Goal: Task Accomplishment & Management: Manage account settings

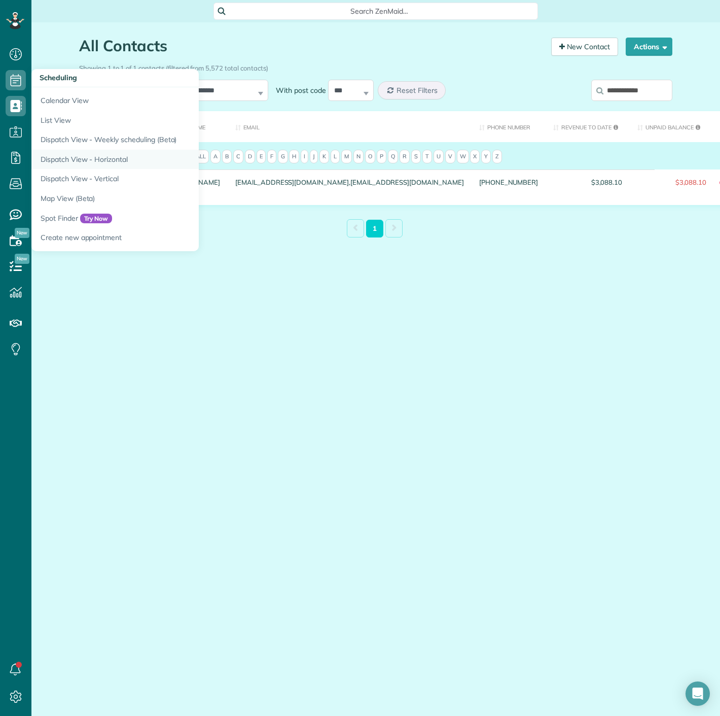
scroll to position [4, 4]
click at [87, 156] on link "Dispatch View - Horizontal" at bounding box center [158, 160] width 254 height 20
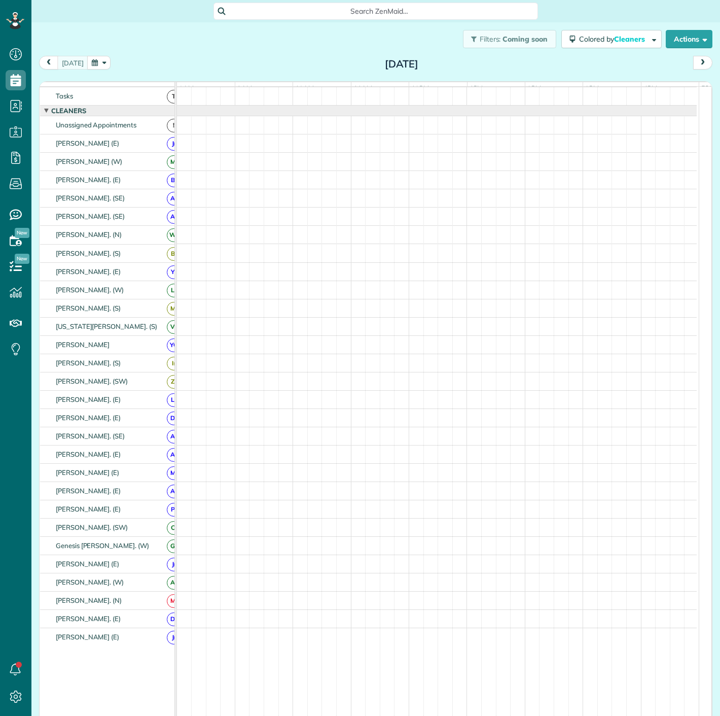
scroll to position [4, 4]
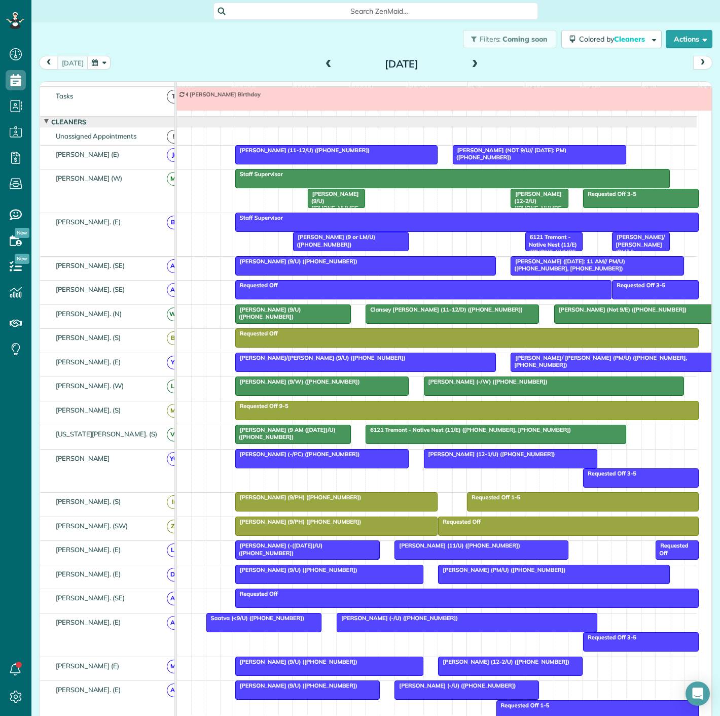
click at [100, 62] on button "button" at bounding box center [98, 63] width 23 height 14
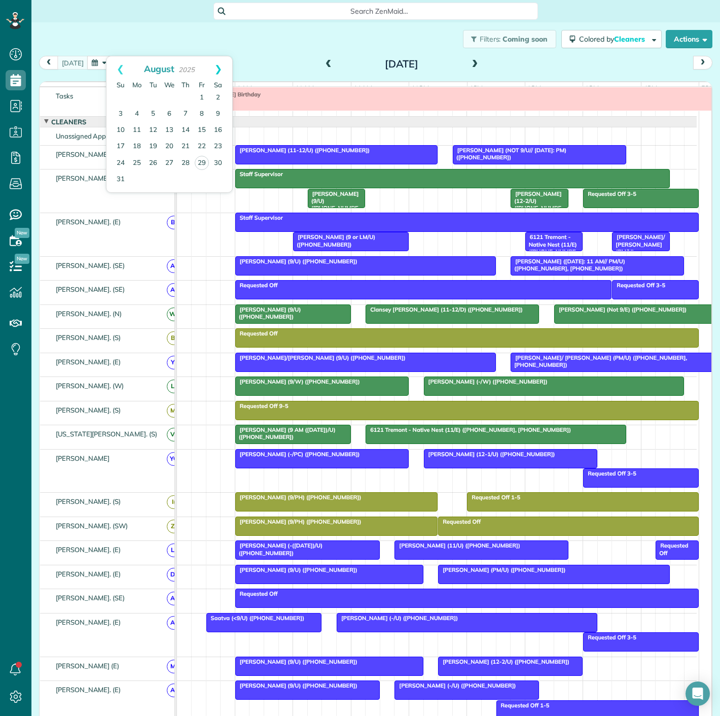
click at [219, 63] on link "Next" at bounding box center [218, 68] width 28 height 25
click at [173, 114] on link "10" at bounding box center [169, 114] width 16 height 16
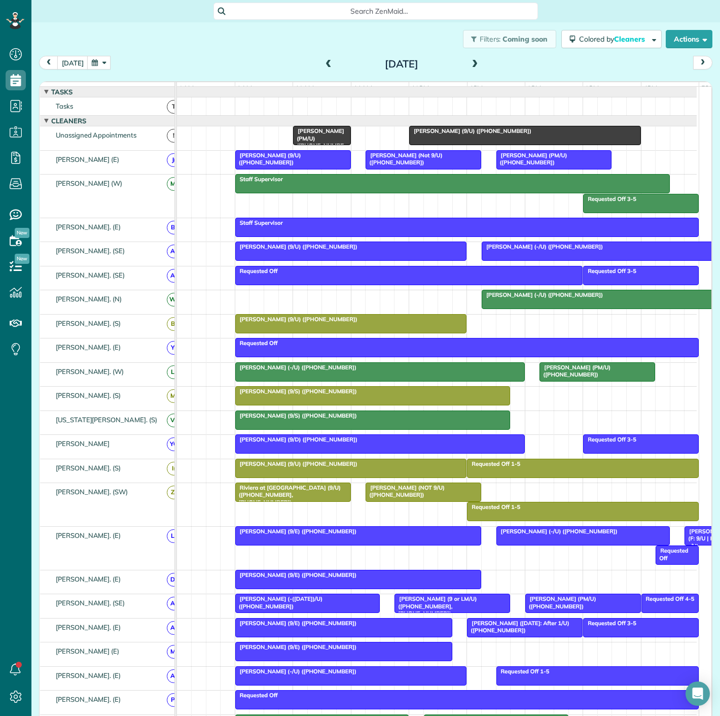
click at [471, 64] on span at bounding box center [475, 64] width 11 height 9
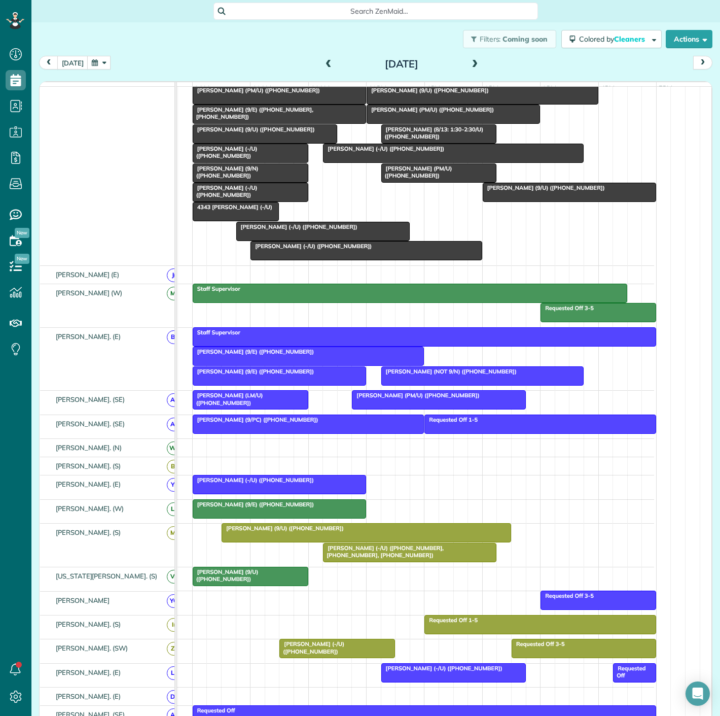
scroll to position [113, 0]
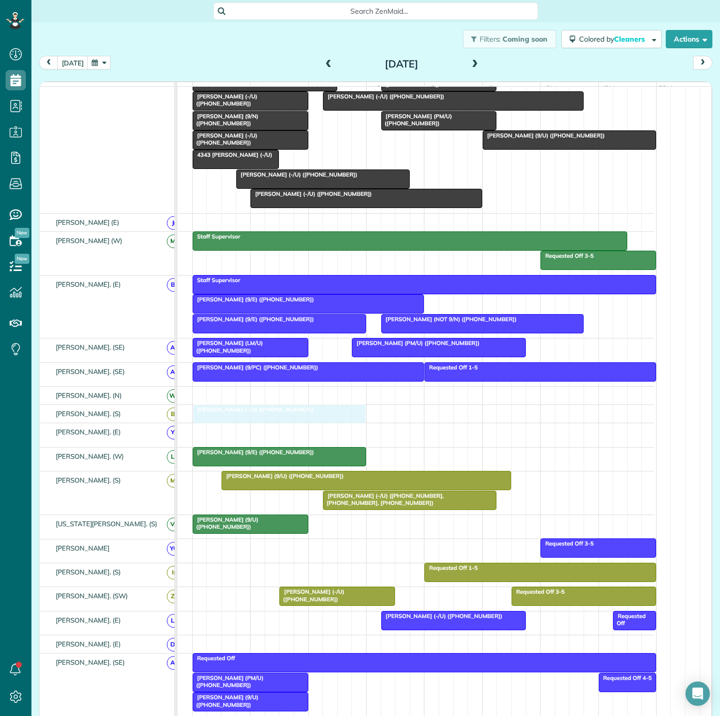
drag, startPoint x: 252, startPoint y: 437, endPoint x: 252, endPoint y: 424, distance: 13.7
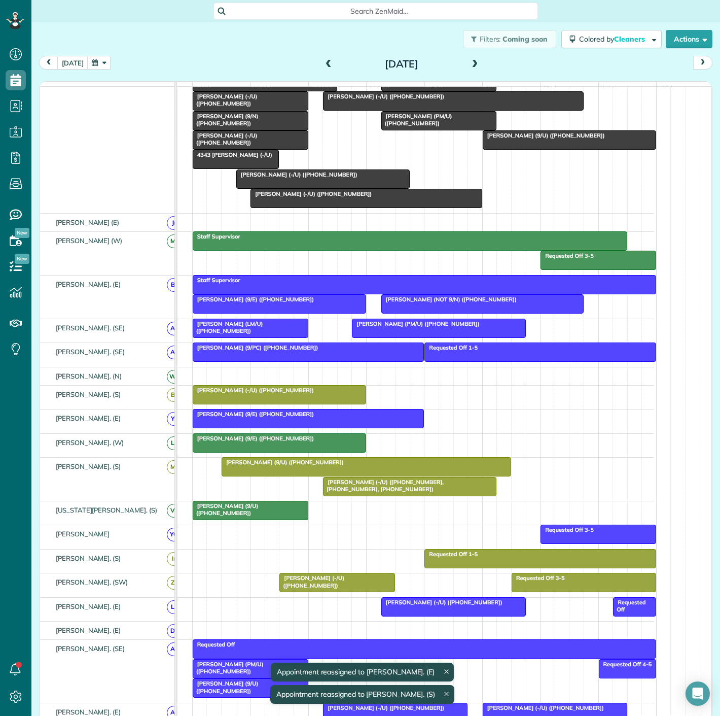
click at [283, 428] on div at bounding box center [308, 418] width 231 height 18
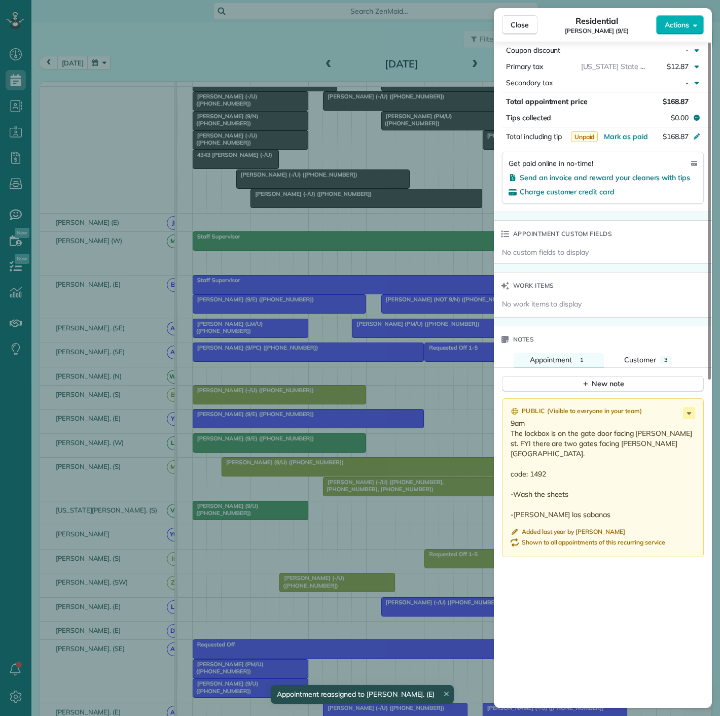
scroll to position [568, 0]
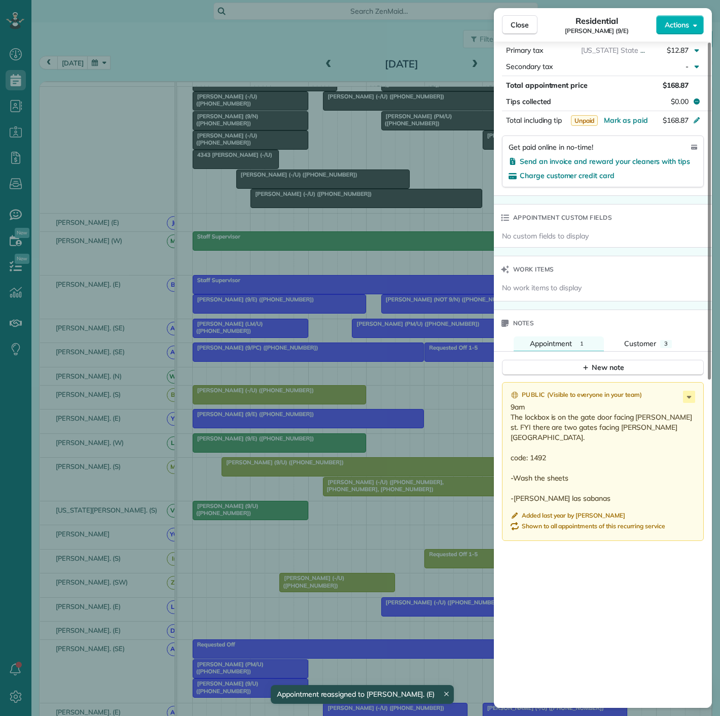
click at [235, 390] on div "Close Residential Dawson Gray (9/E) Actions Status Active Dawson Gray (9/E) · O…" at bounding box center [360, 358] width 720 height 716
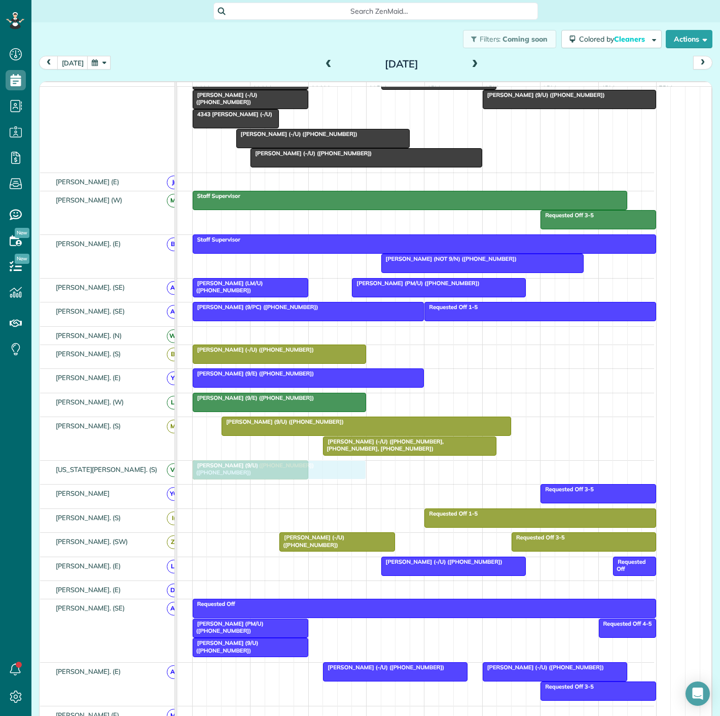
scroll to position [169, 0]
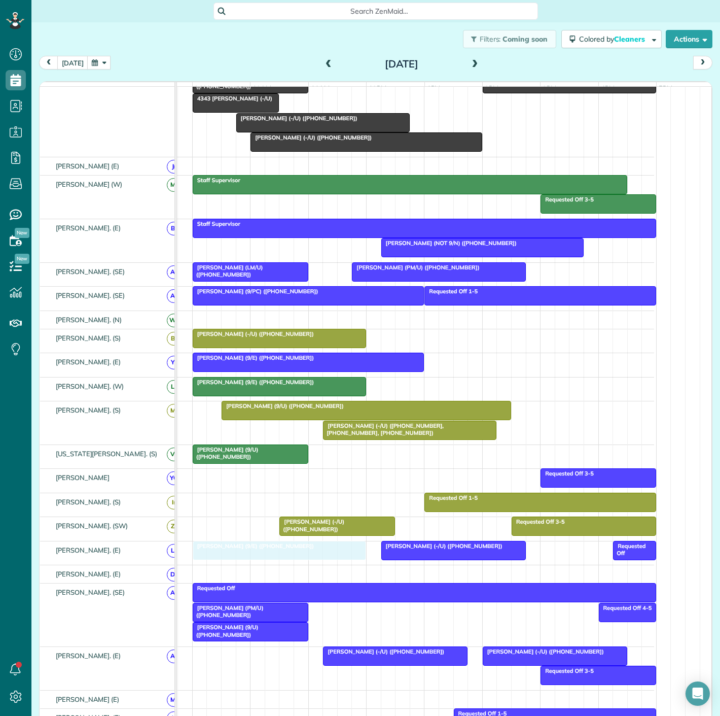
drag, startPoint x: 298, startPoint y: 314, endPoint x: 299, endPoint y: 555, distance: 241.5
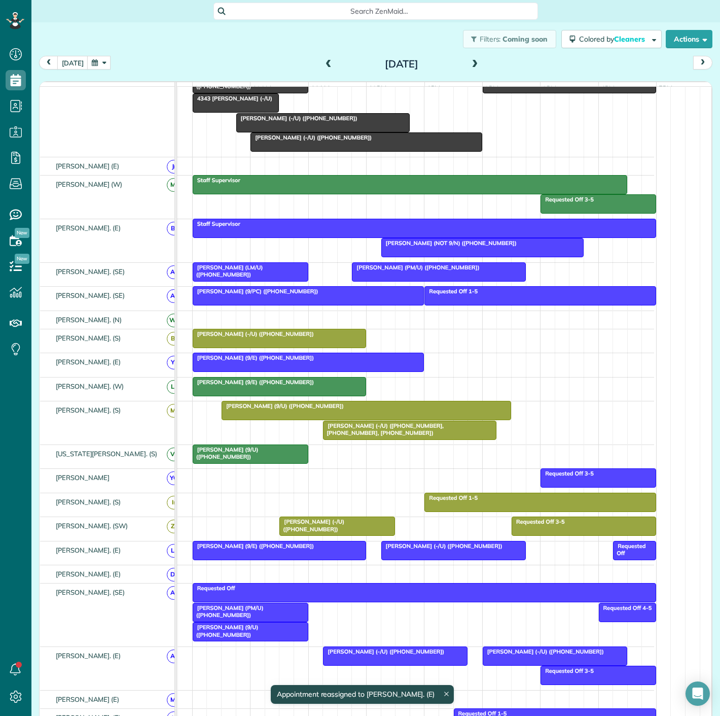
scroll to position [282, 0]
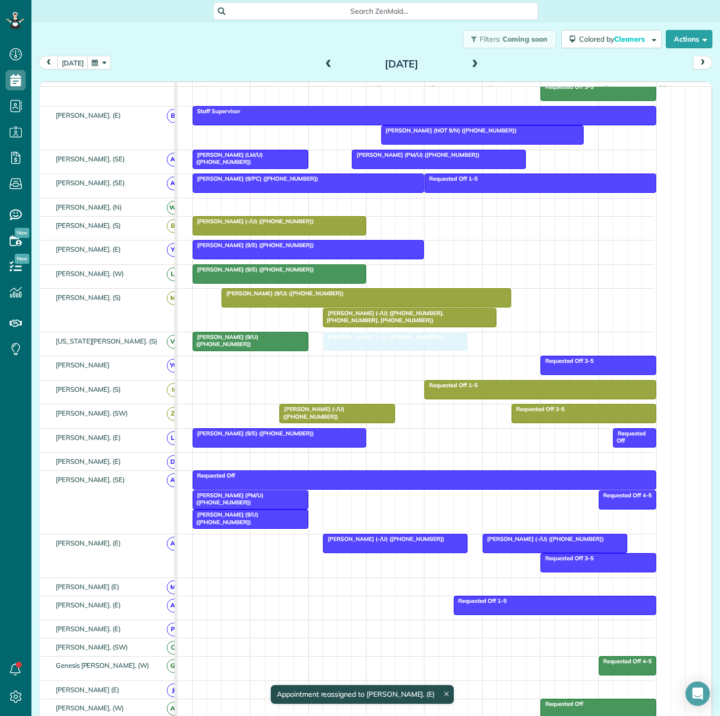
drag, startPoint x: 450, startPoint y: 446, endPoint x: 389, endPoint y: 352, distance: 111.9
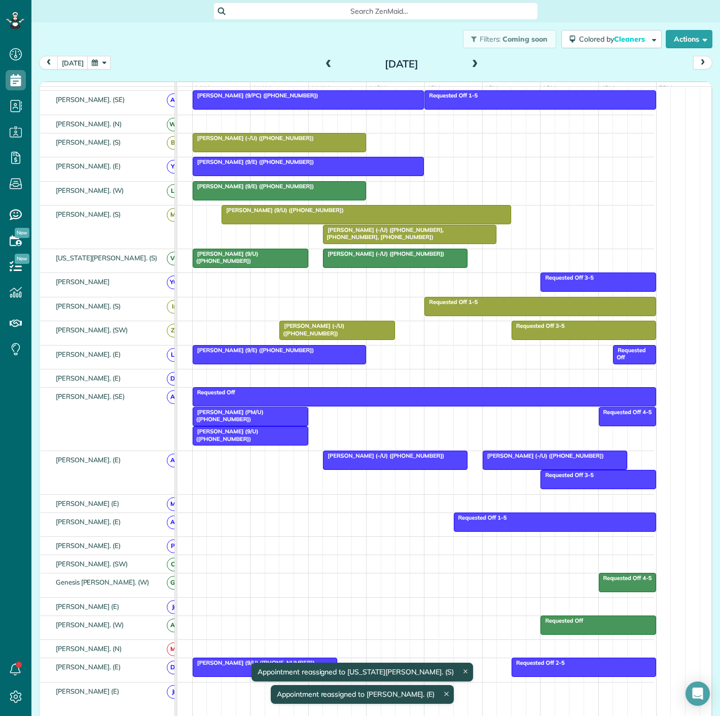
scroll to position [394, 0]
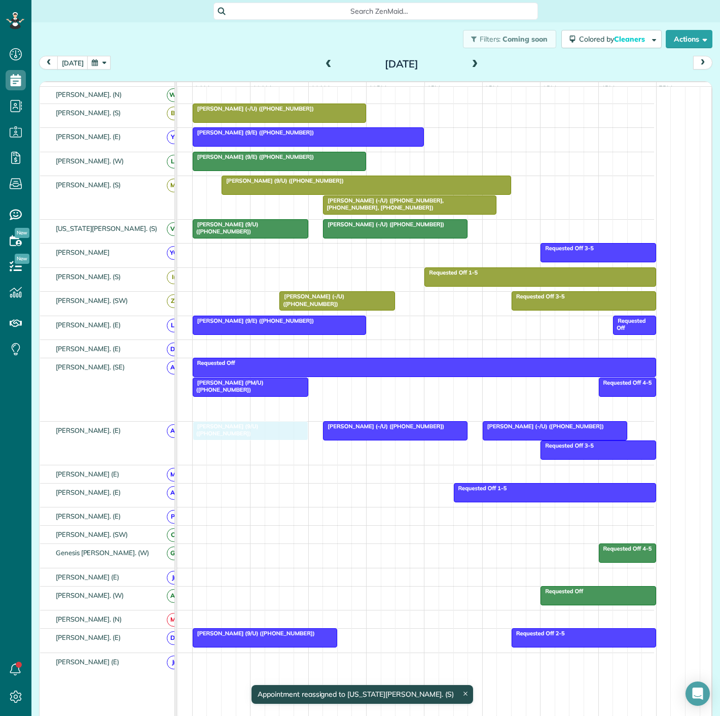
drag, startPoint x: 256, startPoint y: 409, endPoint x: 256, endPoint y: 434, distance: 24.4
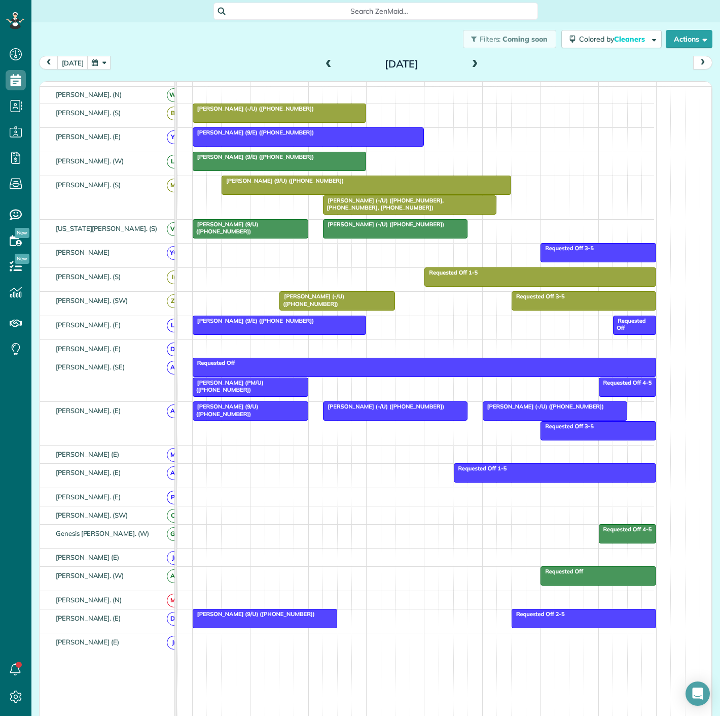
scroll to position [0, 0]
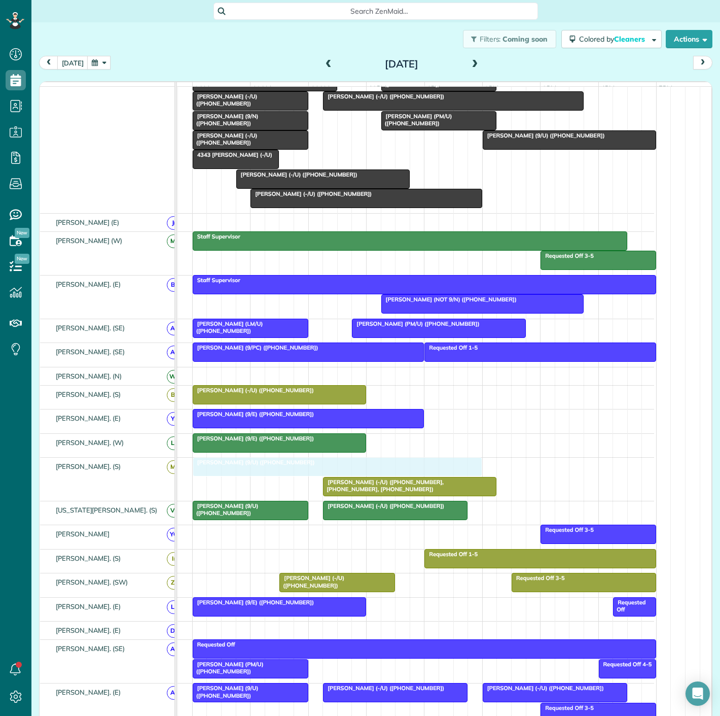
drag, startPoint x: 288, startPoint y: 472, endPoint x: 266, endPoint y: 473, distance: 21.8
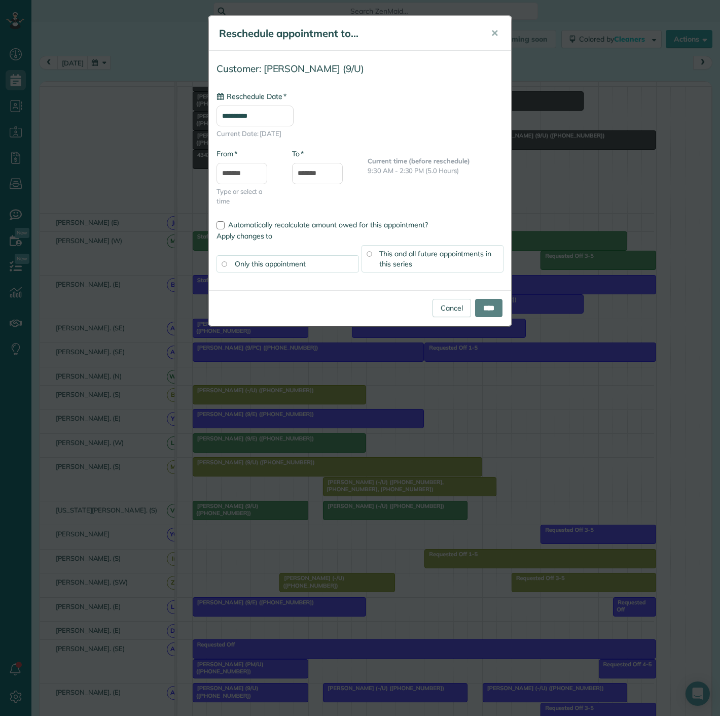
type input "**********"
click at [499, 310] on input "****" at bounding box center [488, 308] width 27 height 18
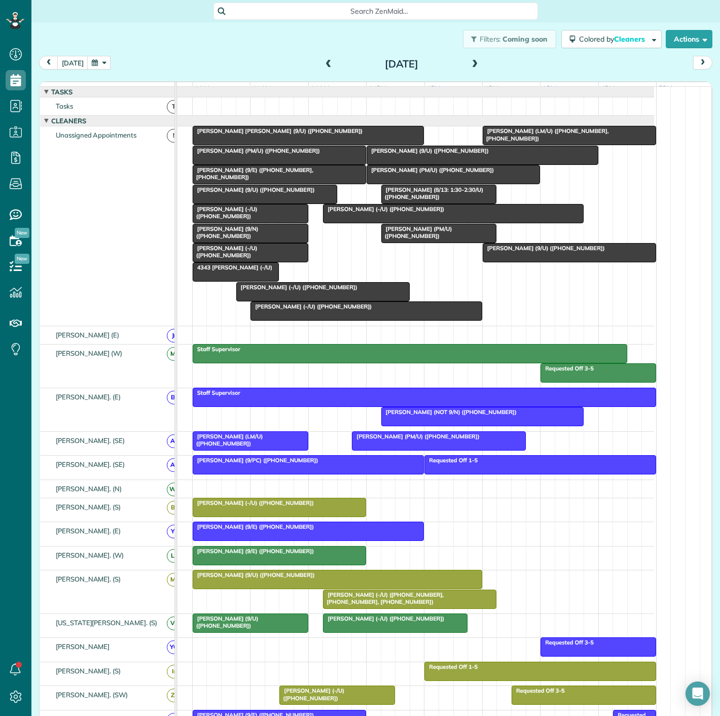
click at [275, 179] on span "Matt Buongiorno (9/E) (+16127500156, +18179196050)" at bounding box center [252, 173] width 121 height 14
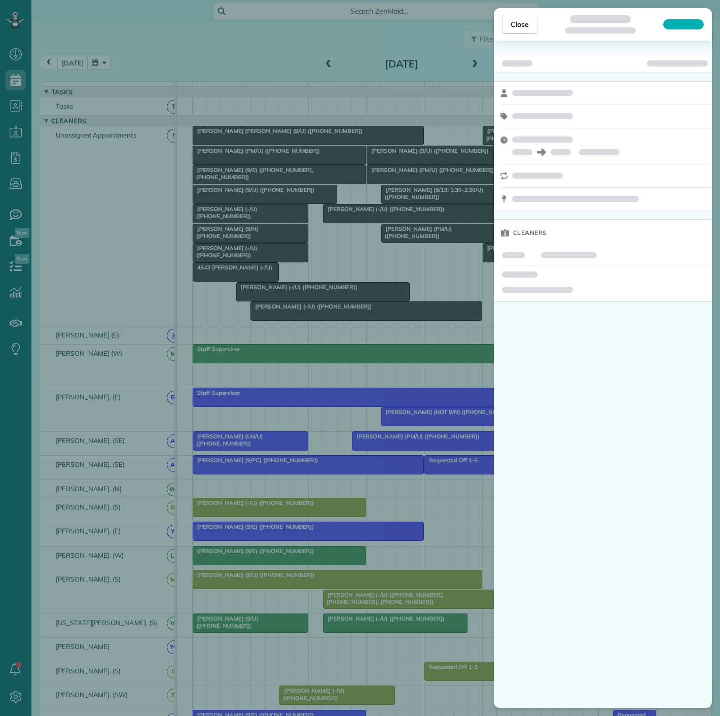
click at [182, 125] on div "Close Cleaners" at bounding box center [360, 358] width 720 height 716
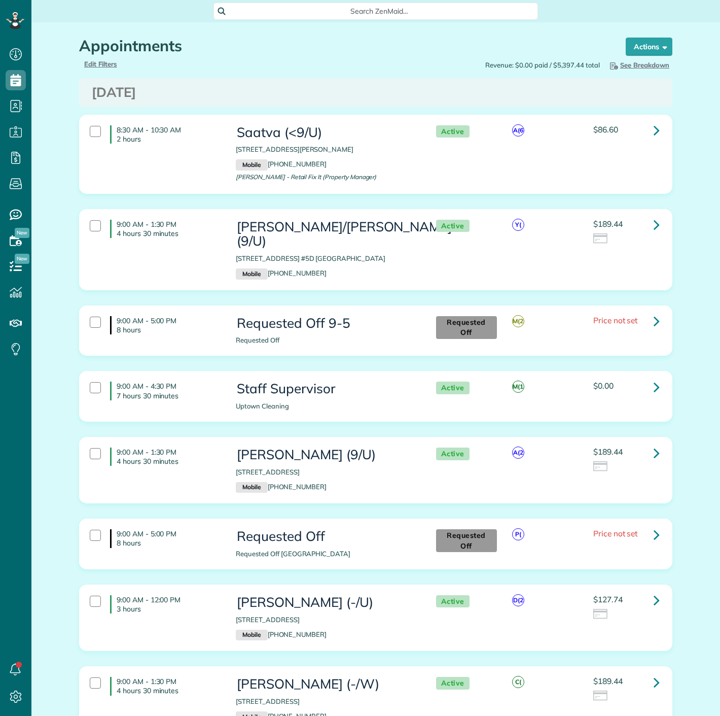
scroll to position [4, 4]
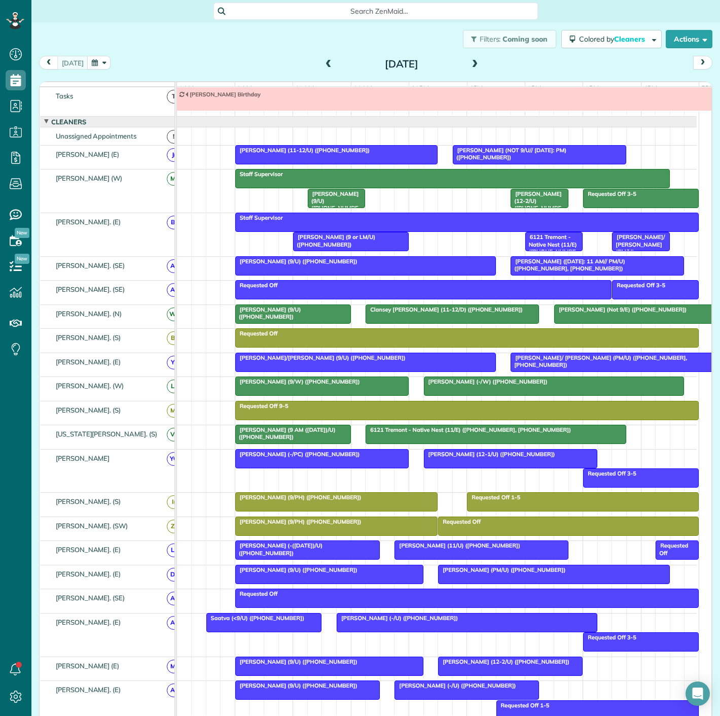
scroll to position [4, 4]
click at [95, 63] on button "button" at bounding box center [98, 63] width 23 height 14
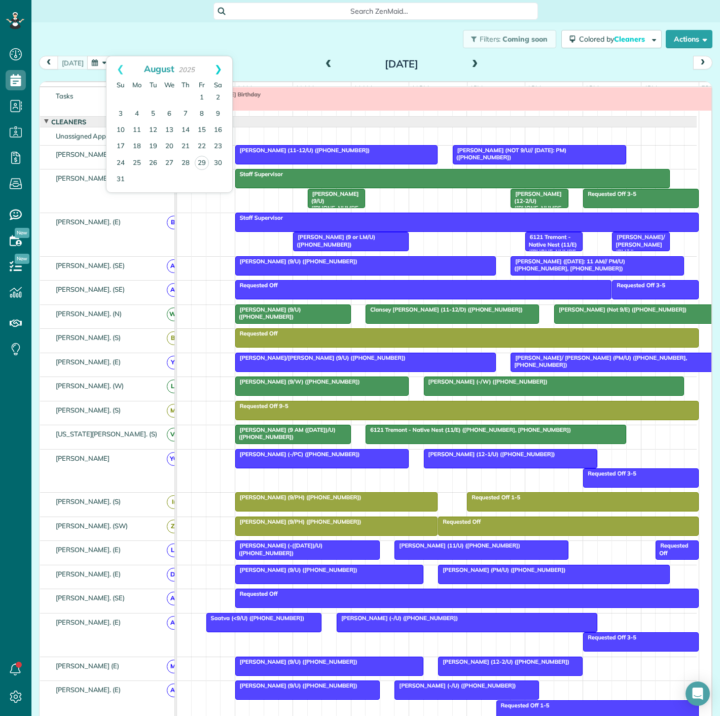
click at [220, 71] on link "Next" at bounding box center [218, 68] width 28 height 25
click at [185, 114] on link "11" at bounding box center [186, 114] width 16 height 16
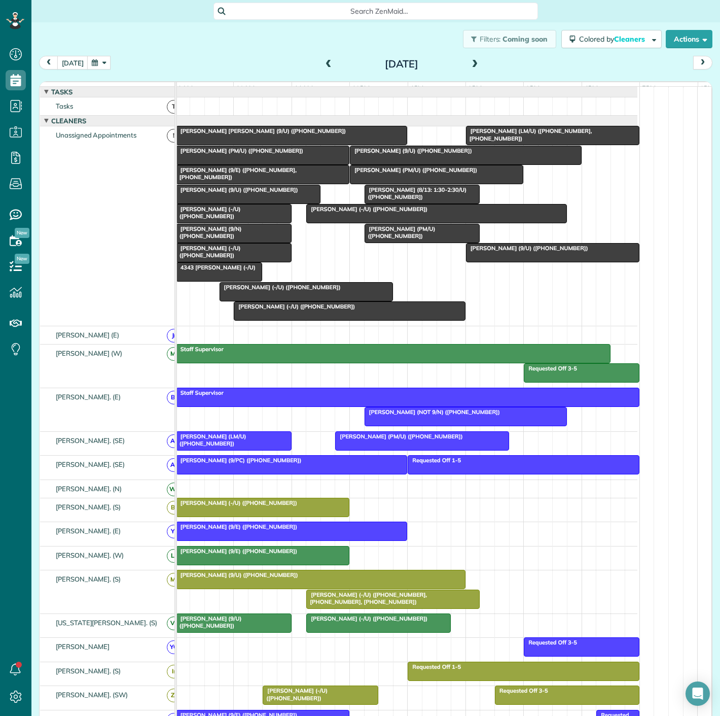
scroll to position [0, 0]
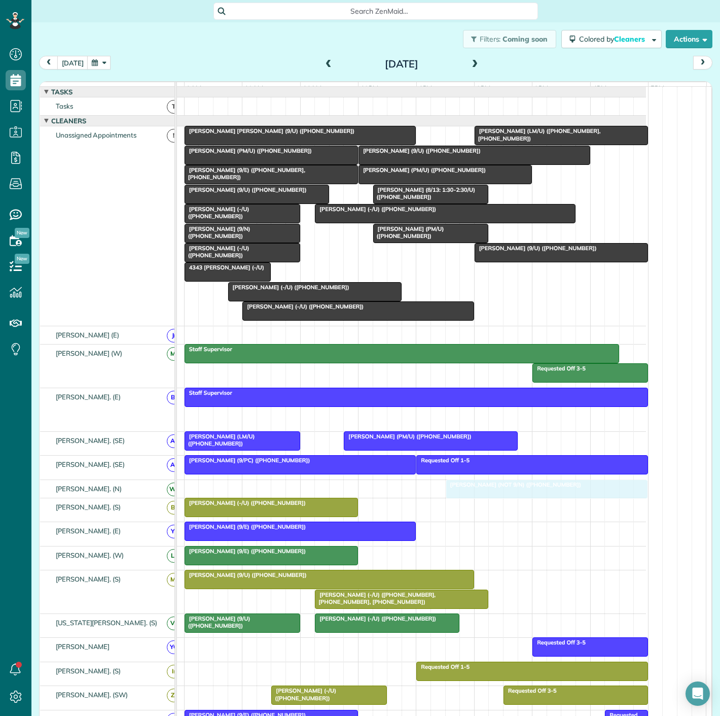
drag, startPoint x: 424, startPoint y: 419, endPoint x: 492, endPoint y: 496, distance: 103.2
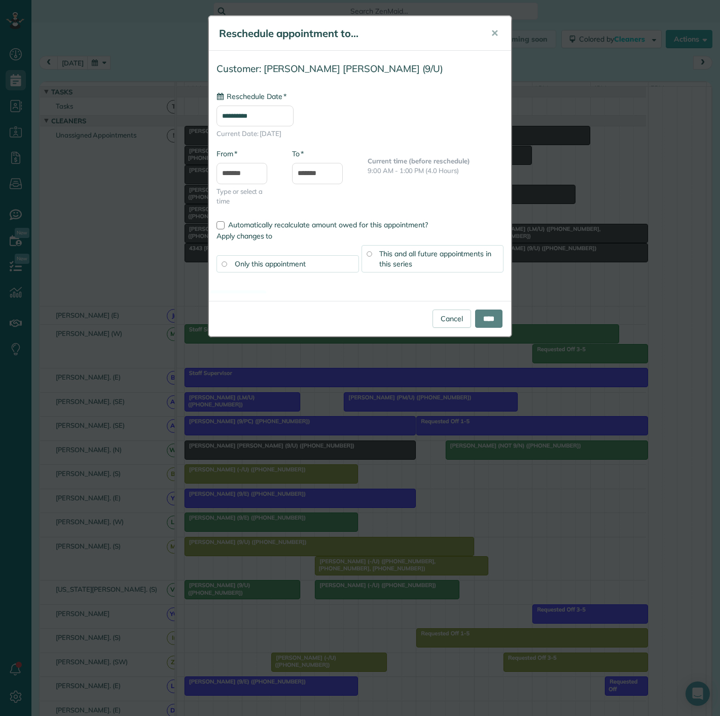
drag, startPoint x: 260, startPoint y: 142, endPoint x: 266, endPoint y: 531, distance: 389.6
type input "**********"
click at [445, 312] on link "Cancel" at bounding box center [452, 308] width 39 height 18
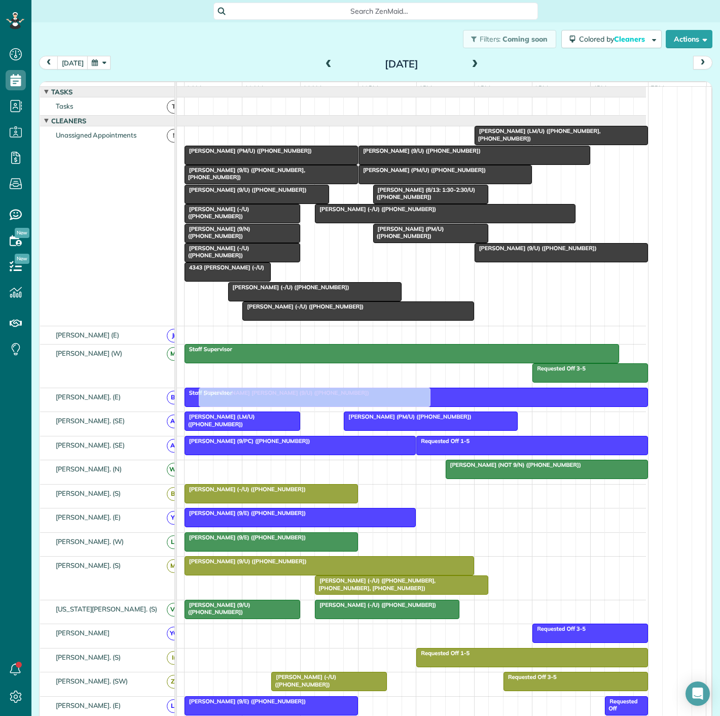
scroll to position [58, 51]
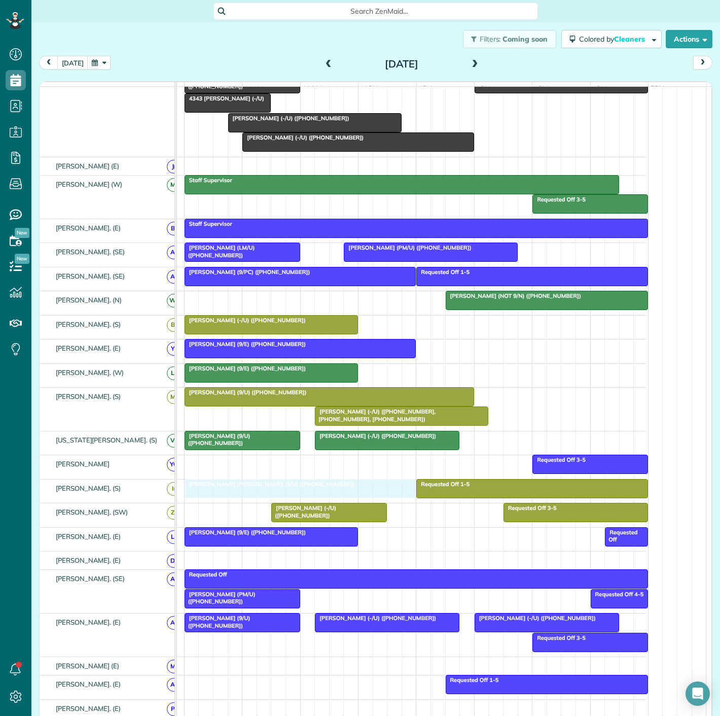
drag, startPoint x: 326, startPoint y: 143, endPoint x: 331, endPoint y: 486, distance: 343.0
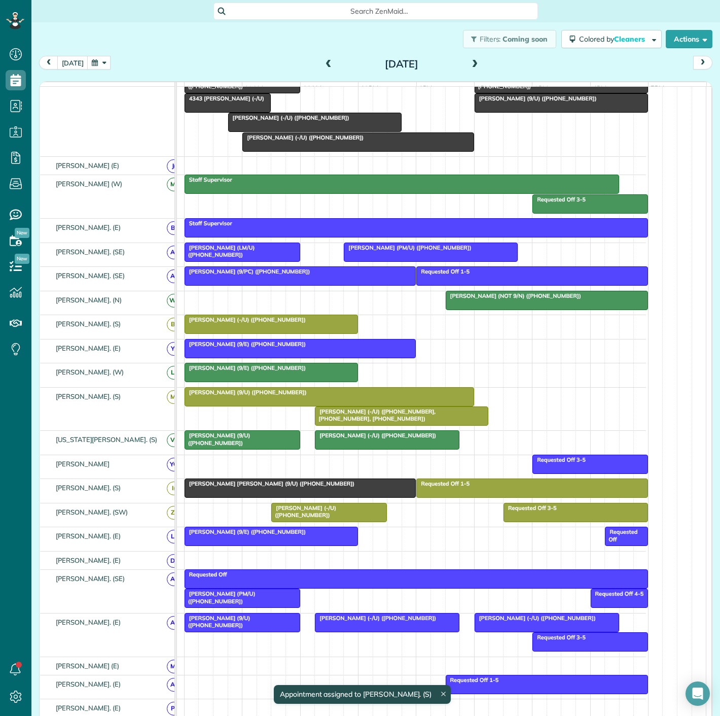
click at [289, 497] on div at bounding box center [300, 488] width 231 height 18
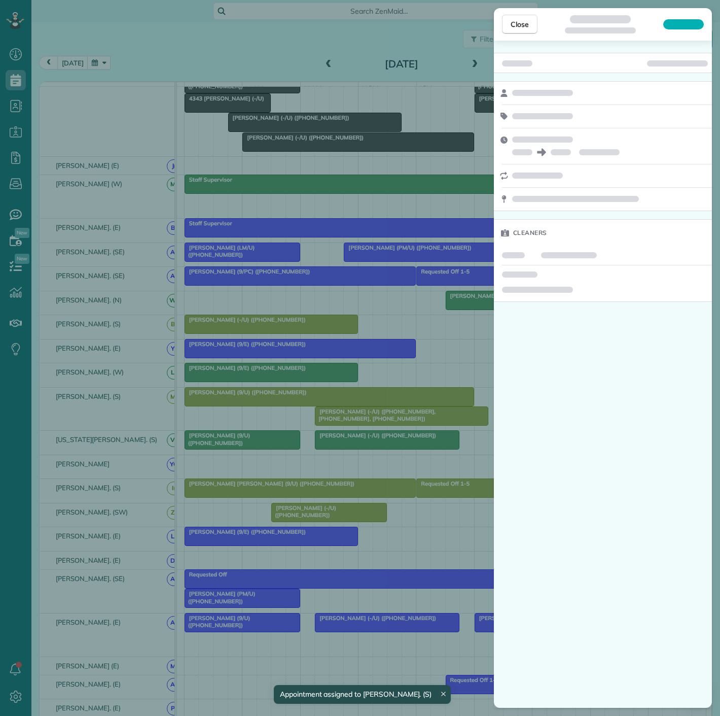
click at [409, 491] on div "Close Cleaners" at bounding box center [360, 358] width 720 height 716
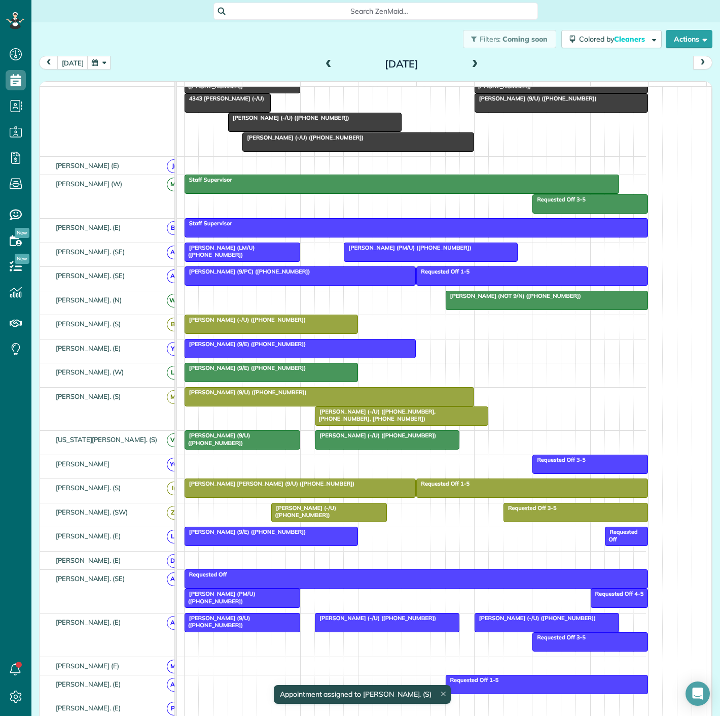
click at [313, 497] on div at bounding box center [300, 488] width 231 height 18
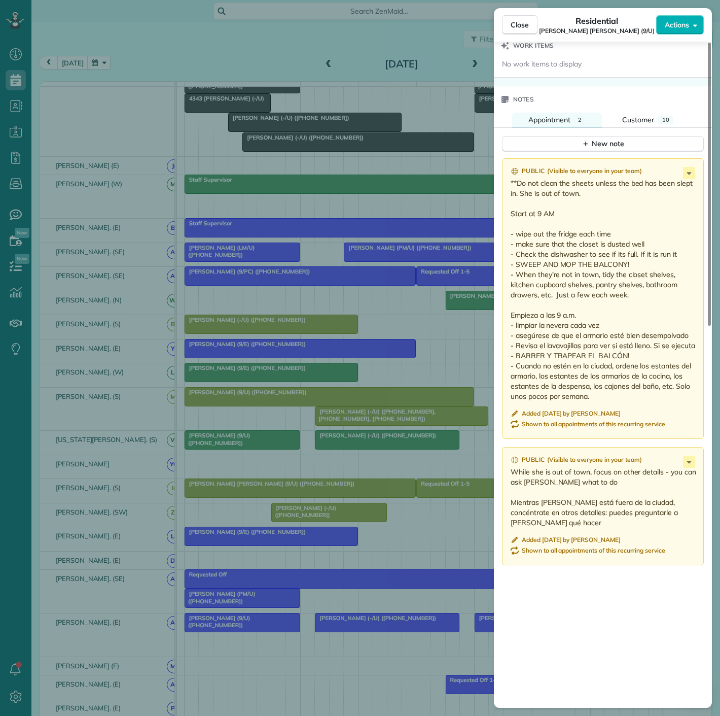
click at [330, 453] on div "Close Residential Susan Perry Solomon (9/U) Actions Status Active Susan Perry S…" at bounding box center [360, 358] width 720 height 716
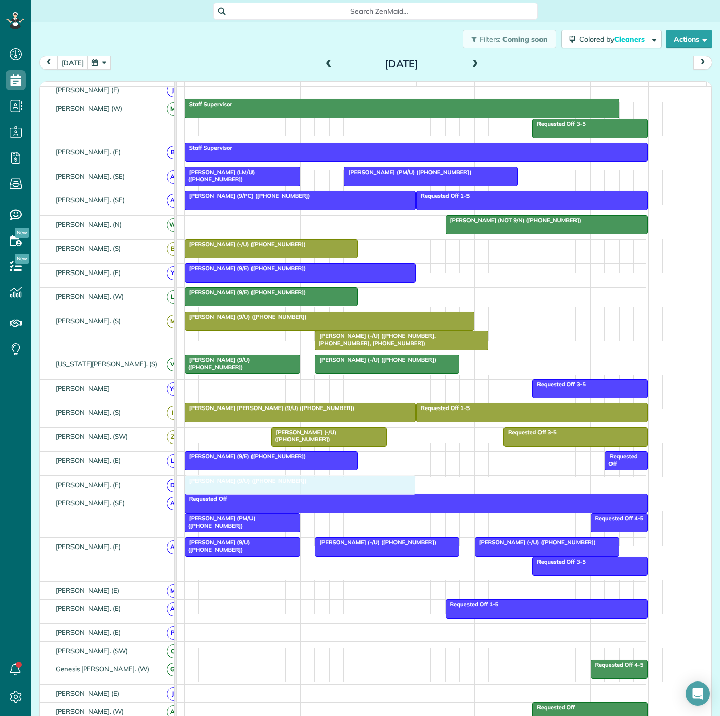
drag, startPoint x: 430, startPoint y: 142, endPoint x: 255, endPoint y: 489, distance: 388.8
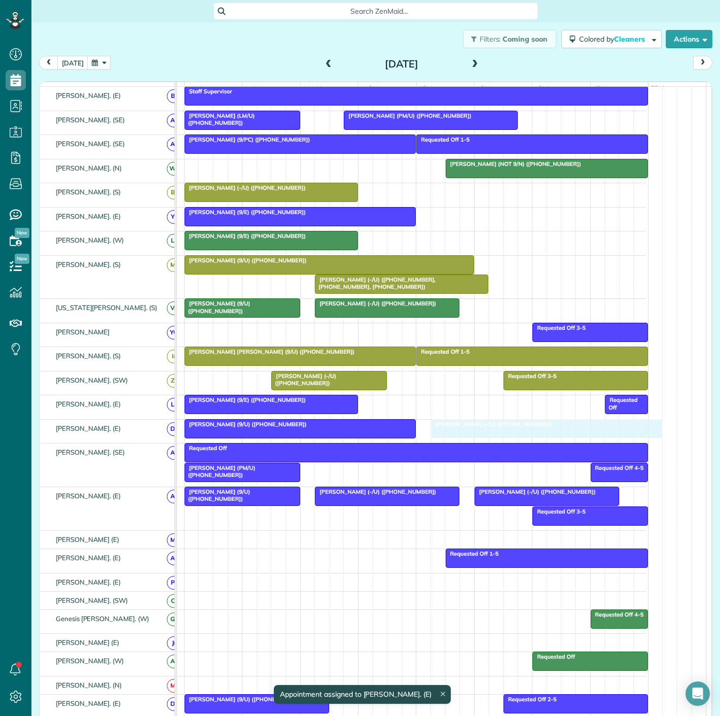
drag, startPoint x: 309, startPoint y: 299, endPoint x: 499, endPoint y: 437, distance: 234.2
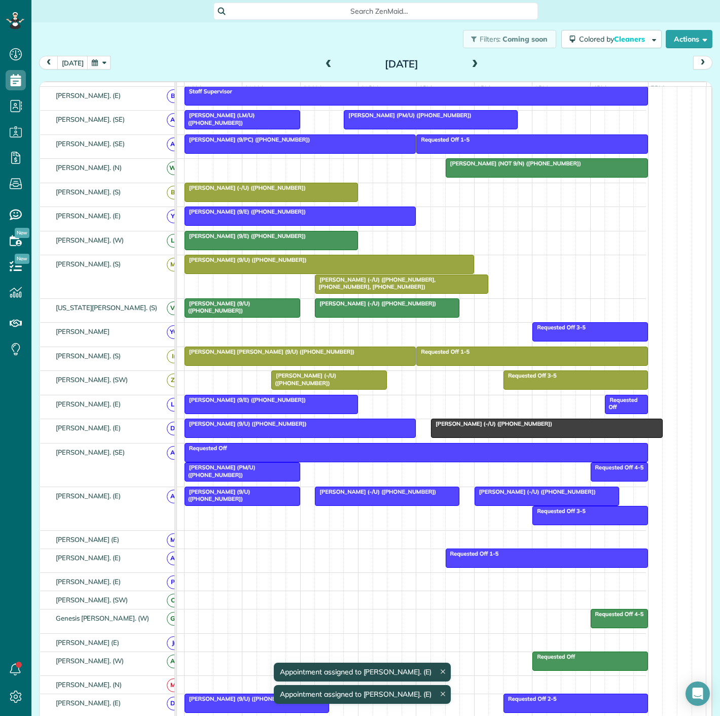
click at [357, 436] on div at bounding box center [300, 428] width 231 height 18
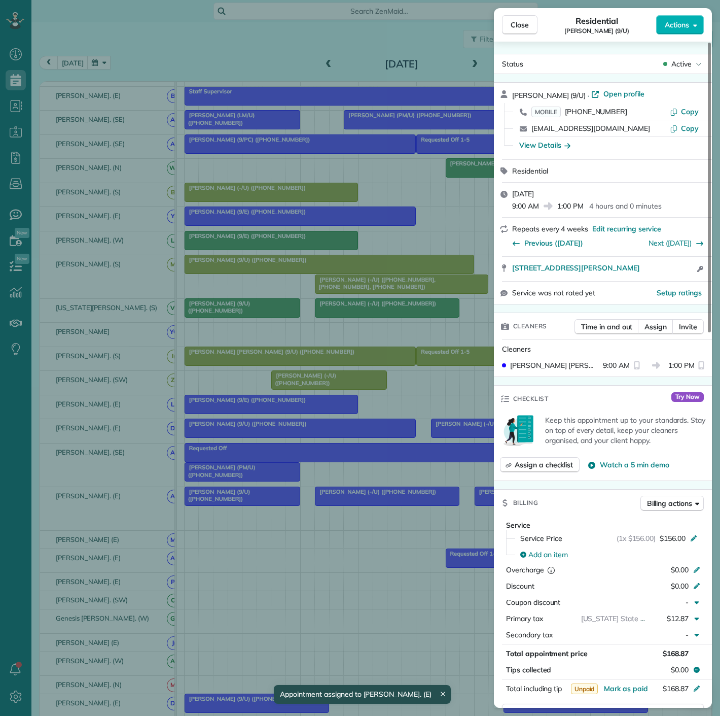
click at [452, 435] on div "Close Residential Holly Whited (9/U) Actions Status Active Holly Whited (9/U) ·…" at bounding box center [360, 358] width 720 height 716
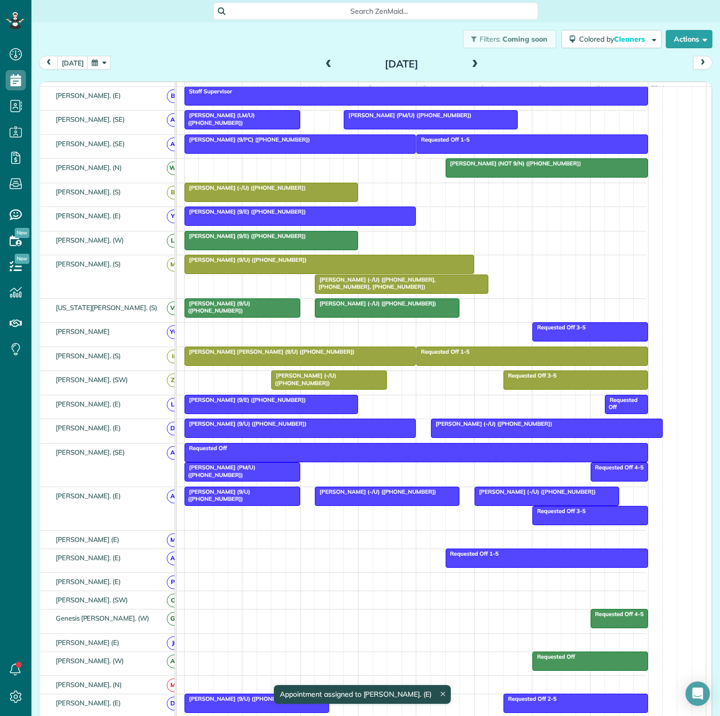
click at [452, 435] on div at bounding box center [547, 428] width 231 height 18
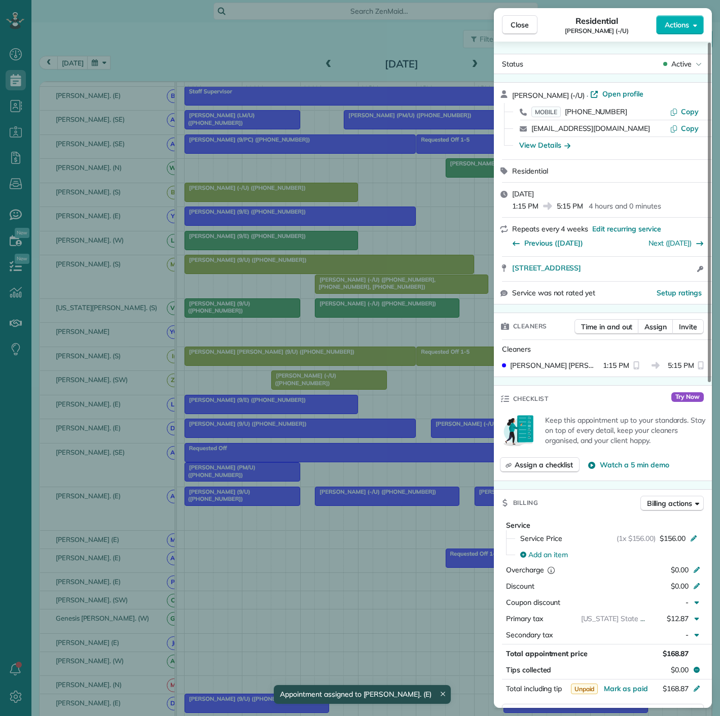
click at [452, 435] on div "Close Residential Alexandra Mahon (-/U) Actions Status Active Alexandra Mahon (…" at bounding box center [360, 358] width 720 height 716
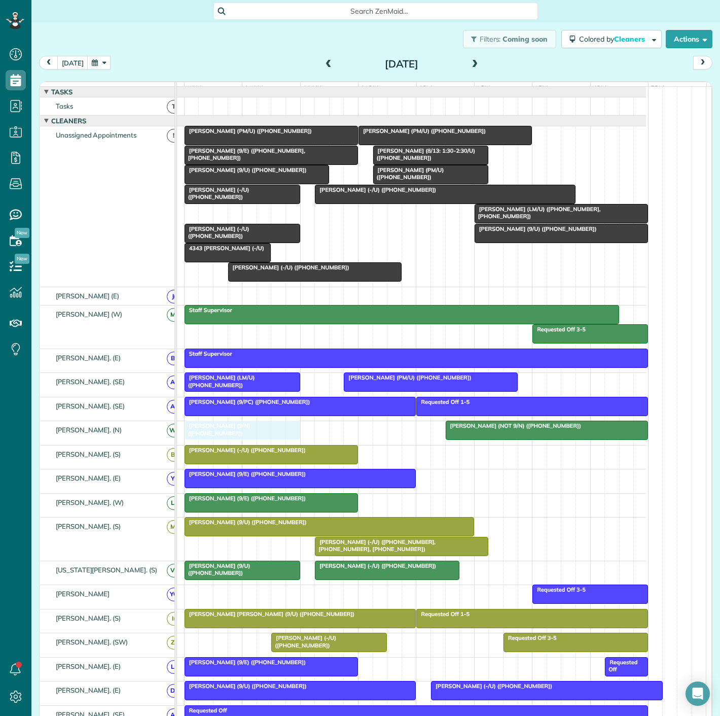
drag, startPoint x: 232, startPoint y: 219, endPoint x: 235, endPoint y: 428, distance: 209.0
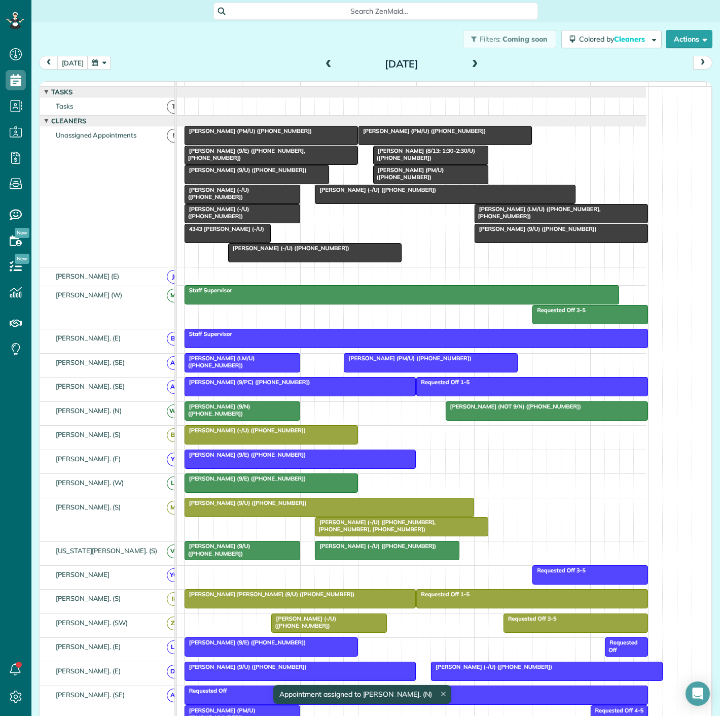
click at [251, 414] on span "Kaitlyn Gore (9/N) (+13862370402)" at bounding box center [217, 410] width 66 height 14
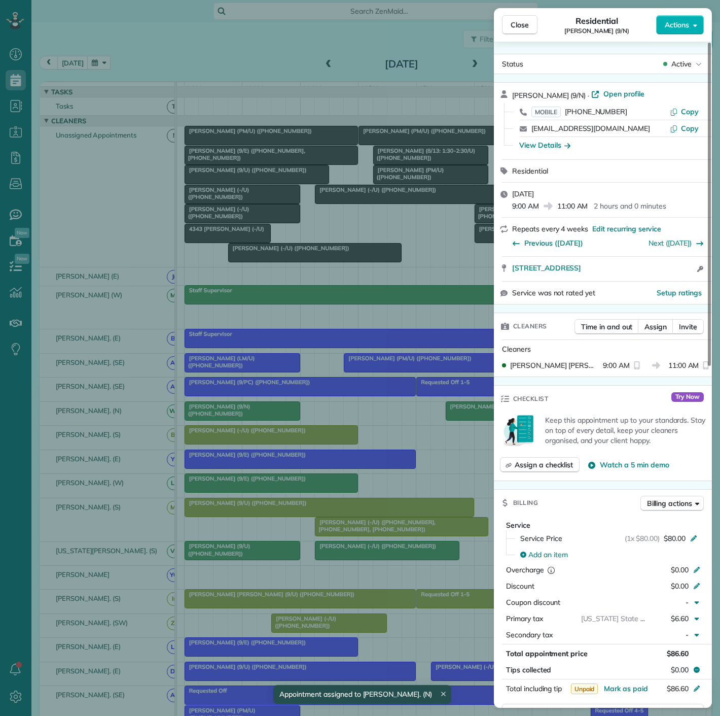
click at [274, 414] on div "Close Residential Kaitlyn Gore (9/N) Actions Status Active Kaitlyn Gore (9/N) ·…" at bounding box center [360, 358] width 720 height 716
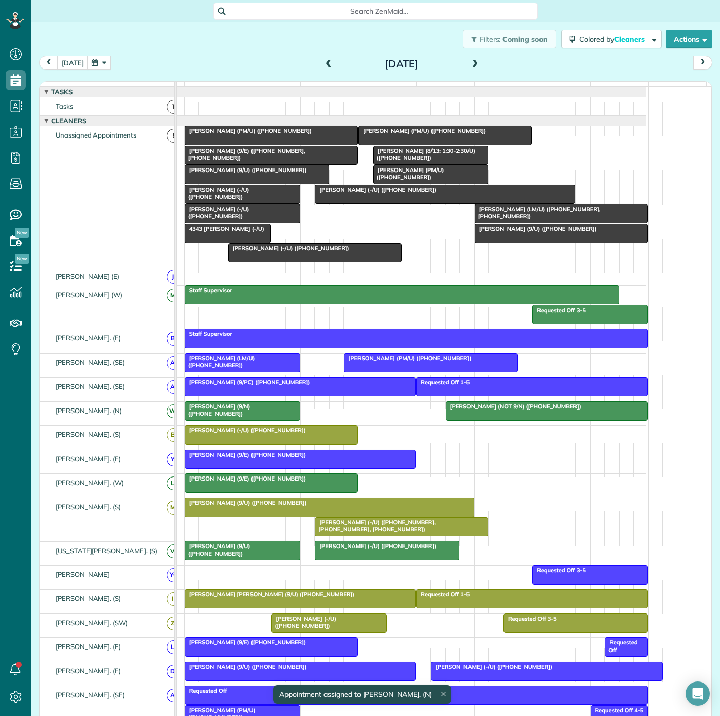
click at [540, 420] on div at bounding box center [546, 411] width 201 height 18
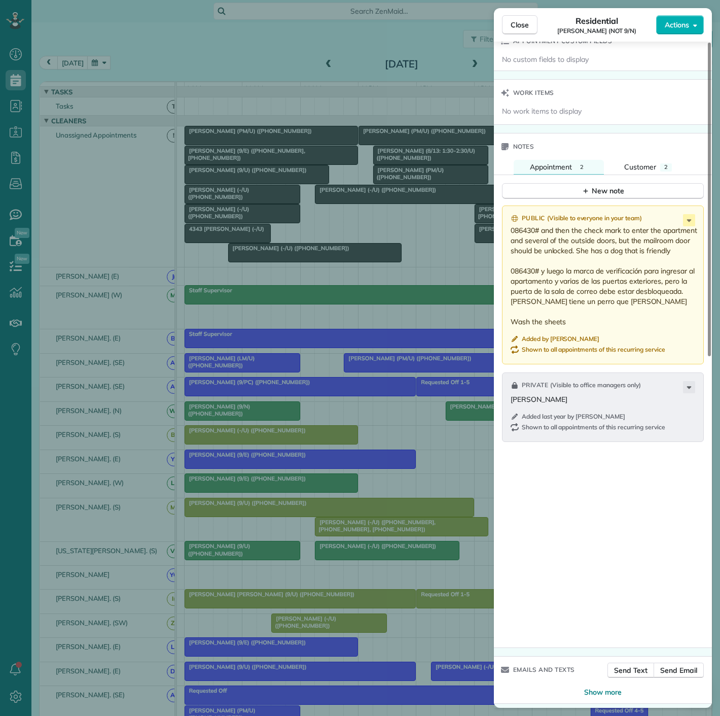
click at [390, 401] on div "Close Residential Shelby Griffith (NOT 9/N) Actions Status Active Shelby Griffi…" at bounding box center [360, 358] width 720 height 716
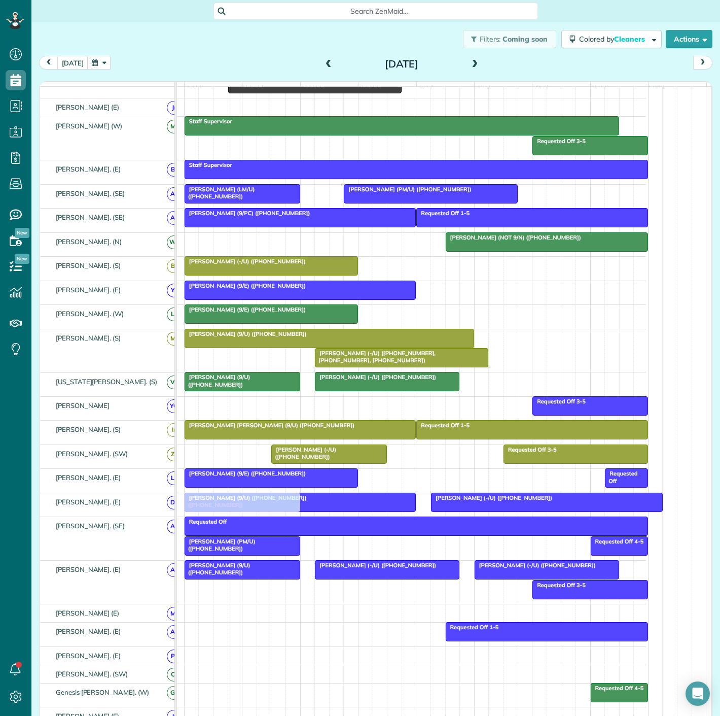
drag, startPoint x: 235, startPoint y: 413, endPoint x: 234, endPoint y: 511, distance: 97.9
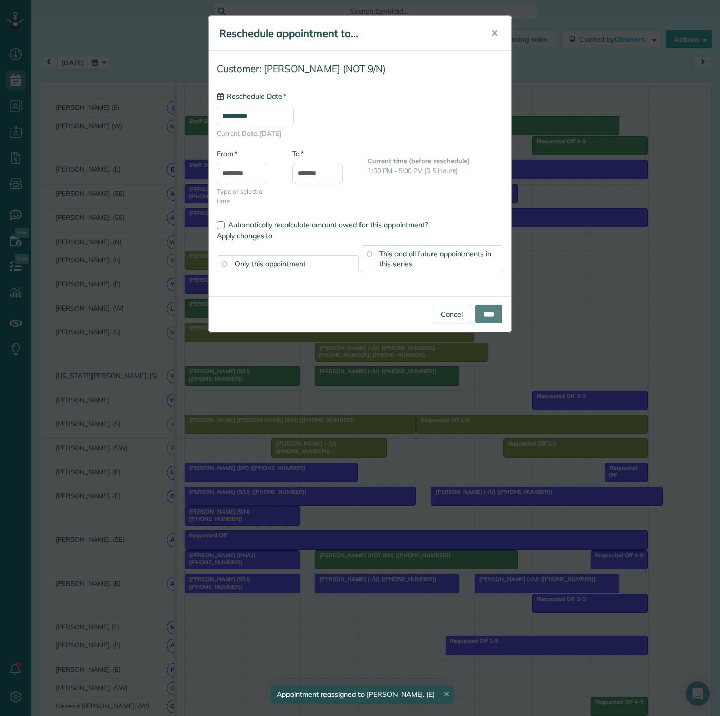
drag, startPoint x: 512, startPoint y: 254, endPoint x: 377, endPoint y: 525, distance: 303.1
click at [375, 526] on div "**********" at bounding box center [360, 358] width 720 height 716
type input "**********"
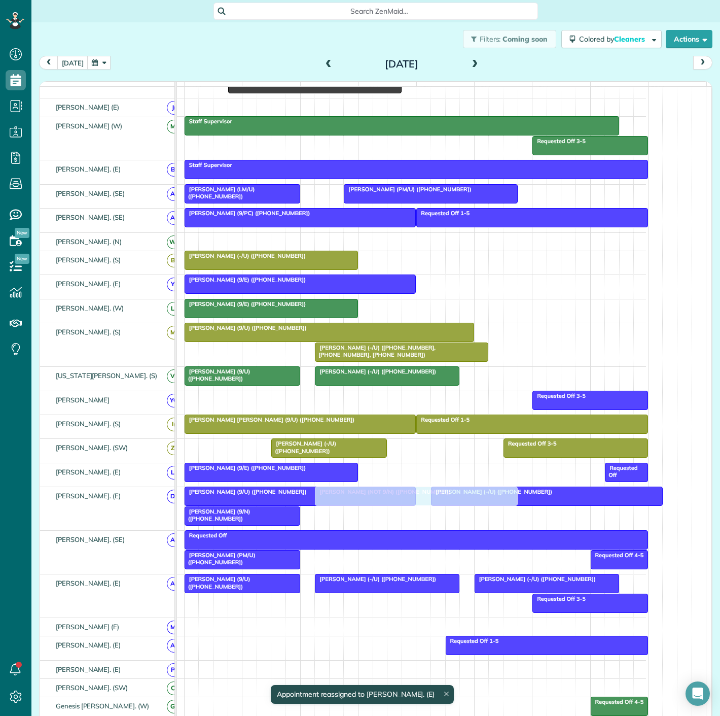
drag, startPoint x: 359, startPoint y: 563, endPoint x: 354, endPoint y: 528, distance: 35.4
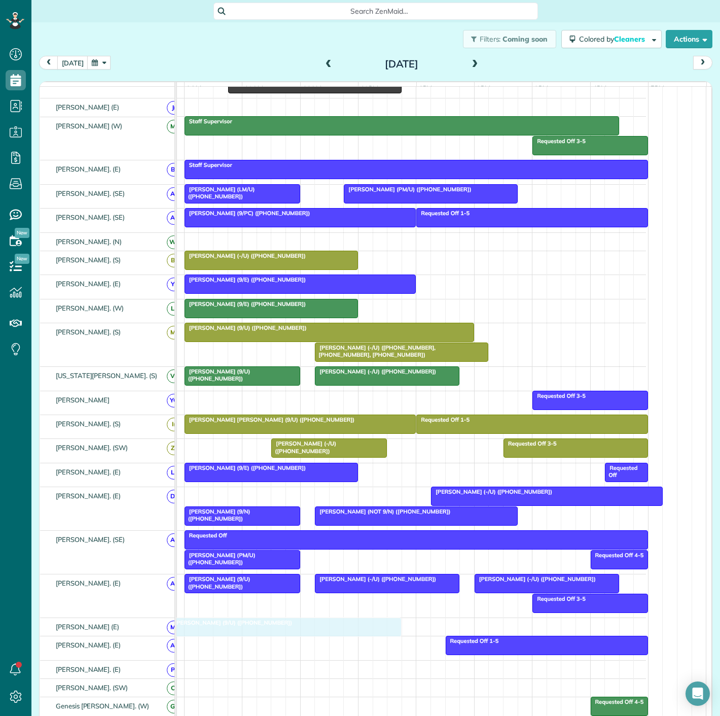
drag, startPoint x: 330, startPoint y: 501, endPoint x: 316, endPoint y: 628, distance: 128.2
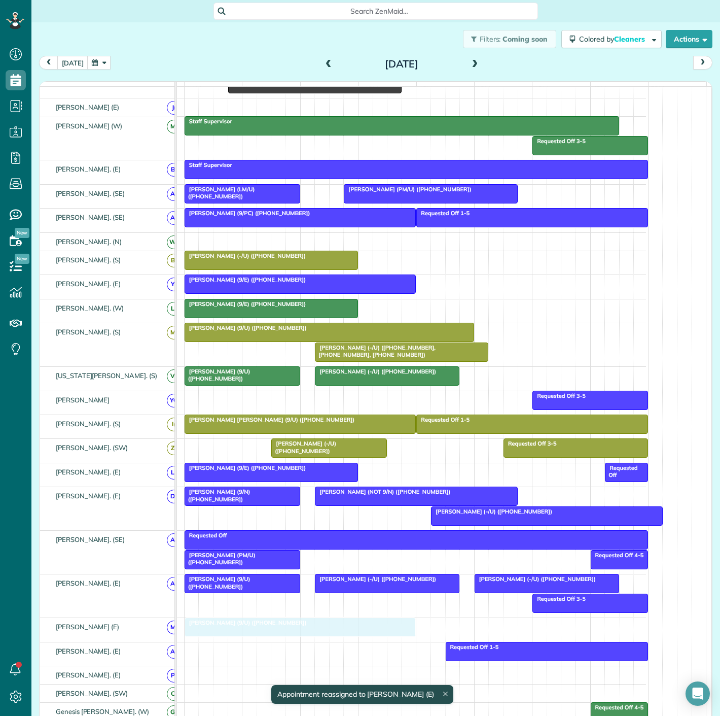
drag, startPoint x: 307, startPoint y: 628, endPoint x: 322, endPoint y: 628, distance: 14.2
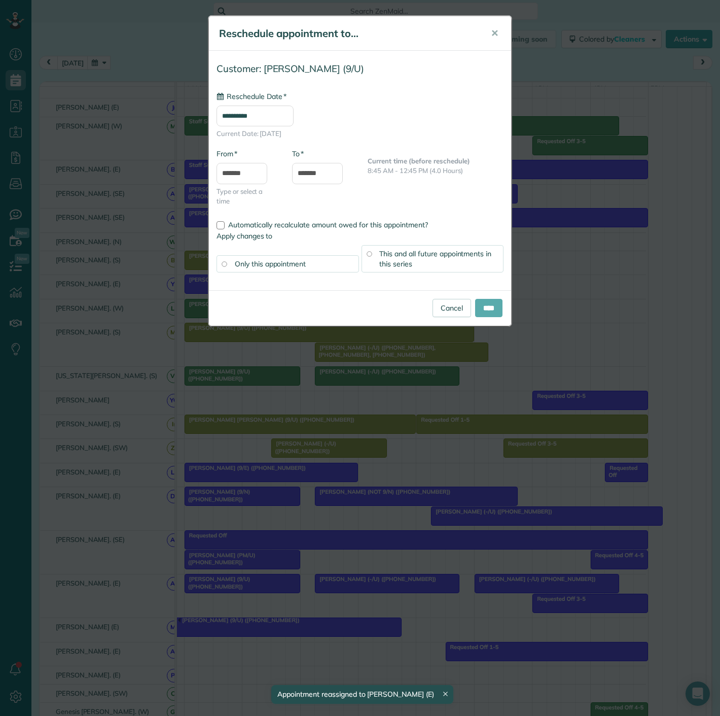
type input "**********"
click at [485, 307] on input "****" at bounding box center [488, 308] width 27 height 18
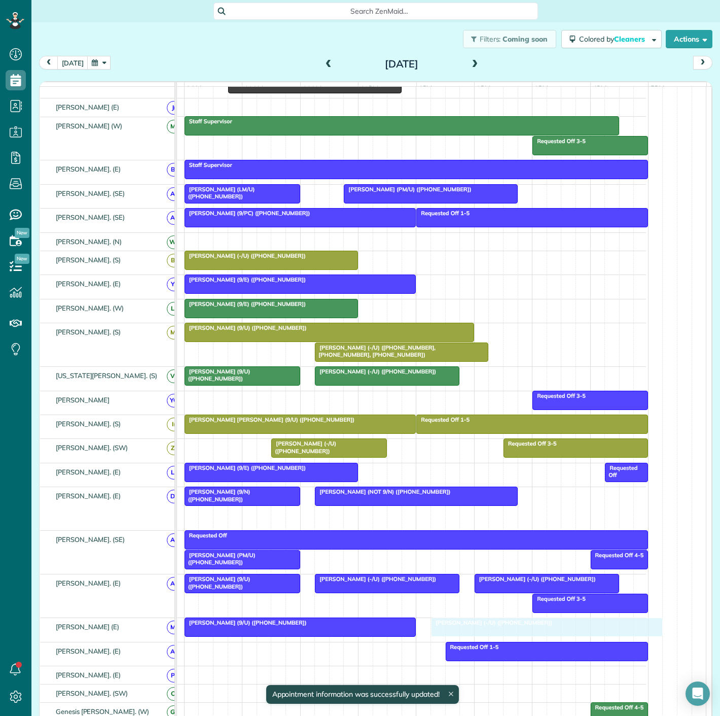
drag, startPoint x: 491, startPoint y: 515, endPoint x: 487, endPoint y: 631, distance: 115.7
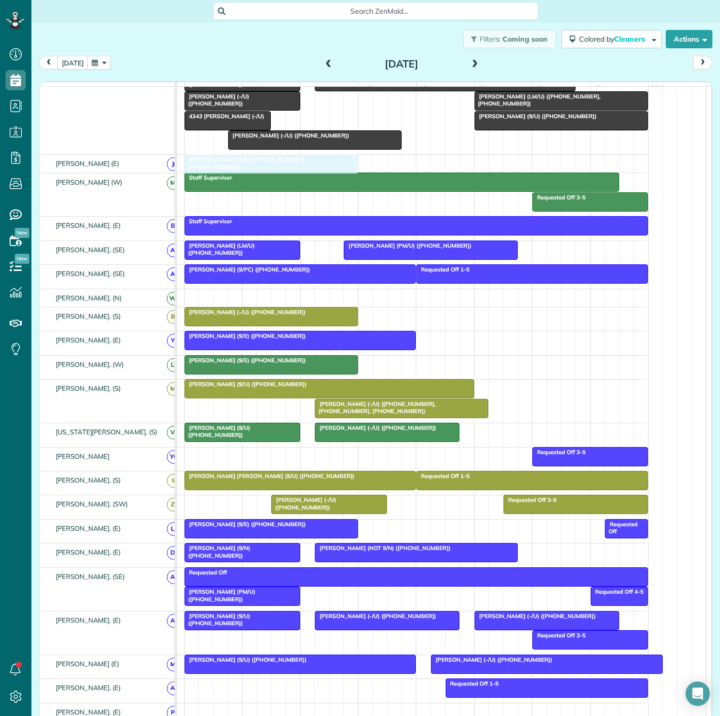
drag, startPoint x: 265, startPoint y: 156, endPoint x: 264, endPoint y: 161, distance: 5.8
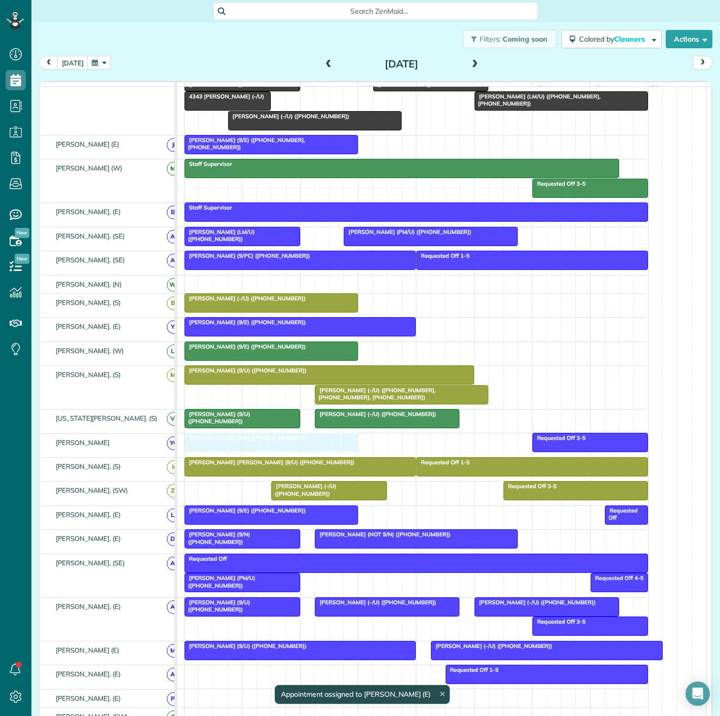
drag, startPoint x: 533, startPoint y: 237, endPoint x: 240, endPoint y: 444, distance: 358.4
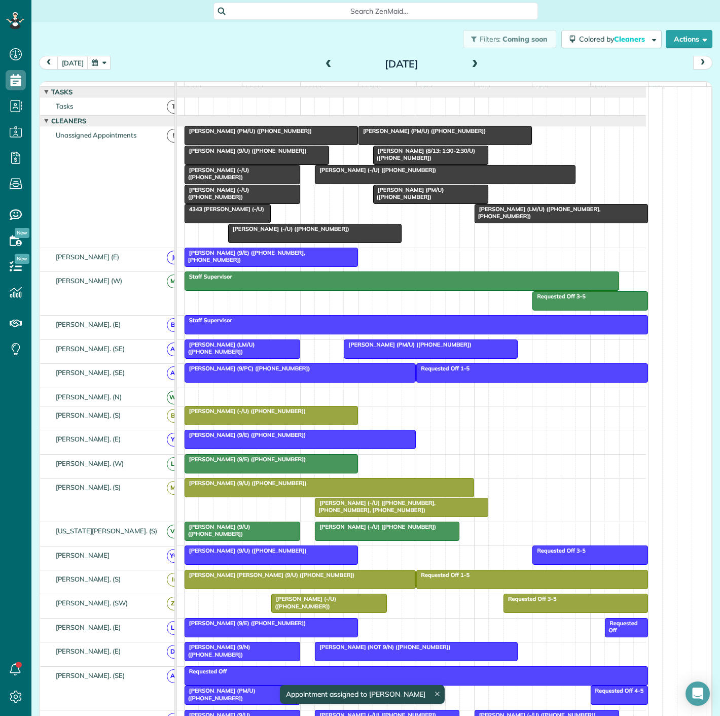
click at [235, 154] on span "Julie Kustoff (9/U) (+12143102686)" at bounding box center [245, 150] width 123 height 7
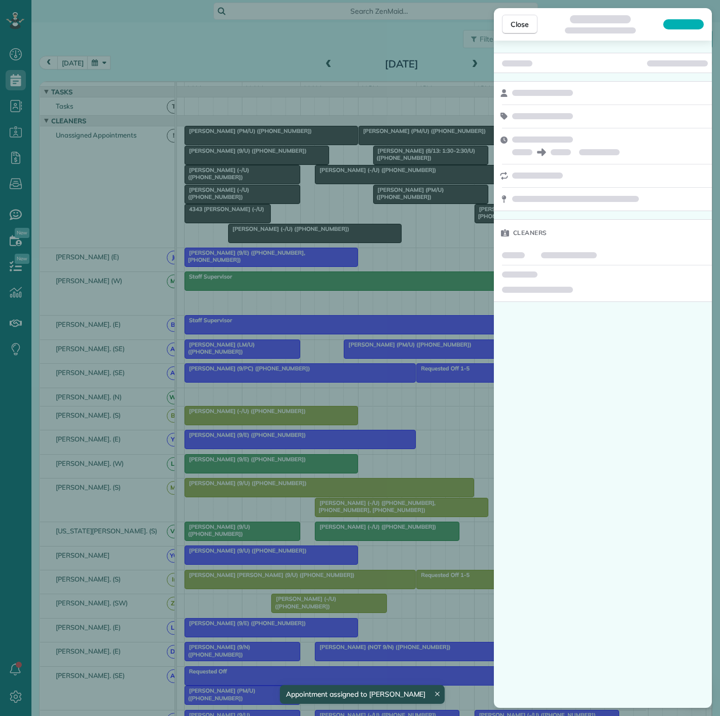
drag, startPoint x: 235, startPoint y: 157, endPoint x: 241, endPoint y: 177, distance: 20.7
click at [233, 245] on div "Close Cleaners" at bounding box center [360, 358] width 720 height 716
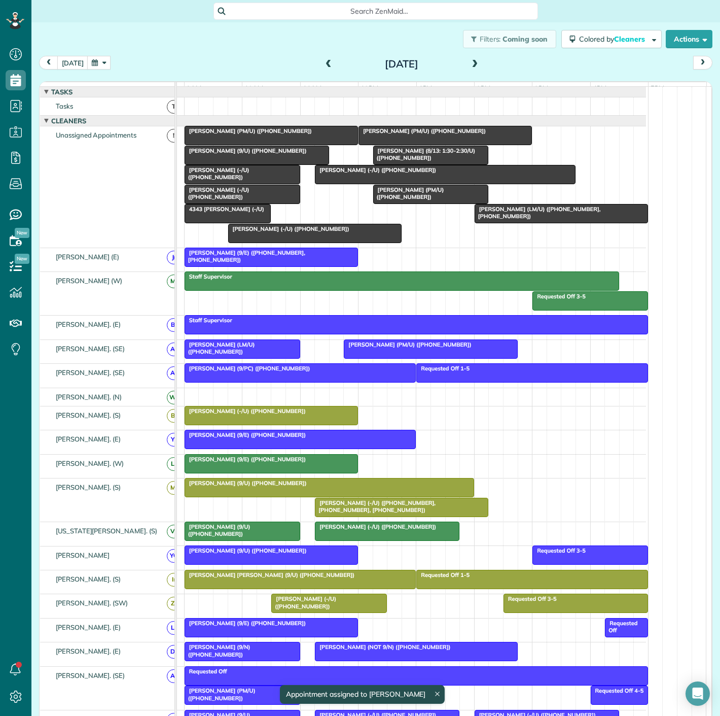
drag, startPoint x: 241, startPoint y: 177, endPoint x: 243, endPoint y: 152, distance: 24.9
click at [241, 177] on div "Close Residential Julie Kustoff (9/U) Actions Status Active Julie Kustoff (9/U)…" at bounding box center [360, 358] width 720 height 716
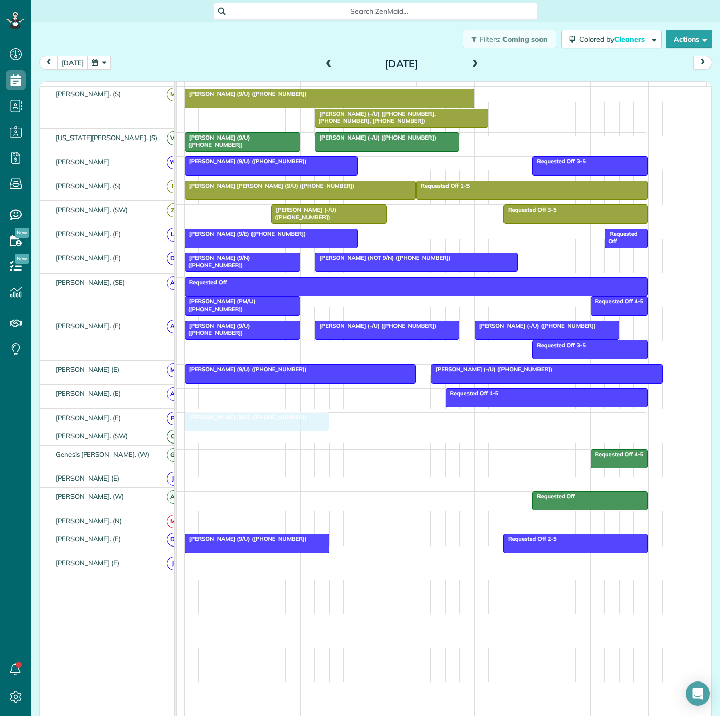
drag, startPoint x: 248, startPoint y: 156, endPoint x: 251, endPoint y: 422, distance: 265.8
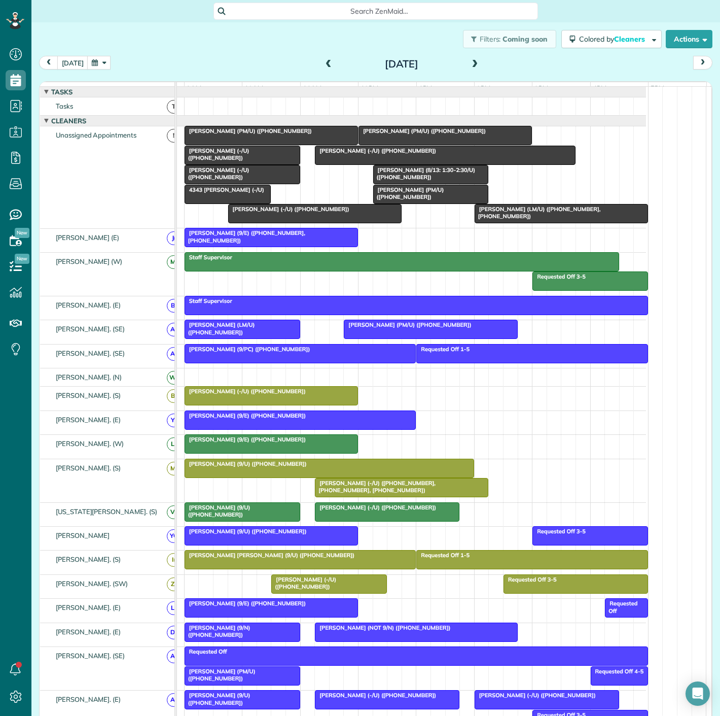
click at [223, 143] on div at bounding box center [271, 135] width 172 height 18
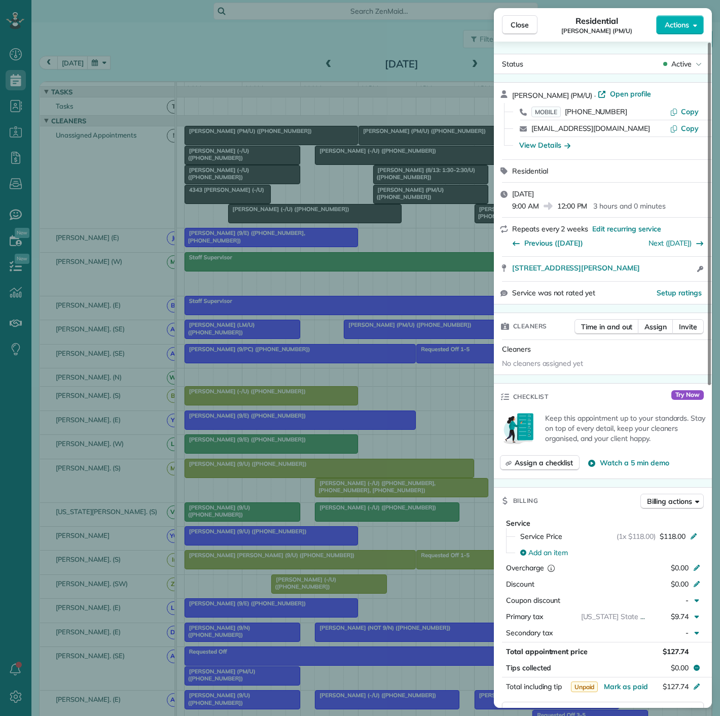
click at [192, 128] on div "Close Residential Debbie Godbold (PM/U) Actions Status Active Debbie Godbold (P…" at bounding box center [360, 358] width 720 height 716
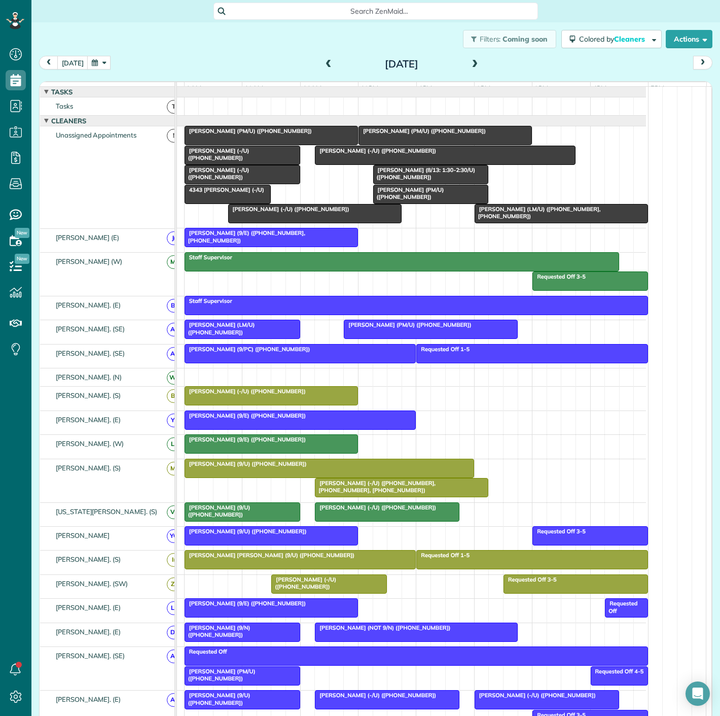
click at [258, 467] on span "Bobbie Finch (9/U) (+12145582512)" at bounding box center [245, 463] width 123 height 7
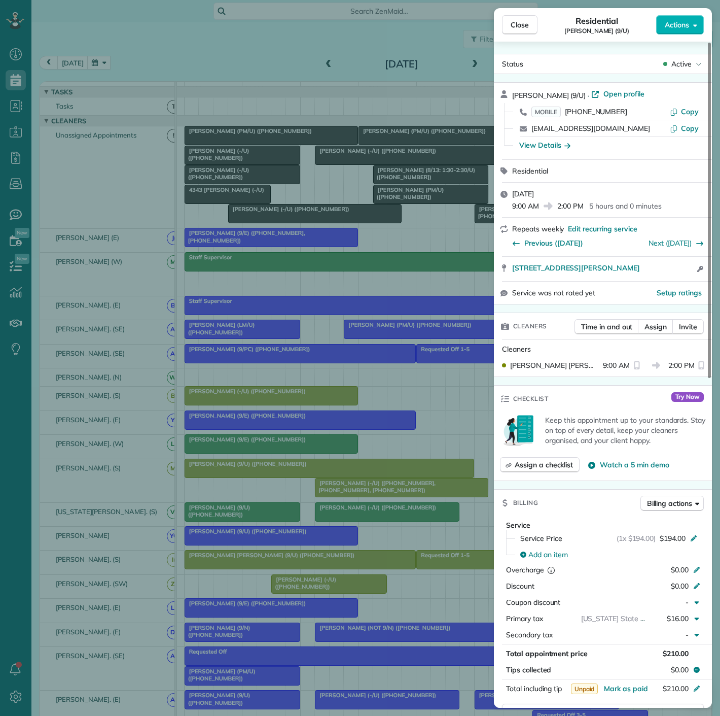
click at [258, 469] on div "Close Residential Bobbie Finch (9/U) Actions Status Active Bobbie Finch (9/U) ·…" at bounding box center [360, 358] width 720 height 716
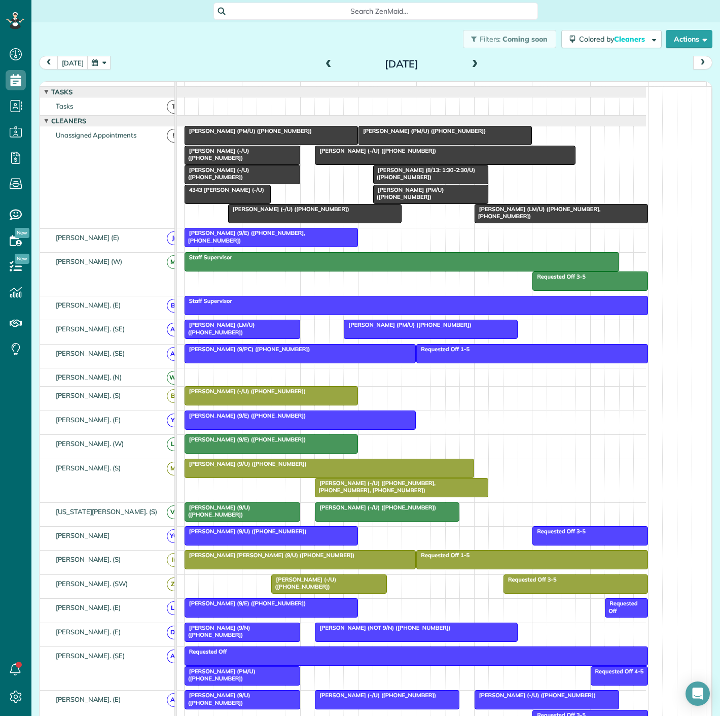
click at [423, 145] on div at bounding box center [445, 135] width 172 height 18
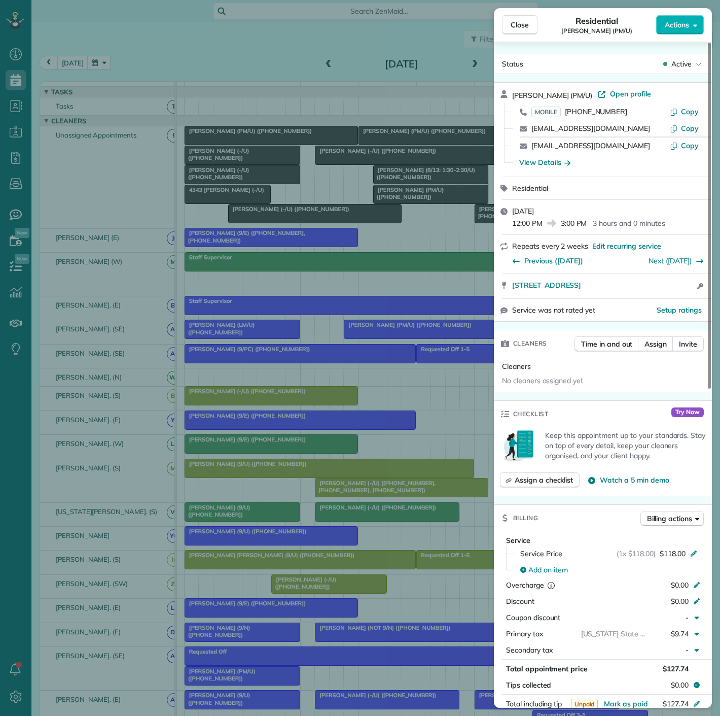
click at [324, 152] on div "Close Residential Richard Kuhn (PM/U) Actions Status Active Richard Kuhn (PM/U)…" at bounding box center [360, 358] width 720 height 716
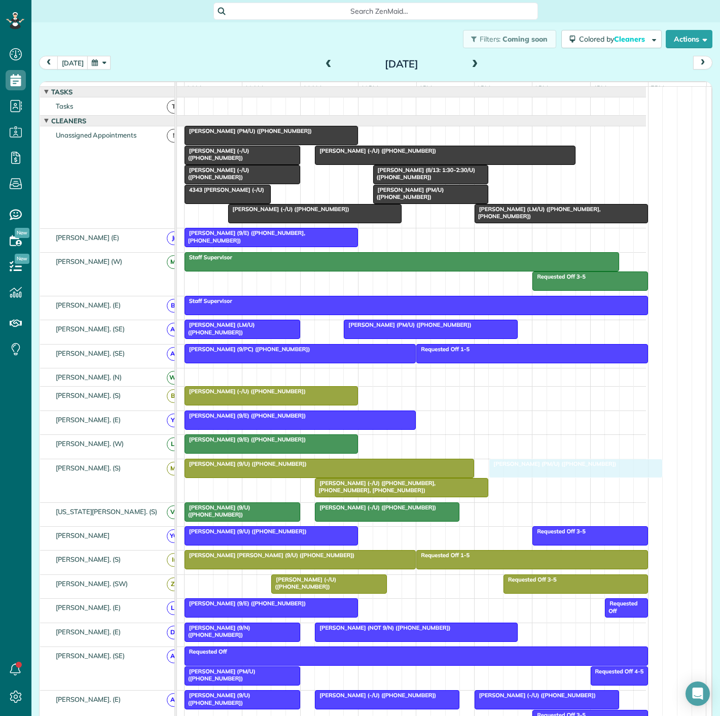
drag, startPoint x: 423, startPoint y: 141, endPoint x: 550, endPoint y: 470, distance: 353.5
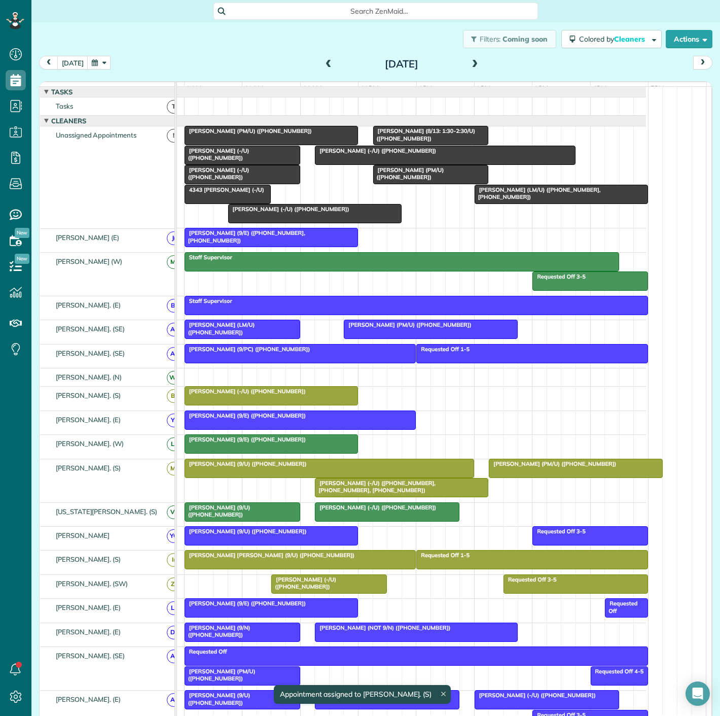
click at [251, 514] on span "Natalie Balmer (9/U) (+12148644533)" at bounding box center [217, 511] width 66 height 14
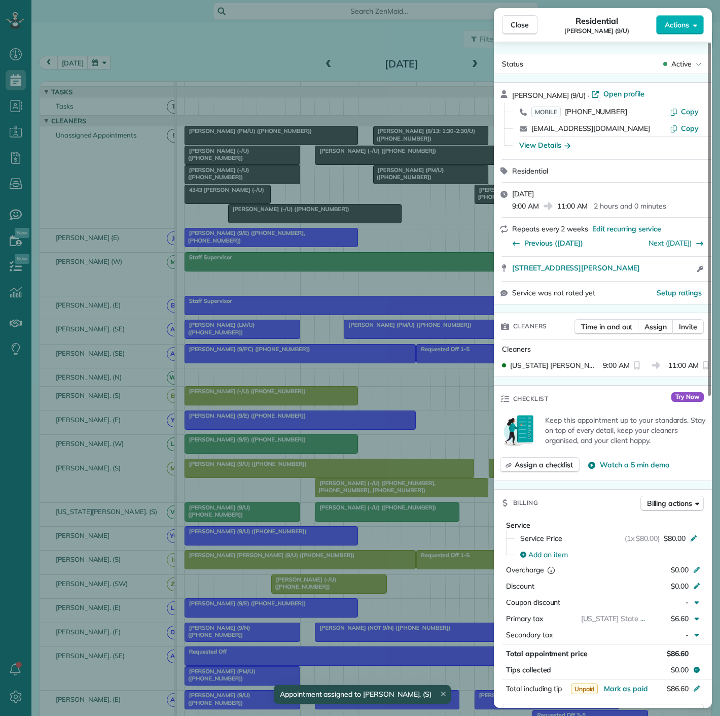
click at [258, 514] on div "Close Residential Natalie Balmer (9/U) Actions Status Active Natalie Balmer (9/…" at bounding box center [360, 358] width 720 height 716
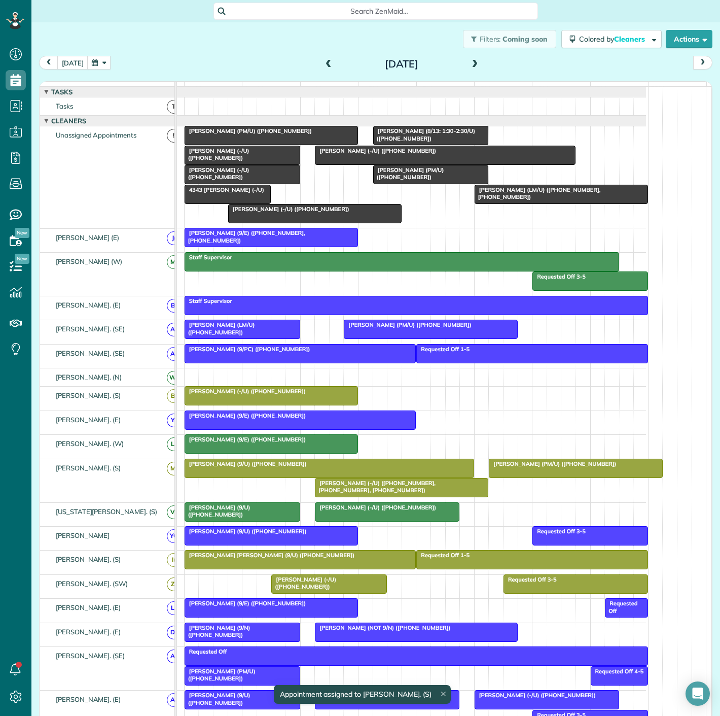
click at [375, 518] on div at bounding box center [388, 512] width 144 height 18
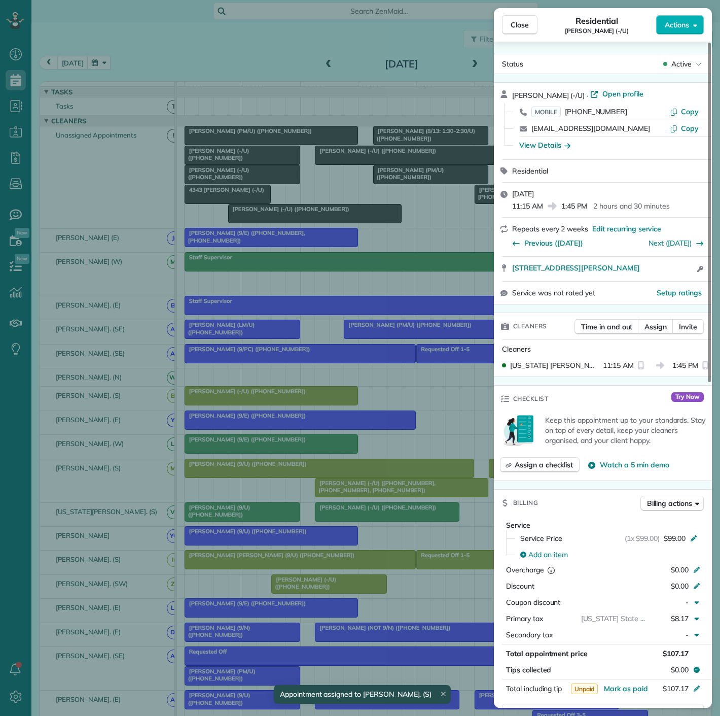
click at [375, 518] on div "Close Residential Jeremy Williams (-/U) Actions Status Active Jeremy Williams (…" at bounding box center [360, 358] width 720 height 716
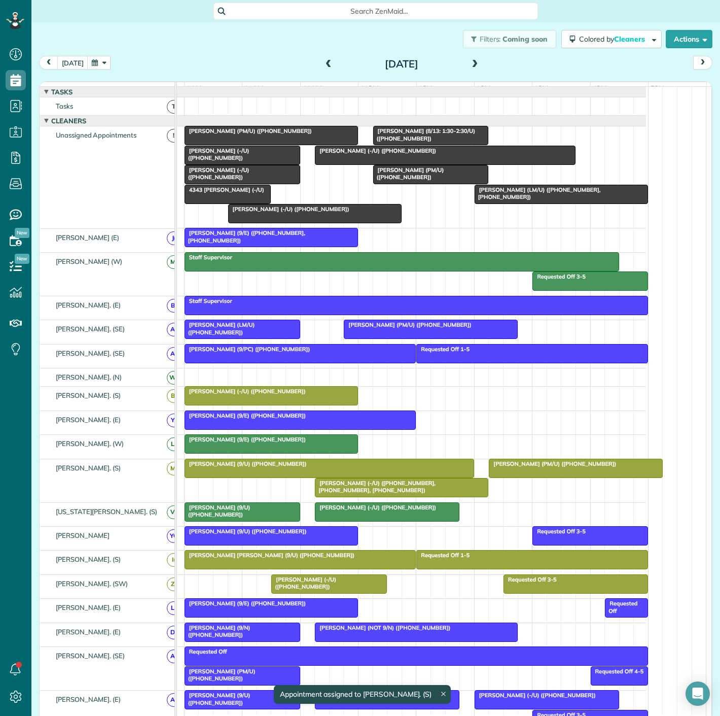
click at [355, 494] on span "Jack Steele (-/U) (+16263903867, +16263903867, +16268401200)" at bounding box center [375, 486] width 121 height 14
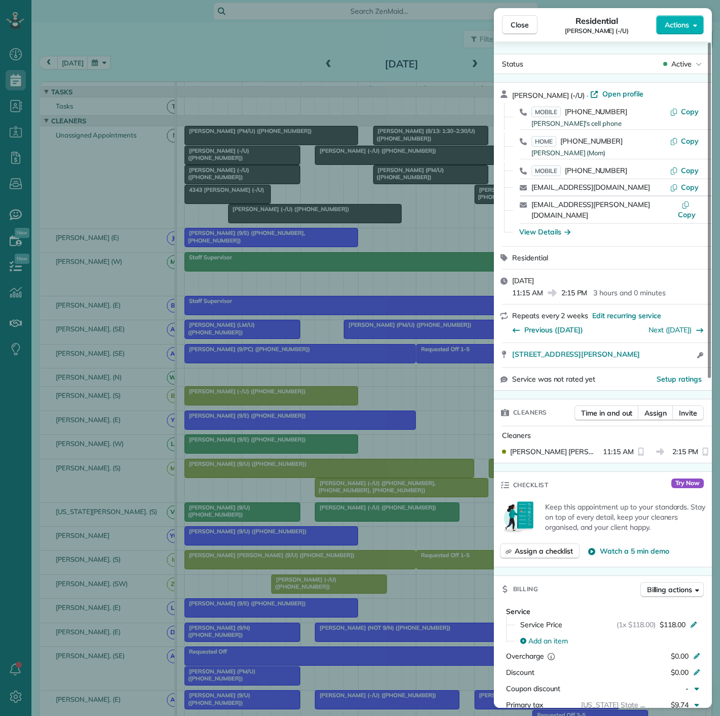
click at [406, 518] on div "Close Residential Jack Steele (-/U) Actions Status Active Jack Steele (-/U) · O…" at bounding box center [360, 358] width 720 height 716
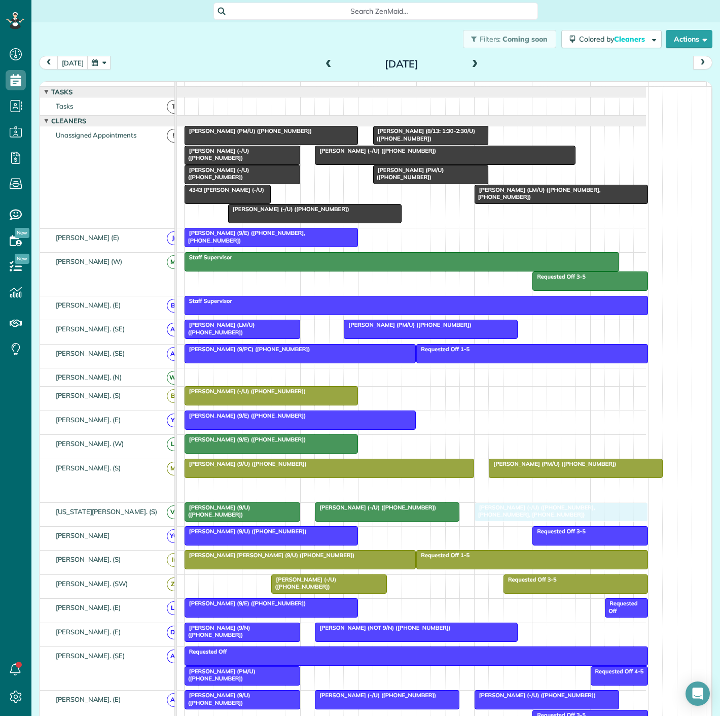
drag, startPoint x: 371, startPoint y: 495, endPoint x: 537, endPoint y: 525, distance: 169.1
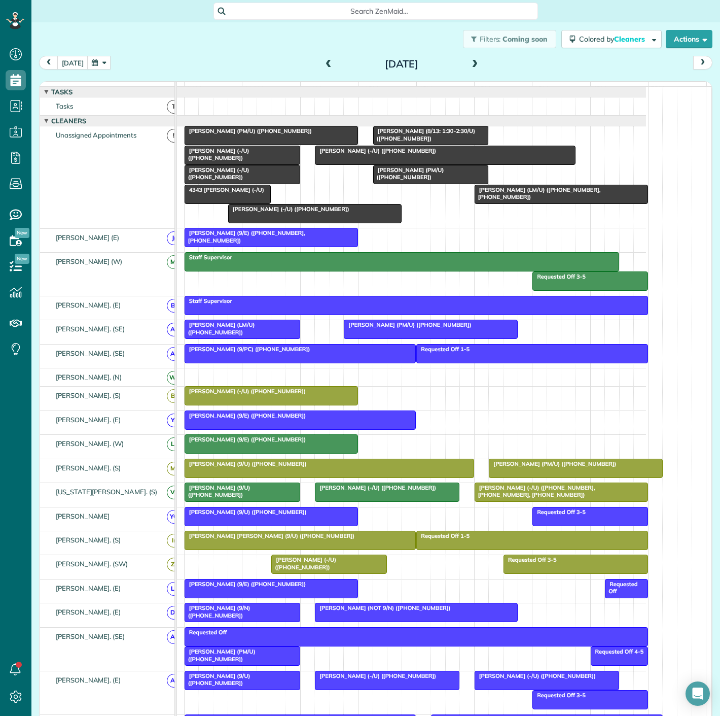
click at [321, 523] on div at bounding box center [271, 516] width 172 height 18
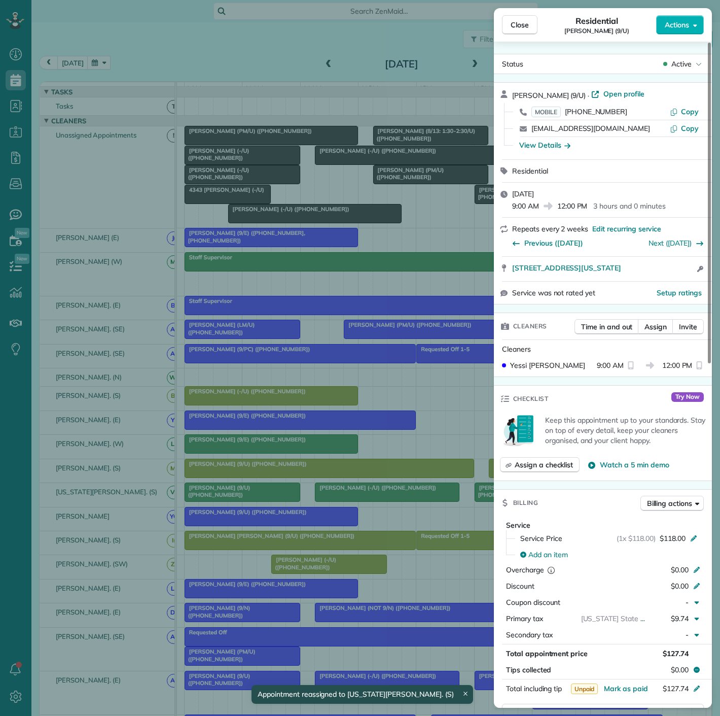
click at [321, 523] on div "Close Residential Phillip Sanchez (9/U) Actions Status Active Phillip Sanchez (…" at bounding box center [360, 358] width 720 height 716
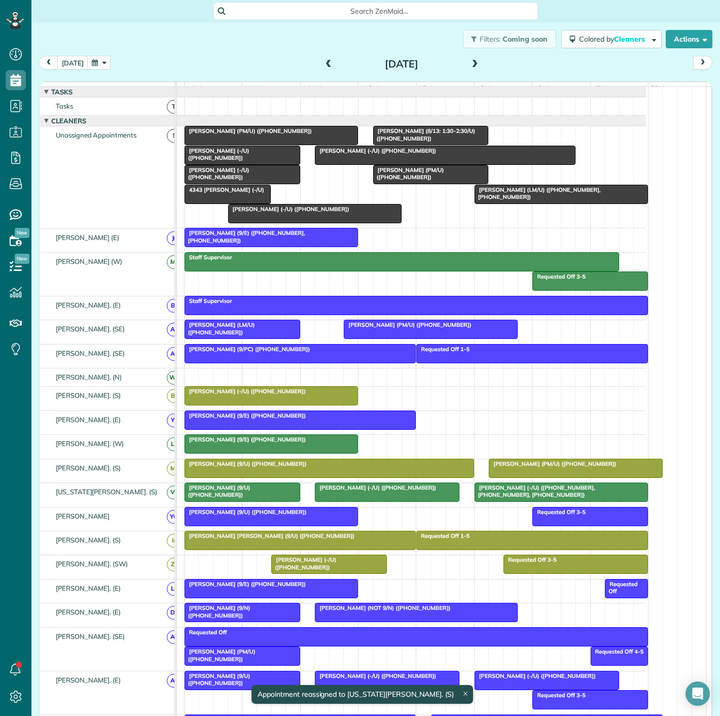
click at [285, 212] on div at bounding box center [315, 213] width 172 height 18
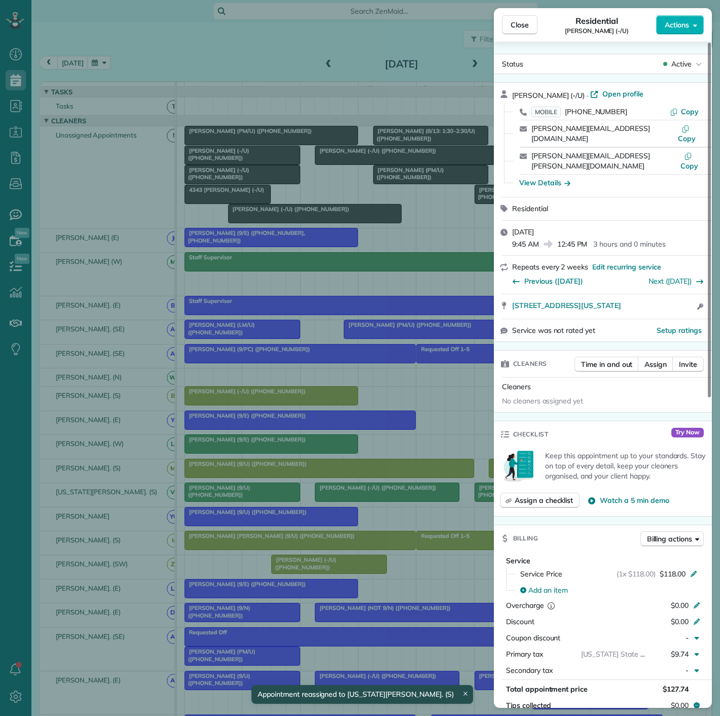
click at [285, 212] on div "Close Residential Maggie Campbell (-/U) Actions Status Active Maggie Campbell (…" at bounding box center [360, 358] width 720 height 716
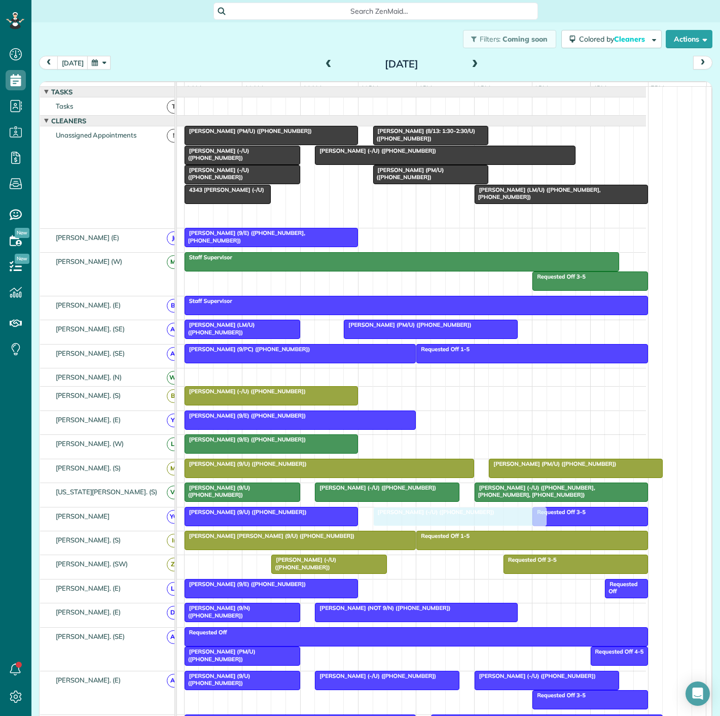
drag, startPoint x: 294, startPoint y: 226, endPoint x: 433, endPoint y: 528, distance: 332.3
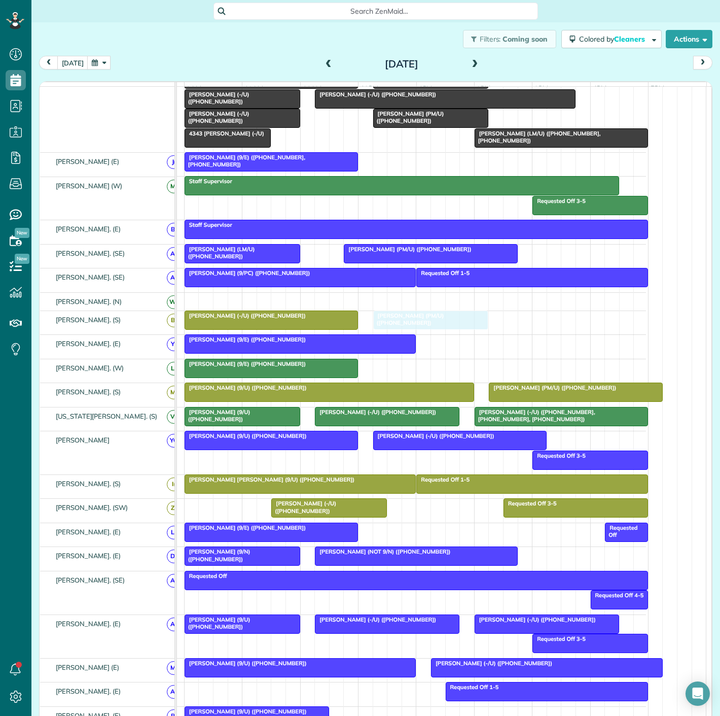
drag, startPoint x: 250, startPoint y: 600, endPoint x: 435, endPoint y: 327, distance: 330.5
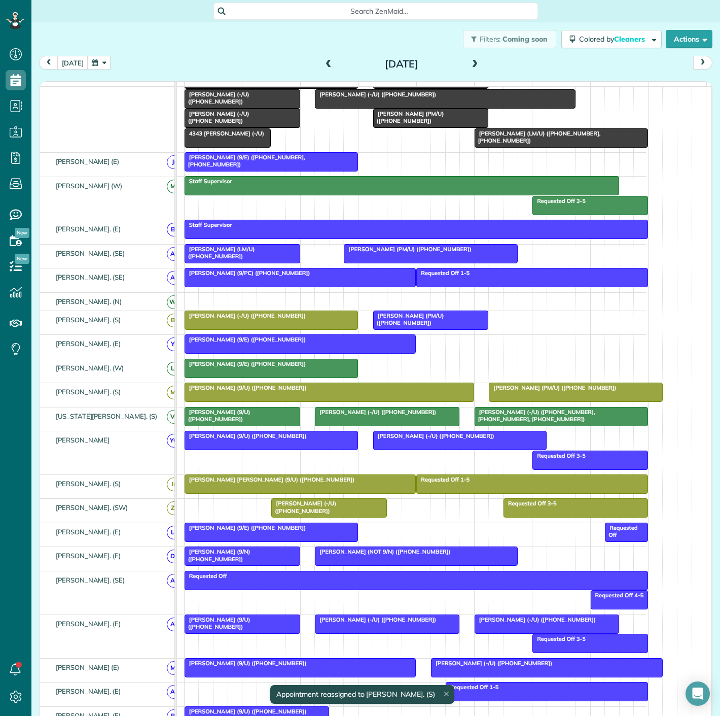
click at [276, 329] on div at bounding box center [271, 320] width 172 height 18
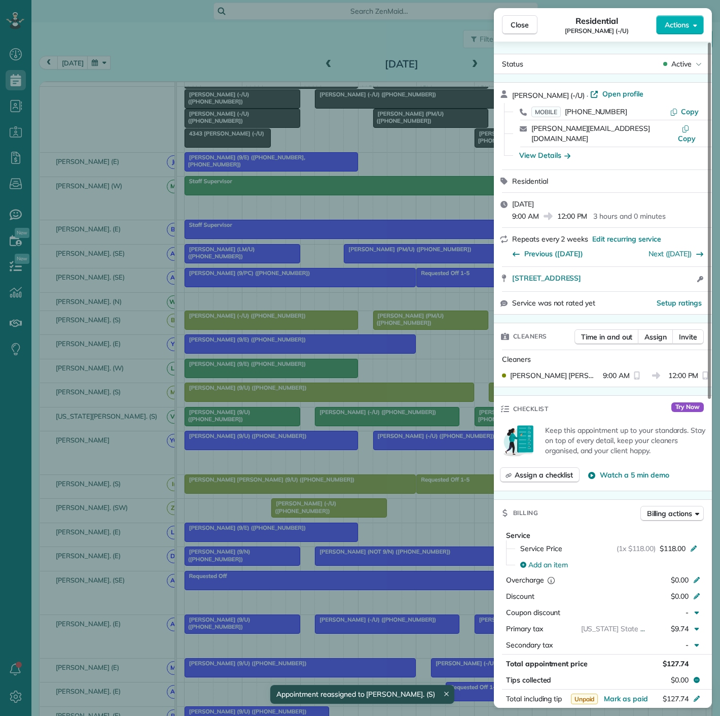
click at [276, 329] on div "Close Residential Justin Forton (-/U) Actions Status Active Justin Forton (-/U)…" at bounding box center [360, 358] width 720 height 716
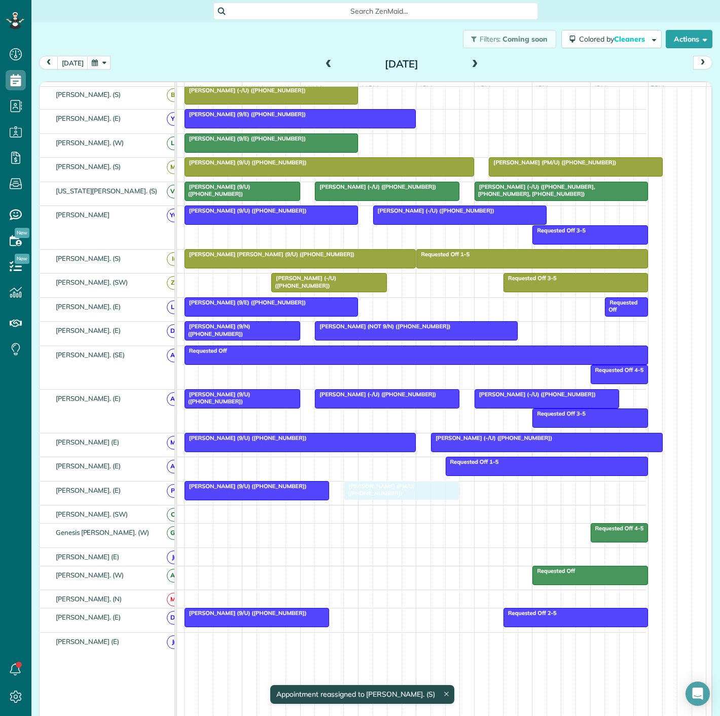
drag, startPoint x: 403, startPoint y: 326, endPoint x: 376, endPoint y: 506, distance: 181.6
drag, startPoint x: 371, startPoint y: 496, endPoint x: 558, endPoint y: 489, distance: 187.3
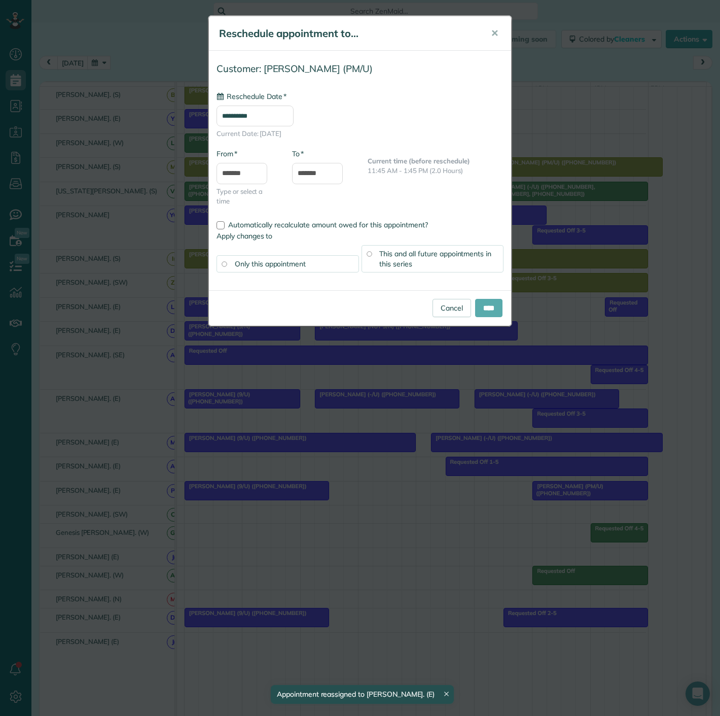
type input "**********"
click at [492, 306] on input "****" at bounding box center [488, 308] width 27 height 18
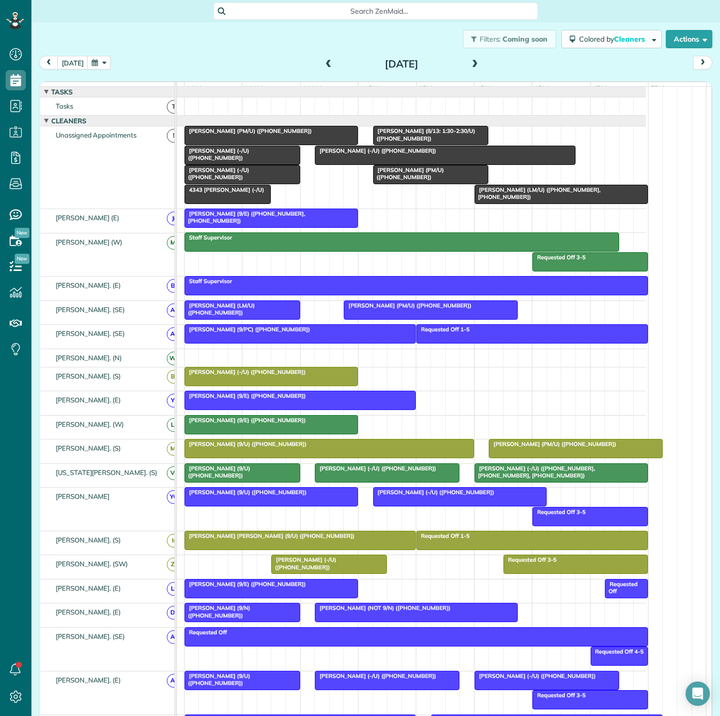
click at [506, 201] on div at bounding box center [561, 194] width 172 height 18
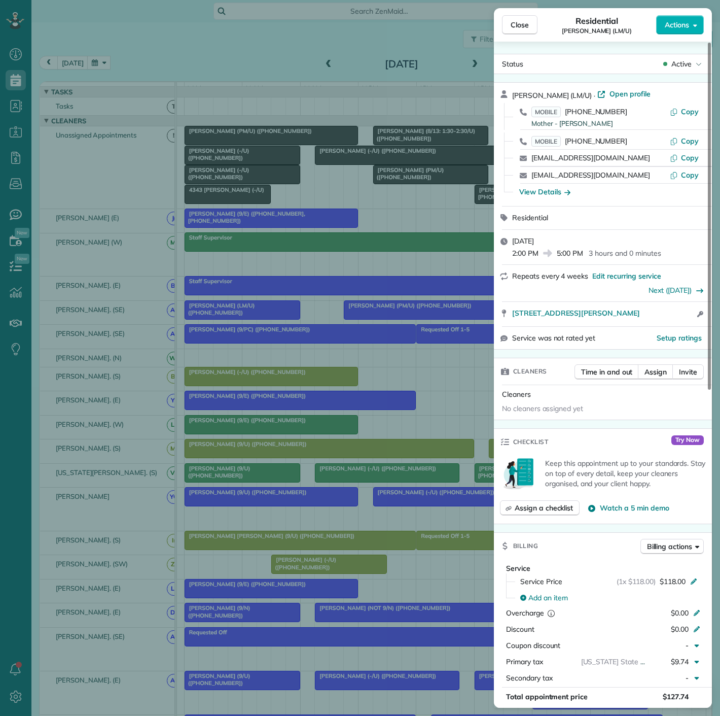
click at [427, 245] on div "Close Residential Jaden Uecker (LM/U) Actions Status Active Jaden Uecker (LM/U)…" at bounding box center [360, 358] width 720 height 716
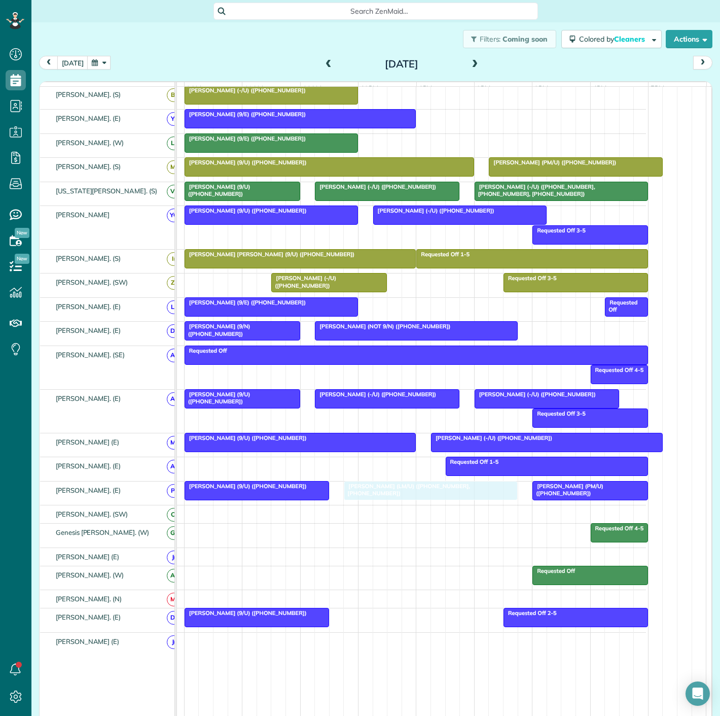
drag, startPoint x: 504, startPoint y: 206, endPoint x: 379, endPoint y: 505, distance: 323.8
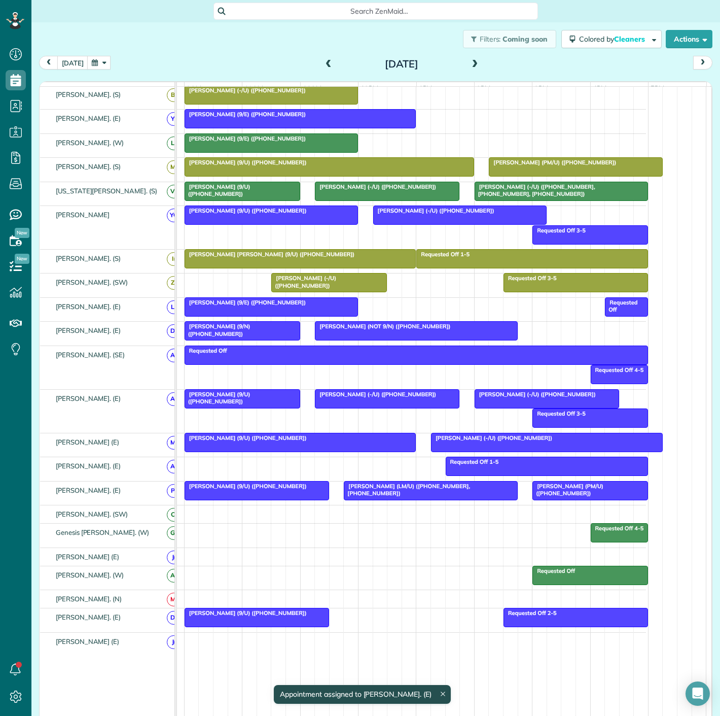
click at [309, 488] on div "Julie Kustoff (9/U) (+12143102686)" at bounding box center [257, 485] width 138 height 7
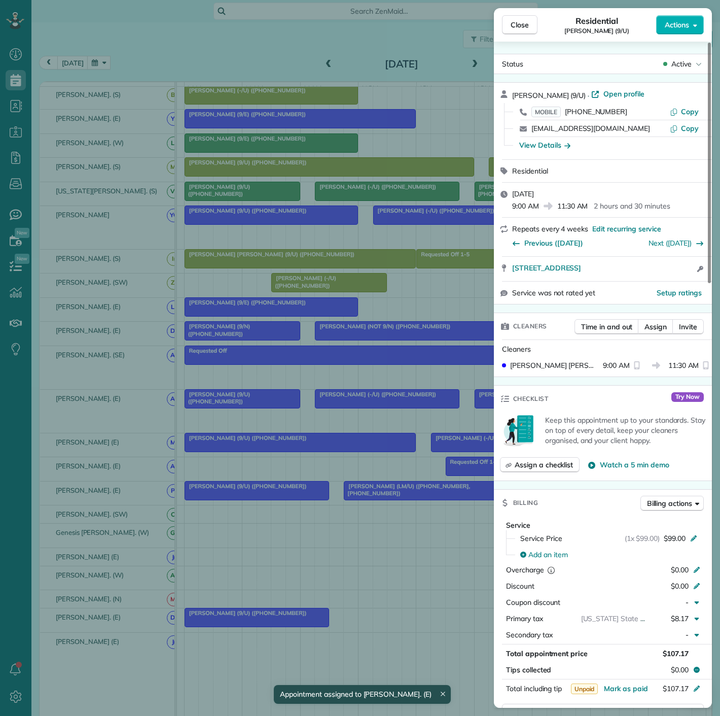
click at [355, 522] on div "Close Residential Julie Kustoff (9/U) Actions Status Active Julie Kustoff (9/U)…" at bounding box center [360, 358] width 720 height 716
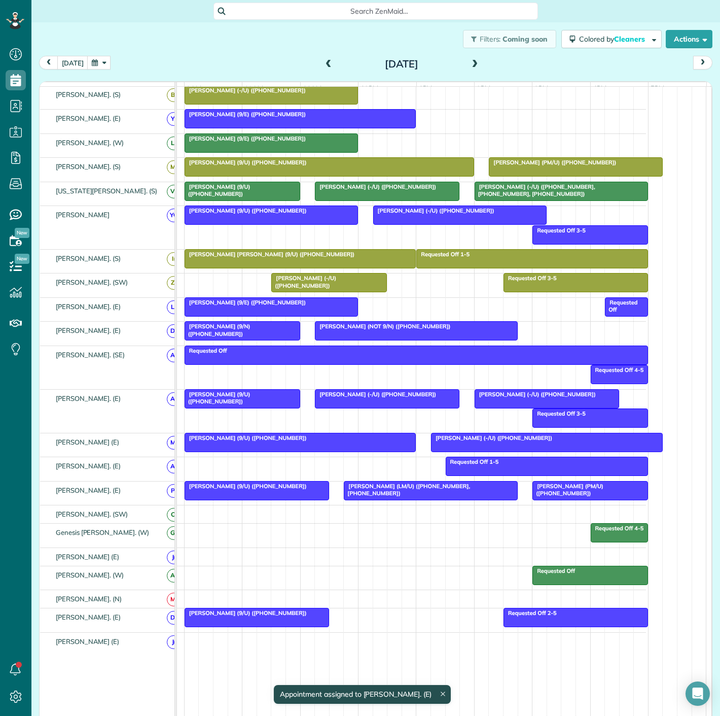
click at [560, 500] on div at bounding box center [590, 490] width 115 height 18
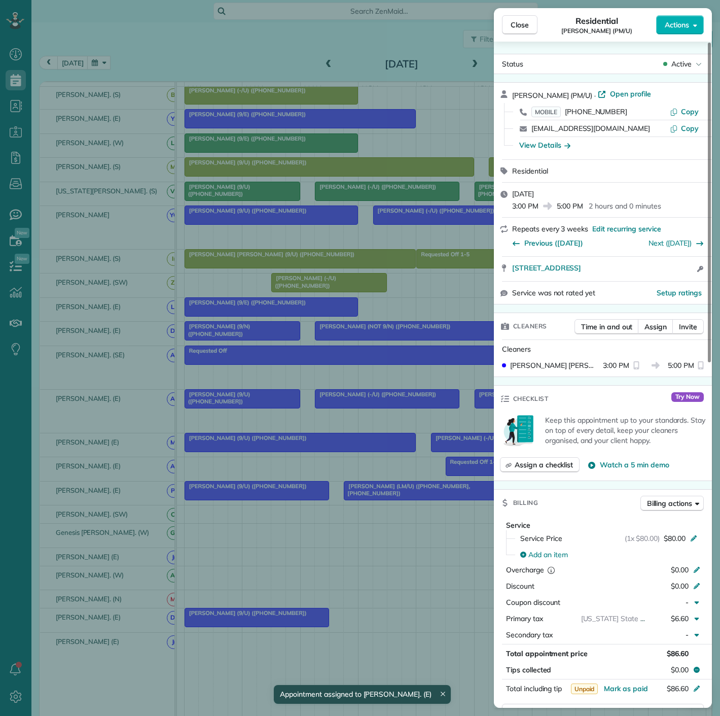
click at [381, 490] on div "Close Residential Gary Gansle (PM/U) Actions Status Active Gary Gansle (PM/U) ·…" at bounding box center [360, 358] width 720 height 716
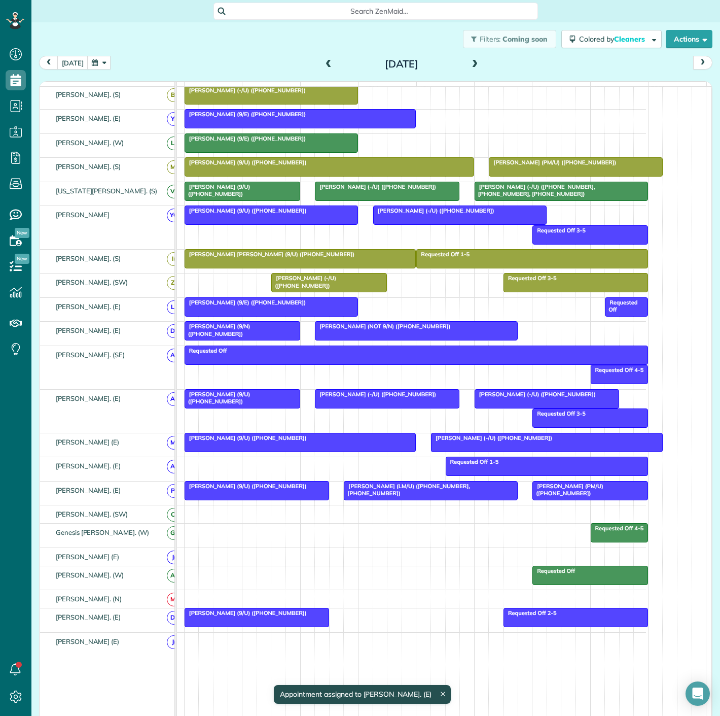
click at [365, 499] on div at bounding box center [430, 490] width 172 height 18
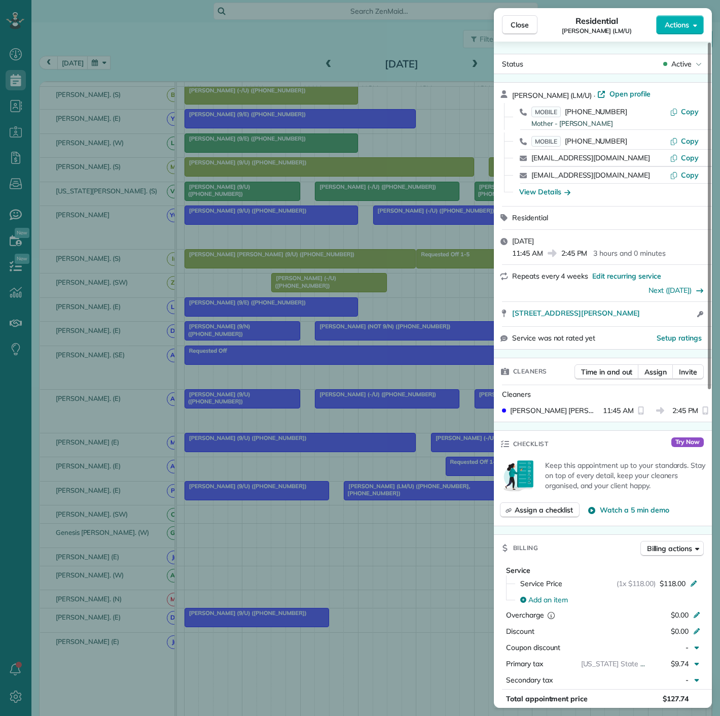
click at [365, 499] on div "Close Residential Jaden Uecker (LM/U) Actions Status Active Jaden Uecker (LM/U)…" at bounding box center [360, 358] width 720 height 716
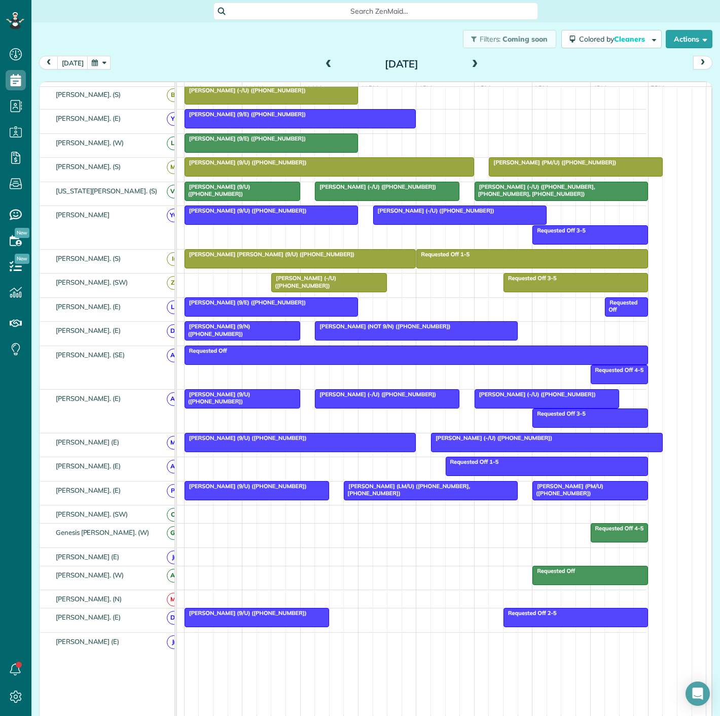
click at [268, 495] on div at bounding box center [257, 490] width 144 height 18
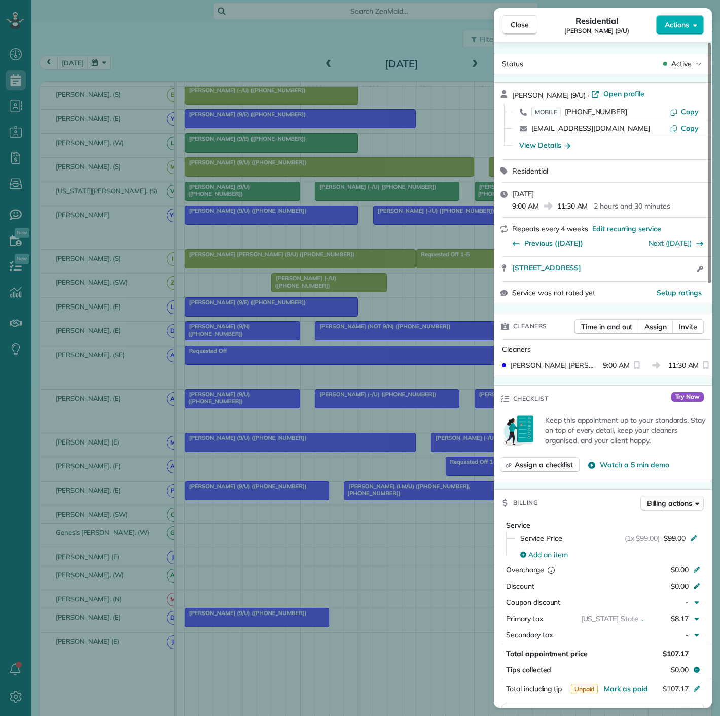
click at [268, 495] on div "Close Residential Julie Kustoff (9/U) Actions Status Active Julie Kustoff (9/U)…" at bounding box center [360, 358] width 720 height 716
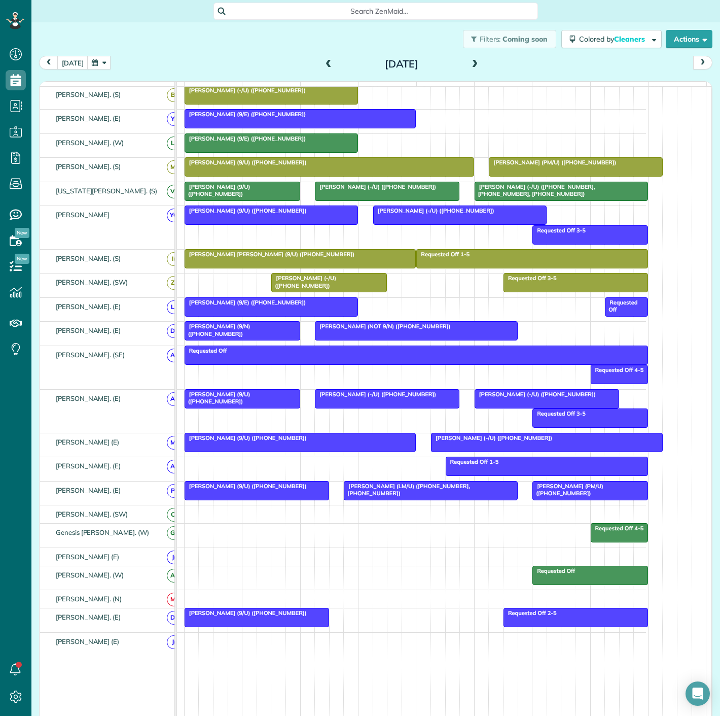
click at [216, 496] on div at bounding box center [257, 490] width 144 height 18
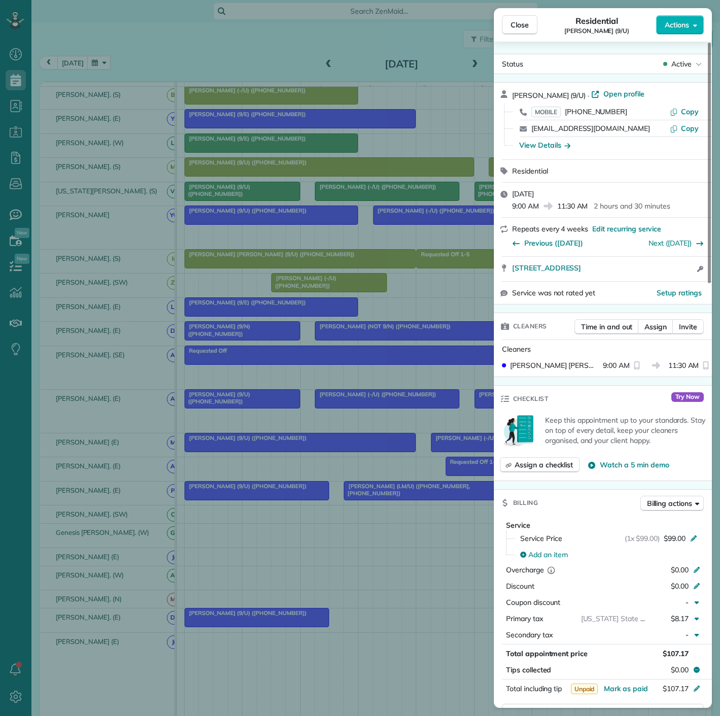
drag, startPoint x: 508, startPoint y: 275, endPoint x: 282, endPoint y: 130, distance: 268.5
click at [671, 274] on div "3225 Turtle Creek Blvd. #817/B Dallas TX 75219 Open access information" at bounding box center [603, 269] width 218 height 24
click at [390, 478] on div "Close Residential Julie Kustoff (9/U) Actions Status Active Julie Kustoff (9/U)…" at bounding box center [360, 358] width 720 height 716
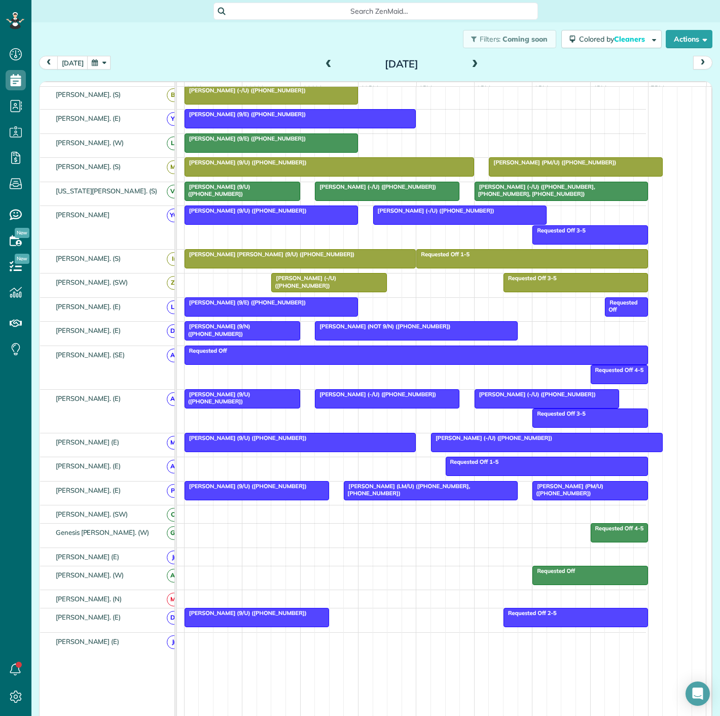
click at [408, 497] on div at bounding box center [430, 490] width 172 height 18
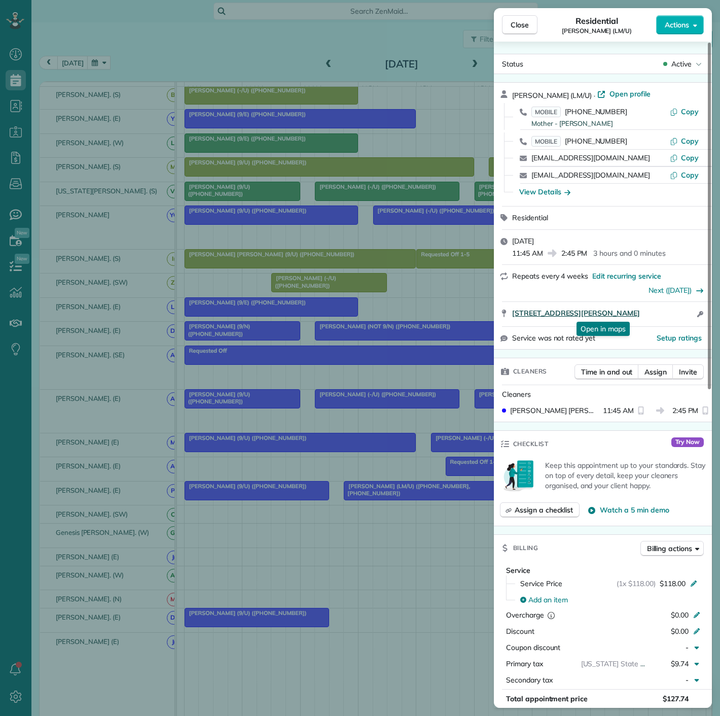
drag, startPoint x: 512, startPoint y: 319, endPoint x: 675, endPoint y: 313, distance: 163.4
click at [675, 313] on div "2820 McKinnon Street 2011 Dallas TX 75201 Open in maps Open in maps Open access…" at bounding box center [609, 314] width 194 height 12
drag, startPoint x: 356, startPoint y: 434, endPoint x: 478, endPoint y: 465, distance: 125.6
click at [356, 434] on div "Close Residential Jaden Uecker (LM/U) Actions Status Active Jaden Uecker (LM/U)…" at bounding box center [360, 358] width 720 height 716
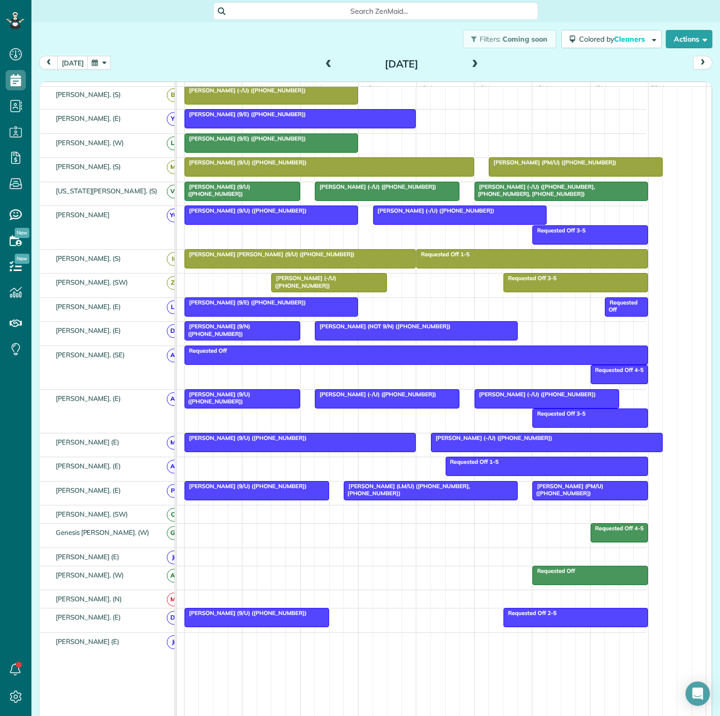
click at [540, 493] on span "Gary Gansle (PM/U) (+16505203331)" at bounding box center [568, 489] width 72 height 14
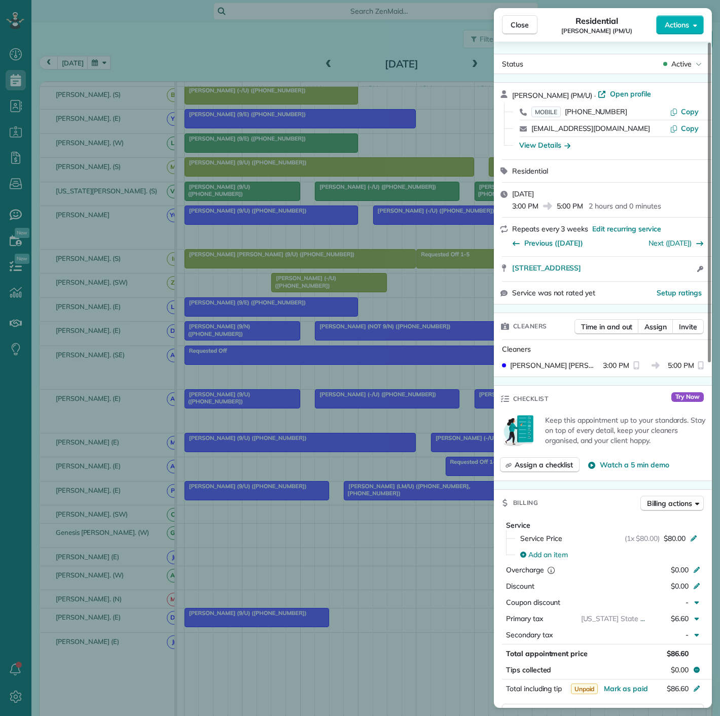
drag, startPoint x: 511, startPoint y: 276, endPoint x: 692, endPoint y: 275, distance: 181.1
click at [692, 275] on div "2525 Turtle Creek Blvd, #516 Dallas TX 75219 Open access information" at bounding box center [603, 269] width 218 height 24
drag, startPoint x: 181, startPoint y: 318, endPoint x: 227, endPoint y: 342, distance: 52.2
click at [181, 318] on div "Close Residential Gary Gansle (PM/U) Actions Status Active Gary Gansle (PM/U) ·…" at bounding box center [360, 358] width 720 height 716
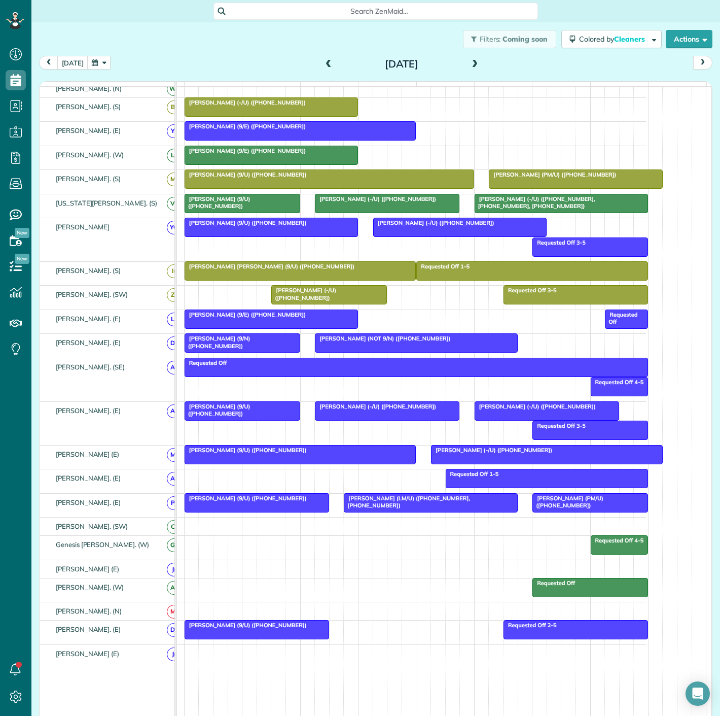
scroll to position [338, 0]
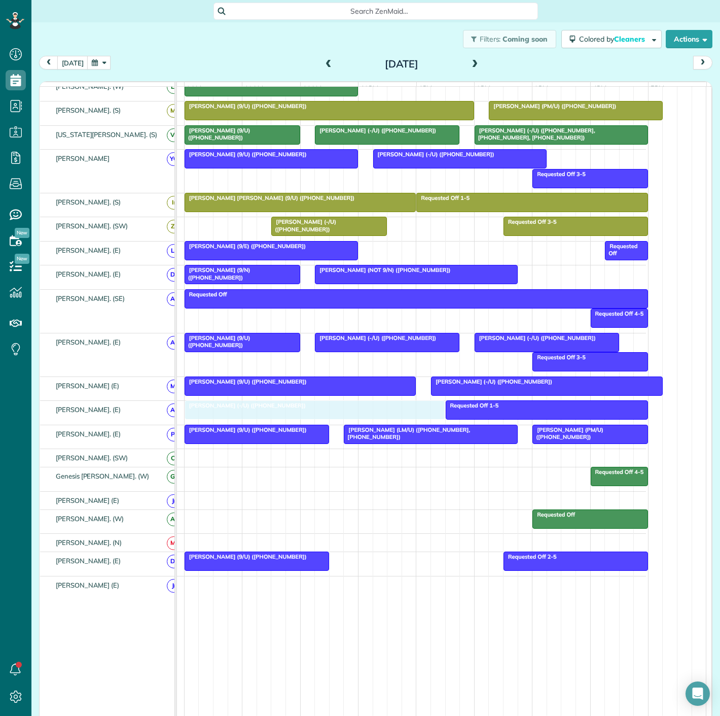
drag, startPoint x: 406, startPoint y: 154, endPoint x: 276, endPoint y: 404, distance: 281.1
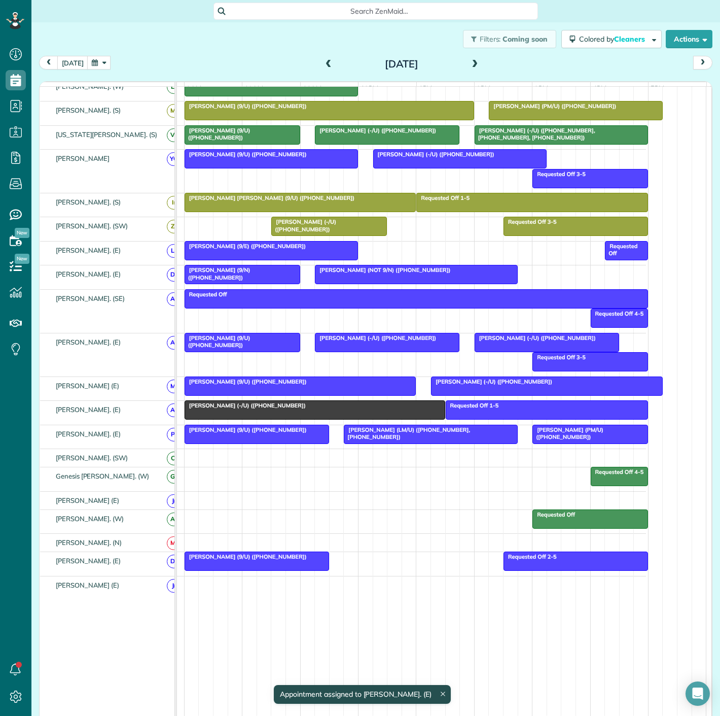
click at [273, 407] on span "Elizabeth Griffin (-/U) (+13252268812)" at bounding box center [245, 405] width 122 height 7
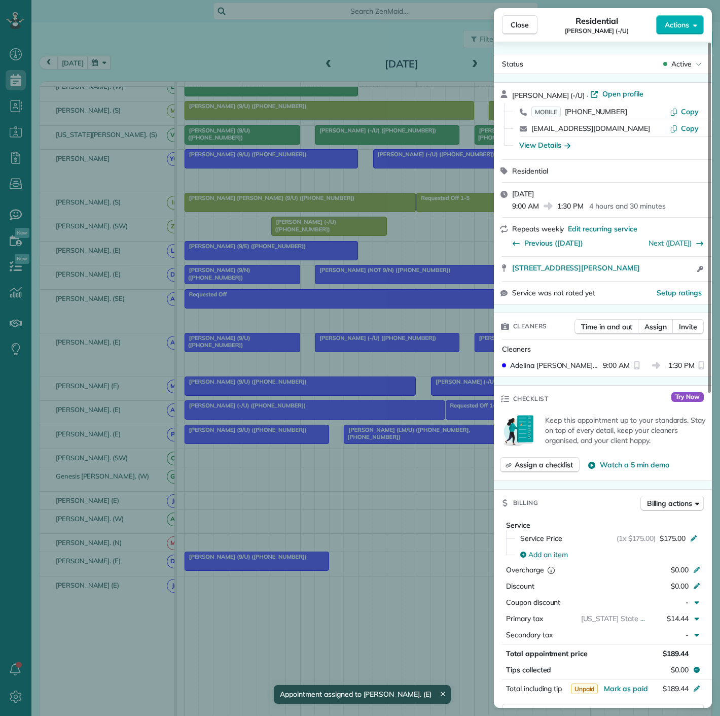
click at [273, 407] on div "Close Residential Elizabeth Griffin (-/U) Actions Status Active Elizabeth Griff…" at bounding box center [360, 358] width 720 height 716
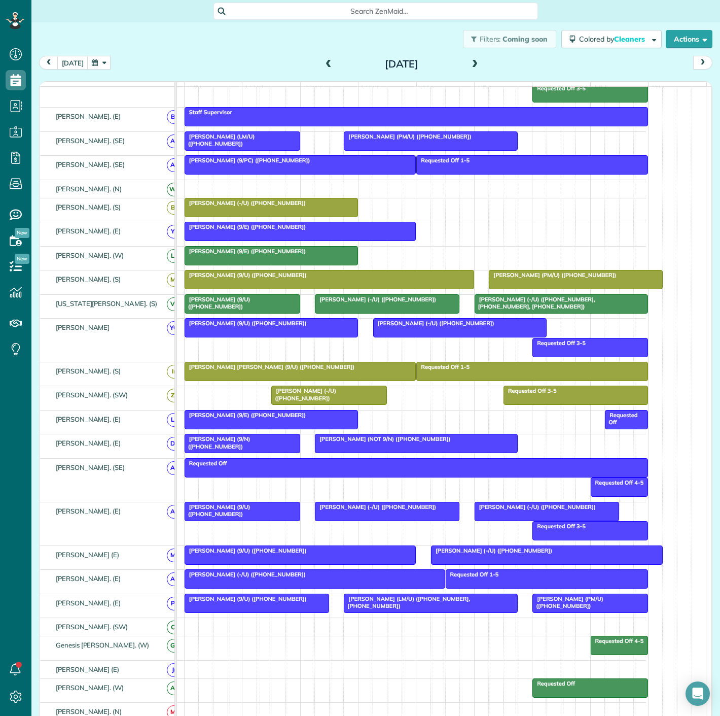
scroll to position [225, 0]
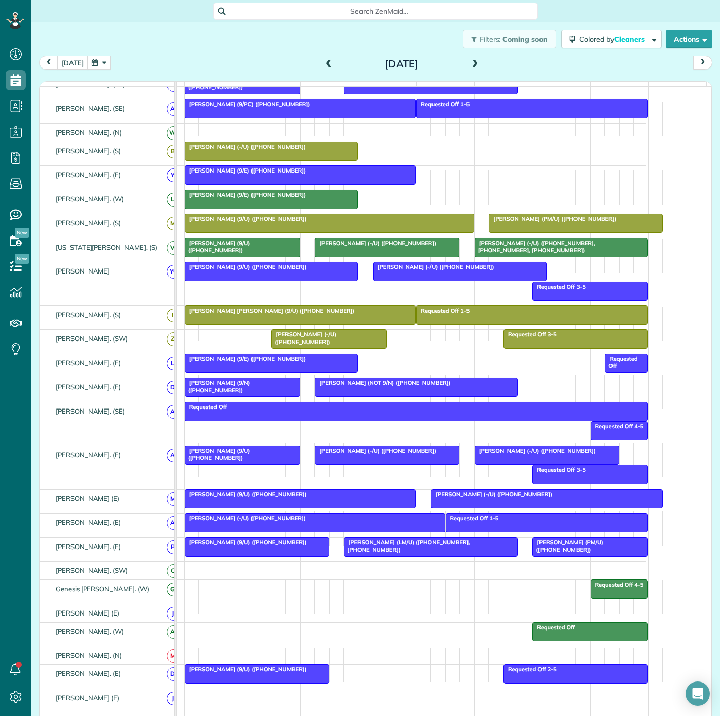
click at [240, 459] on span "Jim Nelms (9/U) (+12147970006)" at bounding box center [217, 454] width 66 height 14
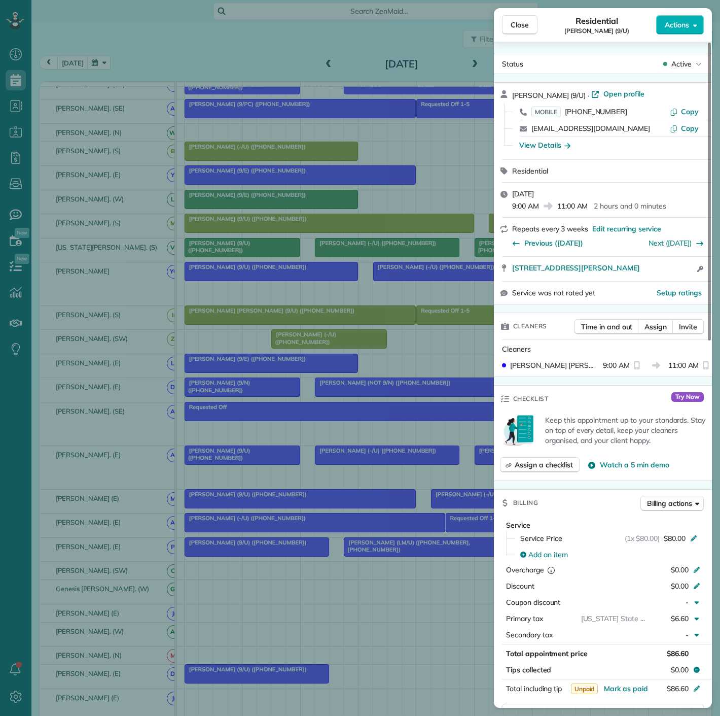
click at [242, 454] on div "Close Residential Jim Nelms (9/U) Actions Status Active Jim Nelms (9/U) · Open …" at bounding box center [360, 358] width 720 height 716
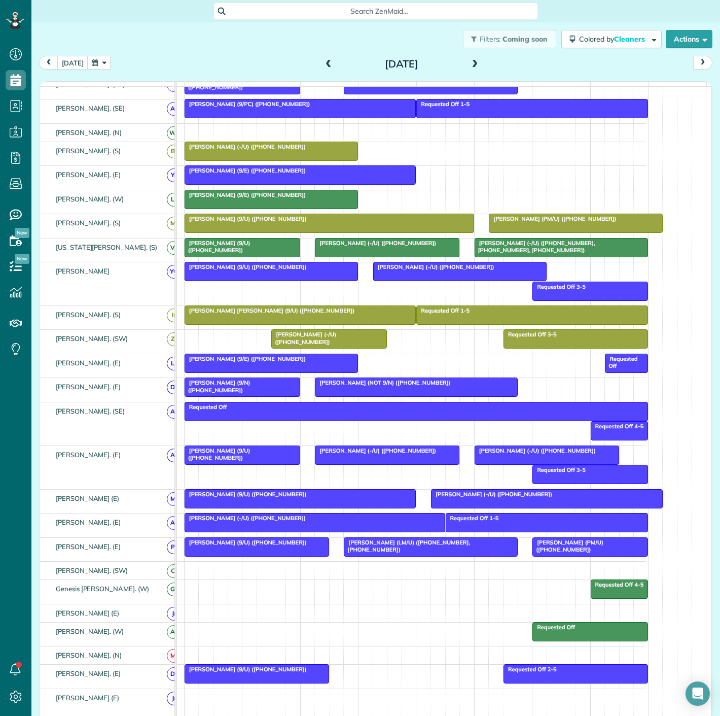
scroll to position [56, 0]
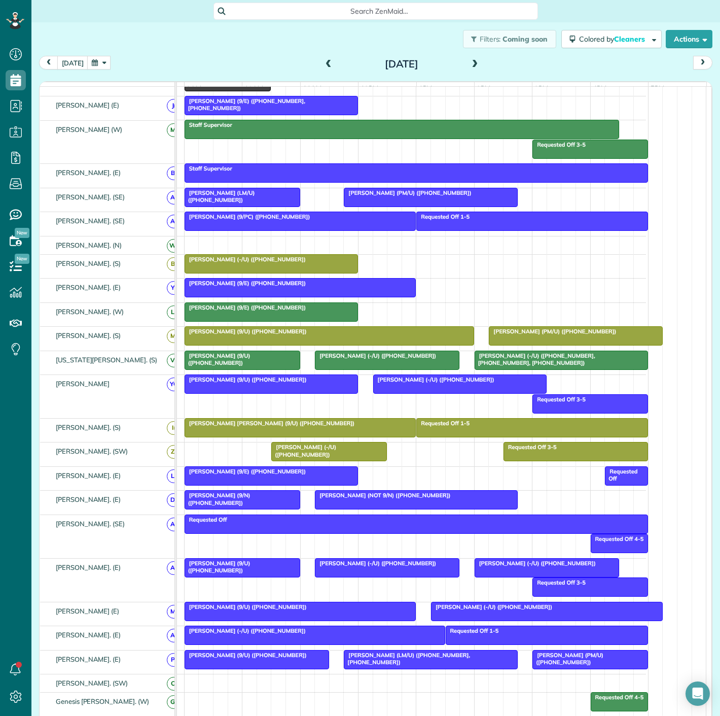
click at [251, 570] on span "Jim Nelms (9/U) (+12147970006)" at bounding box center [217, 567] width 66 height 14
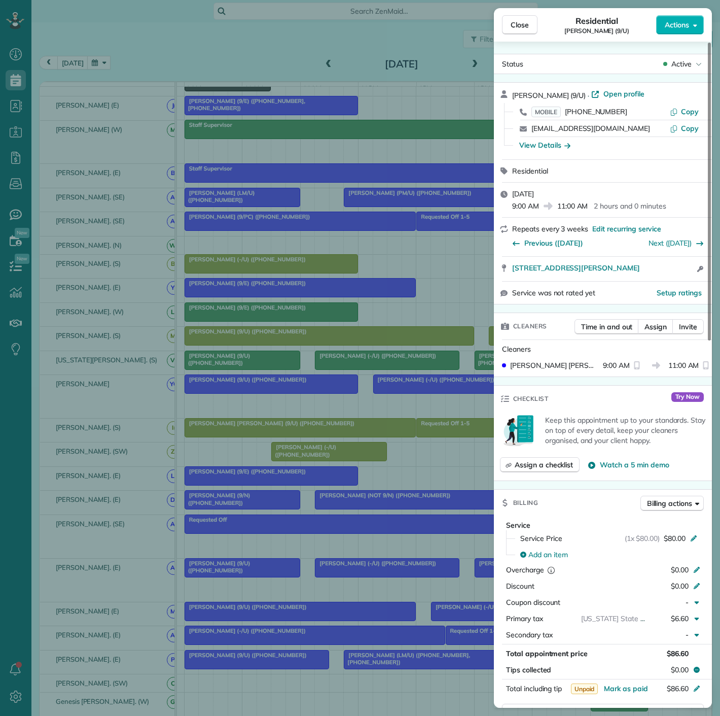
drag, startPoint x: 508, startPoint y: 276, endPoint x: 674, endPoint y: 276, distance: 165.4
click at [674, 276] on div "2619 McKinney Avenue #601 Dallas TX 75204 Open access information" at bounding box center [603, 269] width 218 height 24
click at [336, 509] on div "Close Residential Jim Nelms (9/U) Actions Status Active Jim Nelms (9/U) · Open …" at bounding box center [360, 358] width 720 height 716
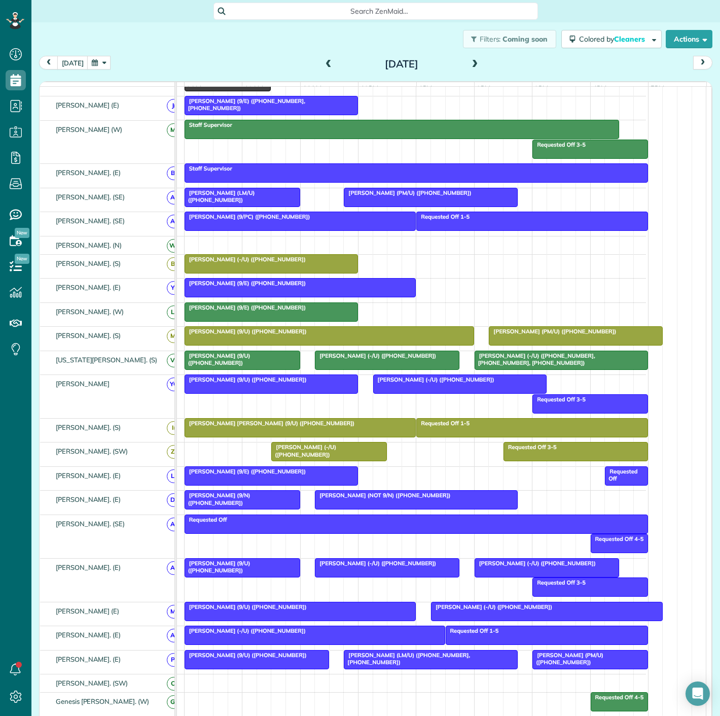
click at [343, 574] on div at bounding box center [388, 568] width 144 height 18
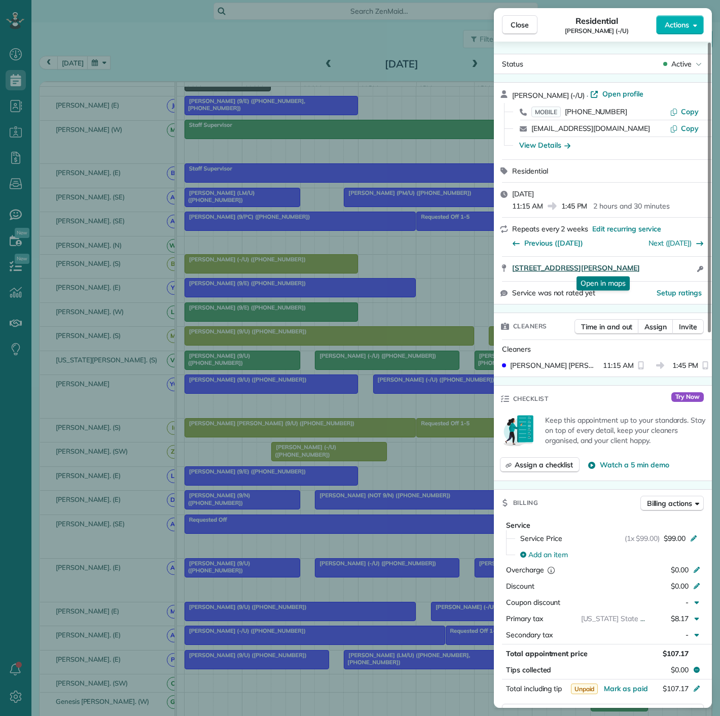
drag, startPoint x: 511, startPoint y: 270, endPoint x: 670, endPoint y: 271, distance: 158.8
click at [670, 271] on div "4646 McKinney Ave Apt 309 Dallas TX 75205 Open in maps Open in maps Open access…" at bounding box center [603, 269] width 218 height 24
drag, startPoint x: 311, startPoint y: 515, endPoint x: 351, endPoint y: 530, distance: 41.7
click at [311, 515] on div "Close Residential Lauren Linquest (-/U) Actions Status Active Lauren Linquest (…" at bounding box center [360, 358] width 720 height 716
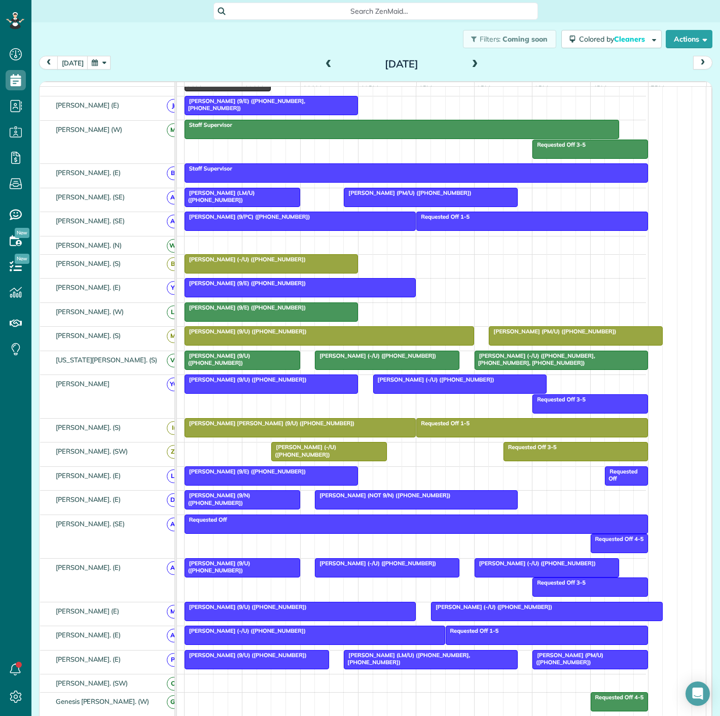
click at [513, 567] on div "Alex Byron (-/U) (+12144542112)" at bounding box center [547, 563] width 138 height 7
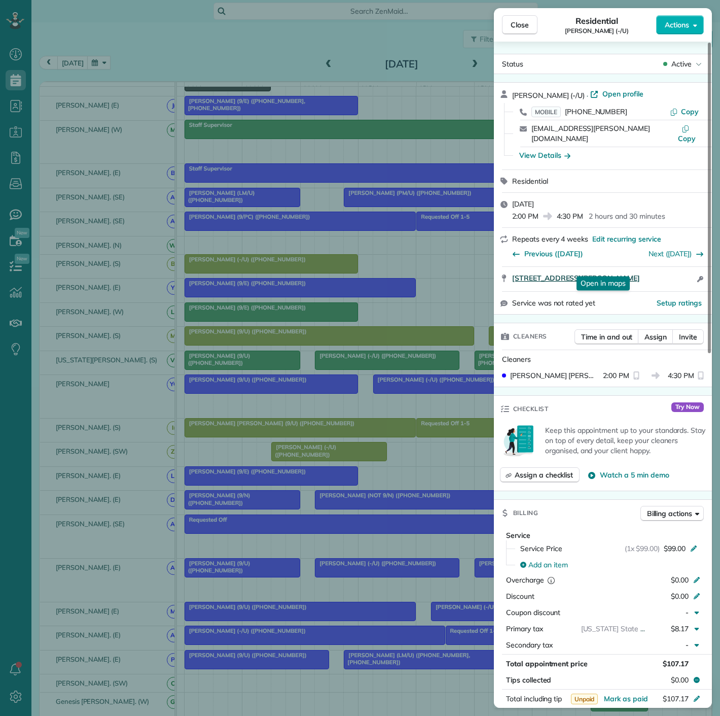
drag, startPoint x: 507, startPoint y: 269, endPoint x: 681, endPoint y: 271, distance: 173.5
click at [681, 271] on div "2805 Allen Street #433 Apt 433 Dallas TX 75204 Open in maps Open in maps Open a…" at bounding box center [603, 279] width 218 height 24
drag, startPoint x: 207, startPoint y: 413, endPoint x: 263, endPoint y: 423, distance: 57.1
click at [207, 413] on div "Close Residential Alex Byron (-/U) Actions Status Active Alex Byron (-/U) · Ope…" at bounding box center [360, 358] width 720 height 716
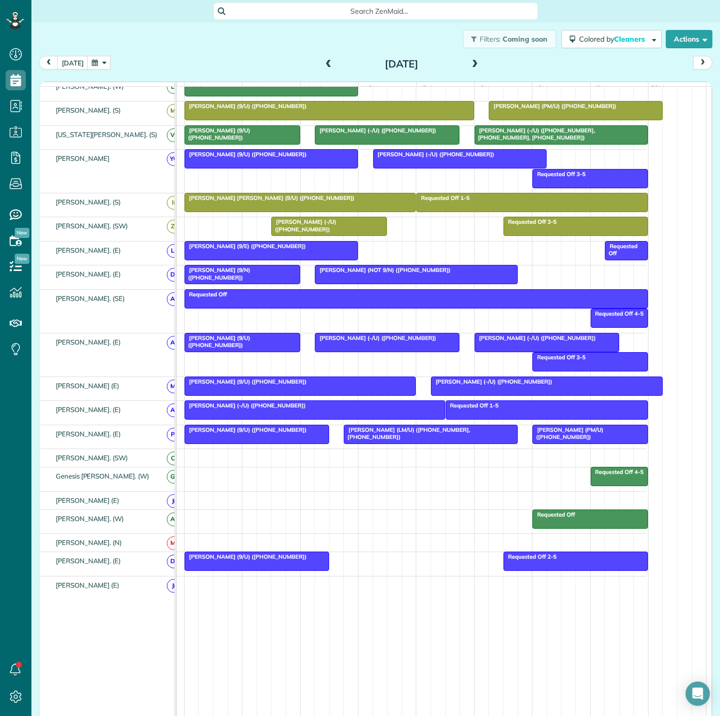
click at [270, 438] on div at bounding box center [257, 434] width 144 height 18
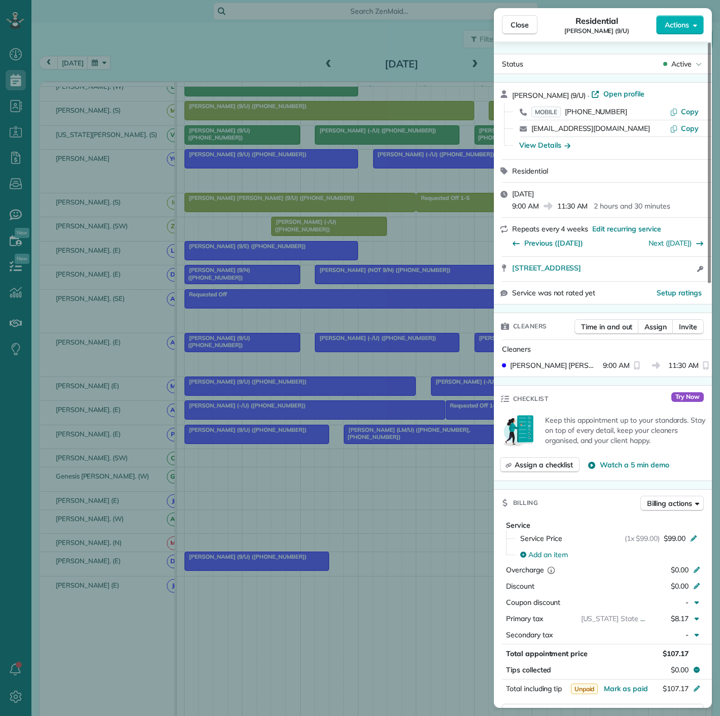
click at [367, 427] on div "Close Residential Julie Kustoff (9/U) Actions Status Active Julie Kustoff (9/U)…" at bounding box center [360, 358] width 720 height 716
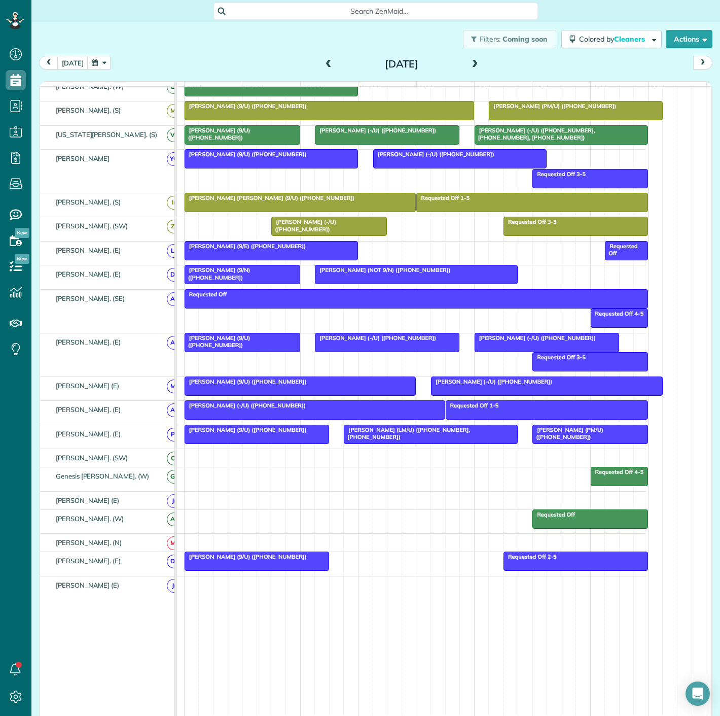
click at [569, 441] on div at bounding box center [590, 434] width 115 height 18
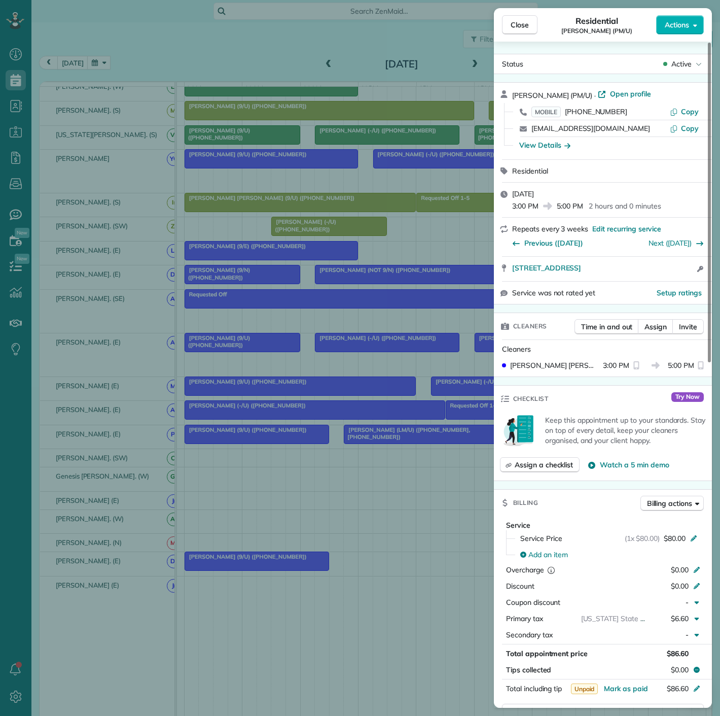
click at [312, 431] on div "Close Residential Gary Gansle (PM/U) Actions Status Active Gary Gansle (PM/U) ·…" at bounding box center [360, 358] width 720 height 716
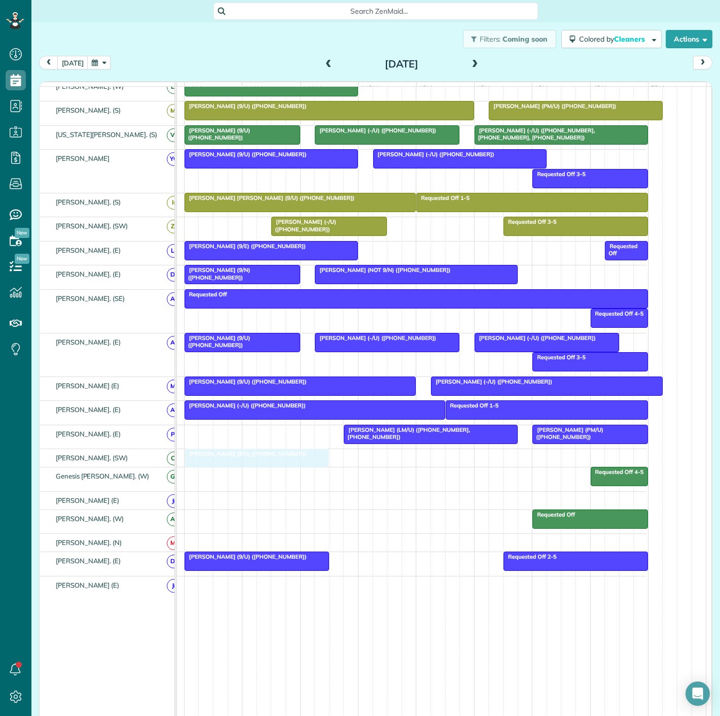
drag, startPoint x: 255, startPoint y: 442, endPoint x: 255, endPoint y: 462, distance: 19.3
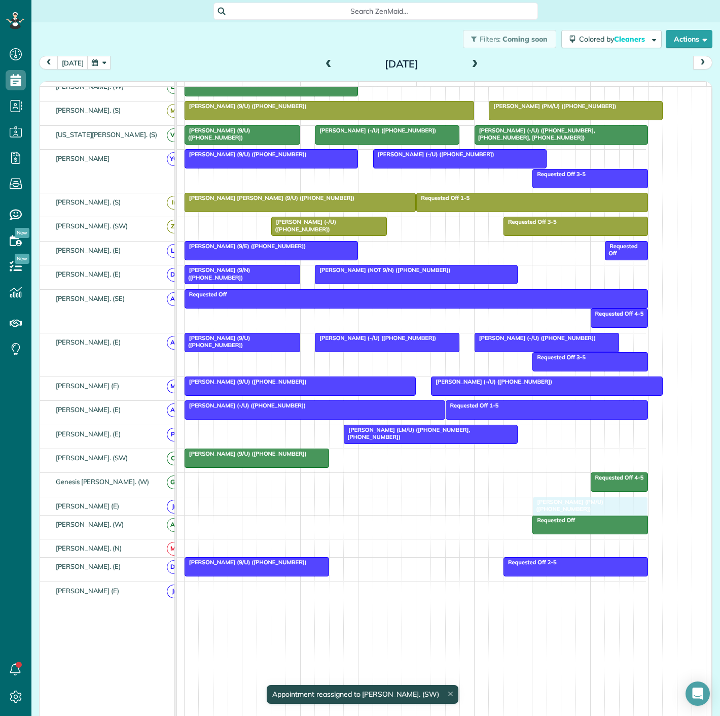
drag, startPoint x: 579, startPoint y: 443, endPoint x: 580, endPoint y: 510, distance: 67.5
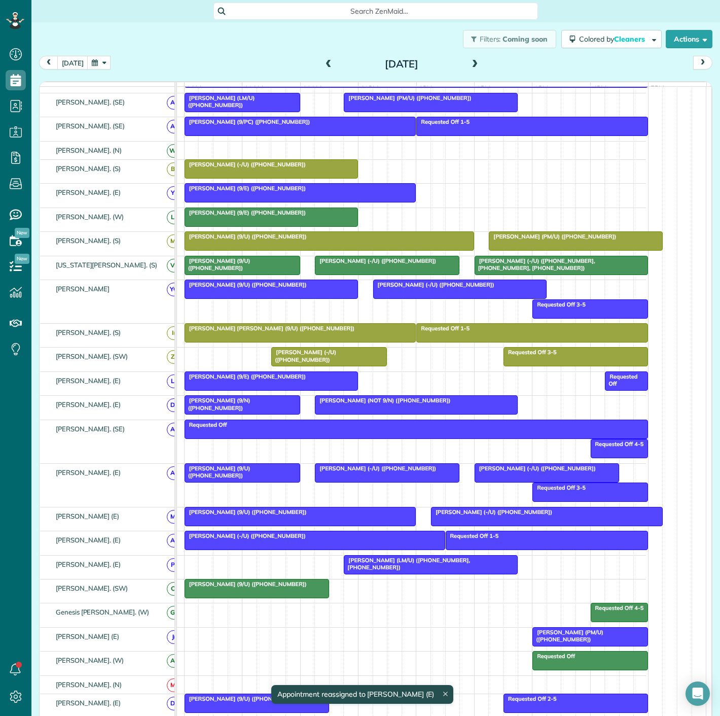
scroll to position [338, 0]
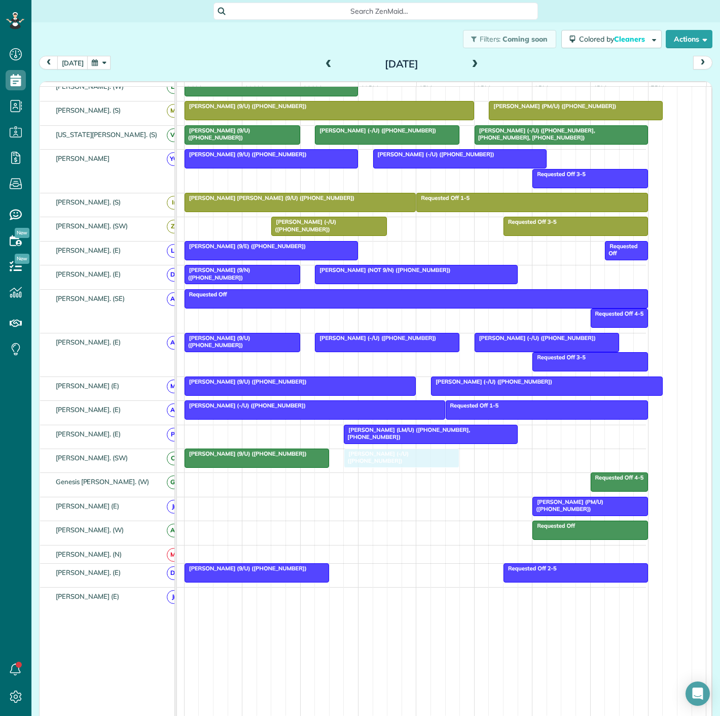
drag, startPoint x: 236, startPoint y: 159, endPoint x: 400, endPoint y: 472, distance: 353.5
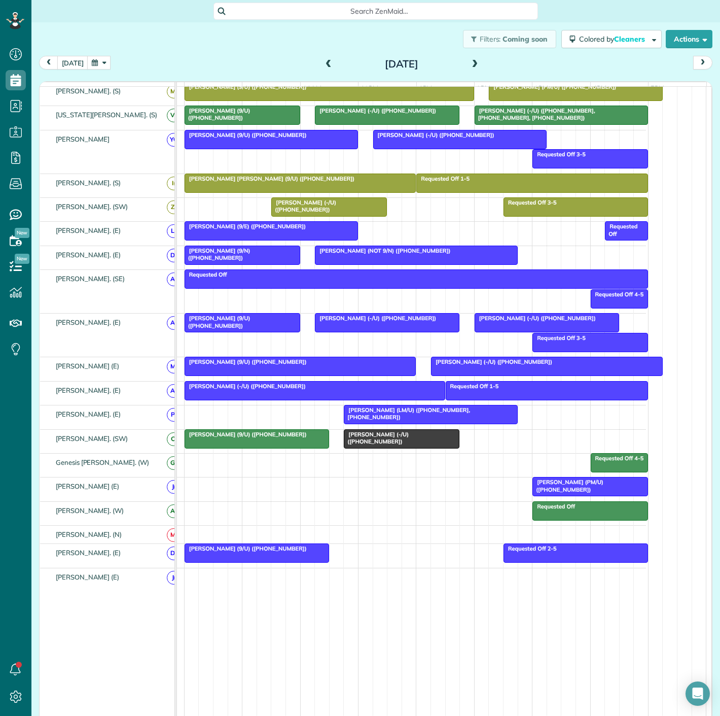
scroll to position [319, 0]
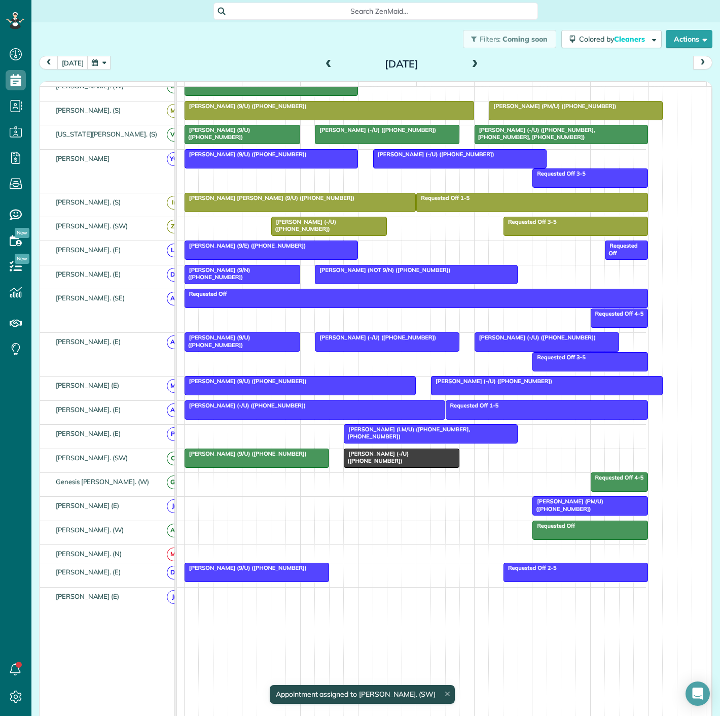
click at [400, 464] on div at bounding box center [401, 458] width 115 height 18
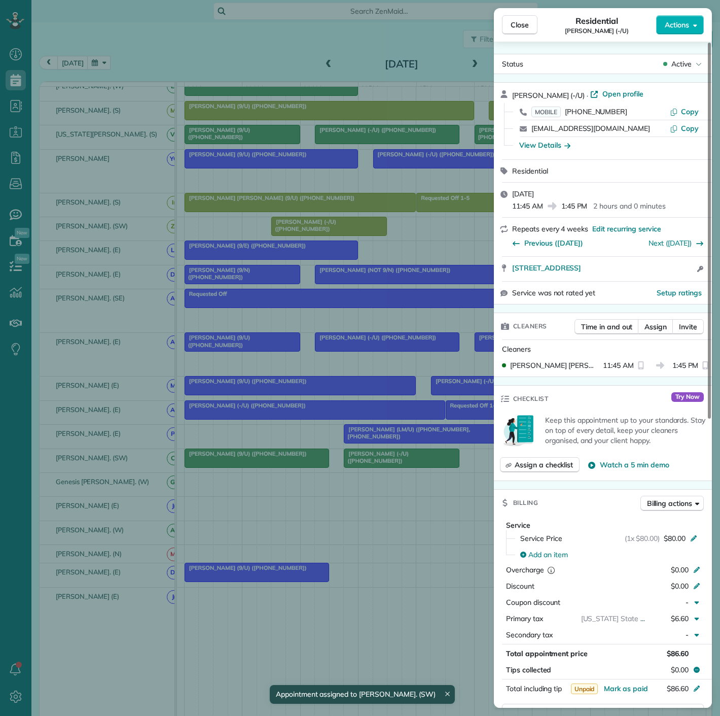
drag, startPoint x: 514, startPoint y: 270, endPoint x: 694, endPoint y: 274, distance: 179.6
click at [694, 274] on div "3111 North Houston Street Apt 223 Dallas TX 75201 Open access information" at bounding box center [603, 269] width 218 height 24
drag, startPoint x: 212, startPoint y: 427, endPoint x: 351, endPoint y: 468, distance: 144.6
click at [212, 427] on div "Close Residential Courtney Smith (-/U) Actions Status Active Courtney Smith (-/…" at bounding box center [360, 358] width 720 height 716
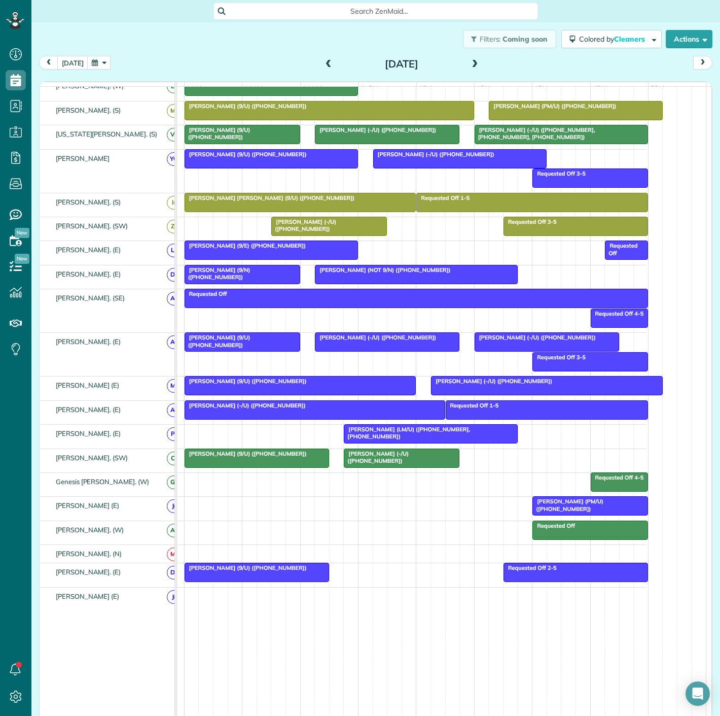
click at [388, 436] on span "Jaden Uecker (LM/U) (+14793665076, +14793665850)" at bounding box center [406, 433] width 127 height 14
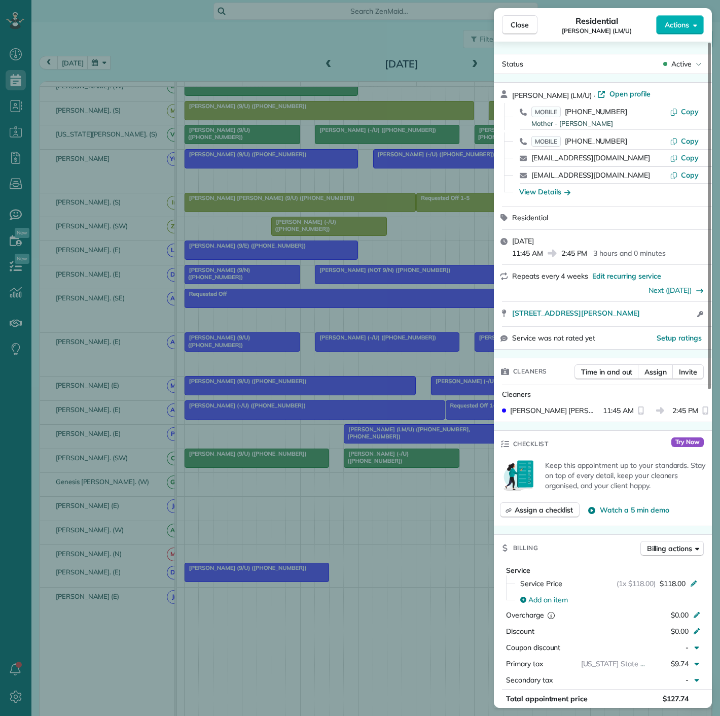
click at [388, 436] on div "Close Residential Jaden Uecker (LM/U) Actions Status Active Jaden Uecker (LM/U)…" at bounding box center [360, 358] width 720 height 716
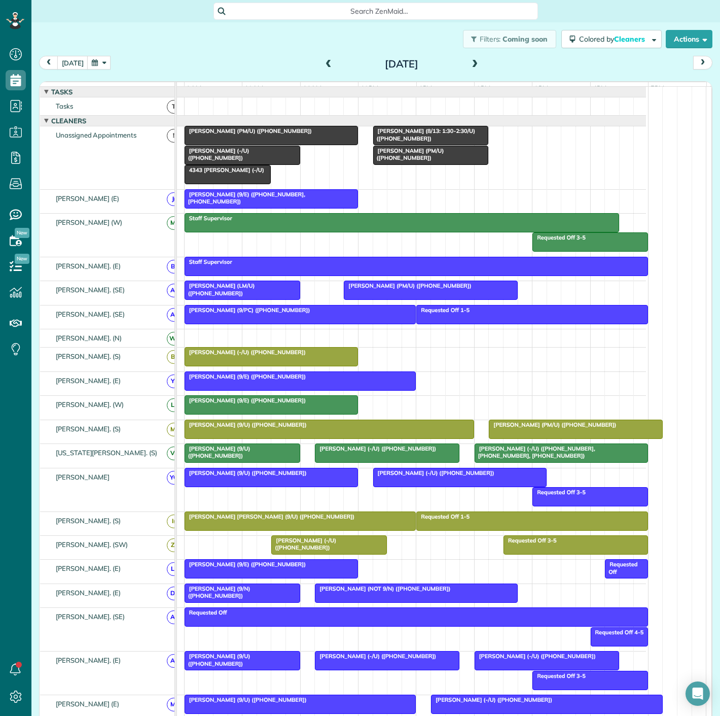
click at [276, 145] on div at bounding box center [271, 135] width 172 height 18
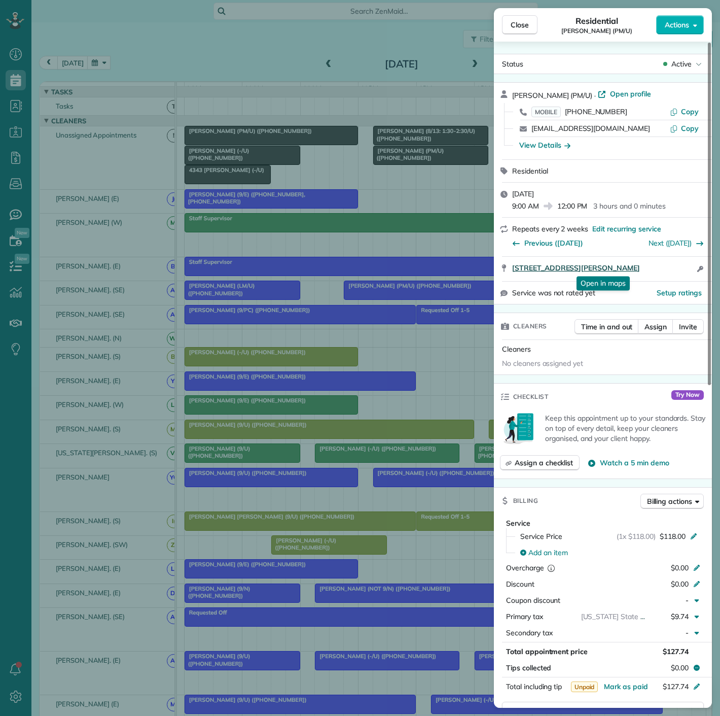
drag, startPoint x: 507, startPoint y: 270, endPoint x: 662, endPoint y: 272, distance: 155.2
click at [662, 272] on div "4525 Cole Avenue #1504 Dallas TX 75205 Open in maps Open in maps Open access in…" at bounding box center [603, 269] width 218 height 24
drag, startPoint x: 381, startPoint y: 207, endPoint x: 347, endPoint y: 193, distance: 36.6
click at [381, 207] on div "Close Residential Debbie Godbold (PM/U) Actions Status Active Debbie Godbold (P…" at bounding box center [360, 358] width 720 height 716
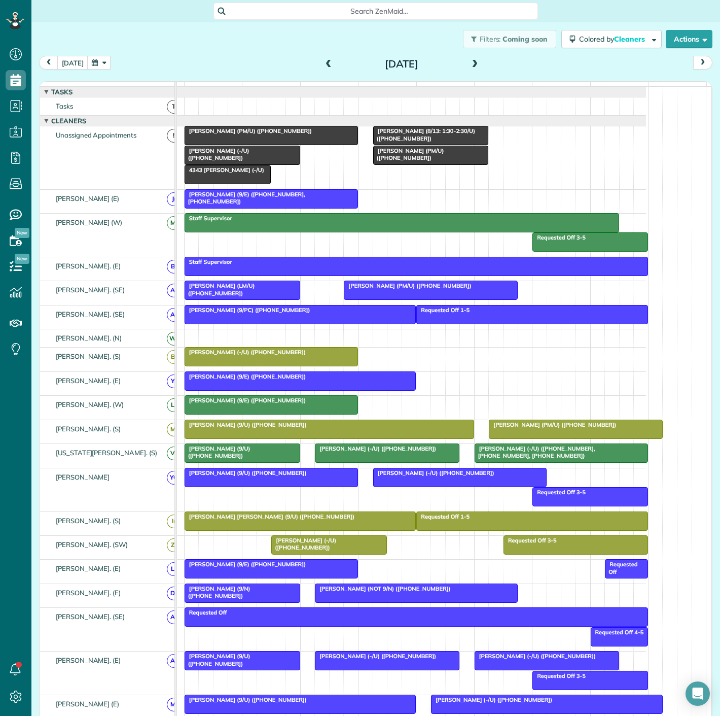
click at [416, 164] on div at bounding box center [431, 155] width 115 height 18
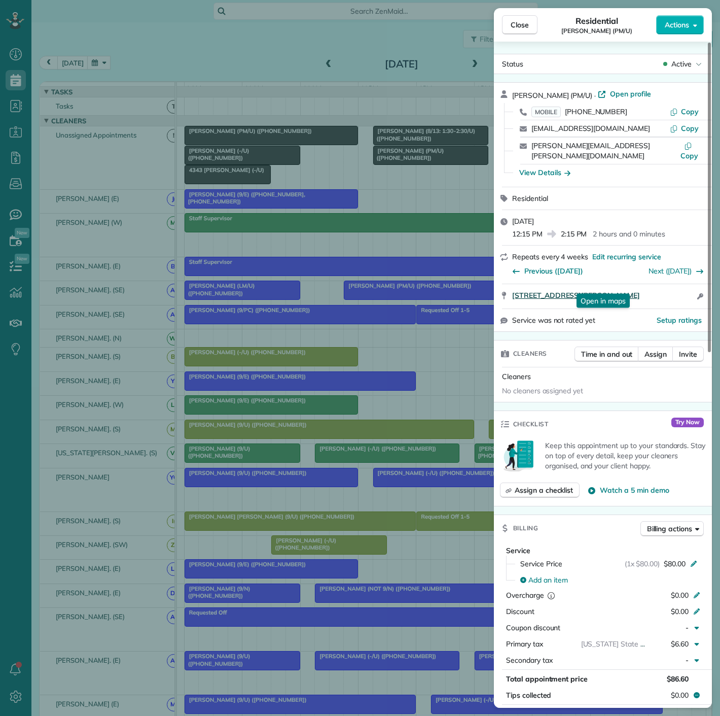
drag, startPoint x: 510, startPoint y: 287, endPoint x: 672, endPoint y: 285, distance: 162.3
click at [672, 285] on div "3400 Welborn St. Apt. 217 Dallas TX 75219 Open in maps Open in maps Open access…" at bounding box center [603, 296] width 218 height 24
drag, startPoint x: 280, startPoint y: 308, endPoint x: 254, endPoint y: 165, distance: 145.9
click at [280, 308] on div "Close Residential John Canoni (PM/U) Actions Status Active John Canoni (PM/U) ·…" at bounding box center [360, 358] width 720 height 716
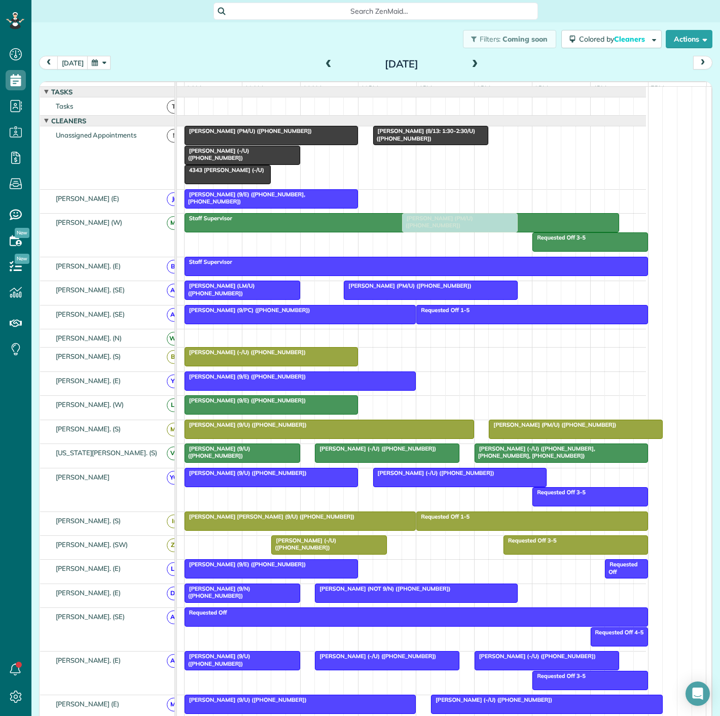
scroll to position [282, 0]
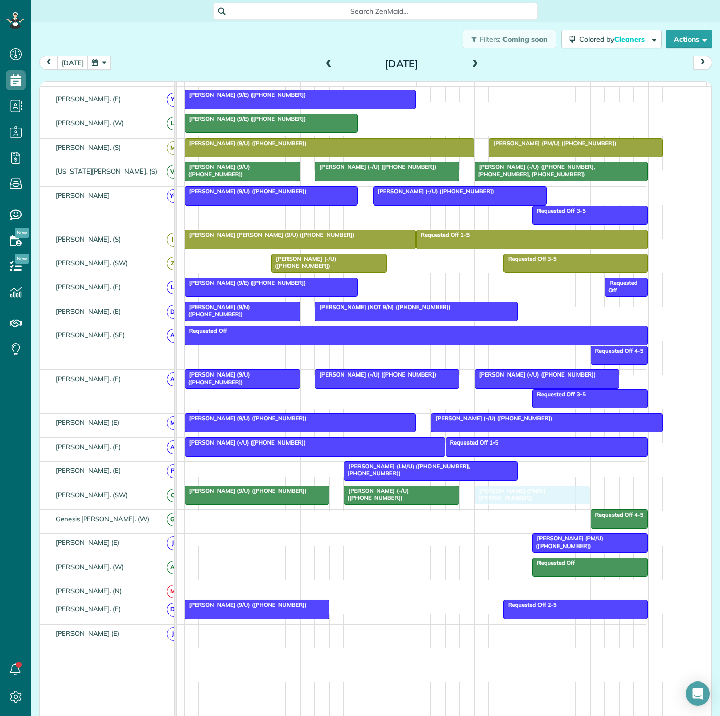
drag, startPoint x: 437, startPoint y: 163, endPoint x: 535, endPoint y: 504, distance: 354.8
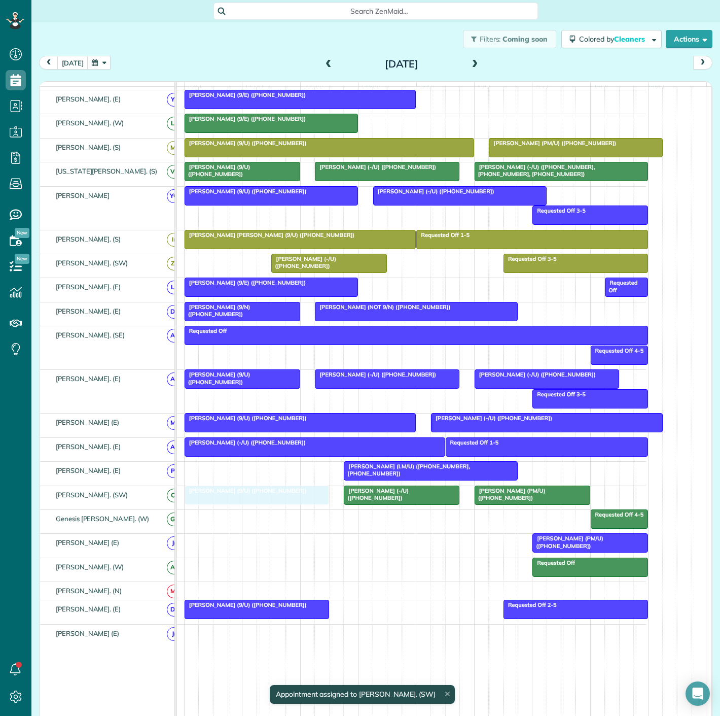
drag, startPoint x: 234, startPoint y: 505, endPoint x: 237, endPoint y: 518, distance: 14.1
click at [237, 518] on tbody "Debbie Godbold (PM/U) (+17135985616) Matt Hamedani (-/U) (+19084721853) Isha Da…" at bounding box center [386, 297] width 520 height 985
click at [239, 522] on div "Requested Off 4-5" at bounding box center [386, 521] width 520 height 23
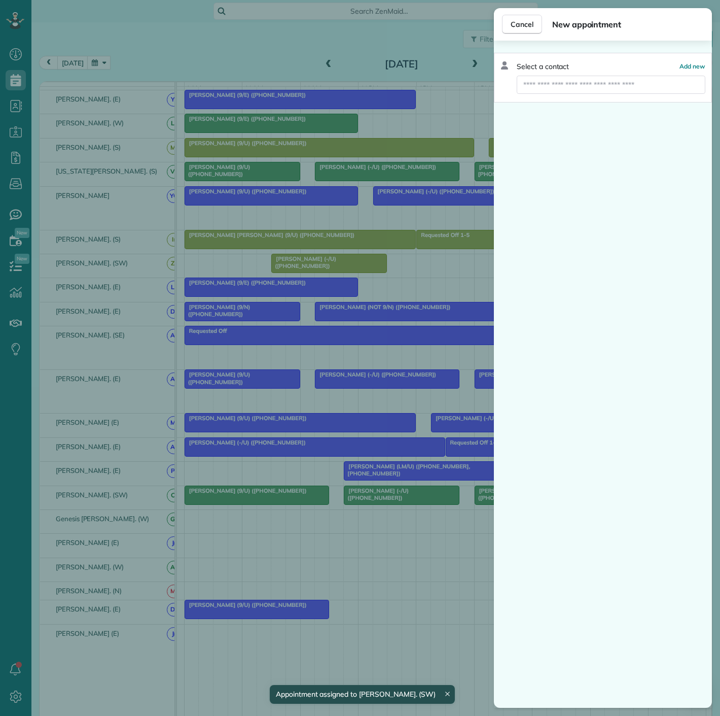
click at [240, 505] on div "Cancel New appointment Select a contact Add new" at bounding box center [360, 358] width 720 height 716
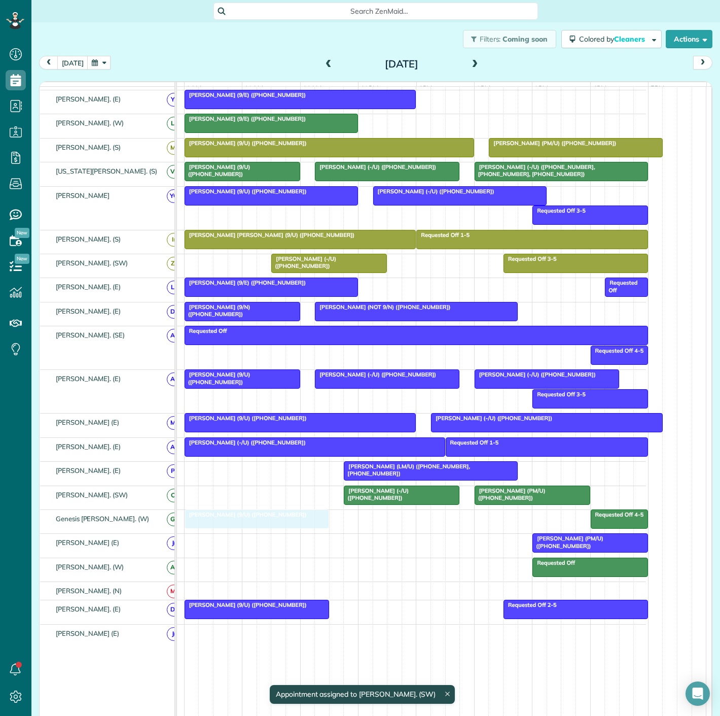
drag, startPoint x: 260, startPoint y: 499, endPoint x: 263, endPoint y: 515, distance: 16.0
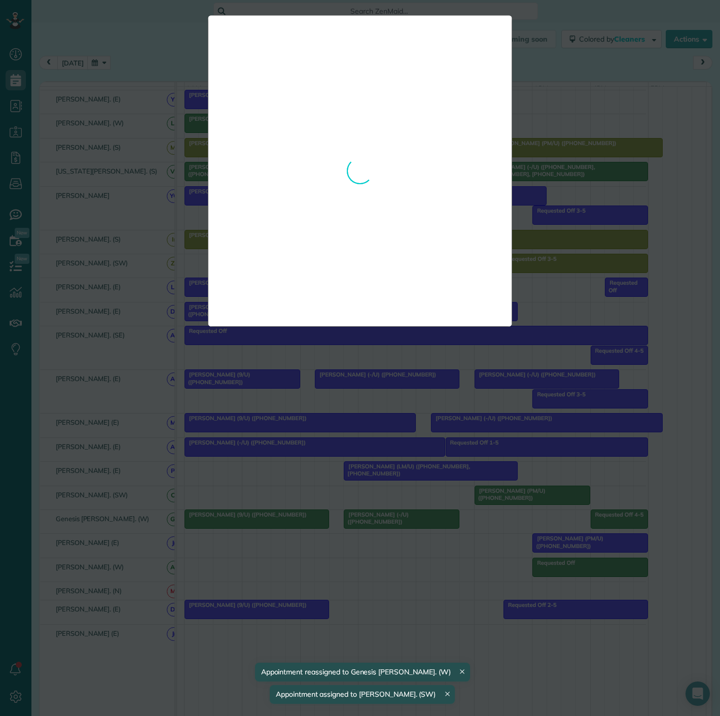
drag, startPoint x: 378, startPoint y: 505, endPoint x: 383, endPoint y: 528, distance: 23.9
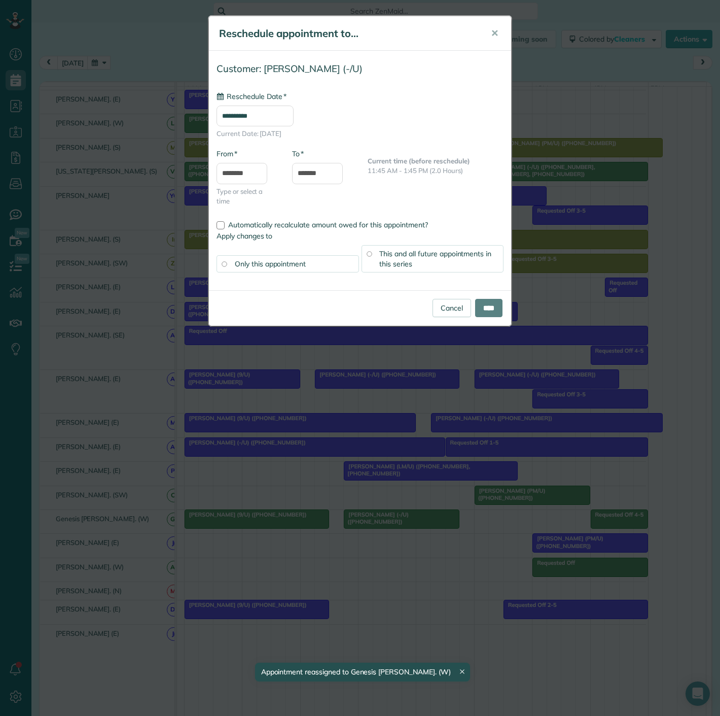
click at [491, 492] on div "**********" at bounding box center [360, 358] width 720 height 716
type input "**********"
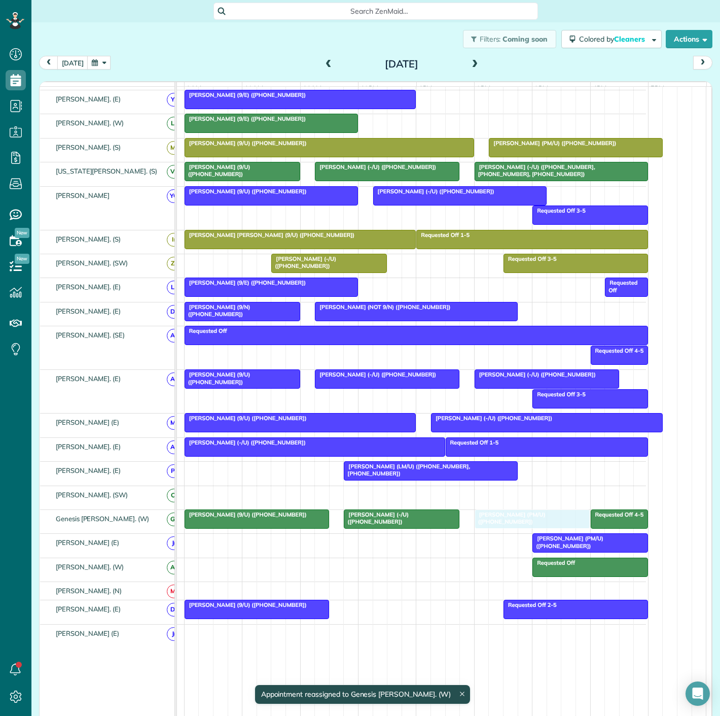
drag, startPoint x: 498, startPoint y: 498, endPoint x: 501, endPoint y: 521, distance: 24.0
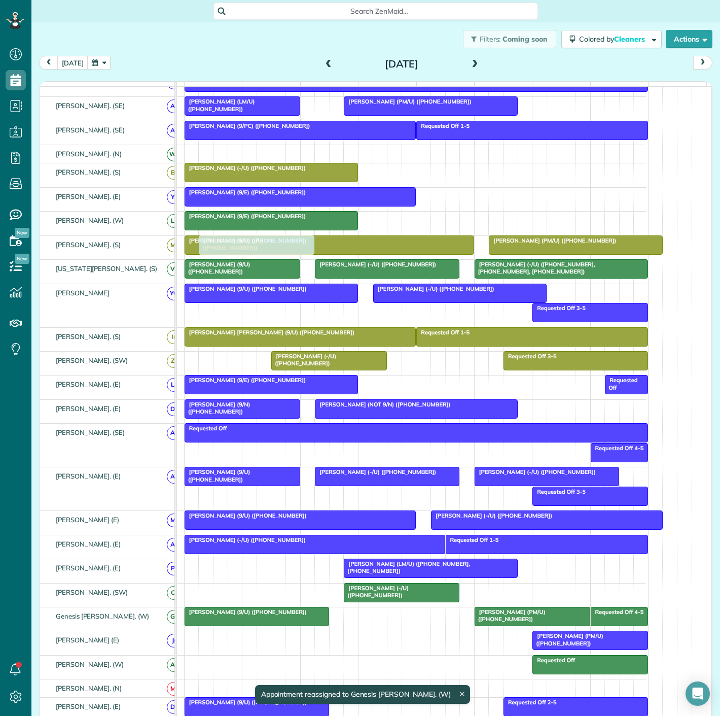
scroll to position [282, 0]
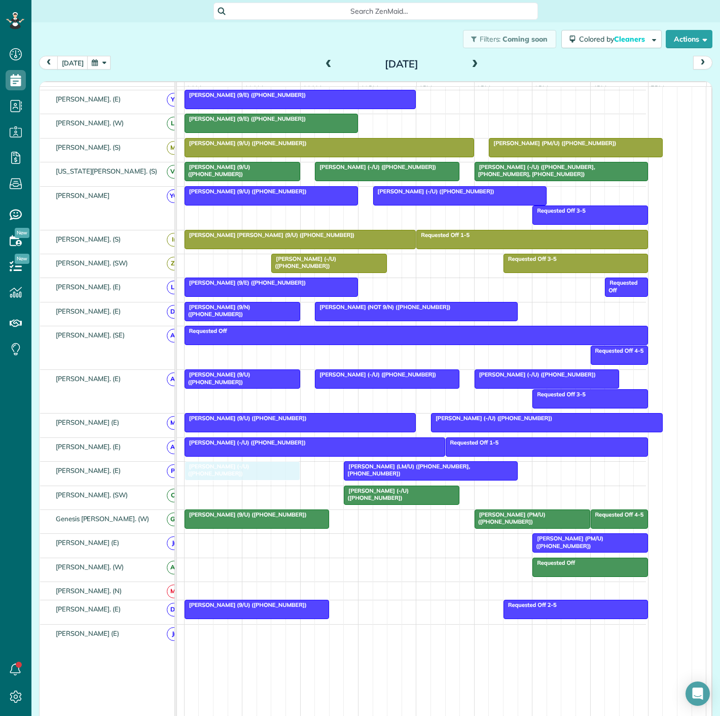
drag, startPoint x: 222, startPoint y: 159, endPoint x: 222, endPoint y: 473, distance: 313.5
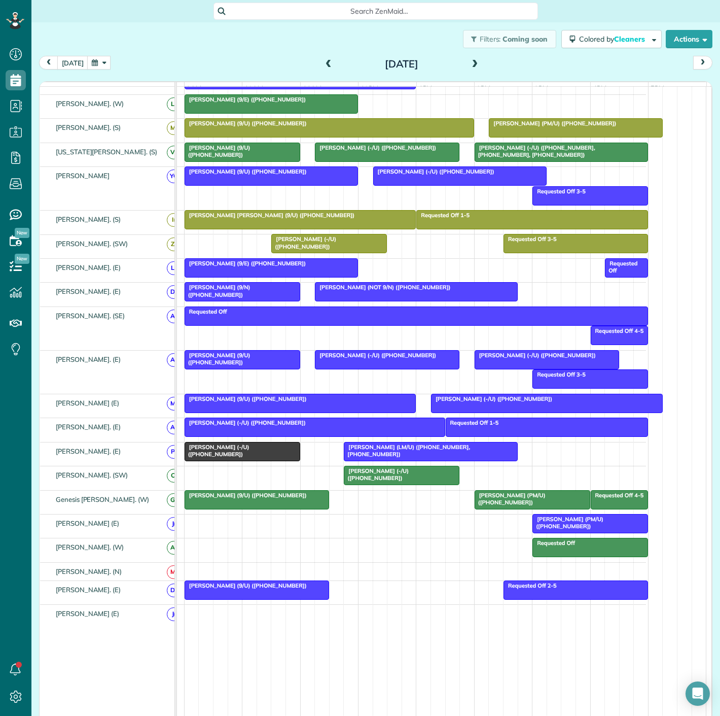
scroll to position [262, 0]
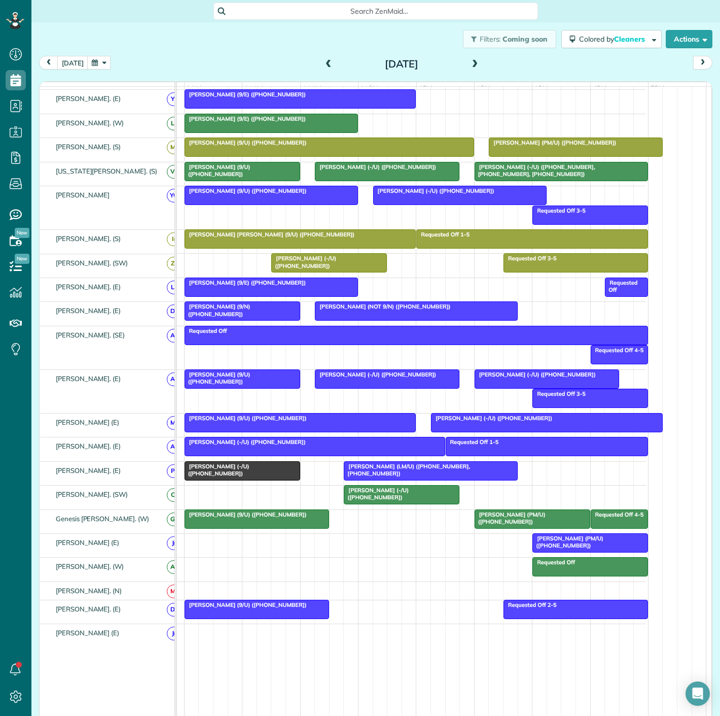
click at [224, 473] on span "Matt Hamedani (-/U) (+19084721853)" at bounding box center [216, 470] width 65 height 14
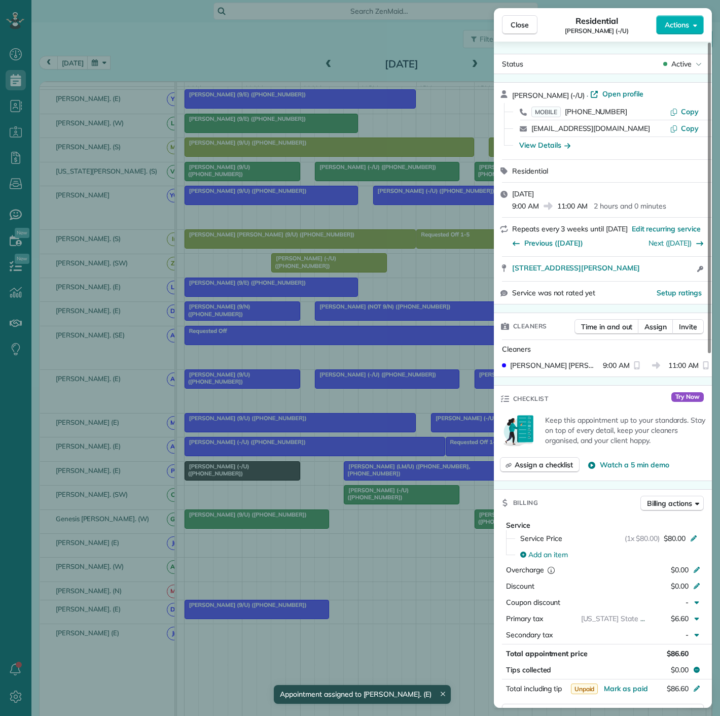
drag, startPoint x: 524, startPoint y: 272, endPoint x: 689, endPoint y: 274, distance: 165.4
click at [689, 274] on div "3700 McKinney Avenue Apt 2102 Dallas TX 75204 Open access information" at bounding box center [603, 269] width 218 height 24
drag, startPoint x: 315, startPoint y: 497, endPoint x: 408, endPoint y: 472, distance: 96.5
click at [317, 497] on div "Close Residential Matt Hamedani (-/U) Actions Status Active Matt Hamedani (-/U)…" at bounding box center [360, 358] width 720 height 716
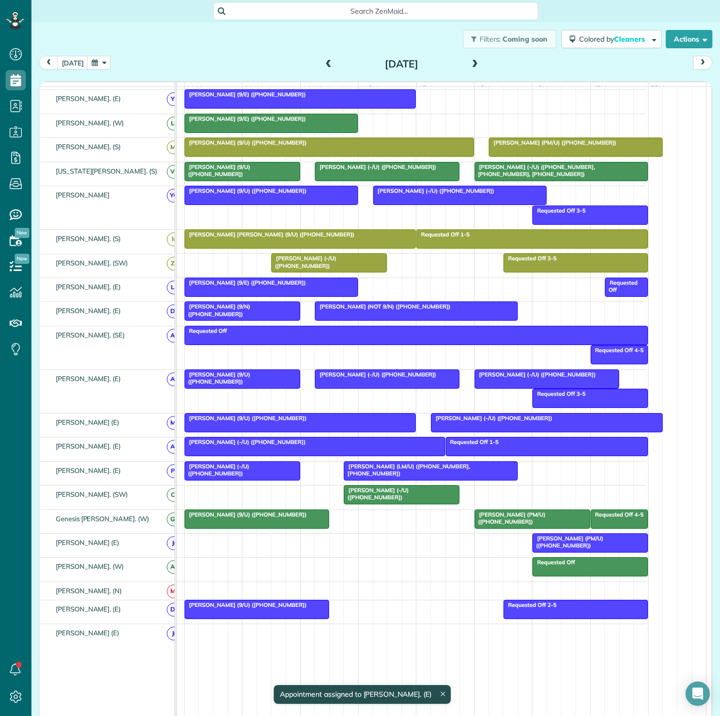
click at [408, 472] on body "Dashboard Scheduling Calendar View List View Dispatch View - Weekly scheduling …" at bounding box center [360, 358] width 720 height 716
click at [445, 474] on span "Jaden Uecker (LM/U) (+14793665850, +14793665076)" at bounding box center [406, 470] width 127 height 14
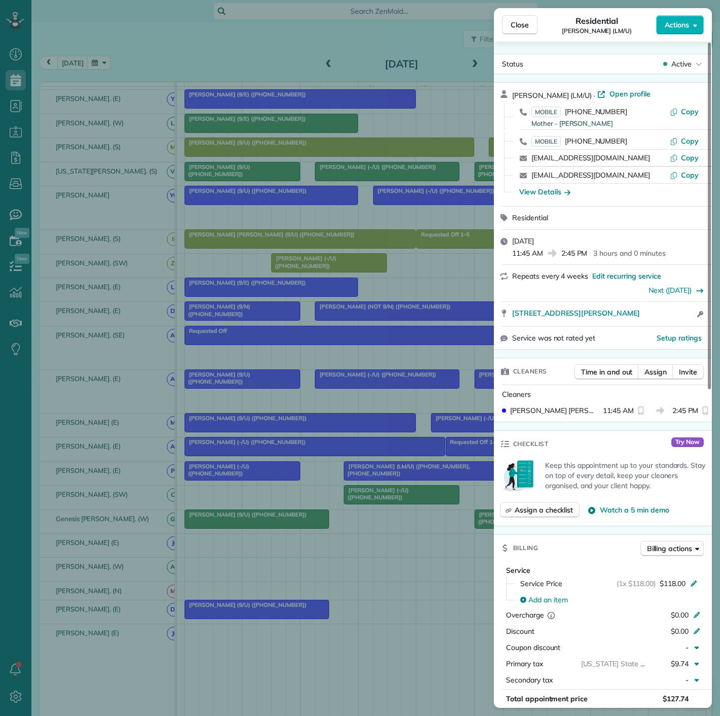
drag, startPoint x: 603, startPoint y: 320, endPoint x: 674, endPoint y: 319, distance: 71.5
click at [674, 319] on div "2820 McKinnon Street 2011 Dallas TX 75201 Open access information" at bounding box center [603, 314] width 218 height 24
click at [390, 494] on div "Close Residential Jaden Uecker (LM/U) Actions Status Active Jaden Uecker (LM/U)…" at bounding box center [360, 358] width 720 height 716
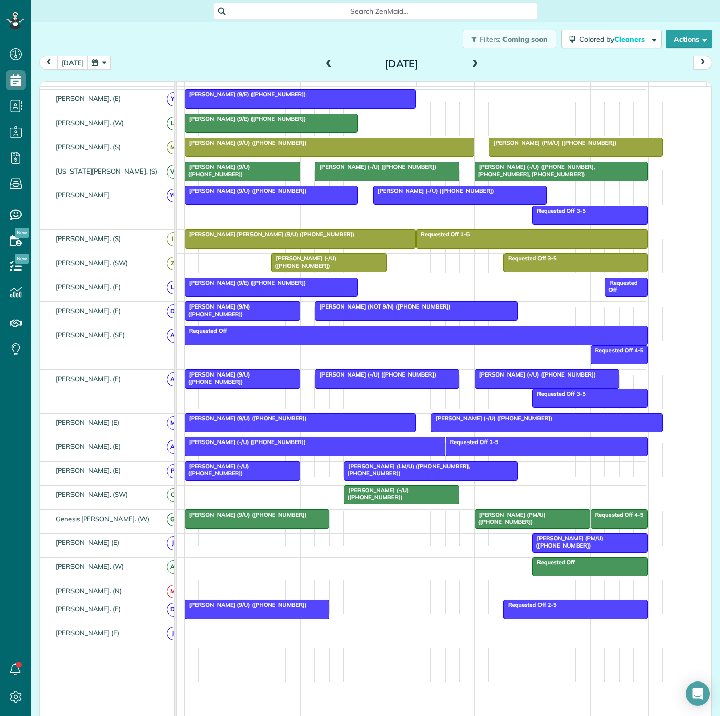
click at [379, 477] on div at bounding box center [430, 471] width 172 height 18
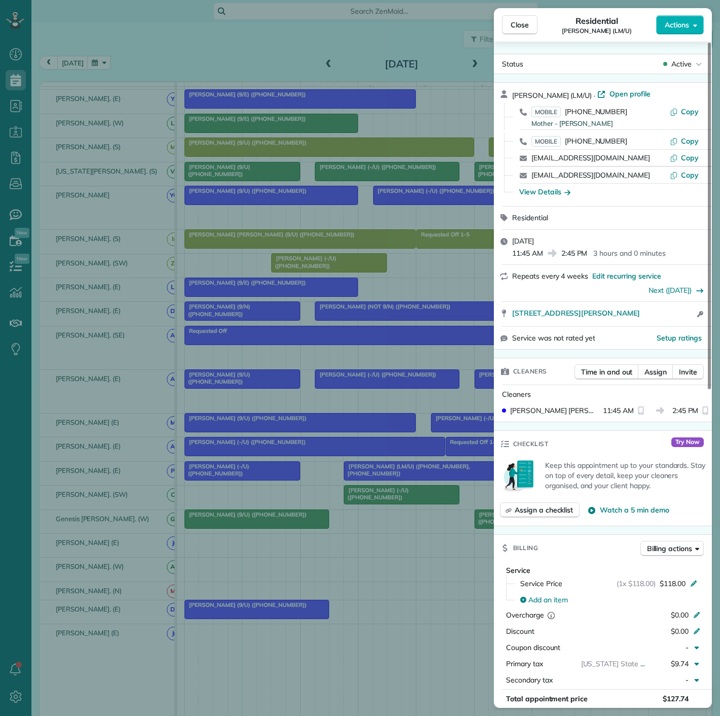
drag, startPoint x: 507, startPoint y: 317, endPoint x: 662, endPoint y: 318, distance: 154.7
click at [662, 318] on div "2820 McKinnon Street 2011 Dallas TX 75201 Open access information" at bounding box center [603, 314] width 218 height 24
click at [303, 539] on div "Close Residential Jaden Uecker (LM/U) Actions Status Active Jaden Uecker (LM/U)…" at bounding box center [360, 358] width 720 height 716
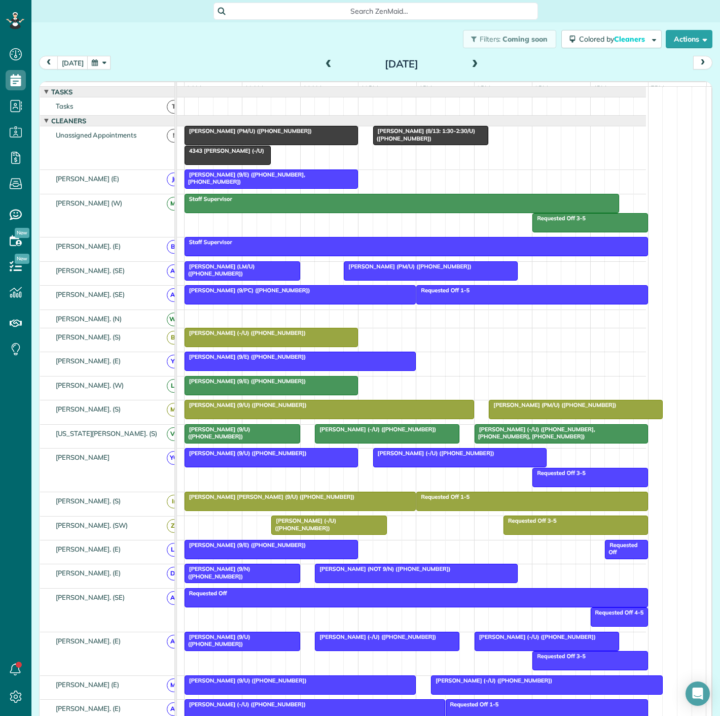
click at [422, 141] on span "Isha Darbari (8/13: 1:30-2:30/U) (+13018144516)" at bounding box center [424, 134] width 103 height 14
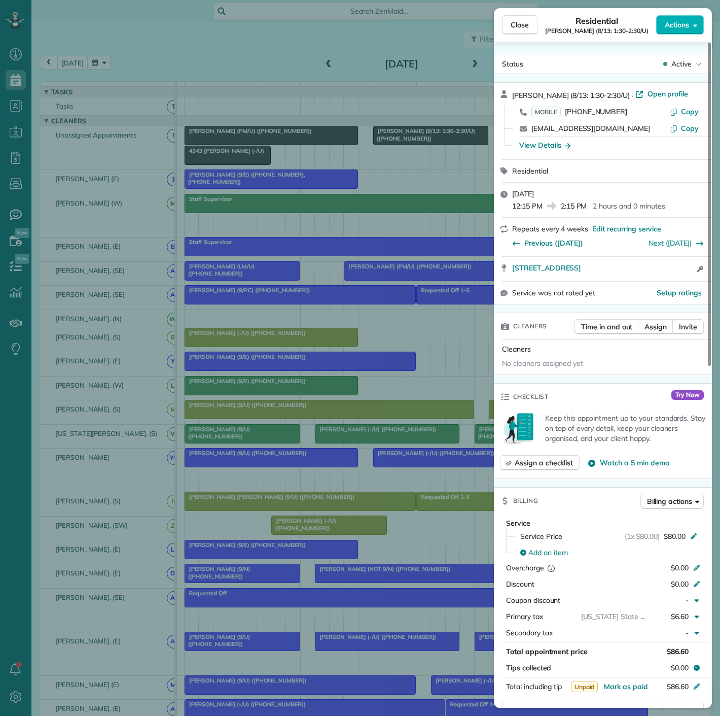
drag, startPoint x: 508, startPoint y: 274, endPoint x: 680, endPoint y: 280, distance: 171.5
click at [680, 280] on div "4210 Fairmount Street 1016 Dallas TX 75219 Open access information" at bounding box center [603, 269] width 218 height 24
drag, startPoint x: 250, startPoint y: 221, endPoint x: 410, endPoint y: 182, distance: 165.0
click at [250, 221] on div "Close Residential Isha Darbari (8/13: 1:30-2:30/U) Actions Status Active Isha D…" at bounding box center [360, 358] width 720 height 716
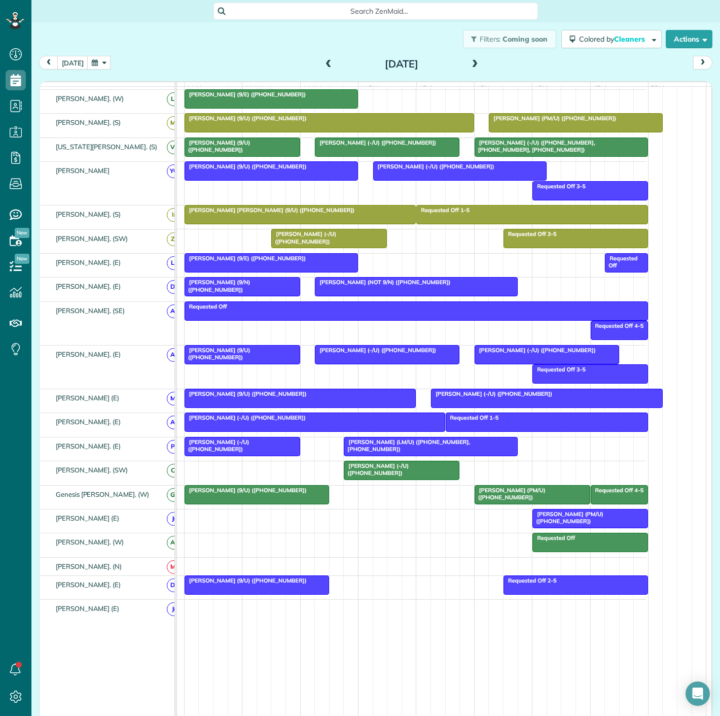
scroll to position [276, 0]
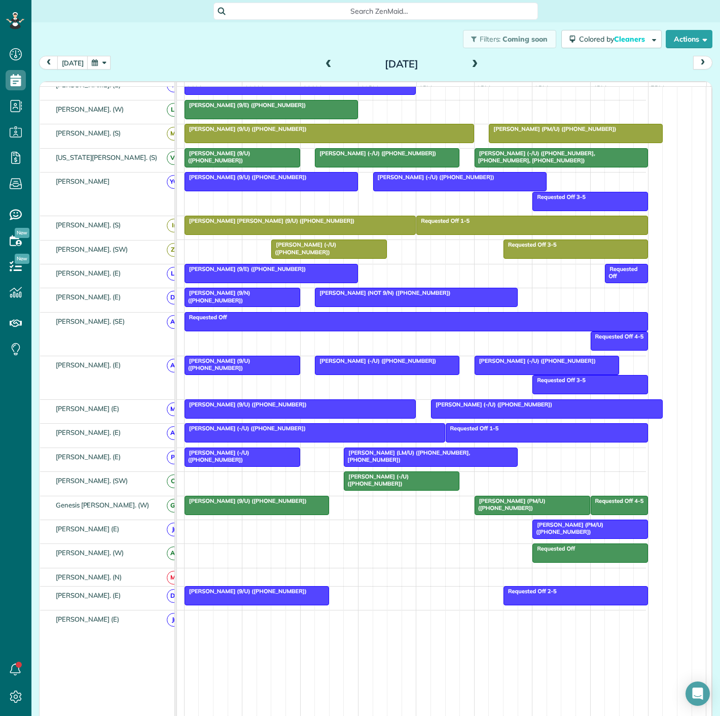
click at [214, 466] on div at bounding box center [242, 457] width 115 height 18
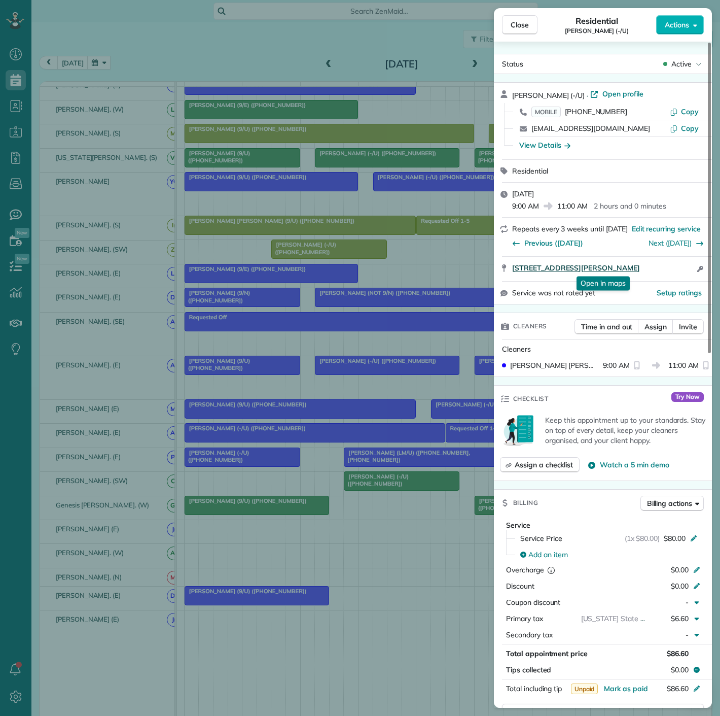
drag, startPoint x: 507, startPoint y: 269, endPoint x: 685, endPoint y: 271, distance: 178.1
click at [685, 271] on div "3700 McKinney Avenue Apt 2102 Dallas TX 75204 Open in maps Open in maps Open ac…" at bounding box center [603, 269] width 218 height 24
click at [232, 495] on div "Close Residential Matt Hamedani (-/U) Actions Status Active Matt Hamedani (-/U)…" at bounding box center [360, 358] width 720 height 716
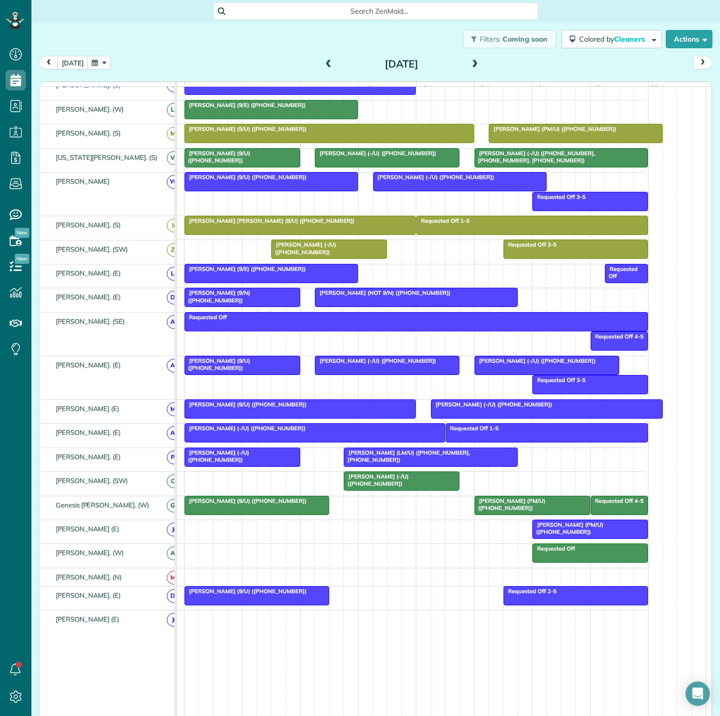
click at [222, 512] on div at bounding box center [257, 505] width 144 height 18
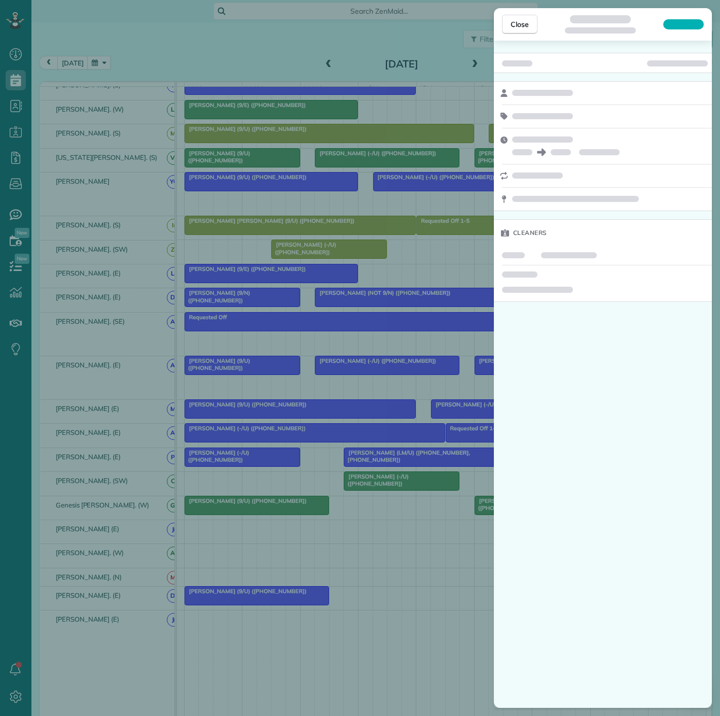
click at [266, 510] on div "Close Cleaners" at bounding box center [360, 358] width 720 height 716
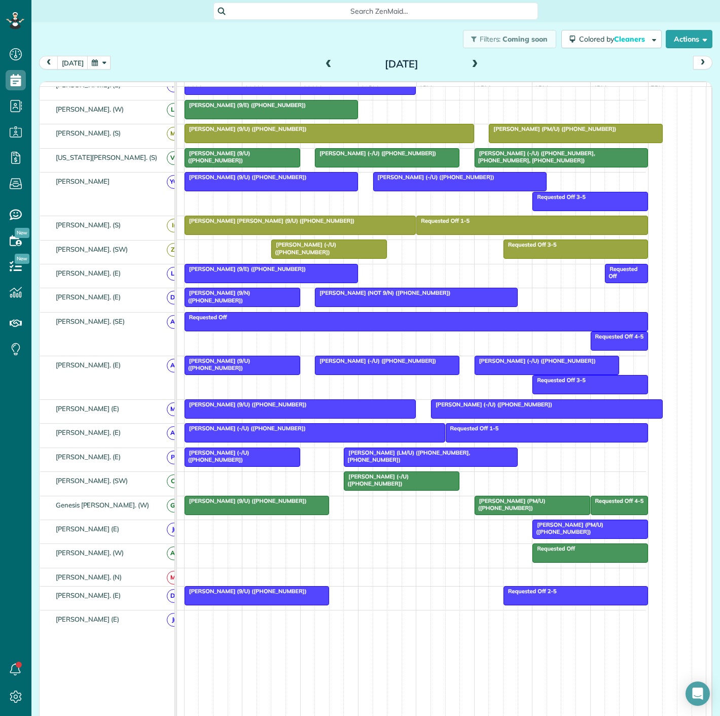
click at [230, 504] on span "Julie Kustoff (9/U) (+12143102686)" at bounding box center [245, 500] width 123 height 7
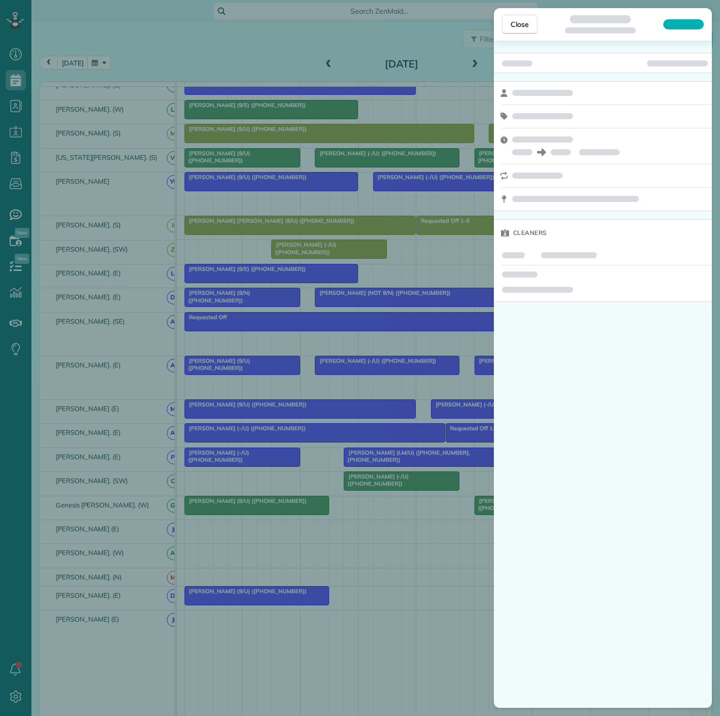
click at [225, 468] on div "Close Cleaners" at bounding box center [360, 358] width 720 height 716
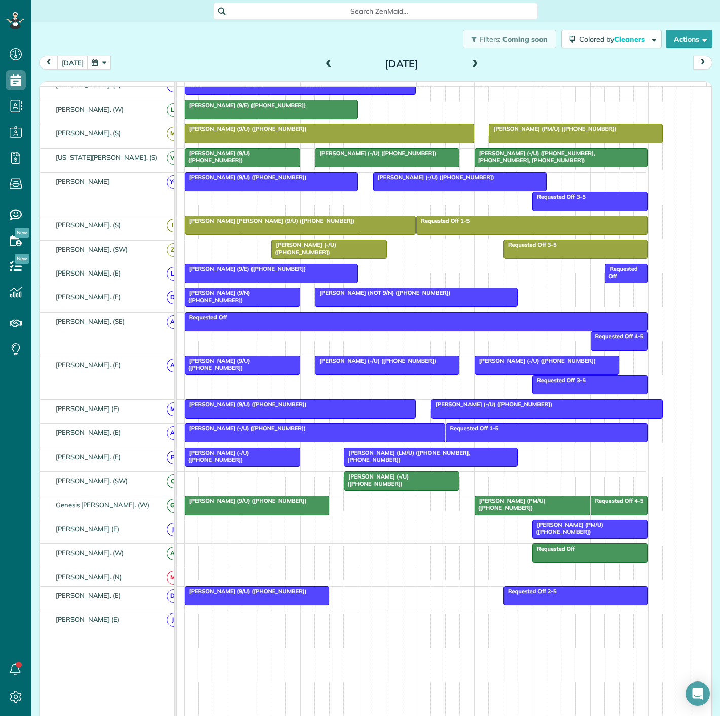
click at [225, 466] on div at bounding box center [242, 457] width 115 height 18
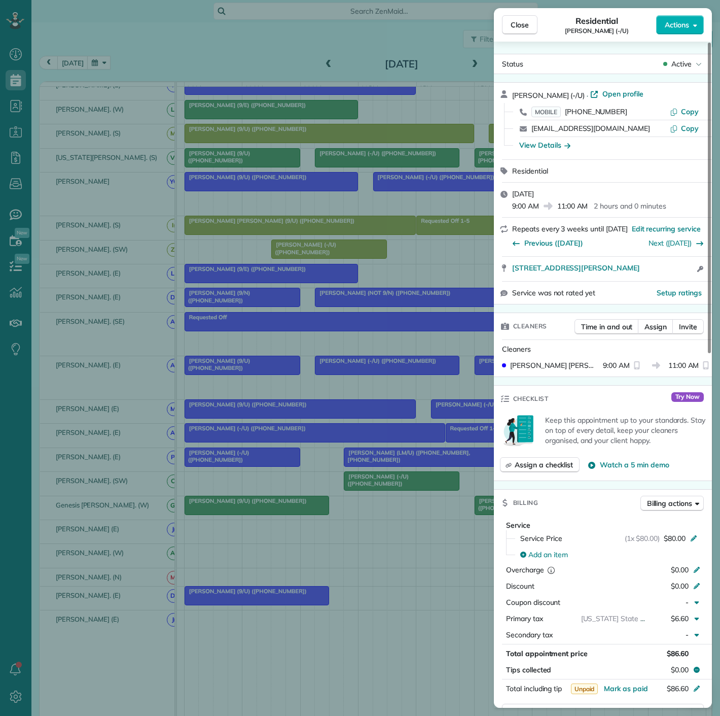
click at [225, 468] on div "Close Residential Matt Hamedani (-/U) Actions Status Active Matt Hamedani (-/U)…" at bounding box center [360, 358] width 720 height 716
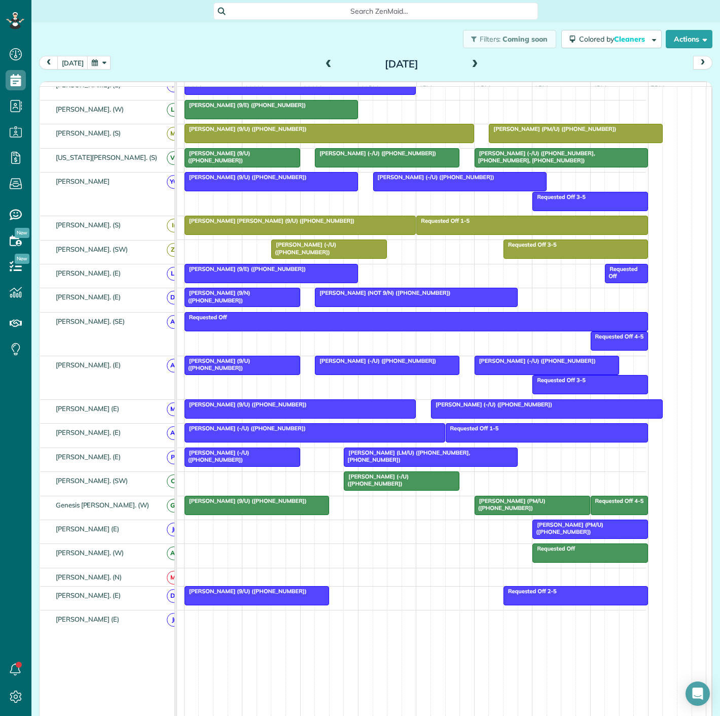
click at [229, 511] on div at bounding box center [257, 505] width 144 height 18
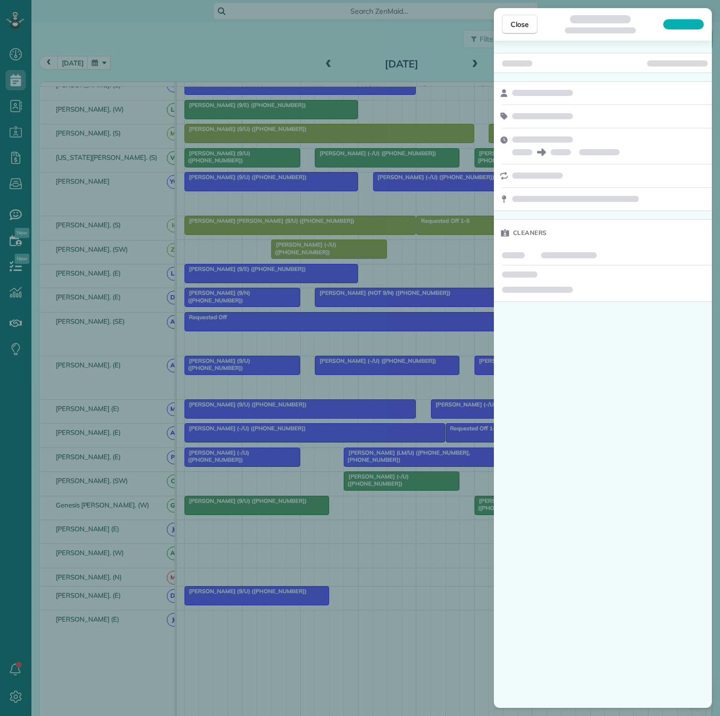
click at [316, 481] on div "Close Cleaners" at bounding box center [360, 358] width 720 height 716
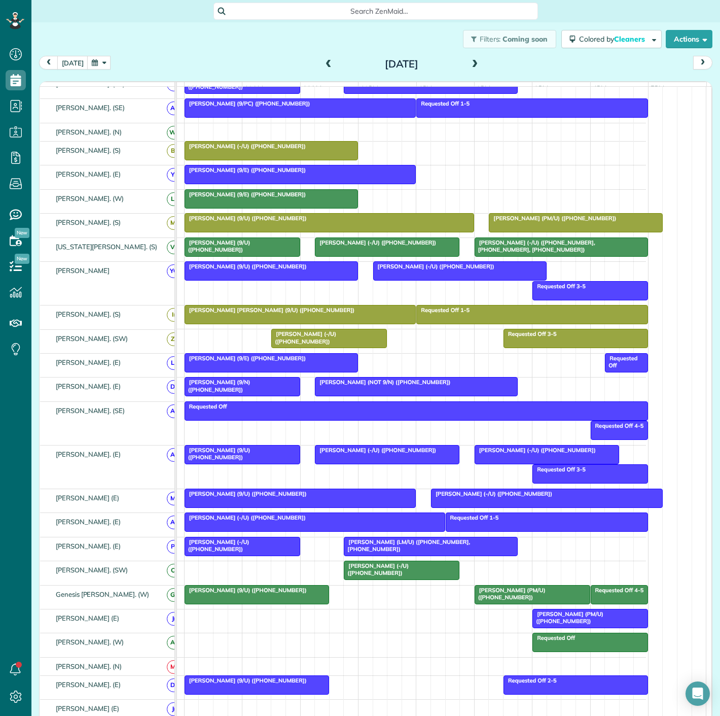
scroll to position [282, 0]
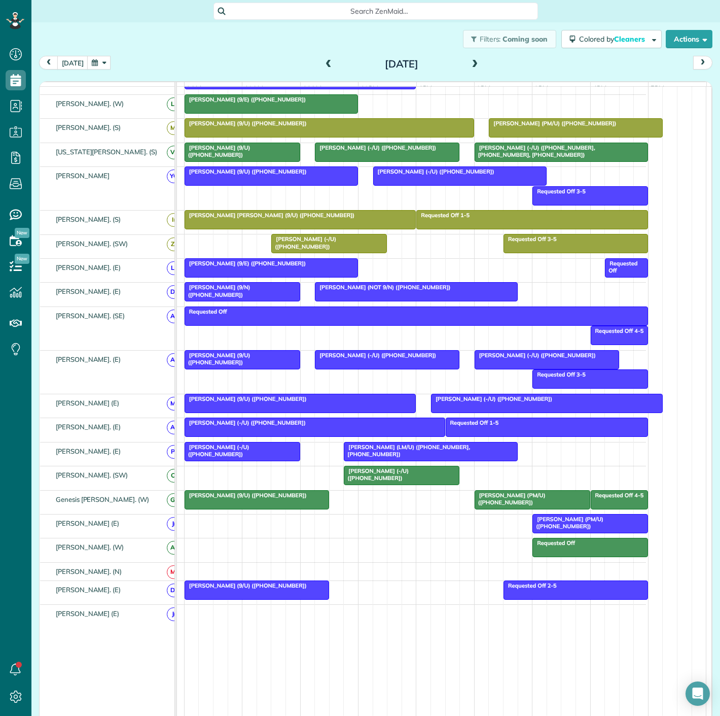
click at [287, 499] on div "Julie Kustoff (9/U) (+12143102686)" at bounding box center [257, 495] width 138 height 7
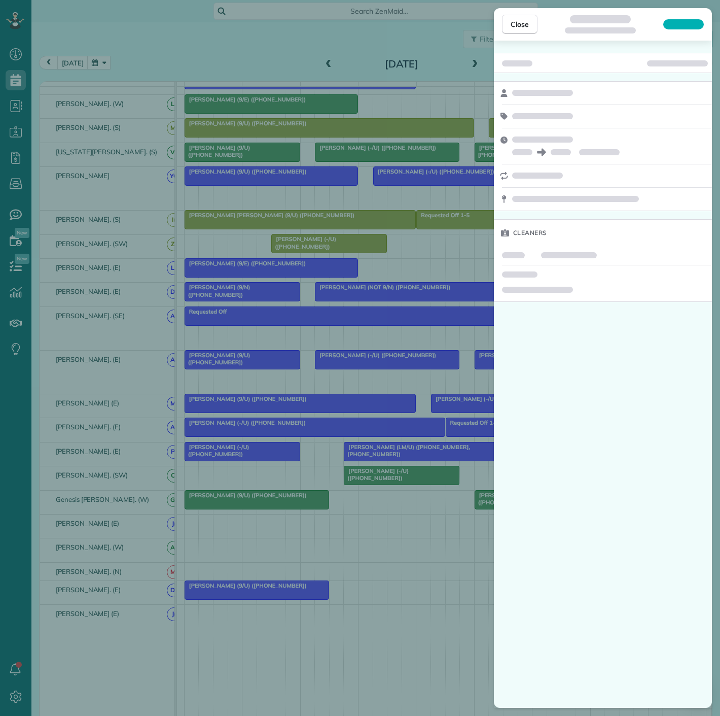
click at [299, 500] on div "Close Cleaners" at bounding box center [360, 358] width 720 height 716
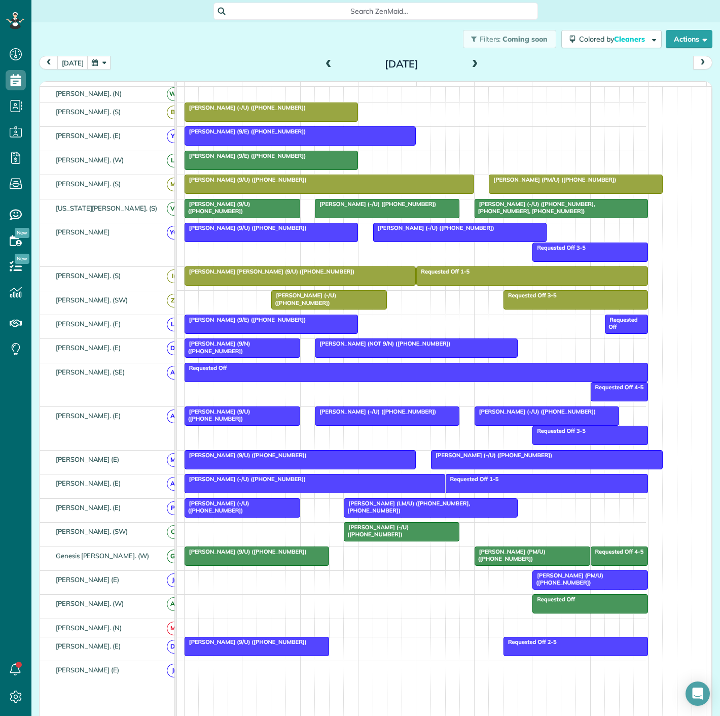
scroll to position [332, 0]
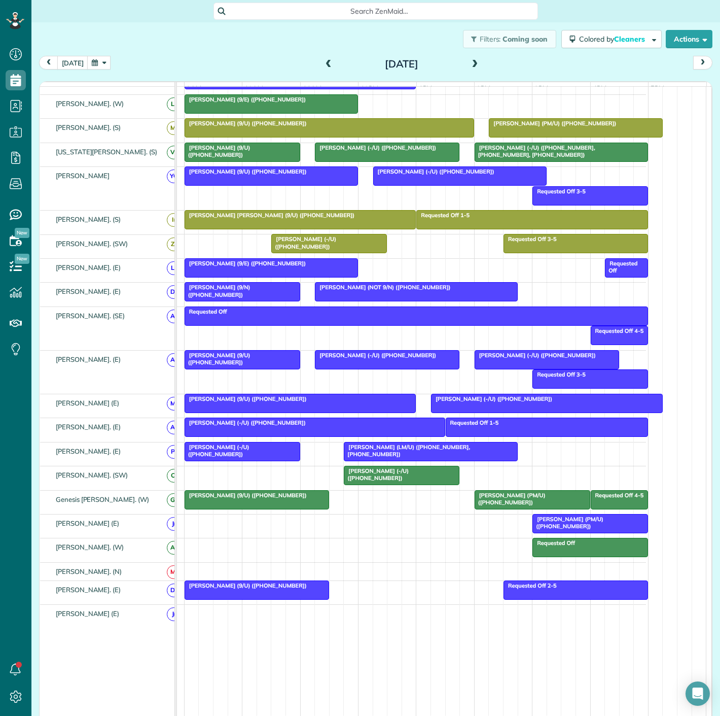
click at [239, 594] on div at bounding box center [257, 590] width 144 height 18
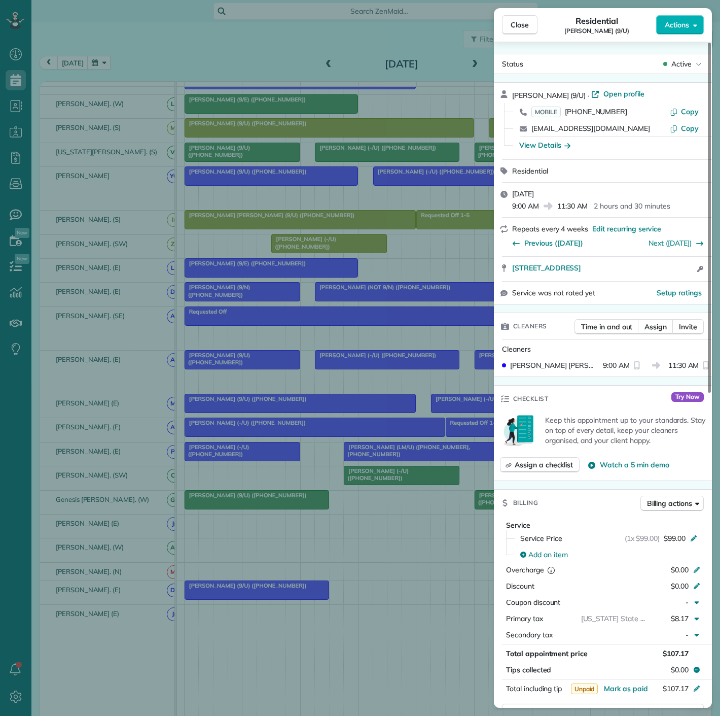
drag, startPoint x: 510, startPoint y: 269, endPoint x: 678, endPoint y: 275, distance: 168.5
click at [678, 275] on div "3330 Oak Grove Avenue 1018 Dallas TX 75204 Open access information" at bounding box center [603, 269] width 218 height 24
click at [678, 269] on link "3330 Oak Grove Avenue 1018 Dallas TX 75204" at bounding box center [603, 268] width 182 height 10
click at [332, 477] on div "Close Residential Kelly Stadlin (9/U) Actions Status Active Kelly Stadlin (9/U)…" at bounding box center [360, 358] width 720 height 716
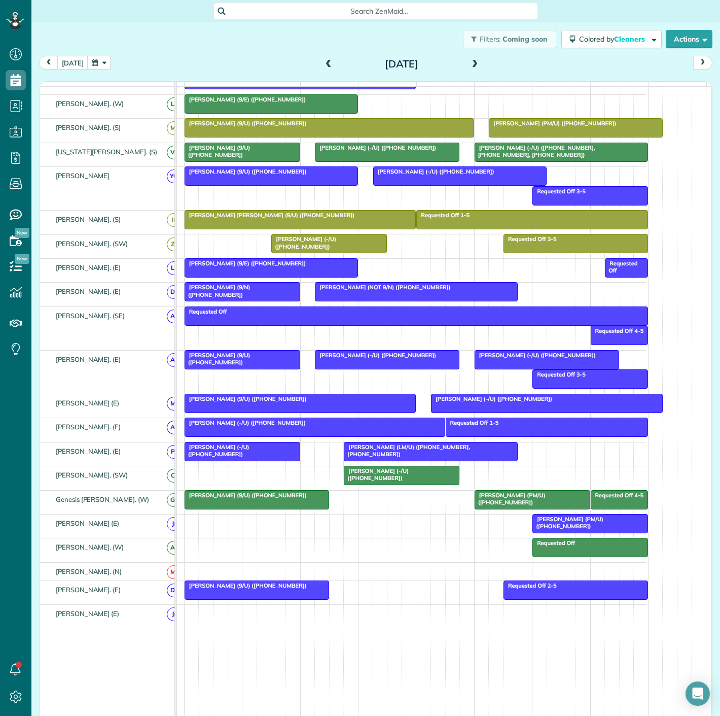
click at [376, 454] on span "Jaden Uecker (LM/U) (+14793665850, +14793665076)" at bounding box center [406, 450] width 127 height 14
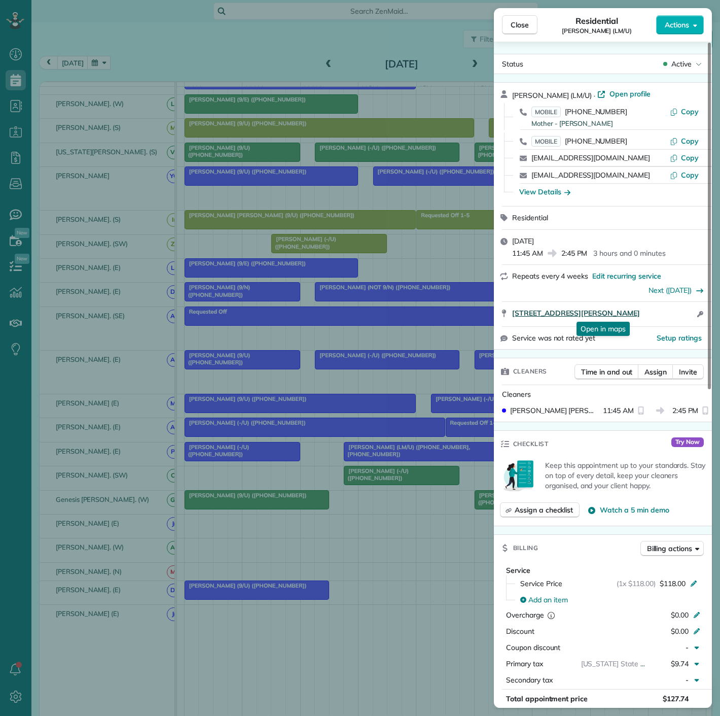
drag, startPoint x: 509, startPoint y: 320, endPoint x: 682, endPoint y: 313, distance: 173.6
click at [682, 313] on div "2820 McKinnon Street 2011 Dallas TX 75201 Open in maps Open in maps Open access…" at bounding box center [603, 314] width 218 height 24
click at [275, 492] on div "Close Residential Jaden Uecker (LM/U) Actions Status Active Jaden Uecker (LM/U)…" at bounding box center [360, 358] width 720 height 716
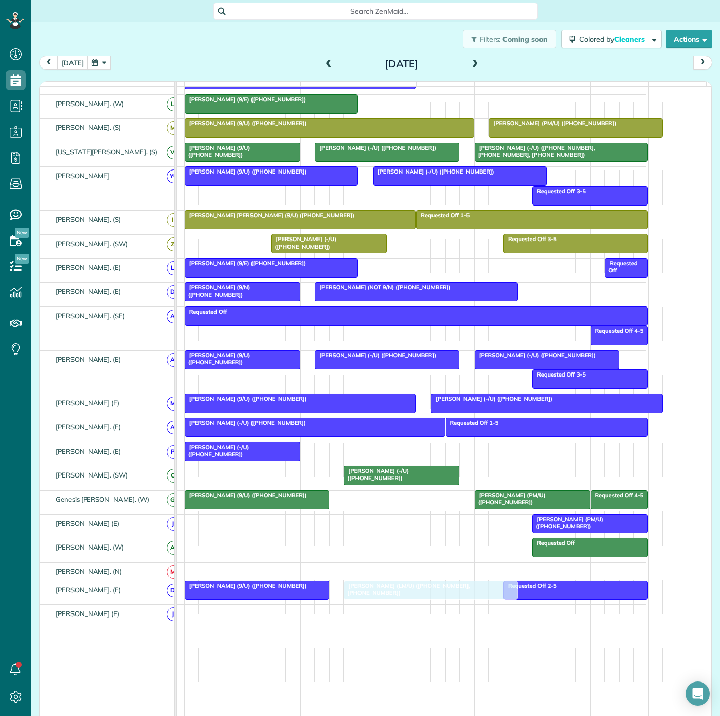
drag, startPoint x: 379, startPoint y: 458, endPoint x: 380, endPoint y: 587, distance: 129.4
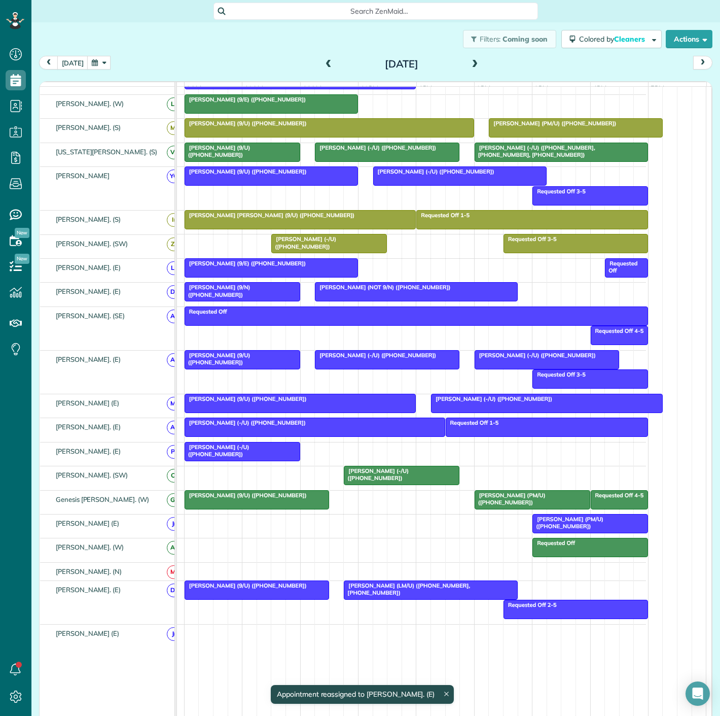
scroll to position [113, 0]
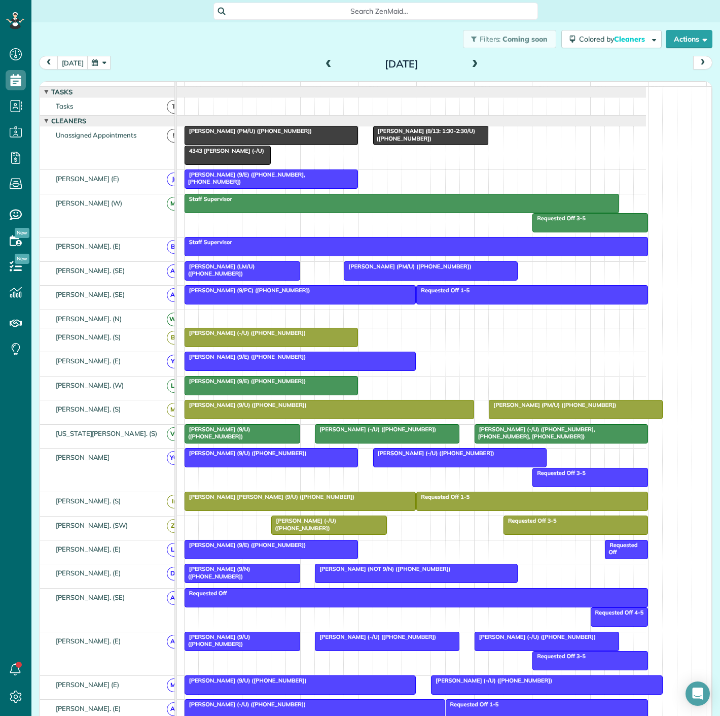
click at [250, 336] on span "Justin Forton (-/U) (+12142746965)" at bounding box center [245, 332] width 122 height 7
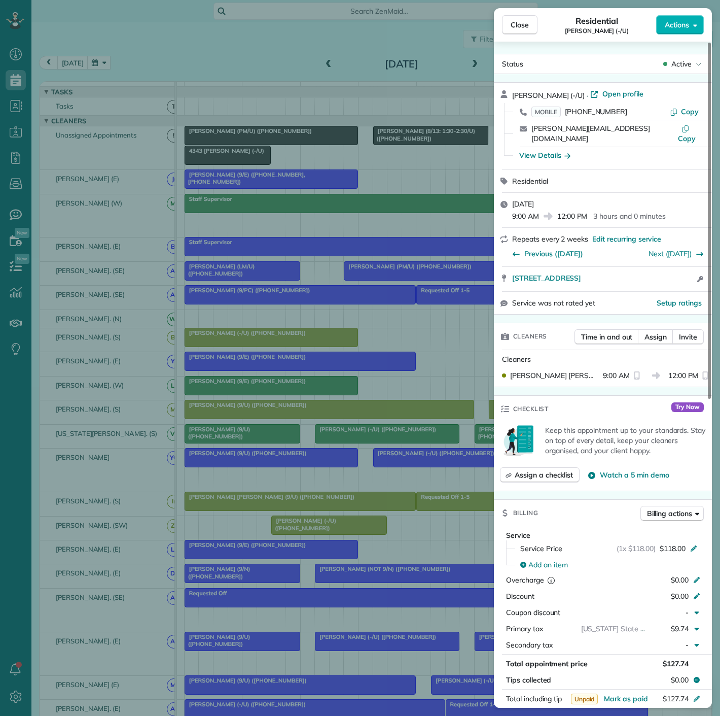
click at [250, 342] on div "Close Residential Justin Forton (-/U) Actions Status Active Justin Forton (-/U)…" at bounding box center [360, 358] width 720 height 716
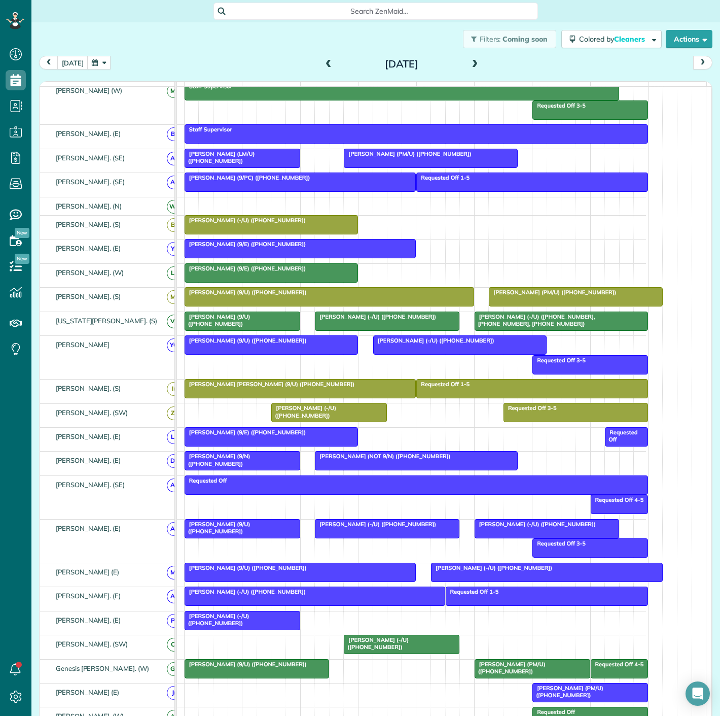
click at [239, 630] on div at bounding box center [242, 620] width 115 height 18
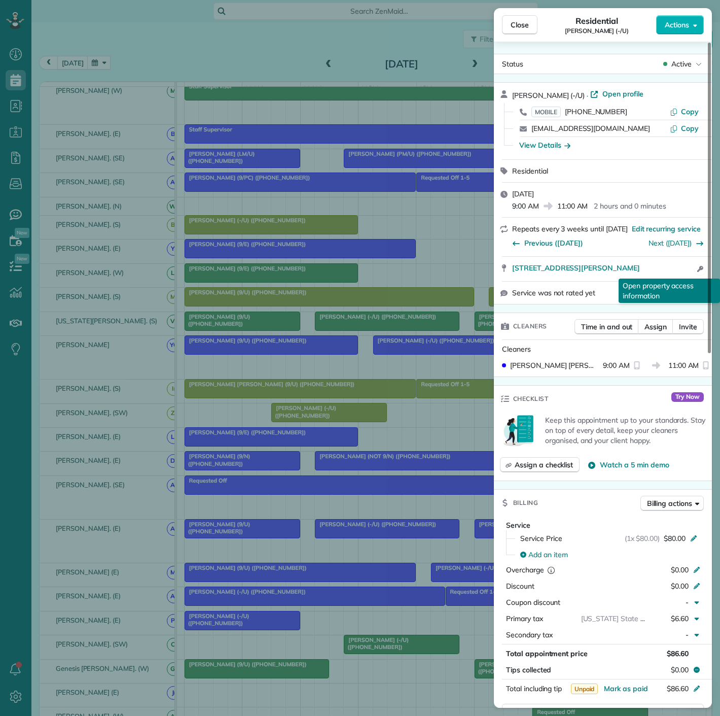
drag, startPoint x: 512, startPoint y: 272, endPoint x: 700, endPoint y: 271, distance: 187.7
click at [700, 271] on div "3700 McKinney Avenue Apt 2102 Dallas TX 75204 Open access information Open prop…" at bounding box center [609, 269] width 194 height 12
drag, startPoint x: 226, startPoint y: 415, endPoint x: 298, endPoint y: 416, distance: 72.6
click at [226, 415] on div "Close Residential Matt Hamedani (-/U) Actions Status Active Matt Hamedani (-/U)…" at bounding box center [360, 358] width 720 height 716
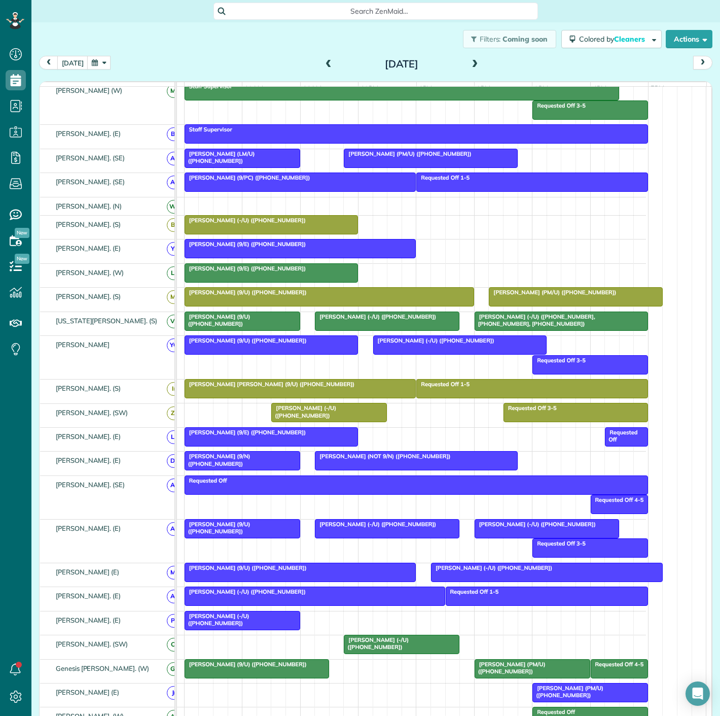
click at [298, 416] on span "Robert Kunz (-/U) (+12142051305)" at bounding box center [303, 411] width 65 height 14
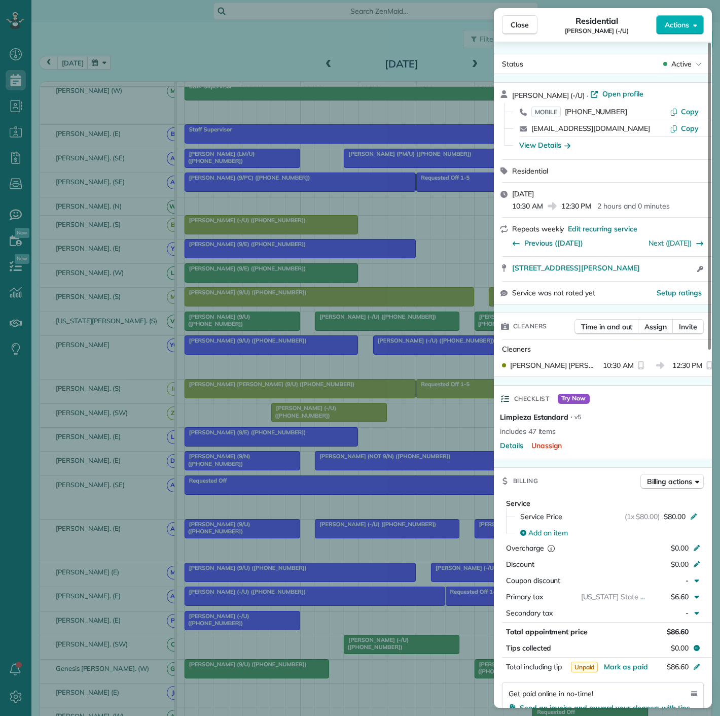
drag, startPoint x: 508, startPoint y: 272, endPoint x: 669, endPoint y: 276, distance: 161.4
click at [669, 276] on div "3031 Oliver Street 1706 Dallas TX 75205 Open access information" at bounding box center [603, 269] width 218 height 24
drag, startPoint x: 252, startPoint y: 392, endPoint x: 309, endPoint y: 340, distance: 77.9
click at [252, 392] on div "Close Residential Robert Kunz (-/U) Actions Status Active Robert Kunz (-/U) · O…" at bounding box center [360, 358] width 720 height 716
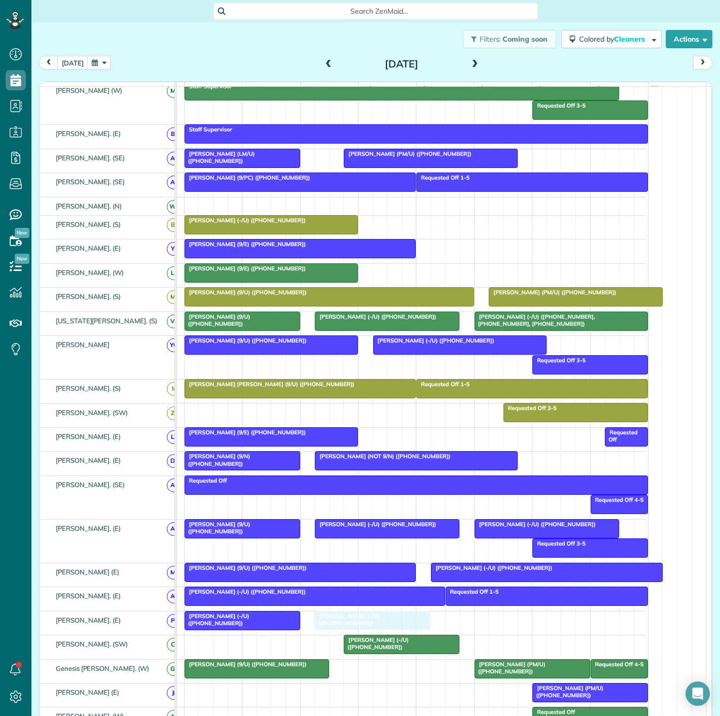
drag, startPoint x: 318, startPoint y: 412, endPoint x: 360, endPoint y: 620, distance: 212.2
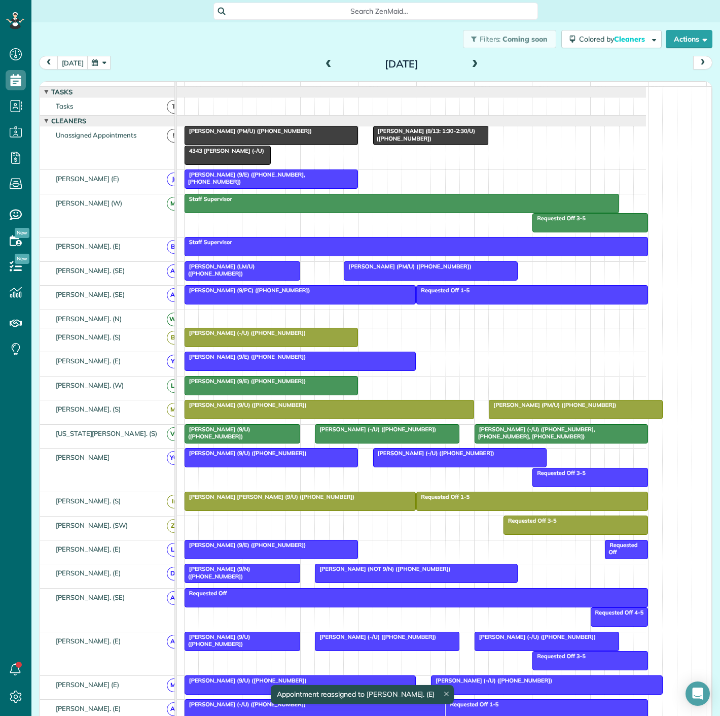
click at [261, 134] on span "Debbie Godbold (PM/U) (+17135985616)" at bounding box center [248, 130] width 128 height 7
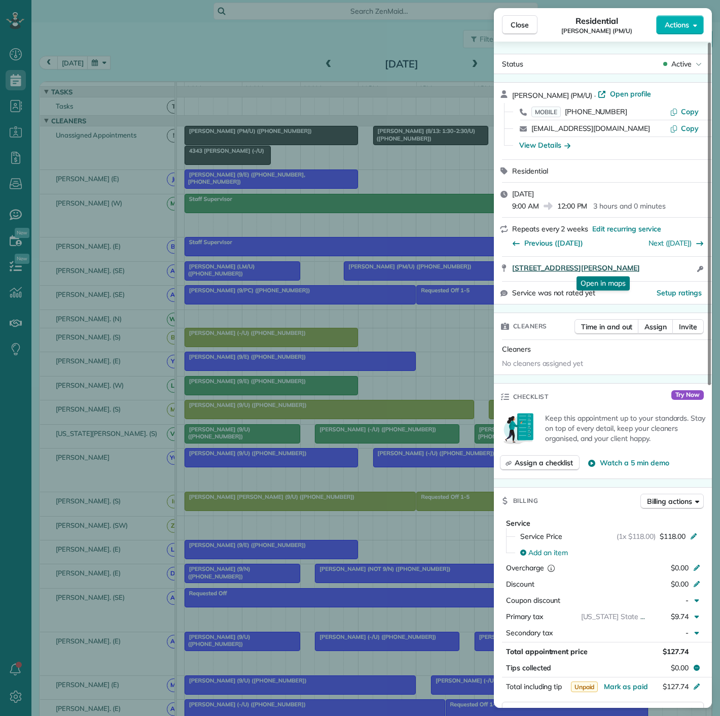
drag, startPoint x: 508, startPoint y: 269, endPoint x: 669, endPoint y: 267, distance: 160.8
click at [669, 267] on div "4525 Cole Avenue #1504 Dallas TX 75205 Open in maps Open in maps Open access in…" at bounding box center [603, 269] width 218 height 24
drag, startPoint x: 235, startPoint y: 258, endPoint x: 234, endPoint y: 189, distance: 69.0
click at [235, 258] on div "Close Residential Debbie Godbold (PM/U) Actions Status Active Debbie Godbold (P…" at bounding box center [360, 358] width 720 height 716
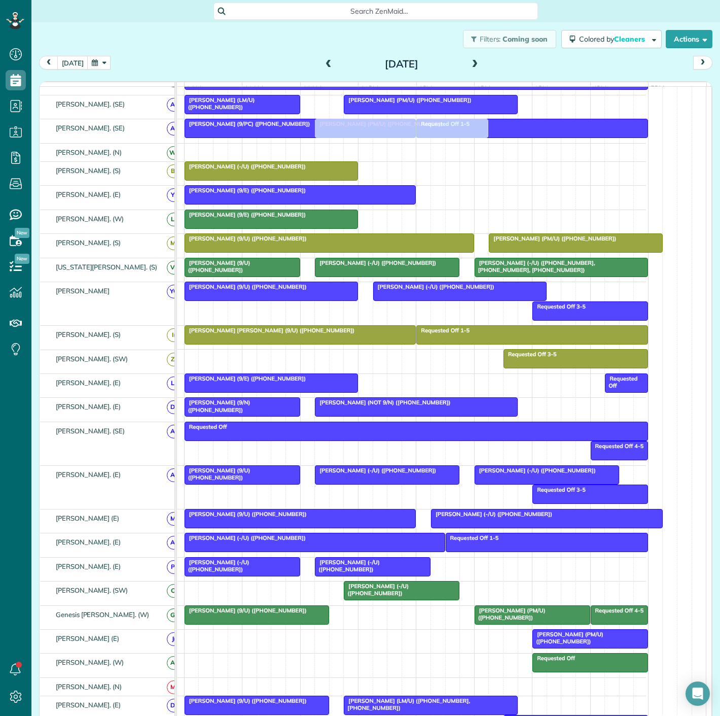
scroll to position [225, 0]
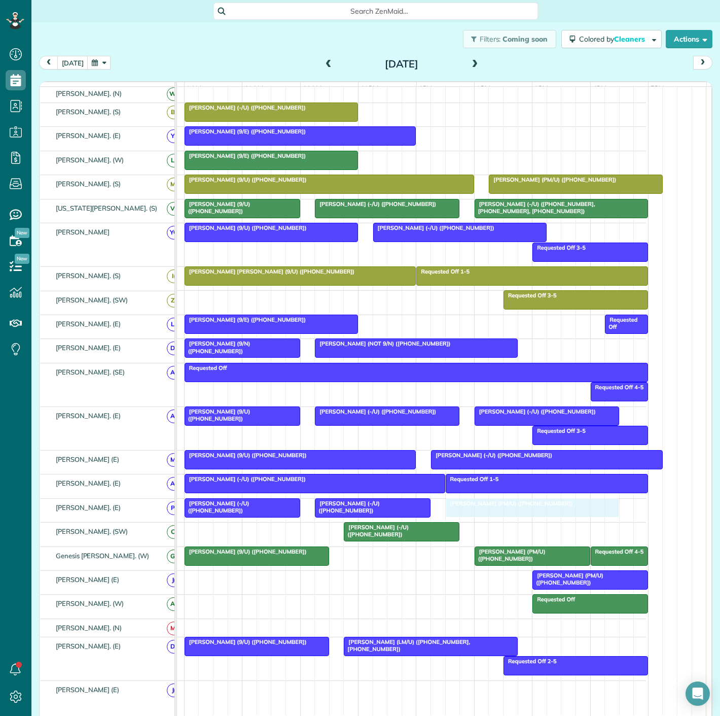
drag, startPoint x: 232, startPoint y: 148, endPoint x: 495, endPoint y: 515, distance: 450.9
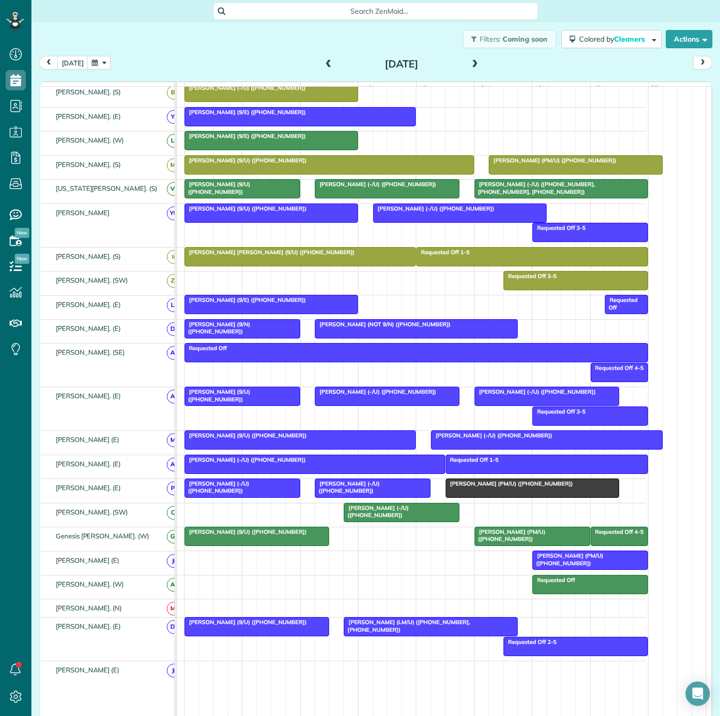
scroll to position [205, 0]
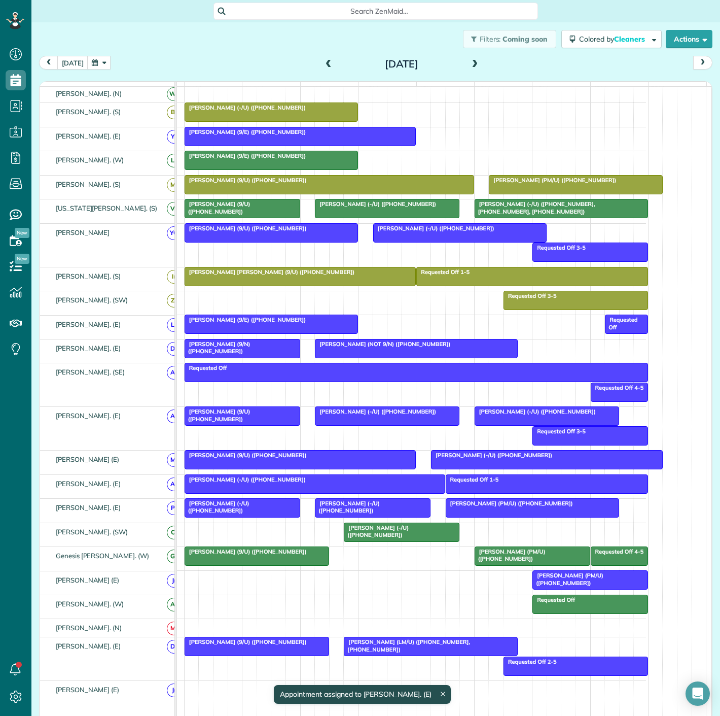
click at [262, 560] on div at bounding box center [257, 556] width 144 height 18
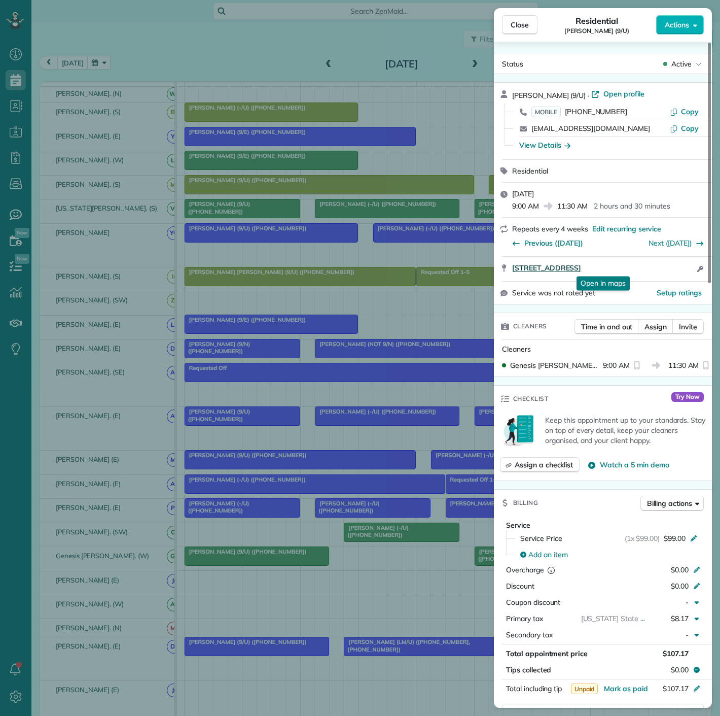
drag, startPoint x: 508, startPoint y: 270, endPoint x: 679, endPoint y: 271, distance: 171.0
click at [679, 271] on div "3225 Turtle Creek Blvd. #817/B Dallas TX 75219 Open in maps Open in maps Open a…" at bounding box center [603, 269] width 218 height 24
click at [367, 538] on div "Close Residential Julie Kustoff (9/U) Actions Status Active Julie Kustoff (9/U)…" at bounding box center [360, 358] width 720 height 716
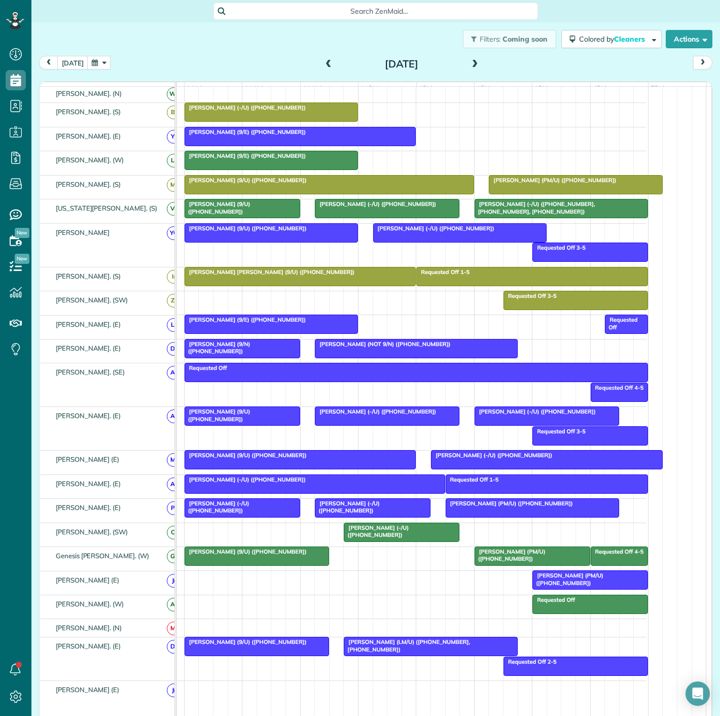
click at [367, 538] on div at bounding box center [401, 532] width 115 height 18
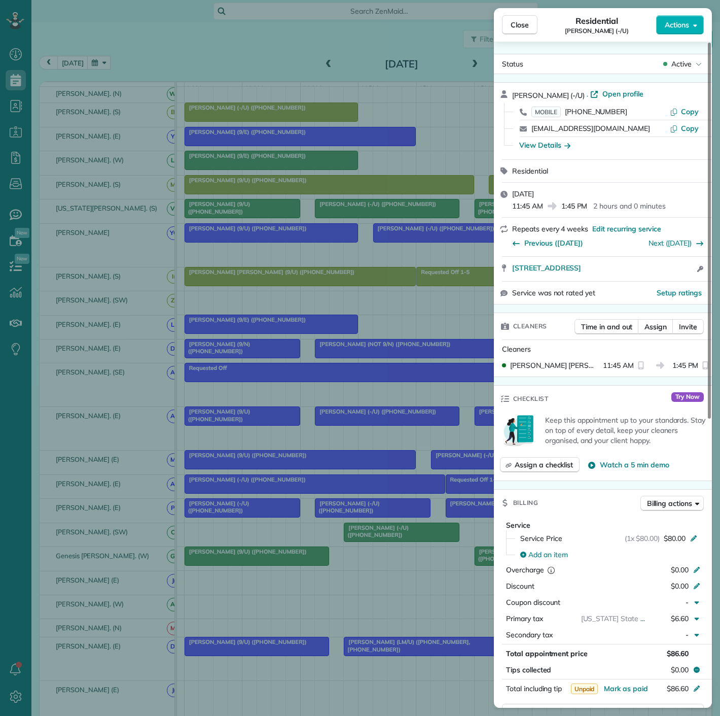
drag, startPoint x: 510, startPoint y: 273, endPoint x: 685, endPoint y: 278, distance: 175.6
click at [685, 278] on div "3111 North Houston Street Apt 223 Dallas TX 75201 Open access information" at bounding box center [603, 269] width 218 height 24
click at [75, 502] on div "Close Residential Courtney Smith (-/U) Actions Status Active Courtney Smith (-/…" at bounding box center [360, 358] width 720 height 716
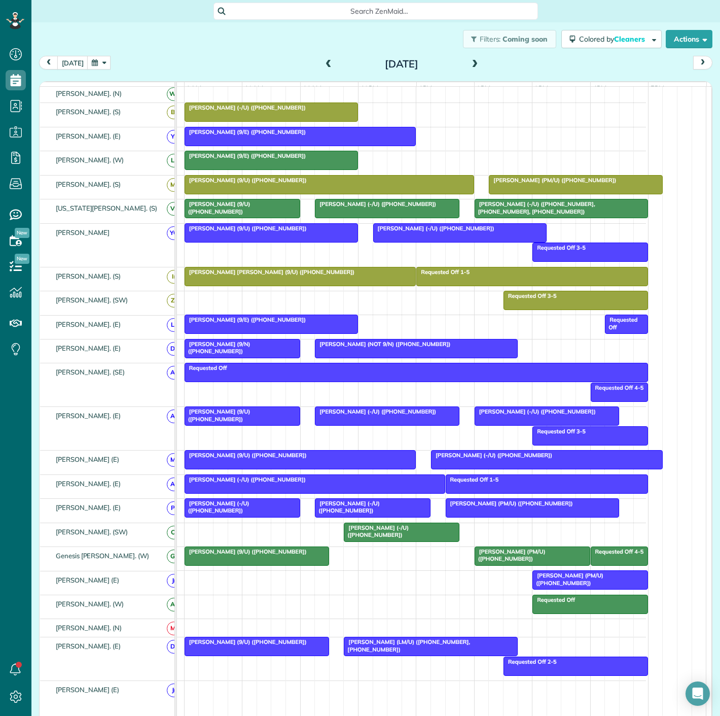
click at [437, 537] on div at bounding box center [401, 532] width 115 height 18
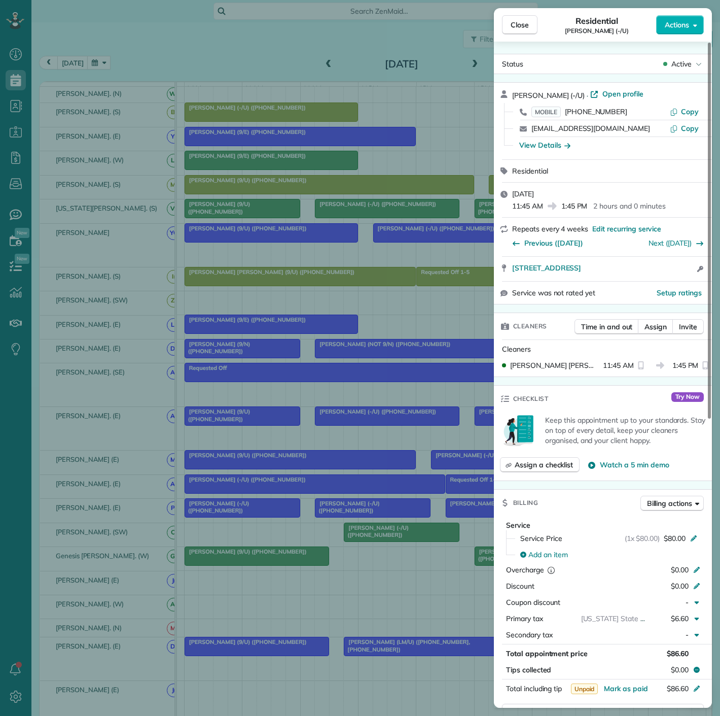
click at [364, 536] on div "Close Residential Courtney Smith (-/U) Actions Status Active Courtney Smith (-/…" at bounding box center [360, 358] width 720 height 716
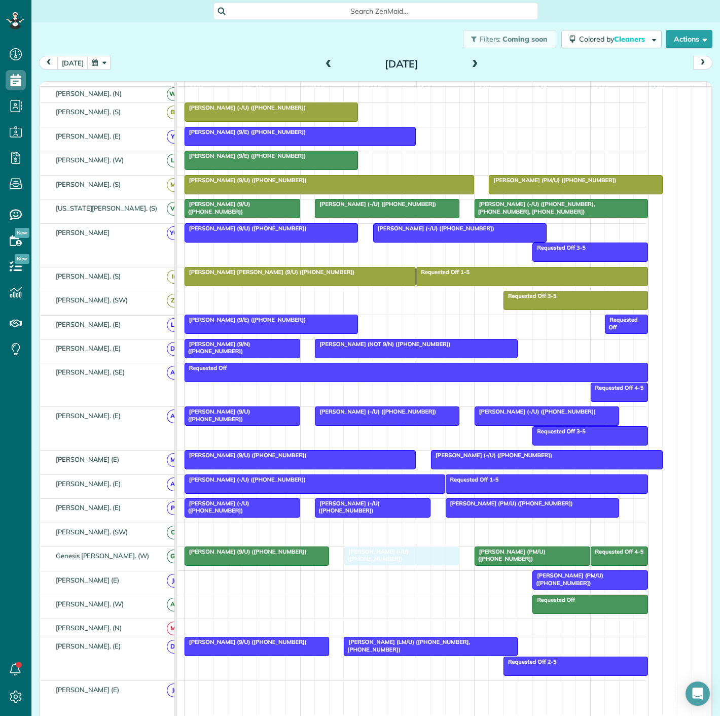
drag, startPoint x: 375, startPoint y: 538, endPoint x: 375, endPoint y: 557, distance: 18.8
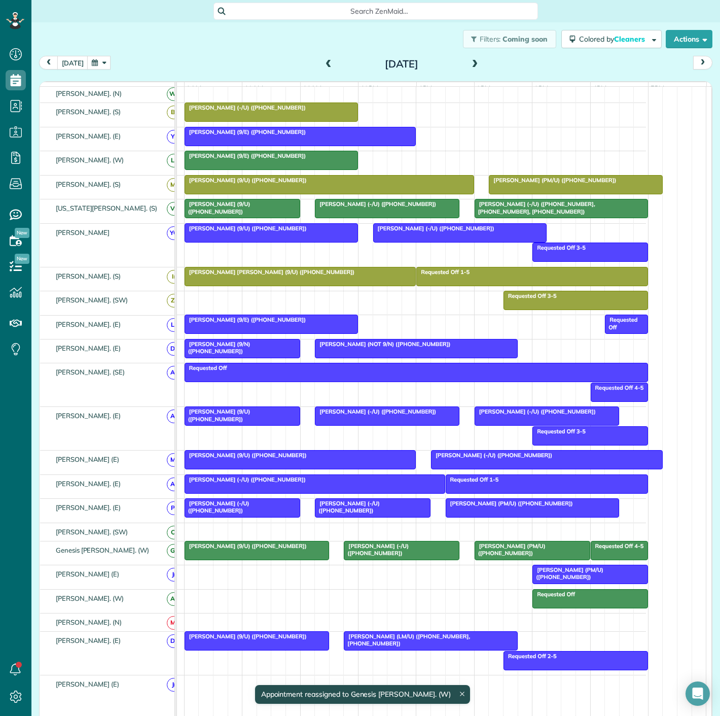
click at [513, 555] on div at bounding box center [532, 550] width 115 height 18
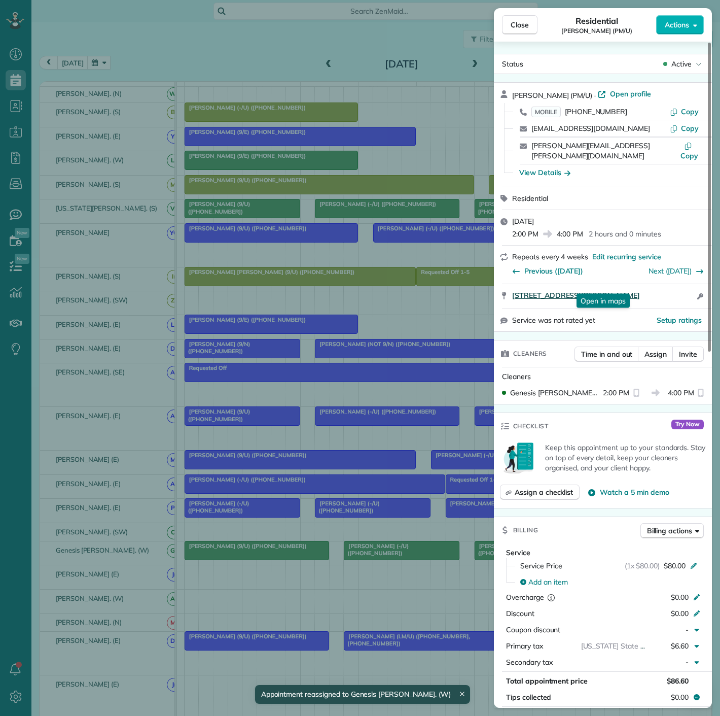
drag, startPoint x: 511, startPoint y: 286, endPoint x: 663, endPoint y: 285, distance: 152.2
click at [665, 285] on div "3400 Welborn St. Apt. 217 Dallas TX 75219 Open in maps Open in maps Open access…" at bounding box center [603, 296] width 218 height 24
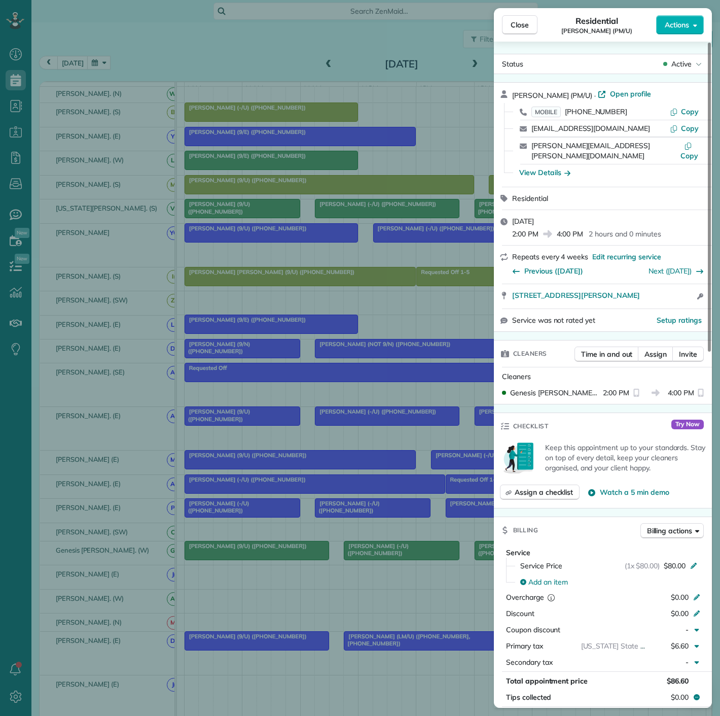
click at [335, 468] on div "Close Residential John Canoni (PM/U) Actions Status Active John Canoni (PM/U) ·…" at bounding box center [360, 358] width 720 height 716
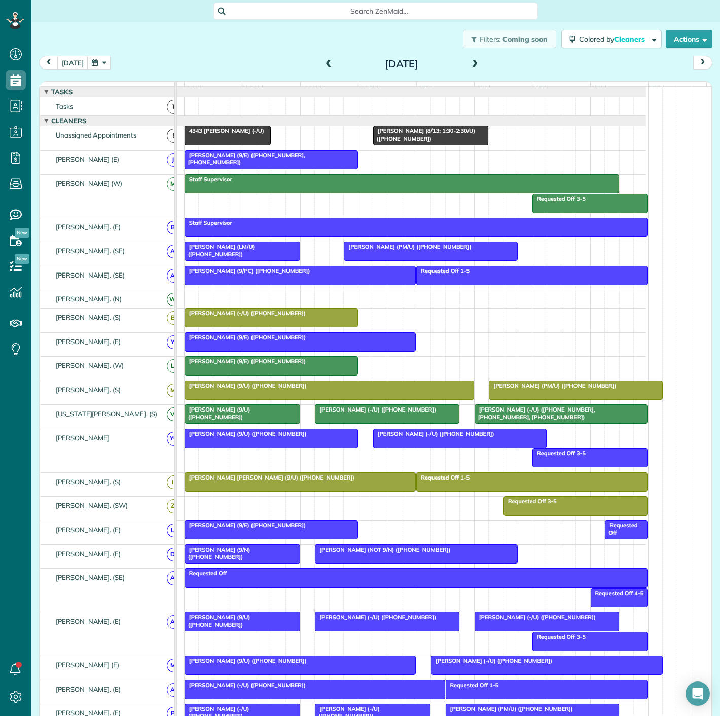
click at [397, 142] on span "Isha Darbari (8/13: 1:30-2:30/U) (+13018144516)" at bounding box center [424, 134] width 103 height 14
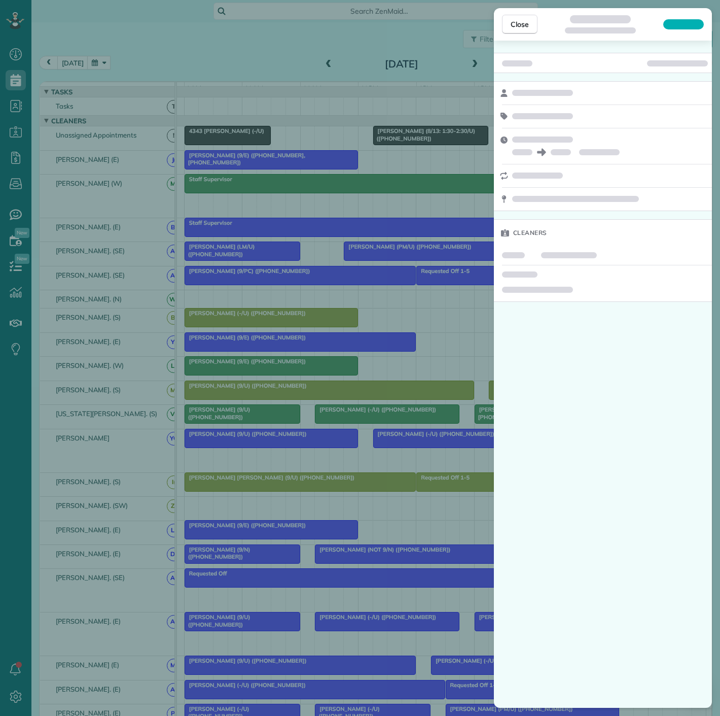
click at [439, 143] on div "Close Cleaners" at bounding box center [360, 358] width 720 height 716
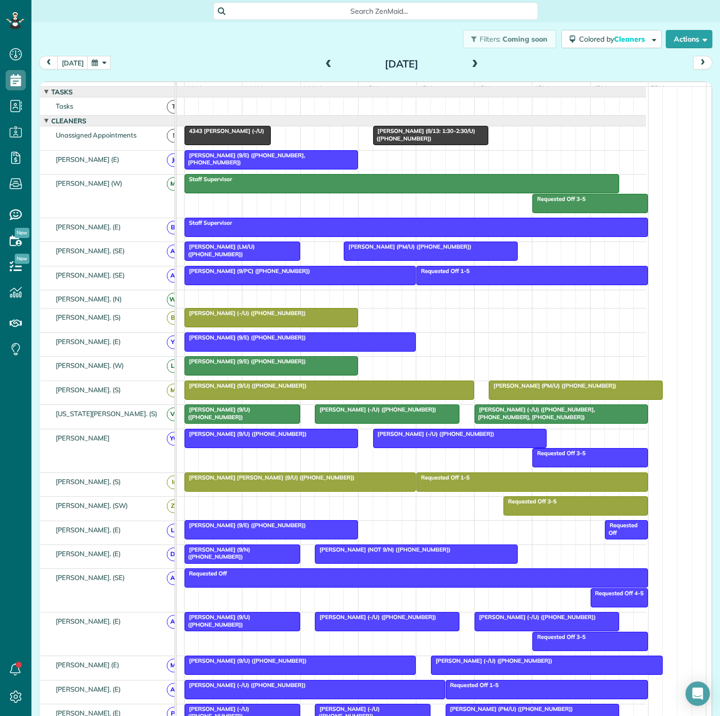
click at [439, 142] on div "Isha Darbari (8/13: 1:30-2:30/U) (+13018144516)" at bounding box center [431, 134] width 110 height 15
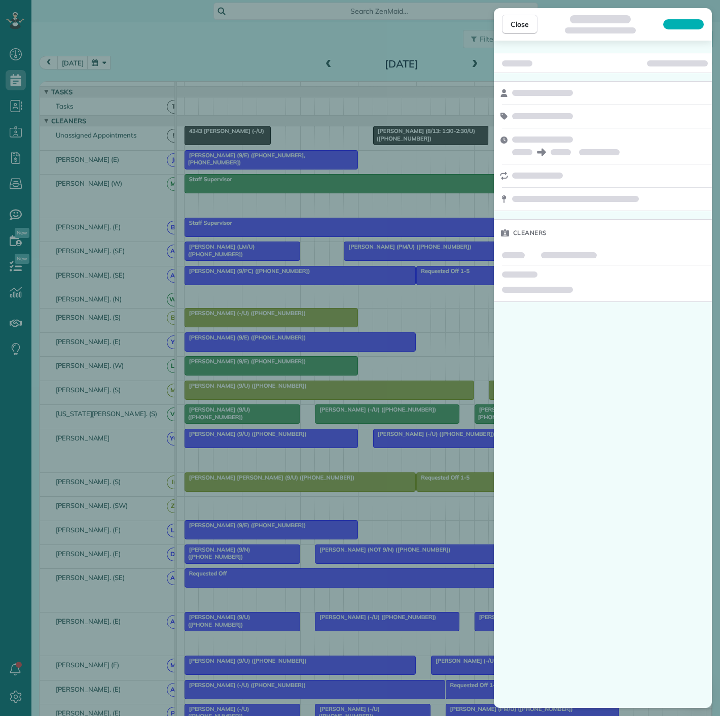
click at [322, 122] on div "Close Cleaners" at bounding box center [360, 358] width 720 height 716
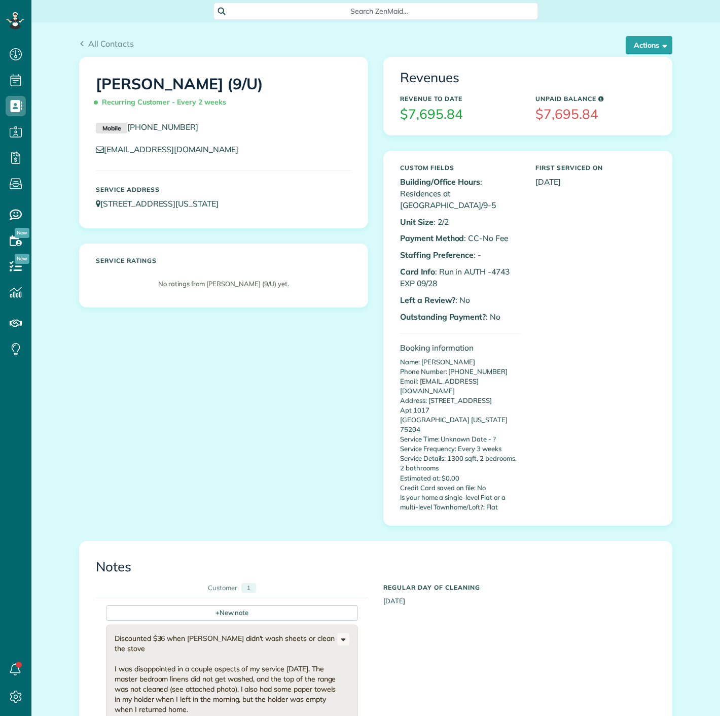
scroll to position [4, 4]
drag, startPoint x: 198, startPoint y: 148, endPoint x: 99, endPoint y: 149, distance: 98.9
click at [99, 149] on p "philsanchez83@gmail.com" at bounding box center [224, 150] width 256 height 12
drag, startPoint x: 227, startPoint y: 126, endPoint x: 172, endPoint y: 125, distance: 54.3
click at [226, 126] on p "Mobile (214) 402-0874" at bounding box center [224, 127] width 256 height 12
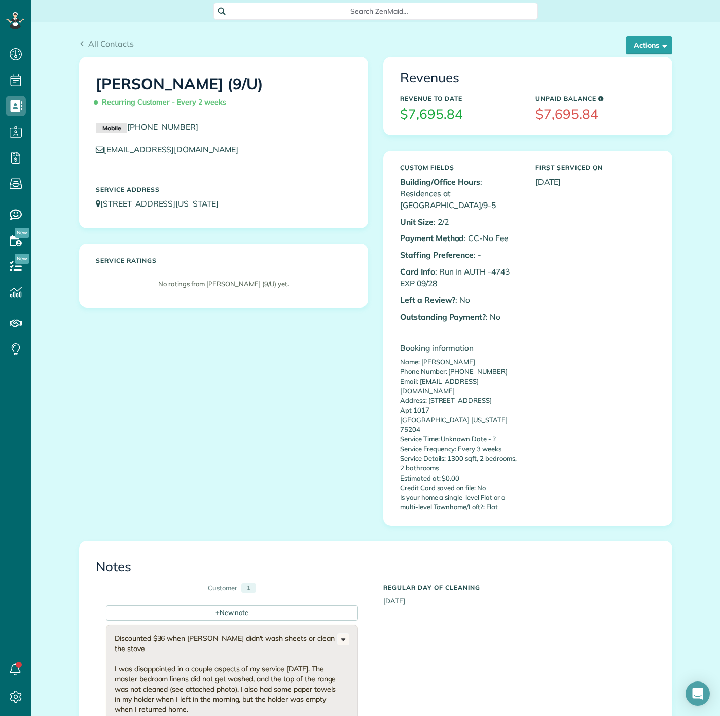
copy h1 "Phillip Sanchez"
drag, startPoint x: 194, startPoint y: 81, endPoint x: 90, endPoint y: 82, distance: 104.0
click at [90, 82] on div "Phillip Sanchez (9/U) Recurring Customer - Every 2 weeks" at bounding box center [223, 90] width 271 height 51
copy link "214) 402-0874"
drag, startPoint x: 204, startPoint y: 130, endPoint x: 127, endPoint y: 130, distance: 76.6
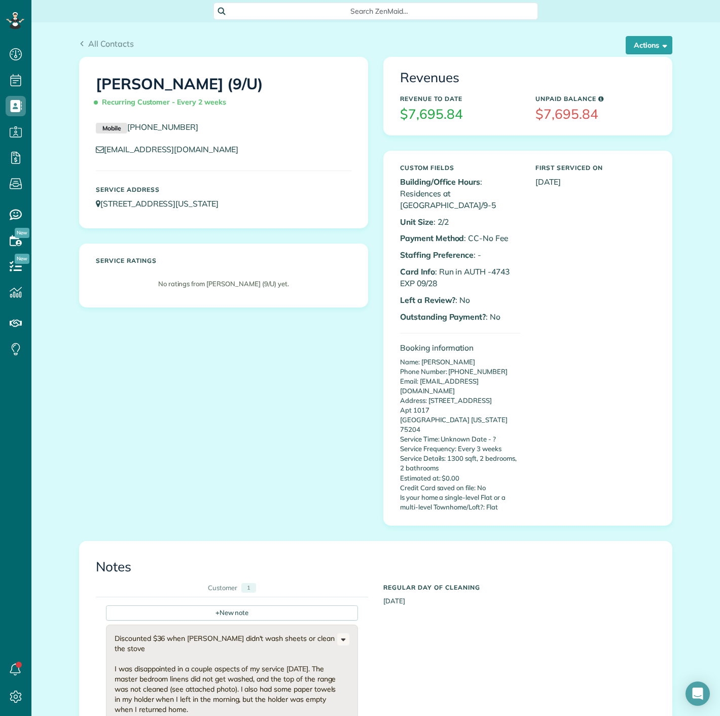
click at [127, 130] on p "Mobile (214) 402-0874" at bounding box center [224, 127] width 256 height 12
drag, startPoint x: 649, startPoint y: 38, endPoint x: 648, endPoint y: 50, distance: 11.7
click at [649, 38] on button "Actions" at bounding box center [649, 45] width 47 height 18
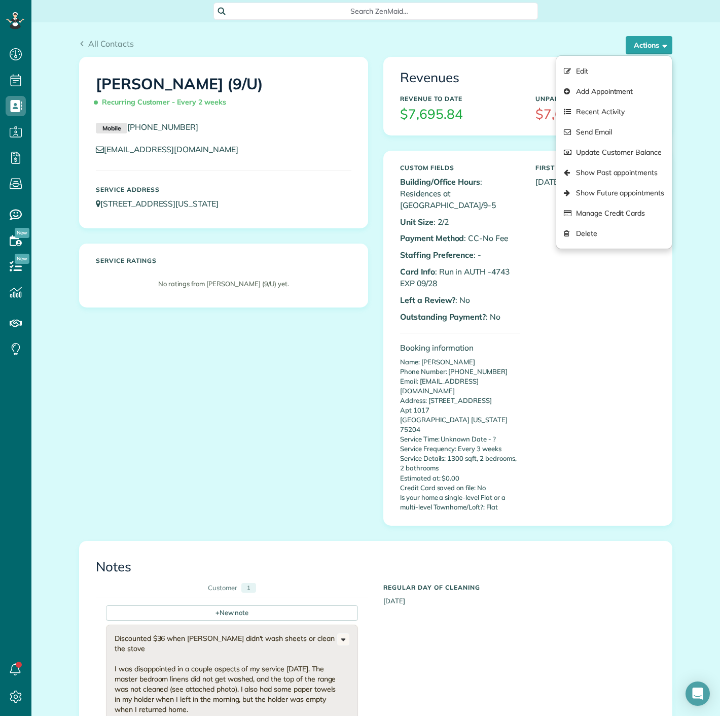
click at [495, 266] on p "Card Info : Run in AUTH -4743 EXP 09/28" at bounding box center [460, 277] width 120 height 23
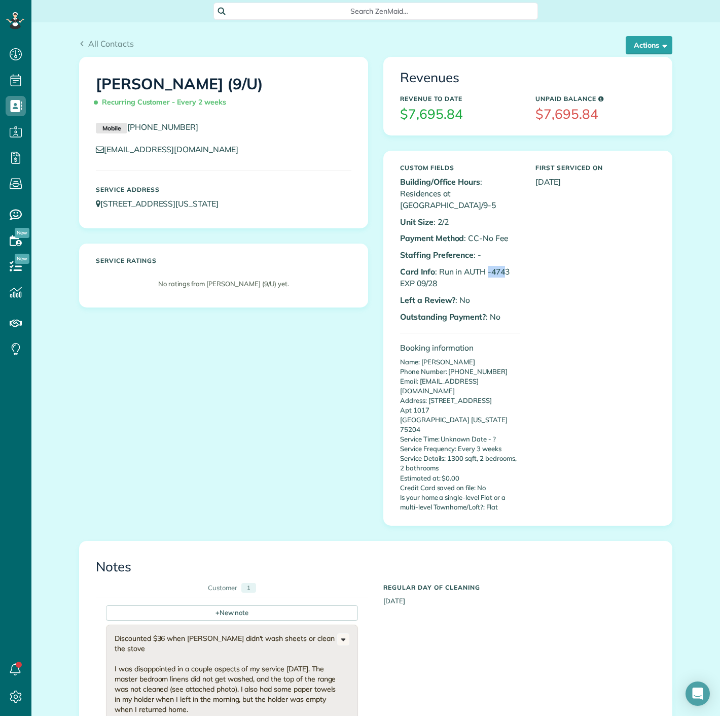
drag, startPoint x: 485, startPoint y: 259, endPoint x: 500, endPoint y: 259, distance: 15.2
click at [500, 266] on p "Card Info : Run in AUTH -4743 EXP 09/28" at bounding box center [460, 277] width 120 height 23
click at [503, 266] on p "Card Info : Run in AUTH -4743 EXP 09/28" at bounding box center [460, 277] width 120 height 23
copy p "4743"
drag, startPoint x: 507, startPoint y: 259, endPoint x: 487, endPoint y: 259, distance: 19.8
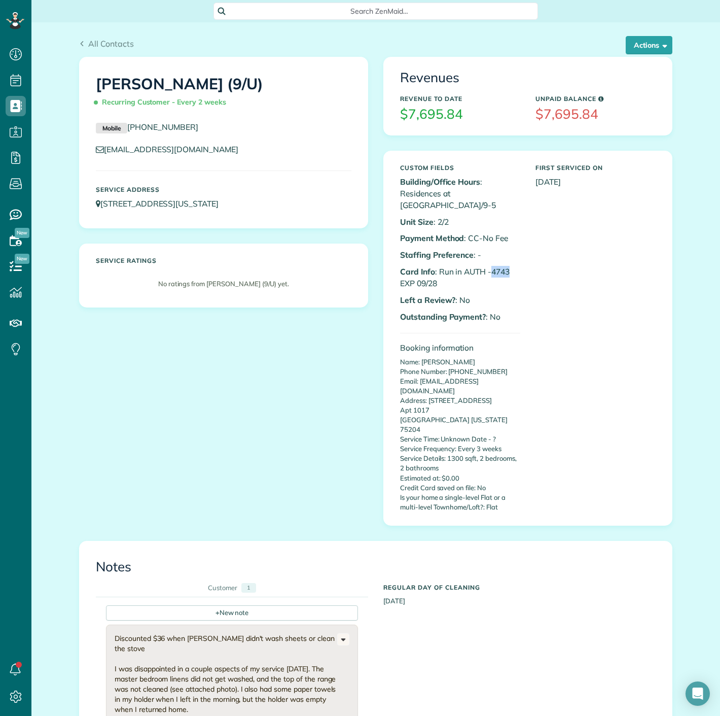
click at [487, 266] on p "Card Info : Run in AUTH -4743 EXP 09/28" at bounding box center [460, 277] width 120 height 23
click at [627, 53] on button "Actions" at bounding box center [649, 45] width 47 height 18
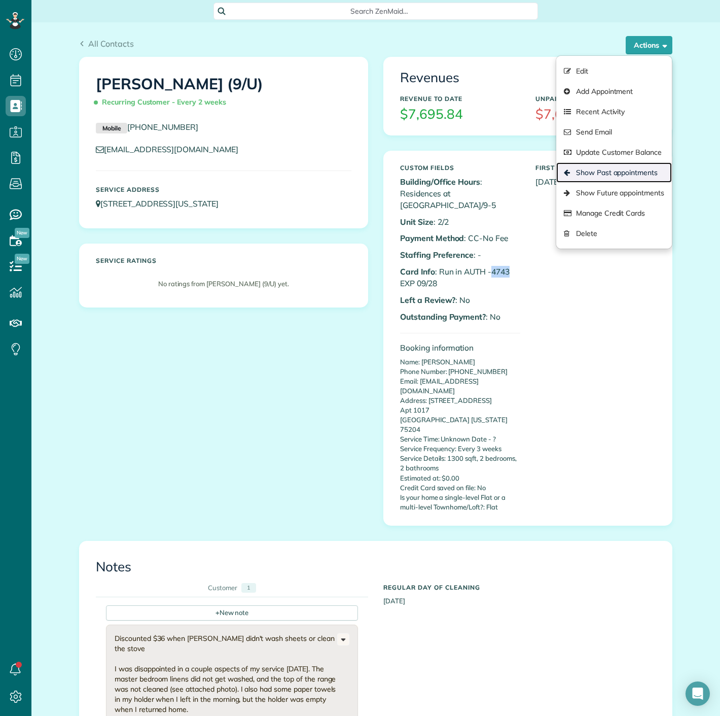
click at [633, 178] on link "Show Past appointments" at bounding box center [614, 172] width 116 height 20
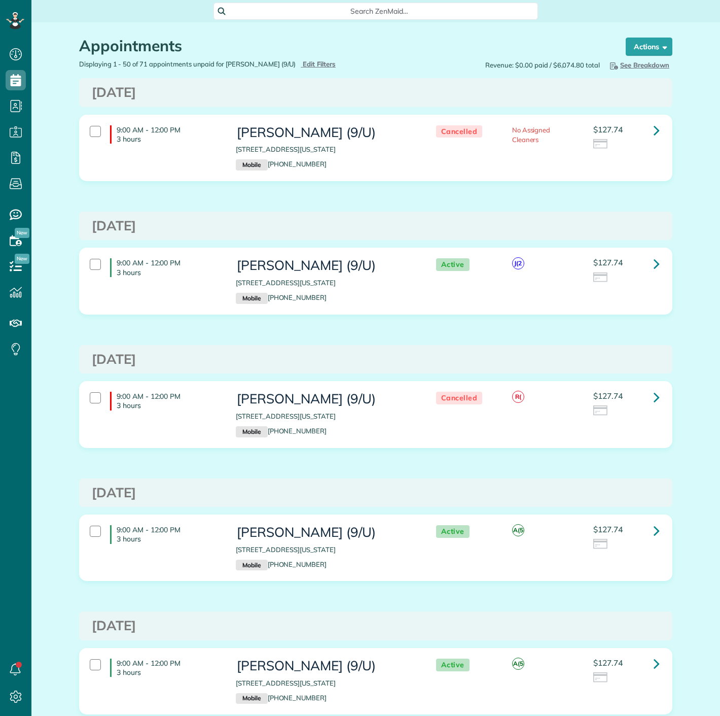
scroll to position [4, 4]
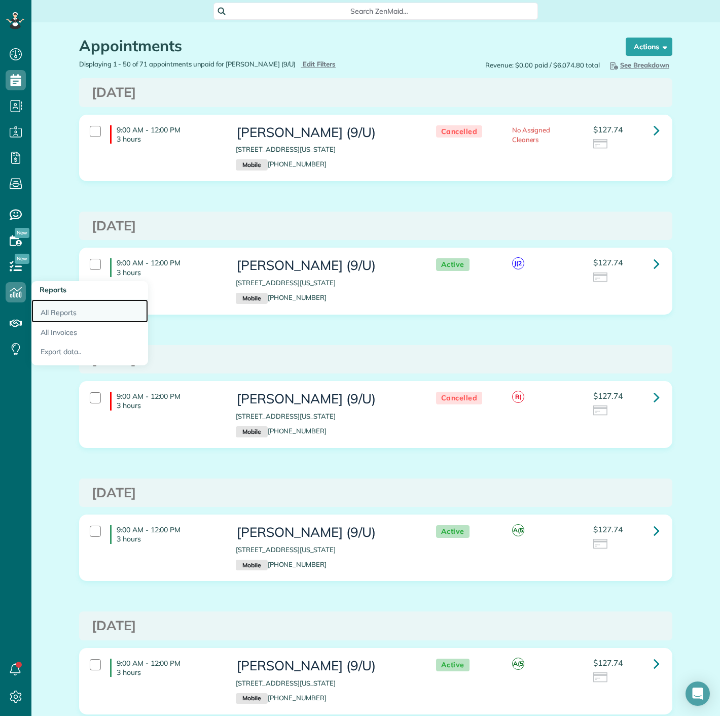
click at [49, 308] on link "All Reports" at bounding box center [89, 310] width 117 height 23
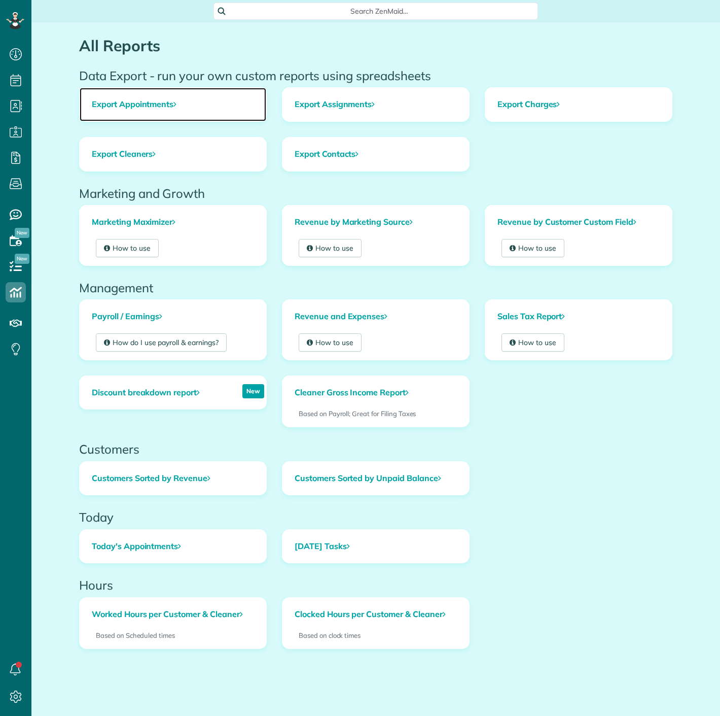
click at [88, 108] on link "Export Appointments" at bounding box center [173, 104] width 187 height 33
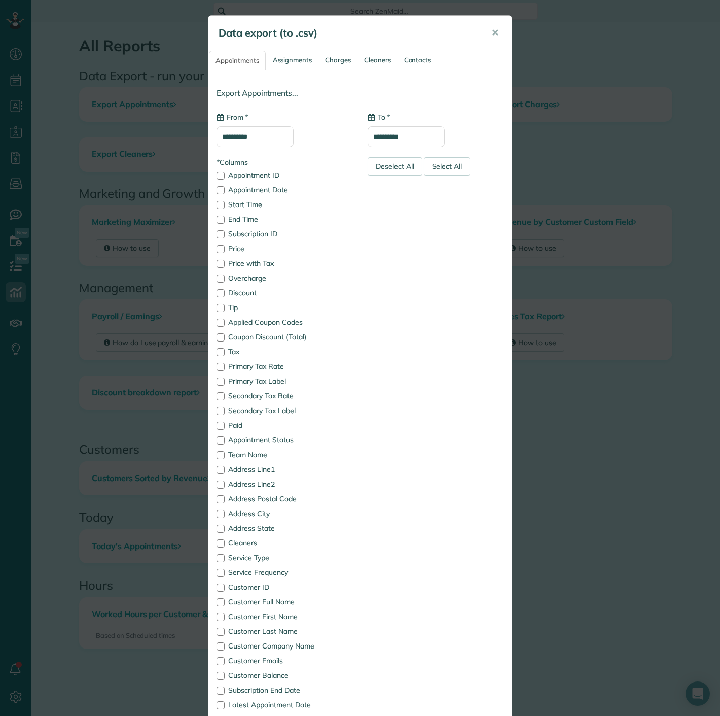
type input "**********"
click at [249, 140] on input "**********" at bounding box center [255, 136] width 77 height 21
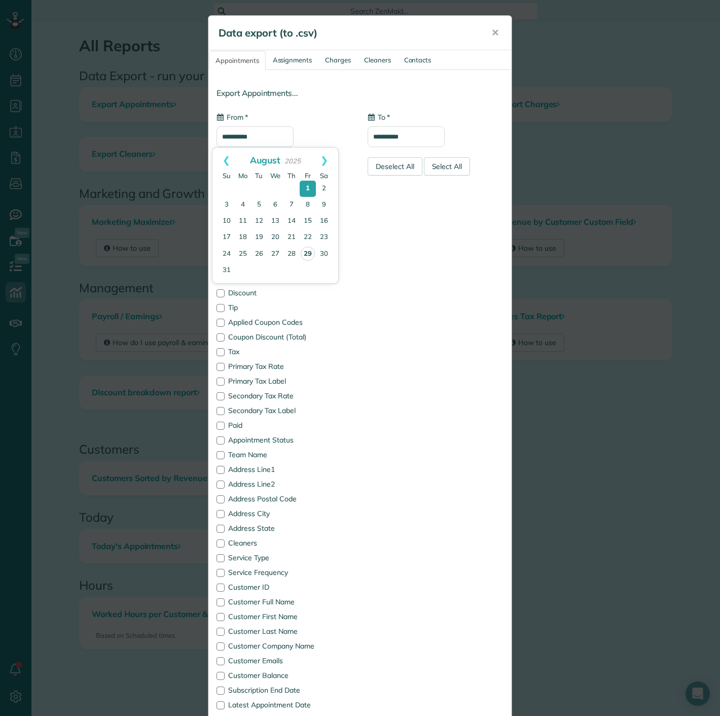
click at [308, 256] on link "29" at bounding box center [308, 254] width 14 height 14
type input "**********"
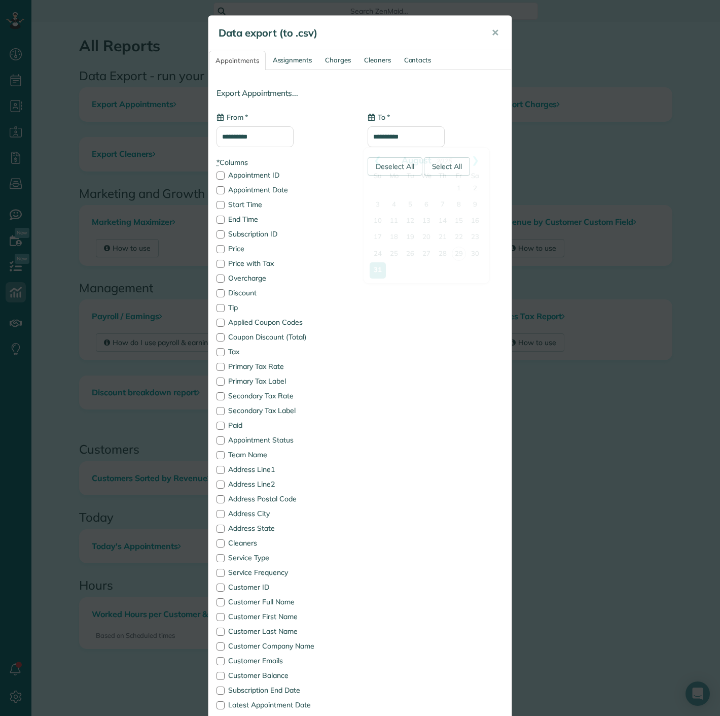
click at [386, 132] on input "**********" at bounding box center [406, 136] width 77 height 21
click at [381, 270] on link "31" at bounding box center [378, 270] width 16 height 16
click at [397, 138] on input "**********" at bounding box center [406, 136] width 77 height 21
click at [473, 166] on link "Next" at bounding box center [476, 160] width 28 height 25
click at [393, 186] on link "1" at bounding box center [394, 189] width 16 height 16
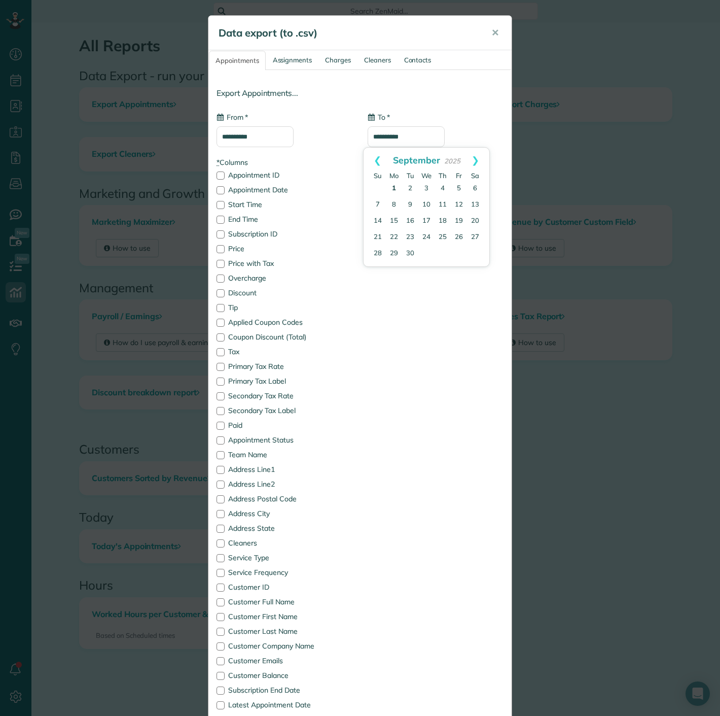
type input "**********"
click at [394, 168] on div "Deselect All" at bounding box center [395, 166] width 55 height 18
click at [273, 193] on label "Appointment Date" at bounding box center [285, 189] width 136 height 7
click at [254, 263] on label "Price with Tax" at bounding box center [285, 263] width 136 height 7
click at [246, 436] on label "Appointment Status" at bounding box center [285, 439] width 136 height 7
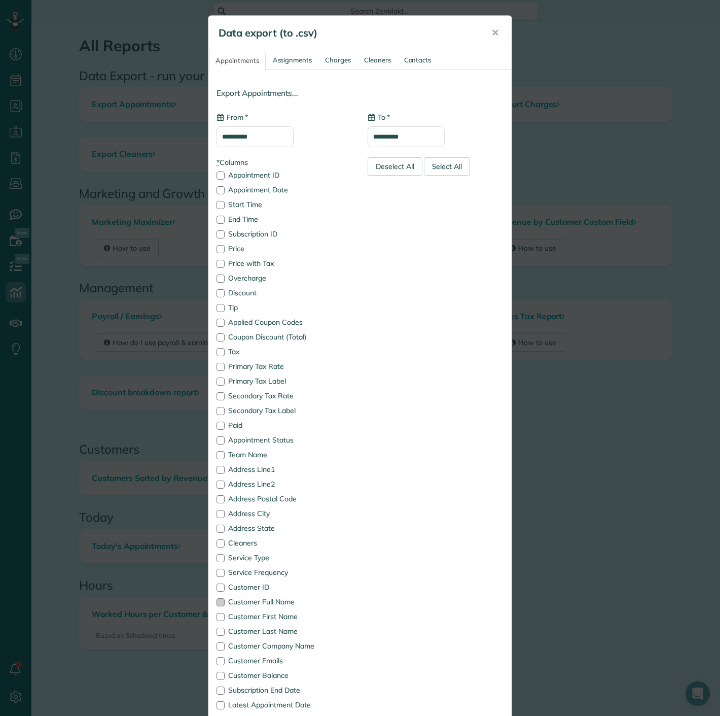
click at [247, 598] on label "Customer Full Name" at bounding box center [285, 601] width 136 height 7
click at [217, 541] on div at bounding box center [221, 543] width 8 height 8
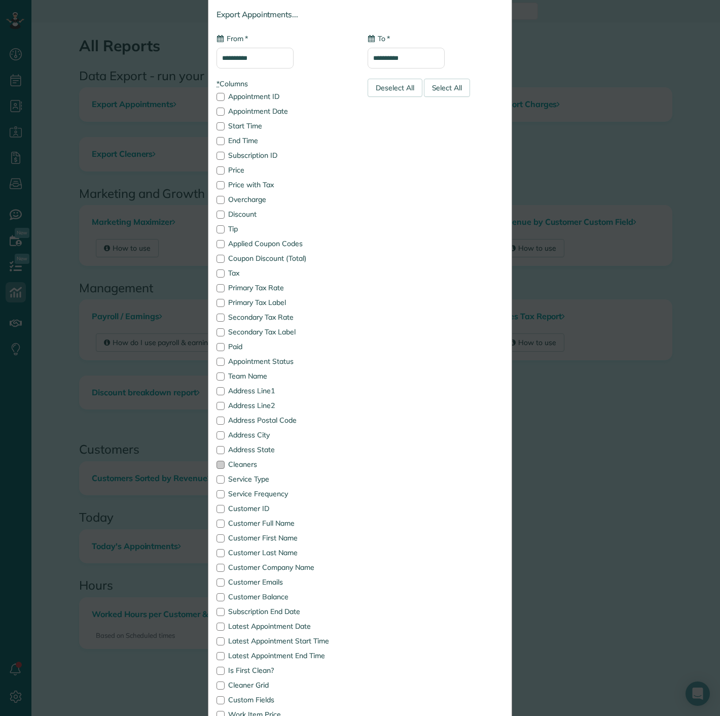
scroll to position [176, 0]
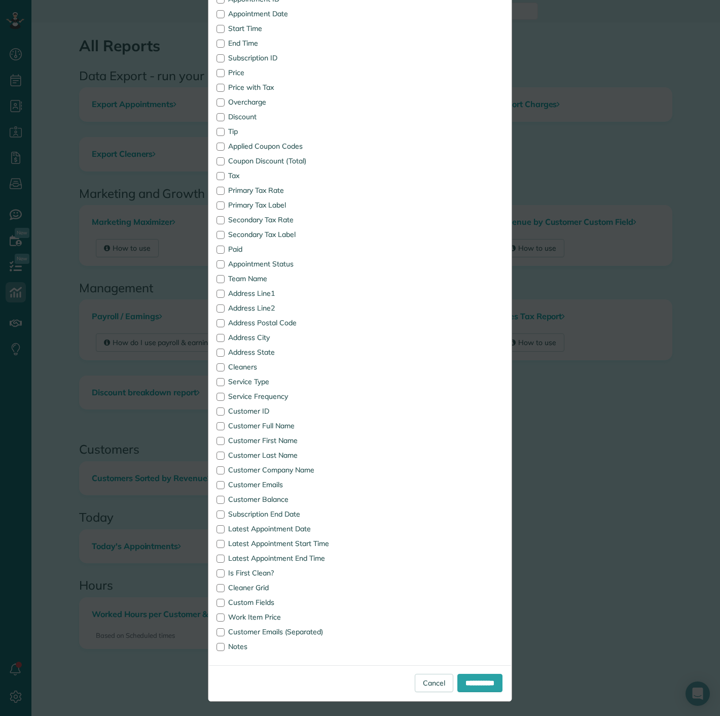
click at [482, 691] on div "**********" at bounding box center [360, 683] width 302 height 36
click at [475, 686] on input "**********" at bounding box center [480, 683] width 45 height 18
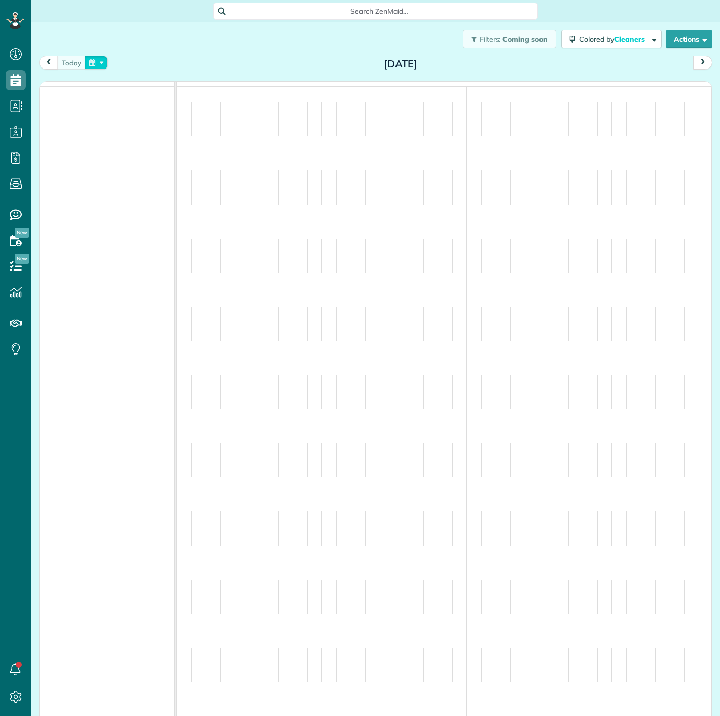
click at [97, 61] on button "button" at bounding box center [96, 63] width 23 height 14
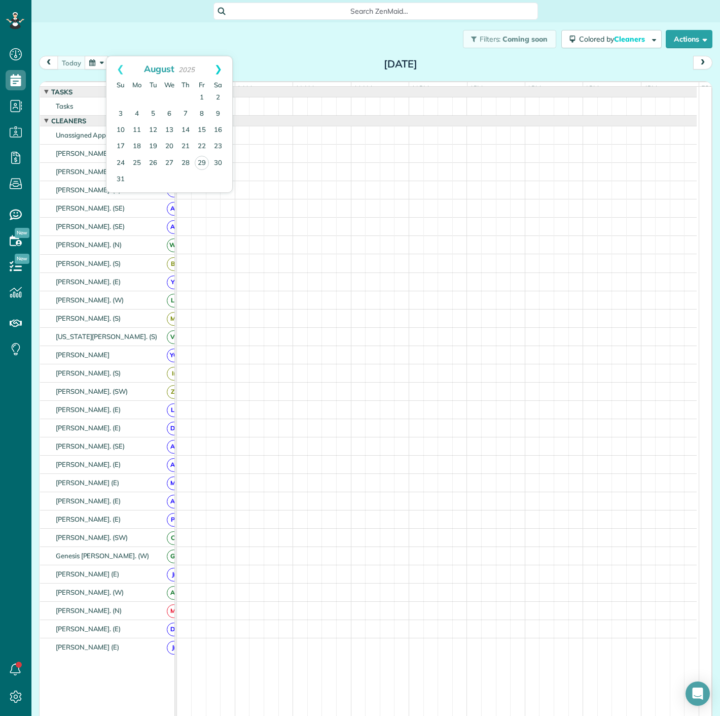
click at [212, 69] on link "Next" at bounding box center [218, 68] width 28 height 25
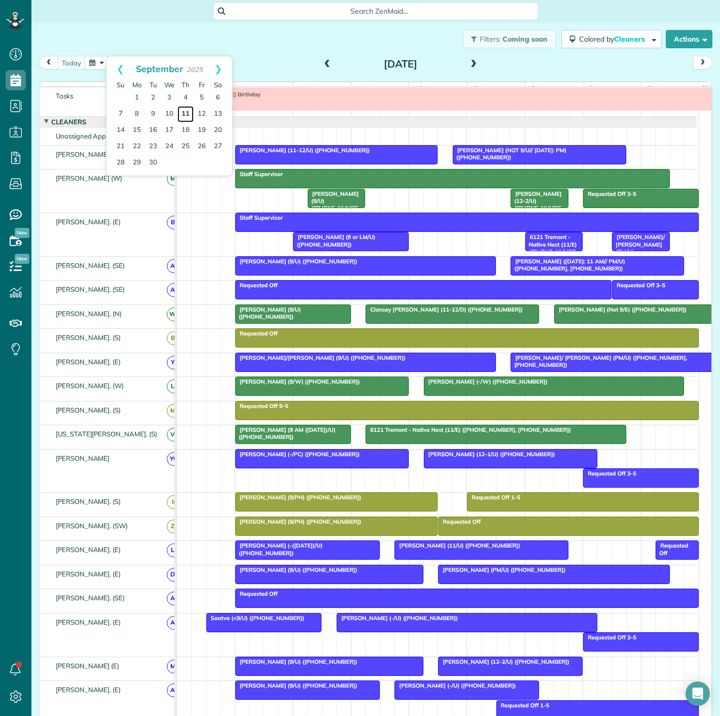
click at [188, 115] on link "11" at bounding box center [186, 114] width 16 height 16
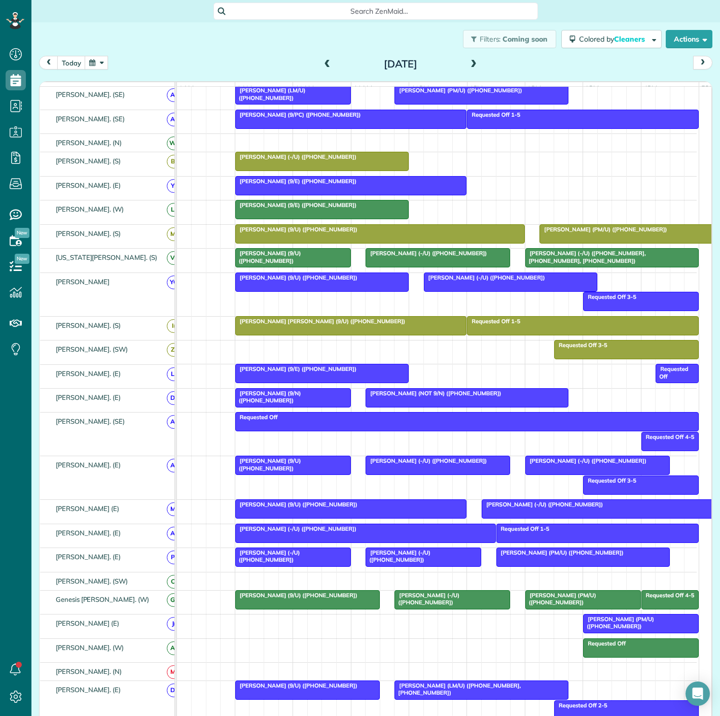
scroll to position [225, 0]
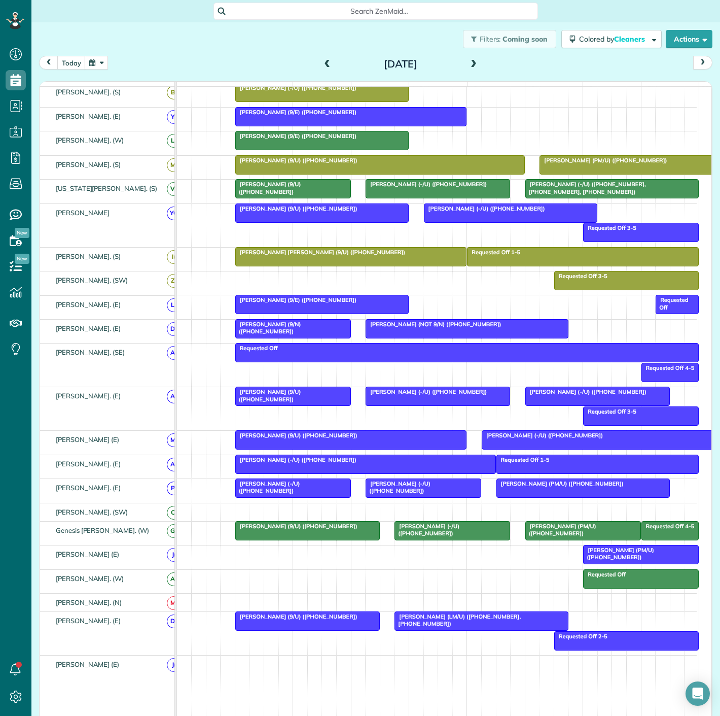
click at [553, 534] on div at bounding box center [583, 530] width 115 height 18
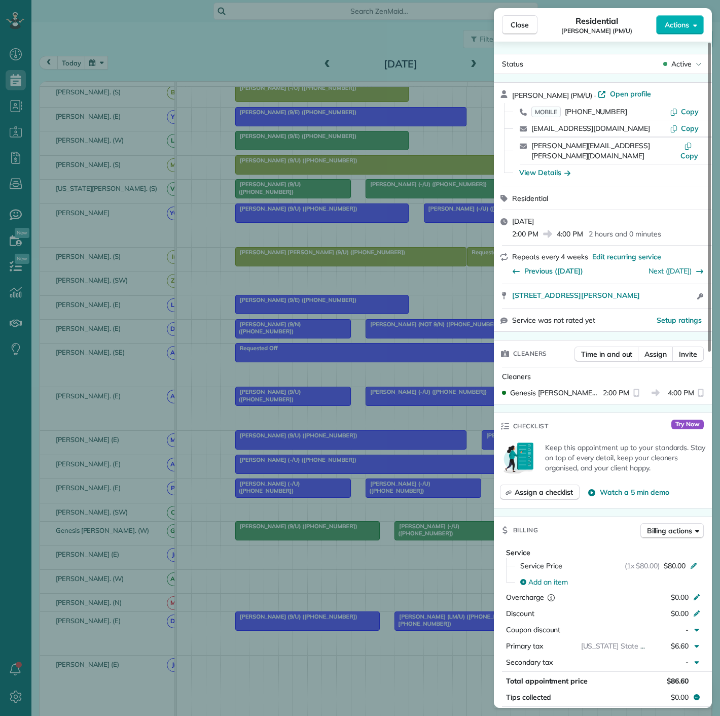
drag, startPoint x: 504, startPoint y: 290, endPoint x: 660, endPoint y: 290, distance: 156.2
click at [660, 290] on div "3400 Welborn St. Apt. 217 Dallas TX 75219 Open access information" at bounding box center [603, 296] width 218 height 24
click at [323, 516] on div "Close Residential John Canoni (PM/U) Actions Status Active John Canoni (PM/U) ·…" at bounding box center [360, 358] width 720 height 716
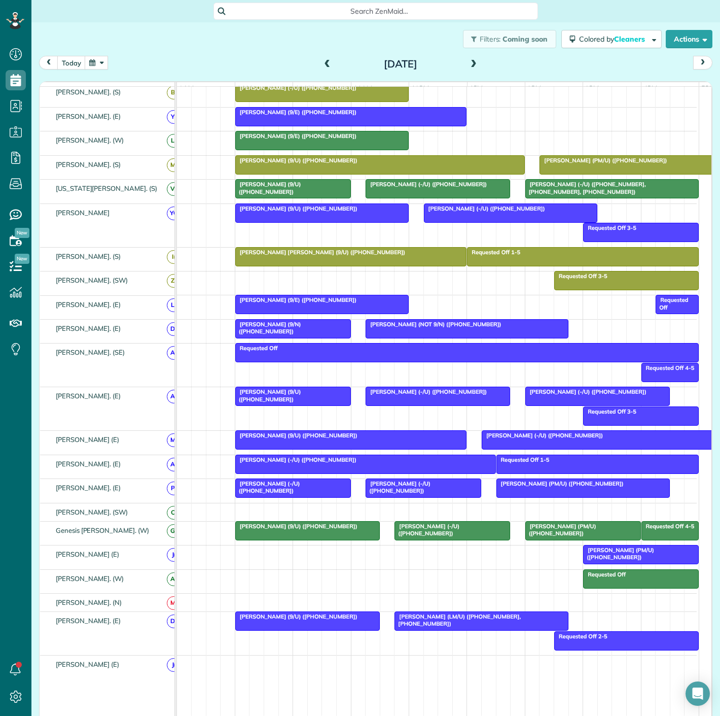
click at [455, 538] on div at bounding box center [452, 530] width 115 height 18
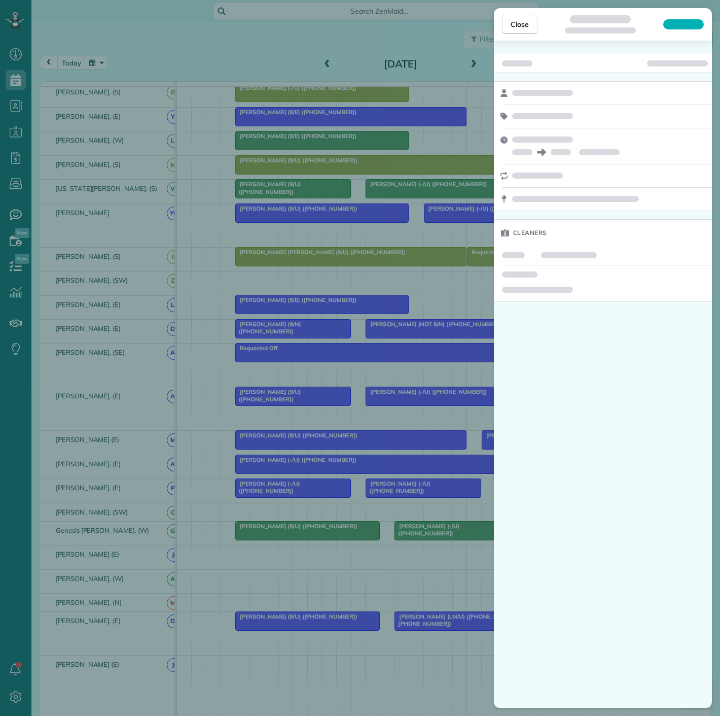
click at [443, 538] on div "Close Cleaners" at bounding box center [360, 358] width 720 height 716
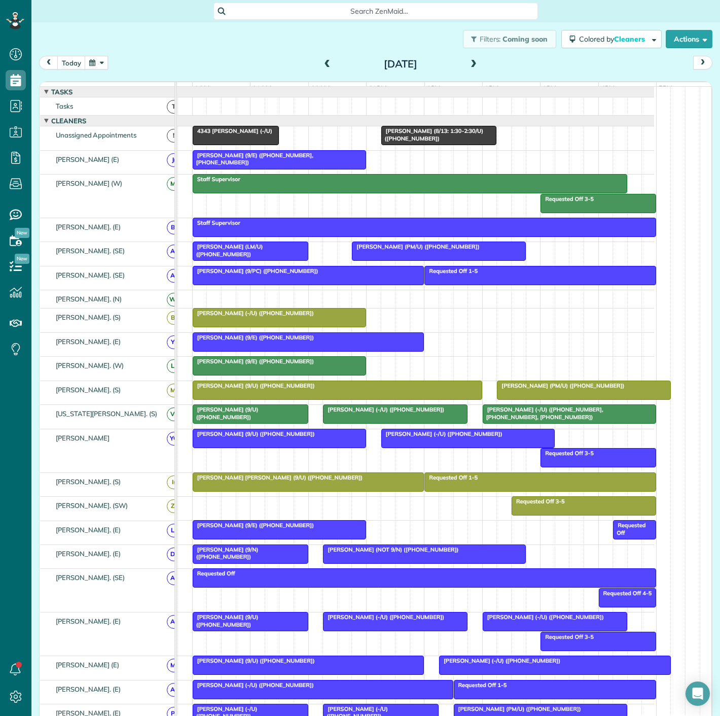
click at [408, 142] on span "Isha Darbari (8/13: 1:30-2:30/U) (+13018144516)" at bounding box center [432, 134] width 103 height 14
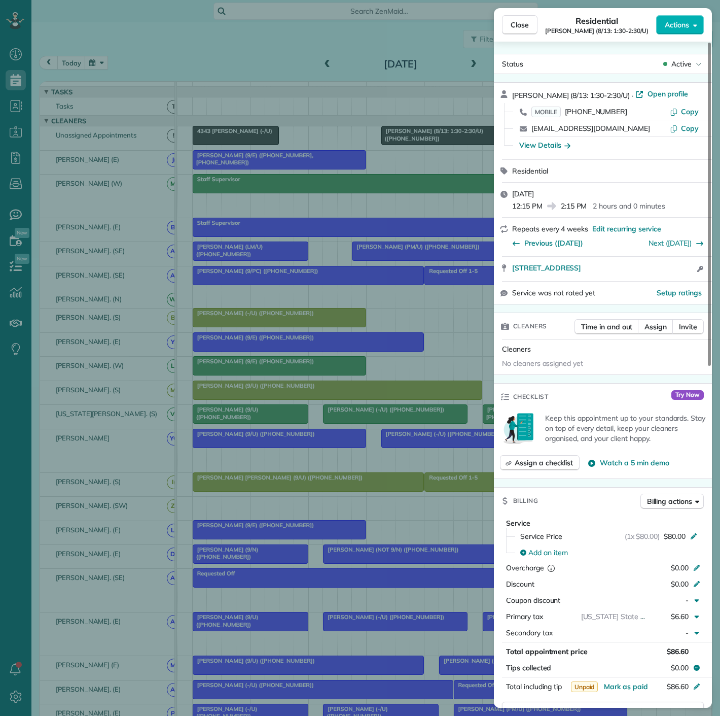
drag, startPoint x: 509, startPoint y: 273, endPoint x: 674, endPoint y: 274, distance: 165.4
click at [674, 274] on div "4210 Fairmount Street 1016 Dallas TX 75219 Open access information" at bounding box center [603, 269] width 218 height 24
click at [130, 457] on div "Close Residential Isha Darbari (8/13: 1:30-2:30/U) Actions Status Active Isha D…" at bounding box center [360, 358] width 720 height 716
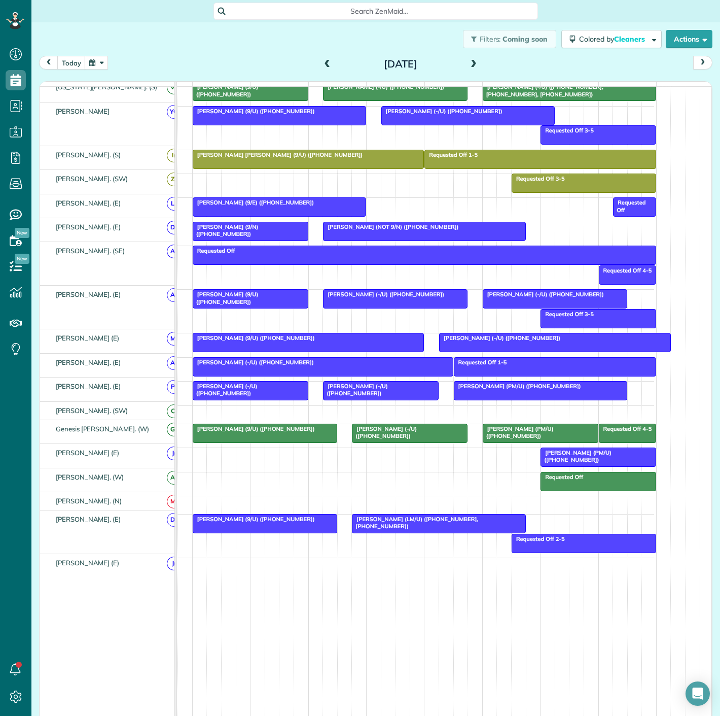
click at [281, 440] on div at bounding box center [265, 433] width 144 height 18
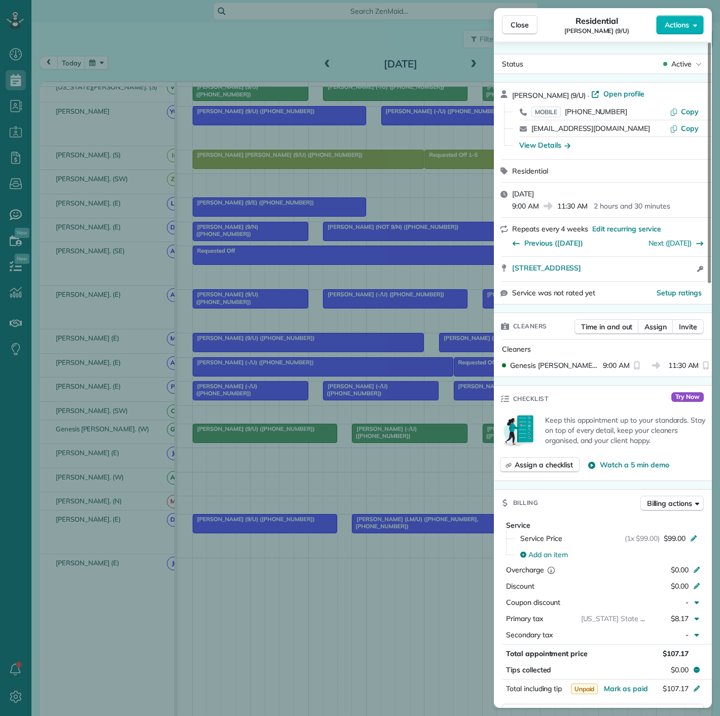
click at [364, 432] on div "Close Residential Julie Kustoff (9/U) Actions Status Active Julie Kustoff (9/U)…" at bounding box center [360, 358] width 720 height 716
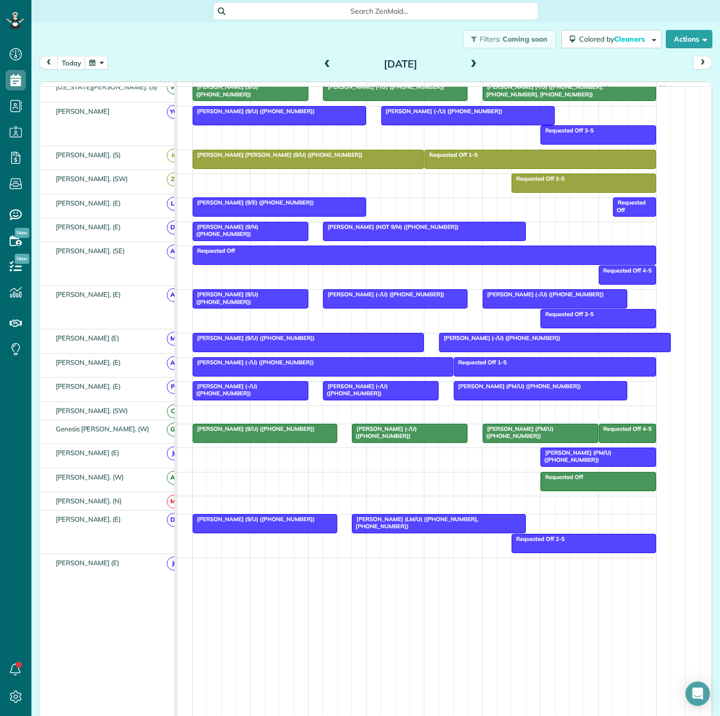
click at [364, 432] on span "Courtney Smith (-/U) (+12816828052)" at bounding box center [384, 432] width 65 height 14
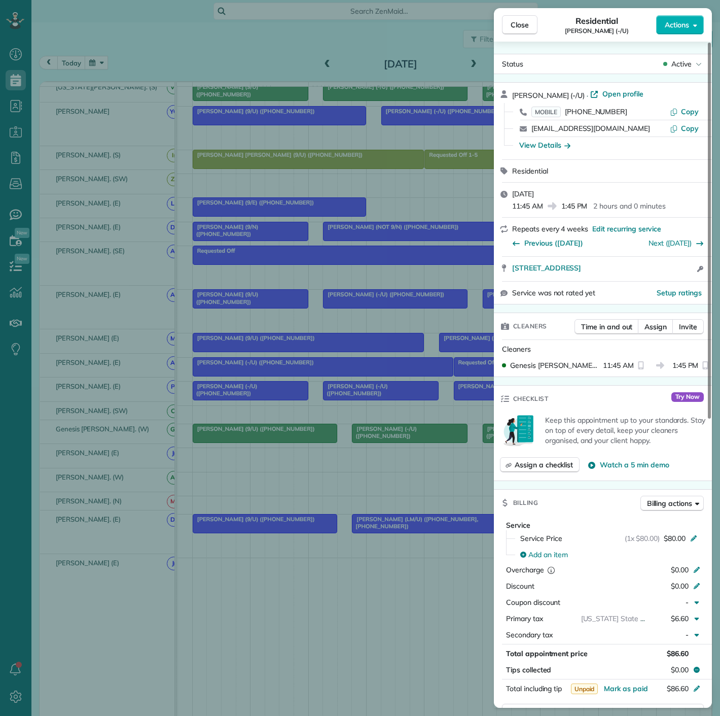
click at [364, 432] on div "Close Residential Courtney Smith (-/U) Actions Status Active Courtney Smith (-/…" at bounding box center [360, 358] width 720 height 716
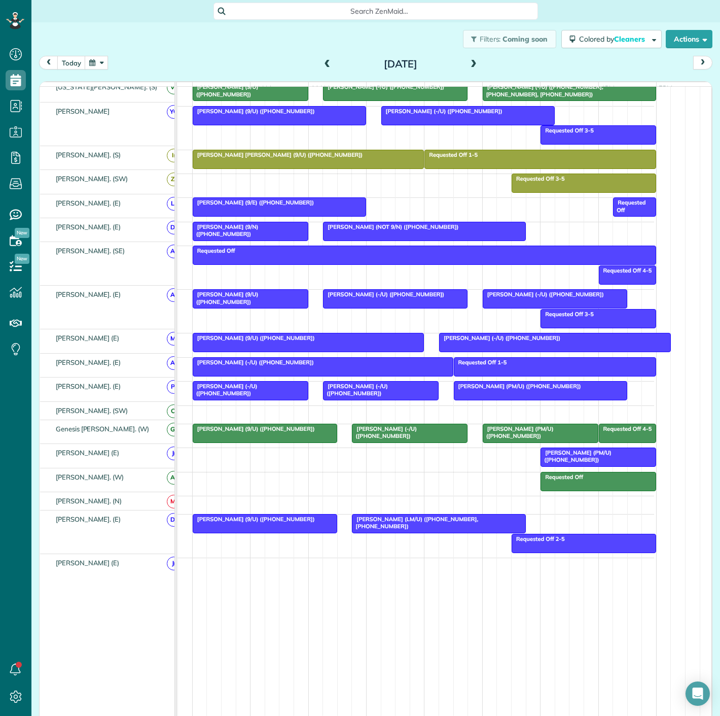
click at [477, 432] on div "Requested Off 4-5 Julie Kustoff (9/U) (+12143102686) John Canoni (PM/U) (+19145…" at bounding box center [394, 435] width 520 height 23
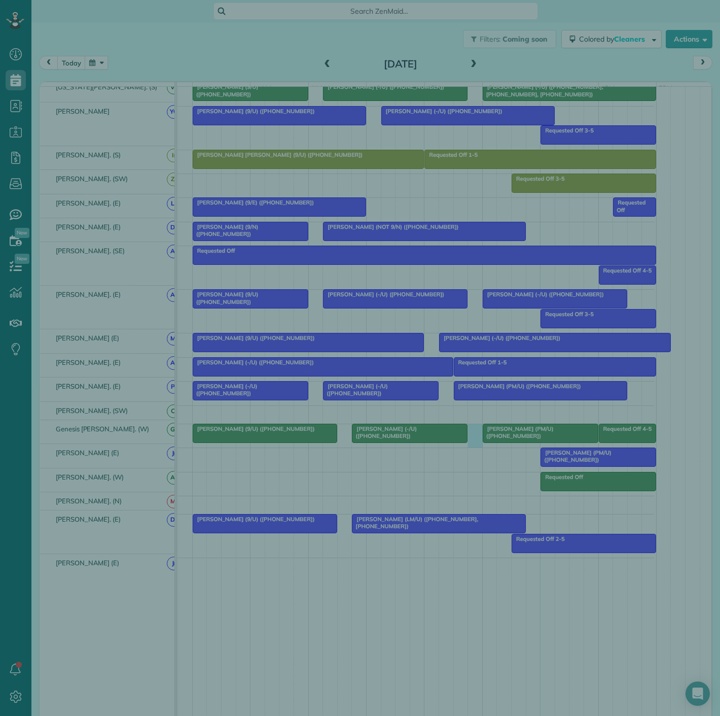
click at [416, 430] on div "Cancel New appointment Select a contact Add new" at bounding box center [360, 358] width 720 height 716
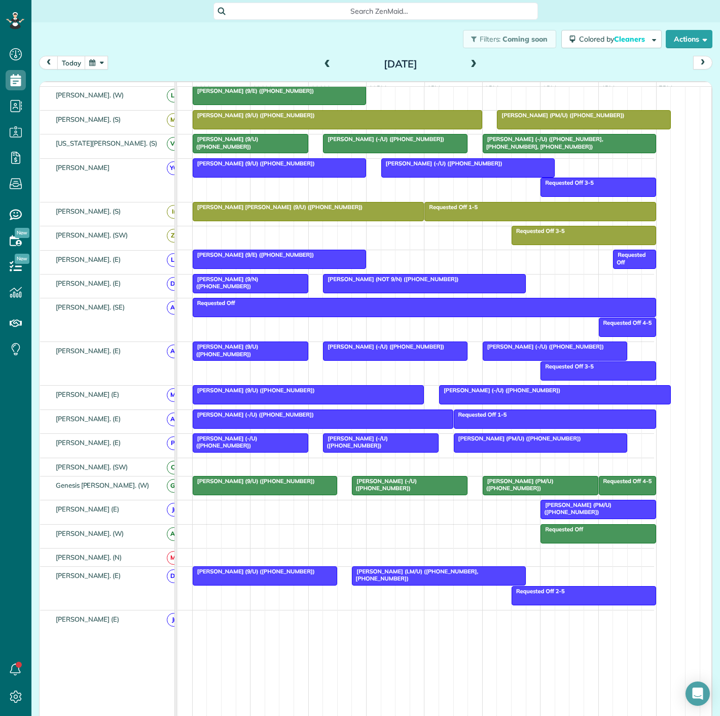
click at [561, 511] on span "Gary Gansle (PM/U) (+16505203331)" at bounding box center [576, 508] width 72 height 14
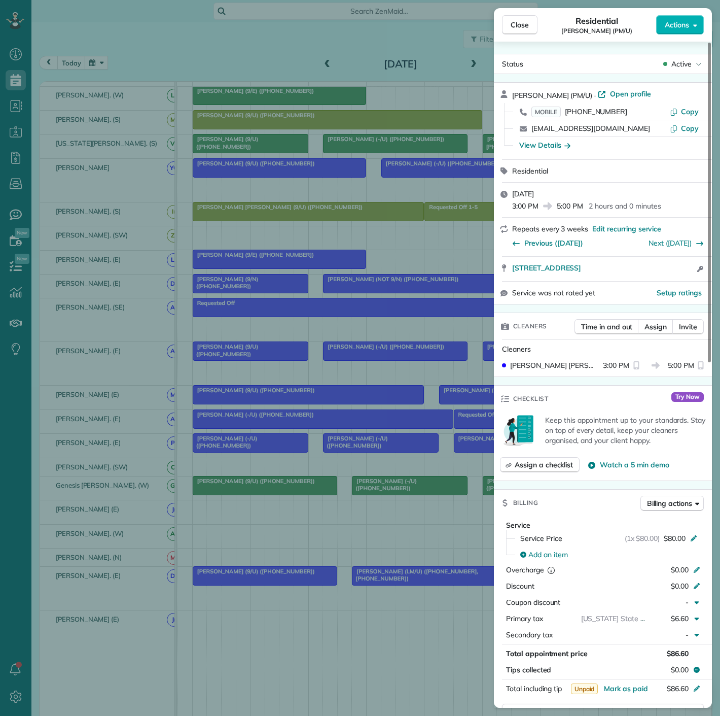
click at [392, 472] on div "Close Residential Gary Gansle (PM/U) Actions Status Active Gary Gansle (PM/U) ·…" at bounding box center [360, 358] width 720 height 716
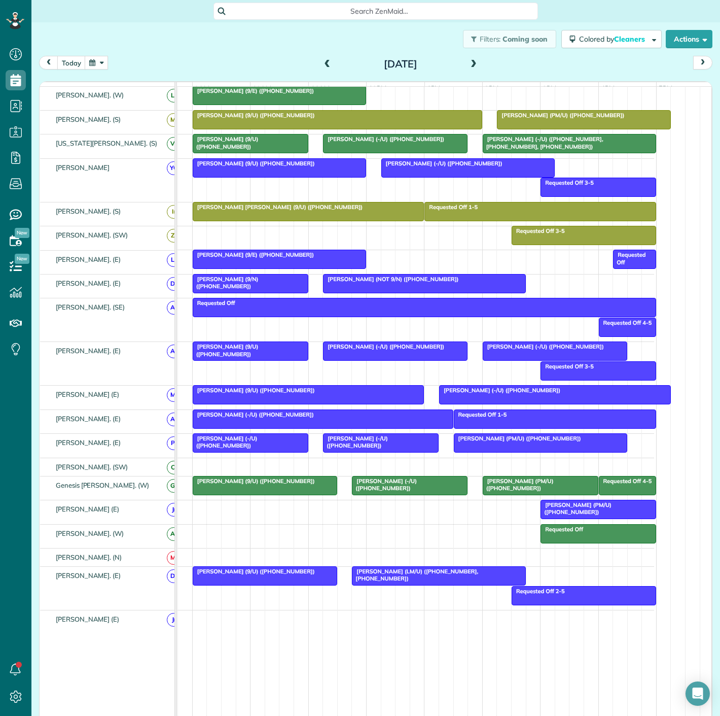
click at [539, 486] on span "John Canoni (PM/U) (+19145525643)" at bounding box center [518, 484] width 72 height 14
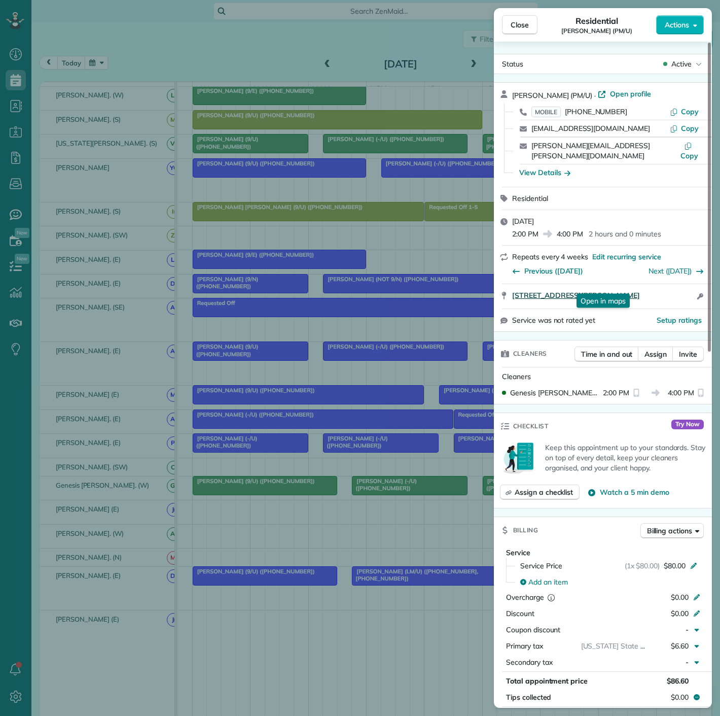
drag, startPoint x: 510, startPoint y: 289, endPoint x: 660, endPoint y: 288, distance: 150.2
click at [660, 288] on div "3400 Welborn St. Apt. 217 Dallas TX 75219 Open in maps Open in maps Open access…" at bounding box center [603, 296] width 218 height 24
click at [452, 497] on div "Close Residential John Canoni (PM/U) Actions Status Active John Canoni (PM/U) ·…" at bounding box center [360, 358] width 720 height 716
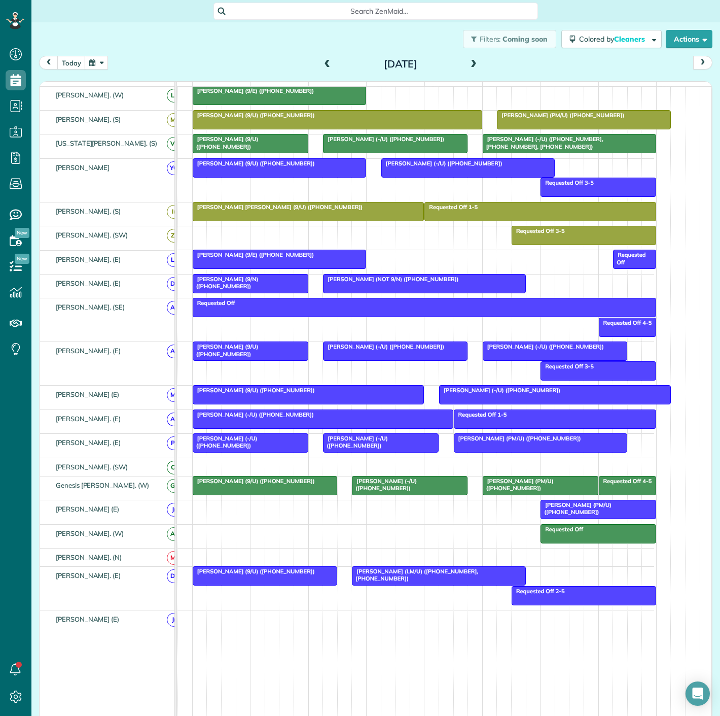
click at [285, 484] on span "Julie Kustoff (9/U) (+12143102686)" at bounding box center [253, 480] width 123 height 7
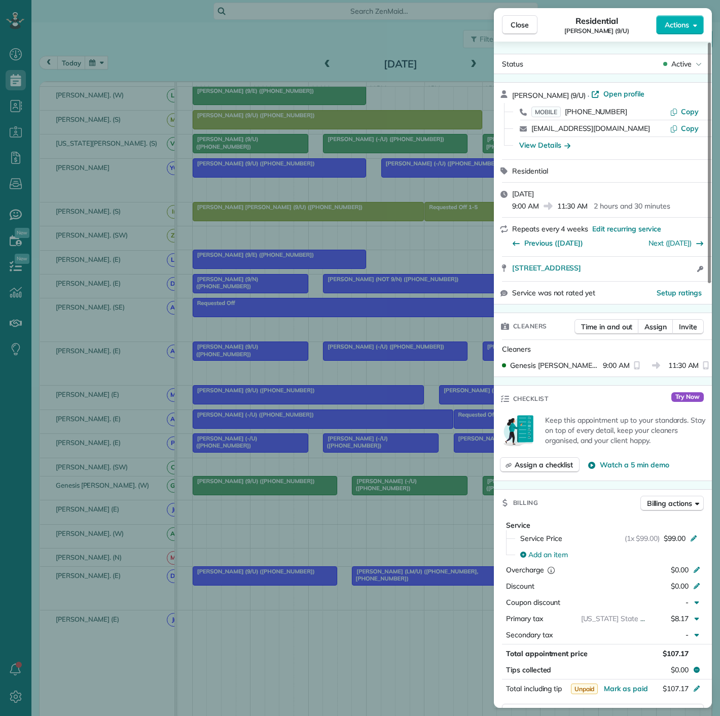
click at [285, 485] on div "Close Residential Julie Kustoff (9/U) Actions Status Active Julie Kustoff (9/U)…" at bounding box center [360, 358] width 720 height 716
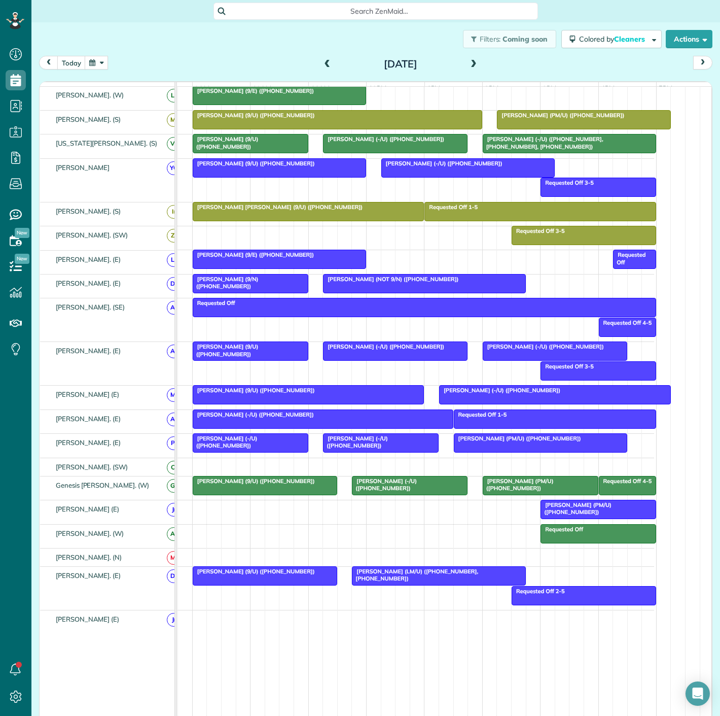
click at [417, 484] on span "Courtney Smith (-/U) (+12816828052)" at bounding box center [384, 484] width 65 height 14
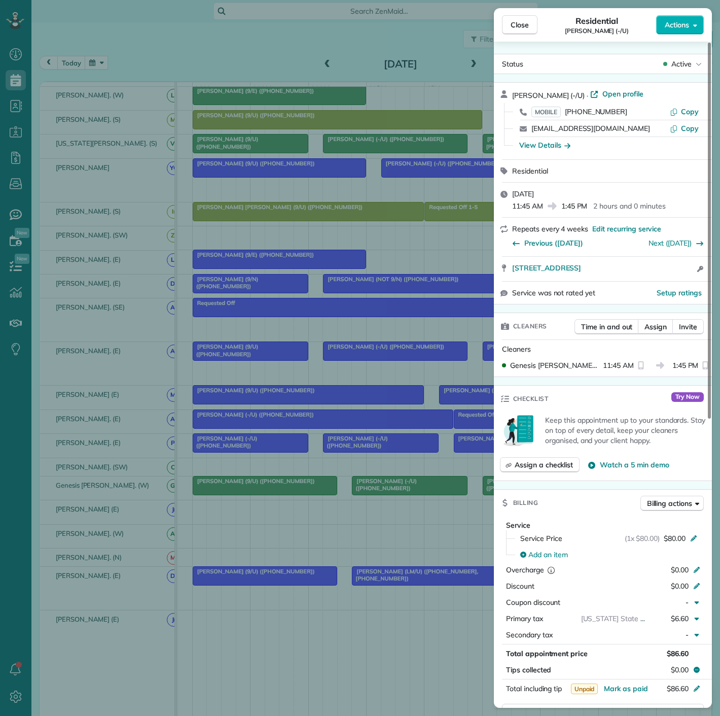
click at [315, 488] on div "Close Residential Courtney Smith (-/U) Actions Status Active Courtney Smith (-/…" at bounding box center [360, 358] width 720 height 716
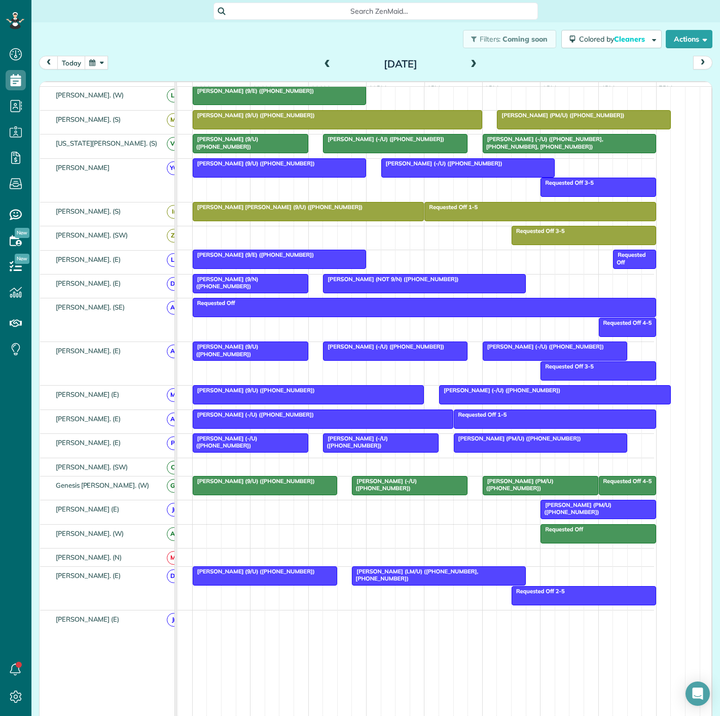
click at [315, 484] on div "Julie Kustoff (9/U) (+12143102686)" at bounding box center [265, 480] width 138 height 7
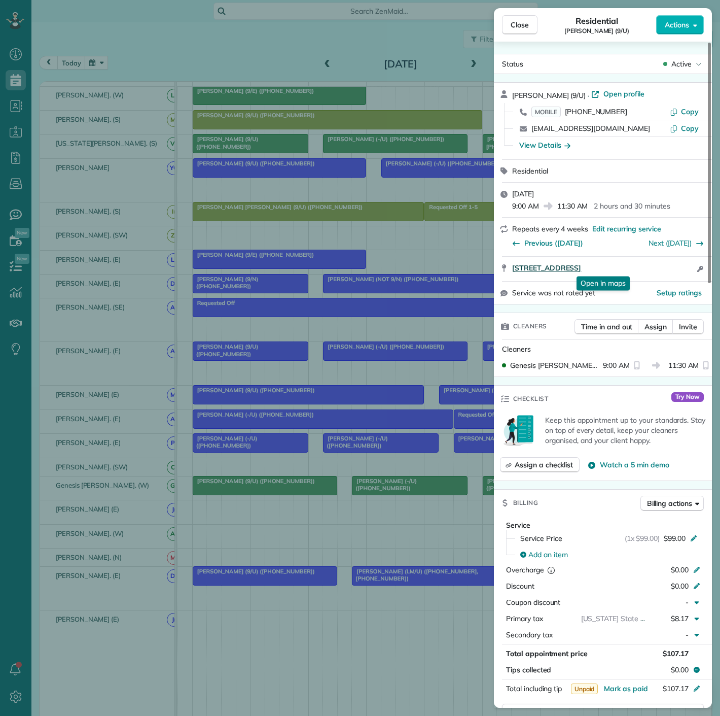
drag, startPoint x: 505, startPoint y: 272, endPoint x: 677, endPoint y: 272, distance: 171.5
click at [677, 272] on div "3225 Turtle Creek Blvd. #817/B Dallas TX 75219 Open in maps Open in maps Open a…" at bounding box center [603, 269] width 218 height 24
drag, startPoint x: 204, startPoint y: 529, endPoint x: 449, endPoint y: 499, distance: 246.8
click at [204, 529] on div "Close Residential Julie Kustoff (9/U) Actions Status Active Julie Kustoff (9/U)…" at bounding box center [360, 358] width 720 height 716
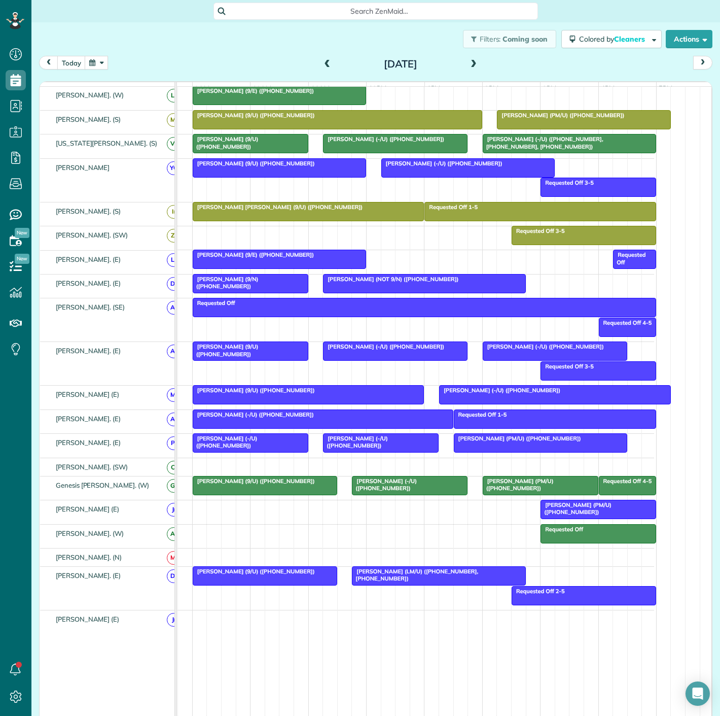
click at [483, 495] on div at bounding box center [485, 485] width 4 height 19
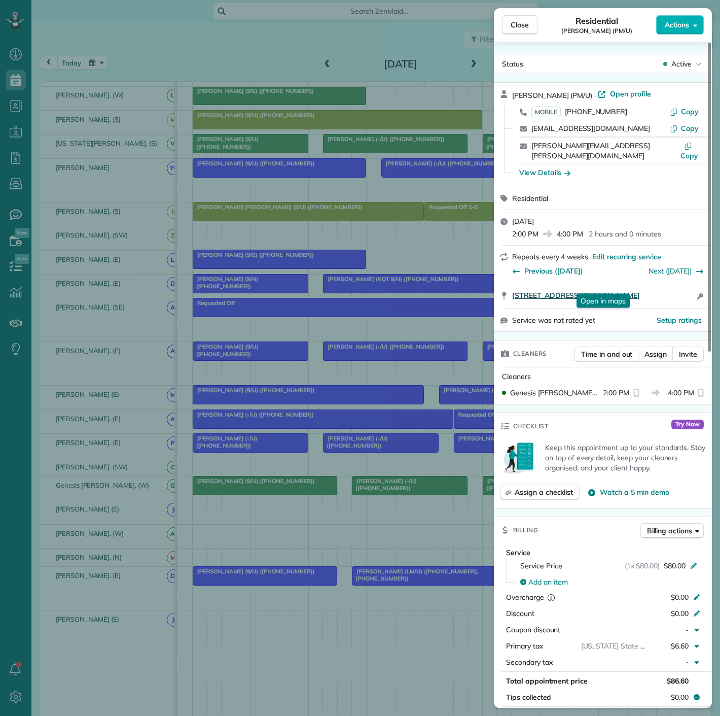
drag, startPoint x: 508, startPoint y: 284, endPoint x: 659, endPoint y: 283, distance: 151.7
click at [659, 284] on div "3400 Welborn St. Apt. 217 Dallas TX 75219 Open in maps Open in maps Open access…" at bounding box center [603, 296] width 218 height 24
drag, startPoint x: 416, startPoint y: 543, endPoint x: 505, endPoint y: 515, distance: 93.5
click at [416, 543] on div "Close Residential John Canoni (PM/U) Actions Status Active John Canoni (PM/U) ·…" at bounding box center [360, 358] width 720 height 716
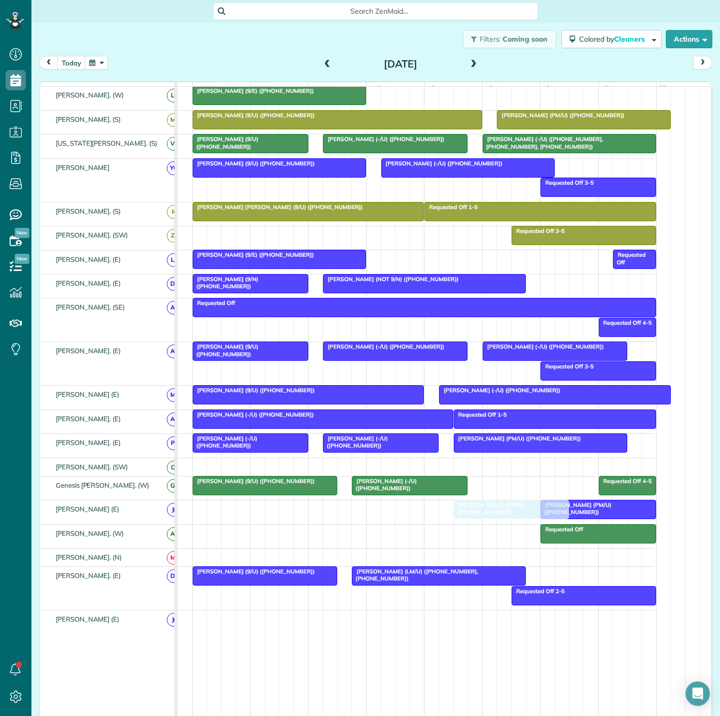
drag, startPoint x: 505, startPoint y: 489, endPoint x: 474, endPoint y: 527, distance: 49.0
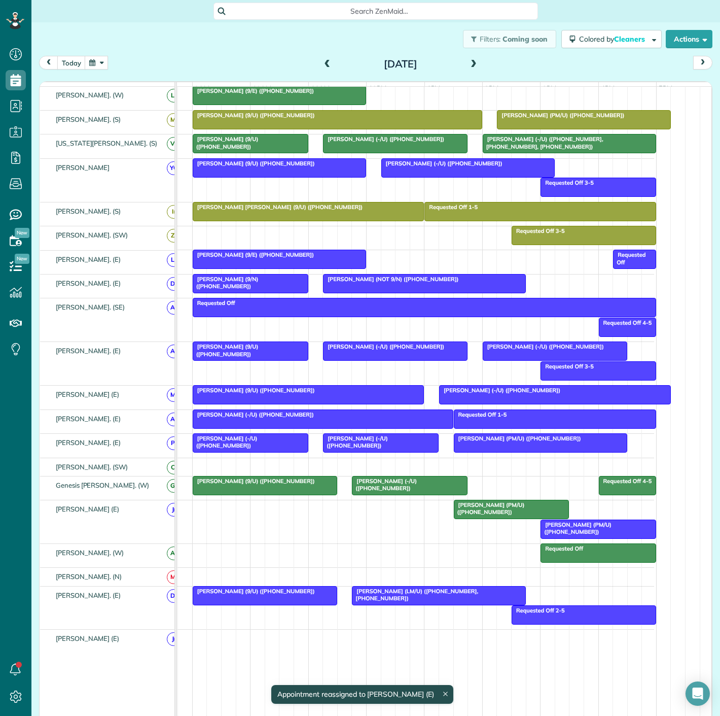
click at [586, 528] on span "Gary Gansle (PM/U) (+16505203331)" at bounding box center [576, 528] width 72 height 14
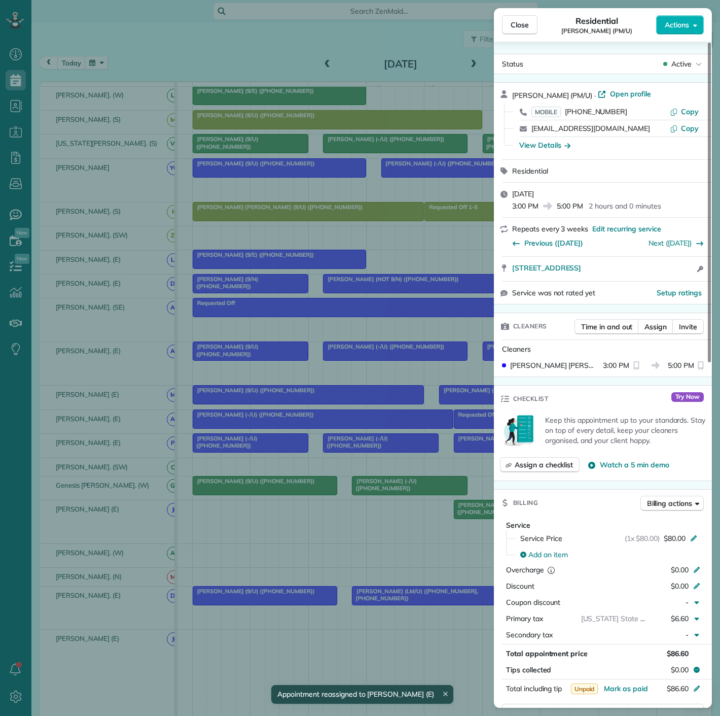
drag, startPoint x: 510, startPoint y: 272, endPoint x: 668, endPoint y: 272, distance: 157.3
click at [668, 272] on div "2525 Turtle Creek Blvd, #516 Dallas TX 75219 Open access information" at bounding box center [603, 269] width 218 height 24
drag, startPoint x: 316, startPoint y: 458, endPoint x: 357, endPoint y: 471, distance: 43.6
click at [316, 458] on div "Close Residential Gary Gansle (PM/U) Actions Status Active Gary Gansle (PM/U) ·…" at bounding box center [360, 358] width 720 height 716
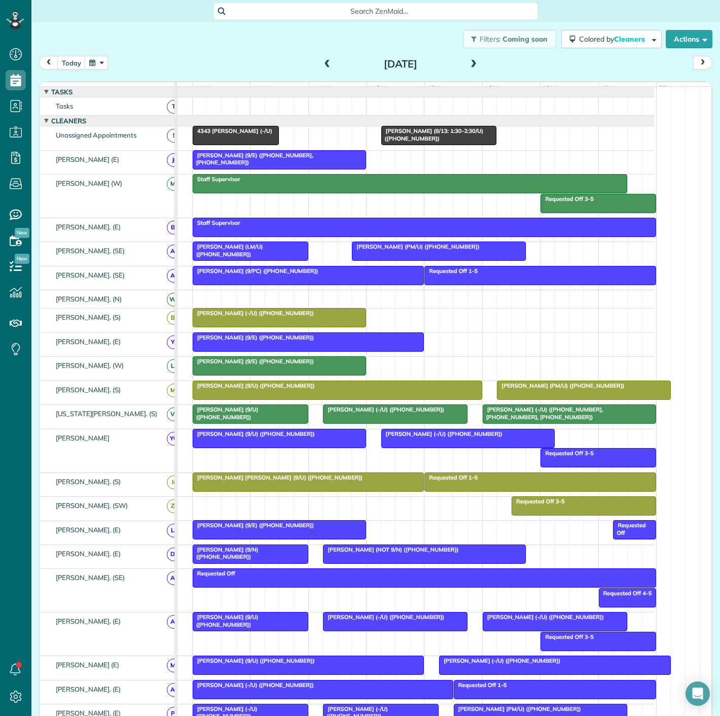
click at [428, 126] on div at bounding box center [394, 121] width 520 height 10
click at [427, 139] on span "Isha Darbari (8/13: 1:30-2:30/U) (+13018144516)" at bounding box center [432, 134] width 103 height 14
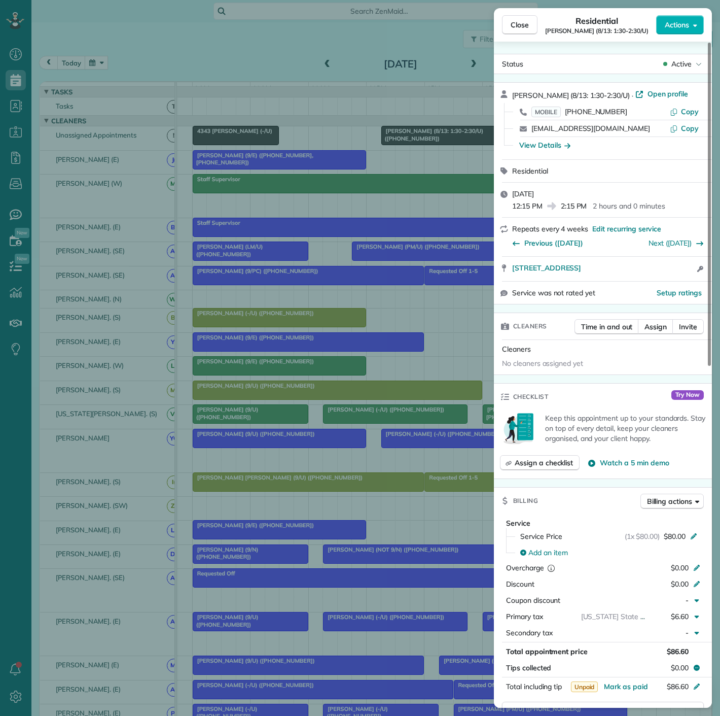
drag, startPoint x: 506, startPoint y: 277, endPoint x: 664, endPoint y: 274, distance: 157.8
click at [664, 274] on div "4210 Fairmount Street 1016 Dallas TX 75219 Open access information" at bounding box center [603, 269] width 218 height 24
drag, startPoint x: 316, startPoint y: 516, endPoint x: 319, endPoint y: 511, distance: 6.4
click at [316, 516] on div "Close Residential Isha Darbari (8/13: 1:30-2:30/U) Actions Status Active Isha D…" at bounding box center [360, 358] width 720 height 716
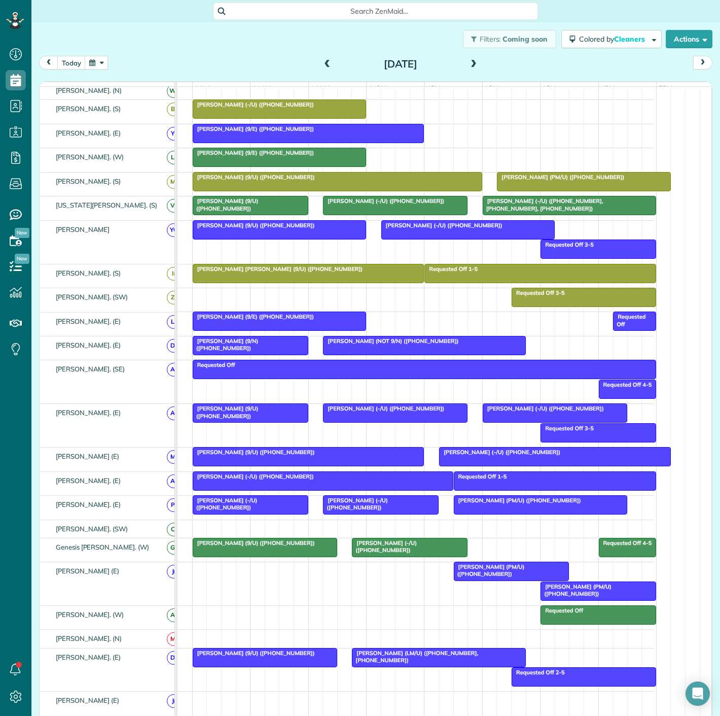
scroll to position [225, 0]
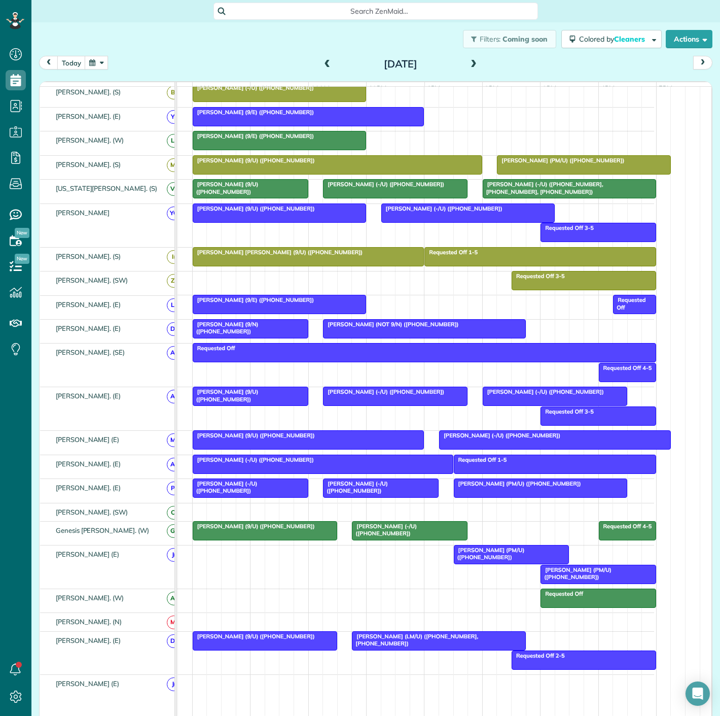
click at [255, 537] on div at bounding box center [265, 530] width 144 height 18
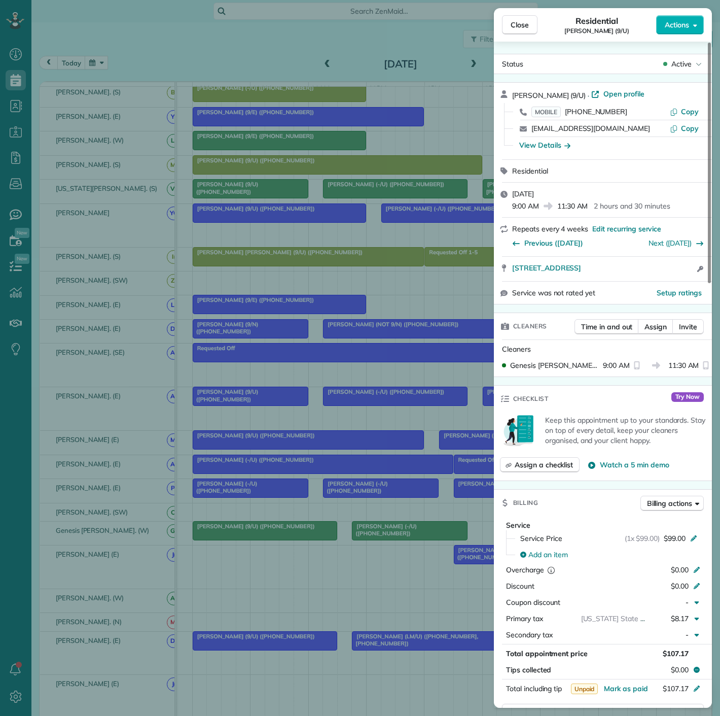
click at [255, 537] on div "Close Residential Julie Kustoff (9/U) Actions Status Active Julie Kustoff (9/U)…" at bounding box center [360, 358] width 720 height 716
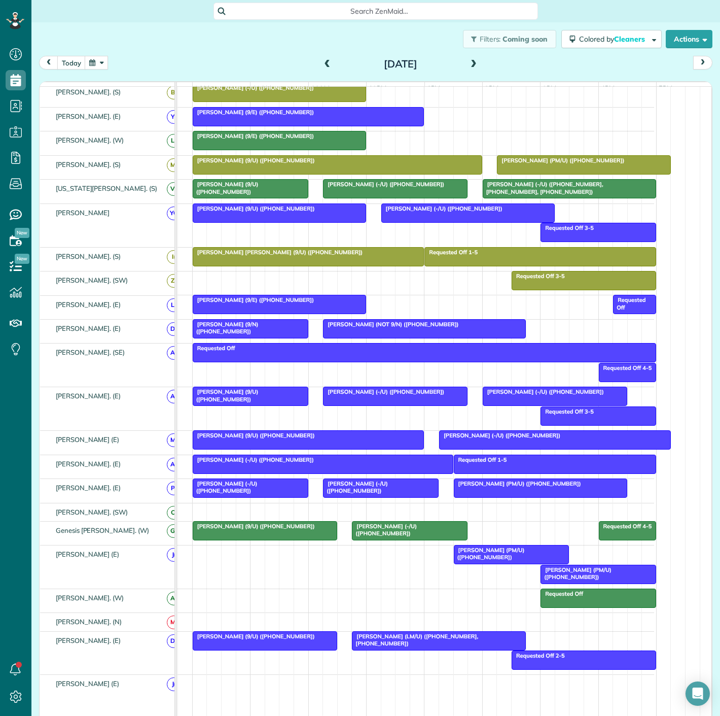
click at [371, 538] on div at bounding box center [410, 530] width 115 height 18
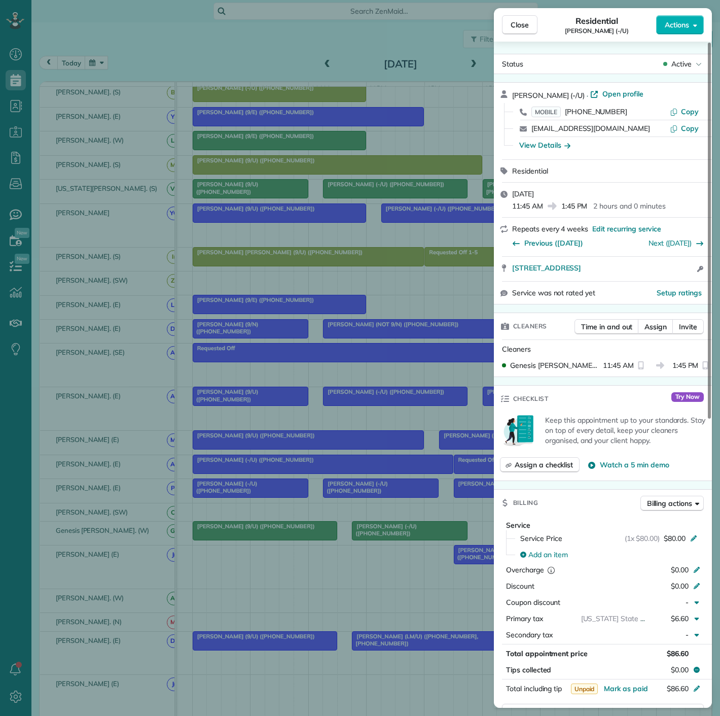
click at [196, 410] on div "Close Residential Courtney Smith (-/U) Actions Status Active Courtney Smith (-/…" at bounding box center [360, 358] width 720 height 716
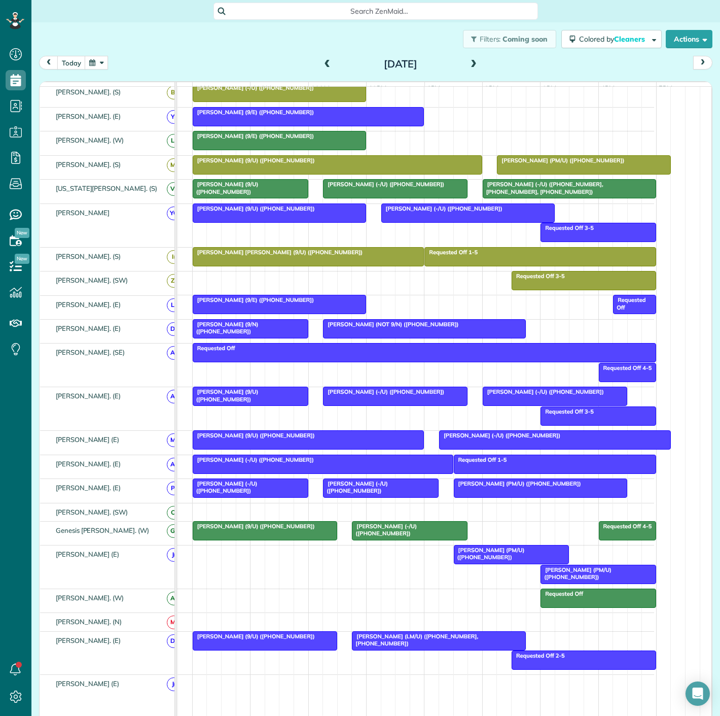
click at [553, 570] on span "Gary Gansle (PM/U) (+16505203331)" at bounding box center [576, 573] width 72 height 14
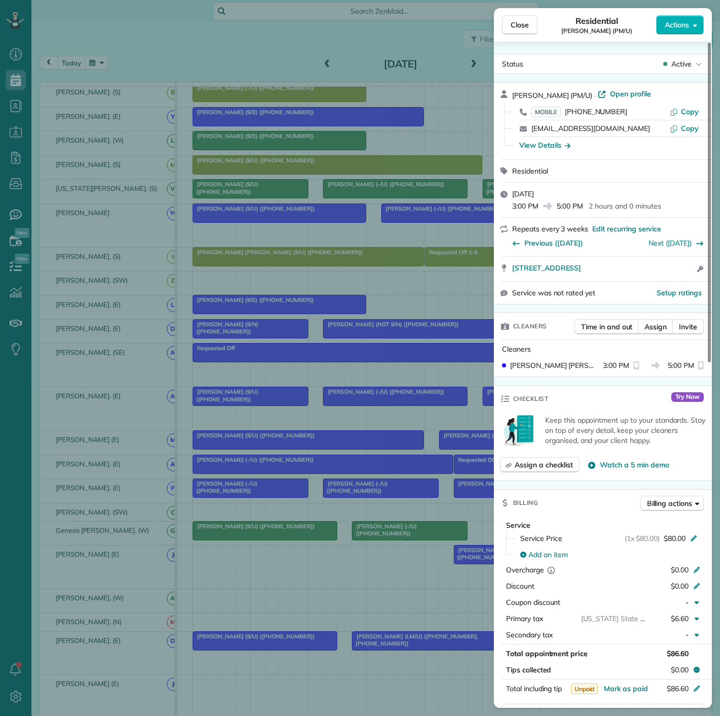
click at [294, 386] on div "Close Residential Gary Gansle (PM/U) Actions Status Active Gary Gansle (PM/U) ·…" at bounding box center [360, 358] width 720 height 716
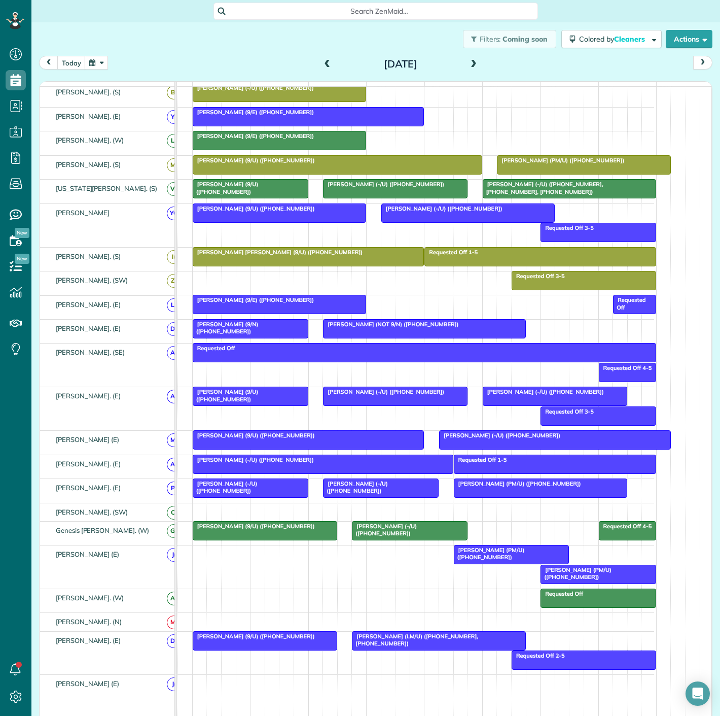
click at [286, 539] on div at bounding box center [265, 530] width 144 height 18
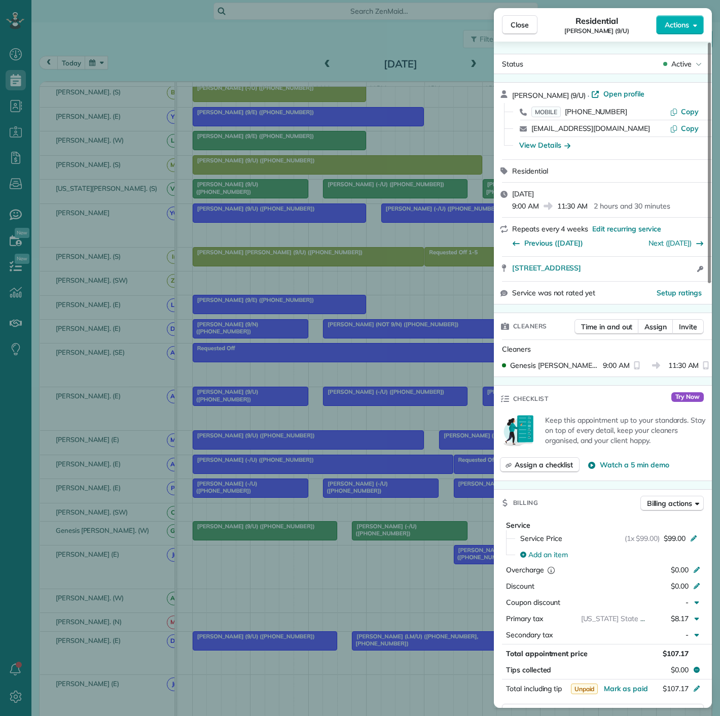
click at [286, 539] on div "Close Residential Julie Kustoff (9/U) Actions Status Active Julie Kustoff (9/U)…" at bounding box center [360, 358] width 720 height 716
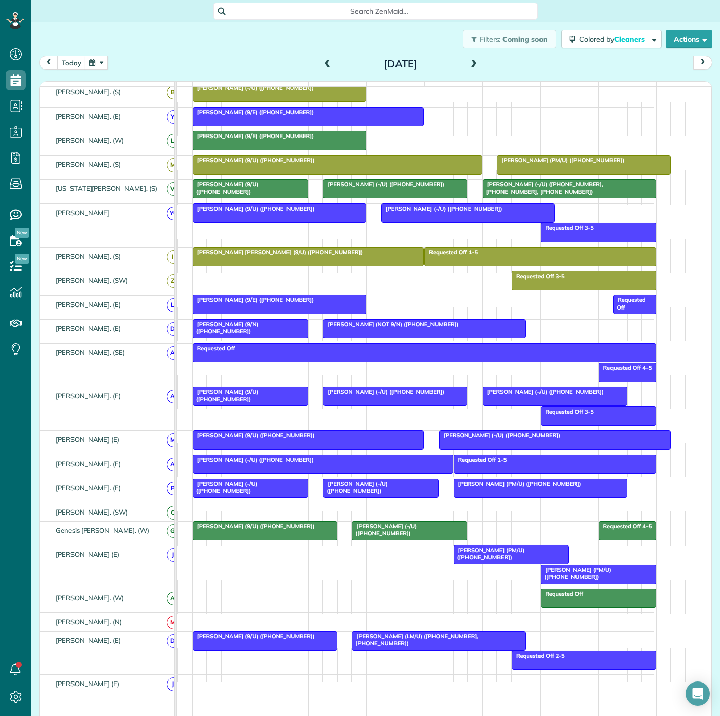
click at [407, 536] on div at bounding box center [410, 530] width 115 height 18
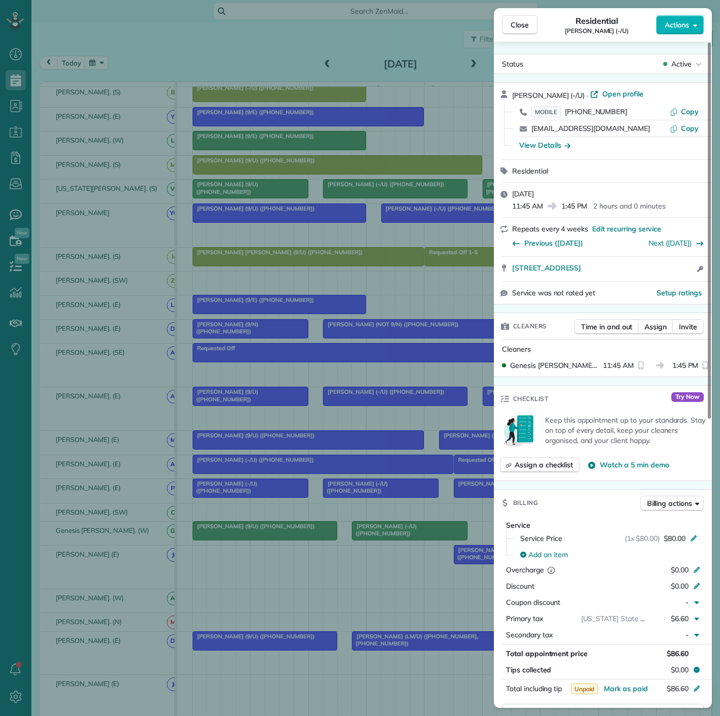
click at [440, 531] on div "Close Residential Courtney Smith (-/U) Actions Status Active Courtney Smith (-/…" at bounding box center [360, 358] width 720 height 716
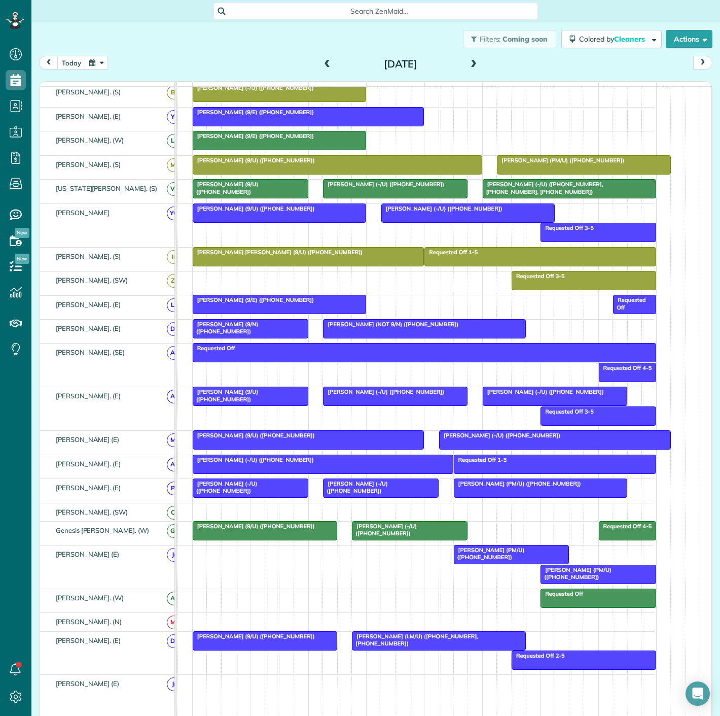
click at [559, 580] on div at bounding box center [598, 574] width 115 height 18
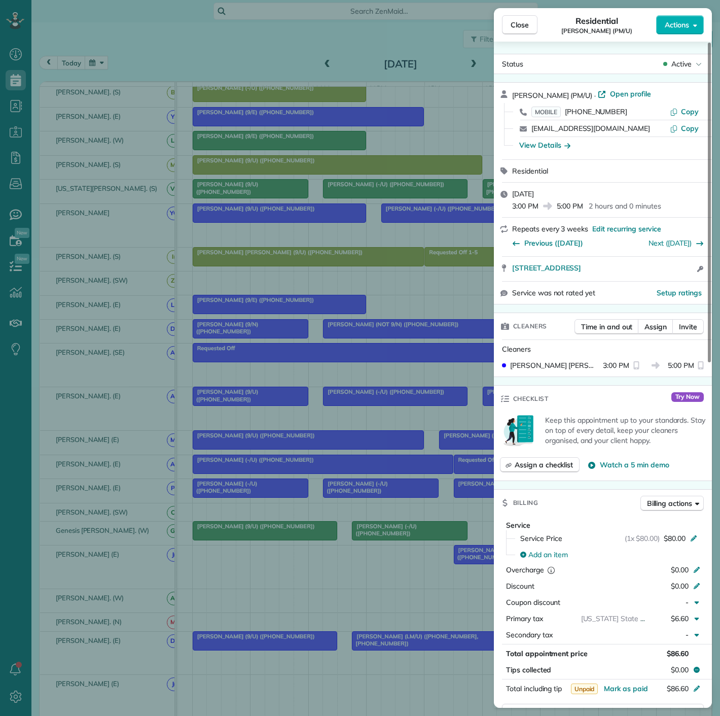
click at [394, 568] on div "Close Residential Gary Gansle (PM/U) Actions Status Active Gary Gansle (PM/U) ·…" at bounding box center [360, 358] width 720 height 716
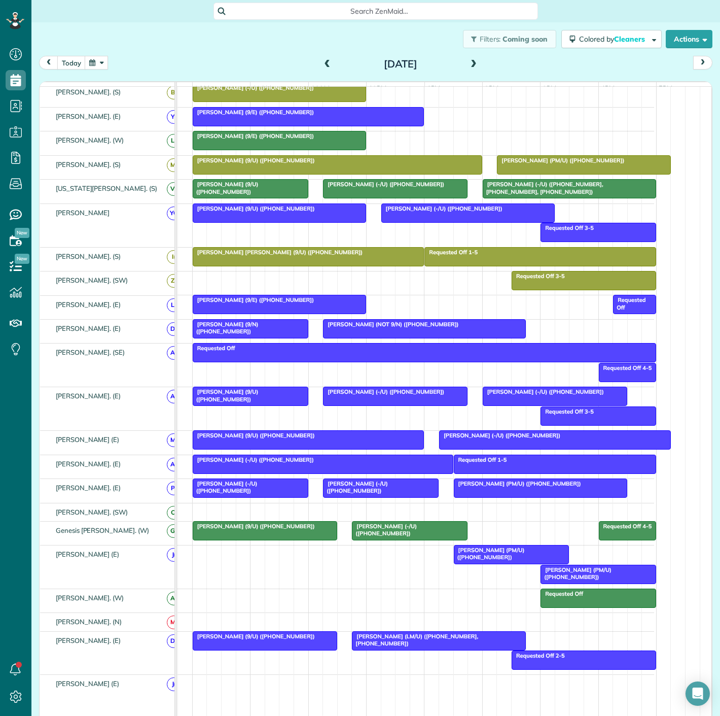
click at [478, 563] on div at bounding box center [512, 554] width 115 height 18
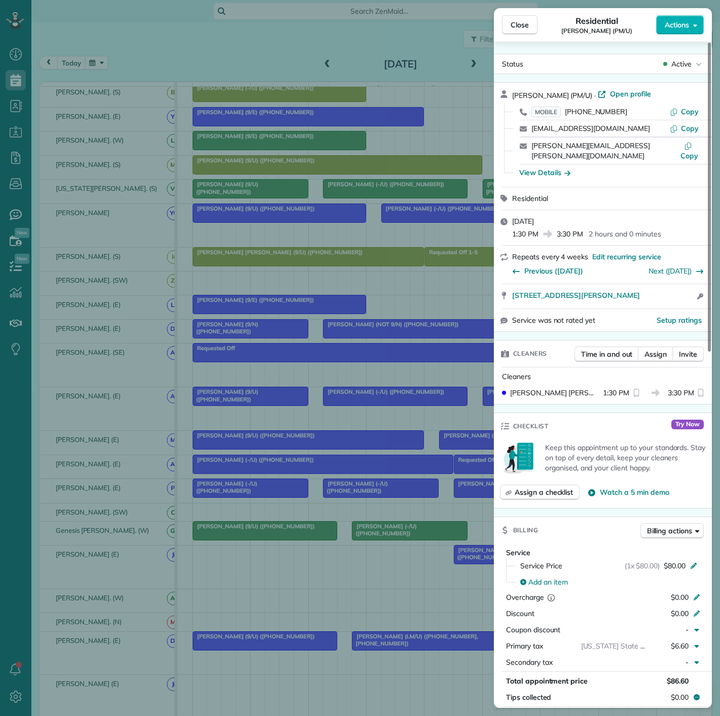
click at [351, 554] on div "Close Residential John Canoni (PM/U) Actions Status Active John Canoni (PM/U) ·…" at bounding box center [360, 358] width 720 height 716
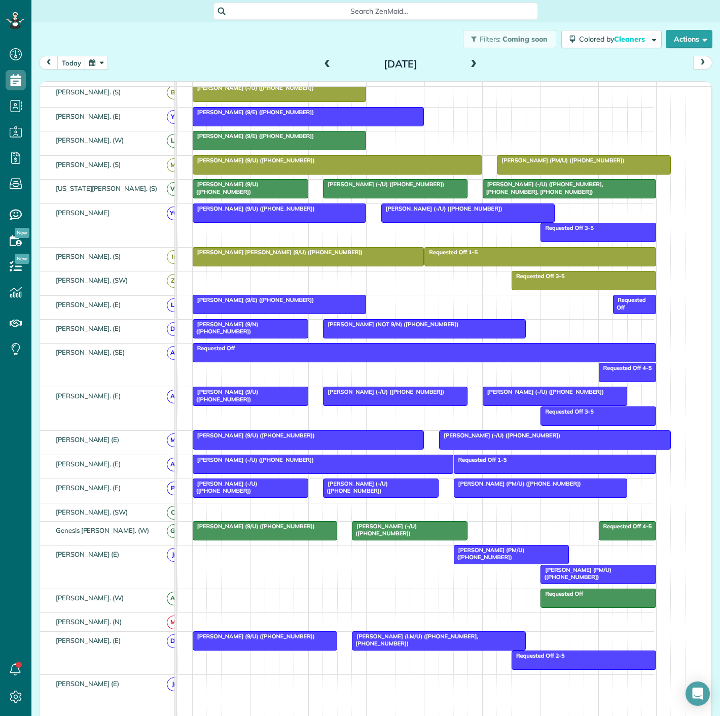
click at [375, 544] on div "Requested Off 4-5 Julie Kustoff (9/U) (+12143102686) Courtney Smith (-/U) (+128…" at bounding box center [394, 532] width 520 height 23
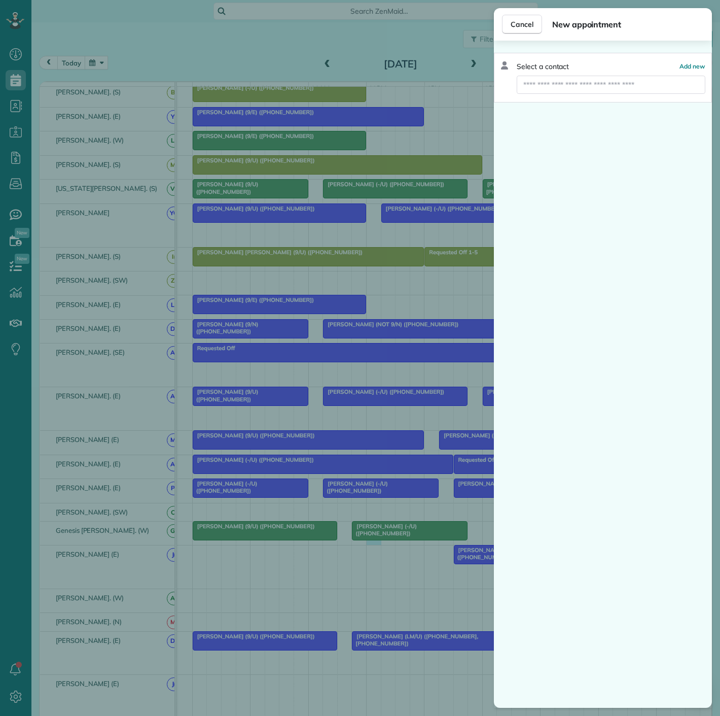
click at [374, 540] on div "Cancel New appointment Select a contact Add new" at bounding box center [360, 358] width 720 height 716
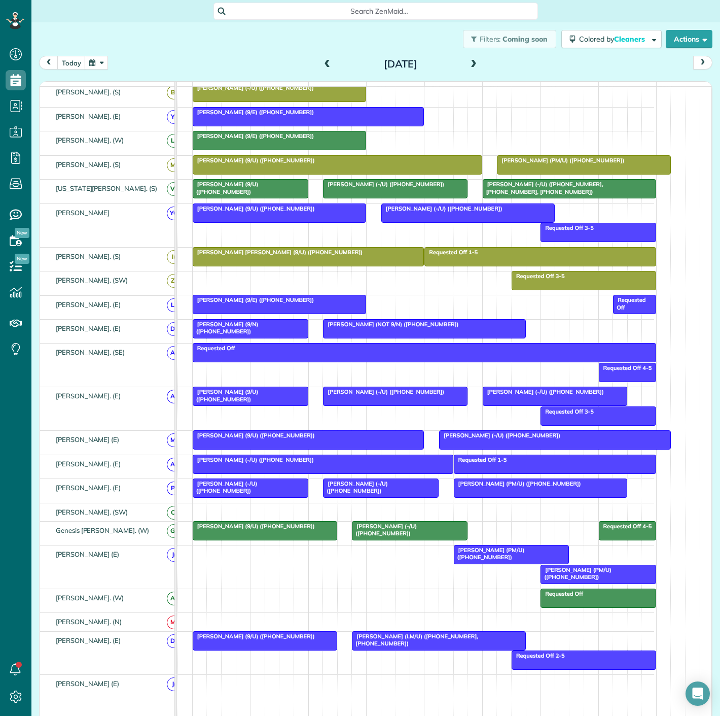
click at [383, 536] on div at bounding box center [410, 530] width 115 height 18
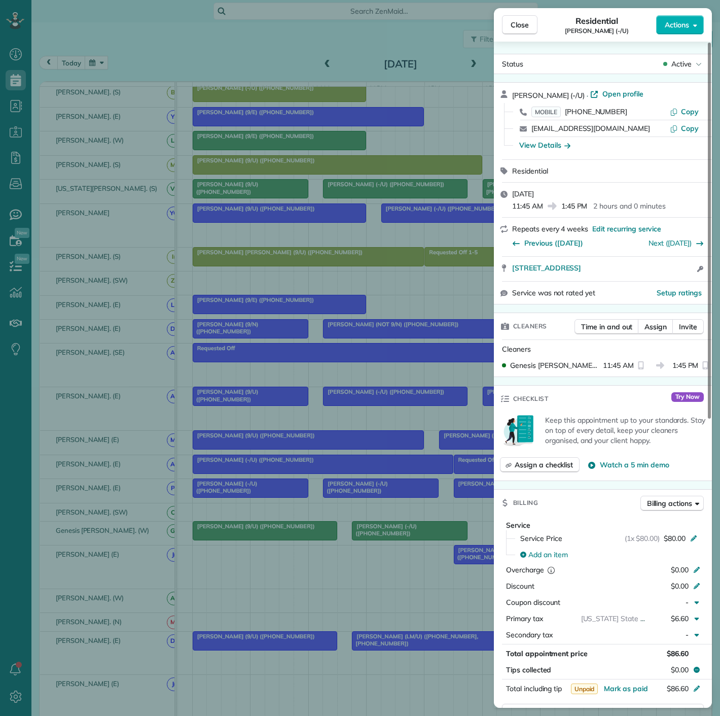
drag, startPoint x: 115, startPoint y: 425, endPoint x: 446, endPoint y: 477, distance: 335.8
click at [115, 425] on div "Close Residential Courtney Smith (-/U) Actions Status Active Courtney Smith (-/…" at bounding box center [360, 358] width 720 height 716
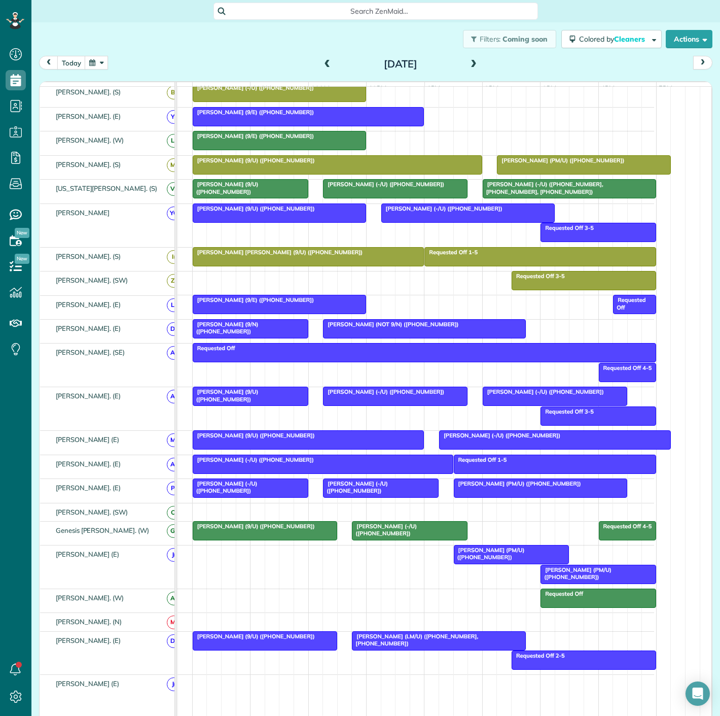
click at [372, 533] on span "Courtney Smith (-/U) (+12816828052)" at bounding box center [384, 529] width 65 height 14
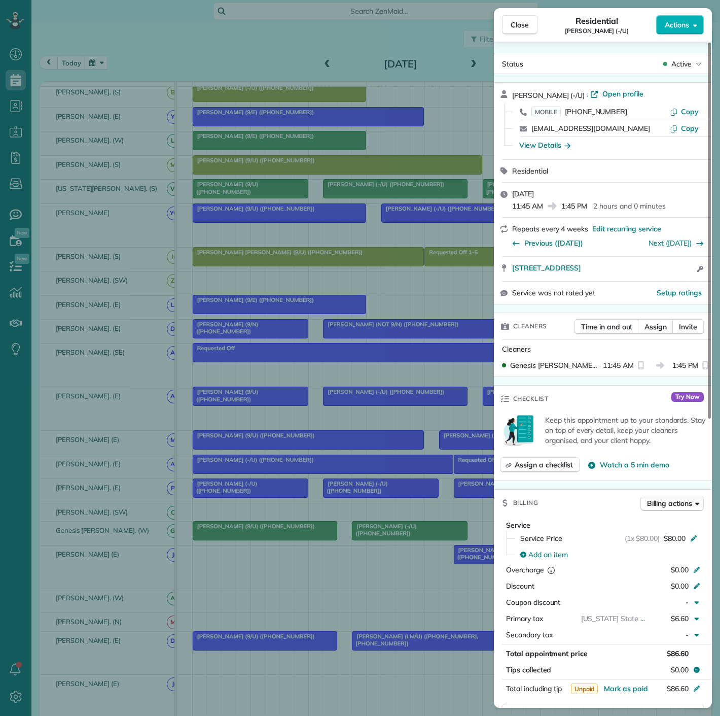
click at [372, 533] on div "Close Residential Courtney Smith (-/U) Actions Status Active Courtney Smith (-/…" at bounding box center [360, 358] width 720 height 716
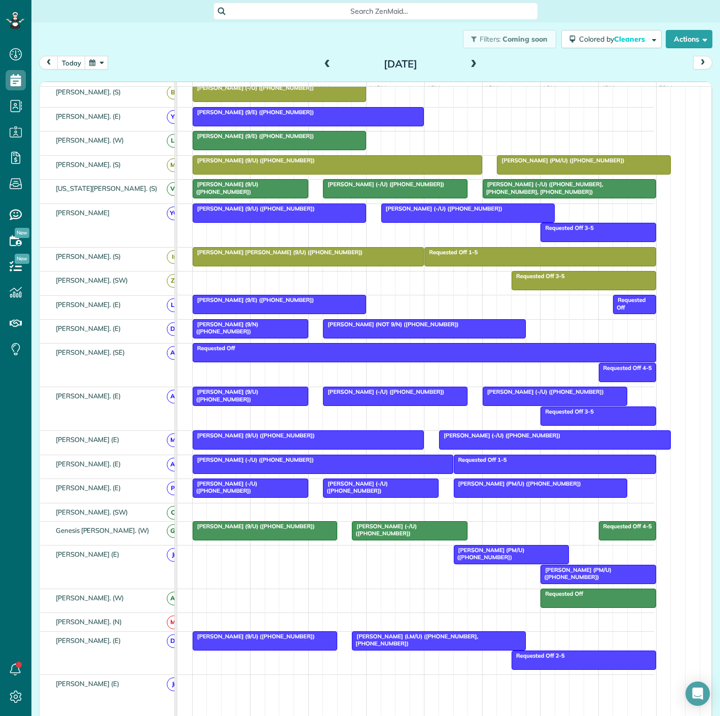
click at [487, 563] on div at bounding box center [512, 554] width 115 height 18
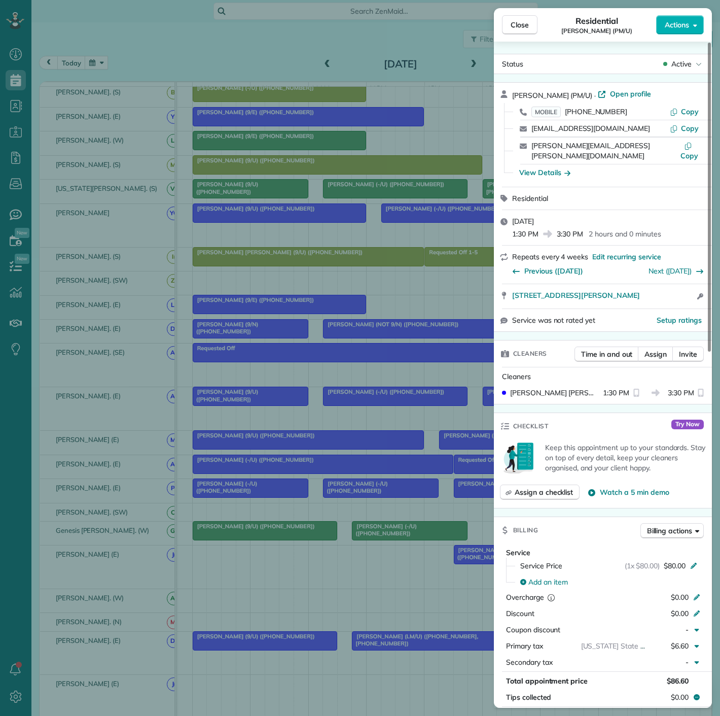
click at [307, 546] on div "Close Residential John Canoni (PM/U) Actions Status Active John Canoni (PM/U) ·…" at bounding box center [360, 358] width 720 height 716
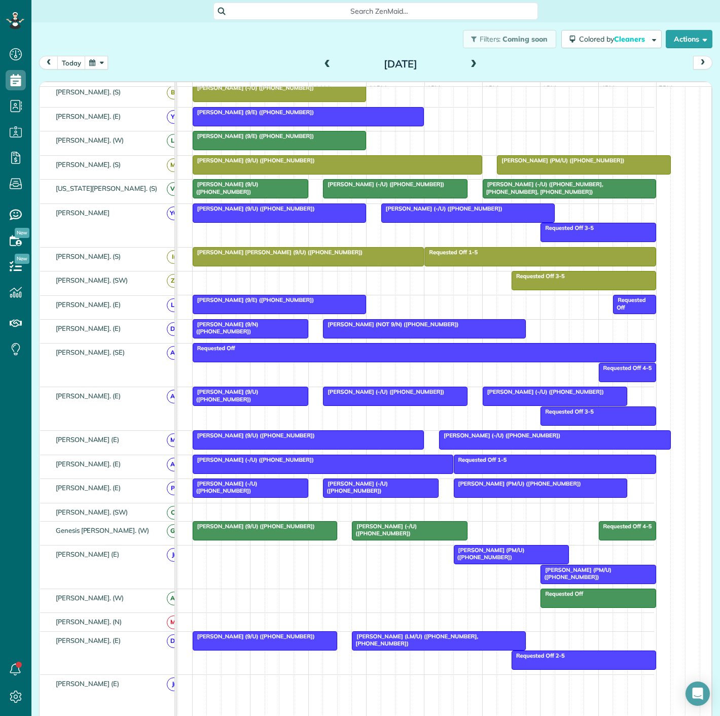
click at [552, 583] on div at bounding box center [598, 574] width 115 height 18
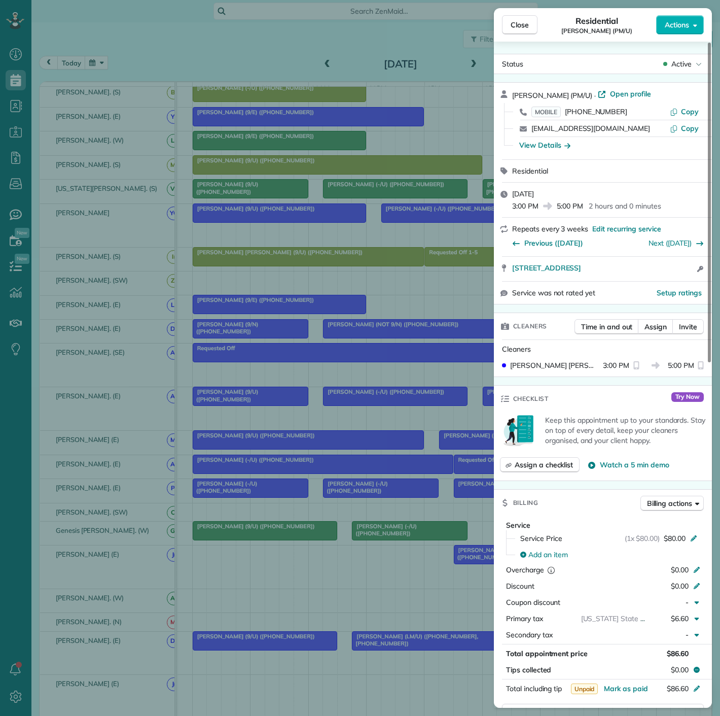
click at [305, 562] on div "Close Residential Gary Gansle (PM/U) Actions Status Active Gary Gansle (PM/U) ·…" at bounding box center [360, 358] width 720 height 716
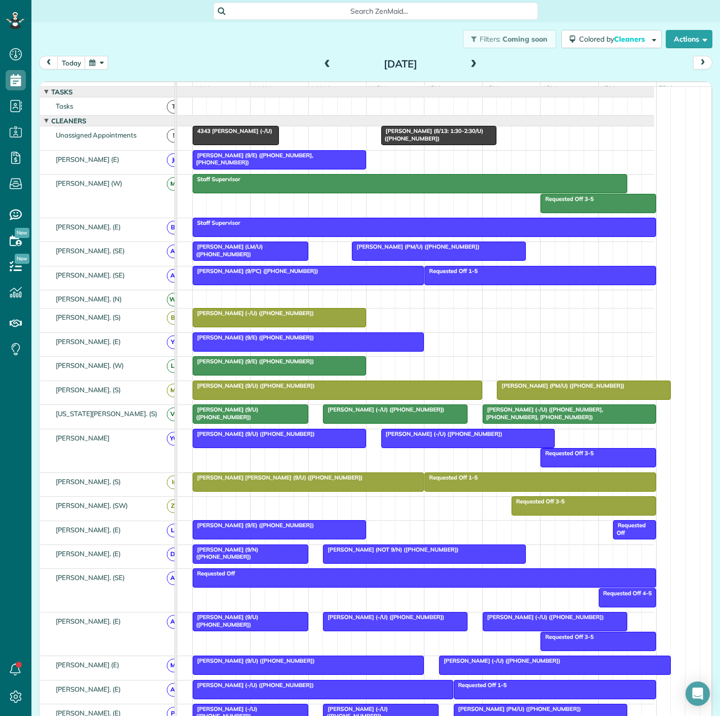
click at [437, 141] on span "Isha Darbari (8/13: 1:30-2:30/U) (+13018144516)" at bounding box center [432, 134] width 103 height 14
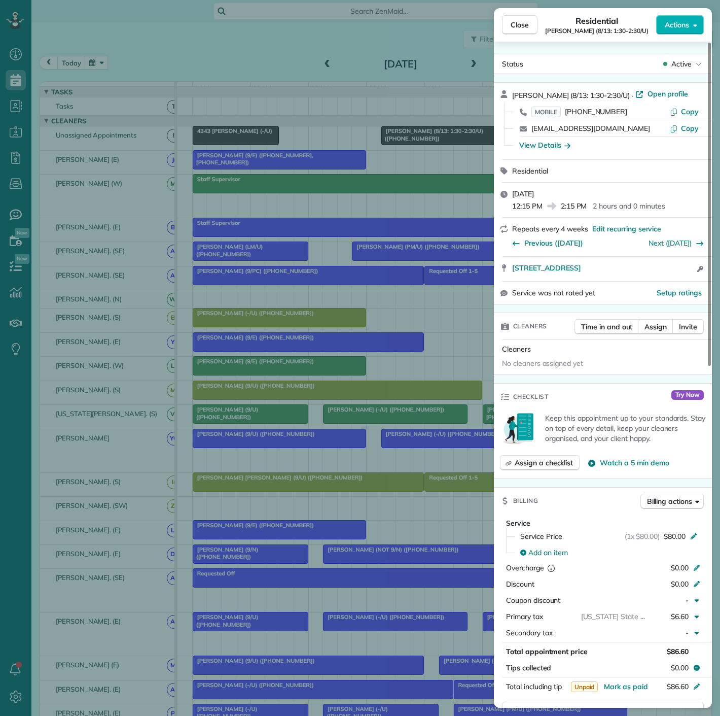
click at [358, 153] on div "Close Residential Isha Darbari (8/13: 1:30-2:30/U) Actions Status Active Isha D…" at bounding box center [360, 358] width 720 height 716
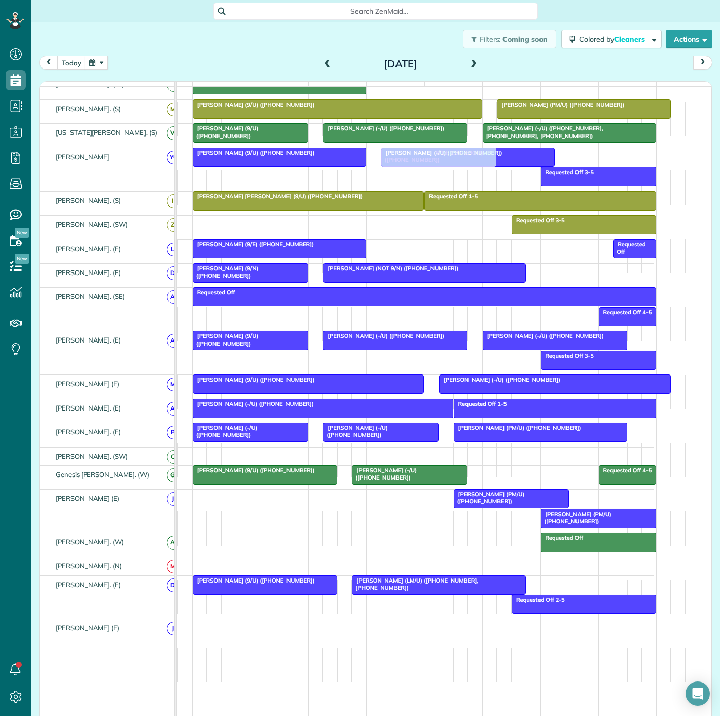
scroll to position [282, 0]
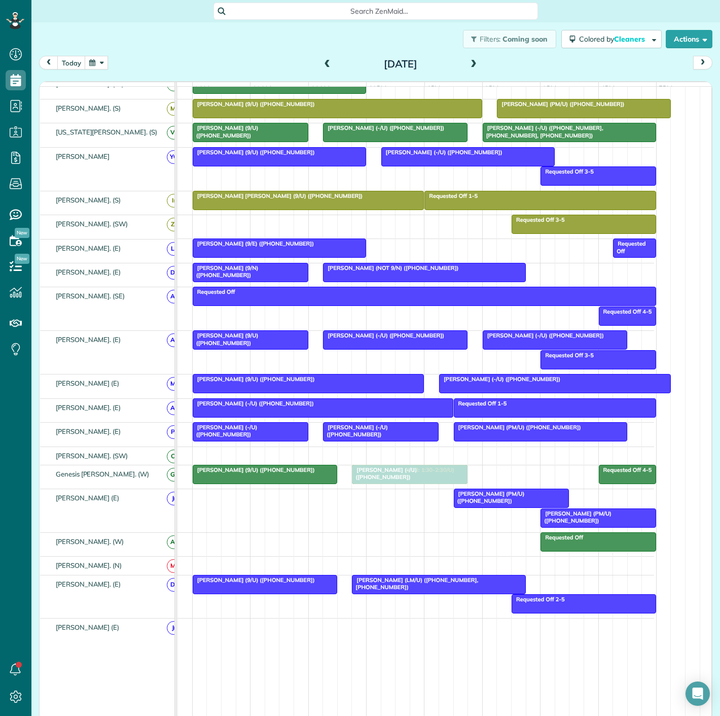
drag, startPoint x: 417, startPoint y: 145, endPoint x: 388, endPoint y: 475, distance: 332.0
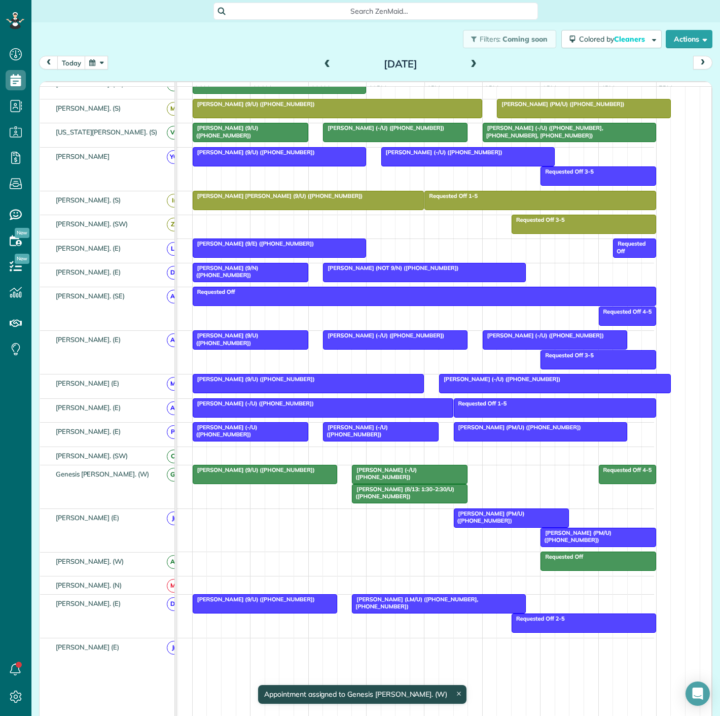
click at [472, 515] on span "John Canoni (PM/U) (+19145525643)" at bounding box center [490, 517] width 72 height 14
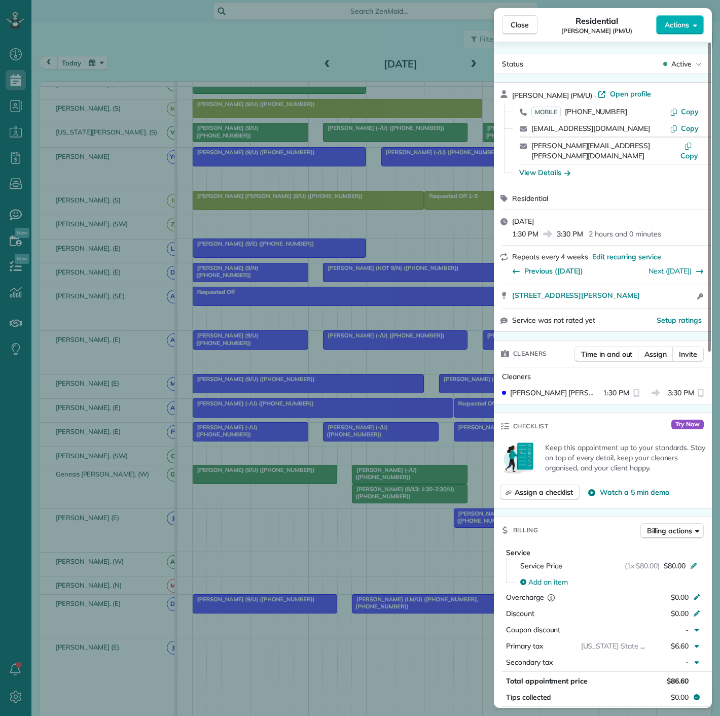
click at [416, 494] on div "Close Residential John Canoni (PM/U) Actions Status Active John Canoni (PM/U) ·…" at bounding box center [360, 358] width 720 height 716
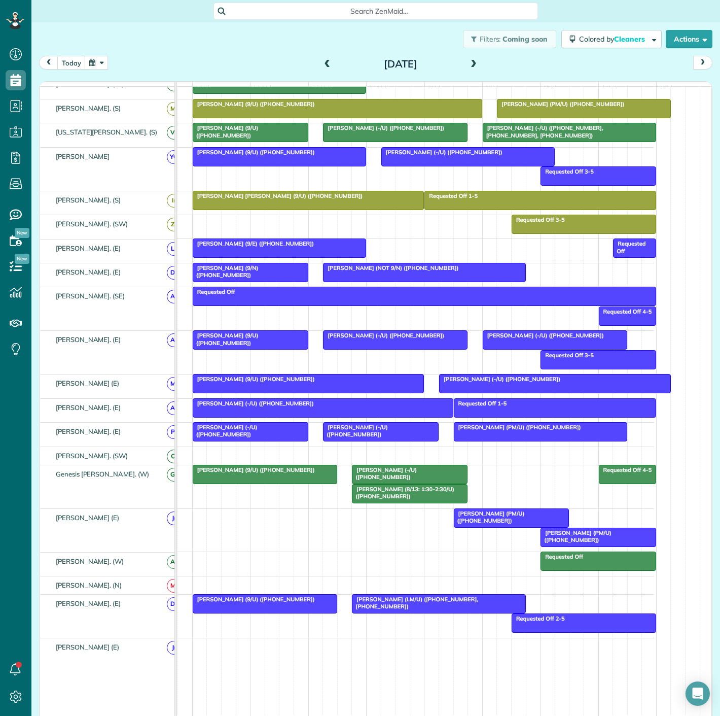
click at [399, 474] on span "Courtney Smith (-/U) (+12816828052)" at bounding box center [384, 473] width 65 height 14
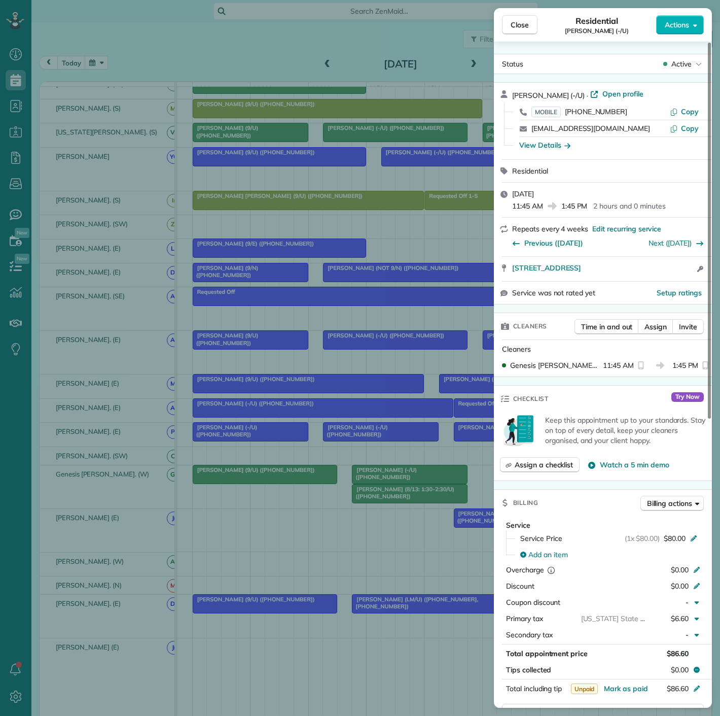
click at [399, 474] on div "Close Residential Courtney Smith (-/U) Actions Status Active Courtney Smith (-/…" at bounding box center [360, 358] width 720 height 716
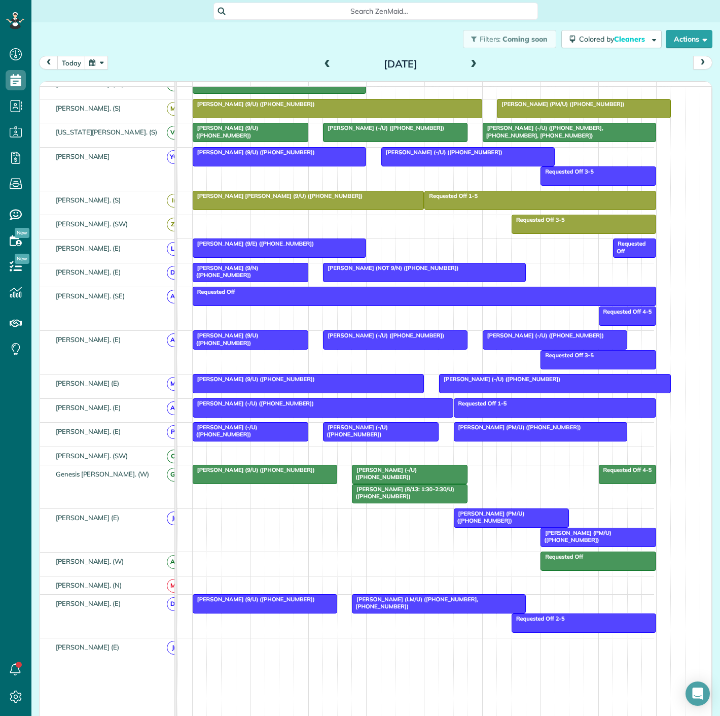
click at [558, 546] on div at bounding box center [598, 537] width 115 height 18
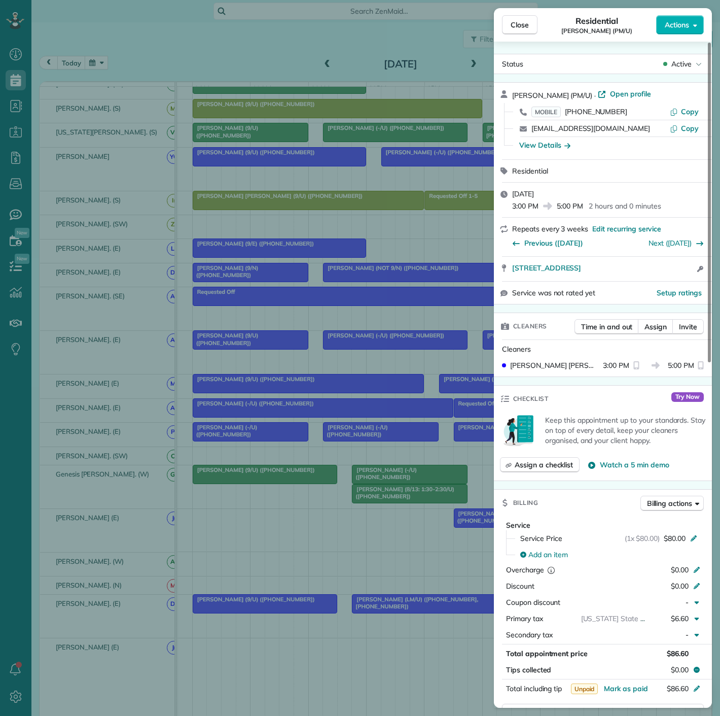
click at [390, 499] on div "Close Residential Gary Gansle (PM/U) Actions Status Active Gary Gansle (PM/U) ·…" at bounding box center [360, 358] width 720 height 716
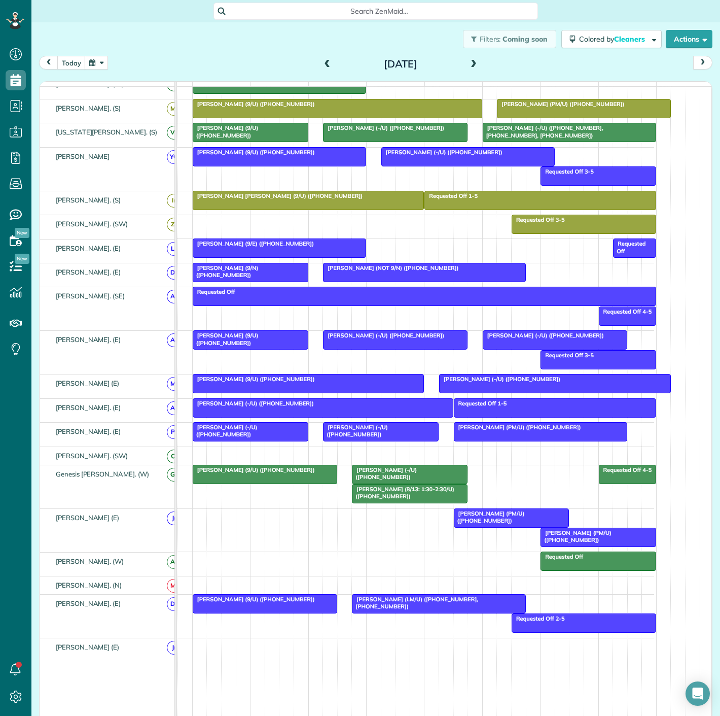
click at [371, 476] on span "Courtney Smith (-/U) (+12816828052)" at bounding box center [384, 473] width 65 height 14
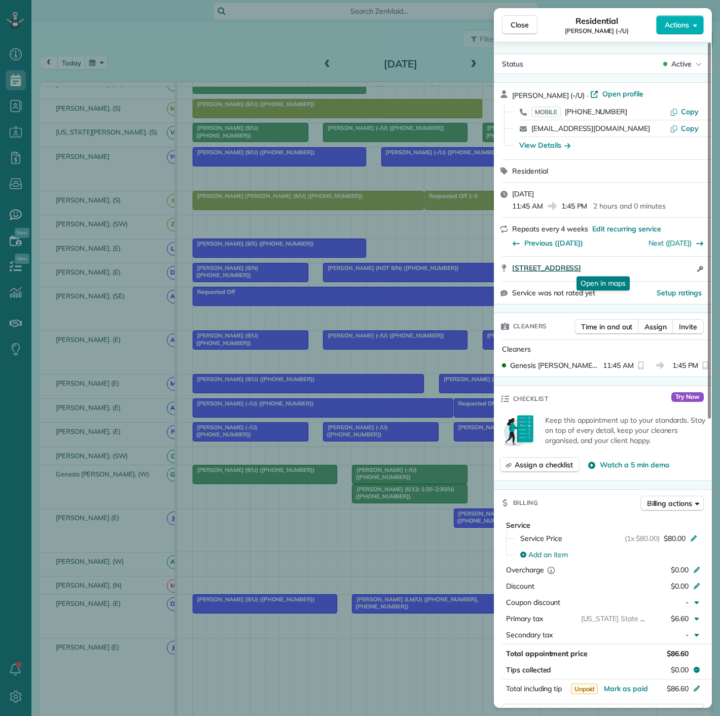
drag, startPoint x: 507, startPoint y: 272, endPoint x: 687, endPoint y: 272, distance: 180.6
click at [687, 272] on div "3111 North Houston Street Apt 223 Dallas TX 75201 Open in maps Open in maps Ope…" at bounding box center [603, 269] width 218 height 24
drag, startPoint x: 397, startPoint y: 482, endPoint x: 400, endPoint y: 499, distance: 17.0
click at [397, 482] on div "Close Residential Courtney Smith (-/U) Actions Status Active Courtney Smith (-/…" at bounding box center [360, 358] width 720 height 716
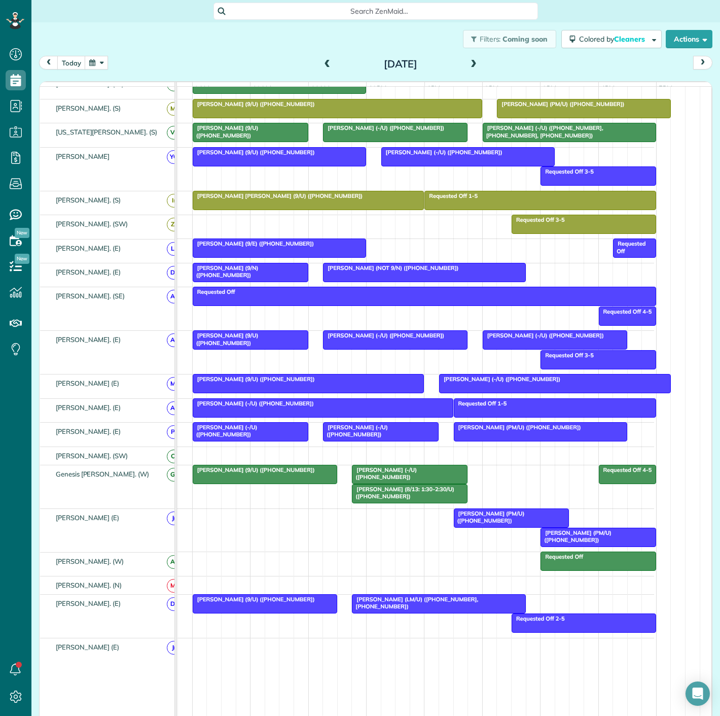
click at [400, 499] on div "Isha Darbari (8/13: 1:30-2:30/U) (+13018144516)" at bounding box center [410, 492] width 110 height 15
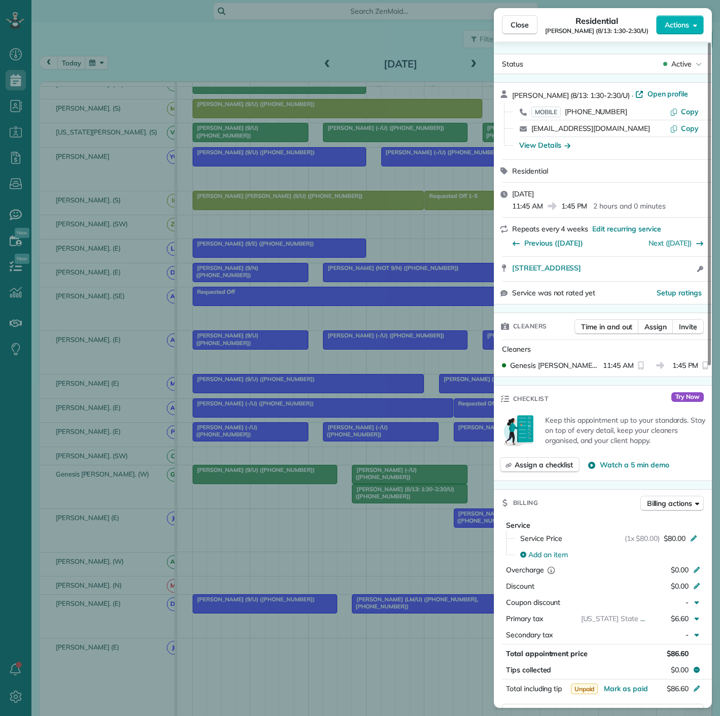
click at [400, 499] on div "Close Residential Isha Darbari (8/13: 1:30-2:30/U) Actions Status Active Isha D…" at bounding box center [360, 358] width 720 height 716
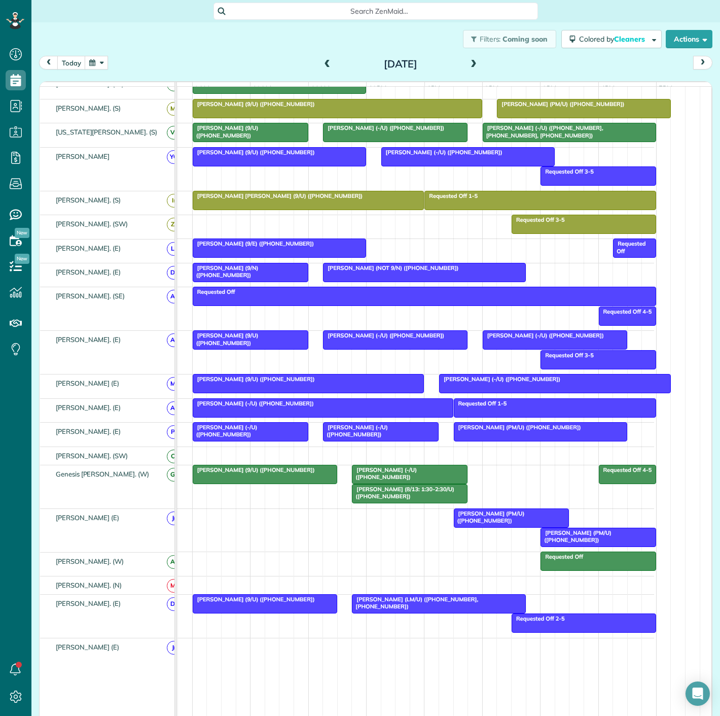
click at [392, 491] on span "Isha Darbari (8/13: 1:30-2:30/U) (+13018144516)" at bounding box center [403, 492] width 103 height 14
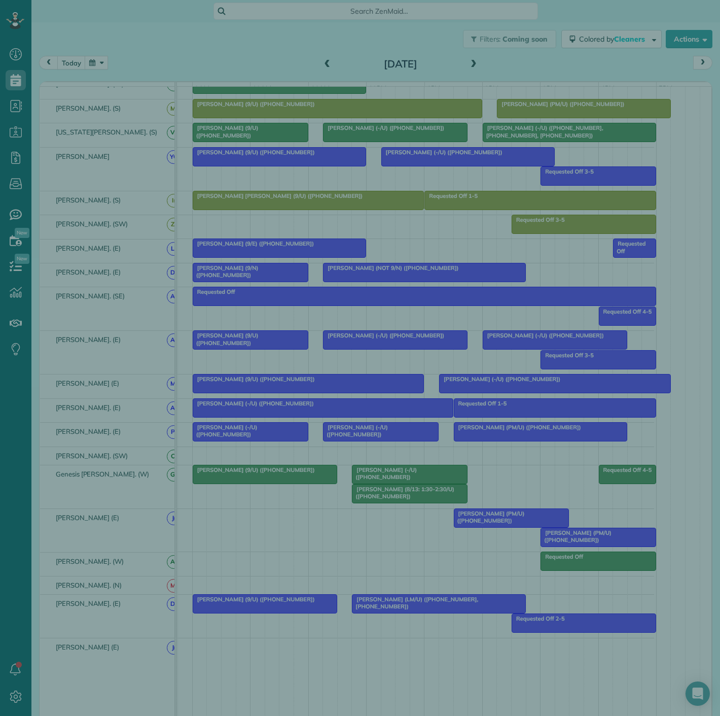
click at [392, 491] on div "Close Residential Isha Darbari (8/13: 1:30-2:30/U) Actions Status Active Isha D…" at bounding box center [360, 358] width 720 height 716
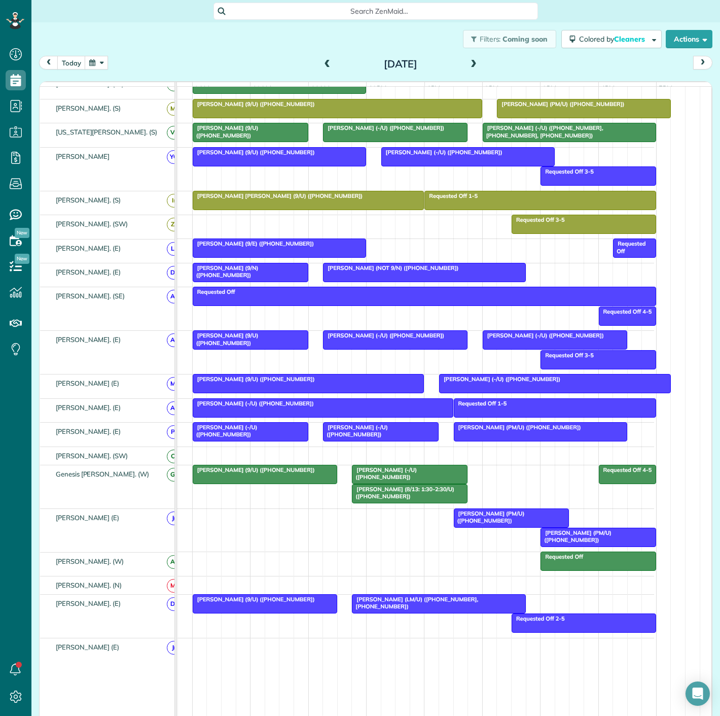
click at [388, 480] on div at bounding box center [410, 474] width 115 height 18
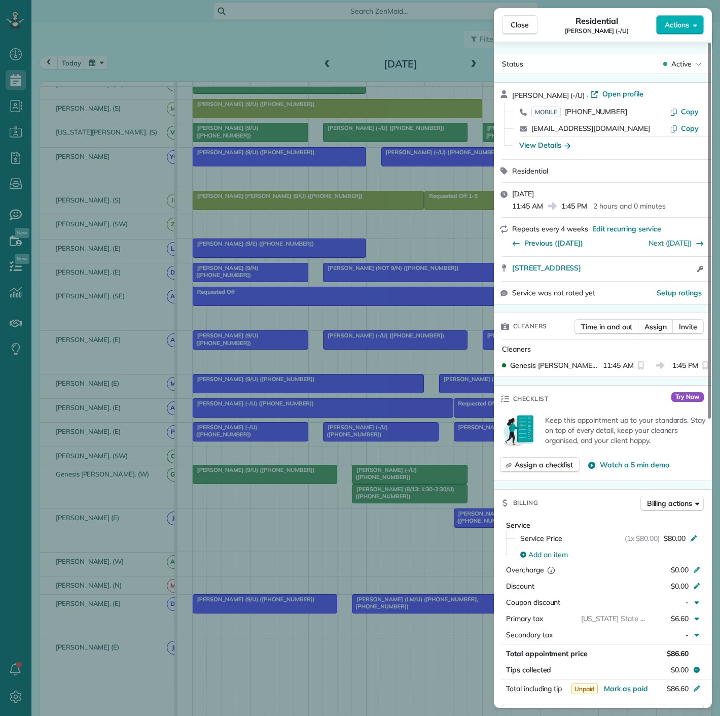
click at [388, 480] on div "Close Residential Courtney Smith (-/U) Actions Status Active Courtney Smith (-/…" at bounding box center [360, 358] width 720 height 716
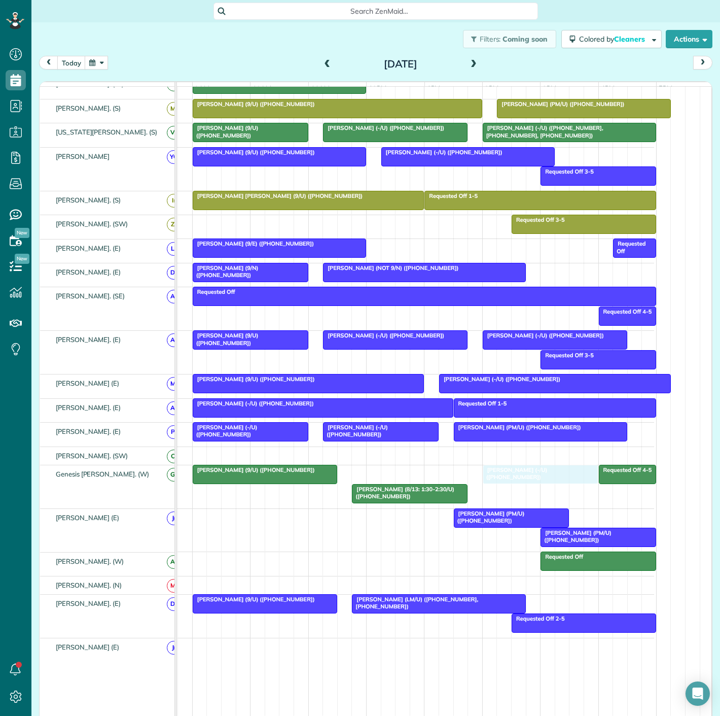
drag, startPoint x: 387, startPoint y: 480, endPoint x: 516, endPoint y: 473, distance: 129.5
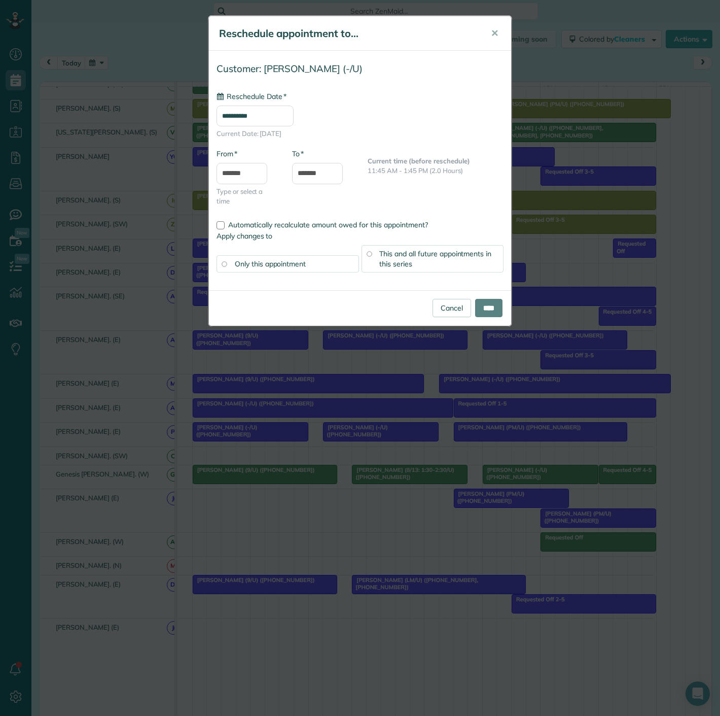
type input "**********"
click at [482, 319] on div "Cancel ****" at bounding box center [360, 308] width 302 height 36
click at [482, 318] on div "Cancel ****" at bounding box center [360, 308] width 302 height 36
click at [482, 313] on input "****" at bounding box center [488, 308] width 27 height 18
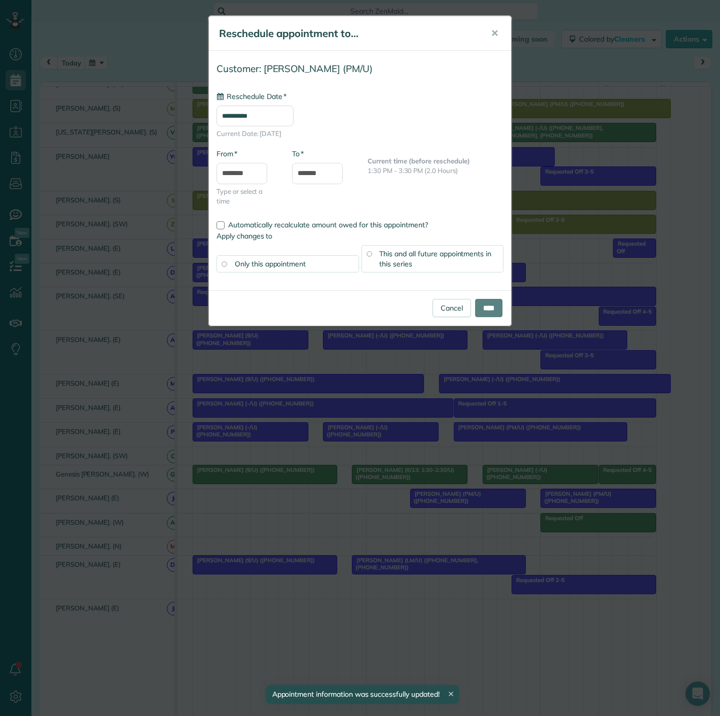
type input "**********"
click at [485, 312] on input "****" at bounding box center [488, 308] width 27 height 18
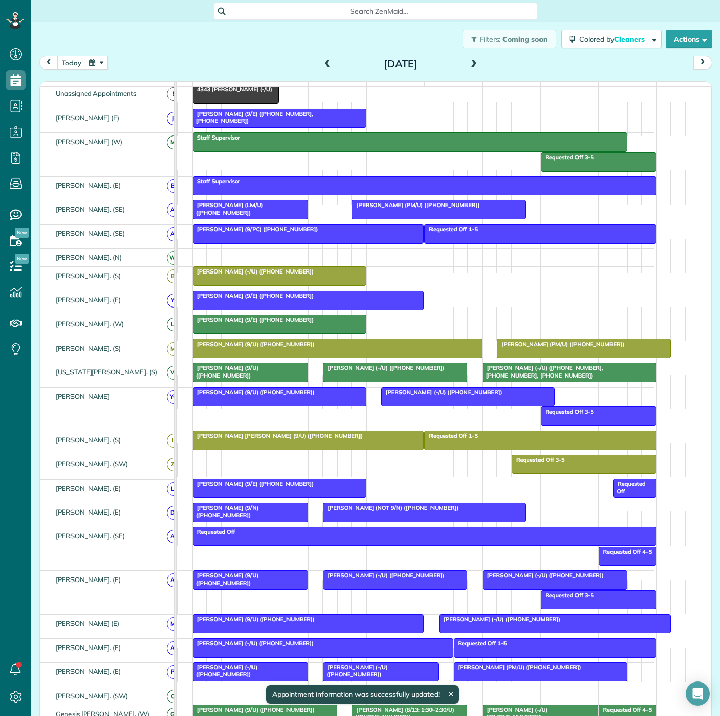
scroll to position [225, 0]
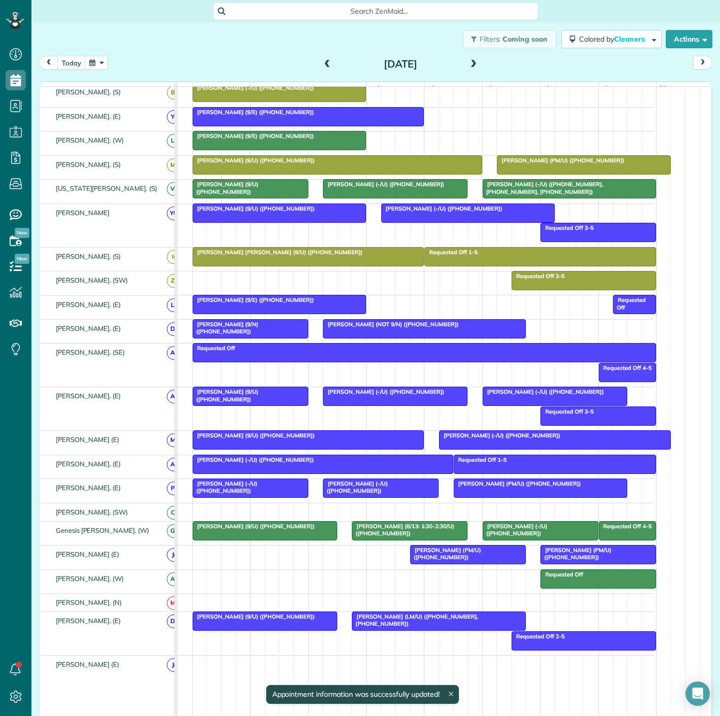
click at [267, 401] on div at bounding box center [250, 396] width 115 height 18
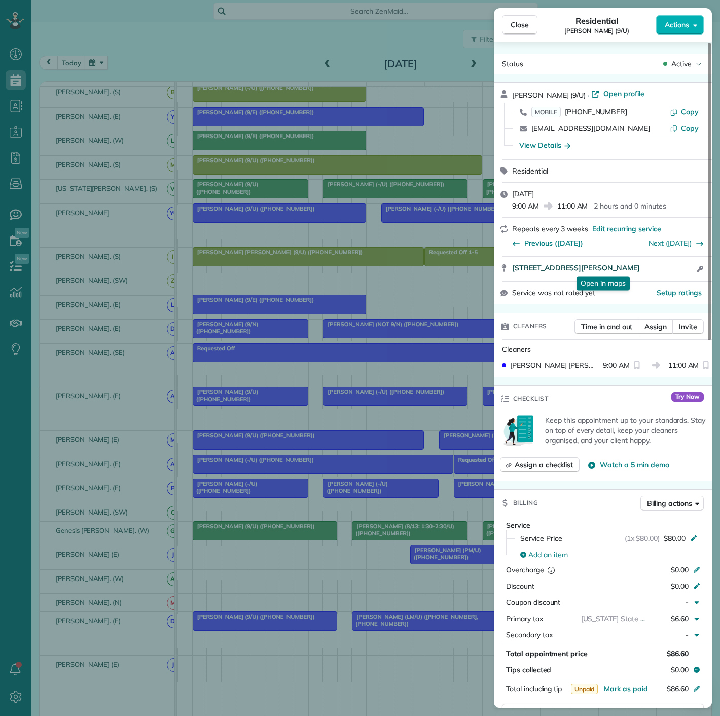
drag, startPoint x: 508, startPoint y: 270, endPoint x: 664, endPoint y: 268, distance: 155.7
click at [664, 268] on div "2619 McKinney Avenue #601 Dallas TX 75204 Open in maps Open in maps Open access…" at bounding box center [603, 269] width 218 height 24
click at [424, 402] on div "Close Residential Jim Nelms (9/U) Actions Status Active Jim Nelms (9/U) · Open …" at bounding box center [360, 358] width 720 height 716
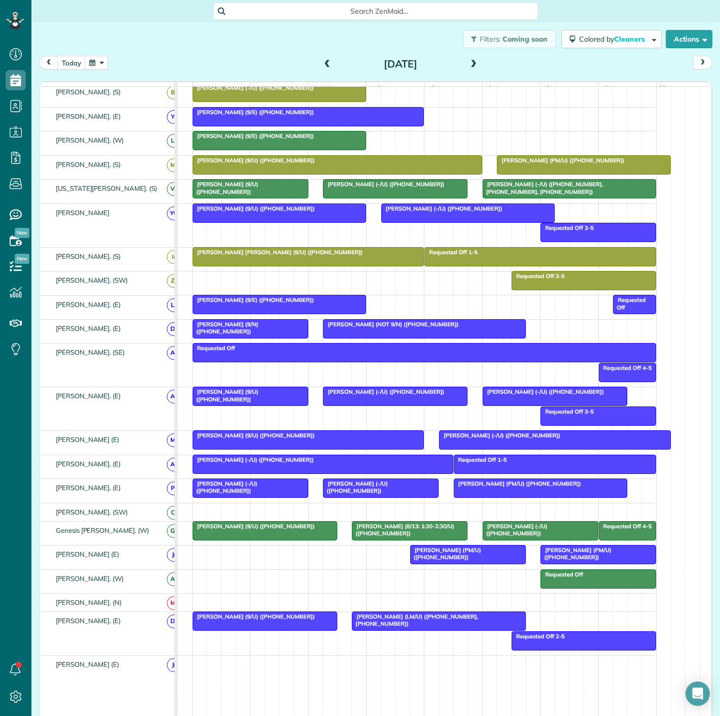
click at [336, 401] on div at bounding box center [396, 396] width 144 height 18
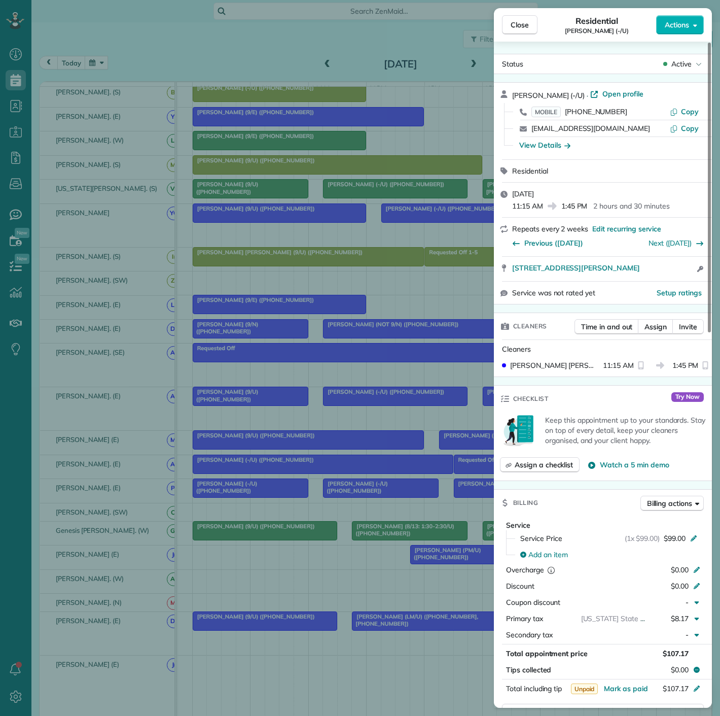
drag, startPoint x: 506, startPoint y: 272, endPoint x: 666, endPoint y: 273, distance: 159.8
click at [666, 273] on div "4646 McKinney Ave Apt 309 Dallas TX 75205 Open access information" at bounding box center [603, 269] width 218 height 24
click at [316, 400] on div "Close Residential Lauren Linquest (-/U) Actions Status Active Lauren Linquest (…" at bounding box center [360, 358] width 720 height 716
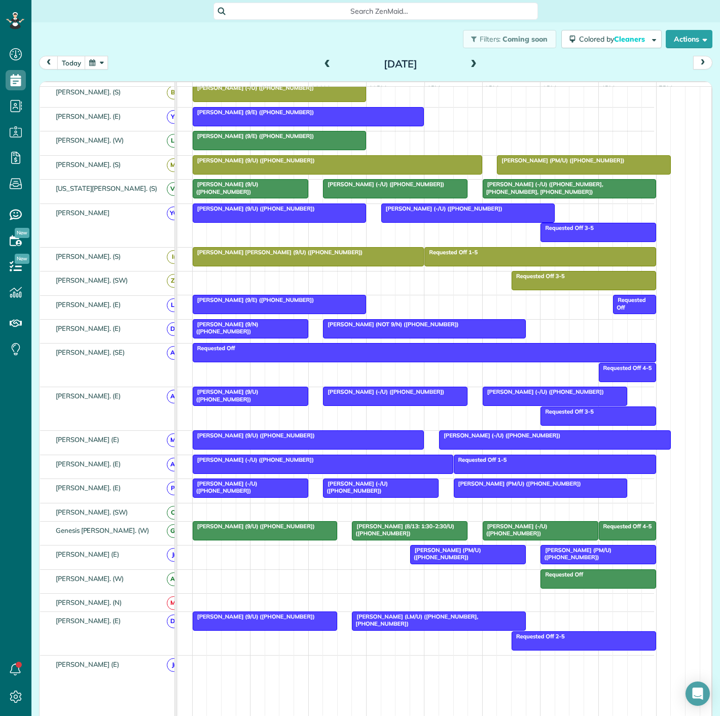
click at [493, 401] on div at bounding box center [555, 396] width 144 height 18
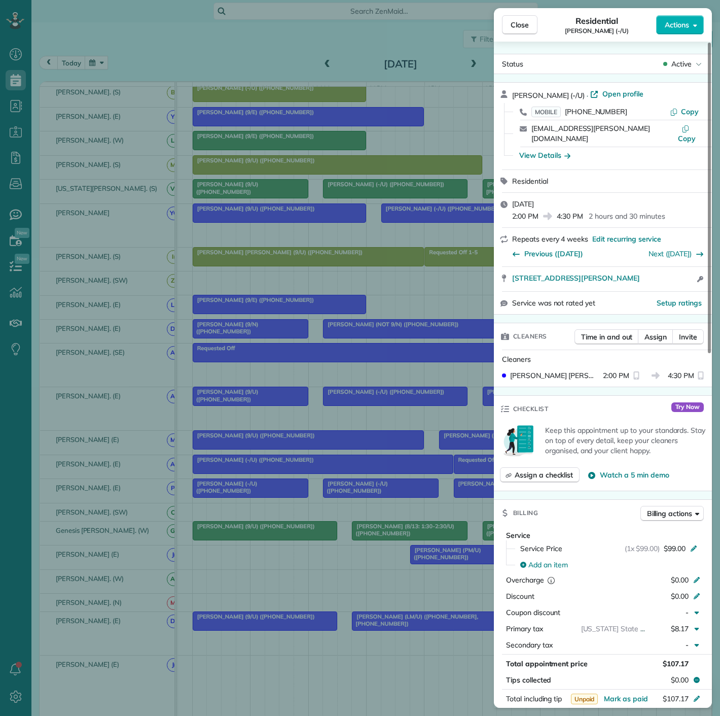
drag, startPoint x: 514, startPoint y: 272, endPoint x: 675, endPoint y: 273, distance: 160.8
click at [675, 273] on div "2805 Allen Street #433 Apt 433 Dallas TX 75204 Open access information" at bounding box center [609, 279] width 194 height 12
click at [293, 344] on div "Close Residential Alex Byron (-/U) Actions Status Active Alex Byron (-/U) · Ope…" at bounding box center [360, 358] width 720 height 716
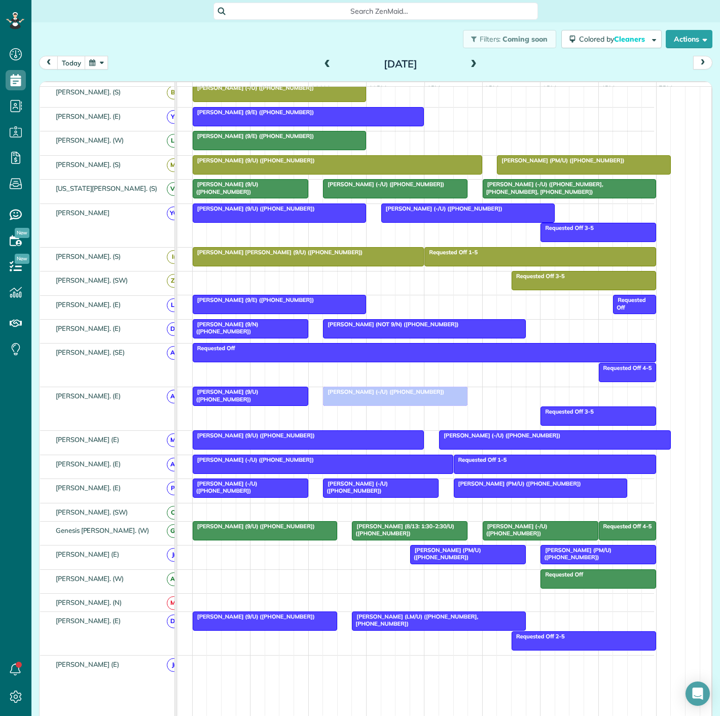
drag, startPoint x: 500, startPoint y: 406, endPoint x: 349, endPoint y: 401, distance: 150.7
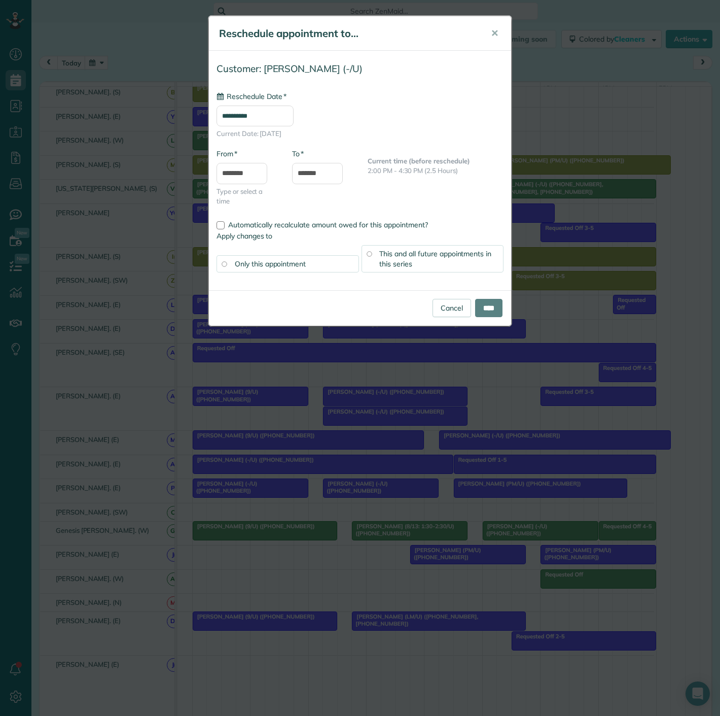
type input "**********"
click at [483, 311] on input "****" at bounding box center [488, 308] width 27 height 18
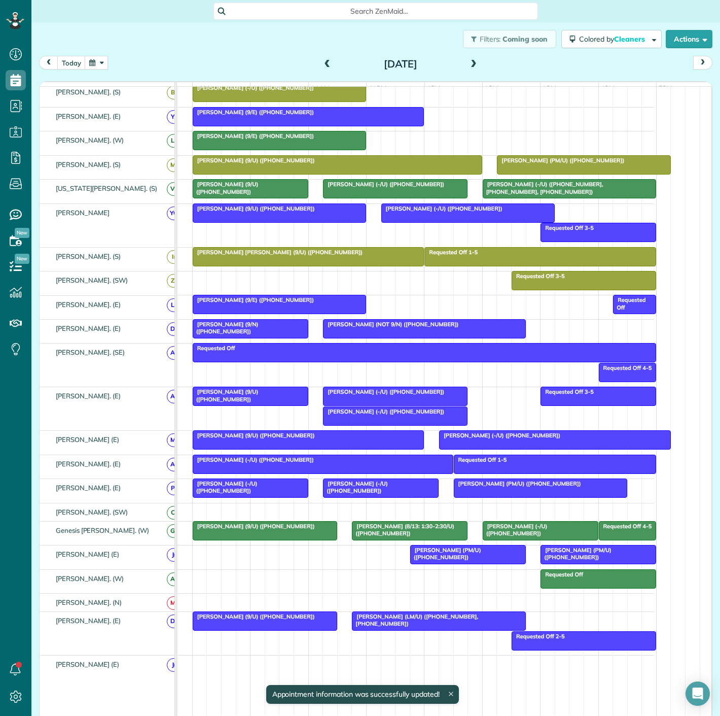
click at [357, 425] on div at bounding box center [396, 416] width 144 height 18
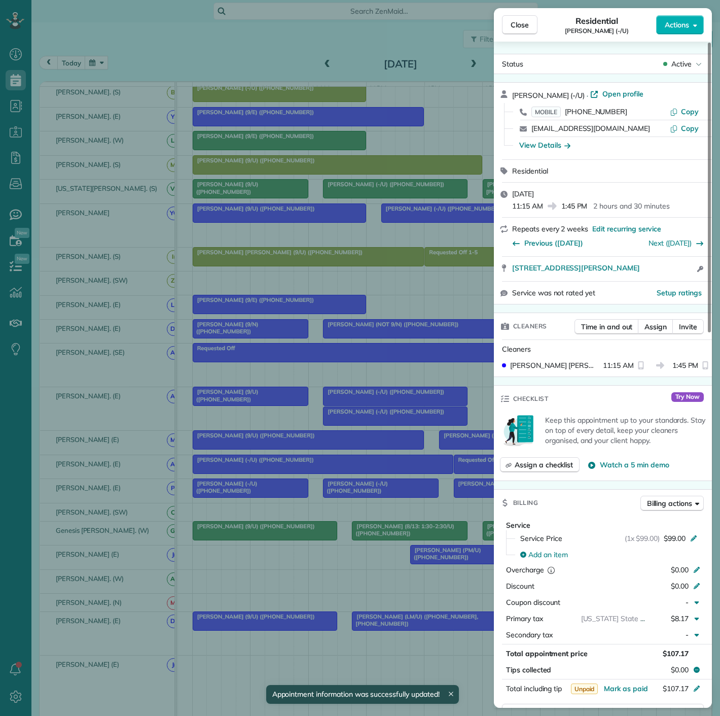
click at [357, 425] on div "Close Residential Lauren Linquest (-/U) Actions Status Active Lauren Linquest (…" at bounding box center [360, 358] width 720 height 716
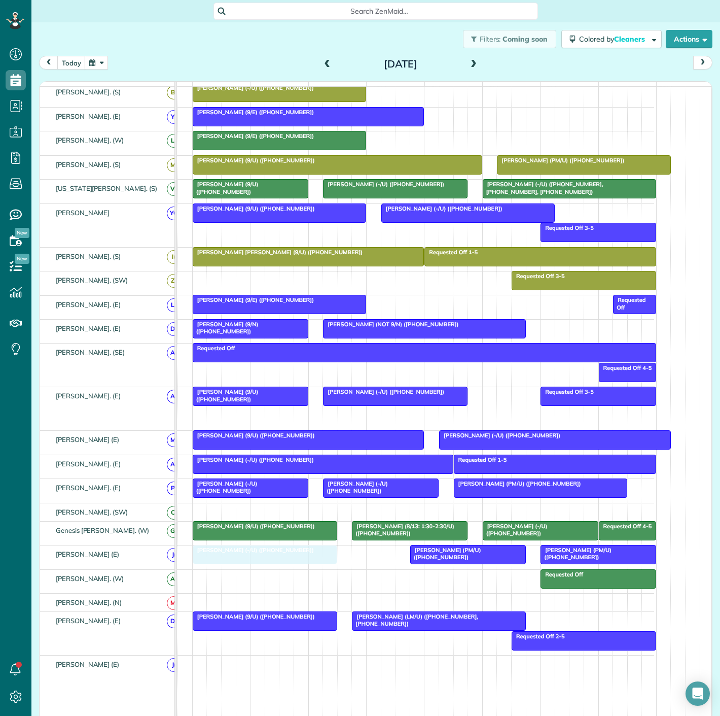
drag, startPoint x: 354, startPoint y: 424, endPoint x: 228, endPoint y: 563, distance: 187.8
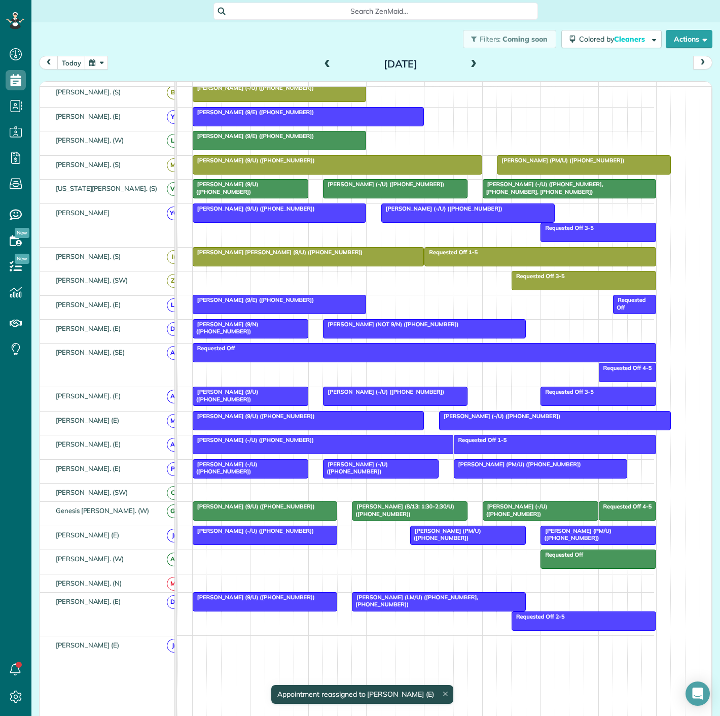
click at [253, 538] on div at bounding box center [265, 535] width 144 height 18
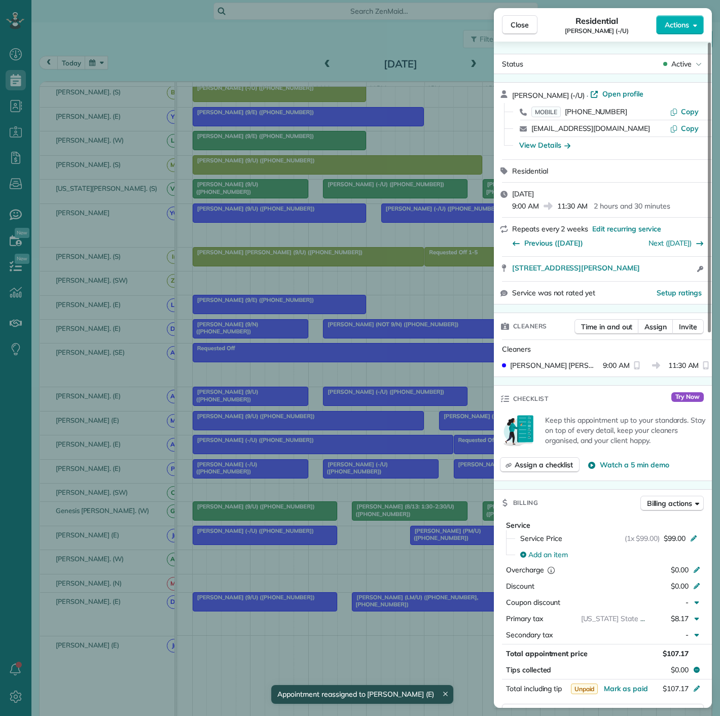
click at [403, 538] on div "Close Residential Lauren Linquest (-/U) Actions Status Active Lauren Linquest (…" at bounding box center [360, 358] width 720 height 716
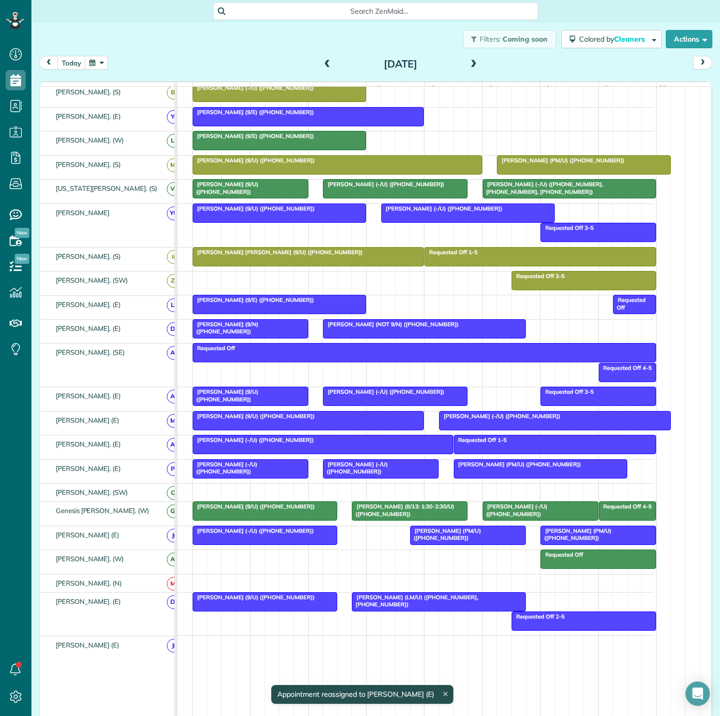
click at [460, 534] on span "John Canoni (PM/U) (+19145525643)" at bounding box center [446, 534] width 72 height 14
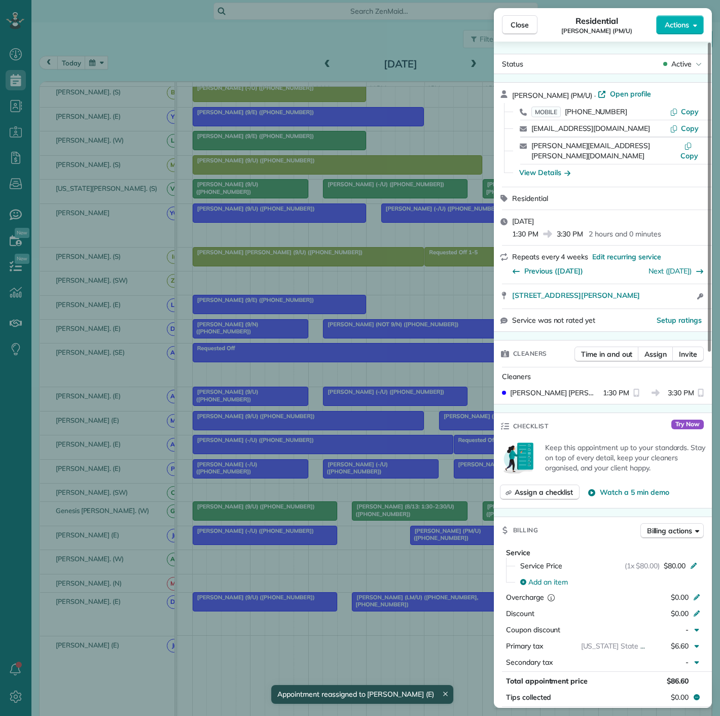
click at [457, 534] on div "Close Residential John Canoni (PM/U) Actions Status Active John Canoni (PM/U) ·…" at bounding box center [360, 358] width 720 height 716
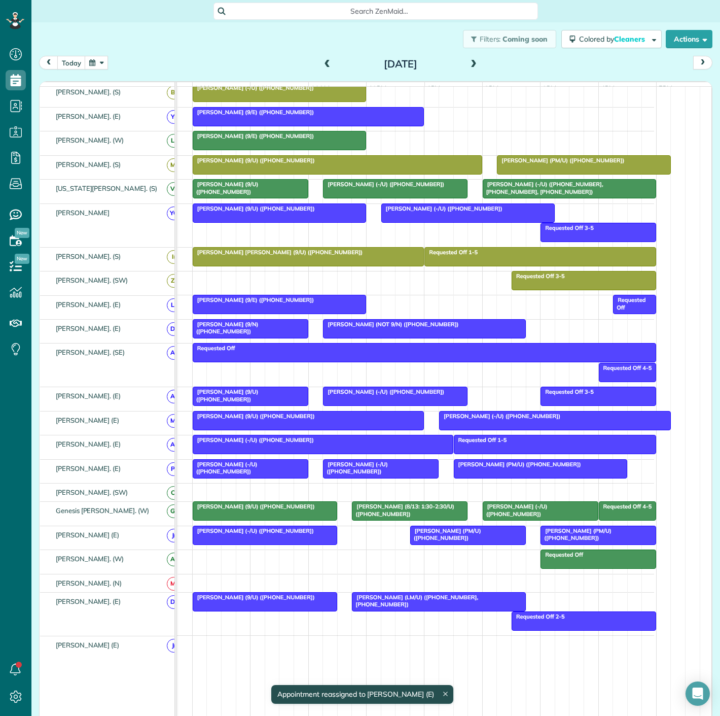
click at [560, 535] on span "Gary Gansle (PM/U) (+16505203331)" at bounding box center [576, 534] width 72 height 14
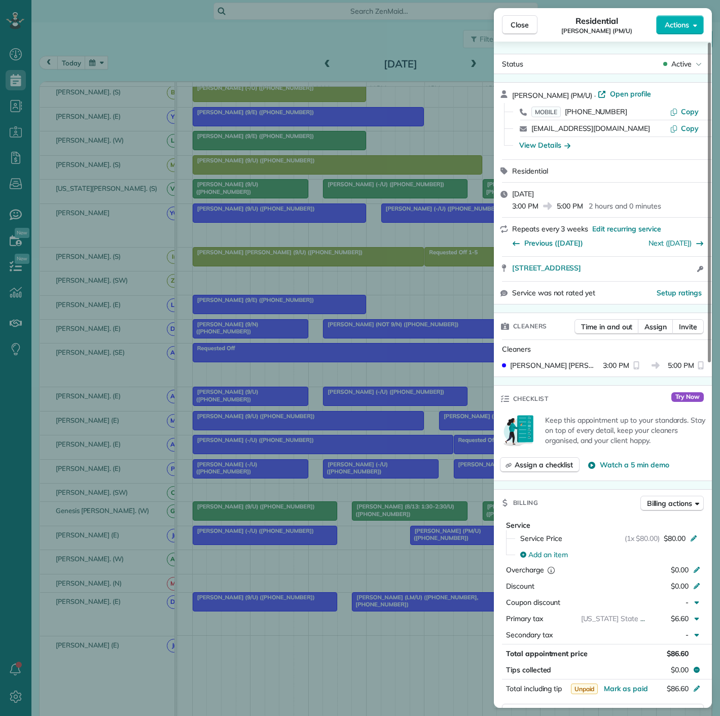
click at [399, 541] on div "Close Residential Gary Gansle (PM/U) Actions Status Active Gary Gansle (PM/U) ·…" at bounding box center [360, 358] width 720 height 716
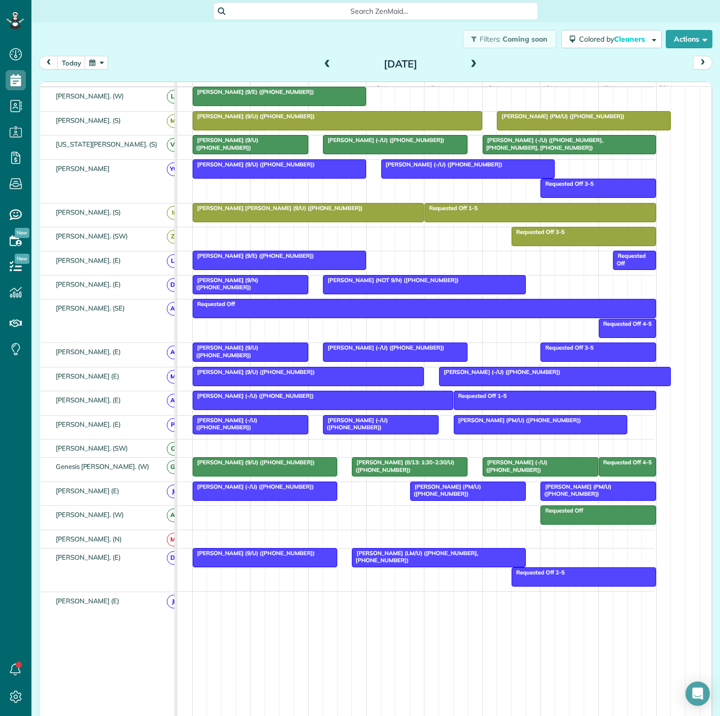
scroll to position [282, 0]
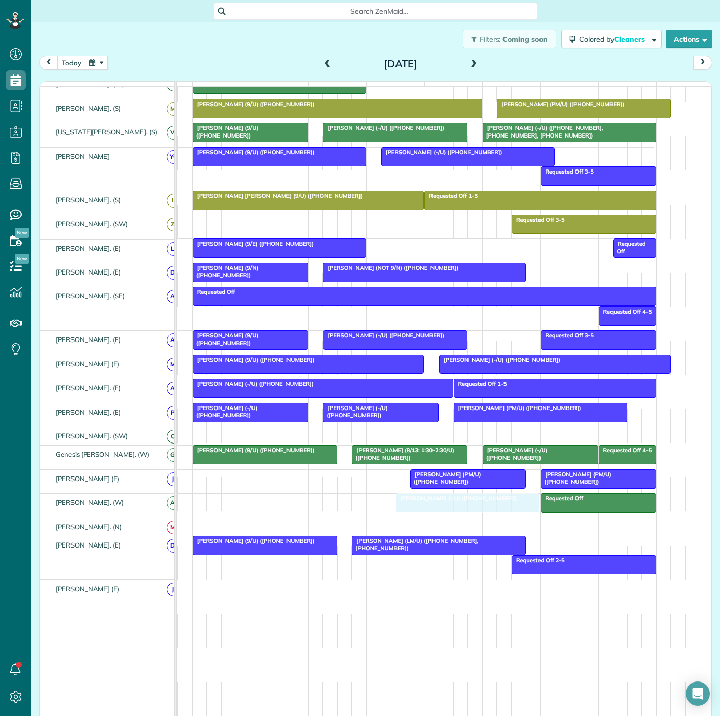
drag, startPoint x: 283, startPoint y: 481, endPoint x: 485, endPoint y: 518, distance: 205.3
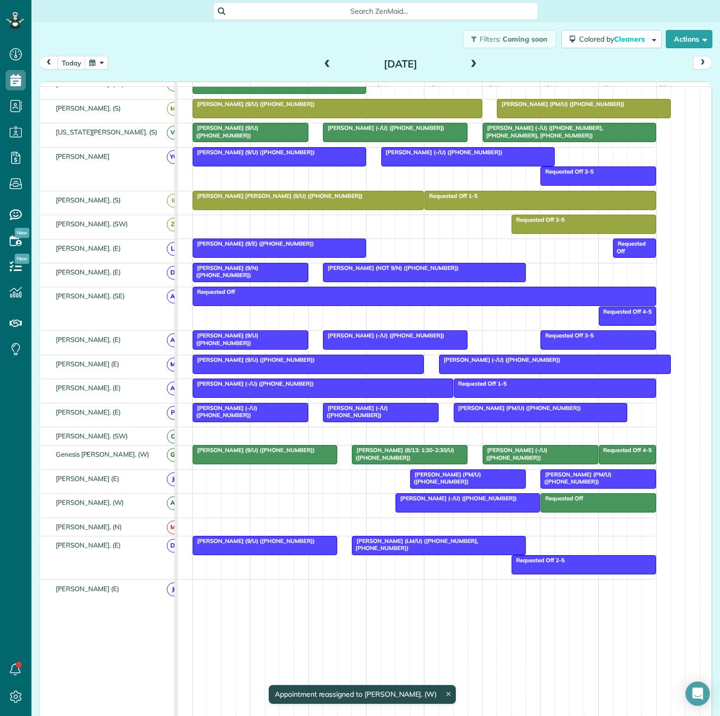
click at [595, 477] on span "Gary Gansle (PM/U) (+16505203331)" at bounding box center [576, 478] width 72 height 14
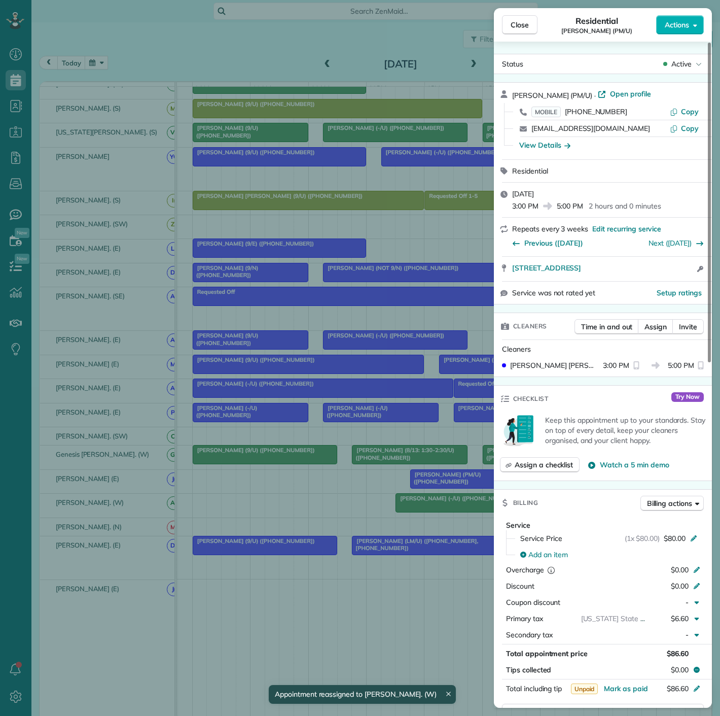
click at [446, 481] on div "Close Residential Gary Gansle (PM/U) Actions Status Active Gary Gansle (PM/U) ·…" at bounding box center [360, 358] width 720 height 716
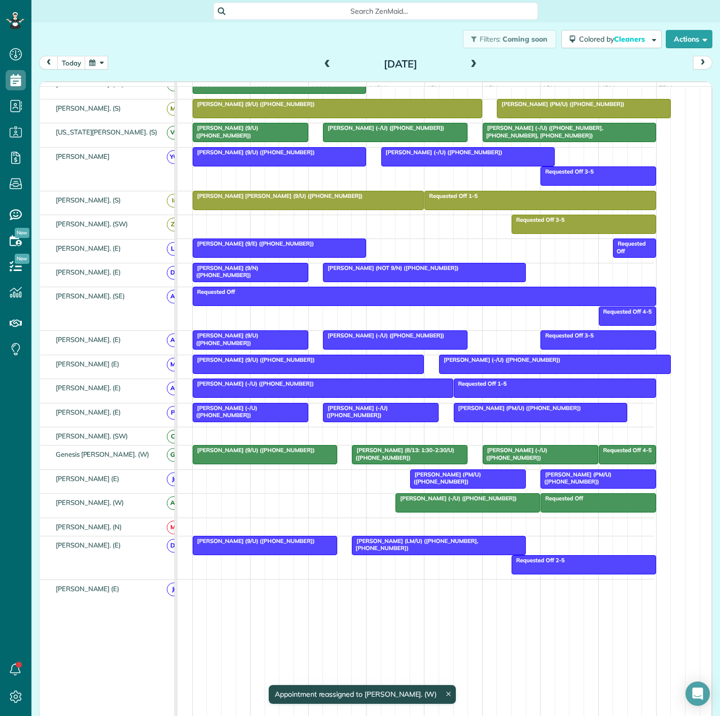
click at [447, 479] on span "John Canoni (PM/U) (+19145525643)" at bounding box center [446, 478] width 72 height 14
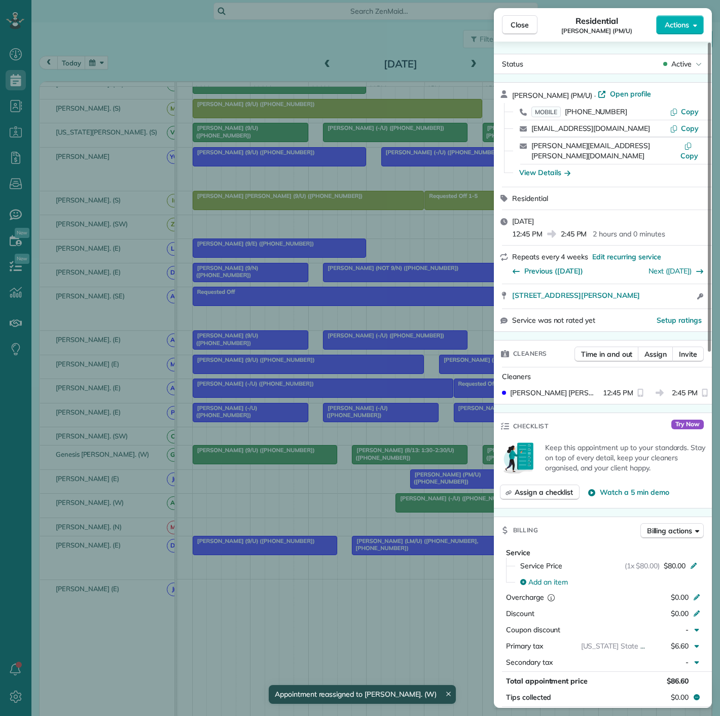
click at [447, 479] on div "Close Residential John Canoni (PM/U) Actions Status Active John Canoni (PM/U) ·…" at bounding box center [360, 358] width 720 height 716
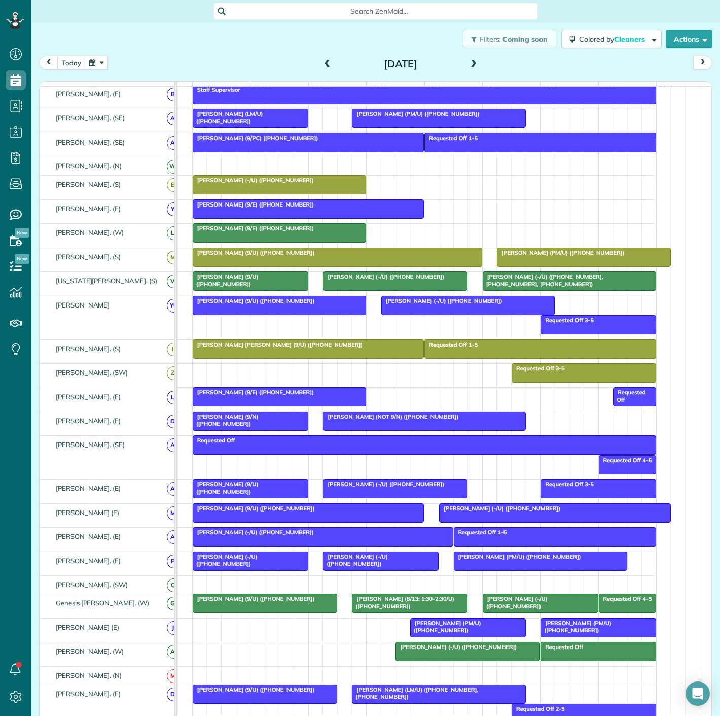
scroll to position [25, 0]
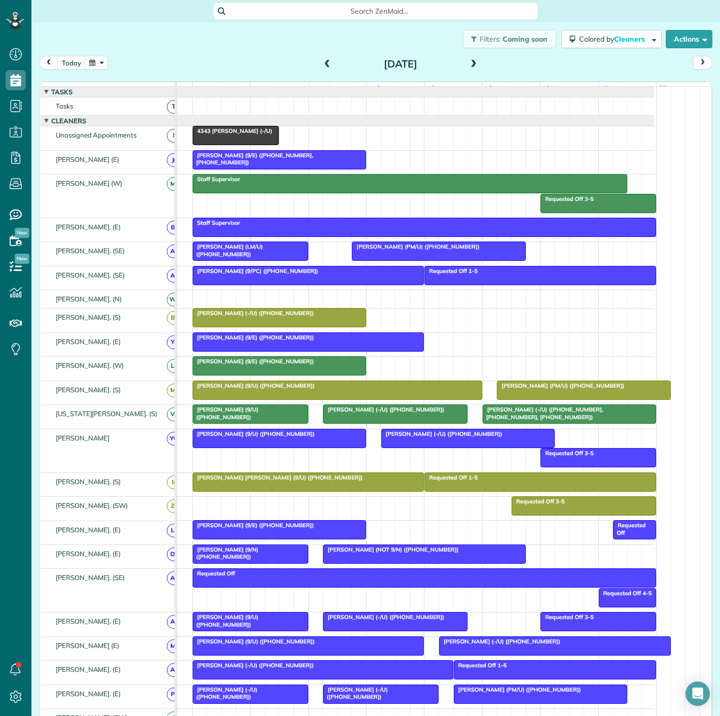
click at [468, 64] on span at bounding box center [473, 64] width 11 height 9
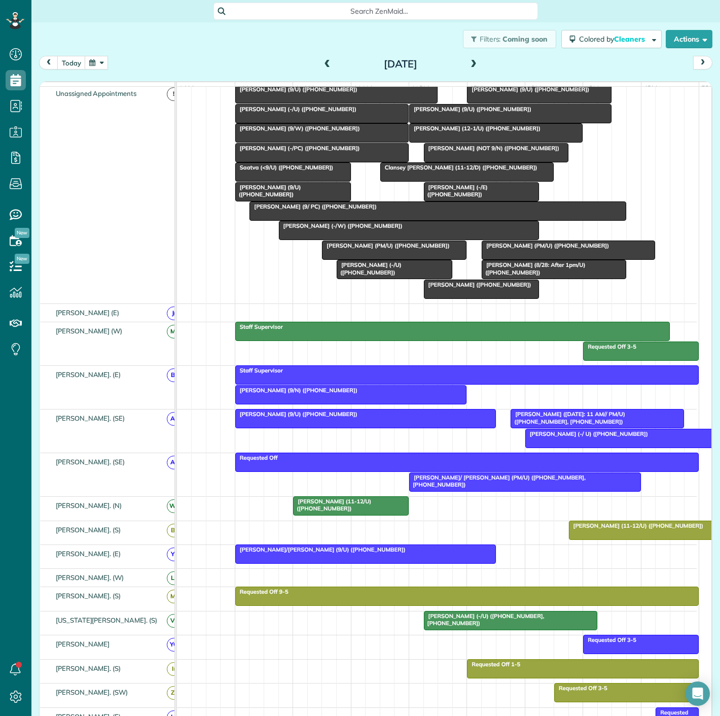
scroll to position [56, 0]
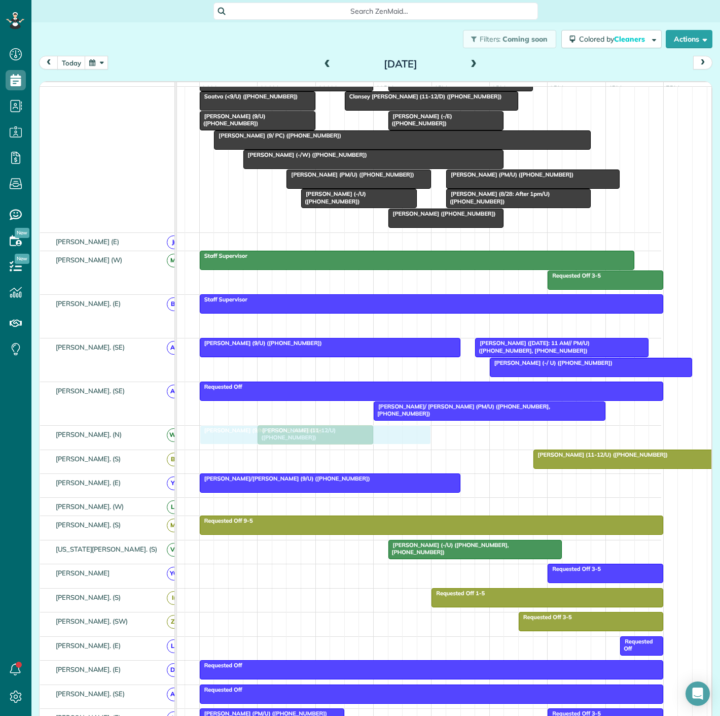
drag, startPoint x: 275, startPoint y: 331, endPoint x: 278, endPoint y: 433, distance: 102.0
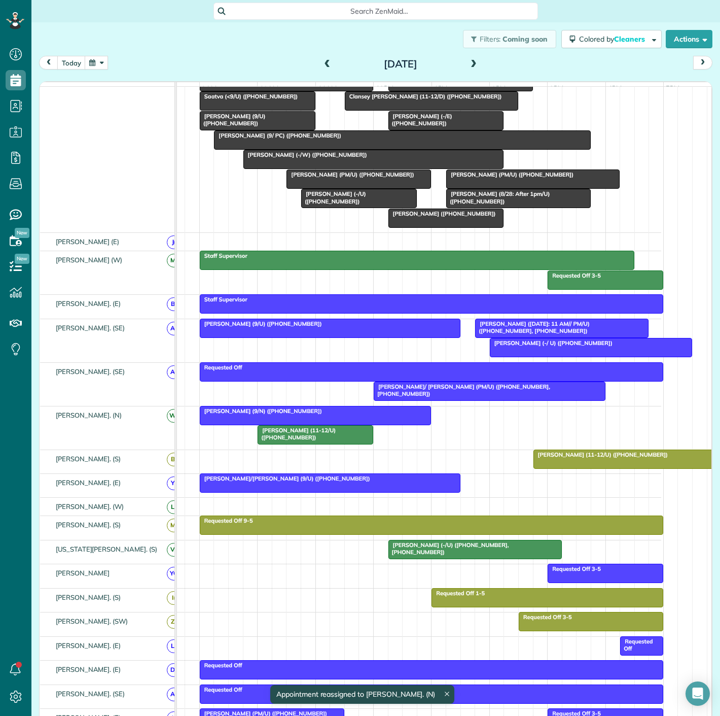
click at [277, 421] on div at bounding box center [315, 415] width 231 height 18
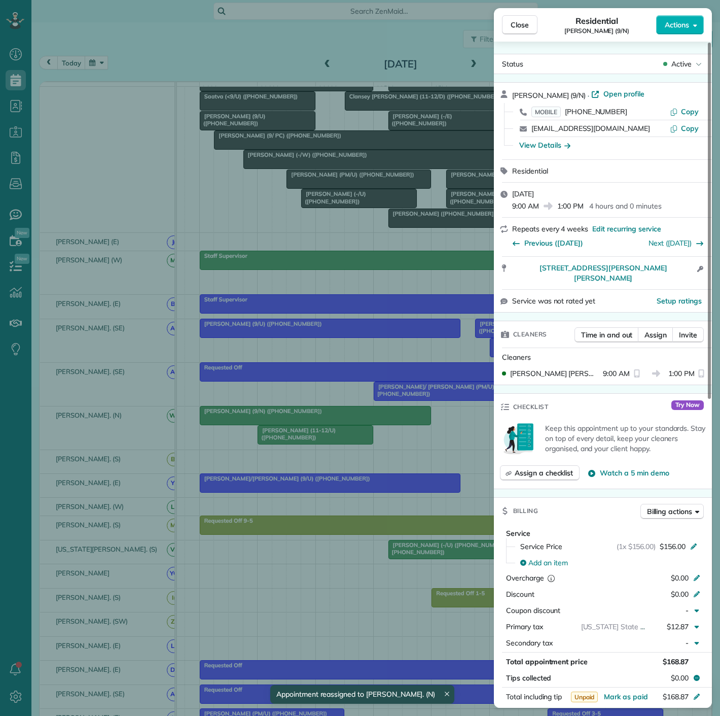
click at [277, 421] on div "Close Residential Taylor Shipes (9/N) Actions Status Active Taylor Shipes (9/N)…" at bounding box center [360, 358] width 720 height 716
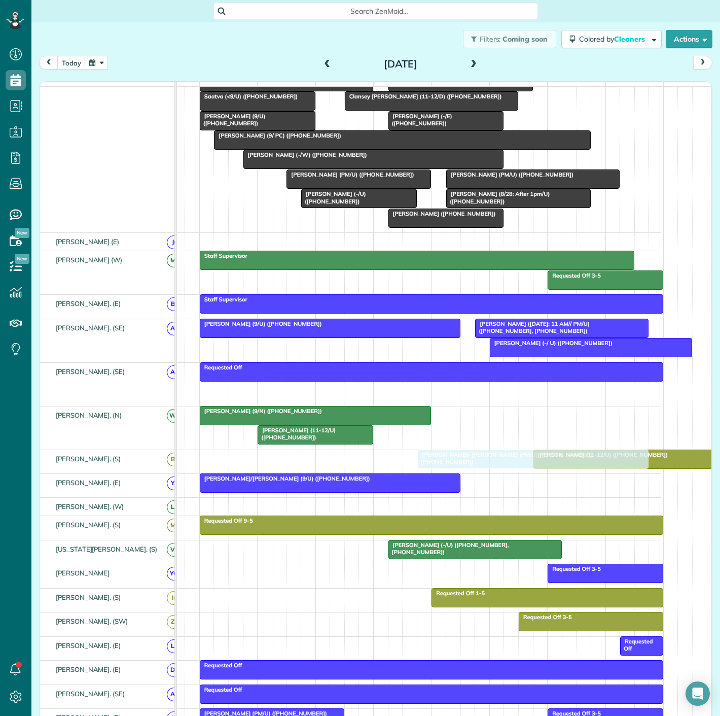
drag, startPoint x: 407, startPoint y: 399, endPoint x: 455, endPoint y: 471, distance: 86.0
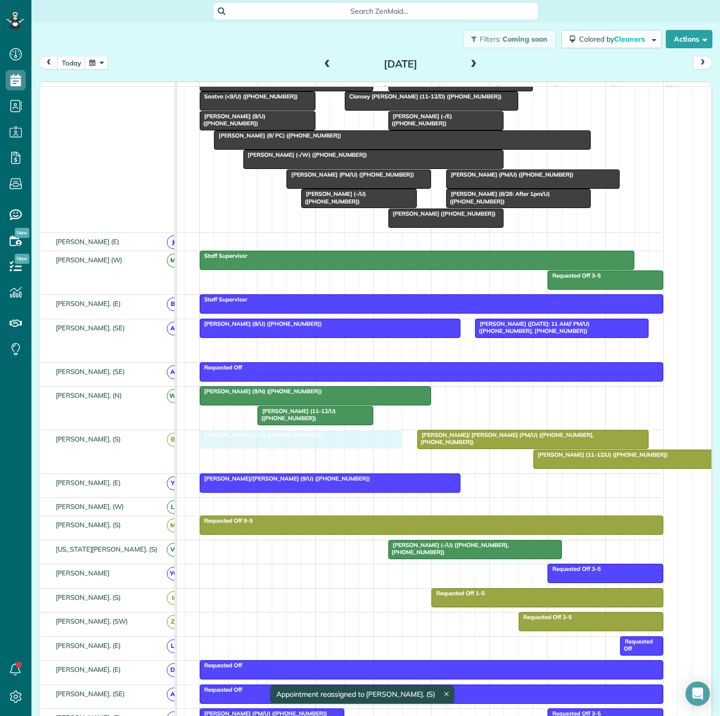
drag, startPoint x: 529, startPoint y: 354, endPoint x: 245, endPoint y: 473, distance: 307.9
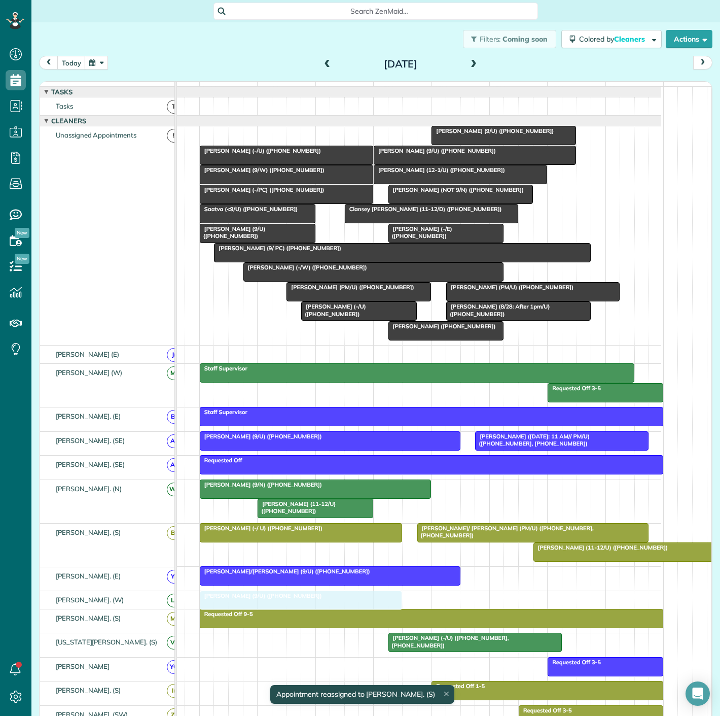
drag, startPoint x: 257, startPoint y: 144, endPoint x: 258, endPoint y: 603, distance: 459.1
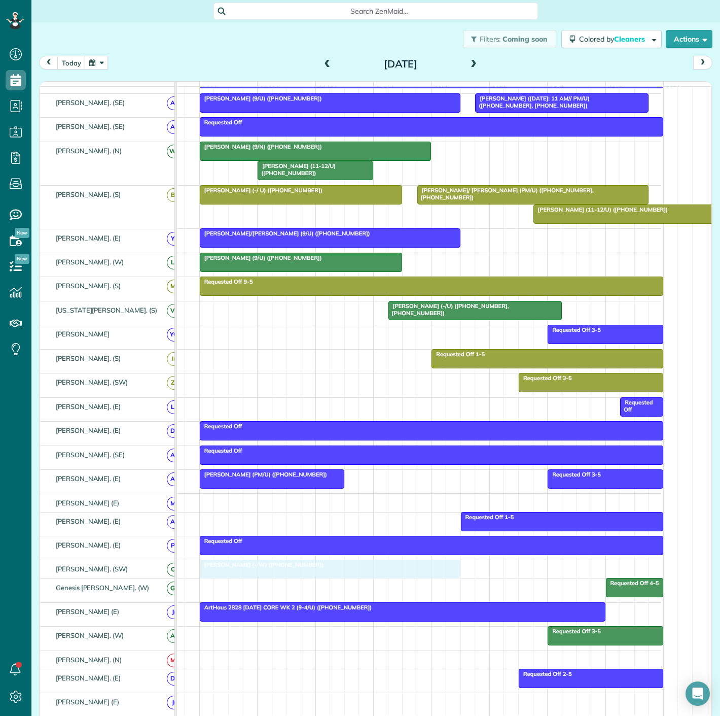
drag, startPoint x: 300, startPoint y: 260, endPoint x: 255, endPoint y: 573, distance: 316.8
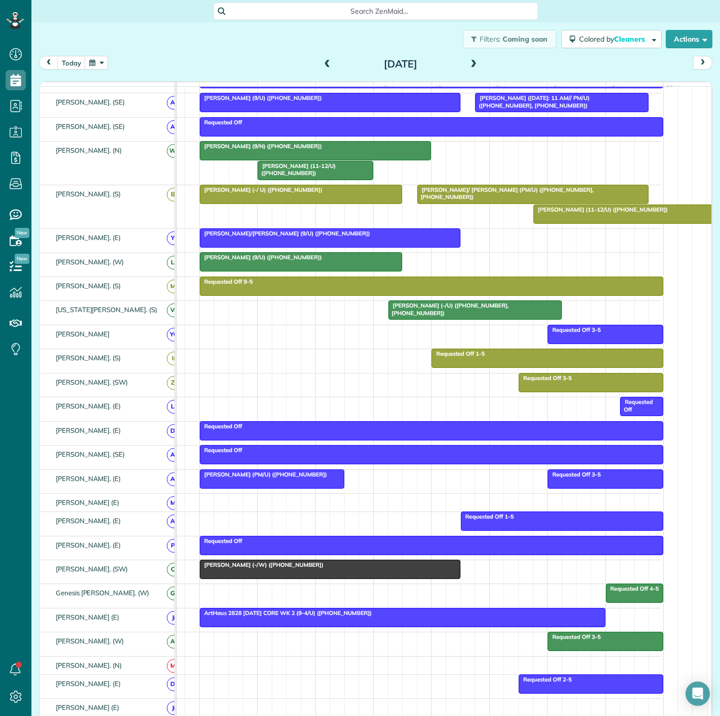
click at [254, 568] on div "Marron Frith (-/W) (+13184183027)" at bounding box center [330, 564] width 255 height 7
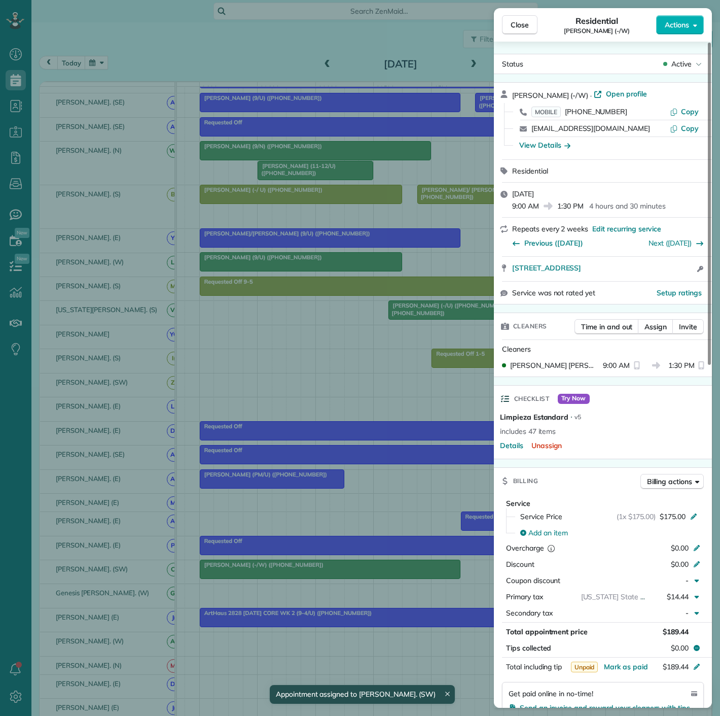
click at [254, 573] on div "Close Residential Marron Frith (-/W) Actions Status Active Marron Frith (-/W) ·…" at bounding box center [360, 358] width 720 height 716
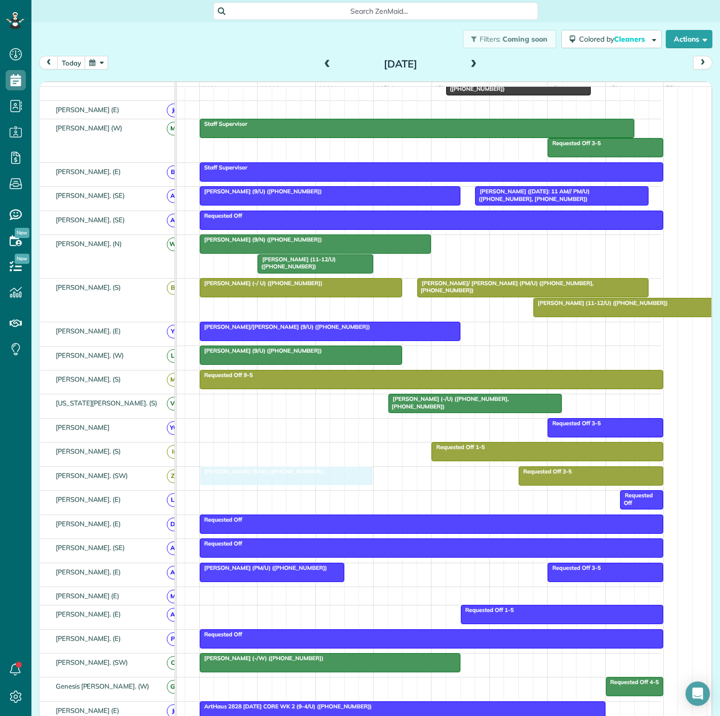
drag, startPoint x: 269, startPoint y: 162, endPoint x: 263, endPoint y: 482, distance: 319.6
click at [263, 481] on div at bounding box center [286, 476] width 172 height 18
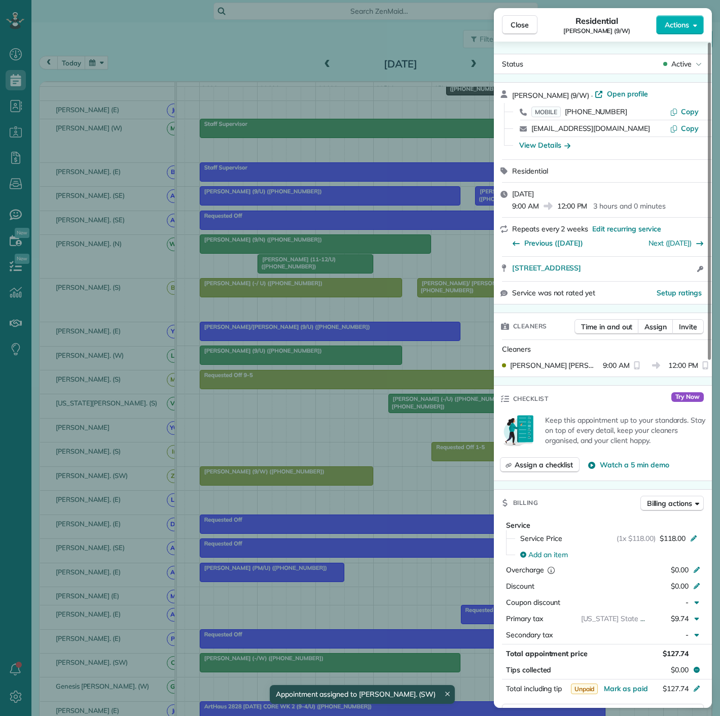
click at [263, 481] on div "Close Residential Jeff Buddeke (9/W) Actions Status Active Jeff Buddeke (9/W) ·…" at bounding box center [360, 358] width 720 height 716
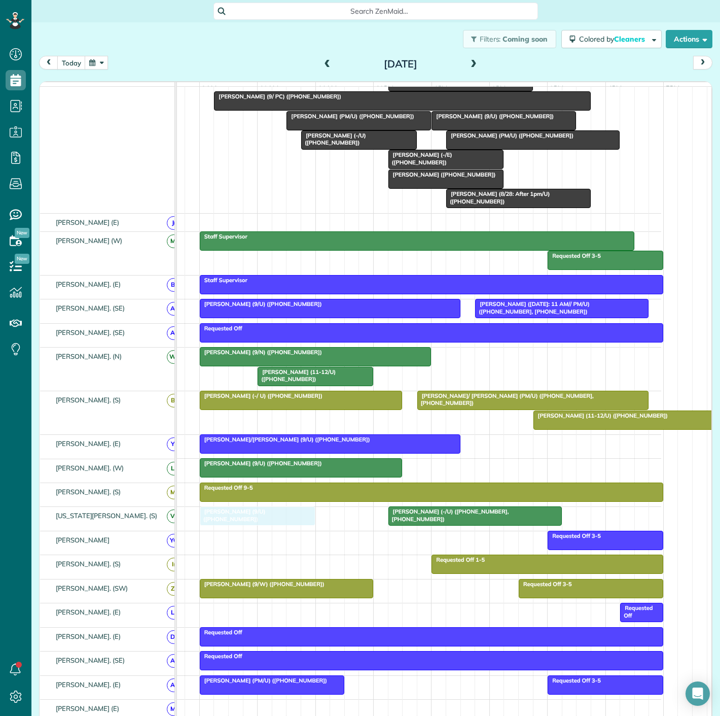
drag, startPoint x: 255, startPoint y: 199, endPoint x: 260, endPoint y: 520, distance: 321.7
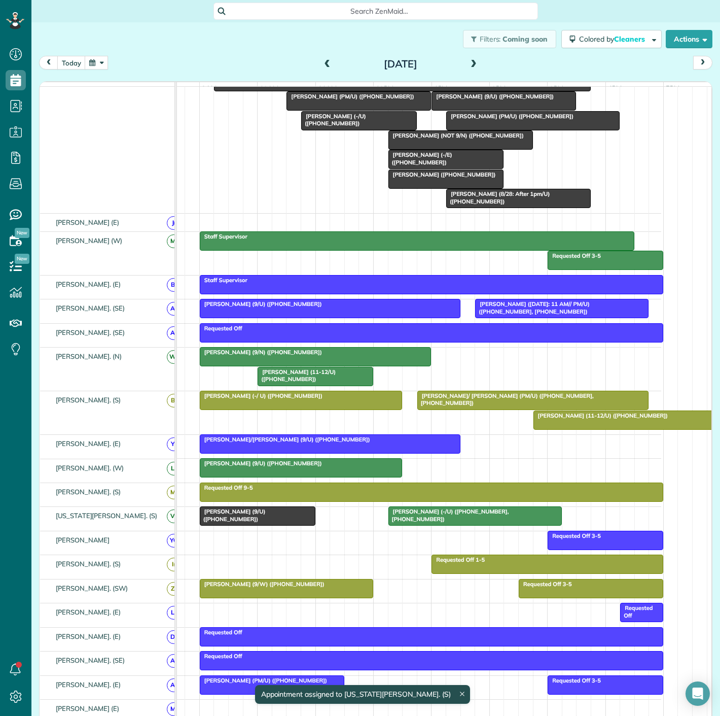
click at [246, 515] on span "Tiane Parris (9/U) (+15165196183)" at bounding box center [232, 515] width 66 height 14
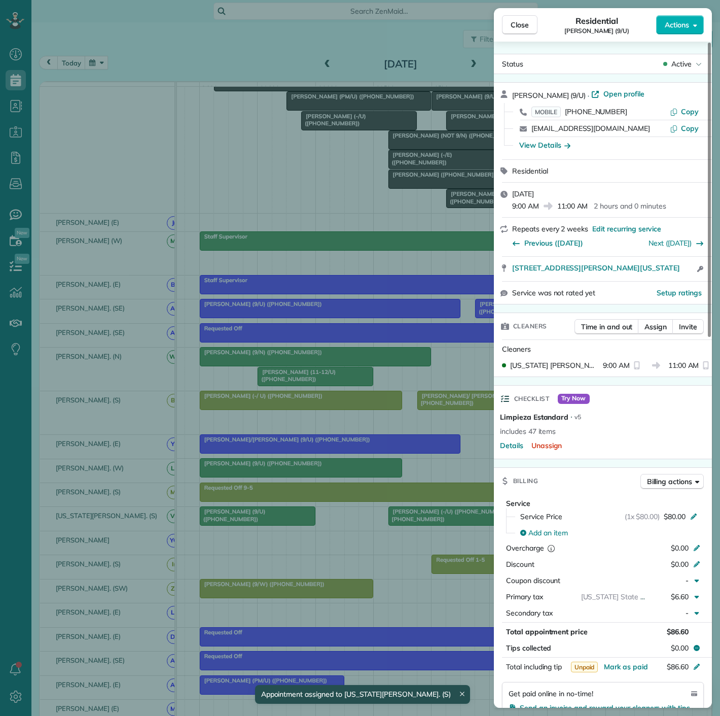
click at [358, 526] on div "Close Residential Tiane Parris (9/U) Actions Status Active Tiane Parris (9/U) ·…" at bounding box center [360, 358] width 720 height 716
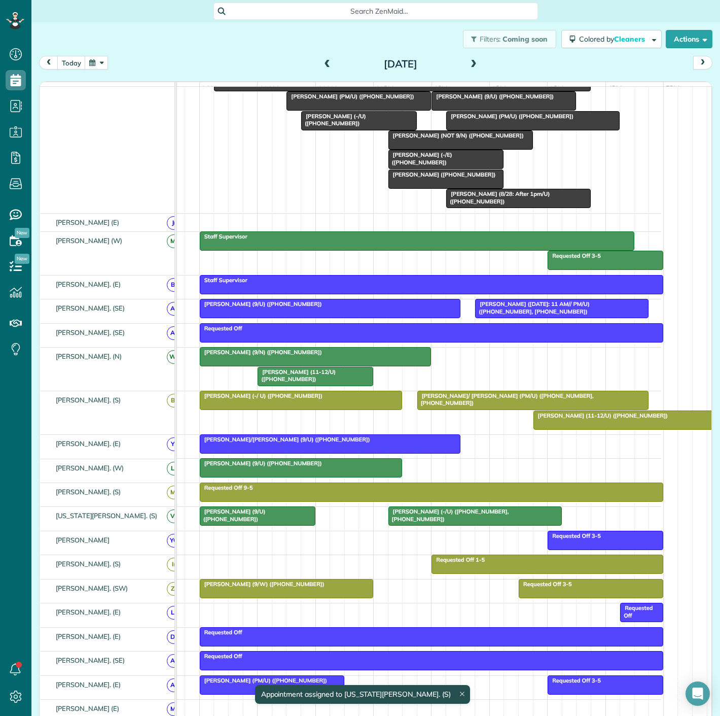
click at [423, 524] on div at bounding box center [475, 516] width 172 height 18
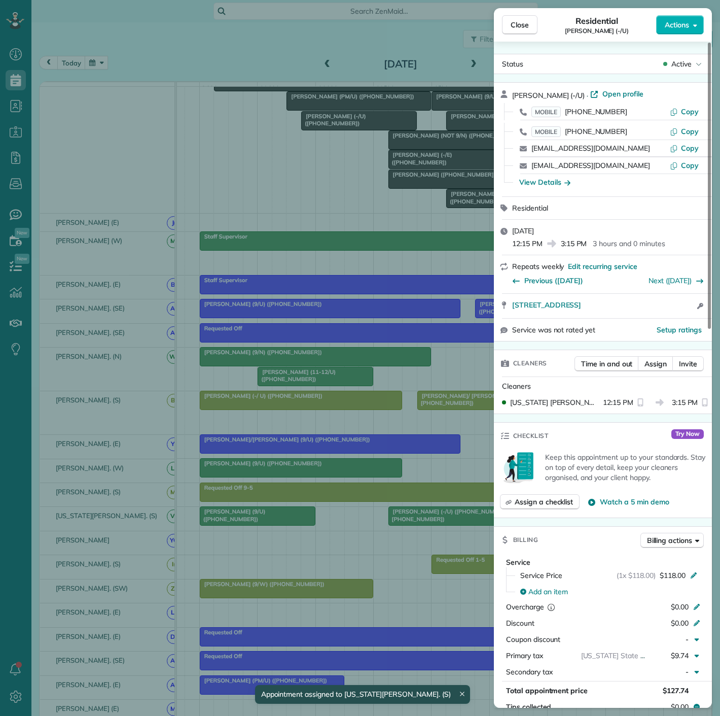
click at [422, 524] on div "Close Residential Stephen Howard (-/U) Actions Status Active Stephen Howard (-/…" at bounding box center [360, 358] width 720 height 716
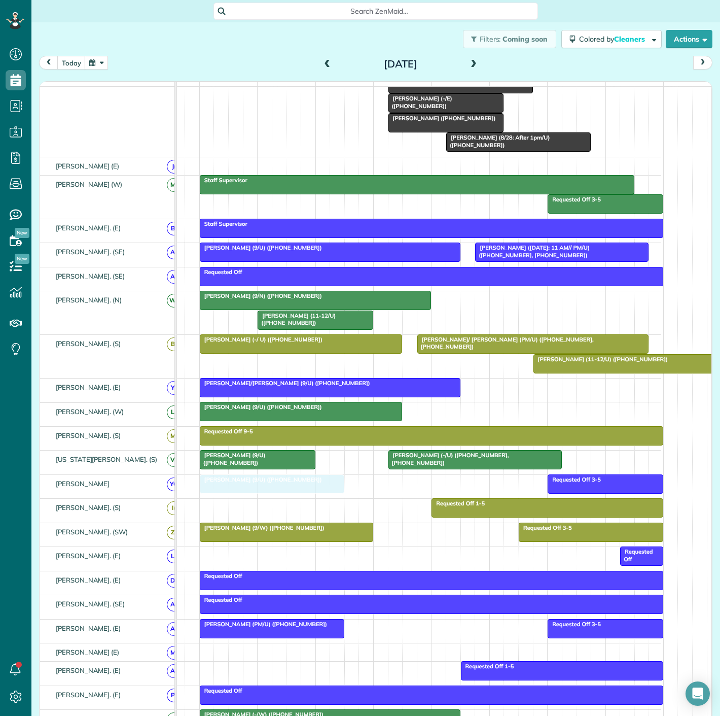
drag, startPoint x: 506, startPoint y: 218, endPoint x: 278, endPoint y: 492, distance: 356.2
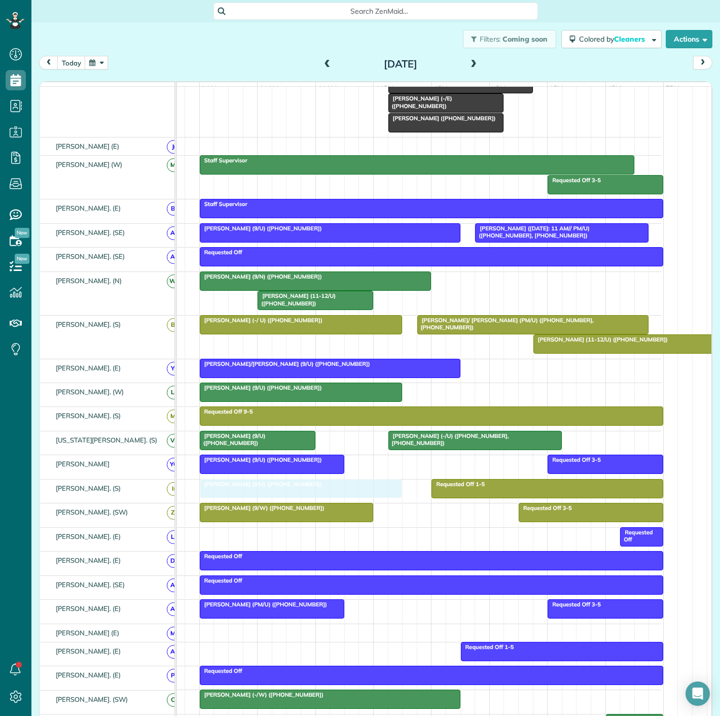
drag, startPoint x: 460, startPoint y: 140, endPoint x: 290, endPoint y: 495, distance: 393.9
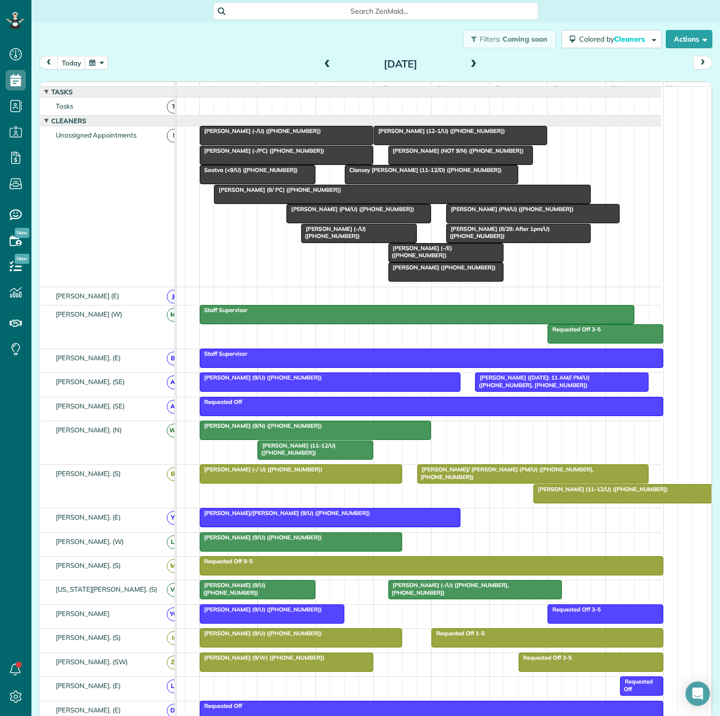
click at [245, 154] on span "Megan Linquest (-/PC) (+15042329732)" at bounding box center [262, 150] width 126 height 7
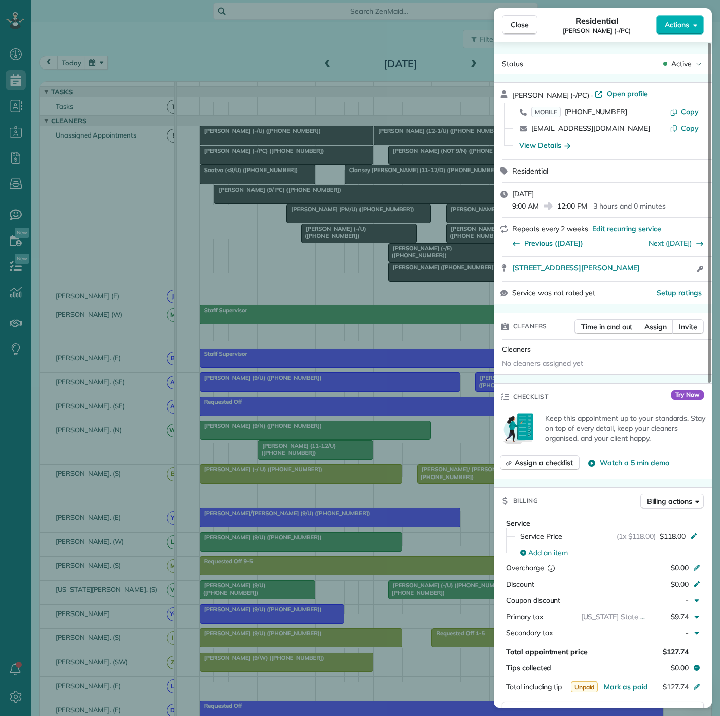
click at [245, 158] on div "Close Residential Megan Linquest (-/PC) Actions Status Active Megan Linquest (-…" at bounding box center [360, 358] width 720 height 716
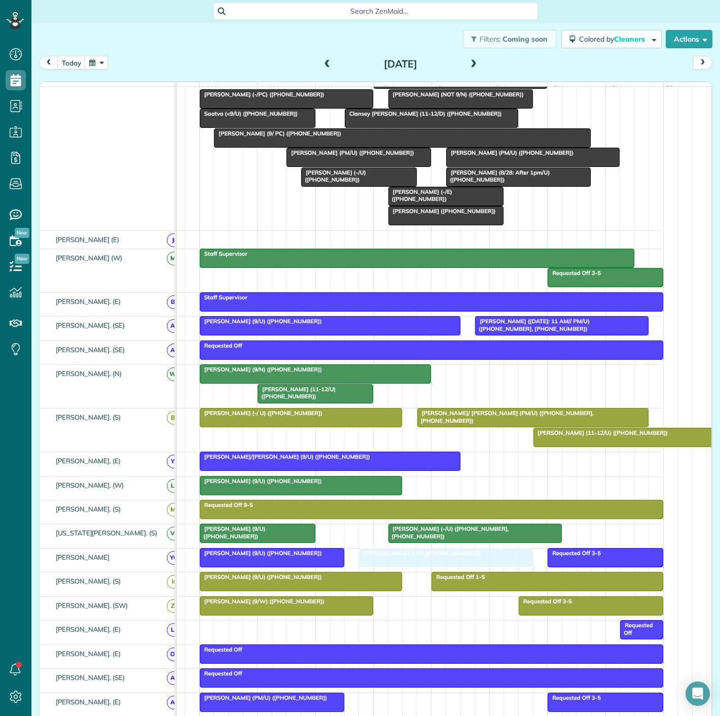
drag, startPoint x: 271, startPoint y: 143, endPoint x: 426, endPoint y: 571, distance: 455.9
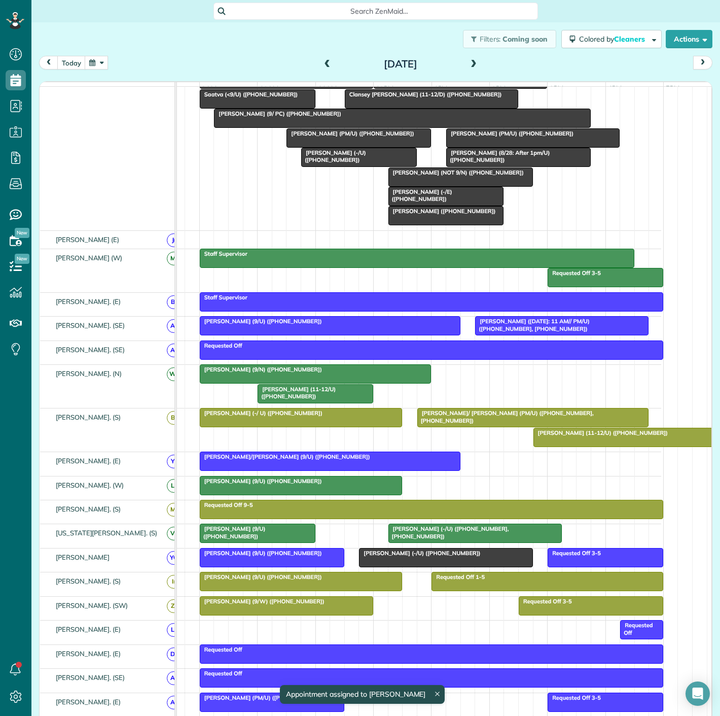
click at [329, 564] on div at bounding box center [272, 557] width 144 height 18
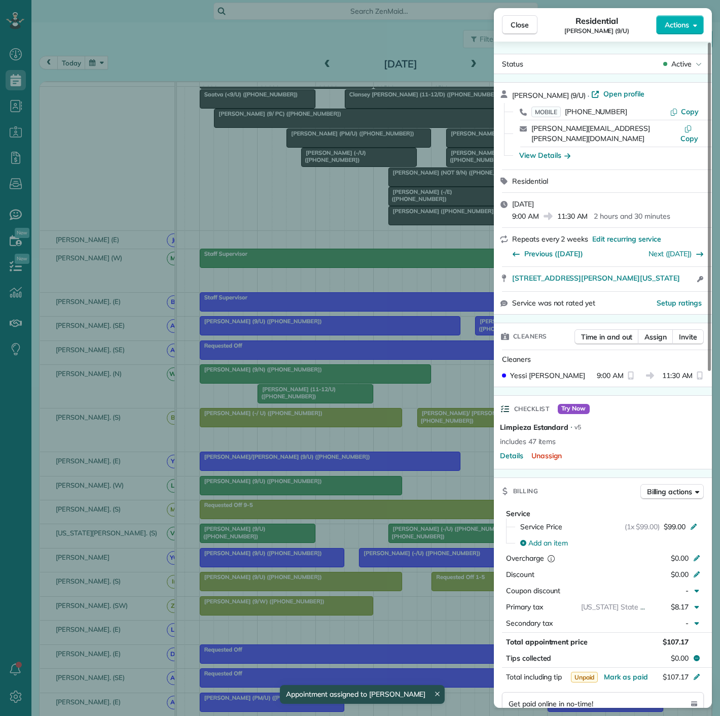
click at [329, 564] on div "Close Residential Jessica Wasinger (9/U) Actions Status Active Jessica Wasinger…" at bounding box center [360, 358] width 720 height 716
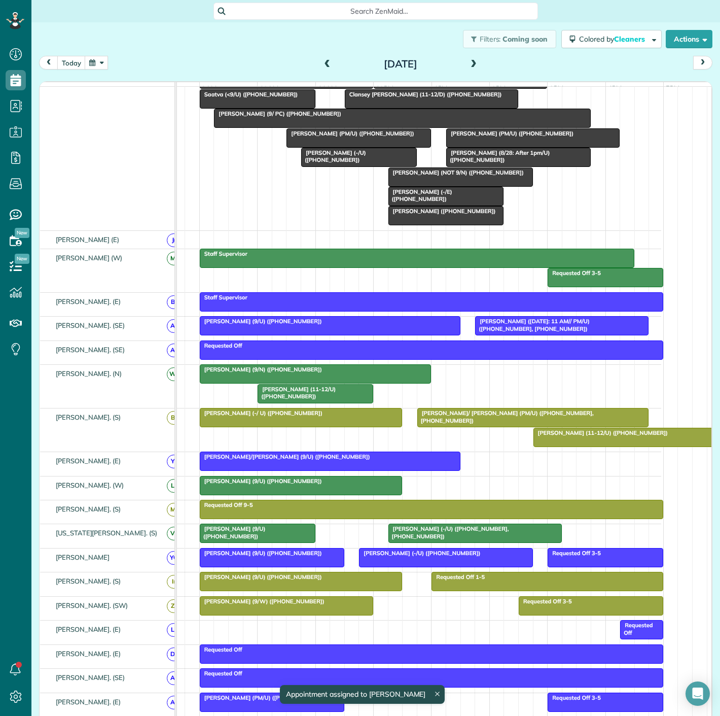
click at [381, 563] on div at bounding box center [446, 557] width 172 height 18
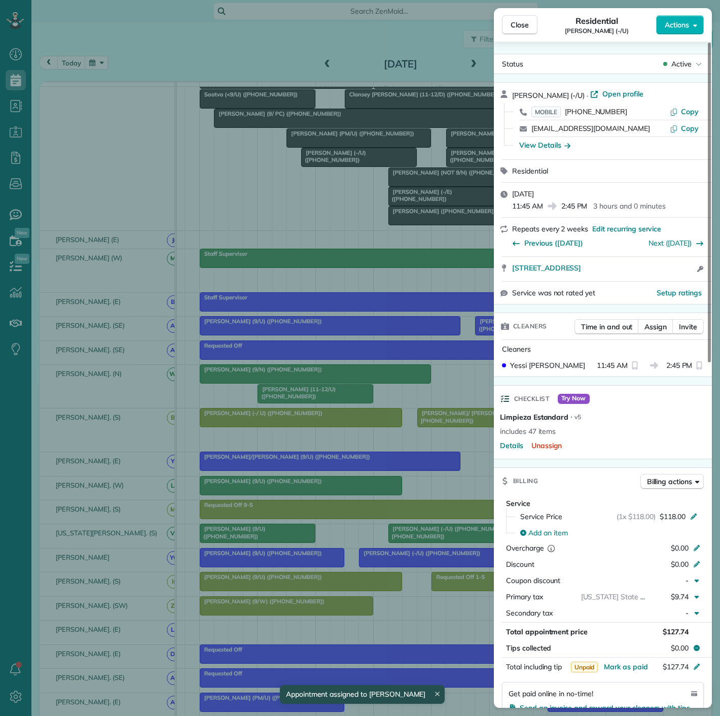
click at [386, 569] on div "Close Residential Dan Bartel (-/U) Actions Status Active Dan Bartel (-/U) · Ope…" at bounding box center [360, 358] width 720 height 716
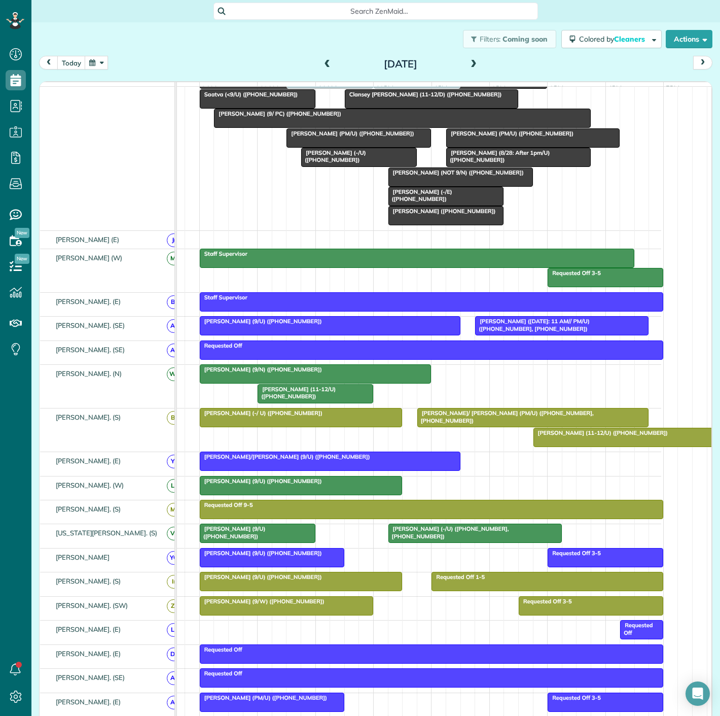
drag, startPoint x: 402, startPoint y: 567, endPoint x: 335, endPoint y: 279, distance: 295.9
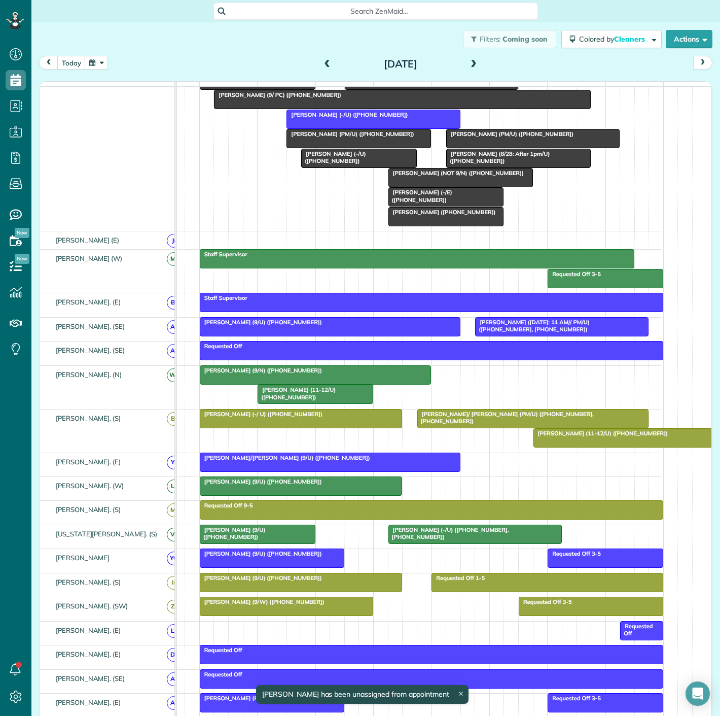
click at [305, 548] on div "Stephen Howard (-/U) (+19194520343, +13147695929) Tiane Parris (9/U) (+15165196…" at bounding box center [402, 536] width 520 height 23
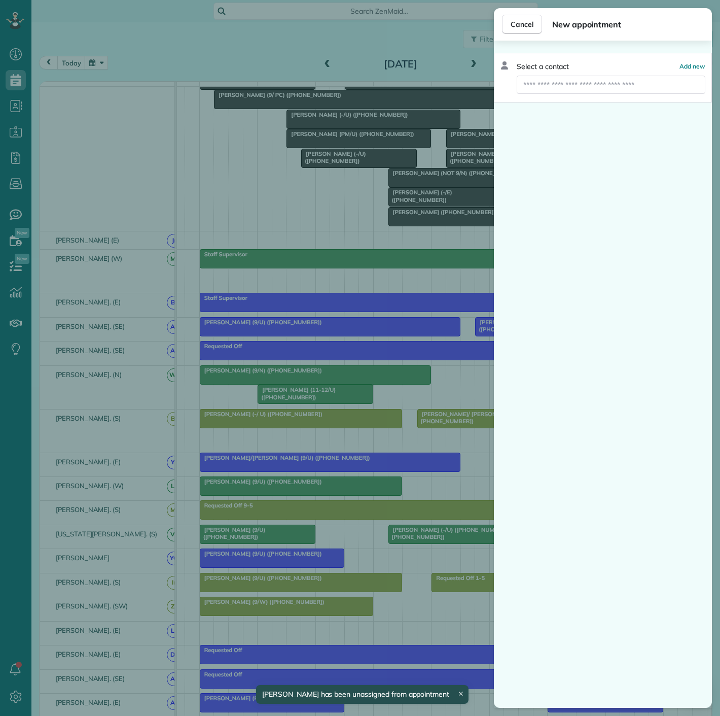
click at [305, 559] on div "Cancel New appointment Select a contact Add new" at bounding box center [360, 358] width 720 height 716
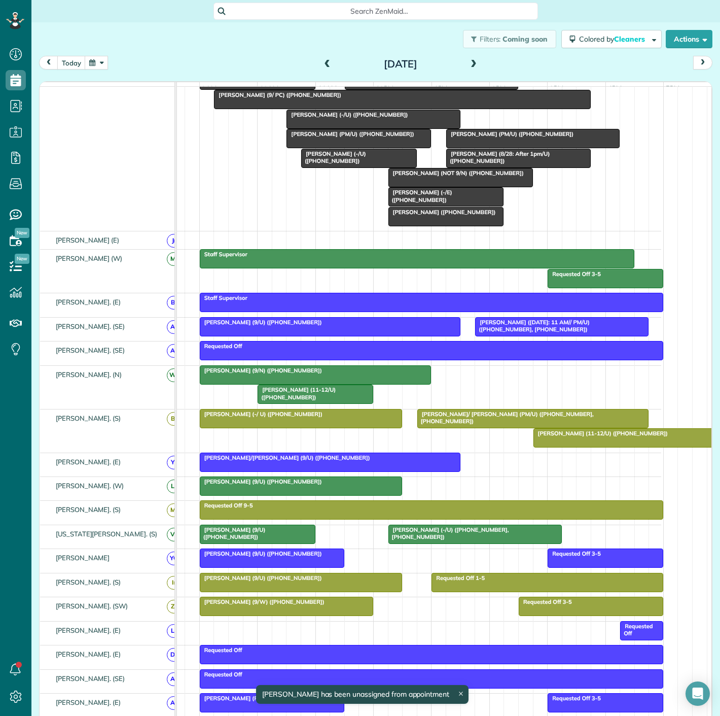
click at [305, 557] on span "Jessica Wasinger (9/U) (+12145462717)" at bounding box center [260, 553] width 123 height 7
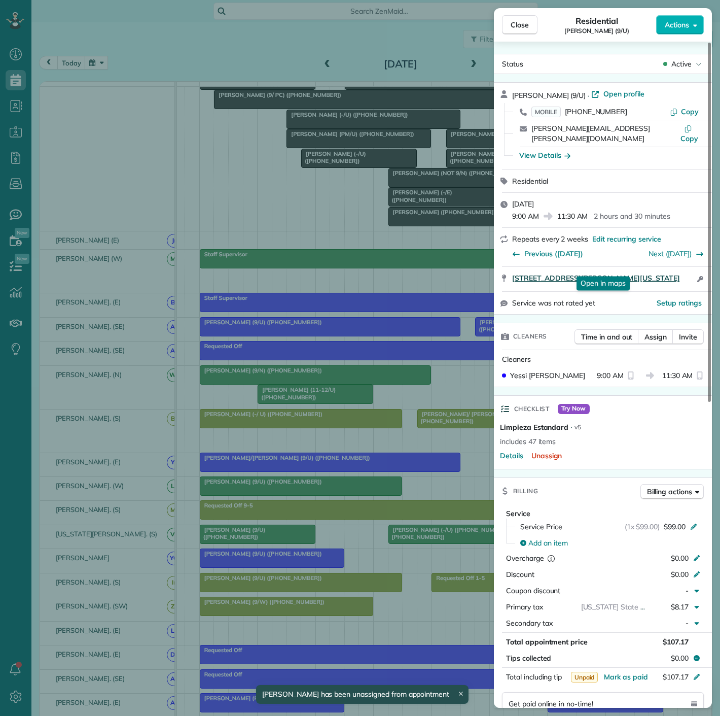
drag, startPoint x: 516, startPoint y: 274, endPoint x: 688, endPoint y: 270, distance: 172.5
click at [688, 270] on div "4700 McKinney Ave Unit 455 Dallas Texas 75205 Open in maps Open in maps Open ac…" at bounding box center [603, 279] width 218 height 24
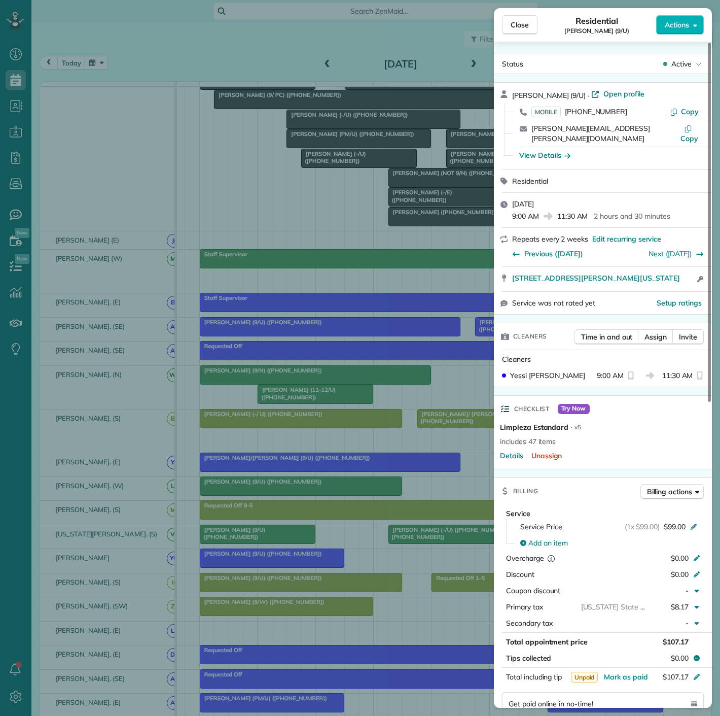
drag, startPoint x: 116, startPoint y: 433, endPoint x: 254, endPoint y: 464, distance: 140.9
click at [116, 433] on div "Close Residential Jessica Wasinger (9/U) Actions Status Active Jessica Wasinger…" at bounding box center [360, 358] width 720 height 716
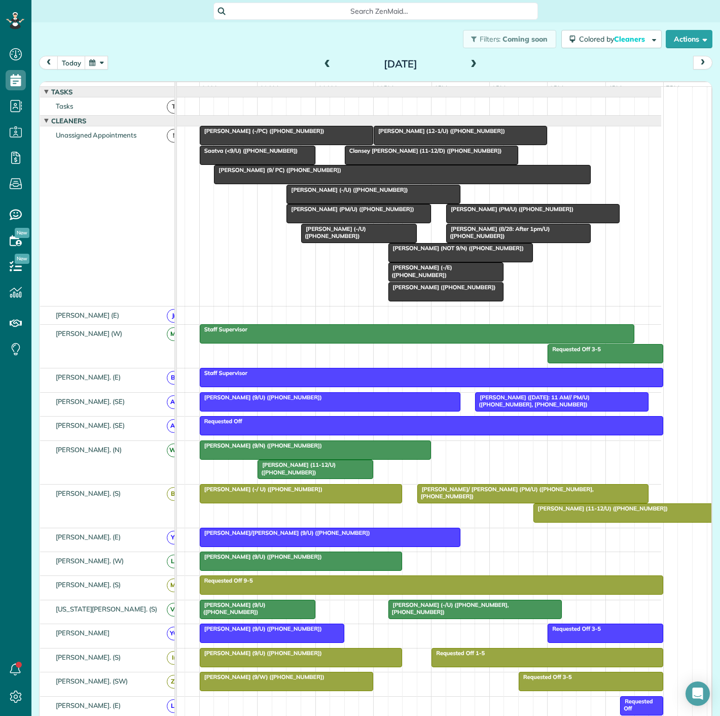
click at [236, 134] on span "Megan Linquest (-/PC) (+15042329732)" at bounding box center [262, 130] width 126 height 7
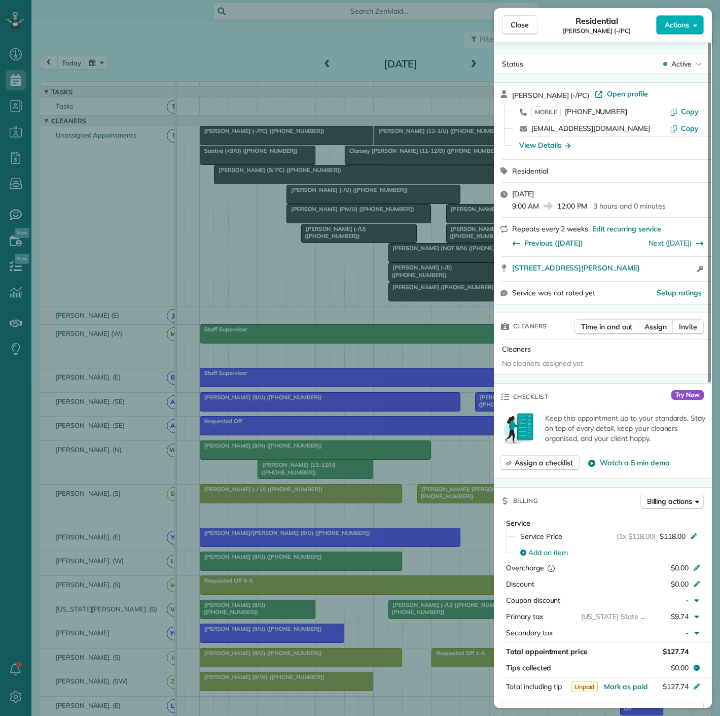
drag, startPoint x: 509, startPoint y: 266, endPoint x: 675, endPoint y: 273, distance: 166.6
click at [675, 273] on div "4646 McKinney Ave Apt 500 Dallas TX 75205 Open access information" at bounding box center [603, 269] width 218 height 24
drag, startPoint x: 354, startPoint y: 191, endPoint x: 257, endPoint y: 175, distance: 98.2
click at [354, 191] on div "Close Residential Megan Linquest (-/PC) Actions Status Active Megan Linquest (-…" at bounding box center [360, 358] width 720 height 716
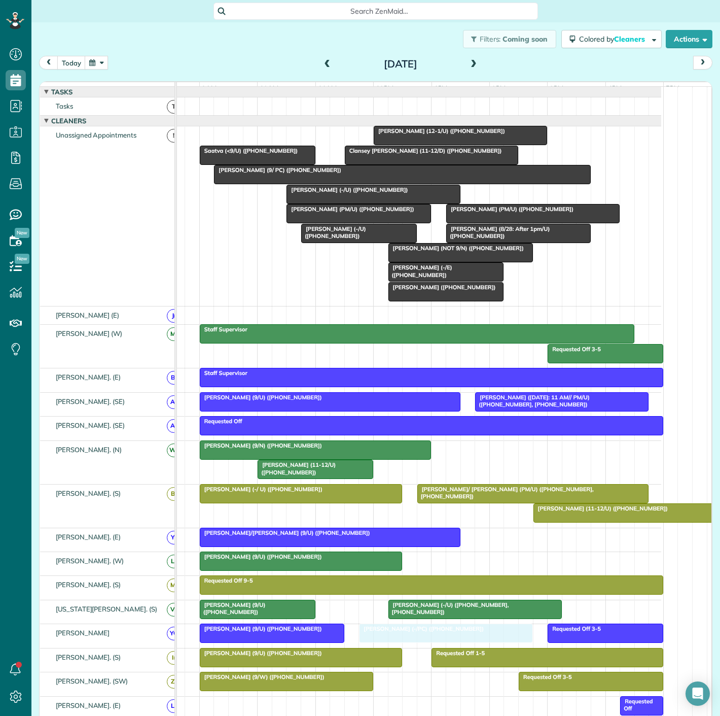
drag, startPoint x: 249, startPoint y: 136, endPoint x: 411, endPoint y: 634, distance: 523.4
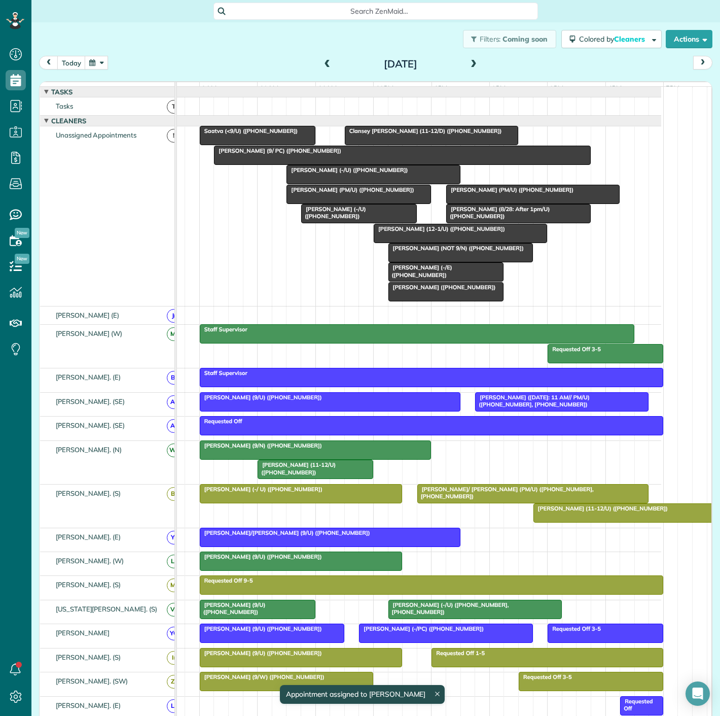
click at [296, 544] on div at bounding box center [330, 537] width 260 height 18
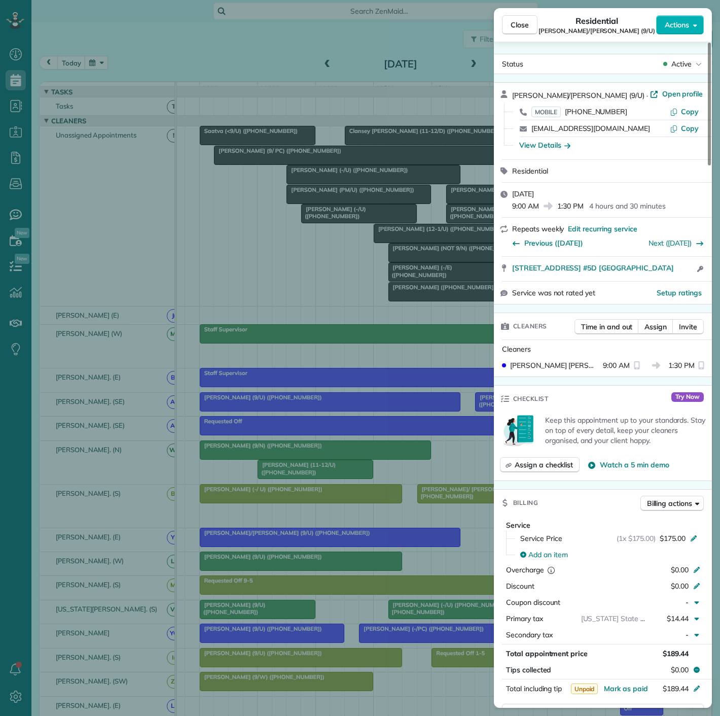
click at [310, 321] on div "Close Residential Rhonda Friedman/Rafferty (9/U) Actions Status Active Rhonda F…" at bounding box center [360, 358] width 720 height 716
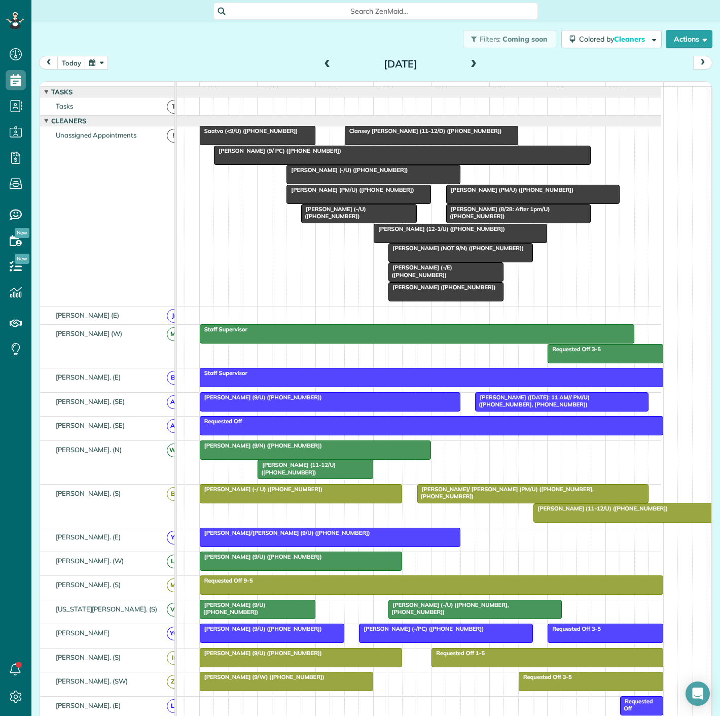
click at [343, 173] on span "Dan Bartel (-/U) (+16823872189)" at bounding box center [347, 169] width 122 height 7
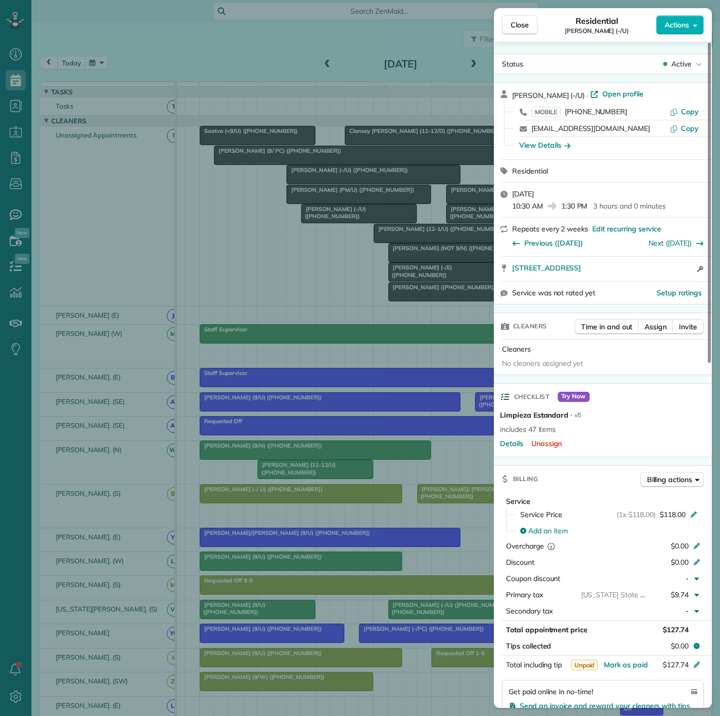
click at [343, 180] on div "Close Residential Dan Bartel (-/U) Actions Status Active Dan Bartel (-/U) · Ope…" at bounding box center [360, 358] width 720 height 716
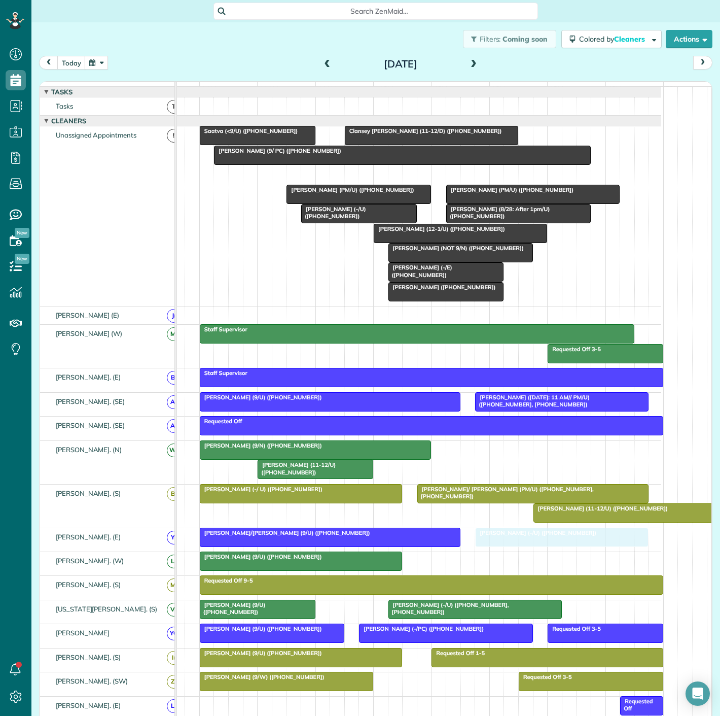
drag, startPoint x: 328, startPoint y: 184, endPoint x: 518, endPoint y: 559, distance: 420.4
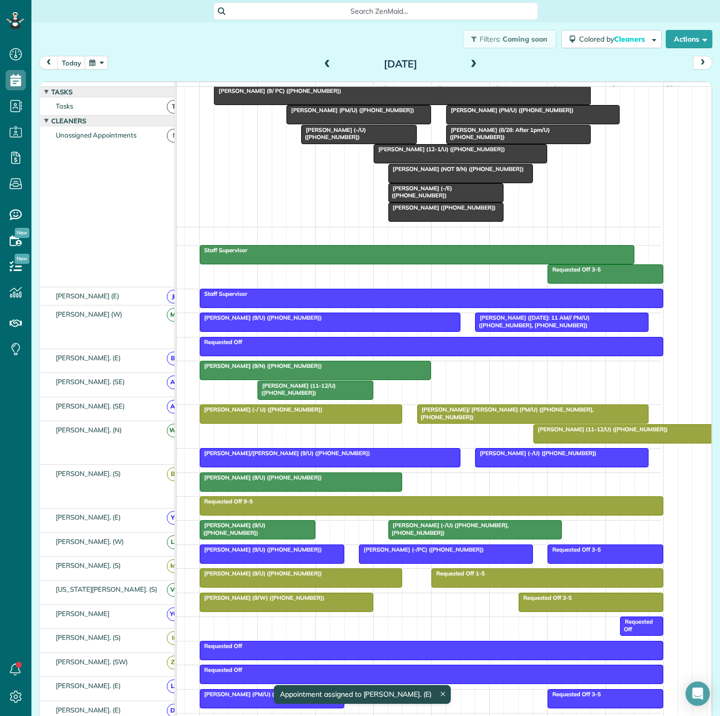
scroll to position [113, 0]
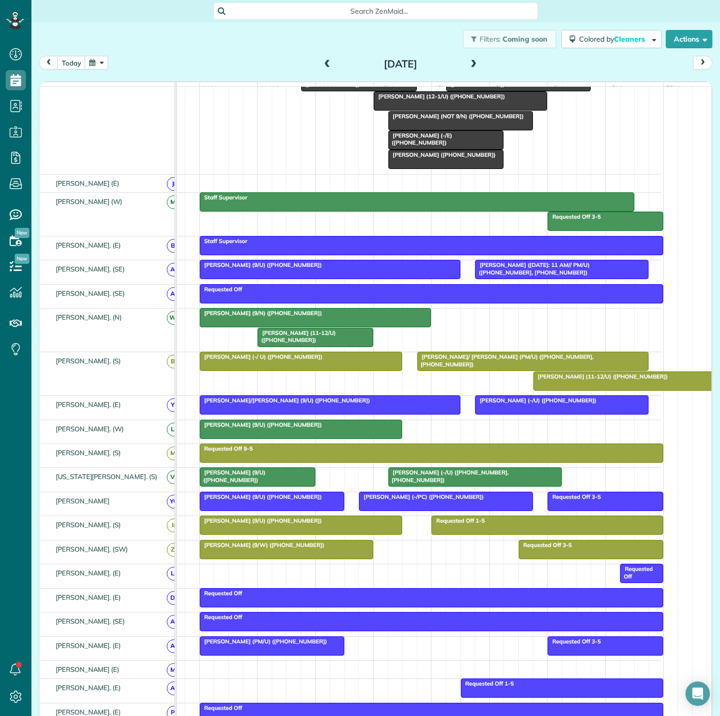
click at [270, 483] on div at bounding box center [257, 477] width 115 height 18
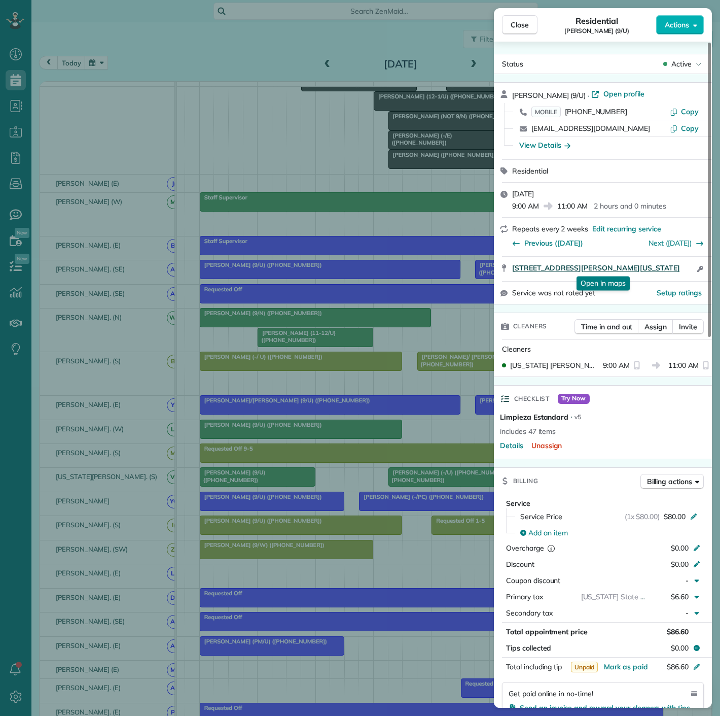
drag, startPoint x: 506, startPoint y: 266, endPoint x: 673, endPoint y: 267, distance: 167.4
click at [673, 267] on div "1855 Payne Street Apt 601 Dallas Texas 75201 Open in maps Open in maps Open acc…" at bounding box center [603, 269] width 218 height 24
drag, startPoint x: 216, startPoint y: 452, endPoint x: 226, endPoint y: 453, distance: 10.2
click at [216, 452] on div "Close Residential Tiane Parris (9/U) Actions Status Active Tiane Parris (9/U) ·…" at bounding box center [360, 358] width 720 height 716
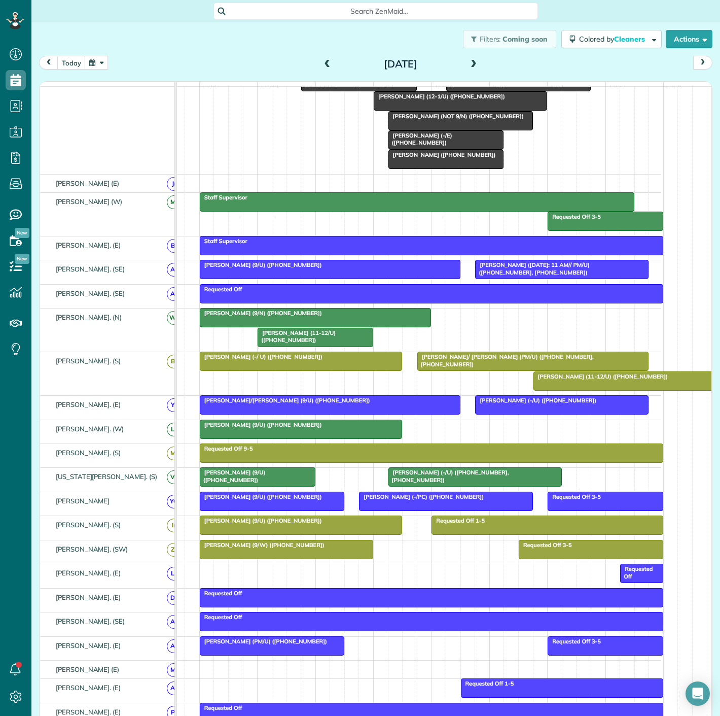
click at [411, 480] on span "Stephen Howard (-/U) (+19194520343, +13147695929)" at bounding box center [448, 476] width 121 height 14
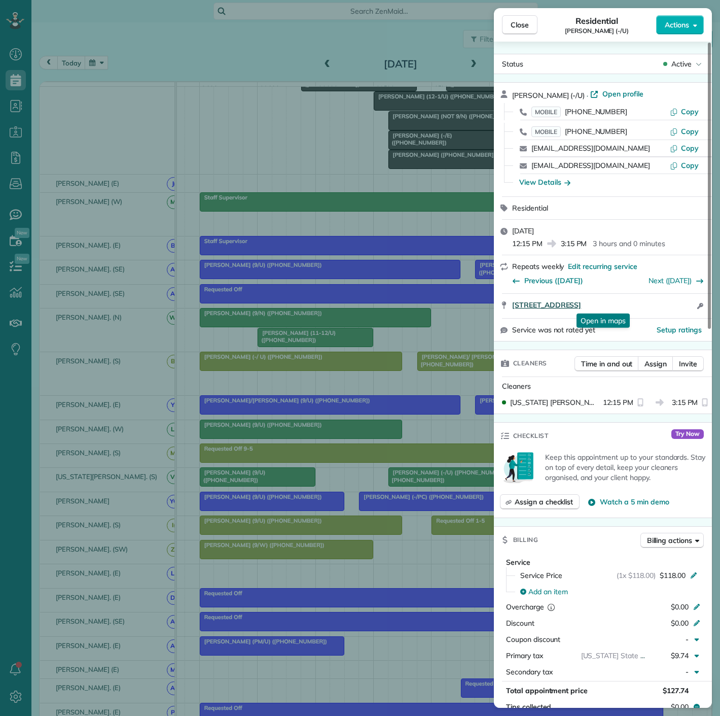
drag, startPoint x: 510, startPoint y: 305, endPoint x: 673, endPoint y: 307, distance: 163.4
click at [673, 307] on div "2588 N Houston st APT 2207 Dallas TX 75219 Open in maps Open in maps Open acces…" at bounding box center [603, 306] width 218 height 24
drag, startPoint x: 313, startPoint y: 381, endPoint x: 420, endPoint y: 403, distance: 108.7
click at [313, 381] on div "Close Residential Stephen Howard (-/U) Actions Status Active Stephen Howard (-/…" at bounding box center [360, 358] width 720 height 716
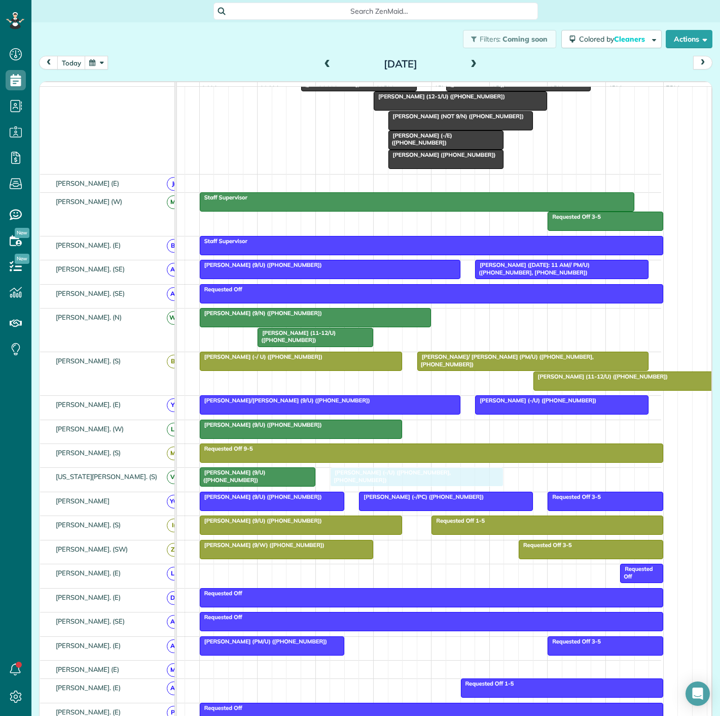
drag, startPoint x: 425, startPoint y: 486, endPoint x: 367, endPoint y: 484, distance: 57.9
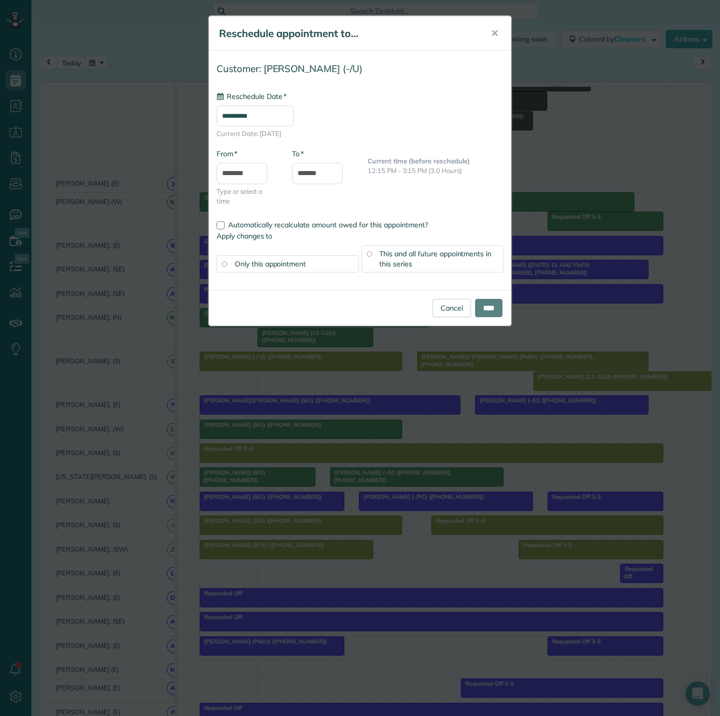
type input "**********"
click at [487, 318] on div "Cancel ****" at bounding box center [360, 308] width 302 height 36
click at [484, 309] on input "****" at bounding box center [488, 308] width 27 height 18
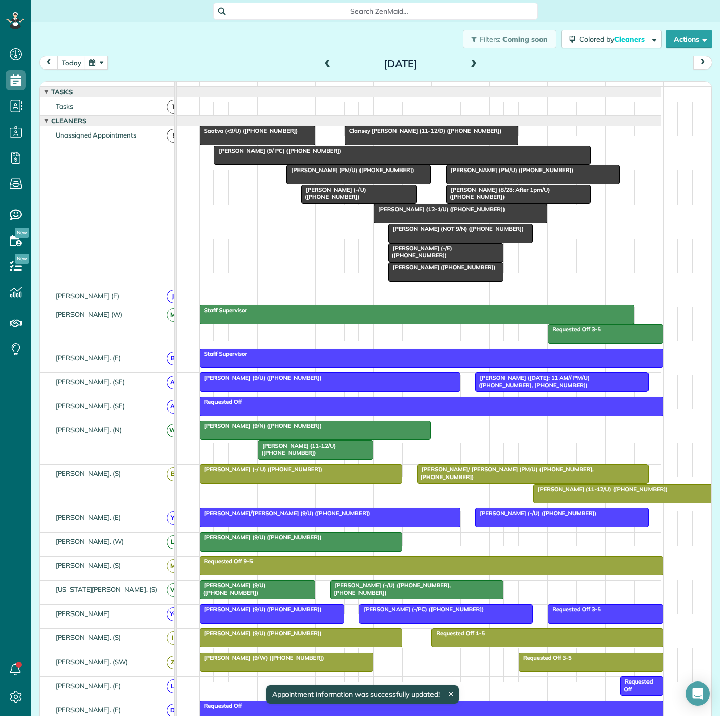
click at [331, 173] on span "Eron Ortiz (PM/U) (+16307317491)" at bounding box center [350, 169] width 128 height 7
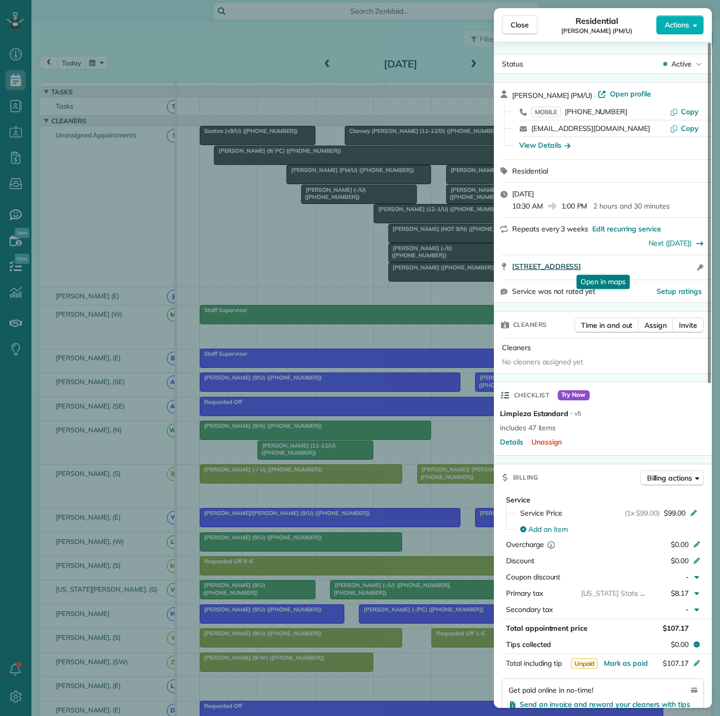
drag, startPoint x: 508, startPoint y: 269, endPoint x: 682, endPoint y: 269, distance: 174.0
click at [682, 269] on div "3427 Cedar Springs Rd Apt 1348 Dallas TX 75219 Open in maps Open in maps Open a…" at bounding box center [603, 267] width 218 height 24
drag, startPoint x: 371, startPoint y: 264, endPoint x: 492, endPoint y: 396, distance: 178.8
click at [371, 264] on div "Close Residential Eron Ortiz (PM/U) Actions Status Active Eron Ortiz (PM/U) · O…" at bounding box center [360, 358] width 720 height 716
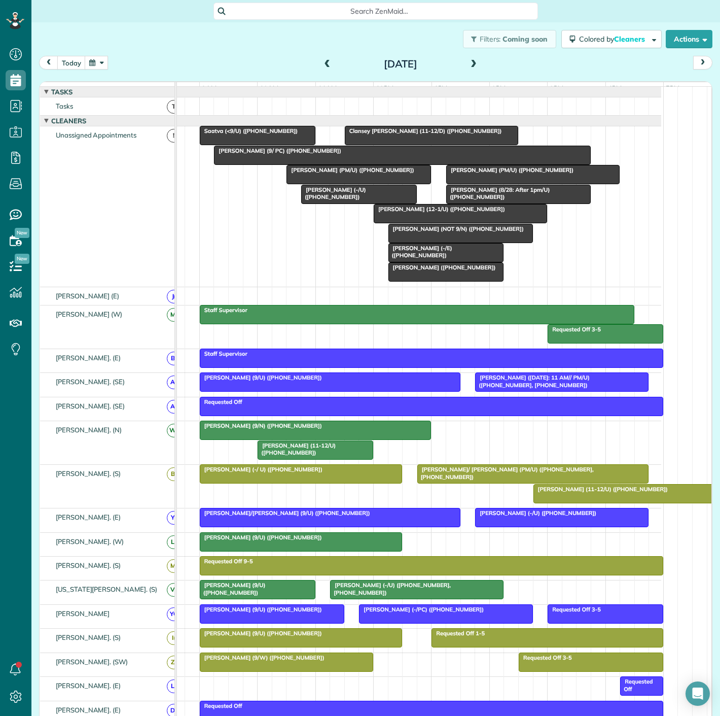
click at [437, 279] on div at bounding box center [446, 272] width 115 height 18
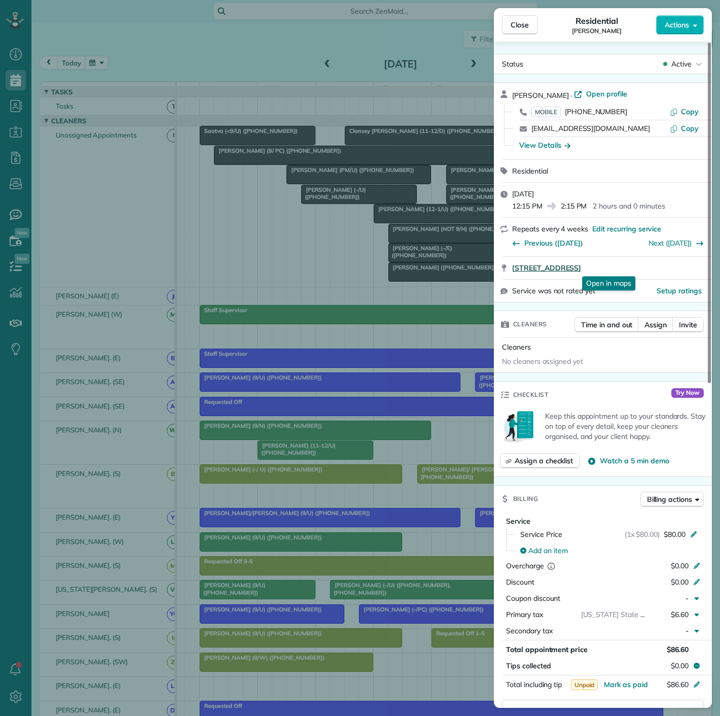
drag, startPoint x: 506, startPoint y: 268, endPoint x: 688, endPoint y: 267, distance: 182.1
click at [688, 267] on div "3225 Turtle Creek Bvlrd unit 1037 B Dallas TX 75219 Open in maps Open in maps" at bounding box center [603, 268] width 218 height 22
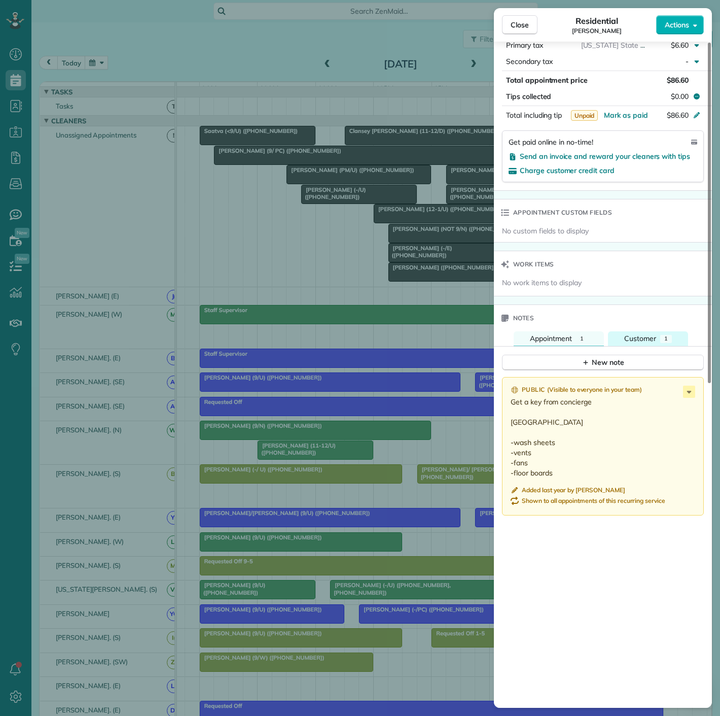
scroll to position [633, 0]
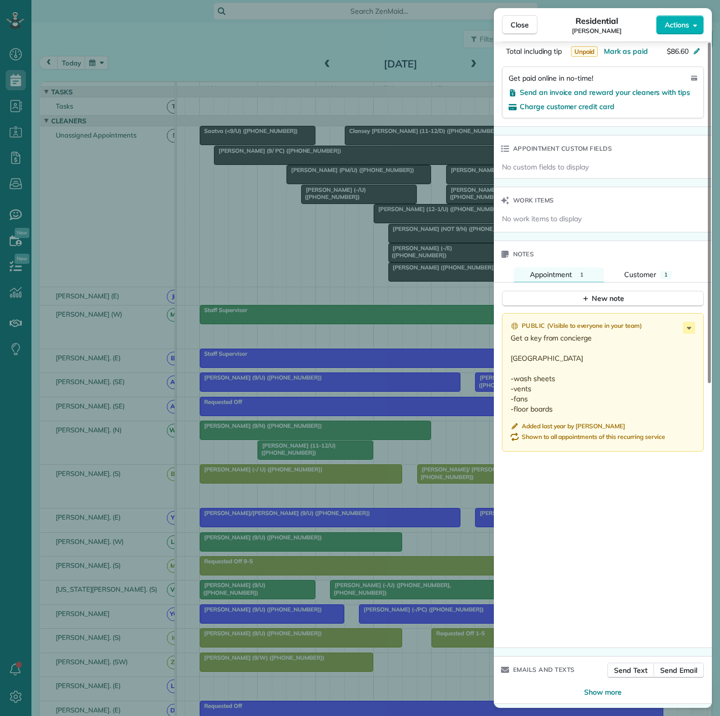
drag, startPoint x: 214, startPoint y: 232, endPoint x: 285, endPoint y: 239, distance: 71.4
click at [214, 232] on div "Close Residential Michael Boykin Actions Status Active Michael Boykin · Open pr…" at bounding box center [360, 358] width 720 height 716
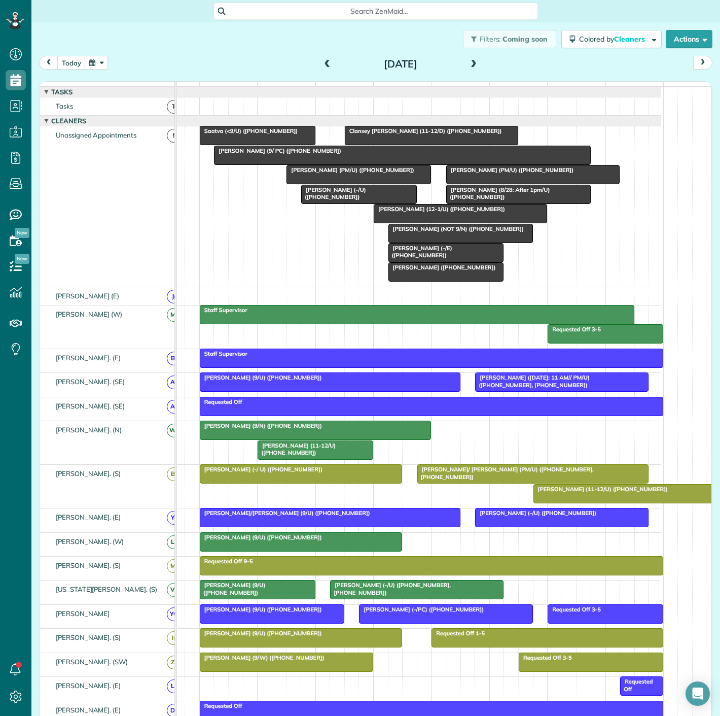
click at [476, 200] on span "Avery Freedman (8/28: After 1pm/U) (+19709893014)" at bounding box center [498, 193] width 104 height 14
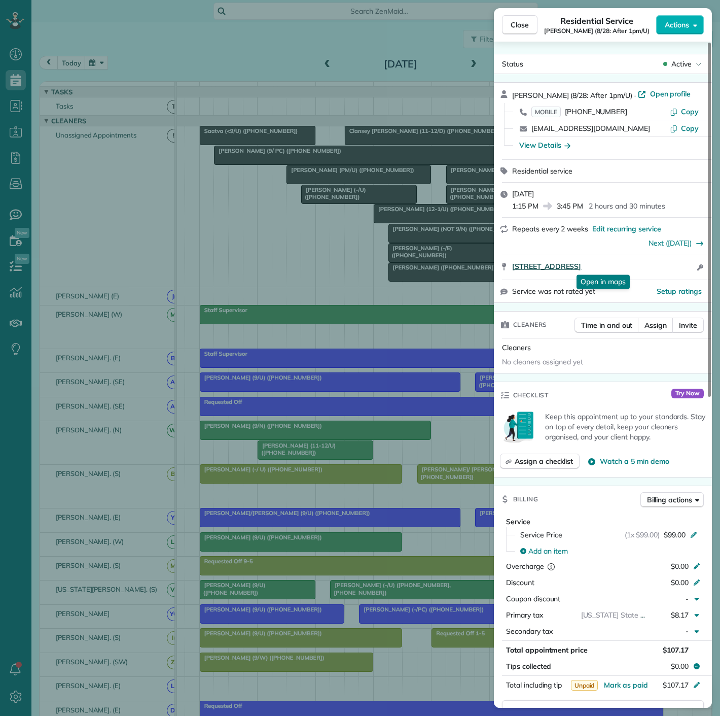
drag, startPoint x: 508, startPoint y: 271, endPoint x: 689, endPoint y: 261, distance: 181.4
click at [689, 261] on div "2525 Turtle Creek Boulevard 918 Dallas TX 75219 Open in maps Open in maps Open …" at bounding box center [603, 267] width 218 height 24
drag, startPoint x: 321, startPoint y: 217, endPoint x: 336, endPoint y: 221, distance: 16.2
click at [321, 217] on div "Close Residential Service Avery Freedman (8/28: After 1pm/U) Actions Status Act…" at bounding box center [360, 358] width 720 height 716
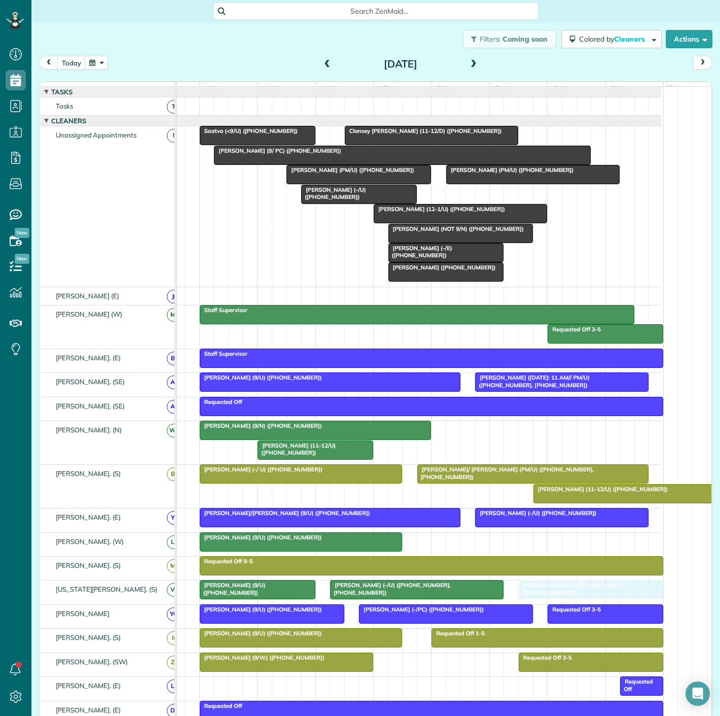
drag, startPoint x: 477, startPoint y: 202, endPoint x: 548, endPoint y: 592, distance: 396.6
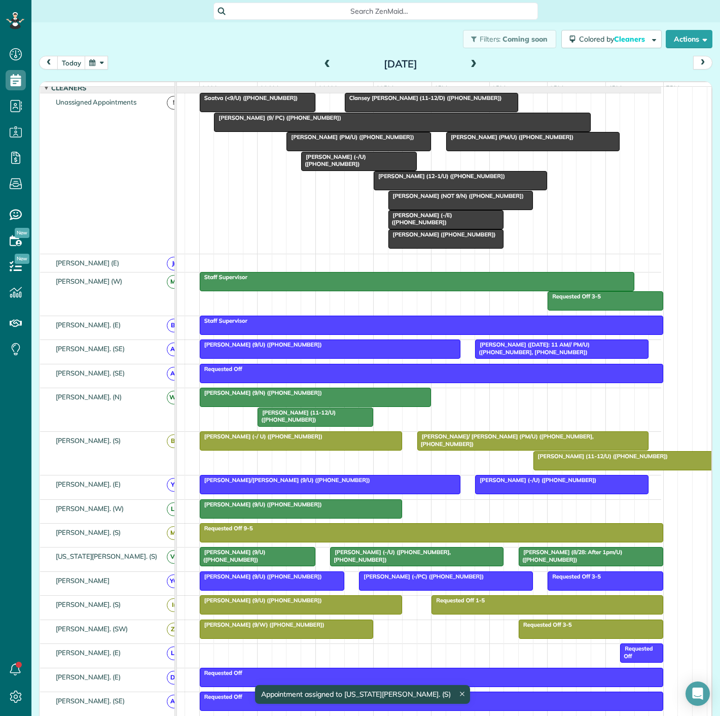
scroll to position [1, 36]
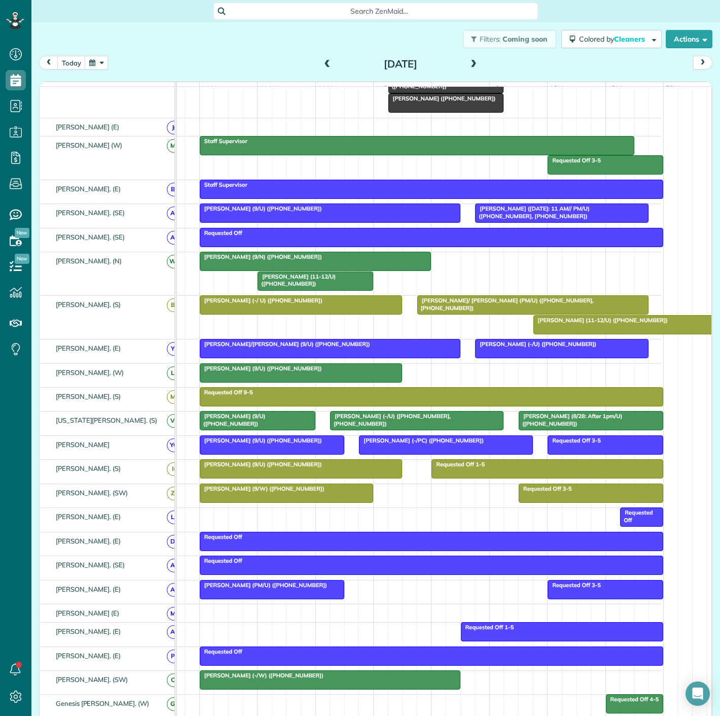
click at [274, 595] on div at bounding box center [272, 589] width 144 height 18
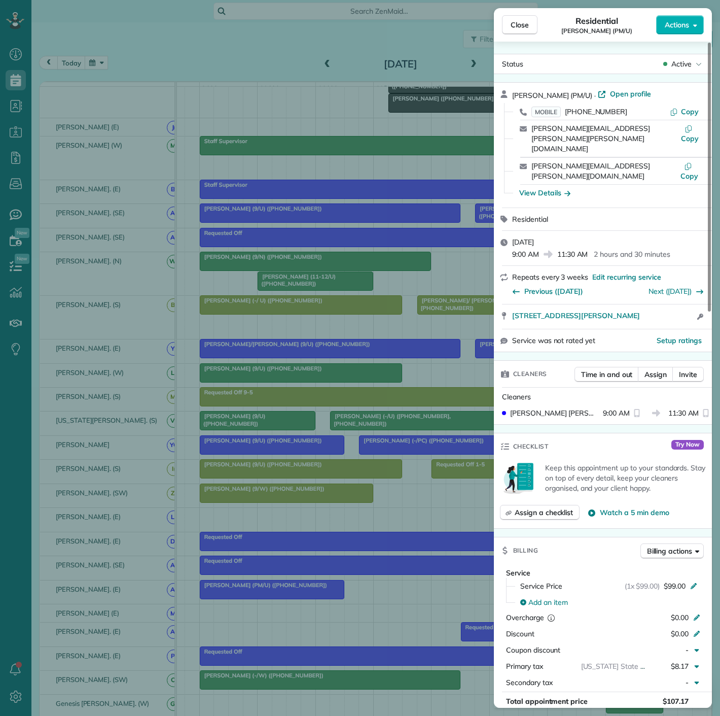
click at [274, 595] on div "Close Residential Laura Simms (PM/U) Actions Status Active Laura Simms (PM/U) ·…" at bounding box center [360, 358] width 720 height 716
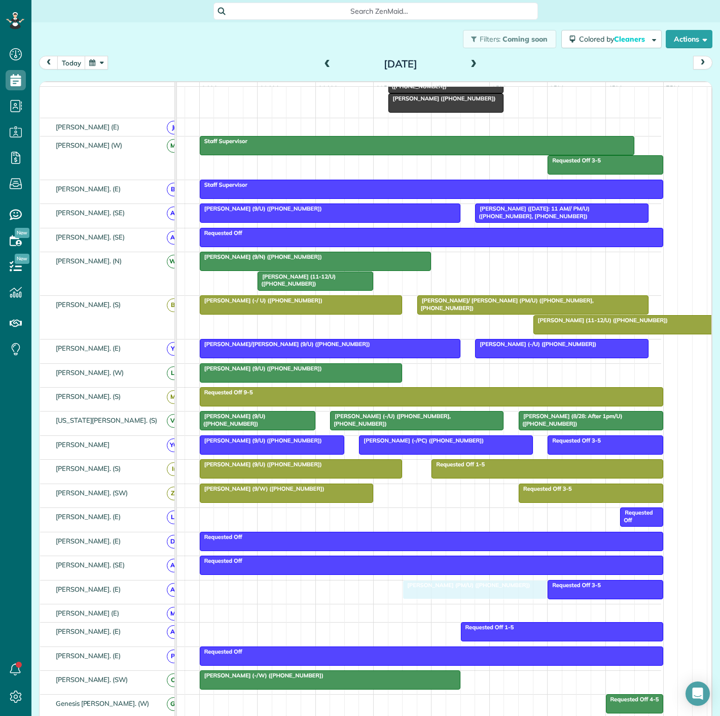
drag, startPoint x: 259, startPoint y: 595, endPoint x: 459, endPoint y: 604, distance: 200.1
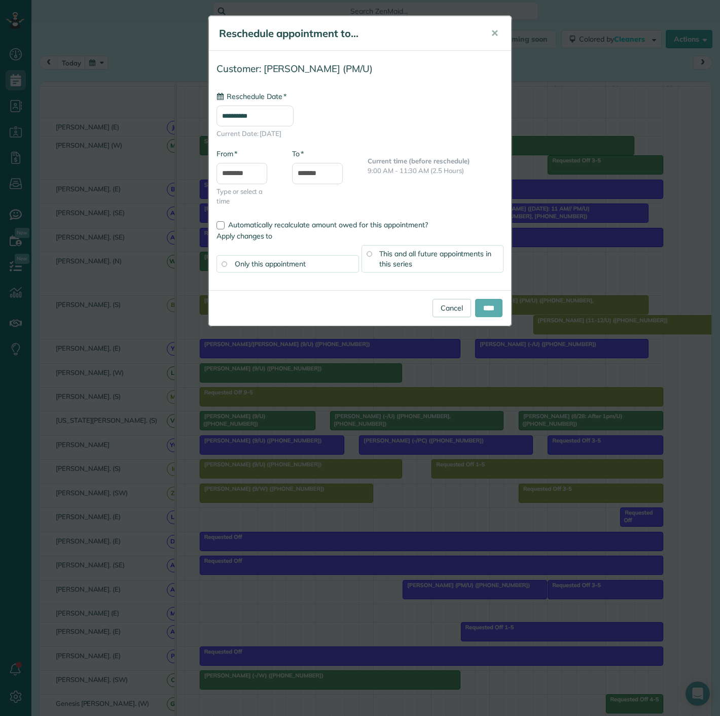
type input "**********"
click at [491, 310] on input "****" at bounding box center [488, 308] width 27 height 18
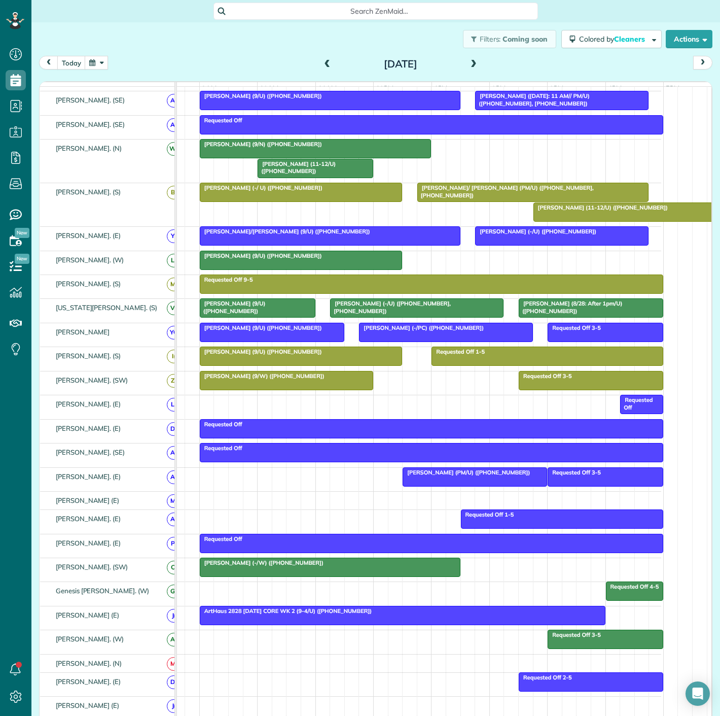
click at [226, 575] on div at bounding box center [330, 567] width 260 height 18
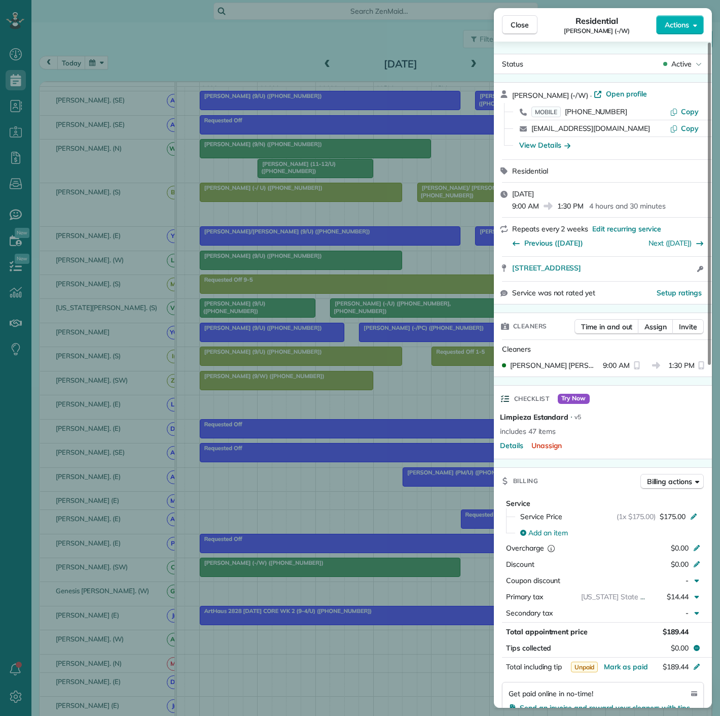
click at [226, 575] on div "Close Residential Marron Frith (-/W) Actions Status Active Marron Frith (-/W) ·…" at bounding box center [360, 358] width 720 height 716
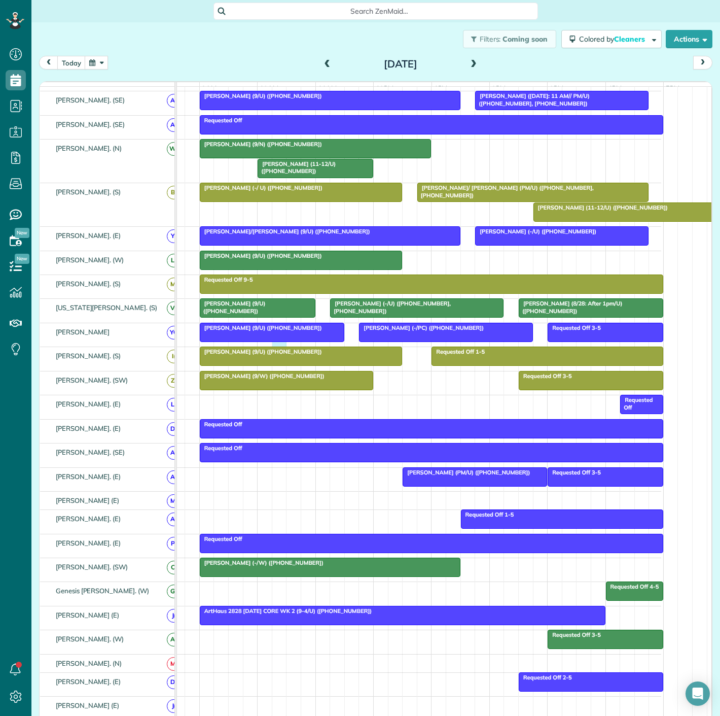
click at [273, 346] on div "Requested Off 3-5 Jessica Wasinger (9/U) (+12145462717) Megan Linquest (-/PC) (…" at bounding box center [402, 334] width 520 height 23
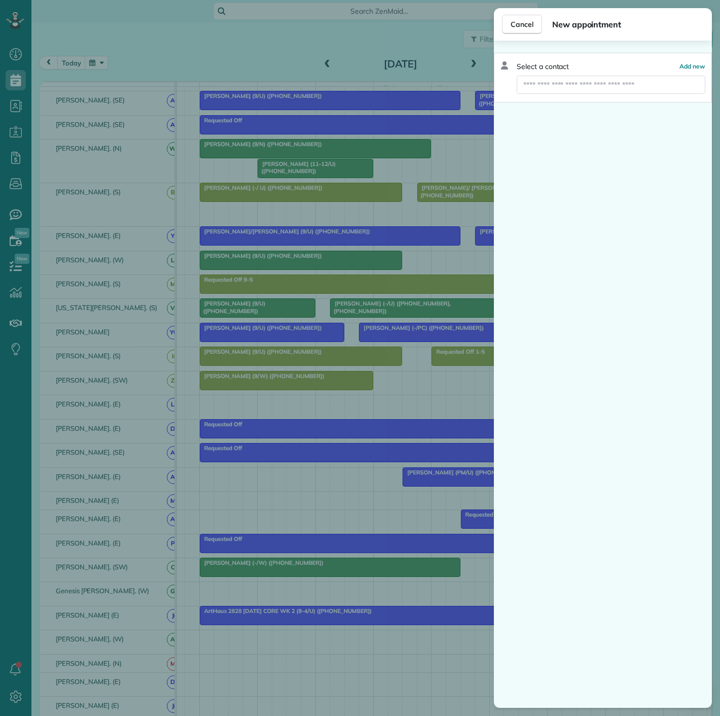
click at [273, 359] on div "Cancel New appointment Select a contact Add new" at bounding box center [360, 358] width 720 height 716
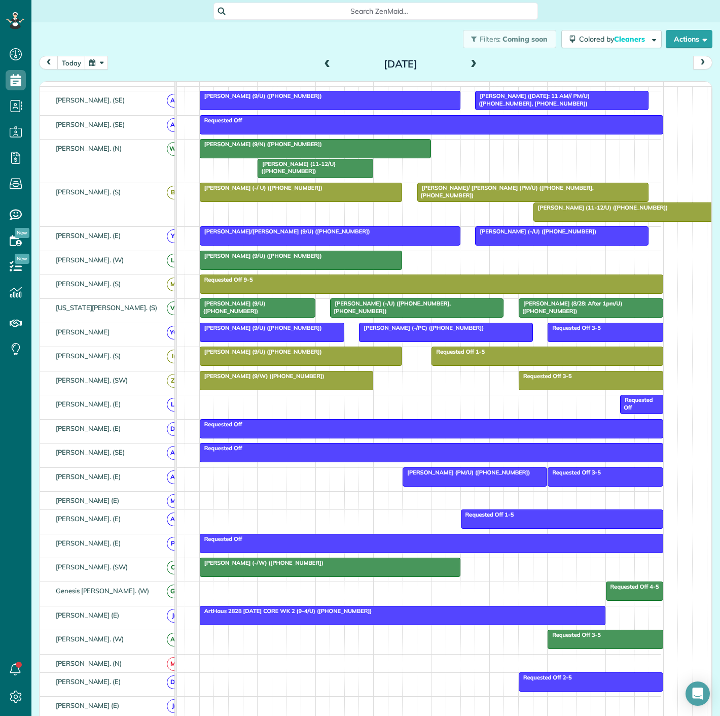
click at [273, 355] on span "Alexander Waddell (9/U) (+13176758165)" at bounding box center [260, 351] width 123 height 7
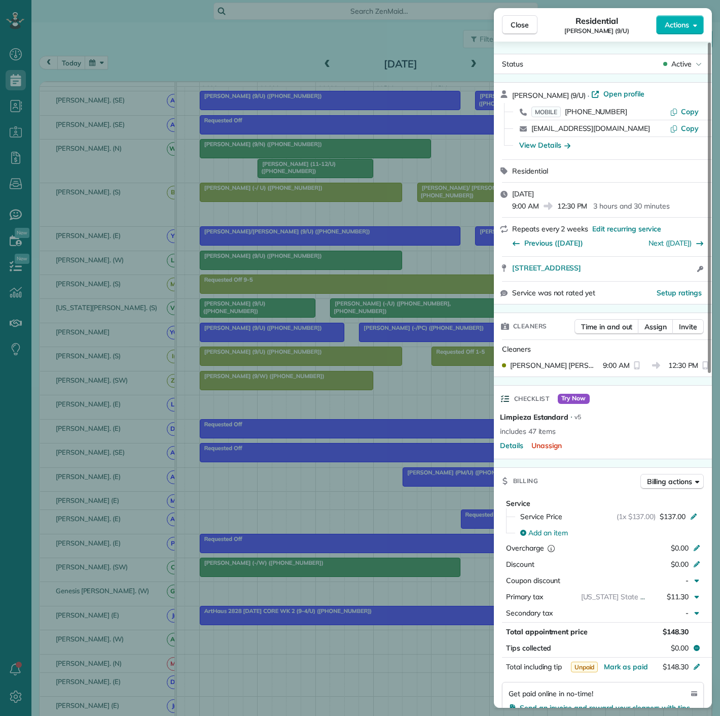
click at [273, 359] on div "Close Residential Alexander Waddell (9/U) Actions Status Active Alexander Wadde…" at bounding box center [360, 358] width 720 height 716
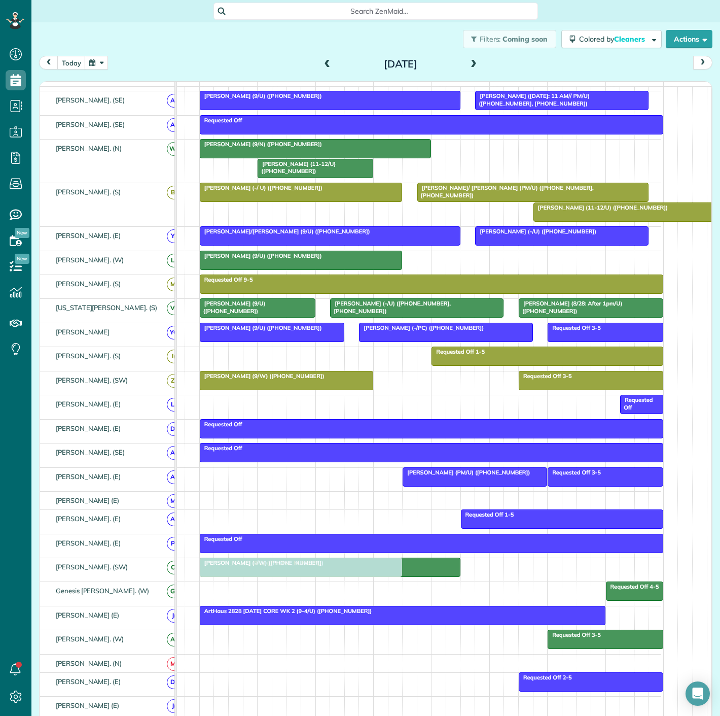
drag, startPoint x: 274, startPoint y: 364, endPoint x: 278, endPoint y: 581, distance: 216.6
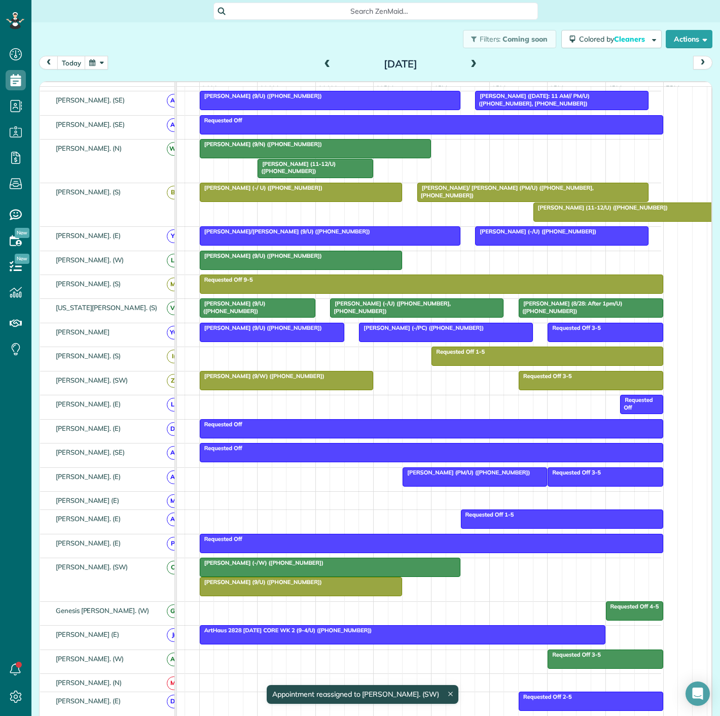
click at [249, 566] on span "Marron Frith (-/W) (+13184183027)" at bounding box center [261, 562] width 125 height 7
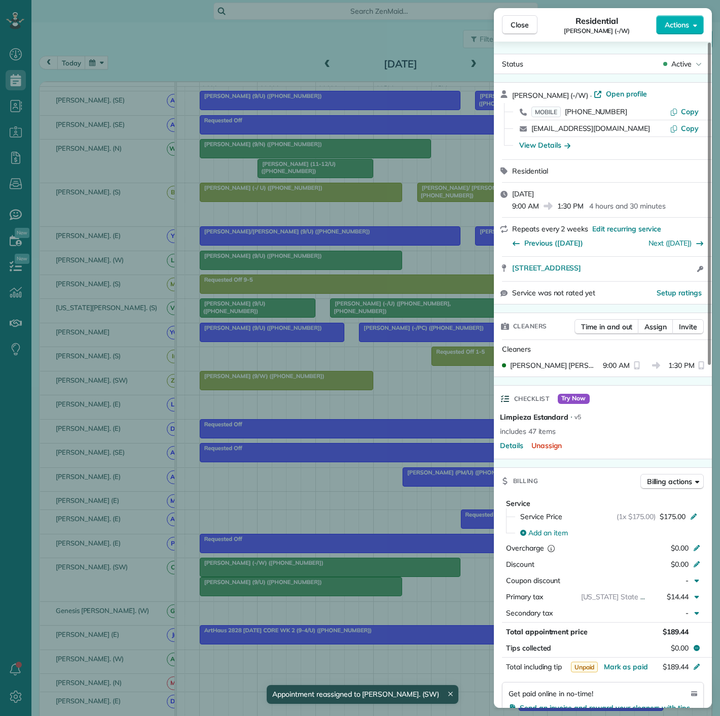
click at [231, 569] on div "Close Residential Marron Frith (-/W) Actions Status Active Marron Frith (-/W) ·…" at bounding box center [360, 358] width 720 height 716
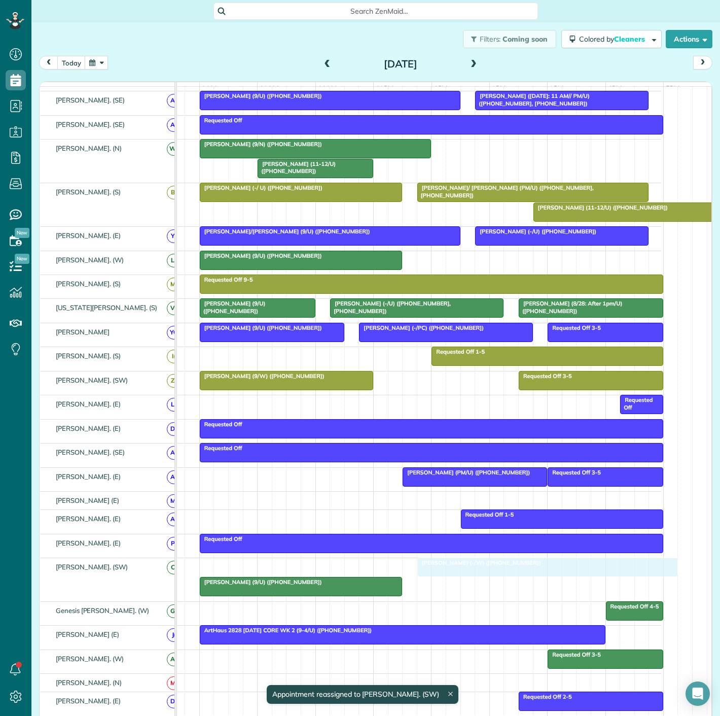
drag, startPoint x: 219, startPoint y: 572, endPoint x: 435, endPoint y: 570, distance: 216.6
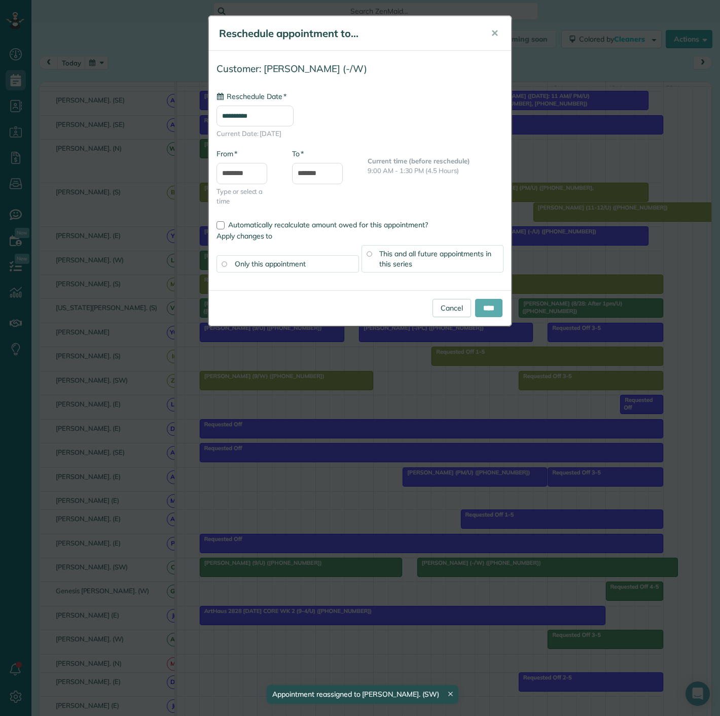
type input "**********"
click at [486, 306] on input "****" at bounding box center [488, 308] width 27 height 18
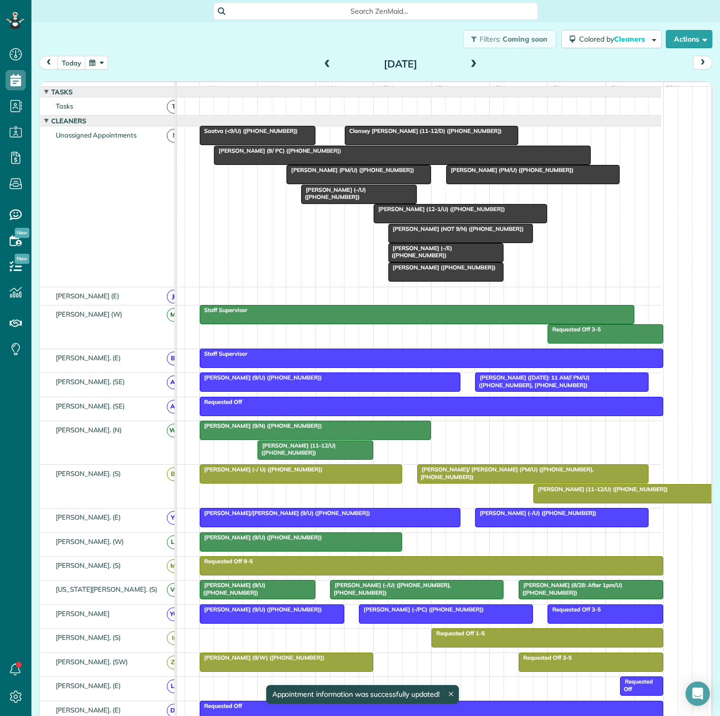
click at [415, 154] on div "Alex Haley (9/ PC) (+14056234711)" at bounding box center [402, 150] width 371 height 7
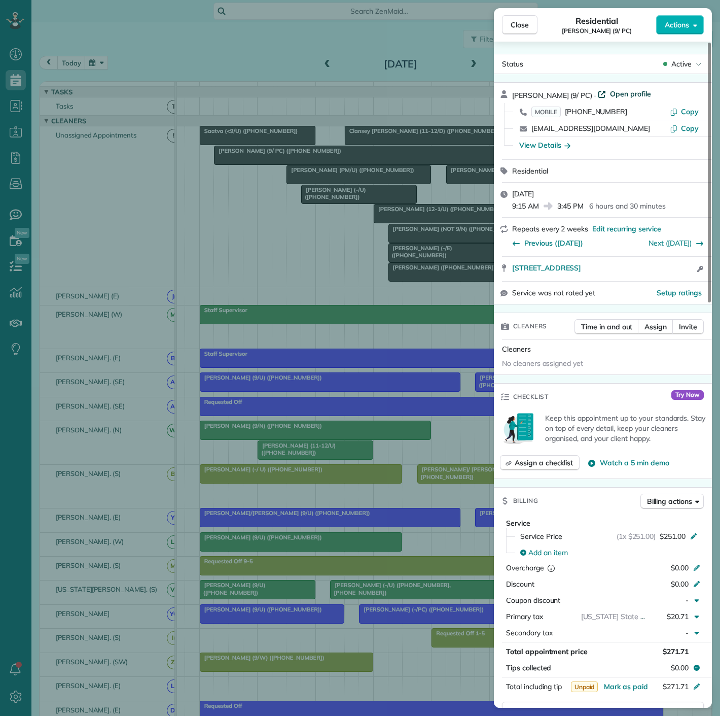
click at [610, 96] on span "Open profile" at bounding box center [630, 94] width 41 height 10
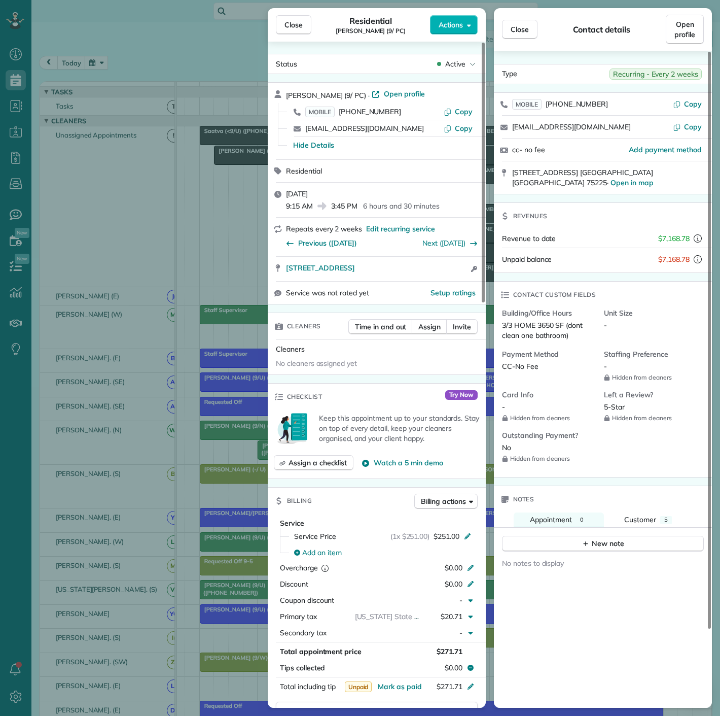
click at [243, 215] on div "Close Residential Alex Haley (9/ PC) Actions Status Active Alex Haley (9/ PC) ·…" at bounding box center [360, 358] width 720 height 716
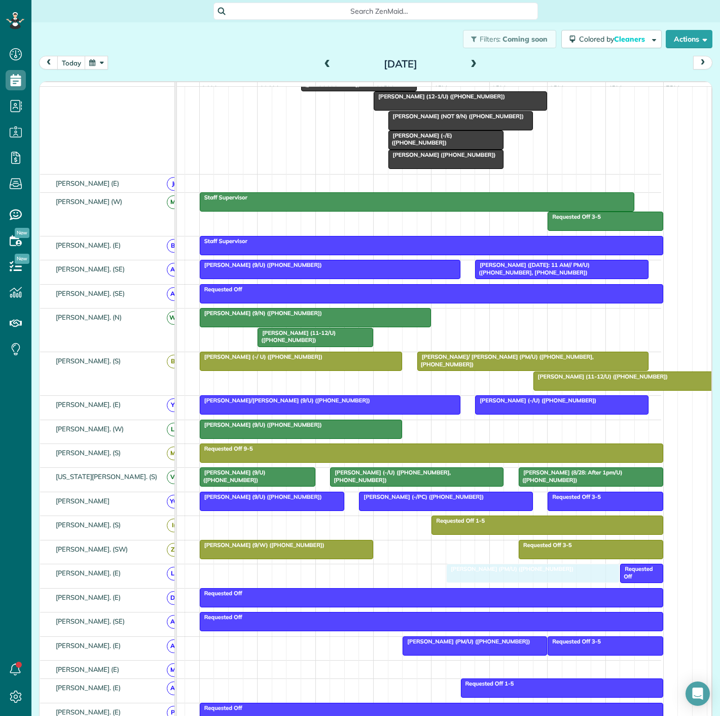
drag, startPoint x: 493, startPoint y: 183, endPoint x: 491, endPoint y: 582, distance: 398.7
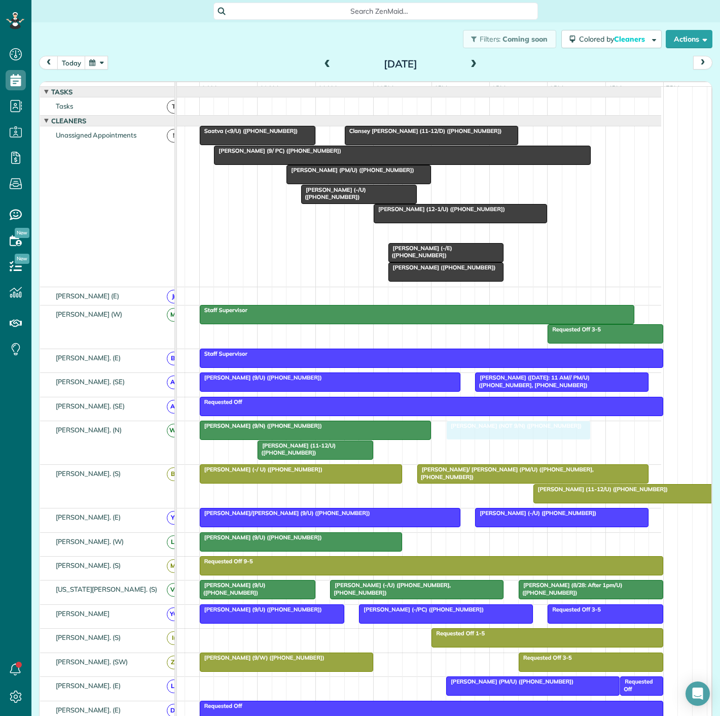
drag, startPoint x: 466, startPoint y: 242, endPoint x: 516, endPoint y: 442, distance: 206.2
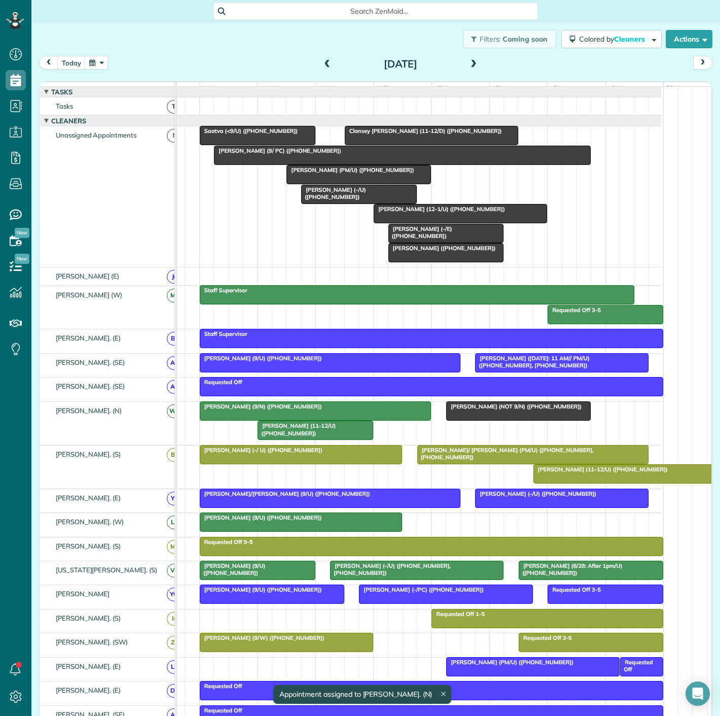
click at [492, 420] on div at bounding box center [519, 411] width 144 height 18
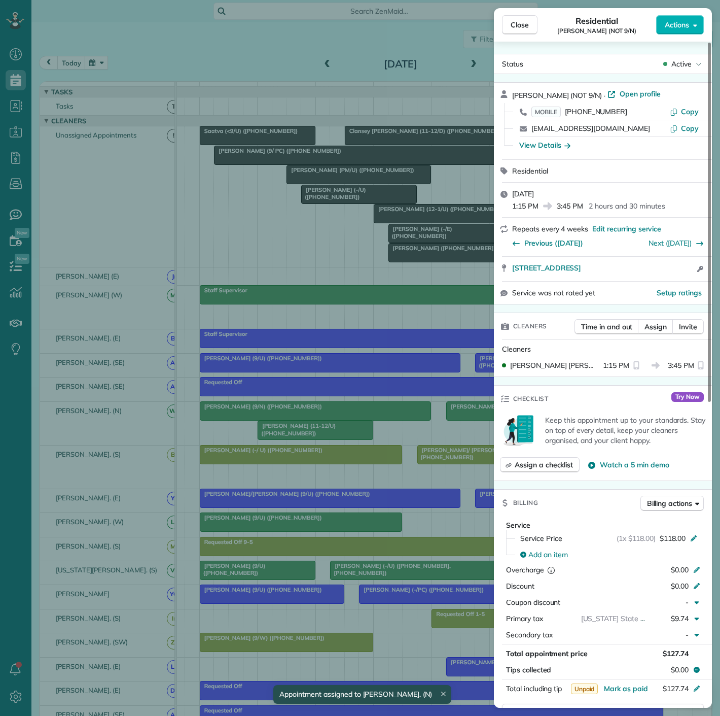
click at [368, 420] on div "Close Residential Trey Utter (NOT 9/N) Actions Status Active Trey Utter (NOT 9/…" at bounding box center [360, 358] width 720 height 716
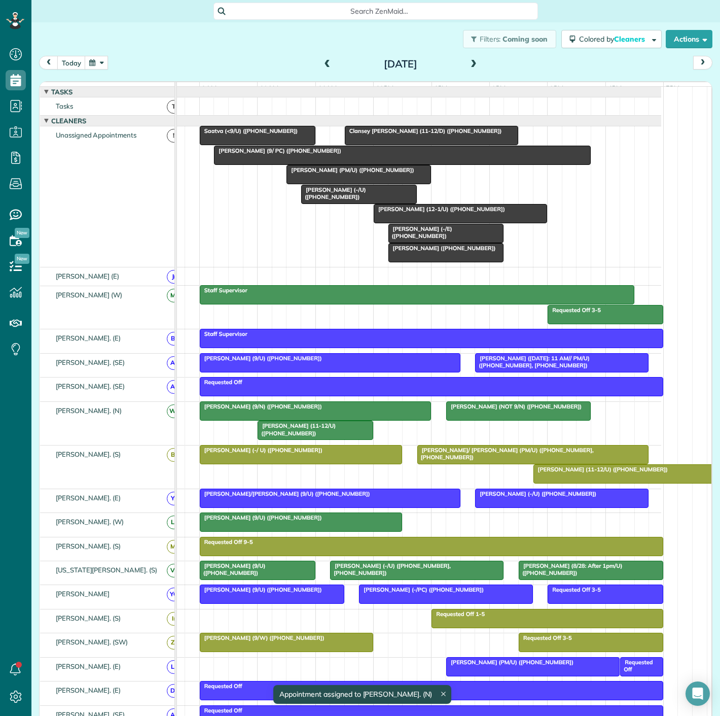
click at [368, 420] on div at bounding box center [315, 411] width 231 height 18
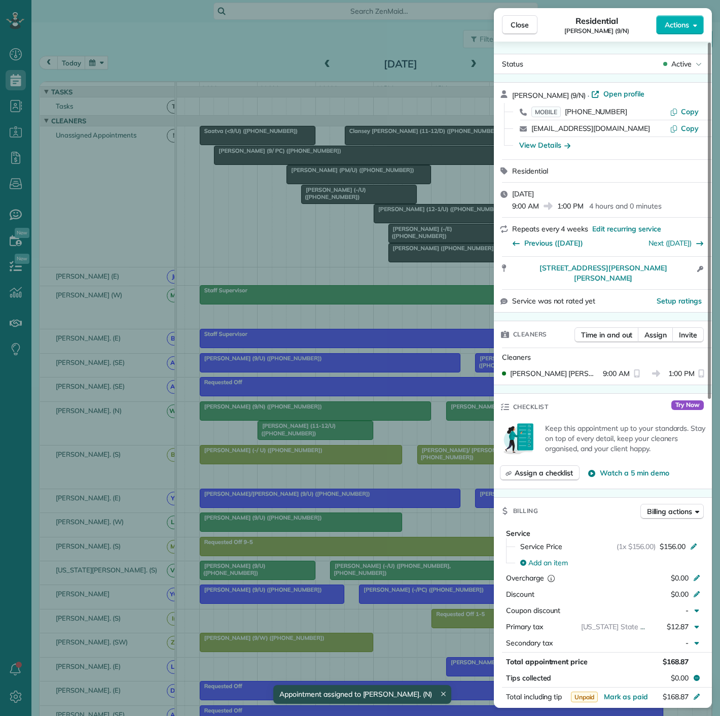
click at [368, 420] on div "Close Residential Taylor Shipes (9/N) Actions Status Active Taylor Shipes (9/N)…" at bounding box center [360, 358] width 720 height 716
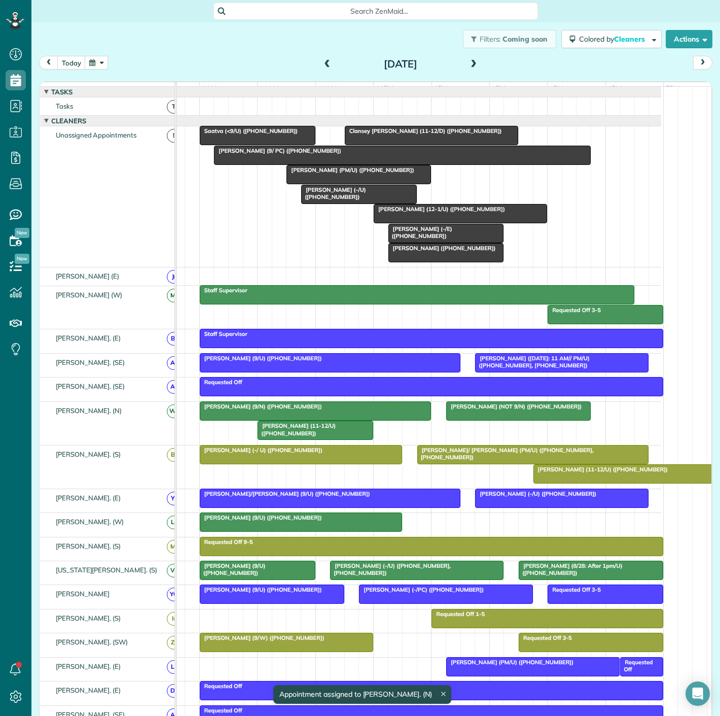
click at [516, 416] on div at bounding box center [519, 411] width 144 height 18
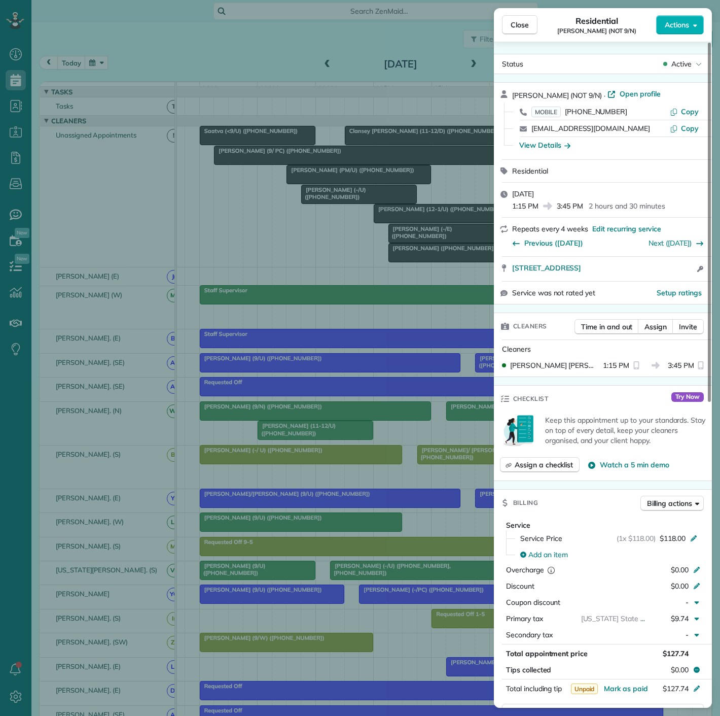
click at [358, 410] on div "Close Residential Trey Utter (NOT 9/N) Actions Status Active Trey Utter (NOT 9/…" at bounding box center [360, 358] width 720 height 716
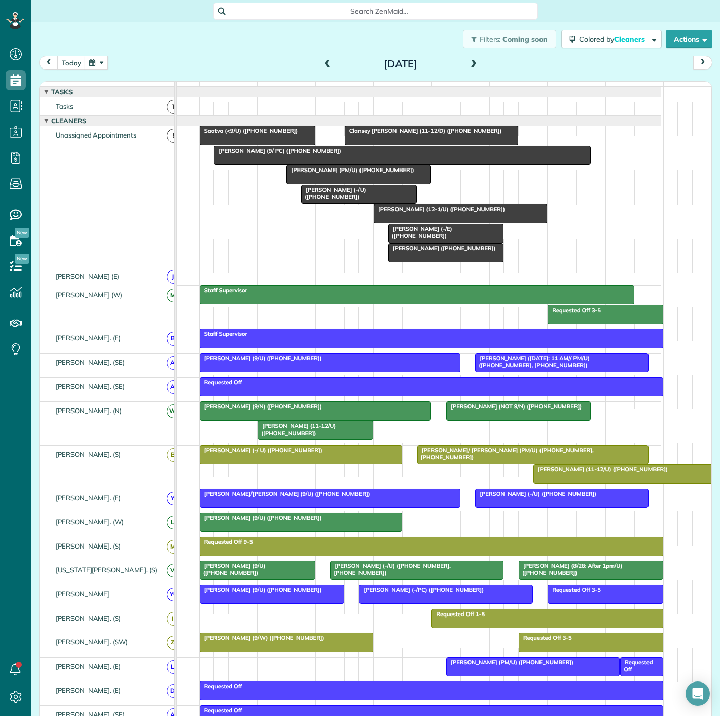
click at [358, 410] on div "Taylor Shipes (9/N) (+14052488015)" at bounding box center [316, 406] width 226 height 7
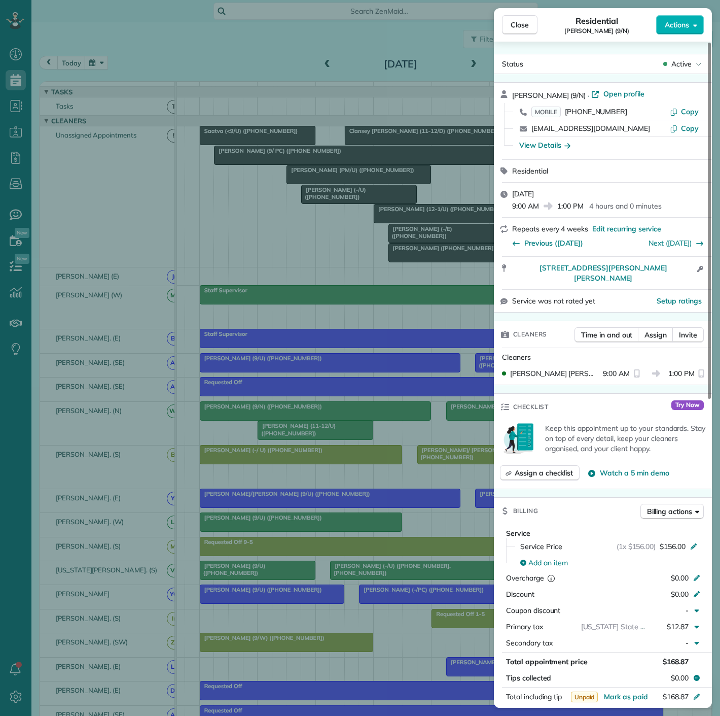
click at [424, 411] on div "Close Residential Taylor Shipes (9/N) Actions Status Active Taylor Shipes (9/N)…" at bounding box center [360, 358] width 720 height 716
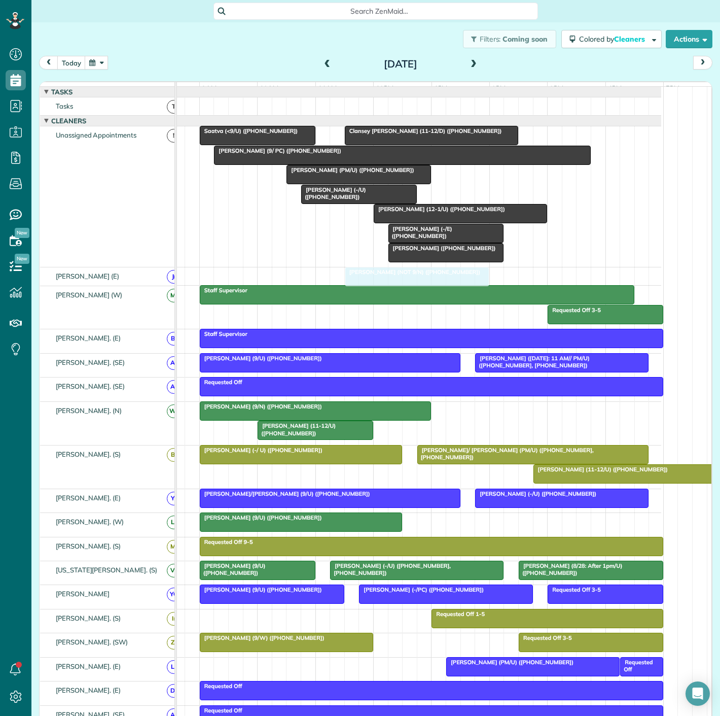
drag, startPoint x: 479, startPoint y: 419, endPoint x: 381, endPoint y: 277, distance: 171.7
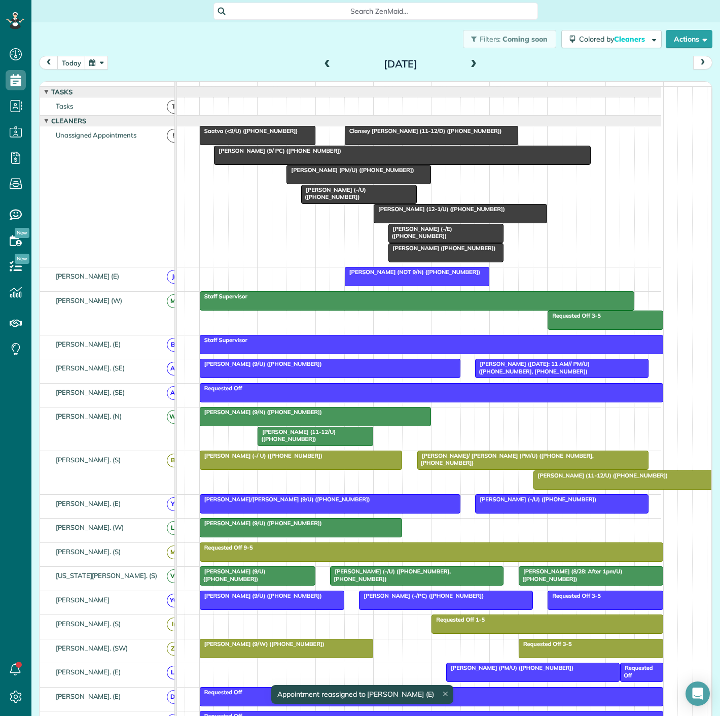
click at [414, 235] on span "Kinsey Smith (-/E) (+14063963054)" at bounding box center [420, 232] width 64 height 14
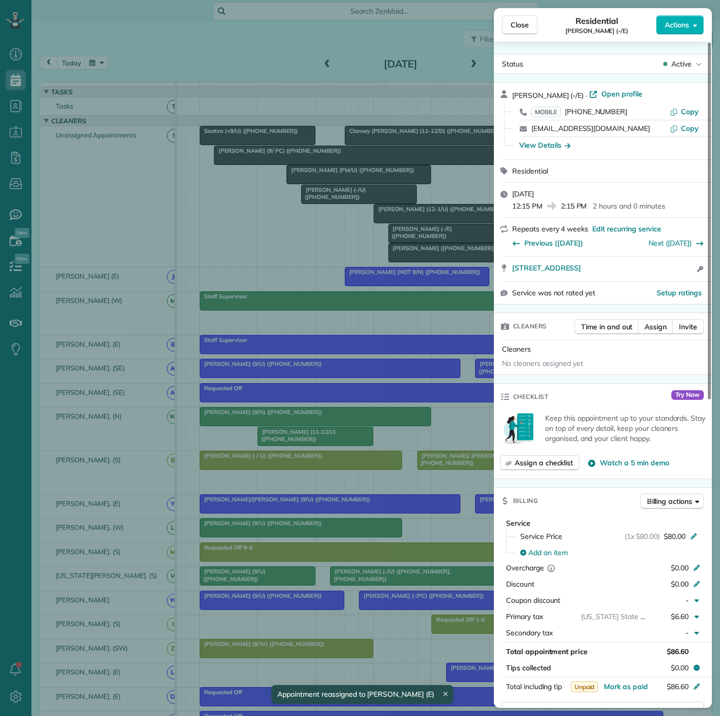
click at [383, 238] on div "Close Residential Kinsey Smith (-/E) Actions Status Active Kinsey Smith (-/E) ·…" at bounding box center [360, 358] width 720 height 716
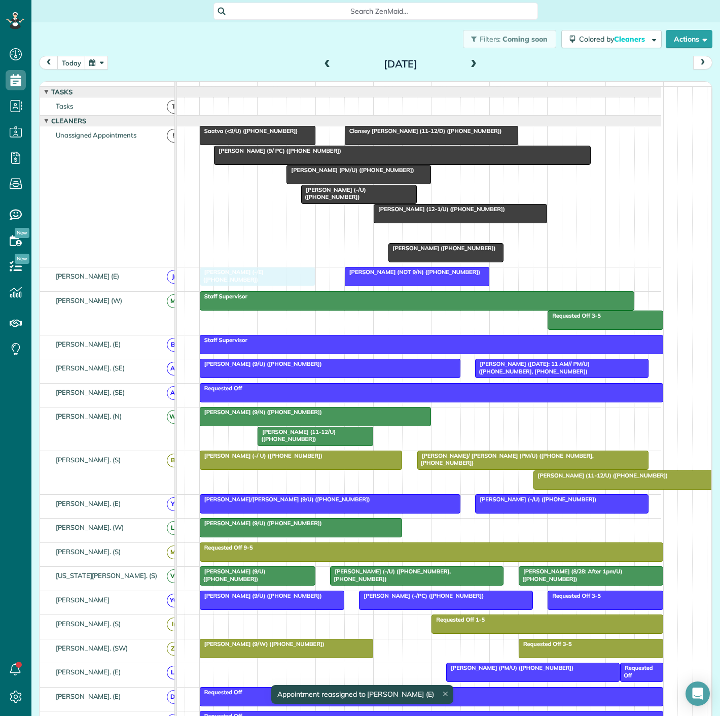
drag, startPoint x: 438, startPoint y: 234, endPoint x: 251, endPoint y: 270, distance: 191.2
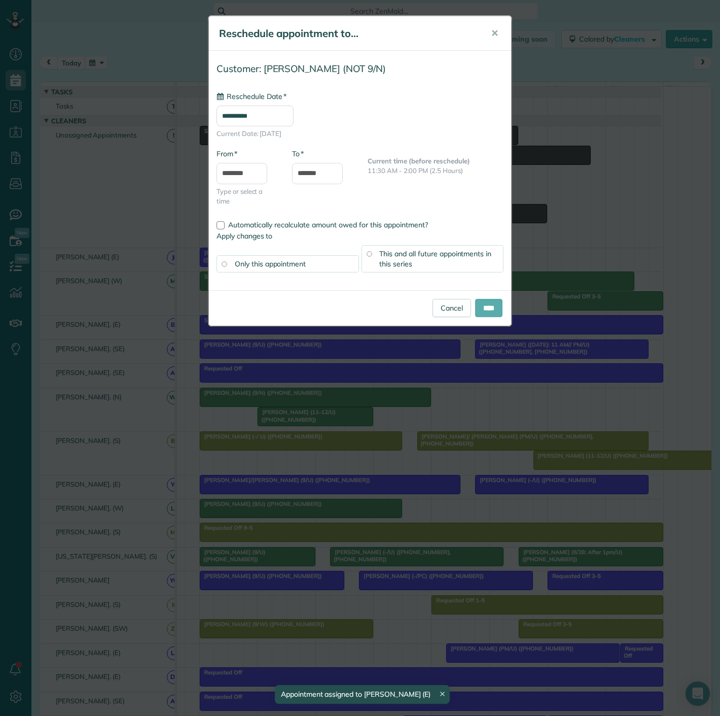
type input "**********"
click at [491, 314] on input "****" at bounding box center [488, 308] width 27 height 18
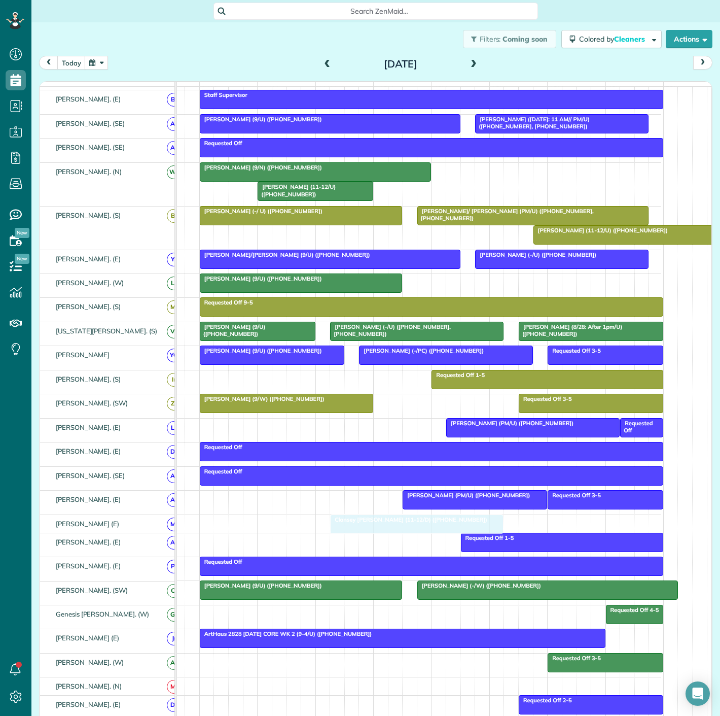
drag, startPoint x: 402, startPoint y: 142, endPoint x: 380, endPoint y: 526, distance: 384.6
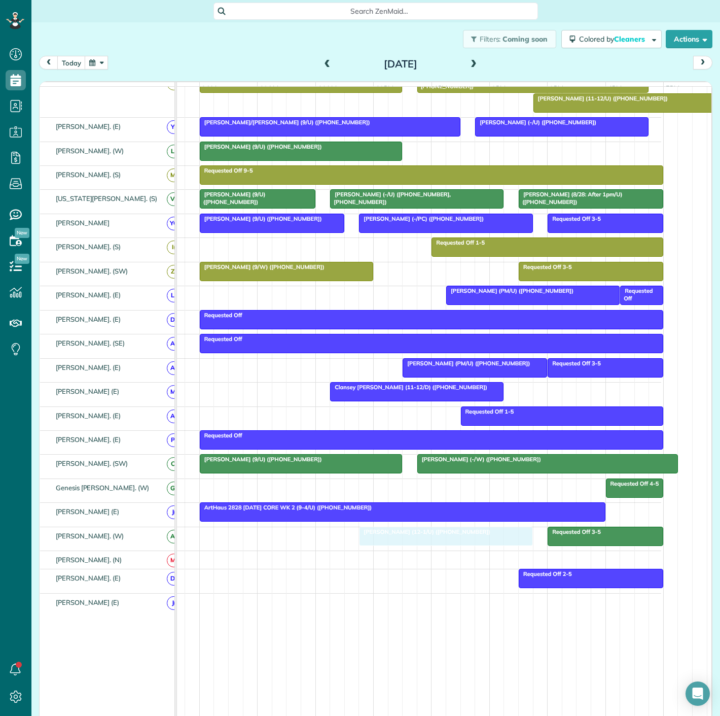
drag, startPoint x: 423, startPoint y: 142, endPoint x: 411, endPoint y: 549, distance: 407.5
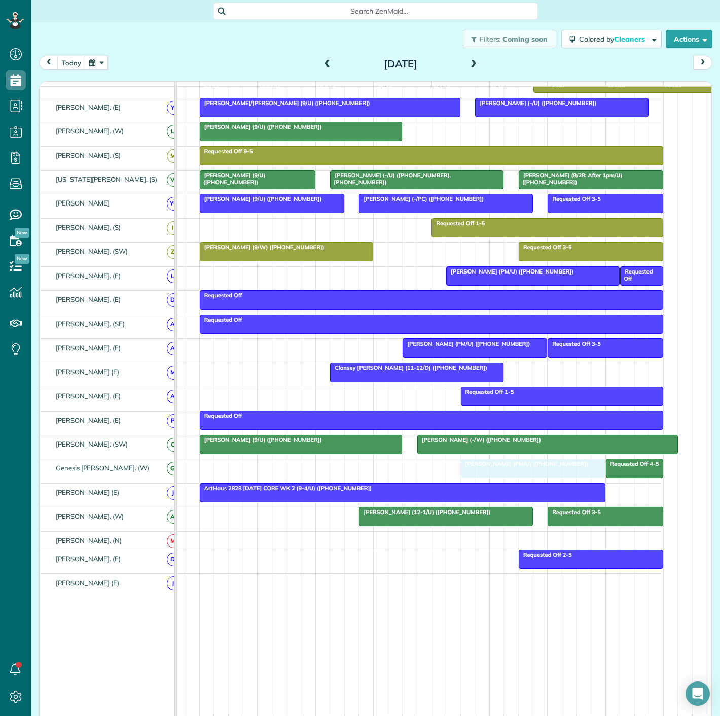
drag, startPoint x: 332, startPoint y: 179, endPoint x: 511, endPoint y: 469, distance: 341.2
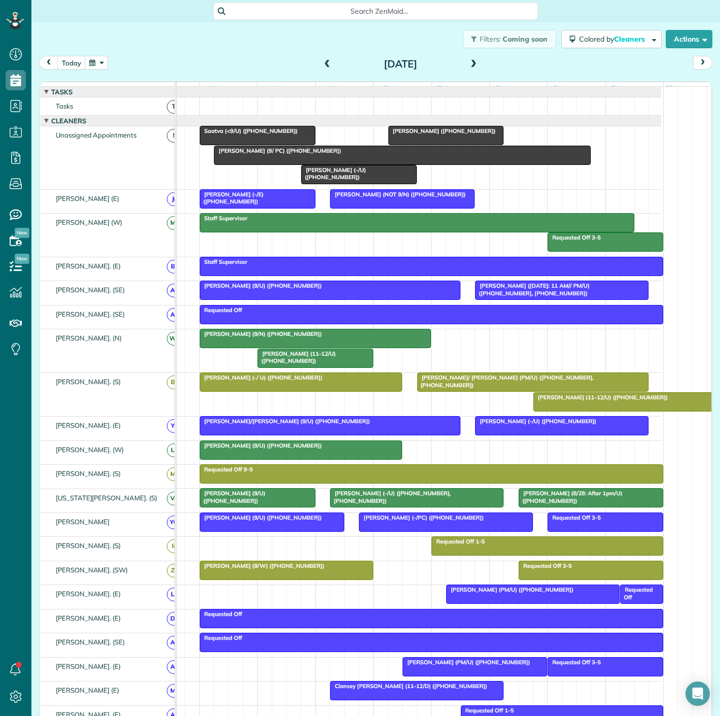
click at [284, 154] on span "Alex Haley (9/ PC) (+14056234711)" at bounding box center [278, 150] width 128 height 7
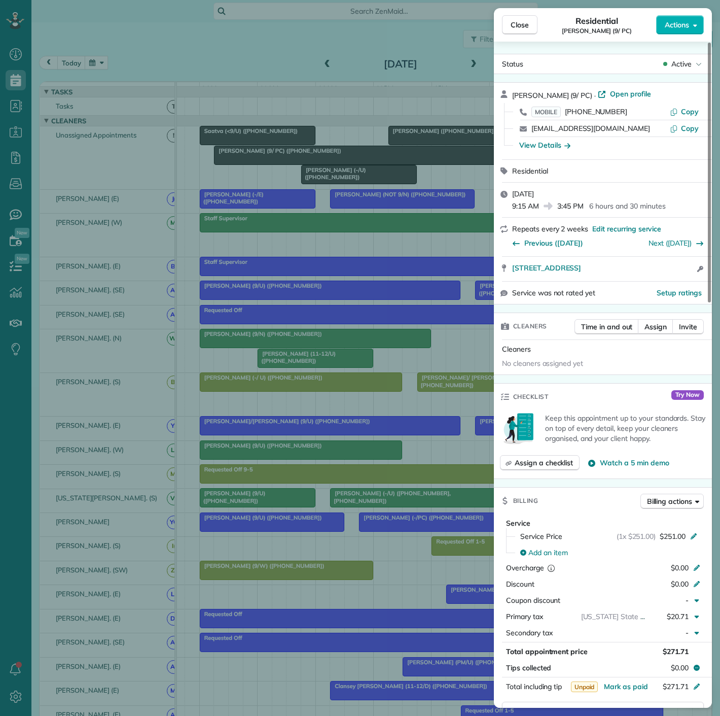
click at [260, 183] on div "Close Residential Alex Haley (9/ PC) Actions Status Active Alex Haley (9/ PC) ·…" at bounding box center [360, 358] width 720 height 716
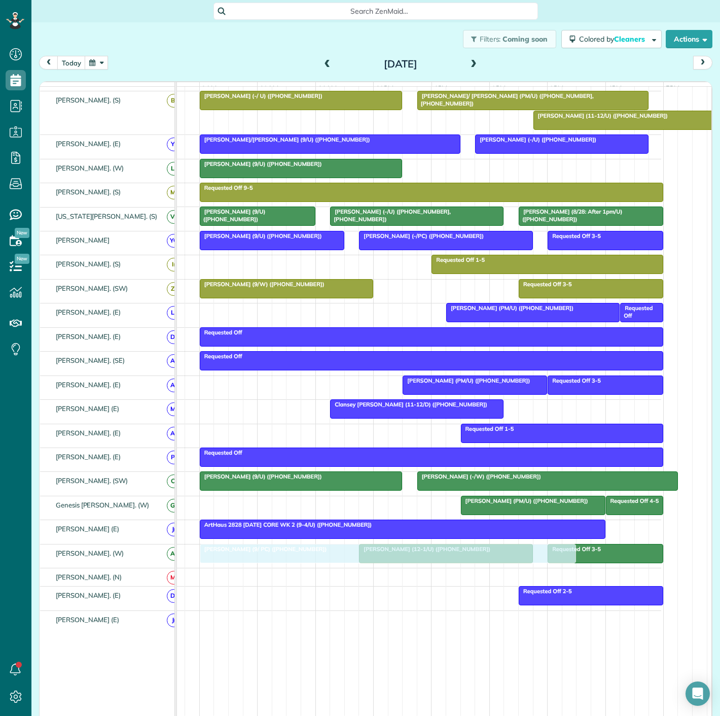
drag, startPoint x: 275, startPoint y: 163, endPoint x: 265, endPoint y: 568, distance: 404.4
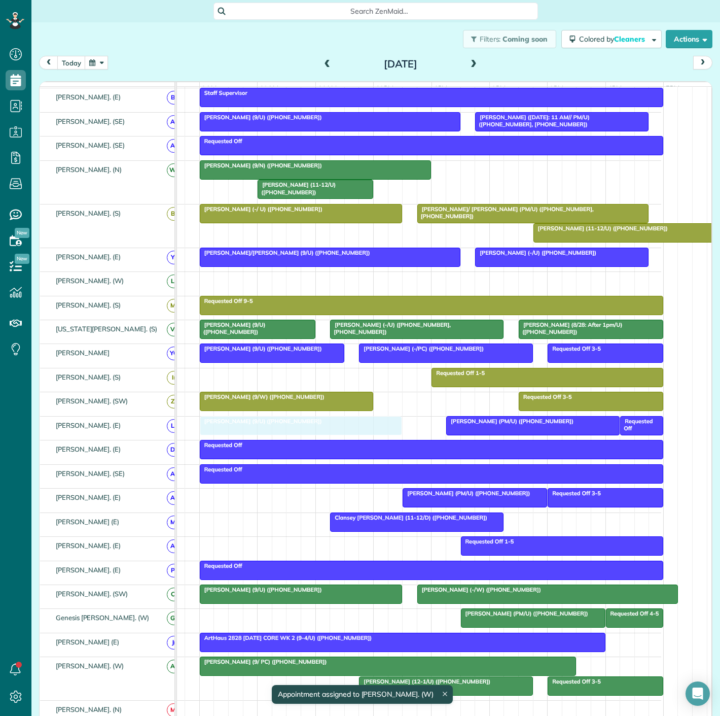
drag, startPoint x: 272, startPoint y: 286, endPoint x: 276, endPoint y: 428, distance: 141.6
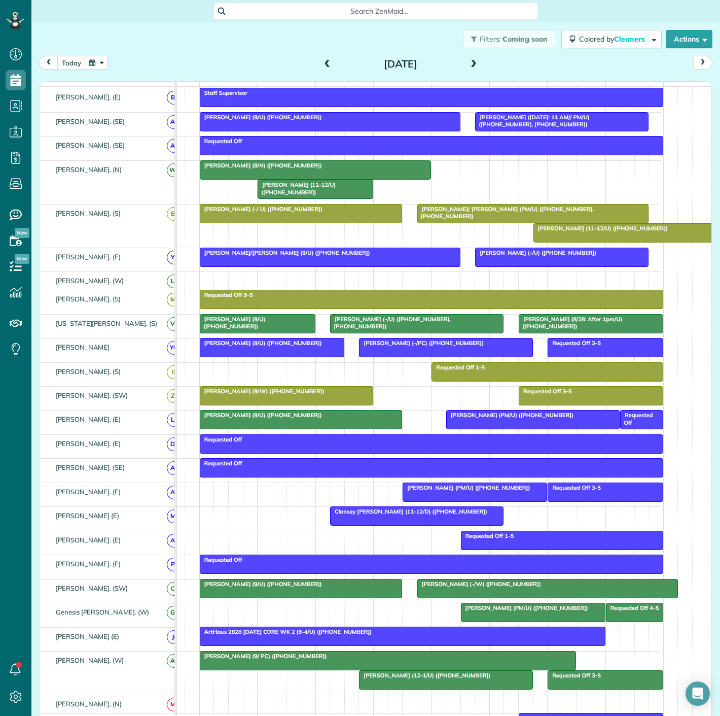
click at [290, 424] on div at bounding box center [300, 419] width 201 height 18
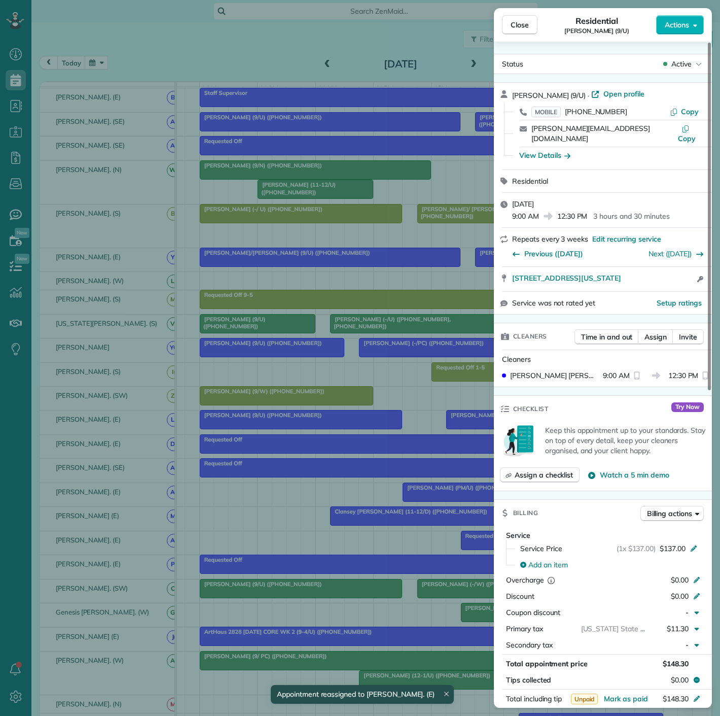
click at [290, 424] on div "Close Residential John Herrmann (9/U) Actions Status Active John Herrmann (9/U)…" at bounding box center [360, 358] width 720 height 716
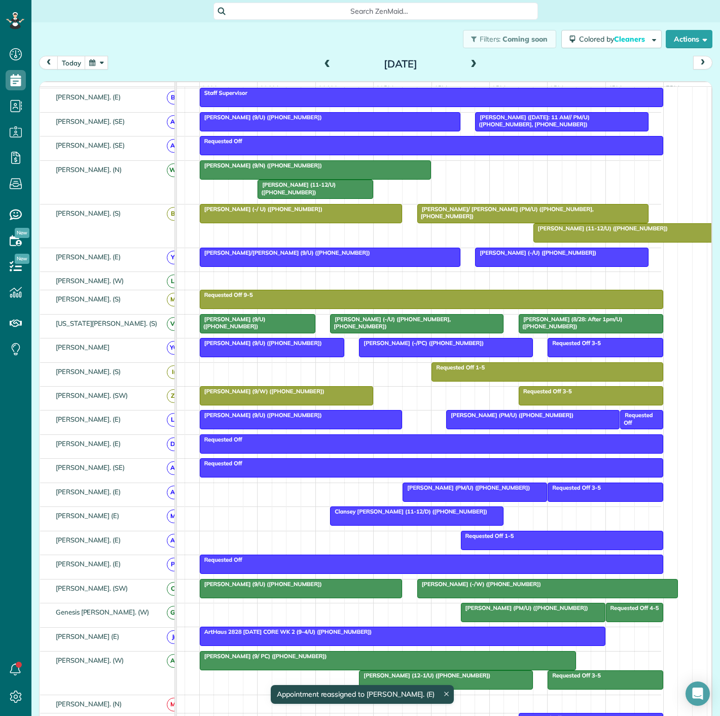
click at [459, 426] on div at bounding box center [533, 419] width 172 height 18
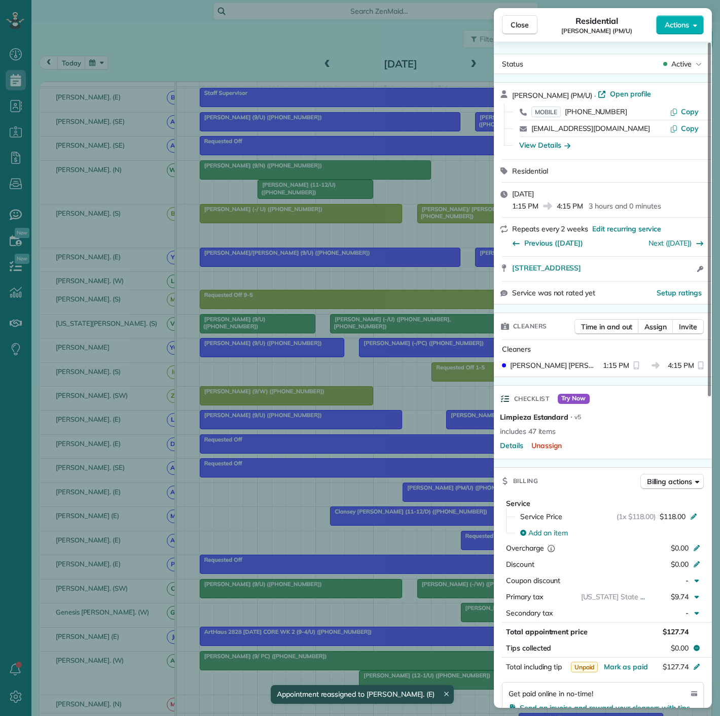
click at [455, 426] on div "Close Residential Edward Scott (PM/U) Actions Status Active Edward Scott (PM/U)…" at bounding box center [360, 358] width 720 height 716
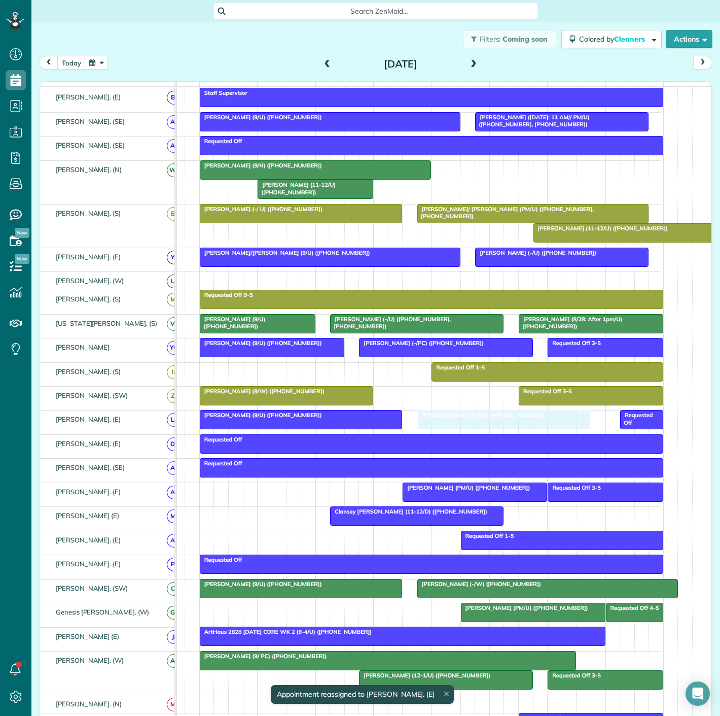
drag, startPoint x: 460, startPoint y: 425, endPoint x: 438, endPoint y: 426, distance: 21.8
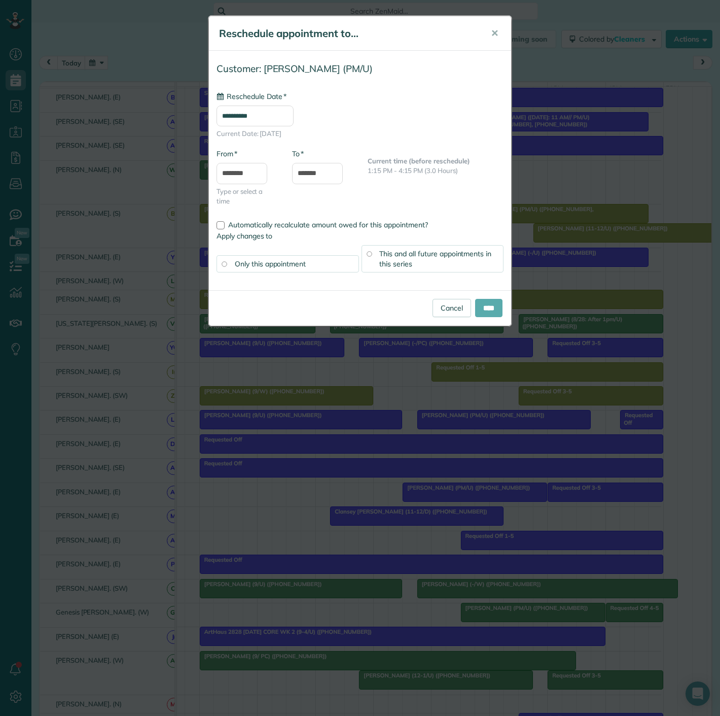
type input "**********"
click at [487, 308] on input "****" at bounding box center [488, 308] width 27 height 18
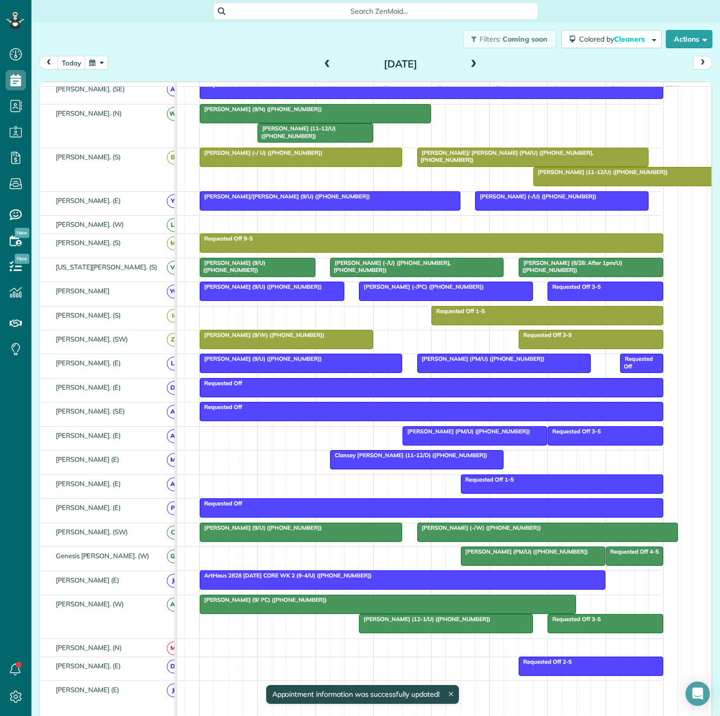
click at [220, 603] on span "Alex Haley (9/ PC) (+14056234711)" at bounding box center [263, 599] width 128 height 7
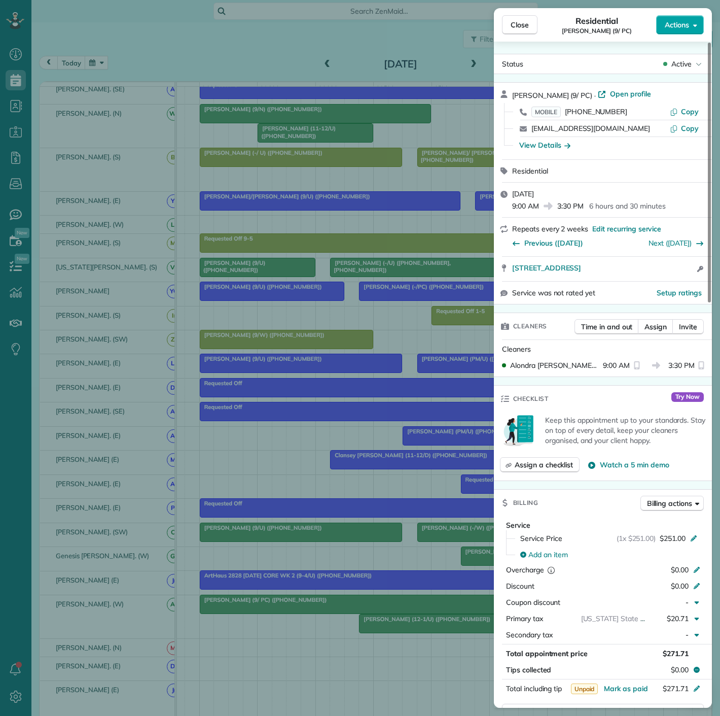
click at [672, 29] on span "Actions" at bounding box center [677, 25] width 24 height 10
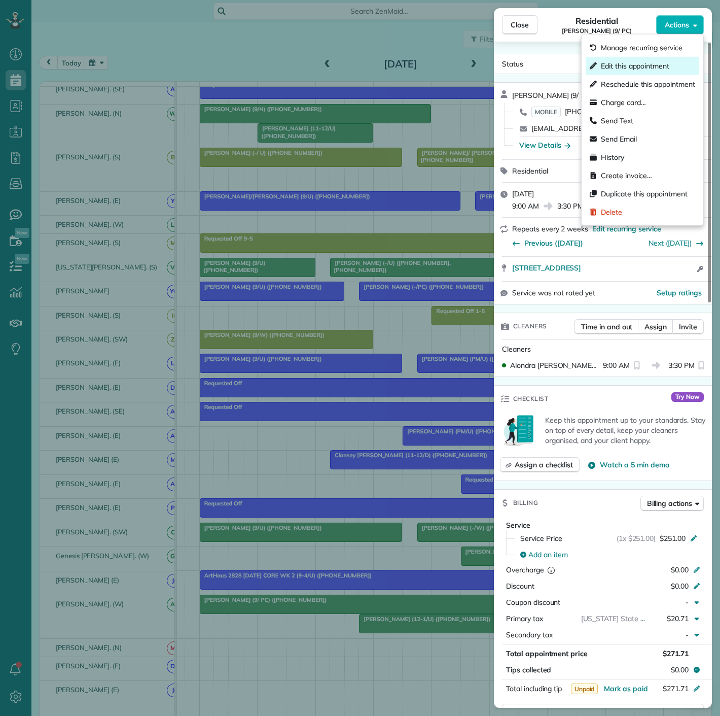
click at [660, 66] on span "Edit this appointment" at bounding box center [635, 66] width 68 height 10
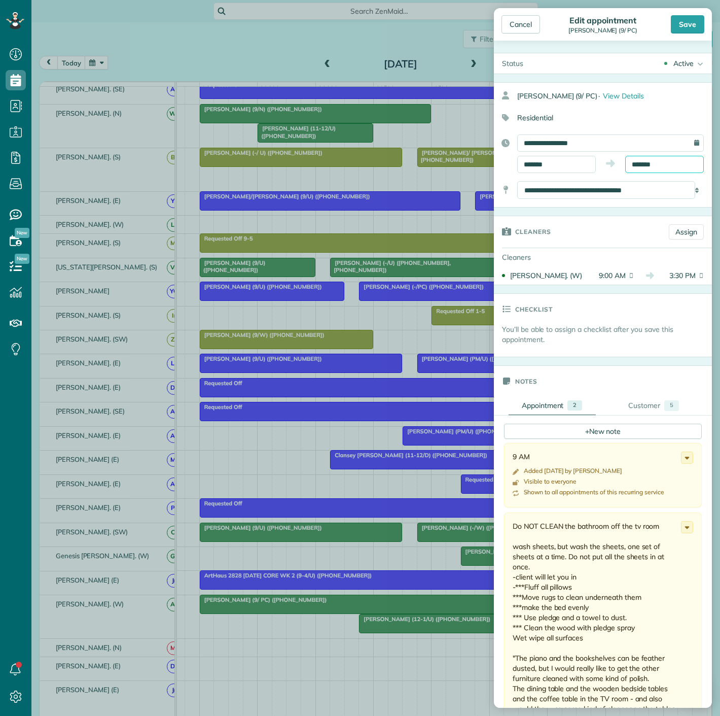
click at [673, 163] on input "*******" at bounding box center [664, 164] width 79 height 17
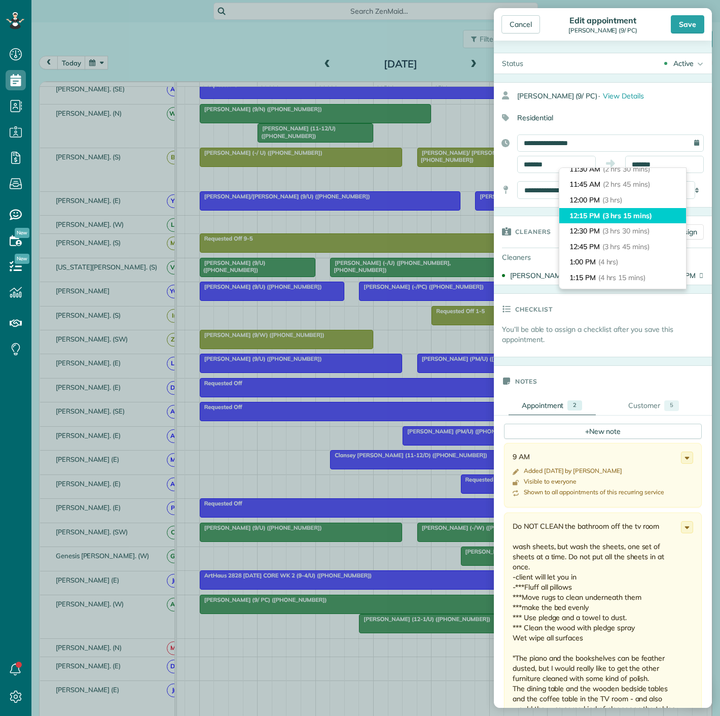
type input "********"
click at [633, 209] on li "12:15 PM (3 hrs 15 mins)" at bounding box center [623, 216] width 127 height 16
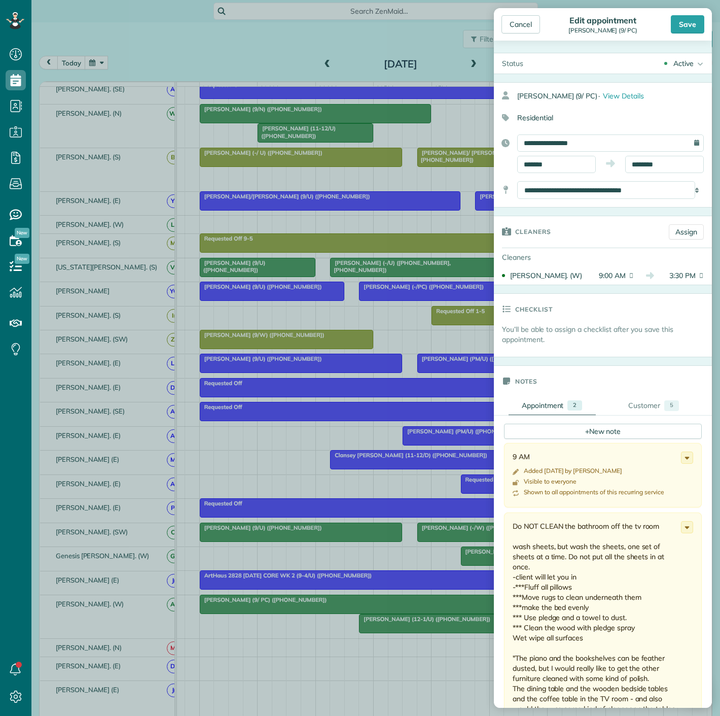
click at [668, 239] on div "Cleaners Assign" at bounding box center [603, 231] width 218 height 31
click at [669, 236] on link "Assign" at bounding box center [686, 231] width 35 height 15
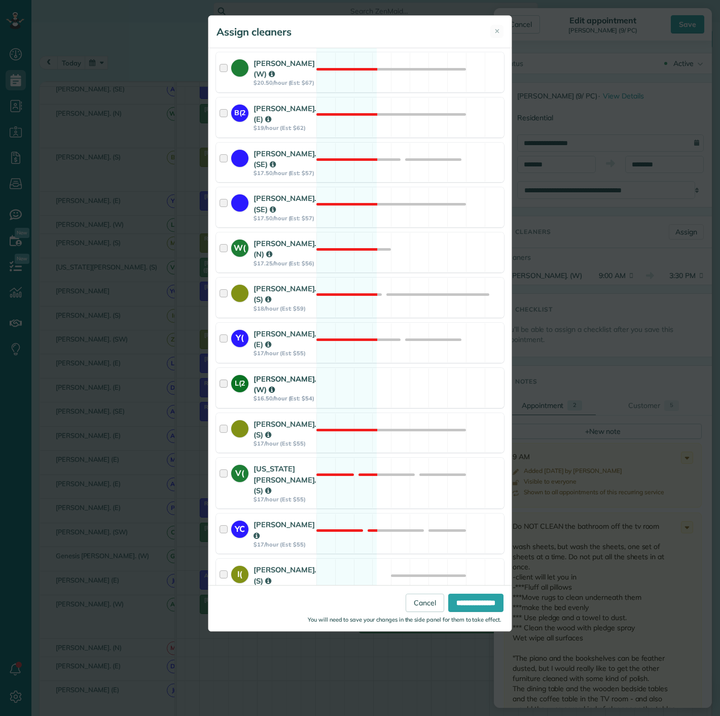
click at [236, 392] on div "L(2" at bounding box center [239, 383] width 17 height 17
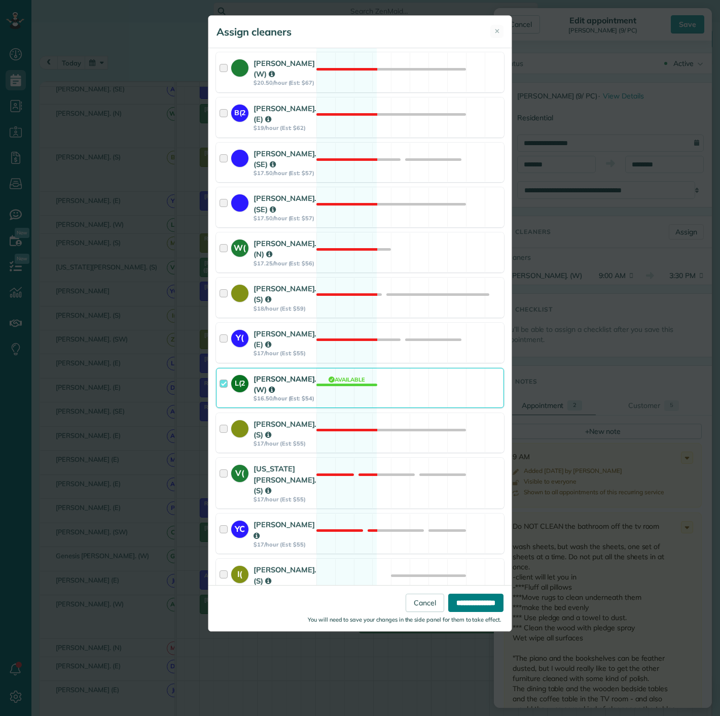
click at [496, 603] on input "**********" at bounding box center [475, 603] width 55 height 18
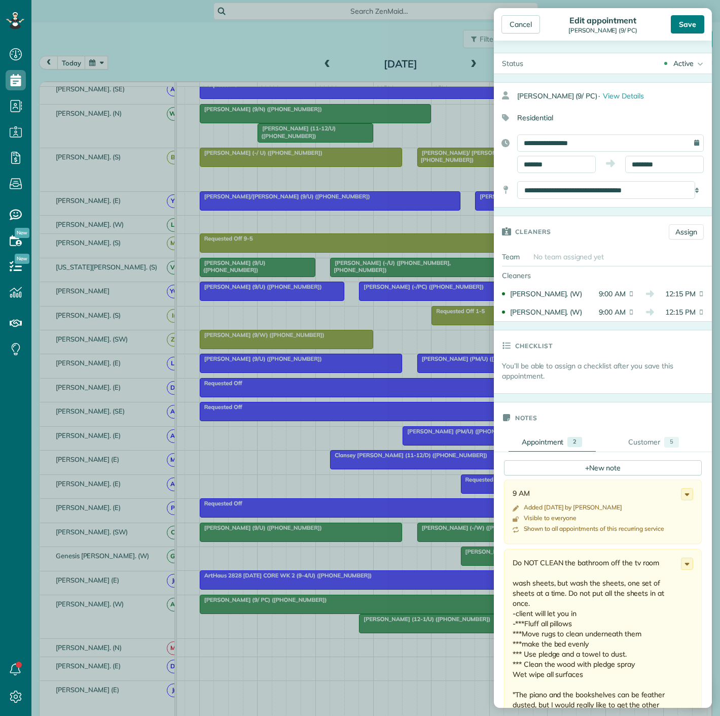
click at [685, 26] on div "Save" at bounding box center [687, 24] width 33 height 18
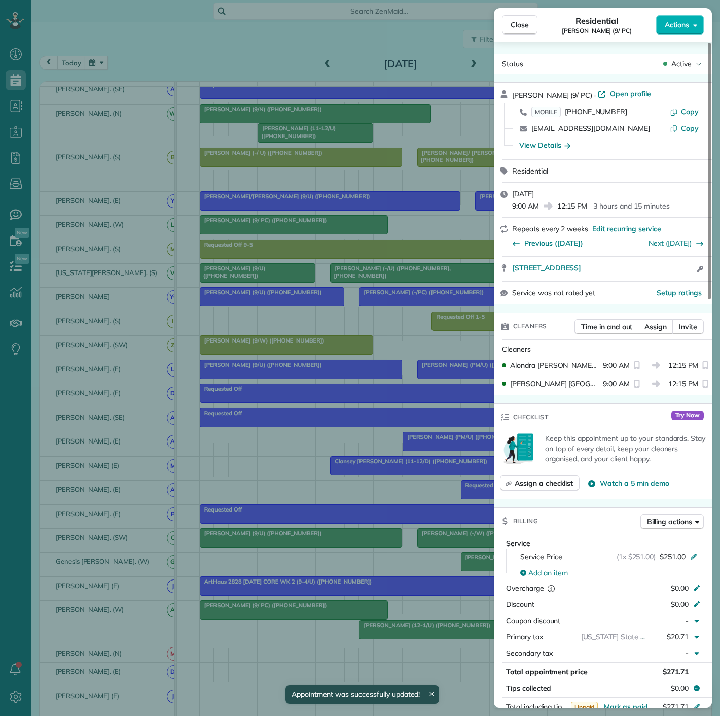
click at [284, 270] on div "Close Residential Alex Haley (9/ PC) Actions Status Active Alex Haley (9/ PC) ·…" at bounding box center [360, 358] width 720 height 716
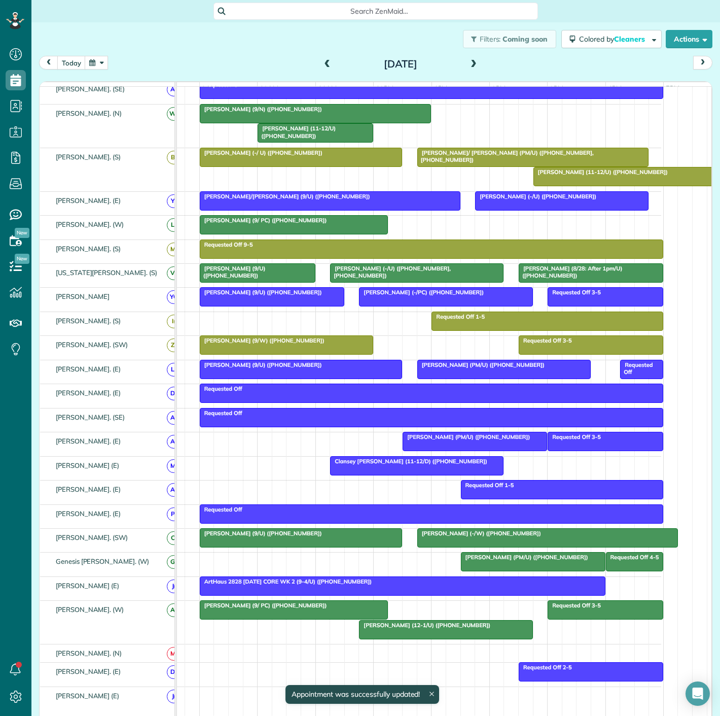
click at [307, 604] on link "Alex Haley (9/ PC) (+14056234711)" at bounding box center [294, 609] width 188 height 19
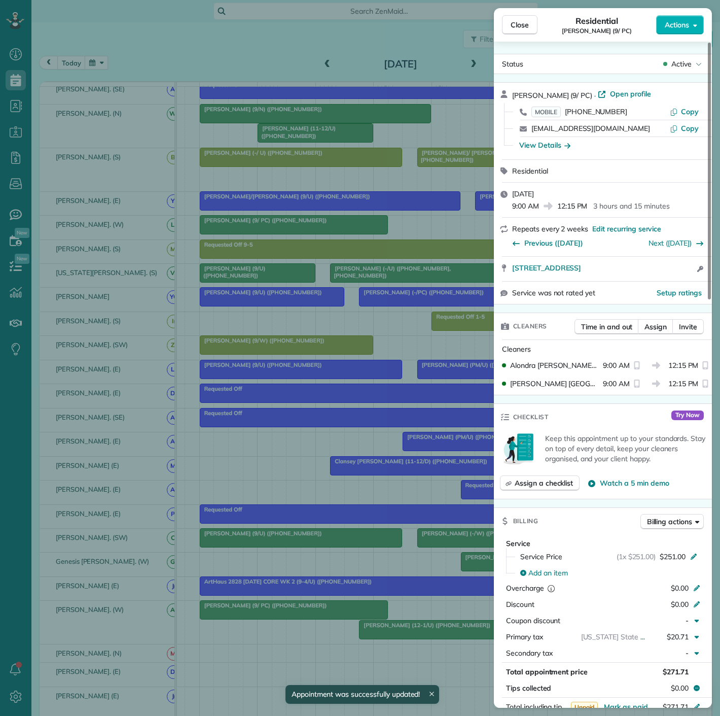
click at [307, 633] on div "Close Residential Alex Haley (9/ PC) Actions Status Active Alex Haley (9/ PC) ·…" at bounding box center [360, 358] width 720 height 716
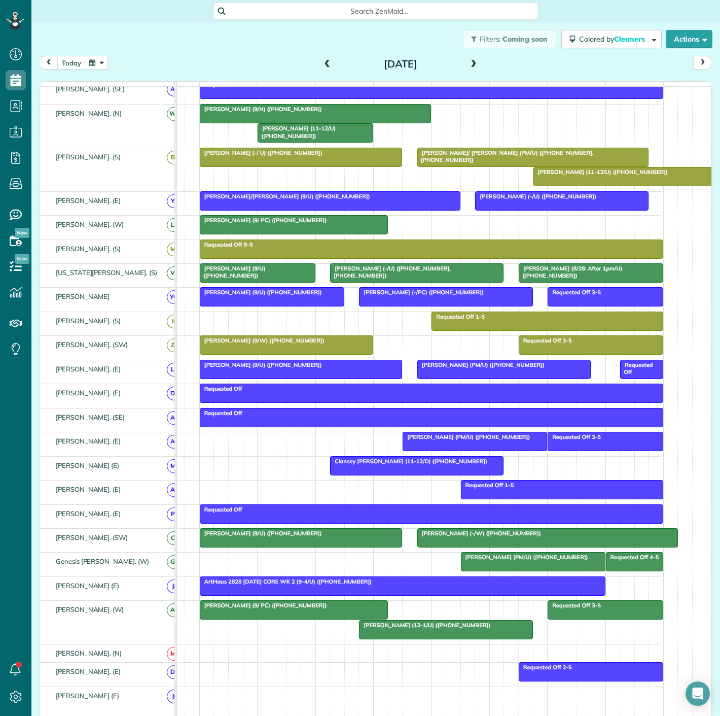
click at [416, 633] on div at bounding box center [446, 629] width 172 height 18
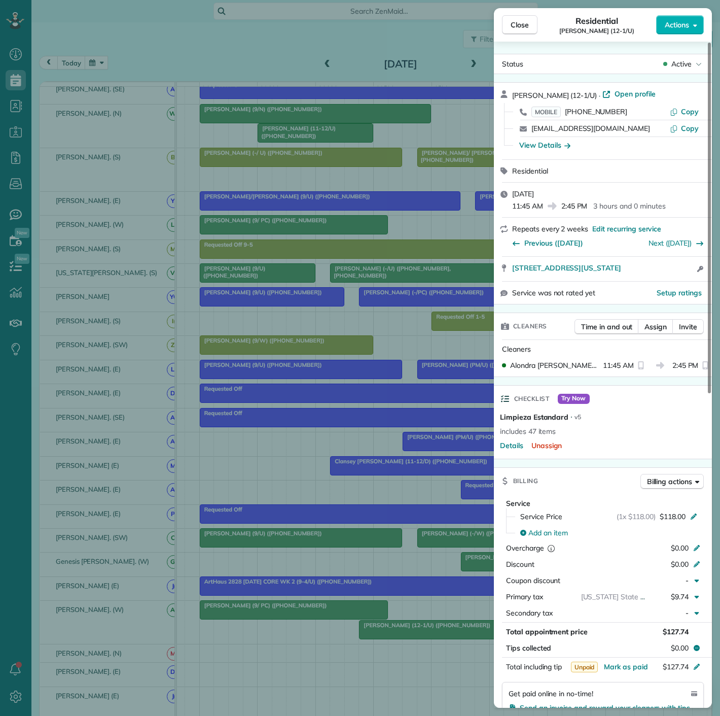
click at [393, 634] on div "Close Residential Vivien Yang (12-1/U) Actions Status Active Vivien Yang (12-1/…" at bounding box center [360, 358] width 720 height 716
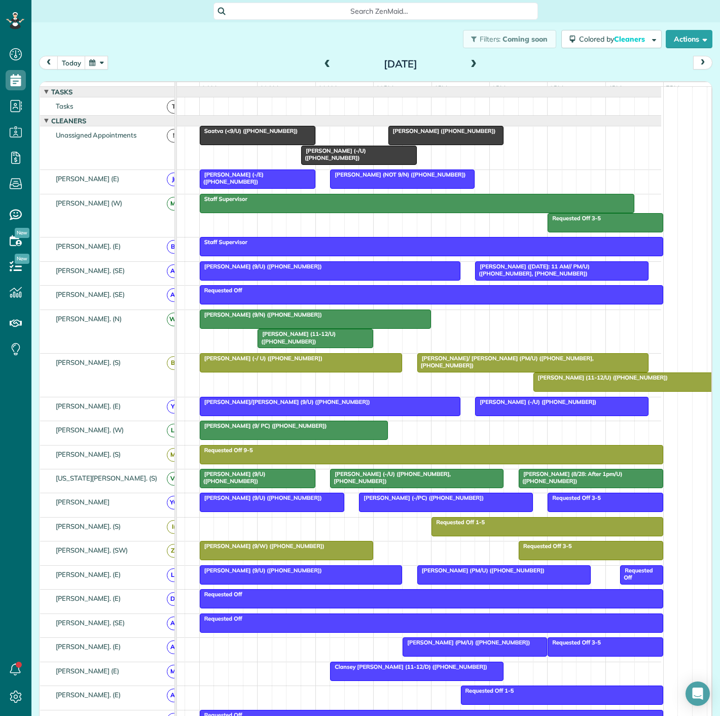
click at [576, 390] on div at bounding box center [634, 382] width 201 height 18
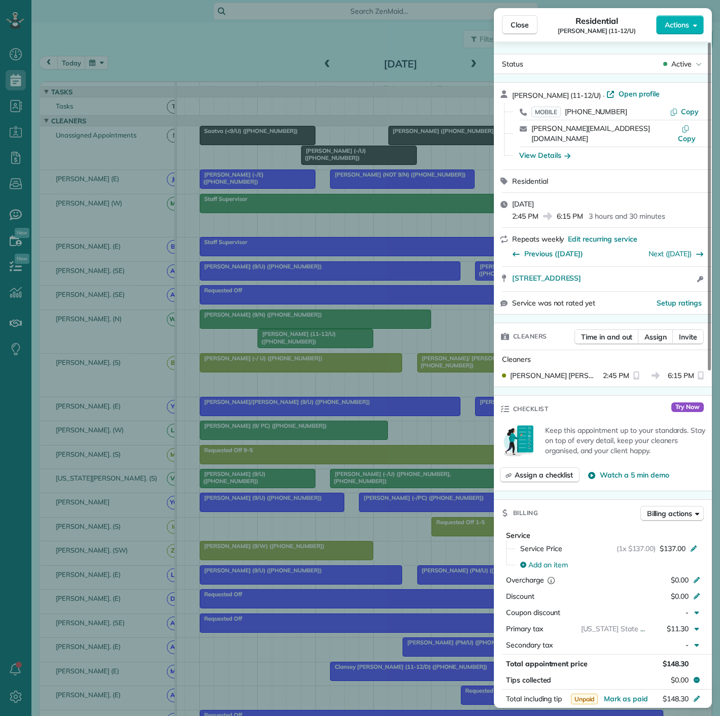
click at [210, 409] on div "Close Residential Cynthia Stopani (11-12/U) Actions Status Active Cynthia Stopa…" at bounding box center [360, 358] width 720 height 716
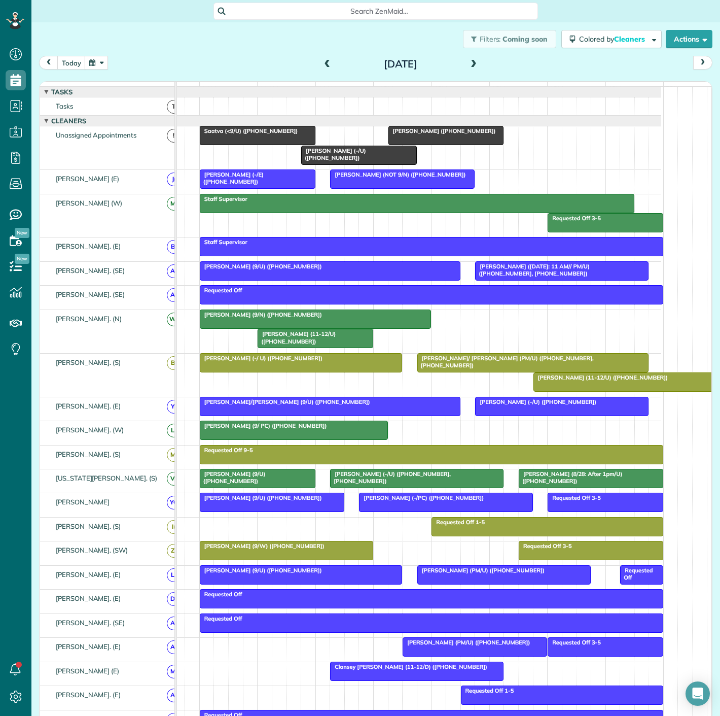
click at [257, 437] on div at bounding box center [293, 430] width 187 height 18
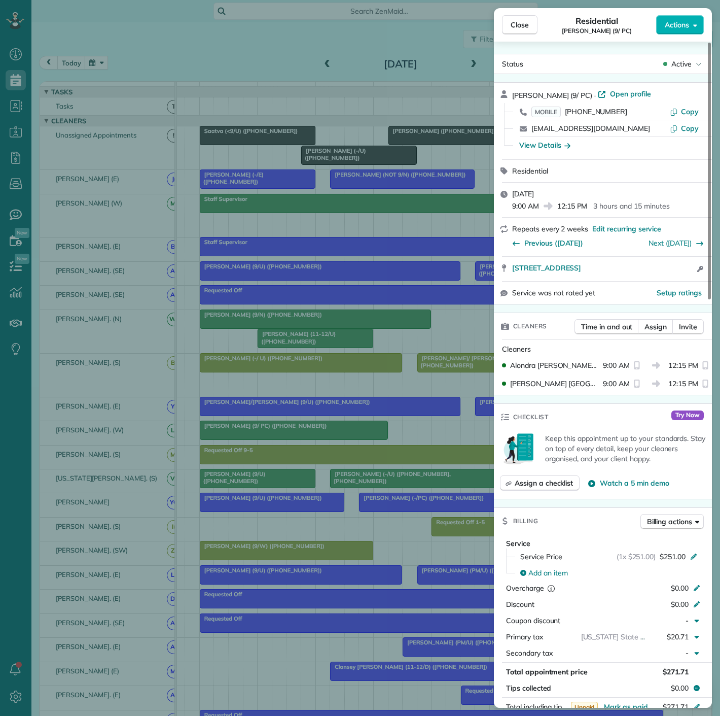
click at [257, 437] on div "Close Residential Alex Haley (9/ PC) Actions Status Active Alex Haley (9/ PC) ·…" at bounding box center [360, 358] width 720 height 716
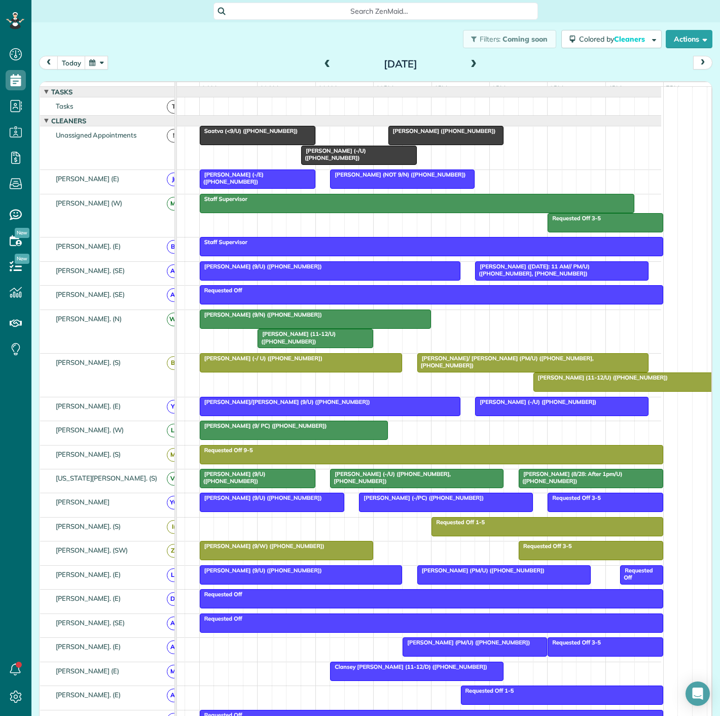
click at [309, 345] on div "Yagnesh Rohit (11-12/U) (+14348330511)" at bounding box center [316, 337] width 110 height 15
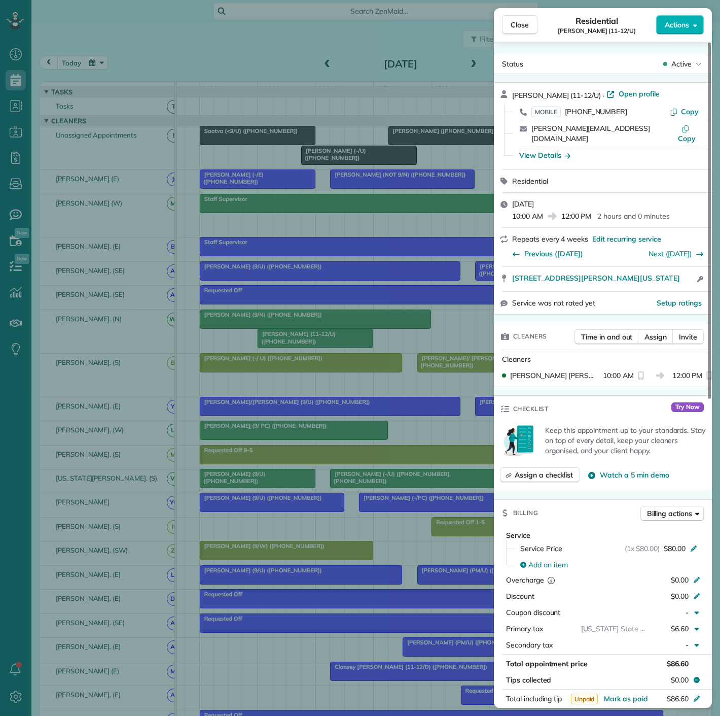
click at [308, 345] on div "Close Residential Yagnesh Rohit (11-12/U) Actions Status Active Yagnesh Rohit (…" at bounding box center [360, 358] width 720 height 716
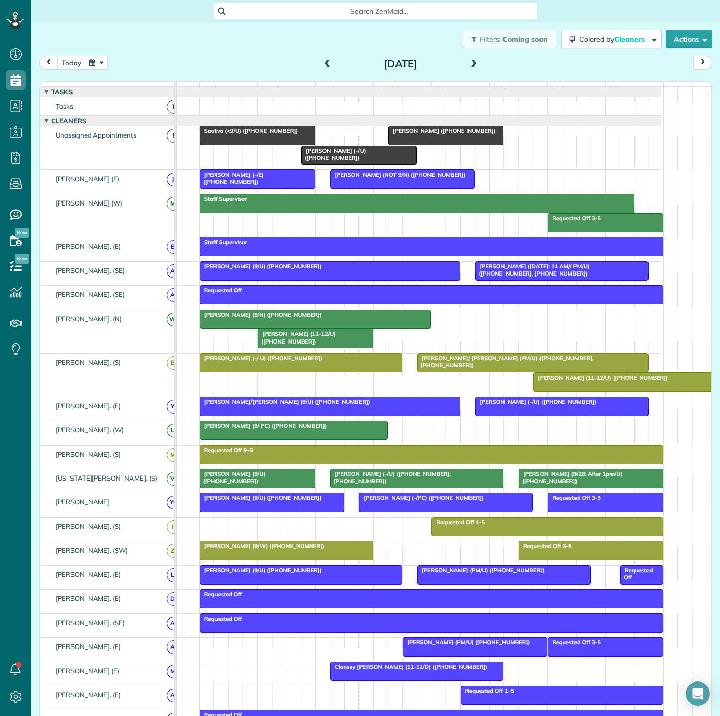
click at [268, 327] on div at bounding box center [315, 319] width 231 height 18
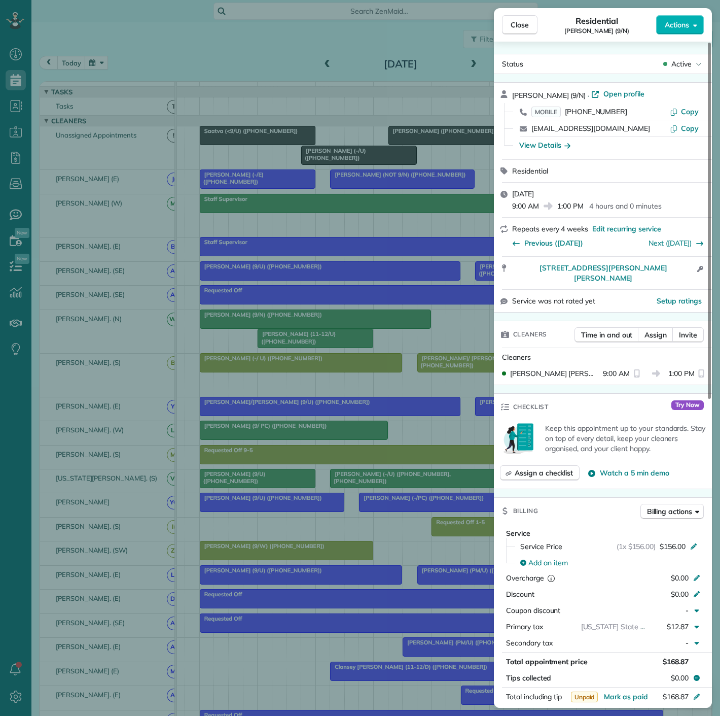
click at [268, 327] on div "Close Residential Taylor Shipes (9/N) Actions Status Active Taylor Shipes (9/N)…" at bounding box center [360, 358] width 720 height 716
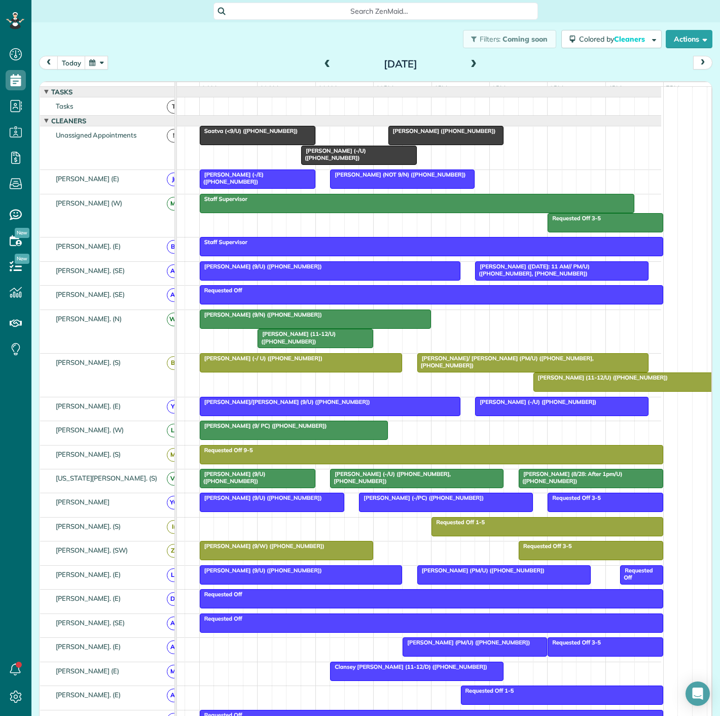
click at [343, 153] on div "Michael Boykin (+12143266484) Jacob Young (-/U) (+12148830958) Saatva (<9/U) (+…" at bounding box center [402, 147] width 520 height 43
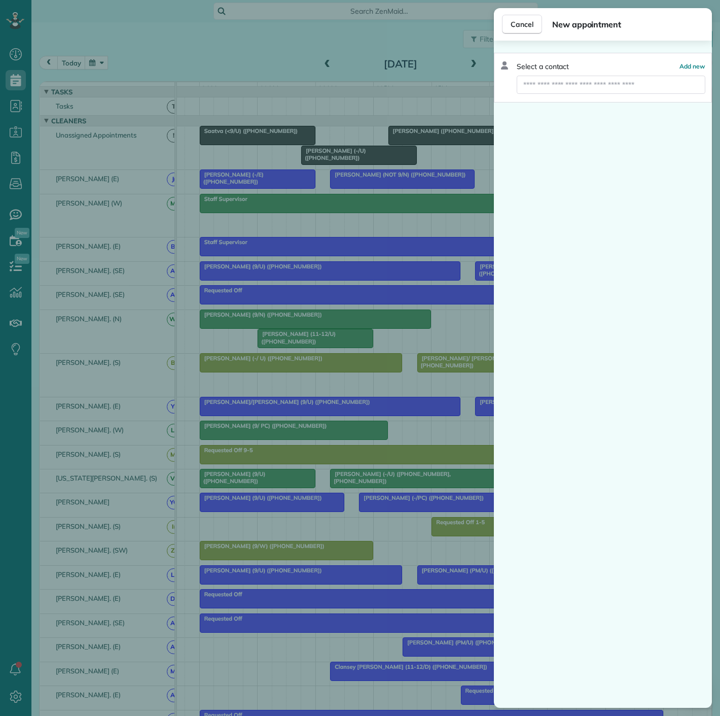
click at [322, 166] on div "Cancel New appointment Select a contact Add new" at bounding box center [360, 358] width 720 height 716
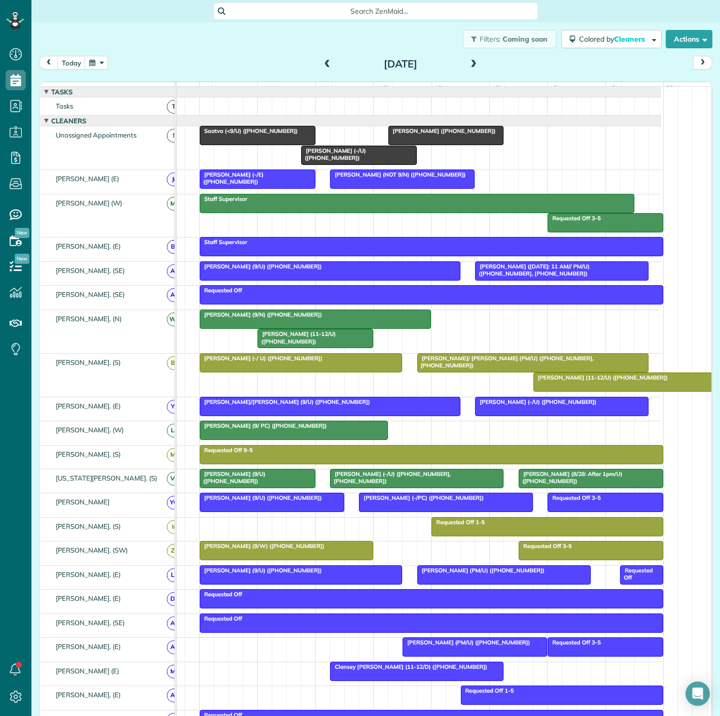
click at [332, 164] on div at bounding box center [359, 155] width 115 height 18
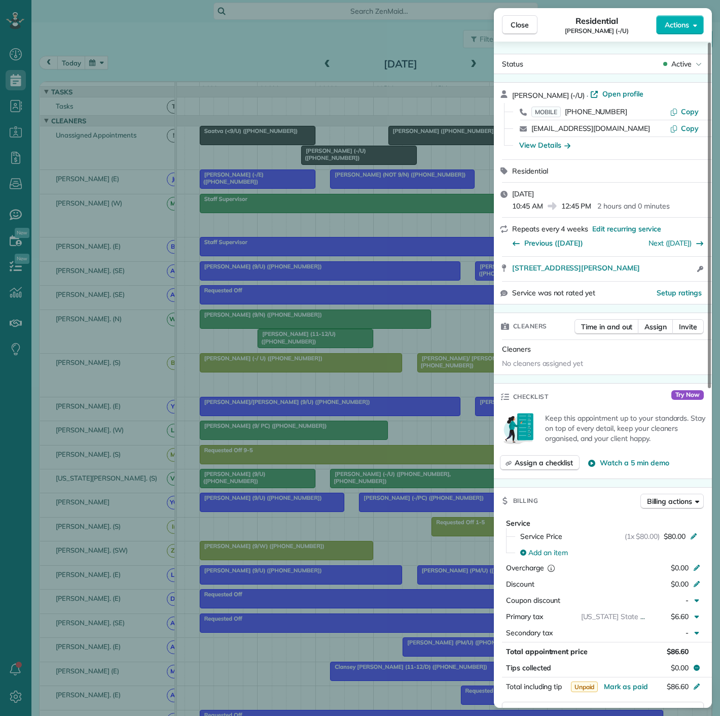
click at [332, 164] on div "Close Residential Jacob Young (-/U) Actions Status Active Jacob Young (-/U) · O…" at bounding box center [360, 358] width 720 height 716
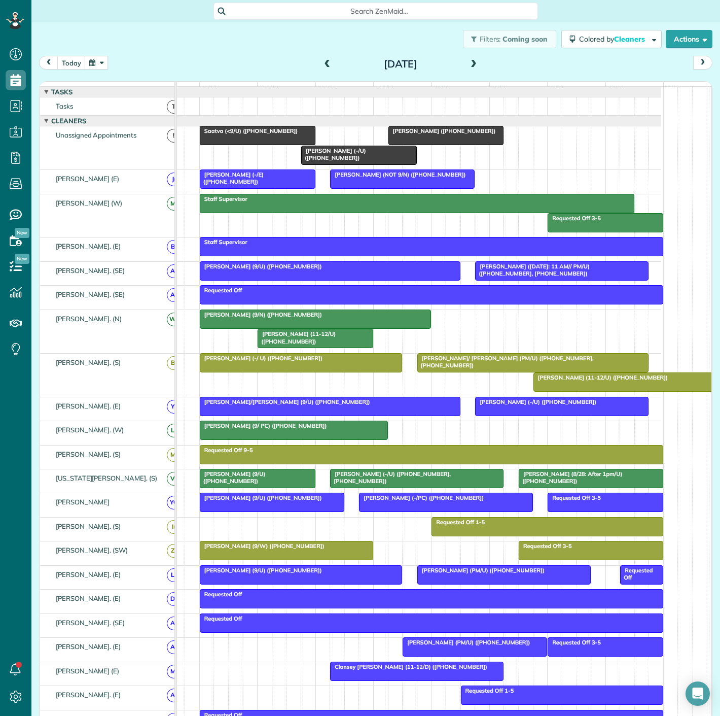
click at [442, 134] on span "Michael Boykin (+12143266484)" at bounding box center [442, 130] width 109 height 7
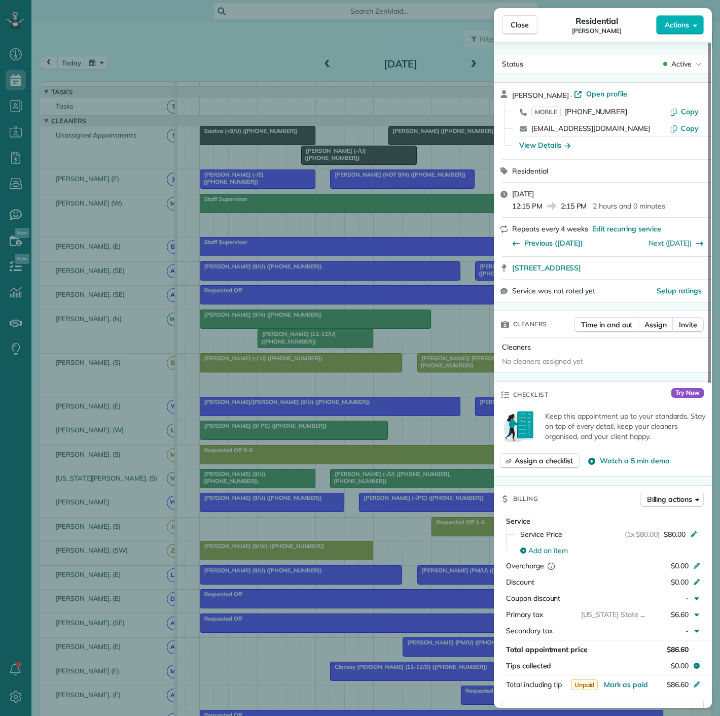
click at [419, 146] on div "Close Residential Michael Boykin Actions Status Active Michael Boykin · Open pr…" at bounding box center [360, 358] width 720 height 716
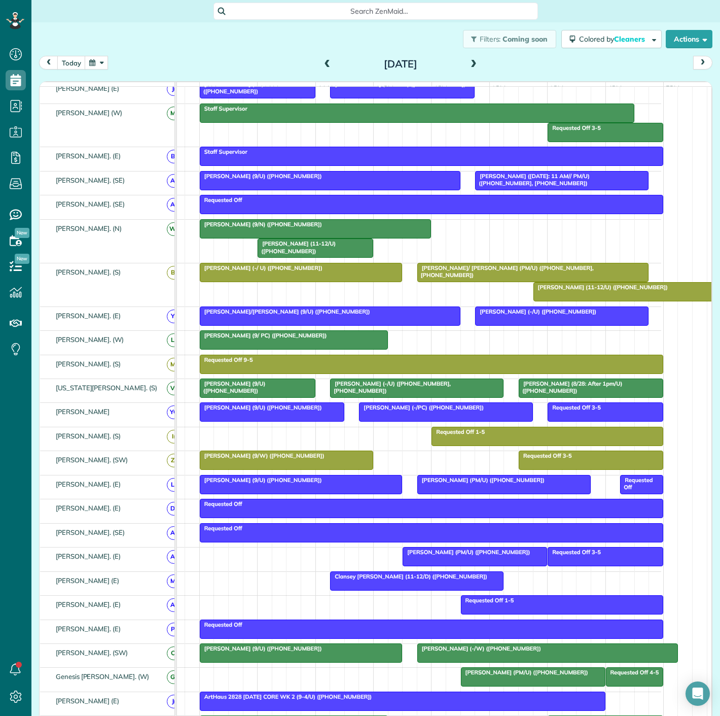
scroll to position [169, 0]
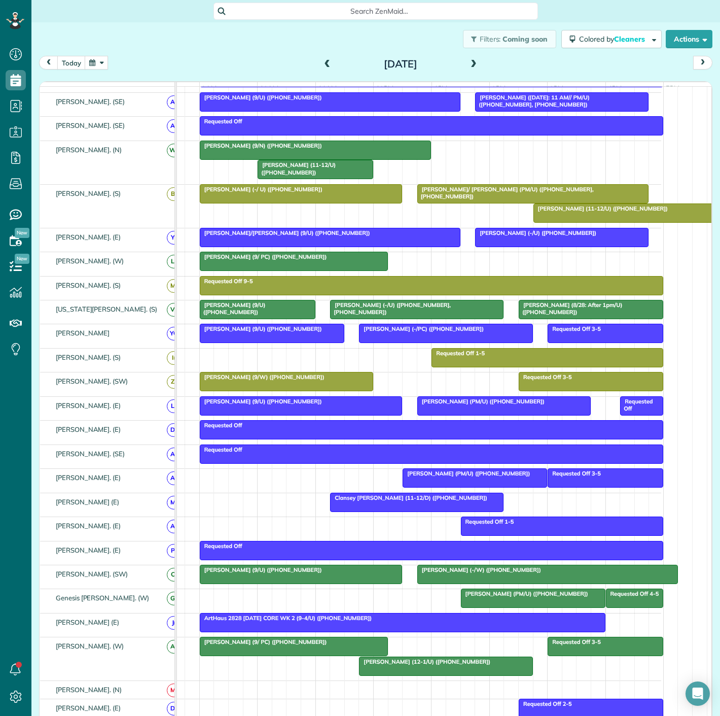
click at [410, 511] on div at bounding box center [417, 502] width 172 height 18
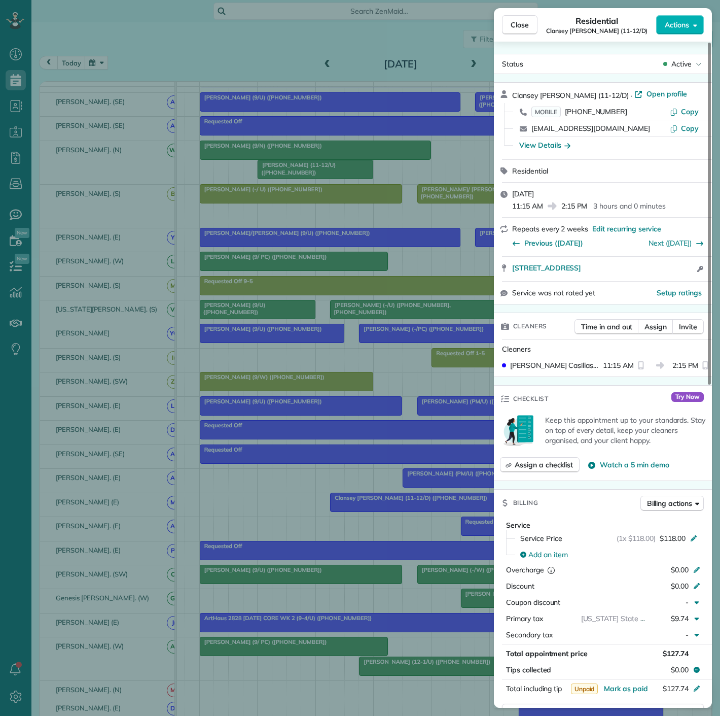
click at [340, 506] on div "Close Residential Clansey Flautt (11-12/D) Actions Status Active Clansey Flautt…" at bounding box center [360, 358] width 720 height 716
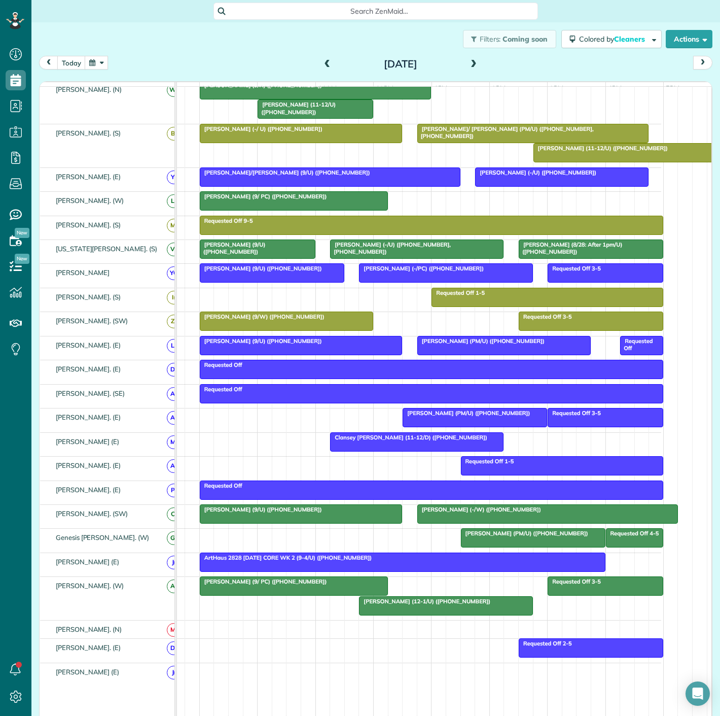
scroll to position [282, 0]
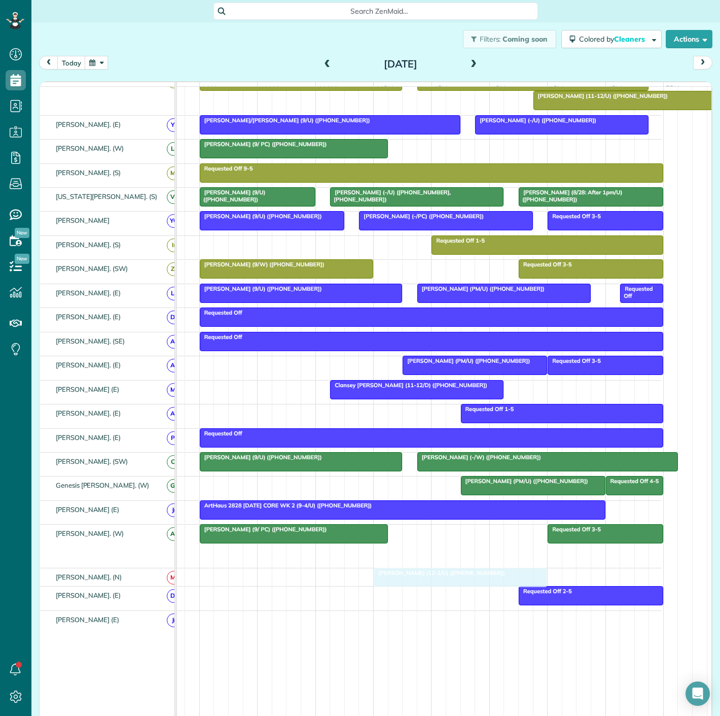
drag, startPoint x: 438, startPoint y: 559, endPoint x: 450, endPoint y: 589, distance: 33.3
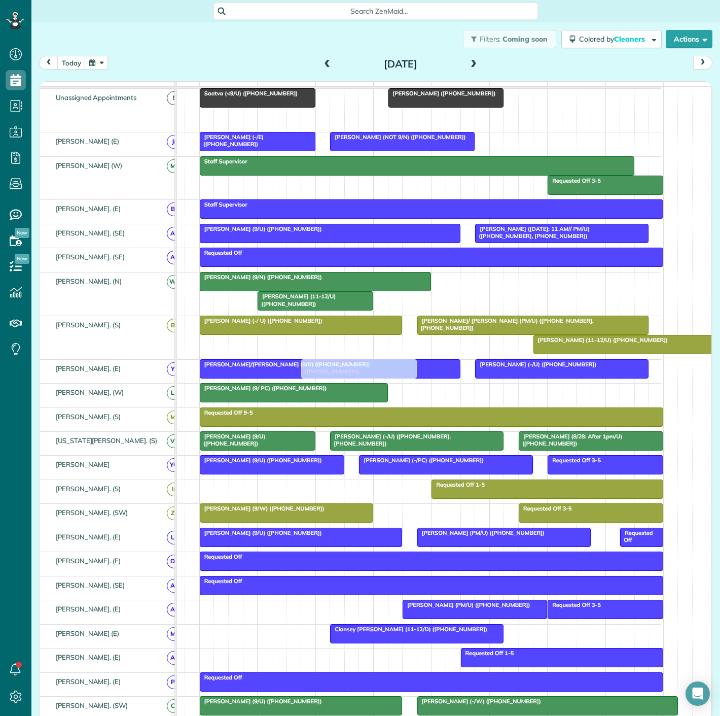
scroll to position [56, 0]
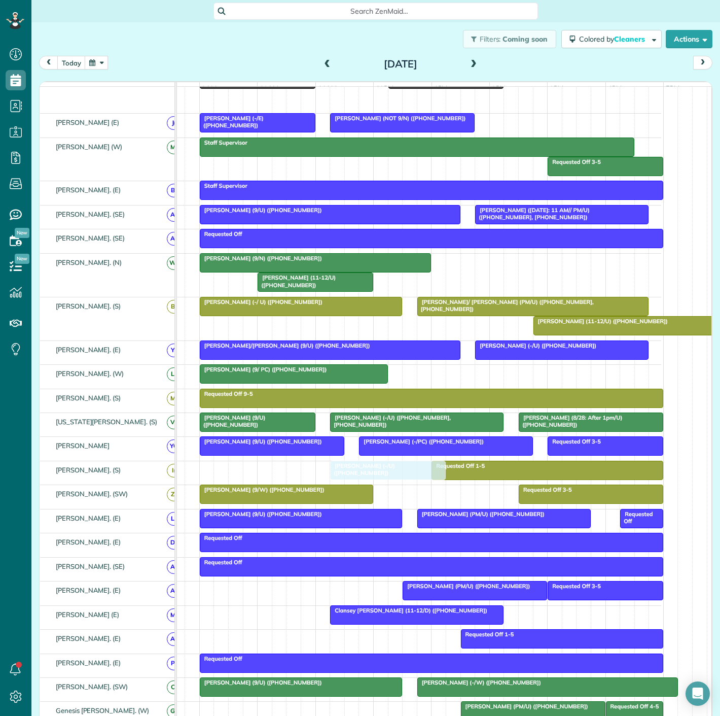
drag, startPoint x: 353, startPoint y: 157, endPoint x: 375, endPoint y: 482, distance: 326.4
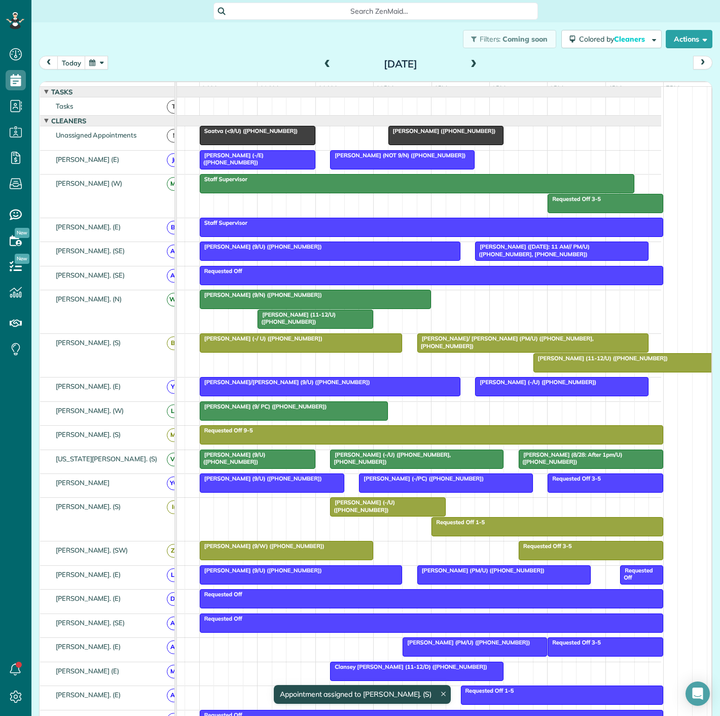
click at [411, 145] on div at bounding box center [446, 135] width 115 height 18
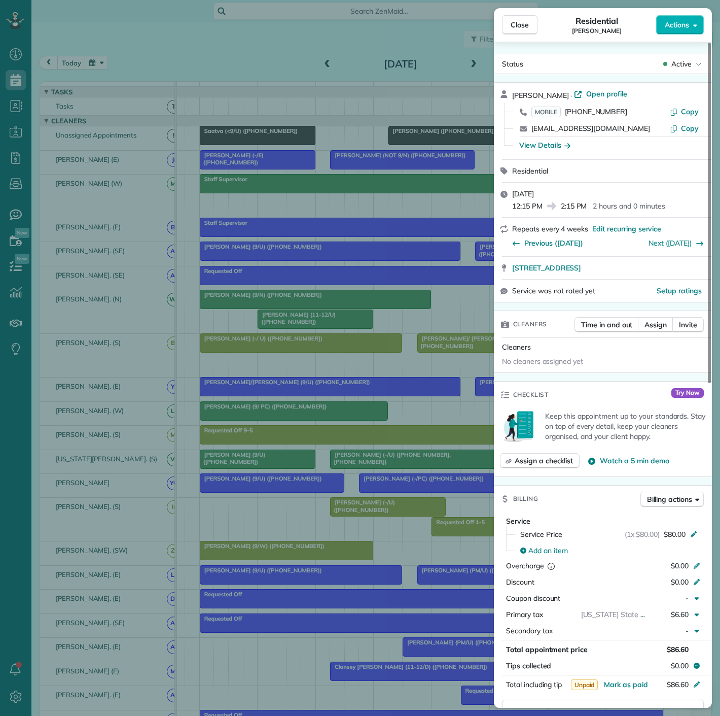
drag, startPoint x: 419, startPoint y: 196, endPoint x: 428, endPoint y: 176, distance: 22.0
click at [419, 196] on div "Close Residential Michael Boykin Actions Status Active Michael Boykin · Open pr…" at bounding box center [360, 358] width 720 height 716
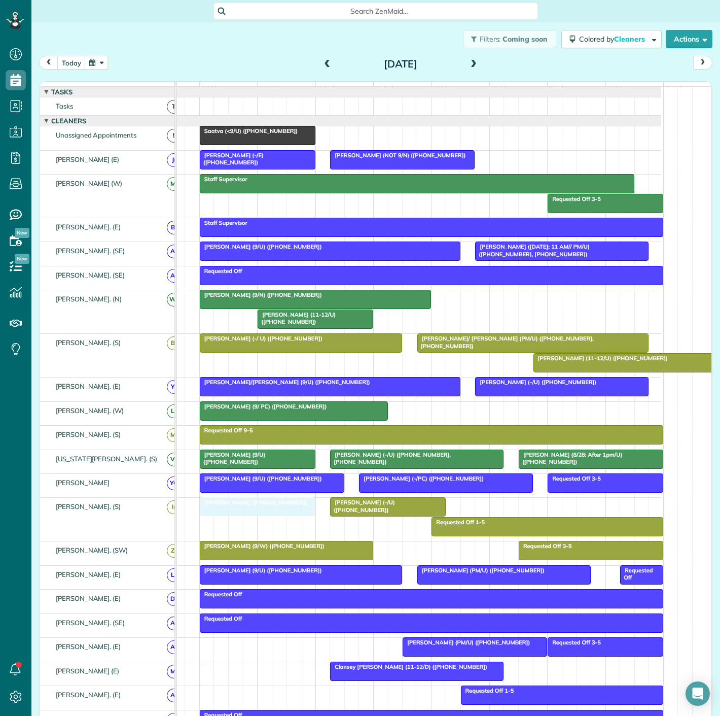
drag, startPoint x: 455, startPoint y: 144, endPoint x: 266, endPoint y: 513, distance: 414.5
click at [266, 512] on div at bounding box center [257, 507] width 115 height 18
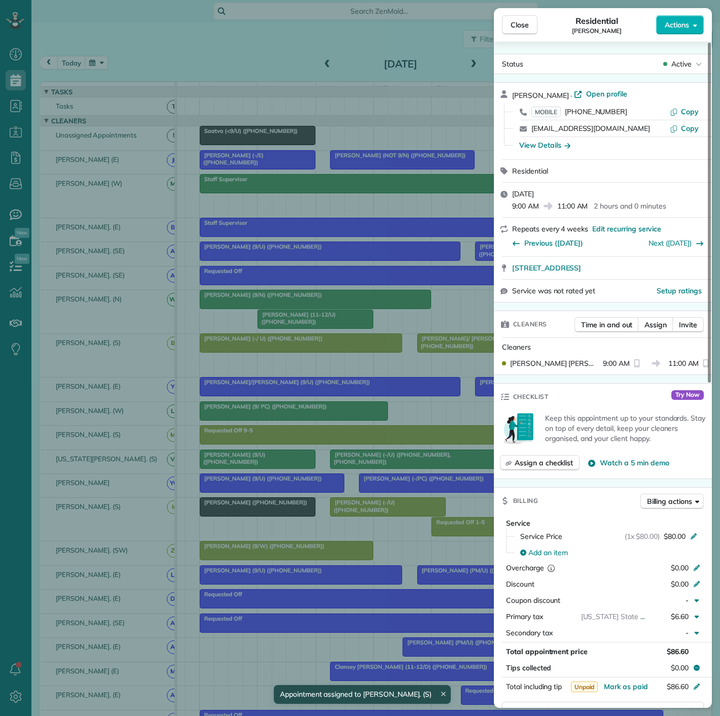
click at [266, 512] on div "Close Residential Michael Boykin Actions Status Active Michael Boykin · Open pr…" at bounding box center [360, 358] width 720 height 716
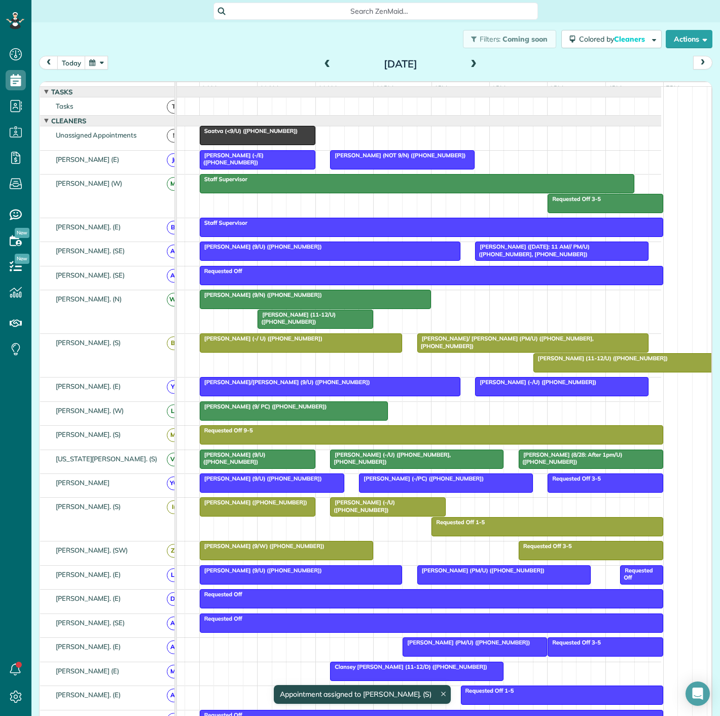
click at [339, 507] on span "Jacob Young (-/U) (+12148830958)" at bounding box center [362, 506] width 65 height 14
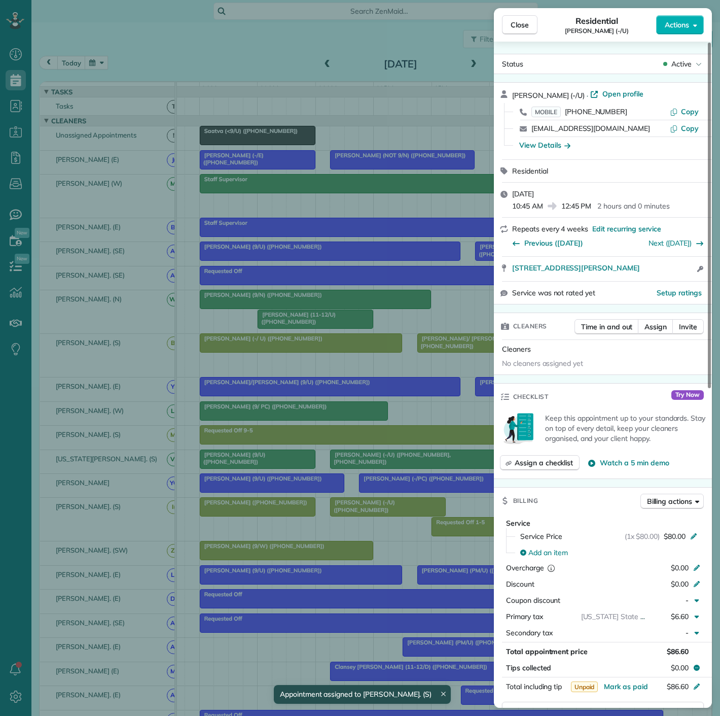
click at [339, 507] on div "Close Residential Jacob Young (-/U) Actions Status Active Jacob Young (-/U) · O…" at bounding box center [360, 358] width 720 height 716
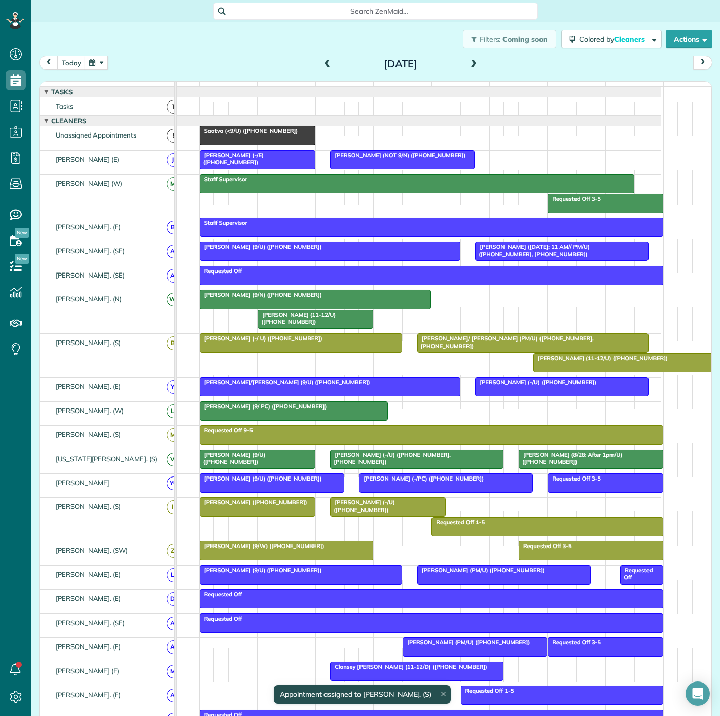
click at [254, 134] on span "Saatva (<9/U) (+17704303483)" at bounding box center [248, 130] width 99 height 7
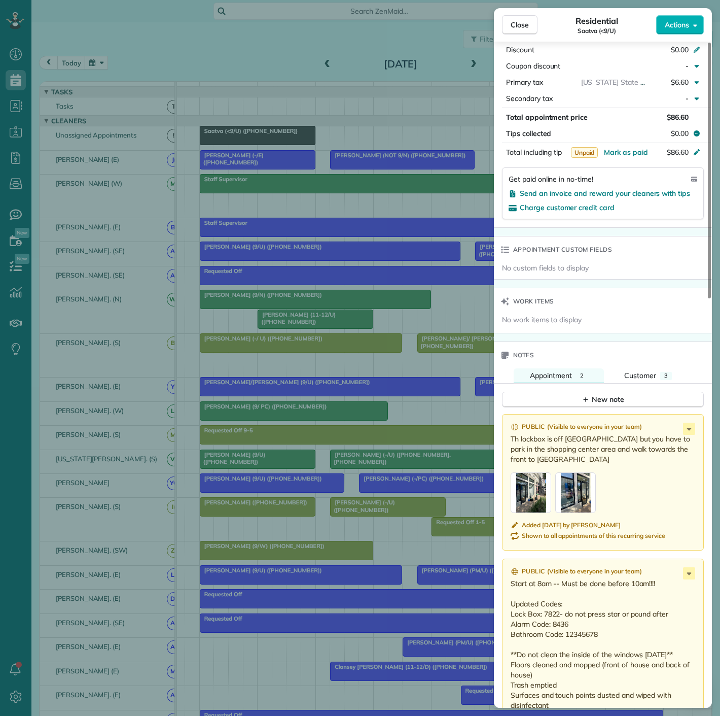
click at [303, 208] on div "Close Residential Saatva (<9/U) Actions Status Active Saatva (<9/U) · Open prof…" at bounding box center [360, 358] width 720 height 716
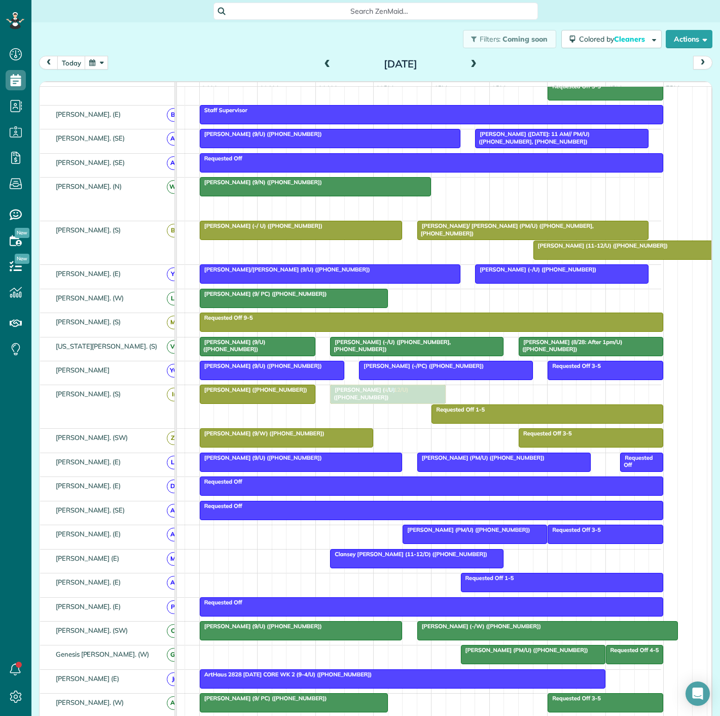
drag, startPoint x: 295, startPoint y: 322, endPoint x: 366, endPoint y: 396, distance: 103.3
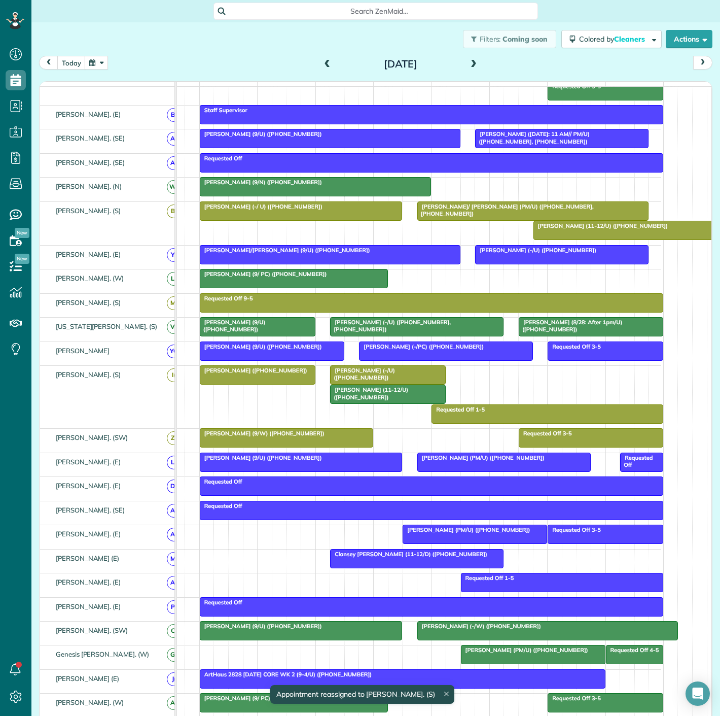
click at [354, 400] on span "Yagnesh Rohit (11-12/U) (+14348330511)" at bounding box center [369, 393] width 79 height 14
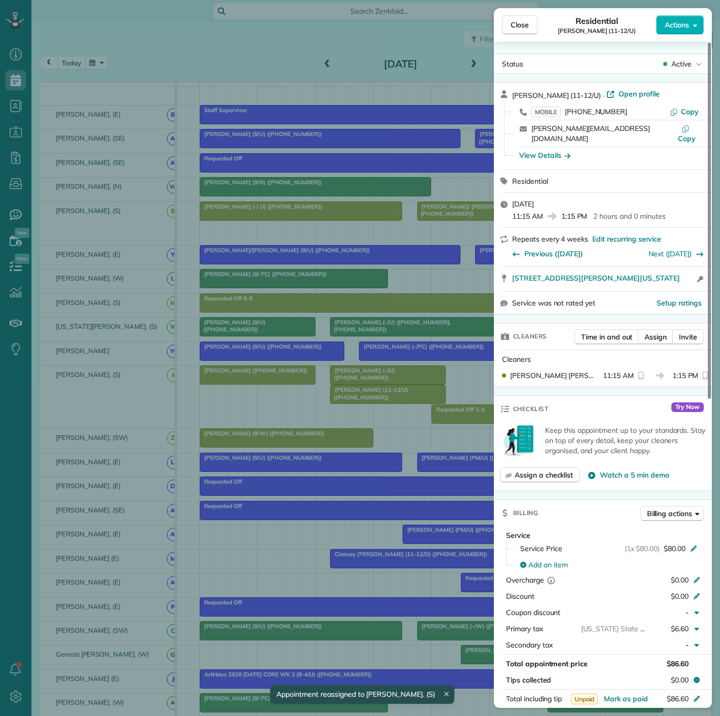
click at [263, 374] on div "Close Residential Yagnesh Rohit (11-12/U) Actions Status Active Yagnesh Rohit (…" at bounding box center [360, 358] width 720 height 716
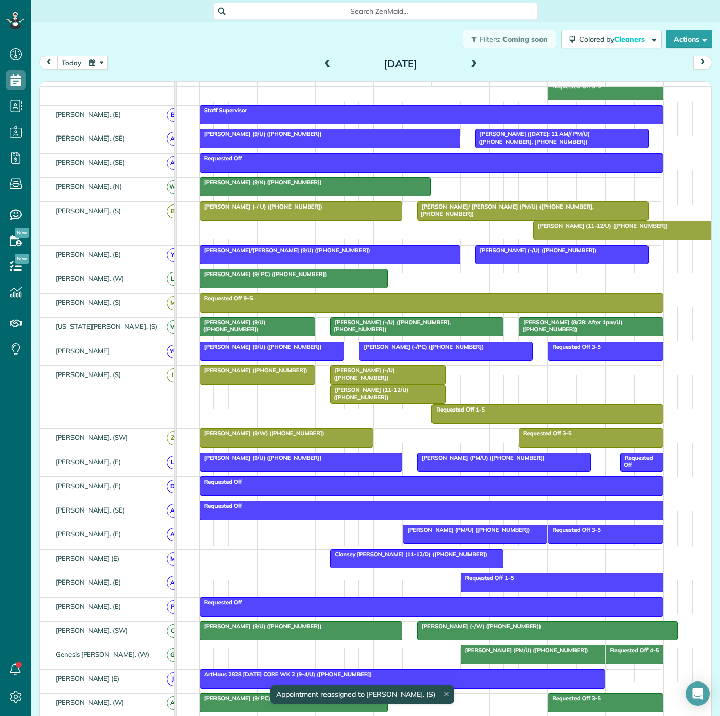
click at [263, 374] on span "Michael Boykin (+12143266484)" at bounding box center [253, 370] width 109 height 7
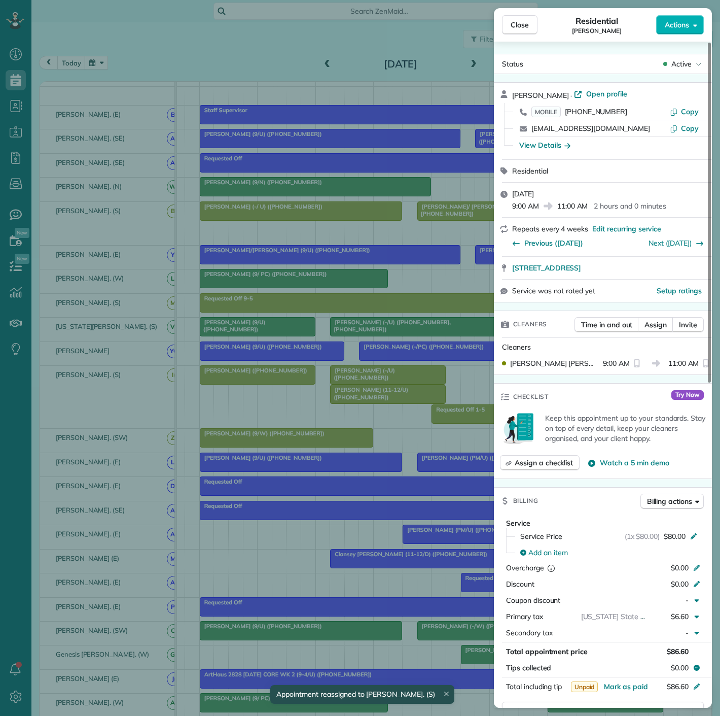
click at [263, 374] on div "Close Residential Michael Boykin Actions Status Active Michael Boykin · Open pr…" at bounding box center [360, 358] width 720 height 716
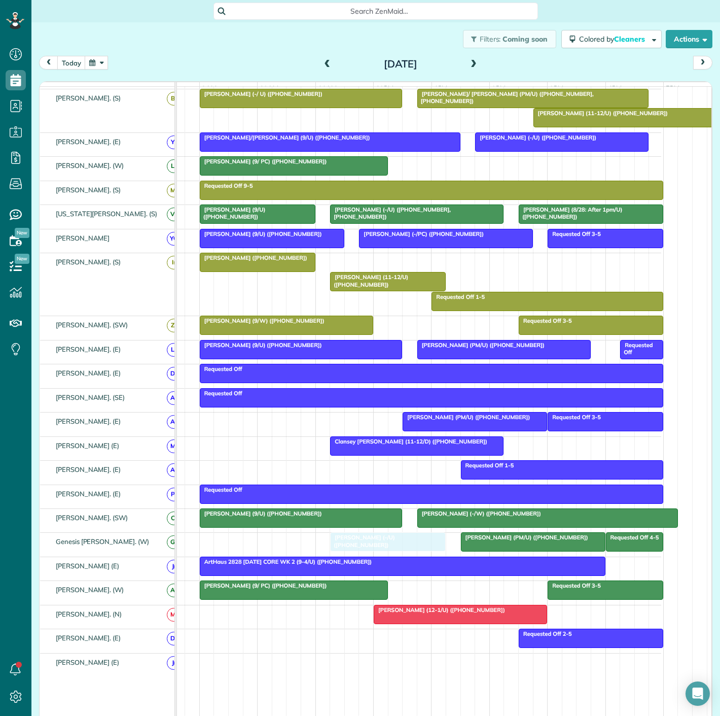
drag, startPoint x: 357, startPoint y: 379, endPoint x: 353, endPoint y: 545, distance: 165.9
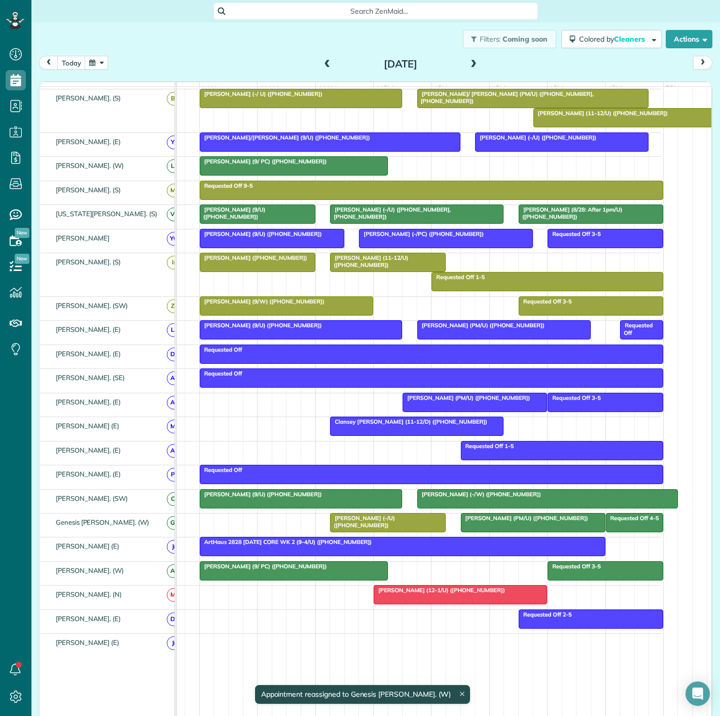
click at [404, 527] on div at bounding box center [388, 522] width 115 height 18
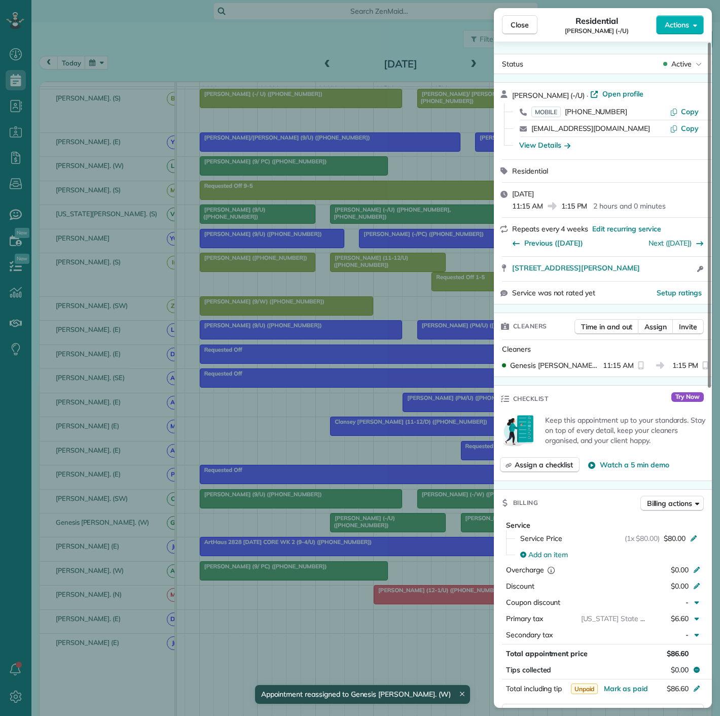
click at [387, 526] on div "Close Residential Jacob Young (-/U) Actions Status Active Jacob Young (-/U) · O…" at bounding box center [360, 358] width 720 height 716
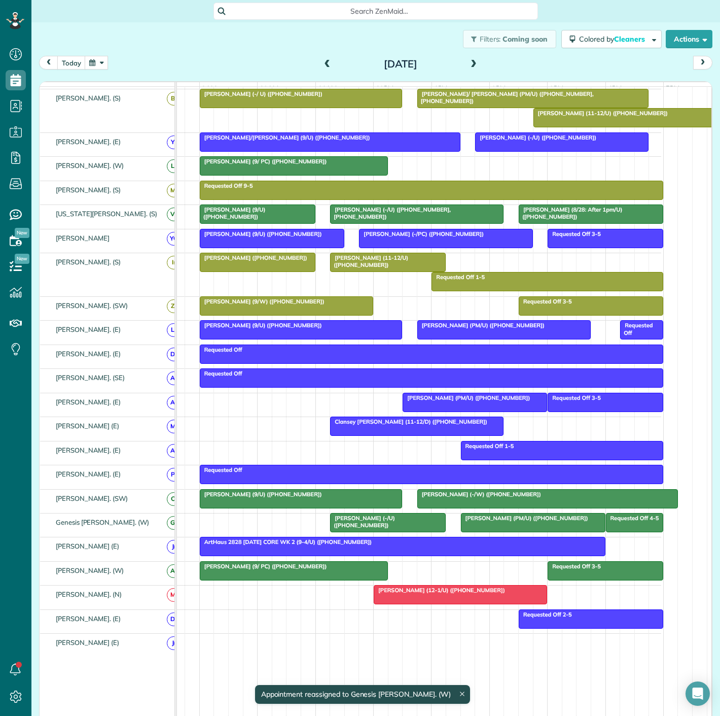
click at [478, 528] on div at bounding box center [534, 522] width 144 height 18
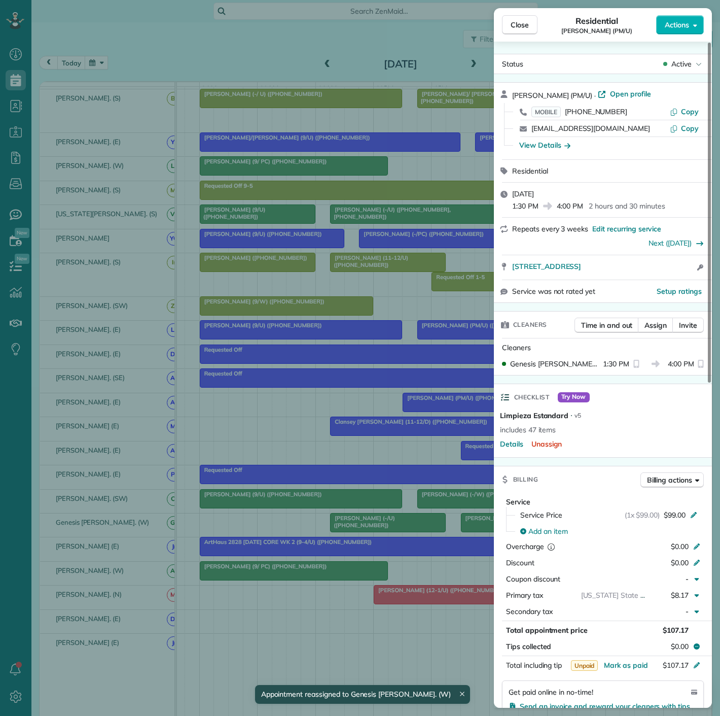
click at [388, 521] on div "Close Residential Eron Ortiz (PM/U) Actions Status Active Eron Ortiz (PM/U) · O…" at bounding box center [360, 358] width 720 height 716
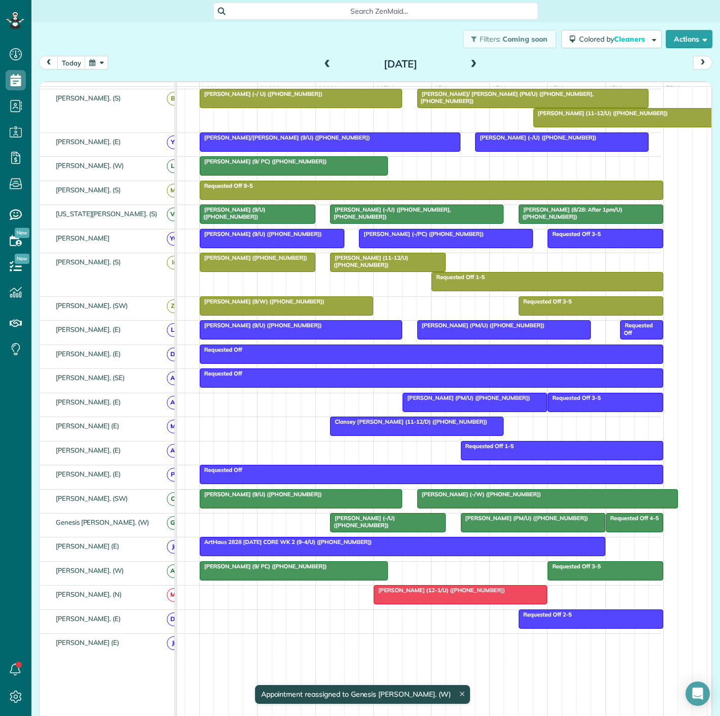
click at [458, 411] on div at bounding box center [475, 402] width 144 height 18
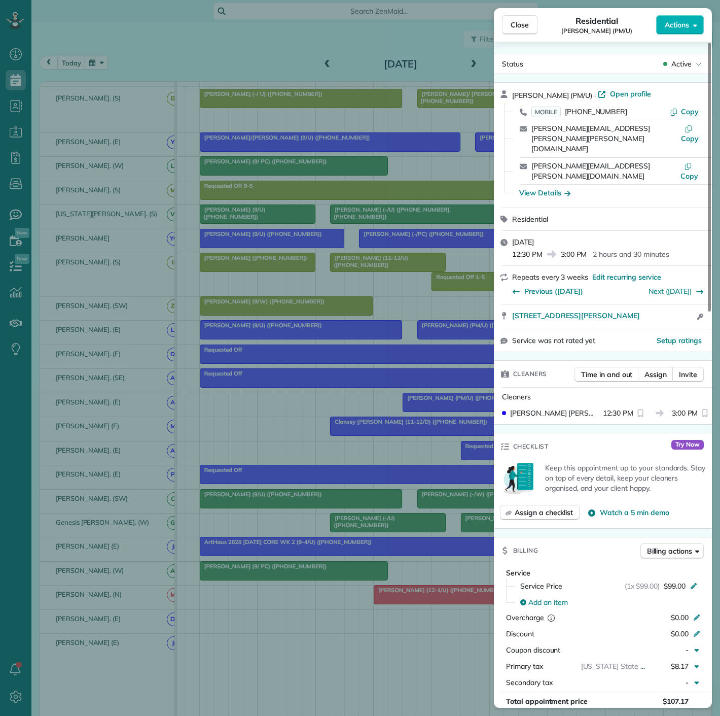
click at [459, 412] on div "Close Residential Laura Simms (PM/U) Actions Status Active Laura Simms (PM/U) ·…" at bounding box center [360, 358] width 720 height 716
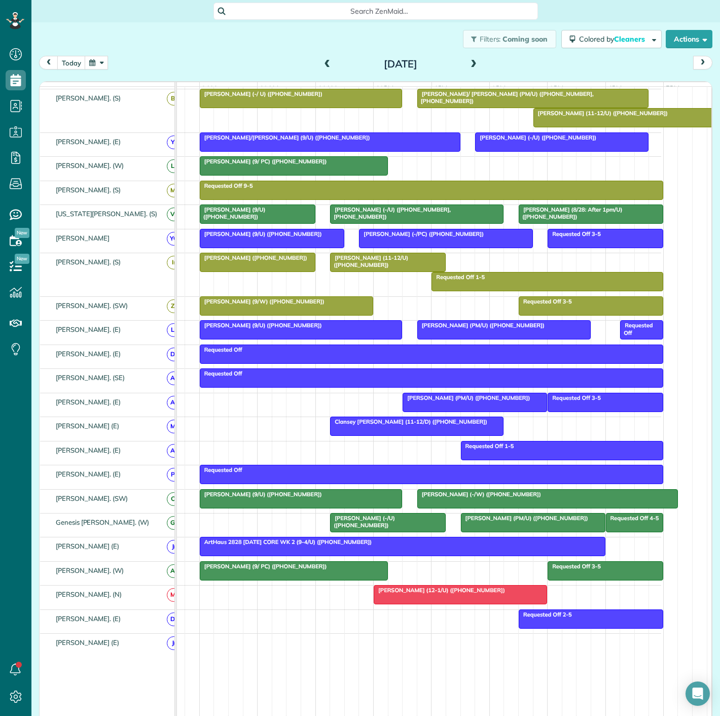
click at [487, 519] on span "Eron Ortiz (PM/U) (+16307317491)" at bounding box center [525, 517] width 128 height 7
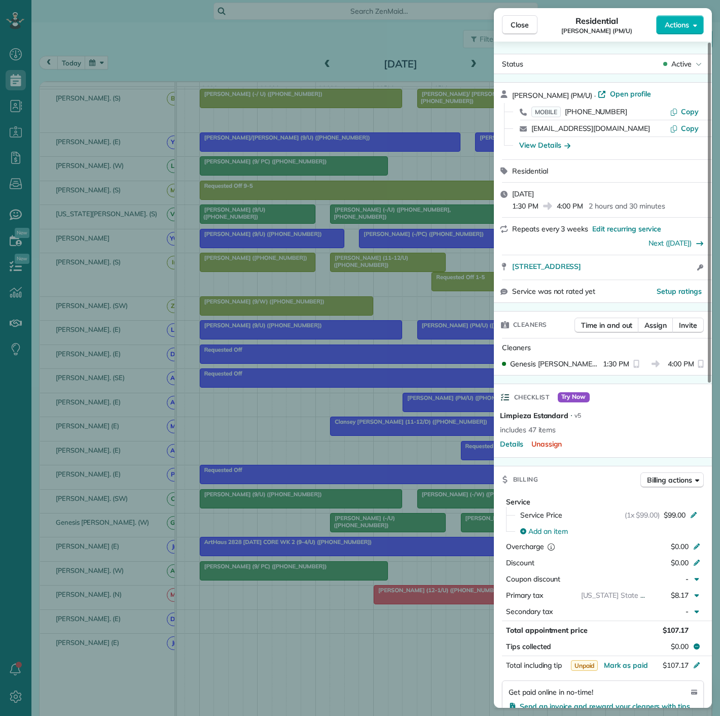
click at [407, 522] on div "Close Residential Eron Ortiz (PM/U) Actions Status Active Eron Ortiz (PM/U) · O…" at bounding box center [360, 358] width 720 height 716
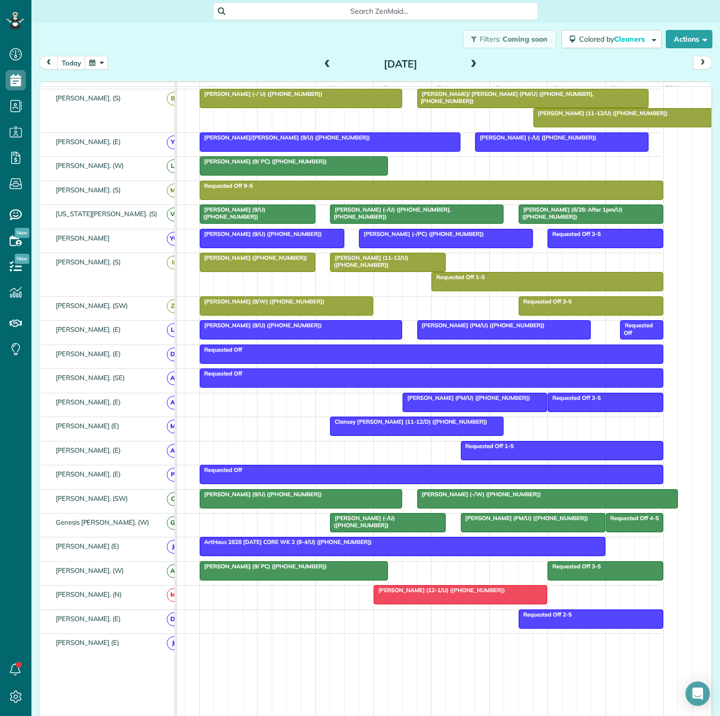
click at [407, 522] on body "Dashboard Scheduling Calendar View List View Dispatch View - Weekly scheduling …" at bounding box center [360, 358] width 720 height 716
click at [395, 522] on span "Jacob Young (-/U) (+12148830958)" at bounding box center [362, 521] width 65 height 14
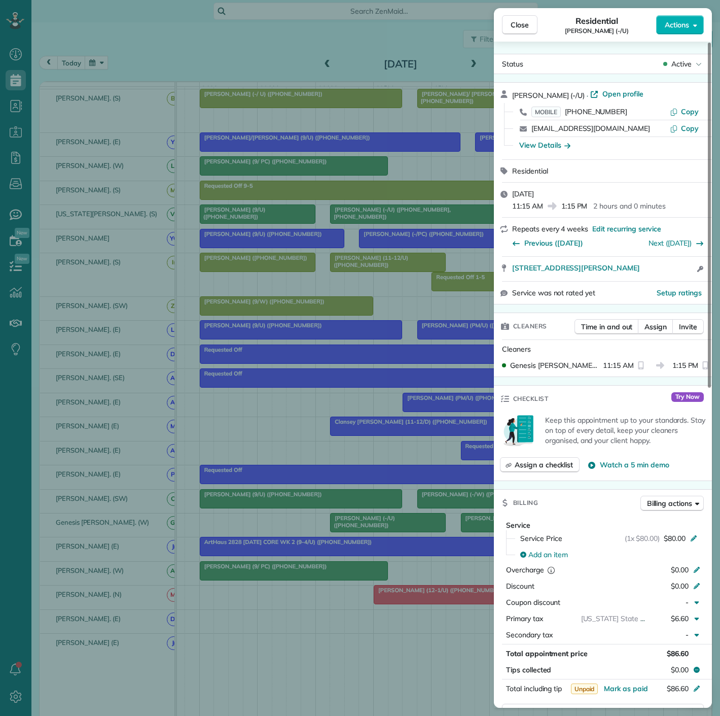
click at [407, 522] on div "Close Residential Jacob Young (-/U) Actions Status Active Jacob Young (-/U) · O…" at bounding box center [360, 358] width 720 height 716
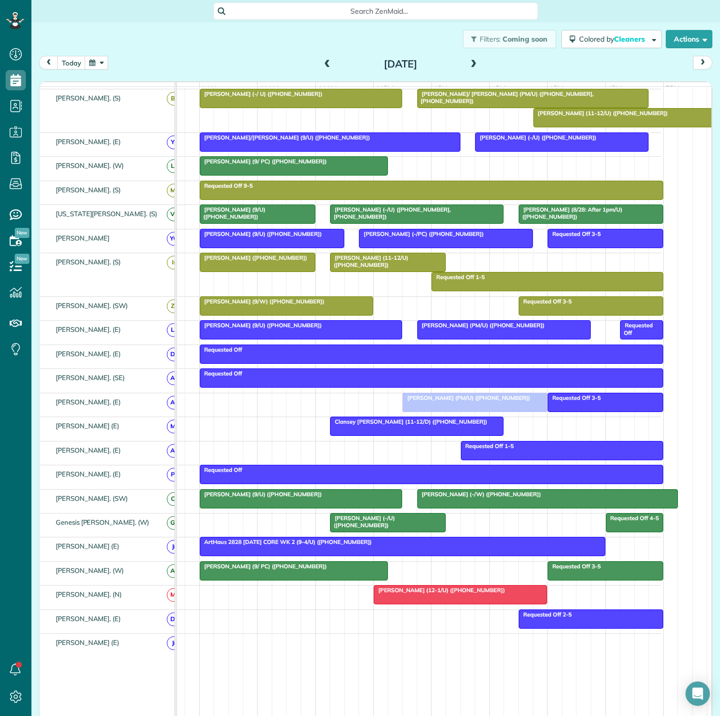
drag, startPoint x: 497, startPoint y: 522, endPoint x: 445, endPoint y: 399, distance: 133.7
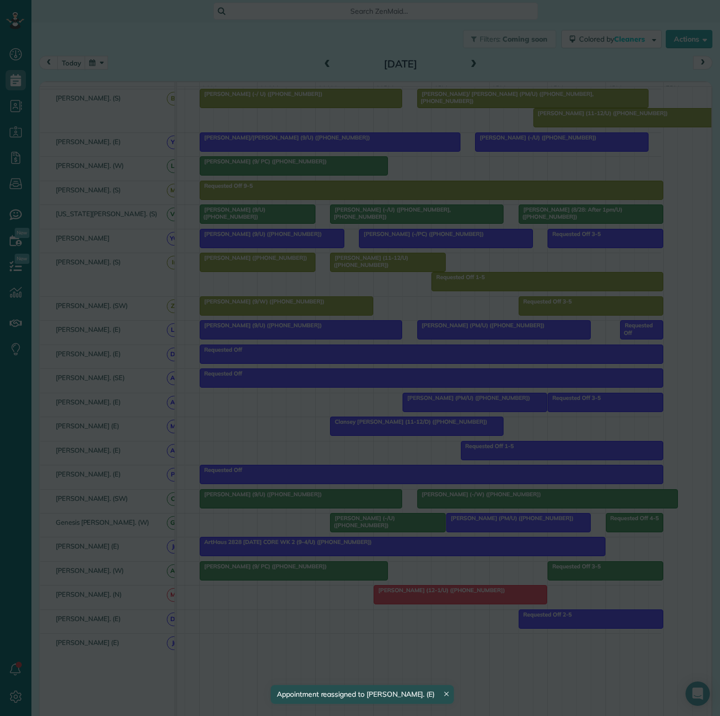
drag, startPoint x: 435, startPoint y: 423, endPoint x: 482, endPoint y: 548, distance: 133.6
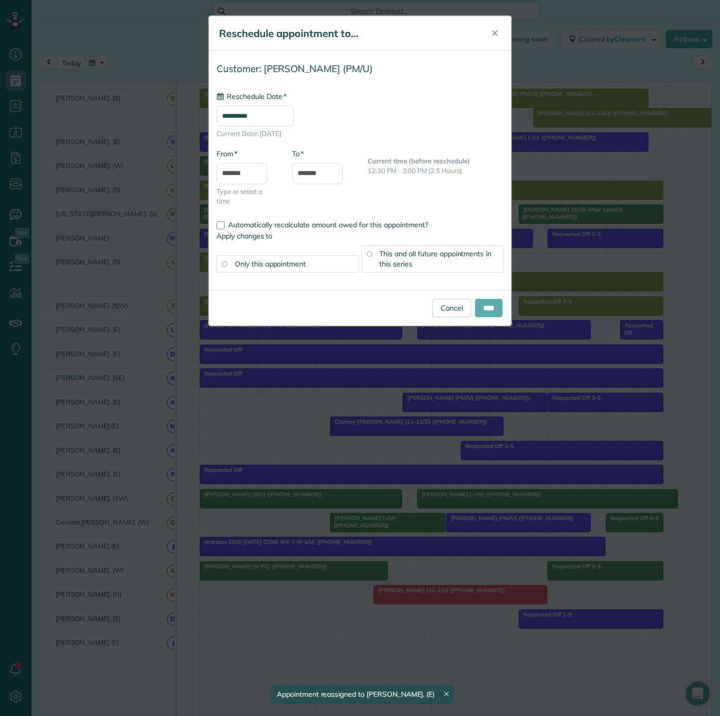
type input "**********"
click at [492, 310] on input "****" at bounding box center [488, 308] width 27 height 18
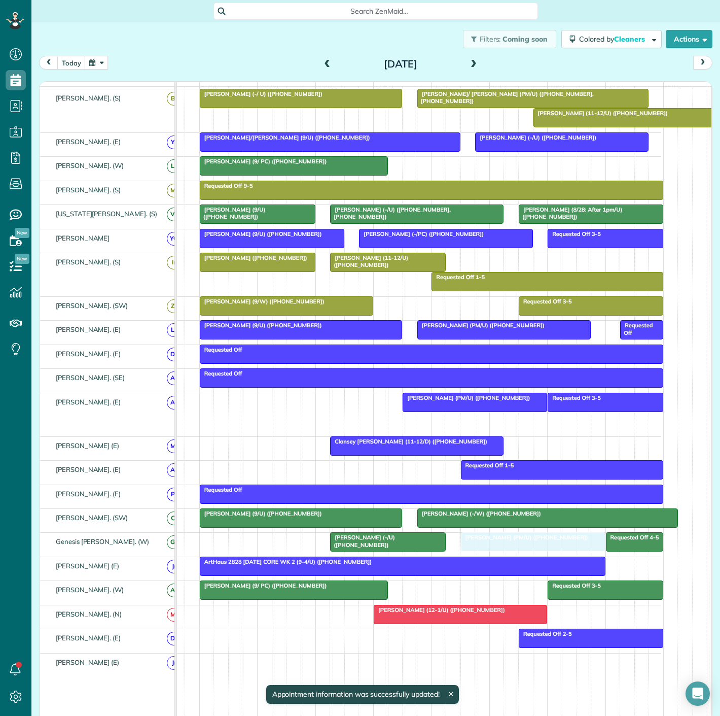
drag, startPoint x: 483, startPoint y: 429, endPoint x: 497, endPoint y: 541, distance: 112.9
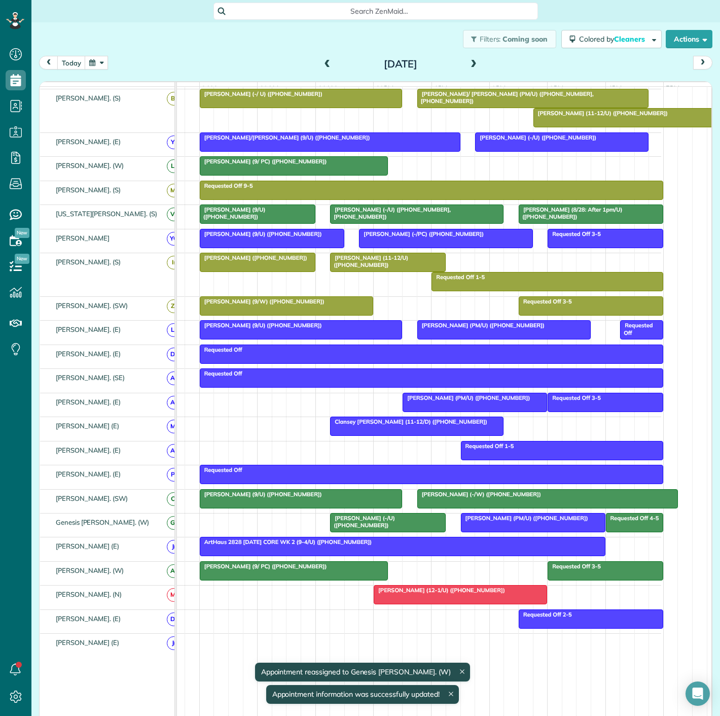
click at [488, 521] on span "Laura Simms (PM/U) (+18176923017)" at bounding box center [525, 517] width 128 height 7
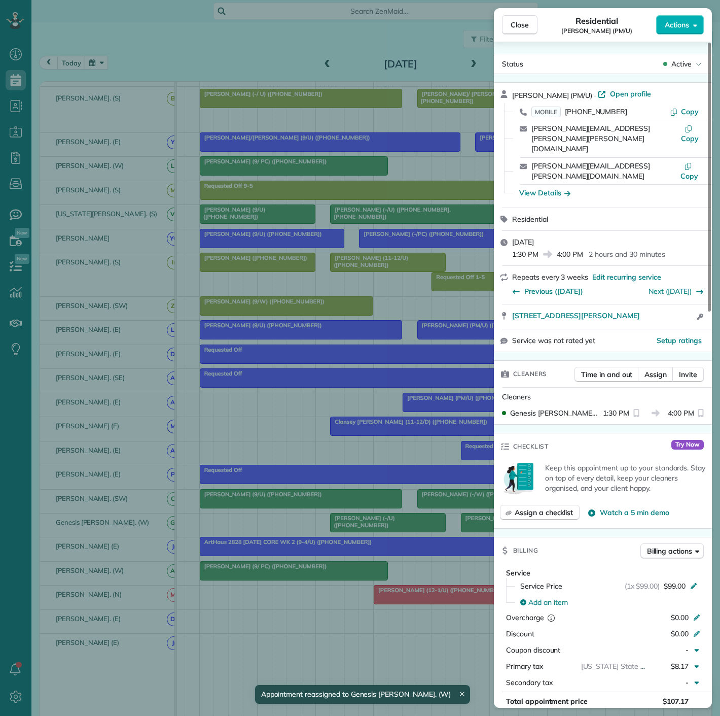
drag, startPoint x: 506, startPoint y: 296, endPoint x: 654, endPoint y: 295, distance: 148.1
click at [654, 304] on div "2355 Thomas Ave. #2009 Dallas TX 75201 Open access information" at bounding box center [603, 316] width 218 height 24
drag, startPoint x: 374, startPoint y: 467, endPoint x: 381, endPoint y: 449, distance: 19.3
click at [374, 467] on div "Close Residential Laura Simms (PM/U) Actions Status Active Laura Simms (PM/U) ·…" at bounding box center [360, 358] width 720 height 716
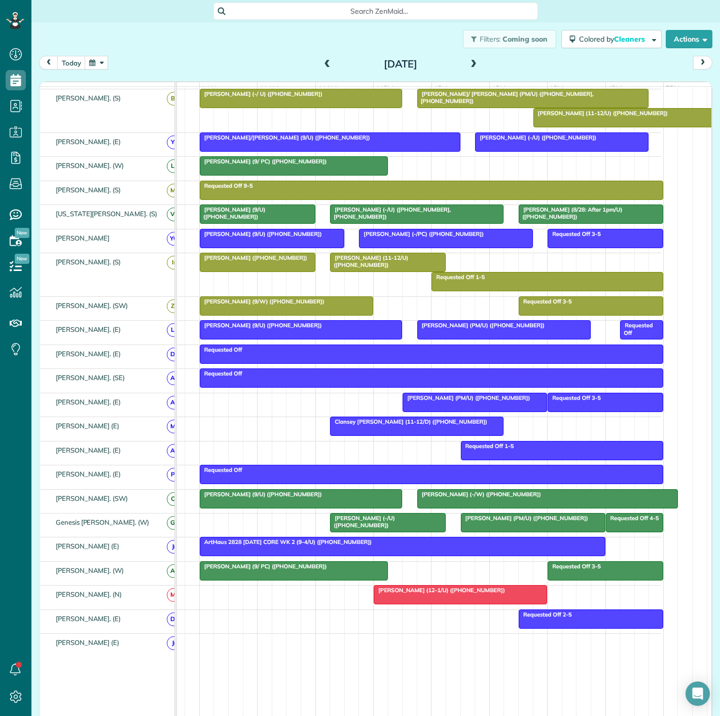
click at [367, 526] on div at bounding box center [388, 522] width 115 height 18
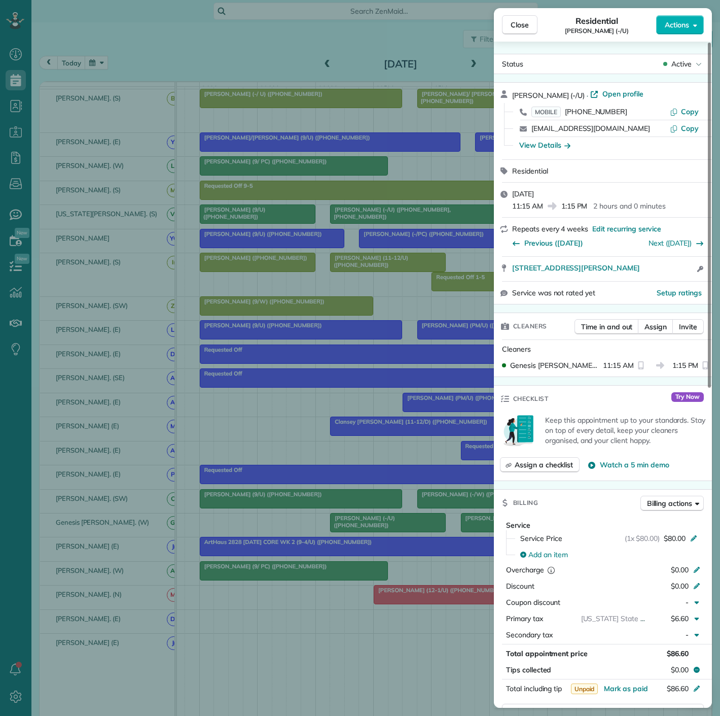
drag, startPoint x: 508, startPoint y: 276, endPoint x: 674, endPoint y: 276, distance: 165.9
click at [674, 276] on div "2355 Thomas Ave Apt 1803 Dallas TX 75201 Open access information" at bounding box center [603, 269] width 218 height 24
drag, startPoint x: 259, startPoint y: 527, endPoint x: 479, endPoint y: 526, distance: 219.7
click at [260, 527] on div "Close Residential Jacob Young (-/U) Actions Status Active Jacob Young (-/U) · O…" at bounding box center [360, 358] width 720 height 716
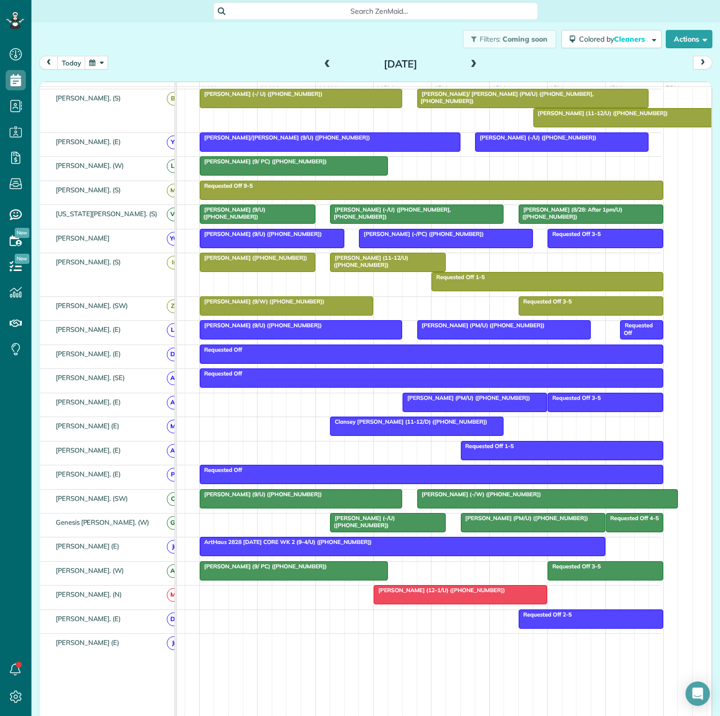
click at [481, 530] on div at bounding box center [534, 522] width 144 height 18
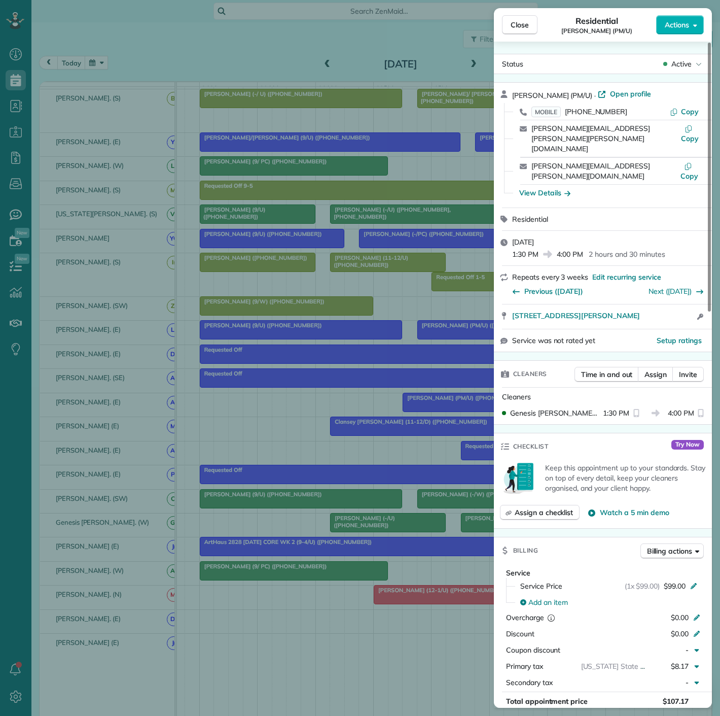
click at [308, 492] on div "Close Residential Laura Simms (PM/U) Actions Status Active Laura Simms (PM/U) ·…" at bounding box center [360, 358] width 720 height 716
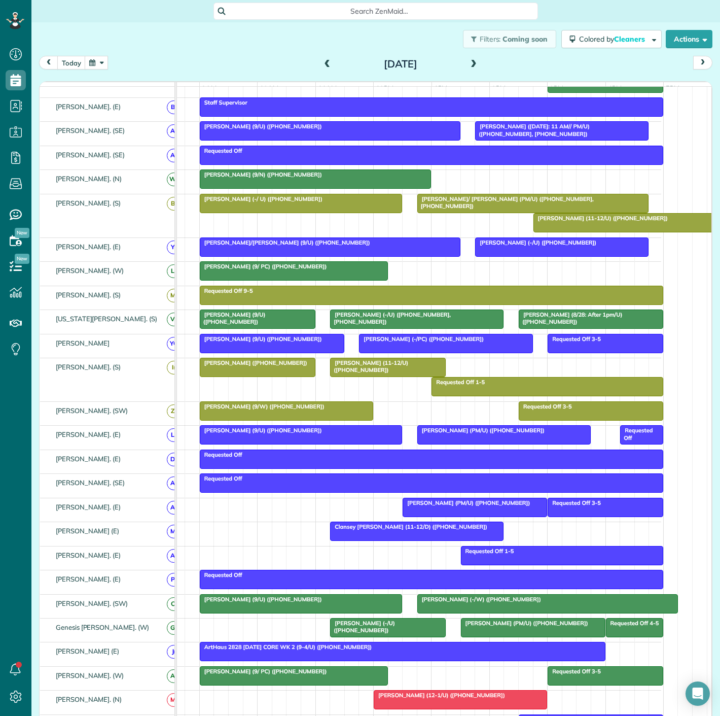
scroll to position [113, 0]
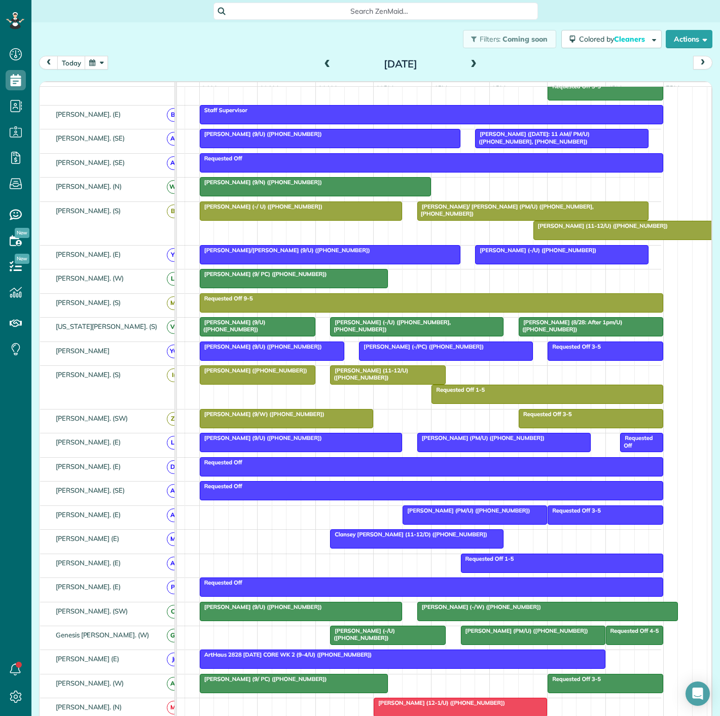
click at [284, 381] on div at bounding box center [257, 375] width 115 height 18
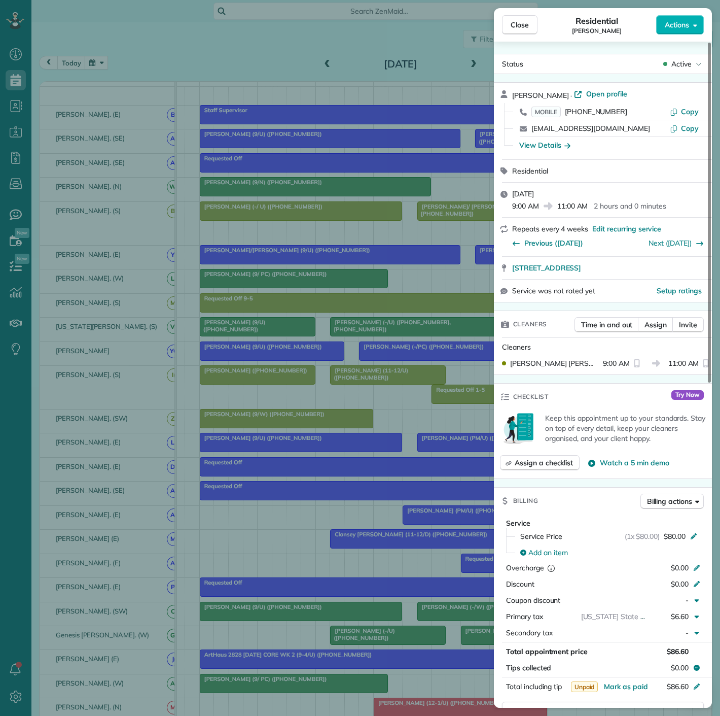
drag, startPoint x: 508, startPoint y: 275, endPoint x: 323, endPoint y: 236, distance: 188.7
click at [687, 273] on div "3225 Turtle Creek Bvlrd unit 1037 B Dallas TX 75219" at bounding box center [603, 268] width 218 height 22
drag, startPoint x: 247, startPoint y: 512, endPoint x: 262, endPoint y: 506, distance: 16.2
click at [247, 512] on div "Close Residential Michael Boykin Actions Status Active Michael Boykin · Open pr…" at bounding box center [360, 358] width 720 height 716
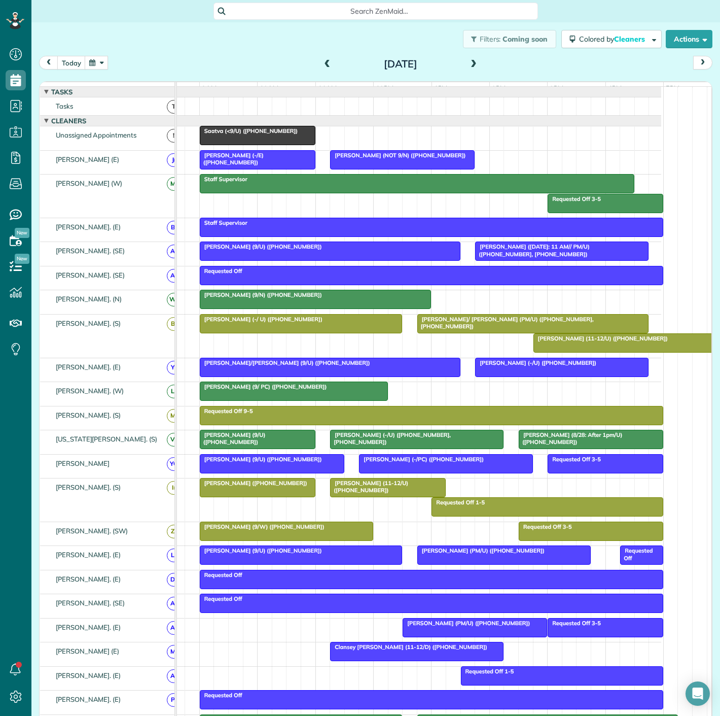
click at [267, 144] on div at bounding box center [257, 135] width 115 height 18
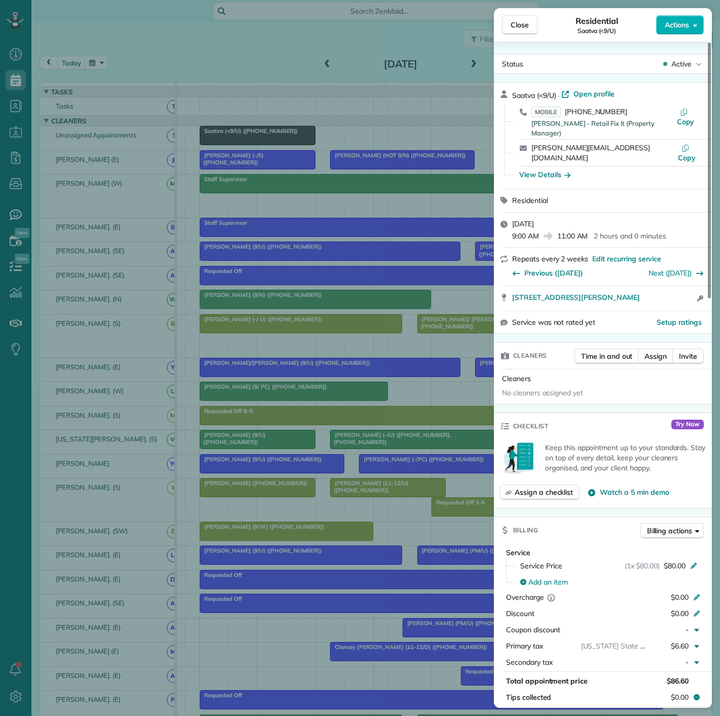
click at [267, 144] on div "Close Residential Saatva (<9/U) Actions Status Active Saatva (<9/U) · Open prof…" at bounding box center [360, 358] width 720 height 716
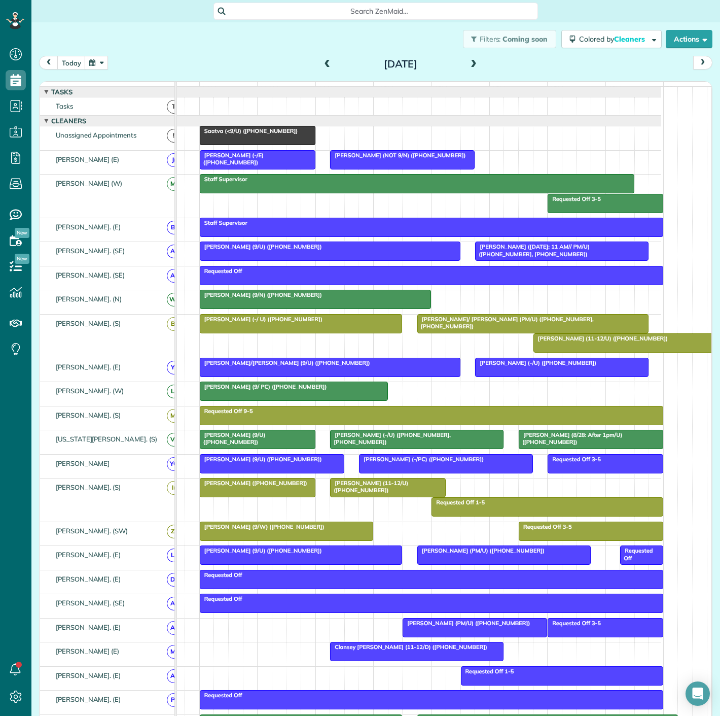
click at [215, 169] on div at bounding box center [257, 160] width 115 height 18
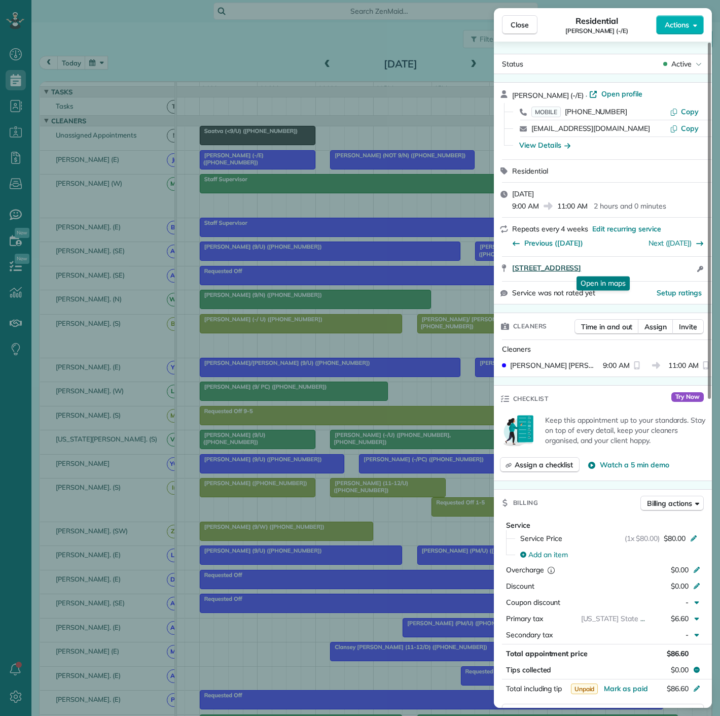
drag, startPoint x: 509, startPoint y: 270, endPoint x: 670, endPoint y: 268, distance: 160.8
click at [670, 268] on div "4926 Mission Avenue #1118 Dallas TX 75206 Open in maps Open in maps Open access…" at bounding box center [603, 269] width 218 height 24
click at [362, 172] on div "Close Residential Kinsey Smith (-/E) Actions Status Active Kinsey Smith (-/E) ·…" at bounding box center [360, 358] width 720 height 716
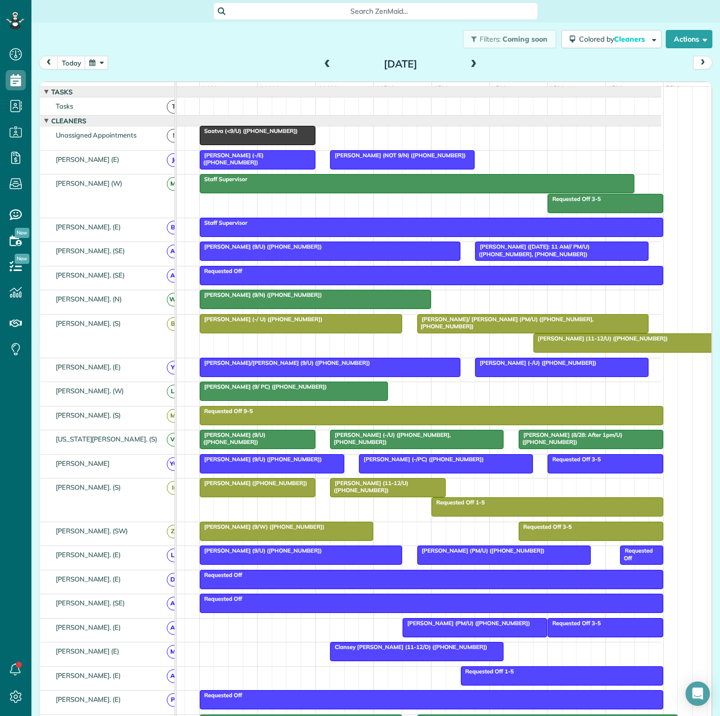
click at [362, 169] on div at bounding box center [403, 160] width 144 height 18
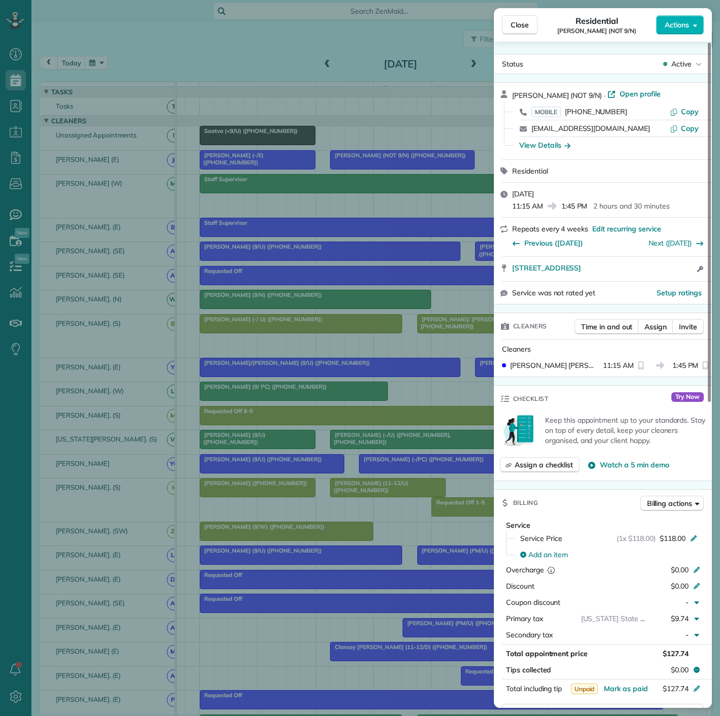
drag, startPoint x: 510, startPoint y: 274, endPoint x: 682, endPoint y: 274, distance: 172.5
click at [682, 274] on div "5331 E Mockingbird Ln Apt. 218 Dallas TX 76206 Open access information" at bounding box center [603, 269] width 218 height 24
click at [278, 259] on div "Close Residential Trey Utter (NOT 9/N) Actions Status Active Trey Utter (NOT 9/…" at bounding box center [360, 358] width 720 height 716
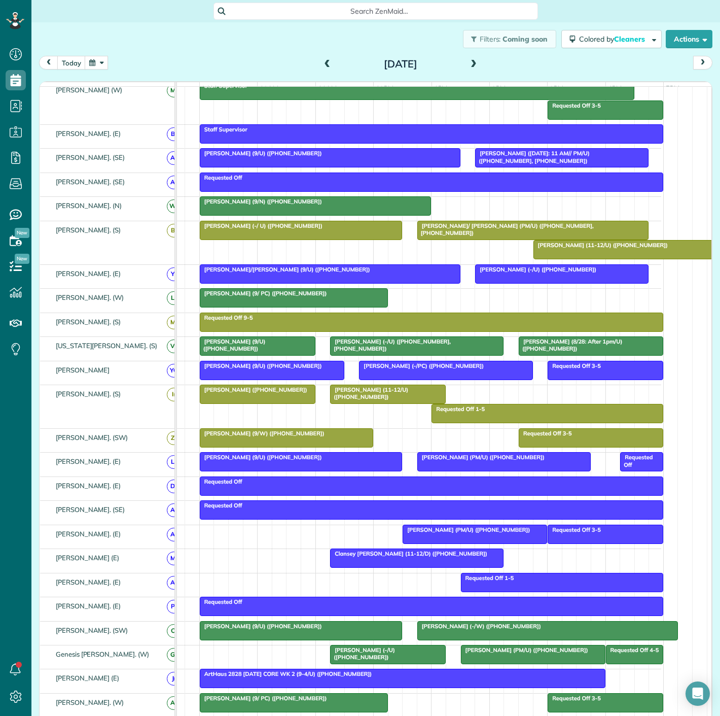
scroll to position [225, 0]
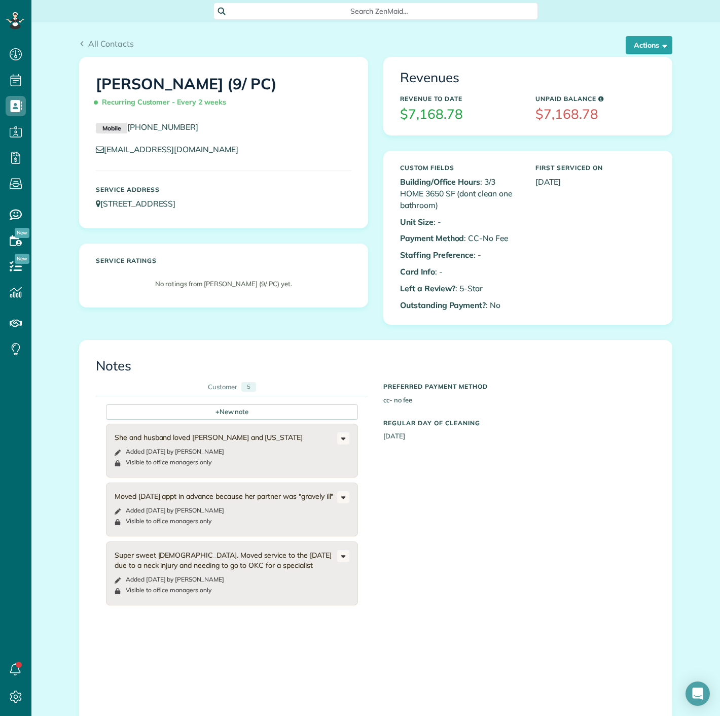
scroll to position [4, 4]
click at [656, 48] on button "Actions" at bounding box center [649, 45] width 47 height 18
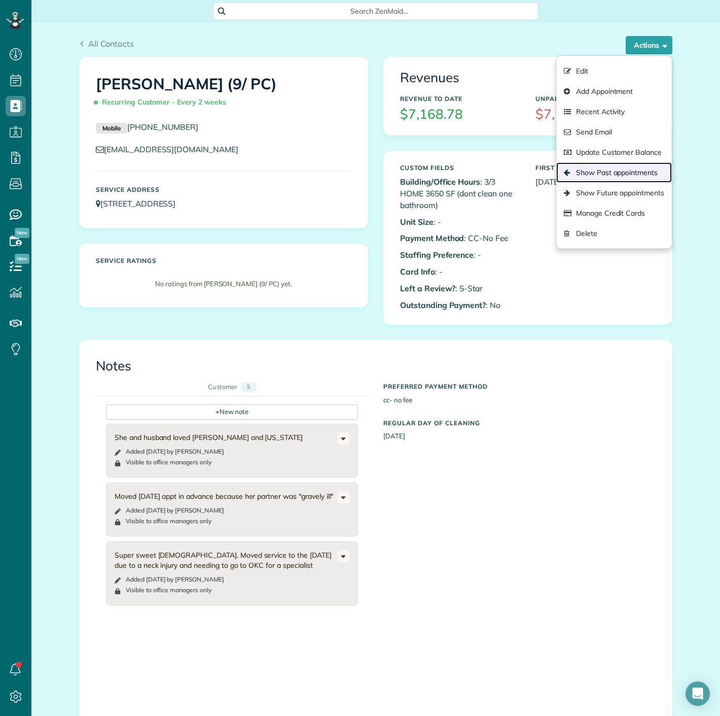
click at [614, 179] on link "Show Past appointments" at bounding box center [614, 172] width 116 height 20
